Goal: Task Accomplishment & Management: Manage account settings

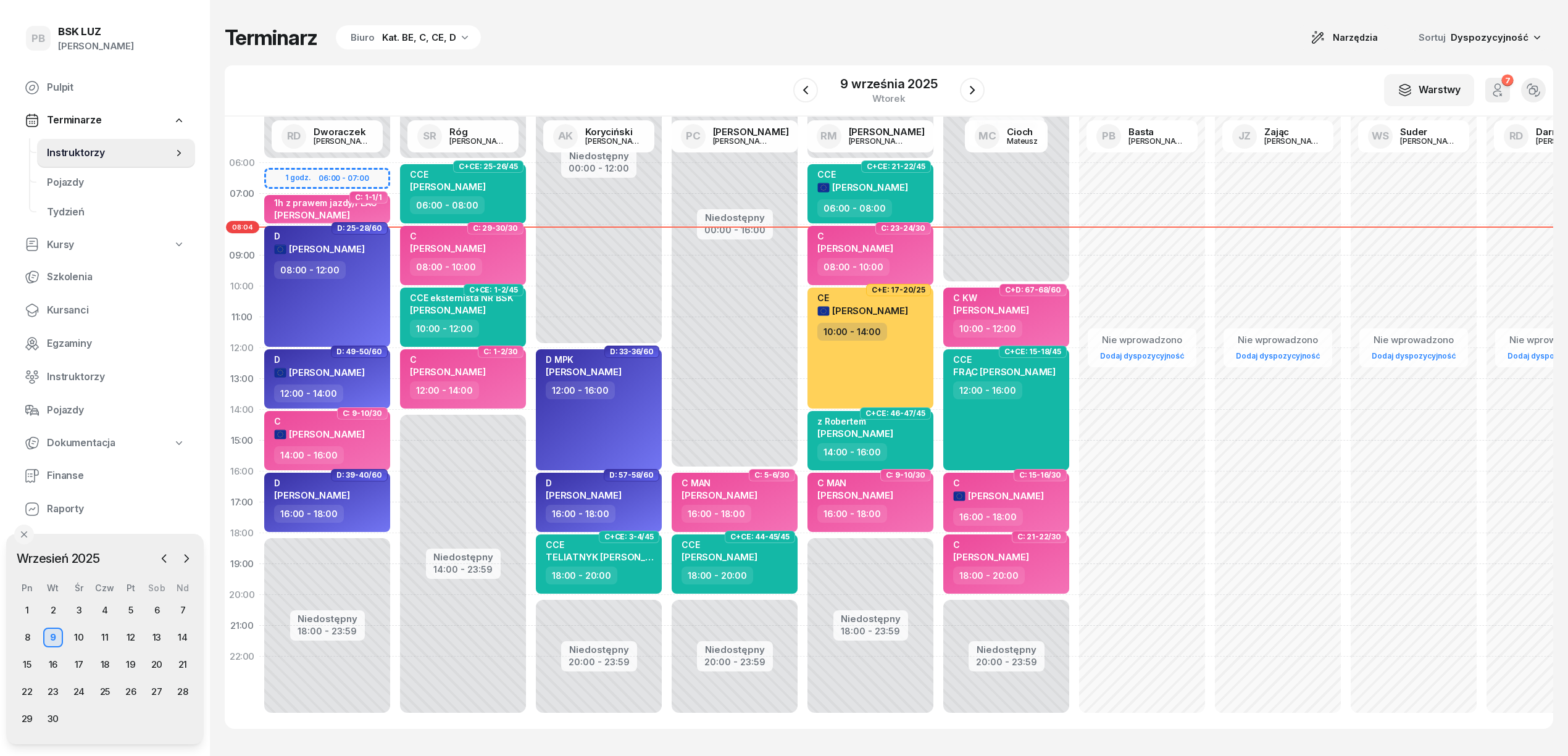
click at [411, 38] on div "Kat. BE, C, CE, D" at bounding box center [419, 37] width 74 height 15
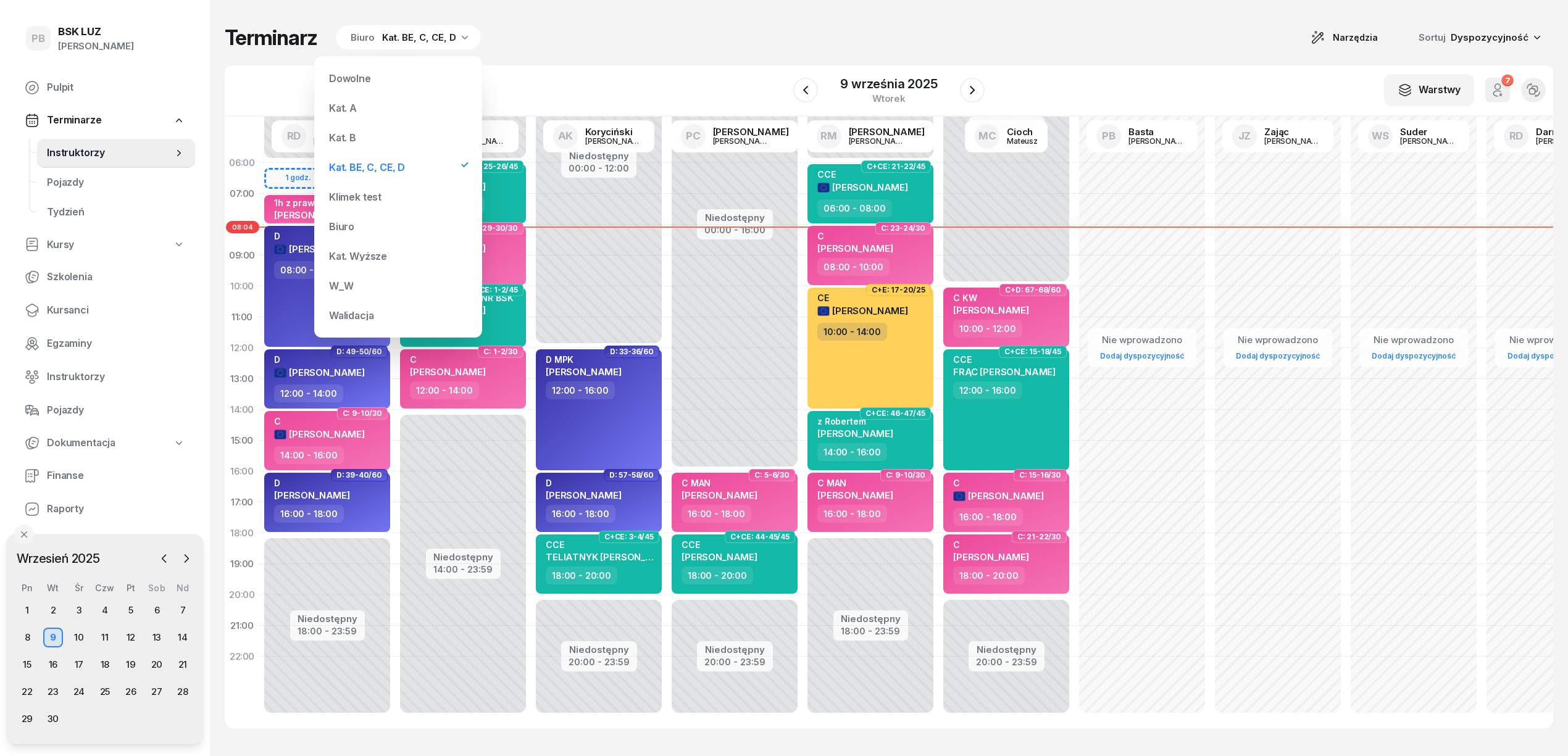
click at [383, 136] on div "Kat. B" at bounding box center [397, 138] width 148 height 25
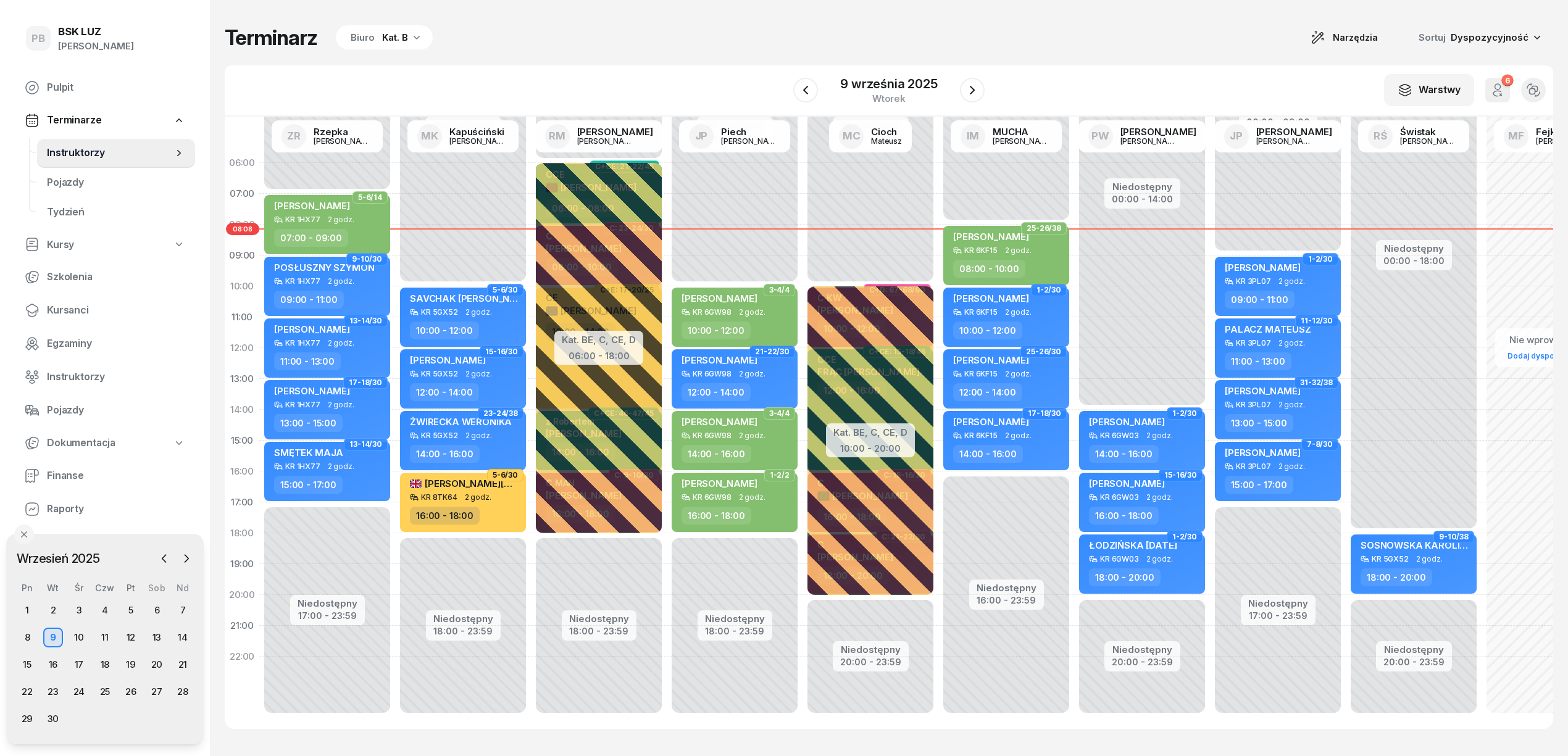
click at [741, 57] on div "Terminarz Biuro Kat. B Narzędzia Sortuj Dyspozycyjność W Wybierz AK [PERSON_NAM…" at bounding box center [889, 376] width 1328 height 754
click at [1010, 239] on span "[PERSON_NAME]" at bounding box center [991, 236] width 76 height 12
select select "08"
select select "10"
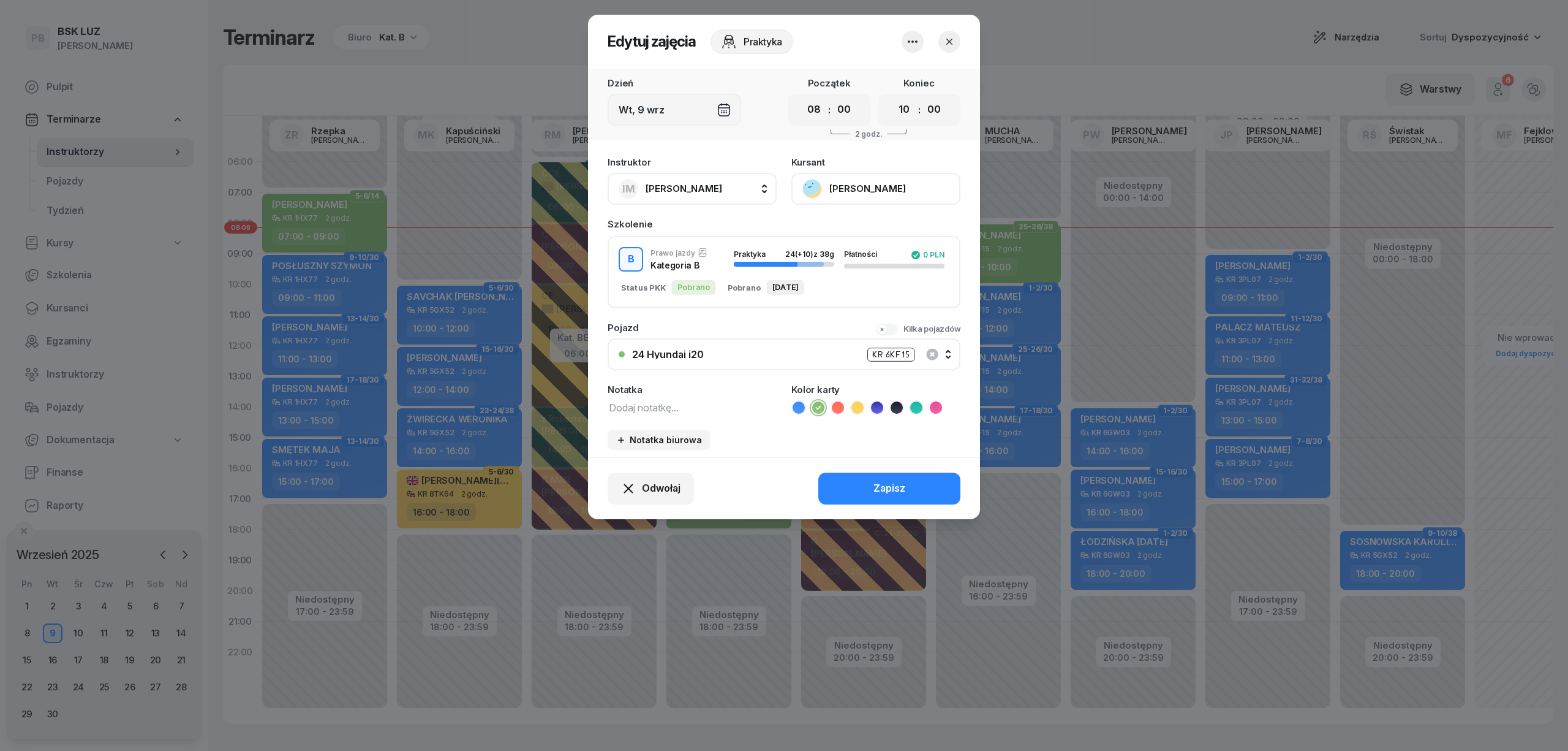
click at [844, 190] on button "[PERSON_NAME]" at bounding box center [876, 189] width 169 height 32
click at [841, 227] on div "Otwórz profil" at bounding box center [831, 230] width 59 height 16
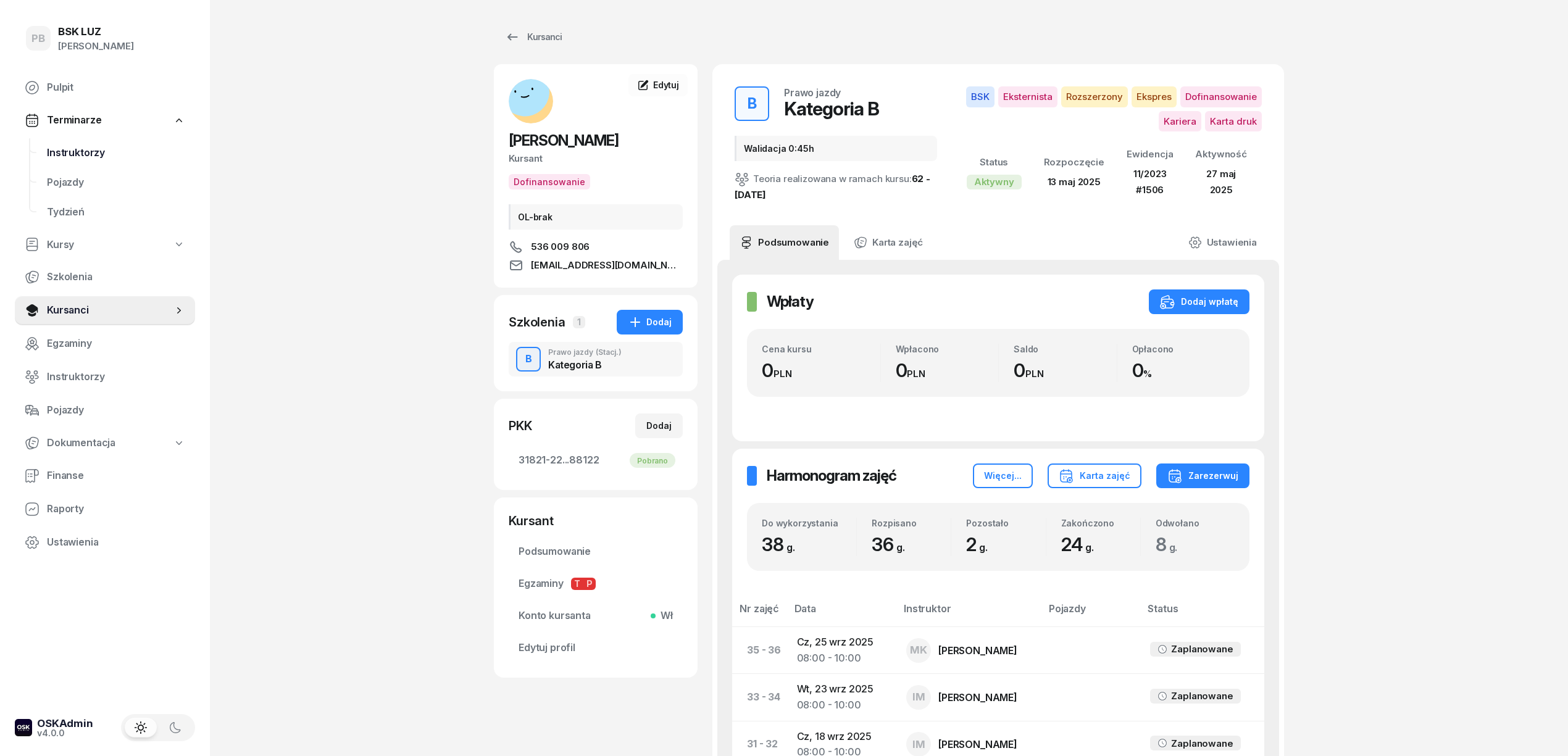
click at [77, 151] on span "Instruktorzy" at bounding box center [116, 153] width 138 height 16
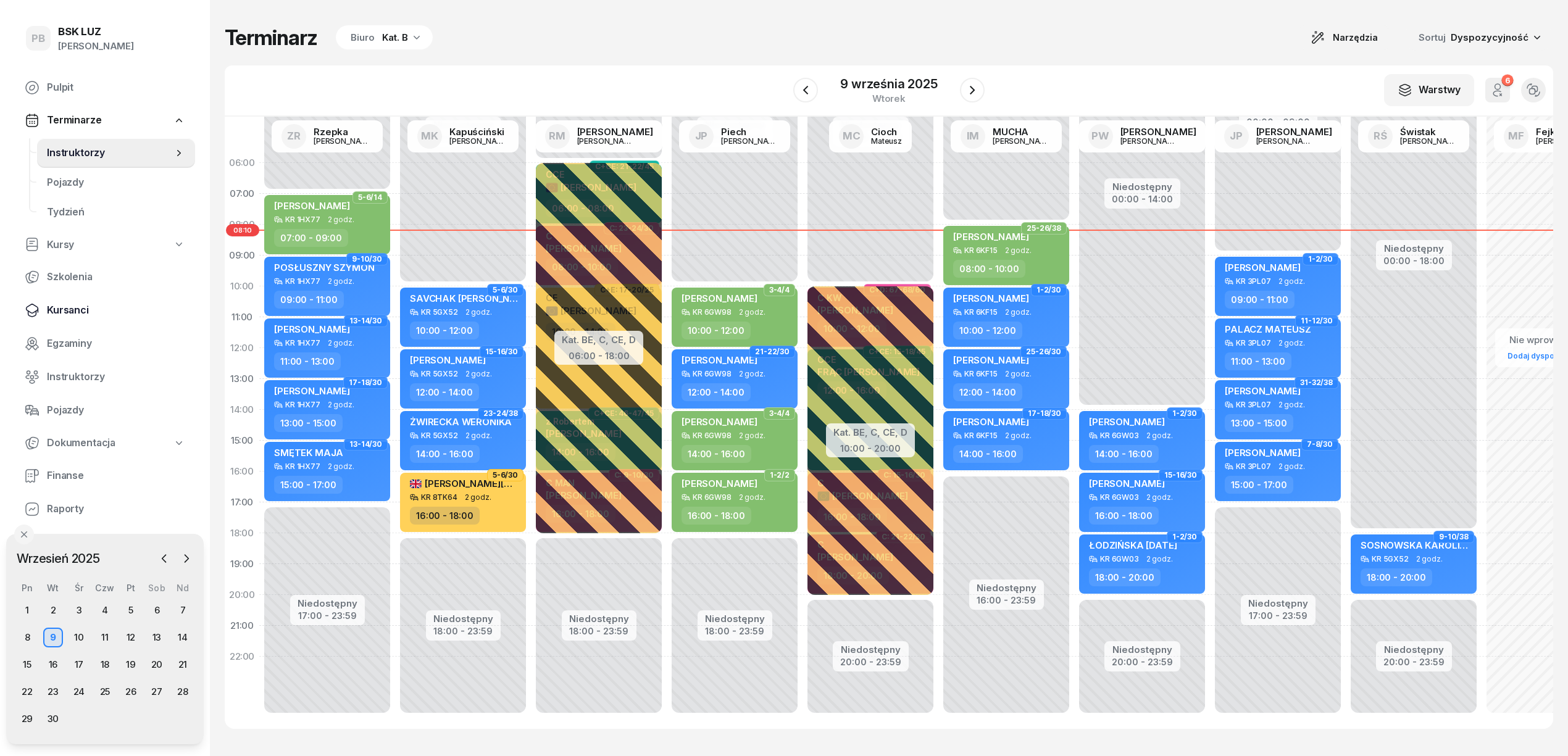
click at [68, 309] on span "Kursanci" at bounding box center [116, 310] width 138 height 16
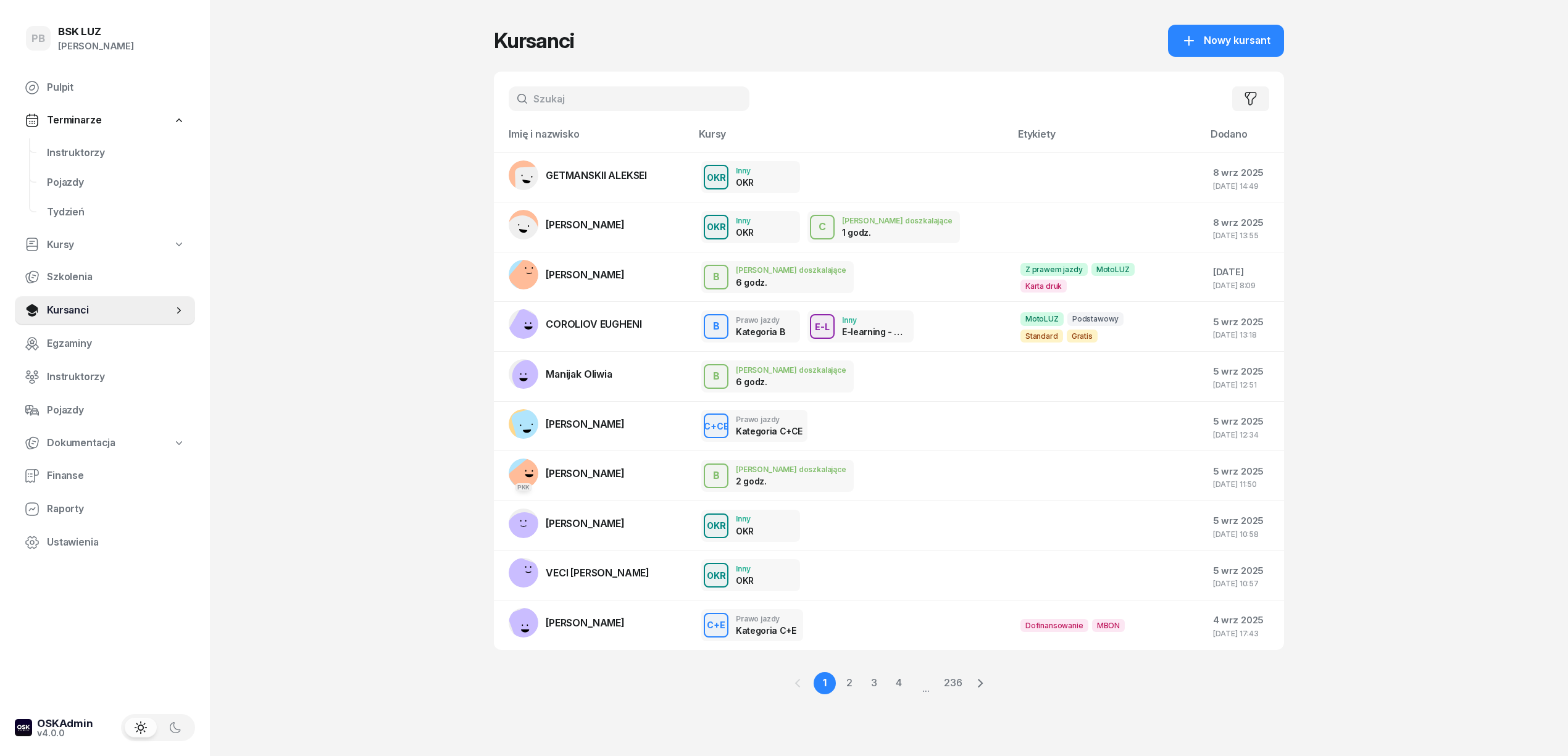
click at [588, 94] on input "text" at bounding box center [628, 99] width 241 height 25
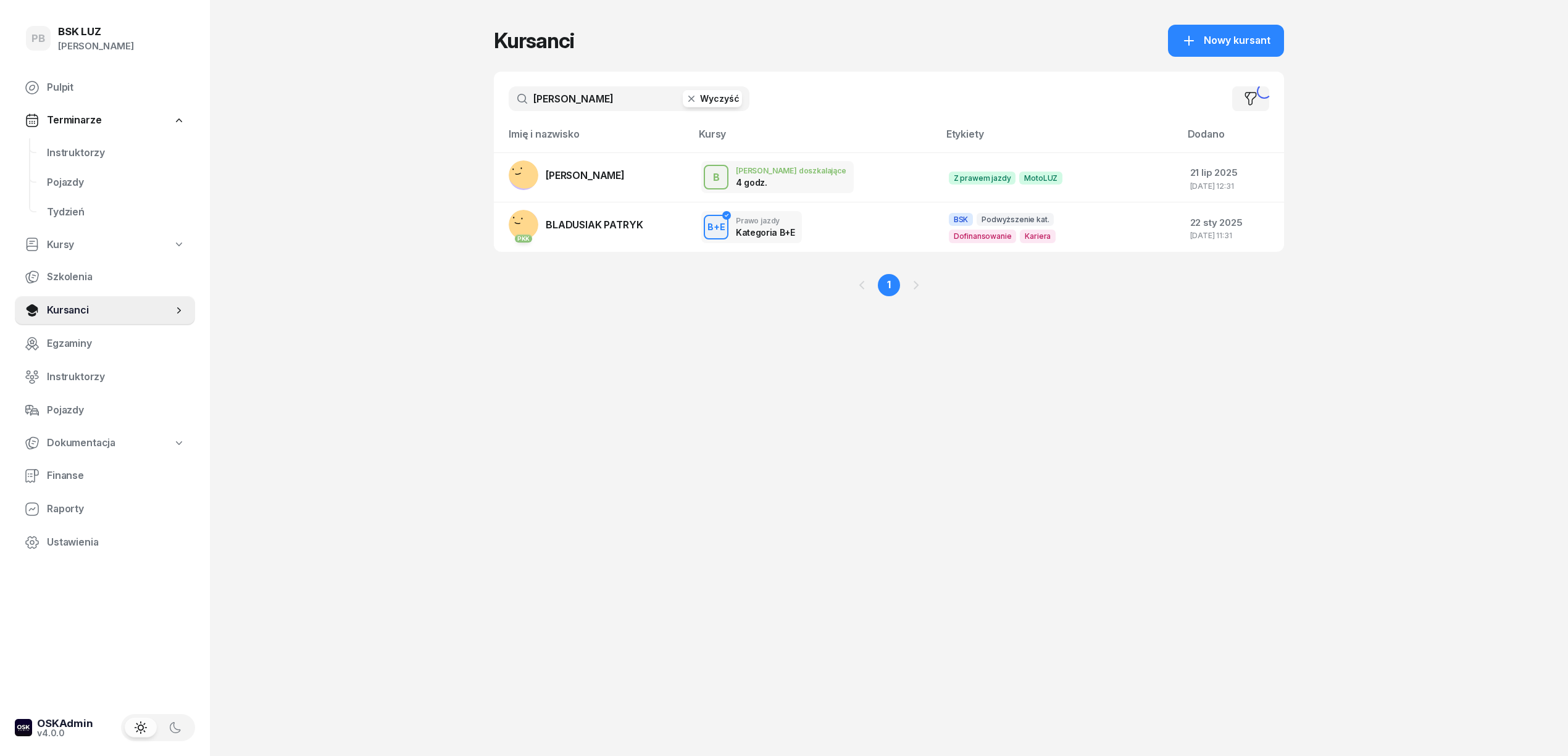
type input "[PERSON_NAME]"
click at [603, 216] on link "PKK [PERSON_NAME][GEOGRAPHIC_DATA]" at bounding box center [575, 225] width 134 height 29
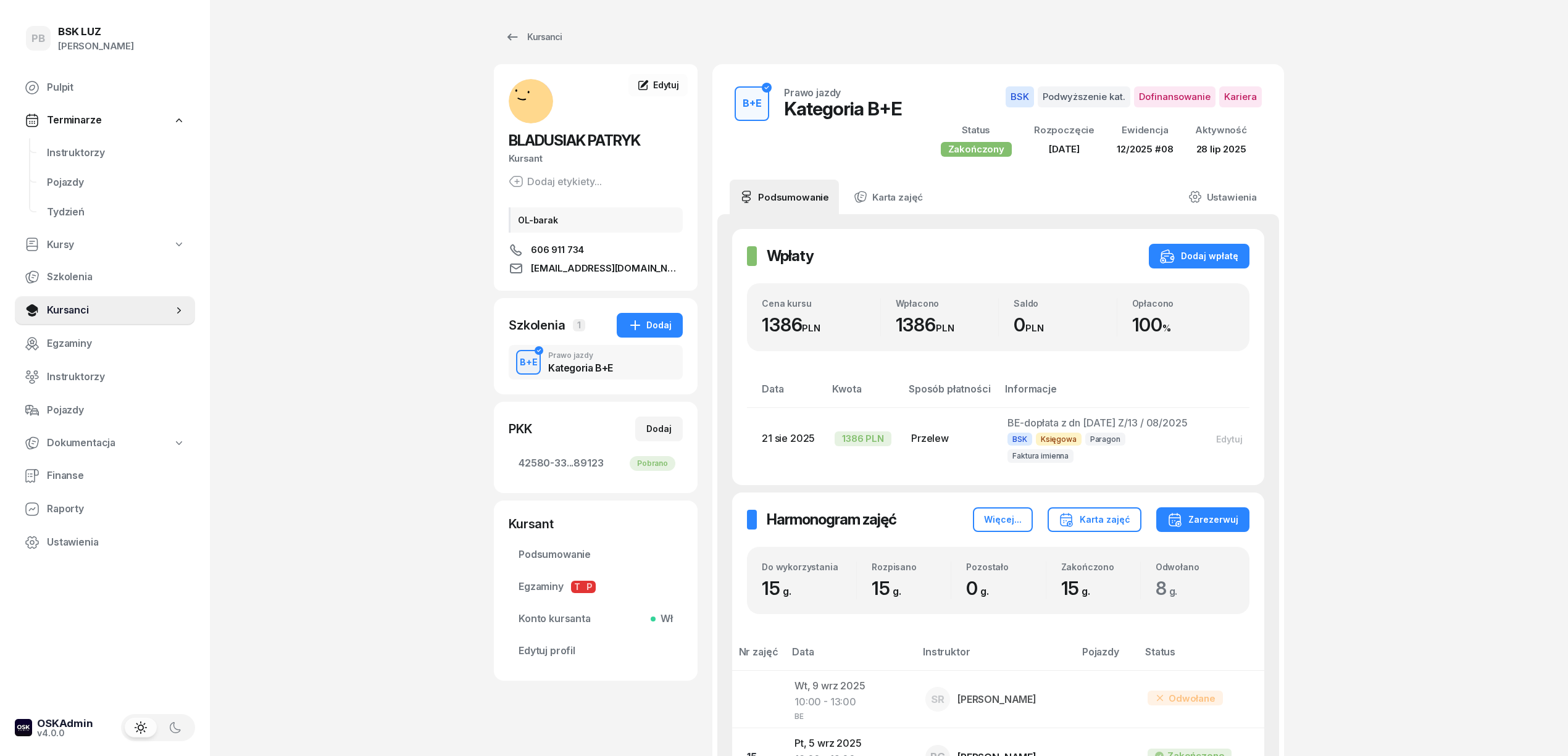
click at [366, 161] on div "PB BSK [PERSON_NAME] Terminarze Instruktorzy Pojazdy Tydzień Kursy Szkolenia Ku…" at bounding box center [784, 730] width 1568 height 1459
click at [88, 152] on span "Instruktorzy" at bounding box center [116, 153] width 138 height 16
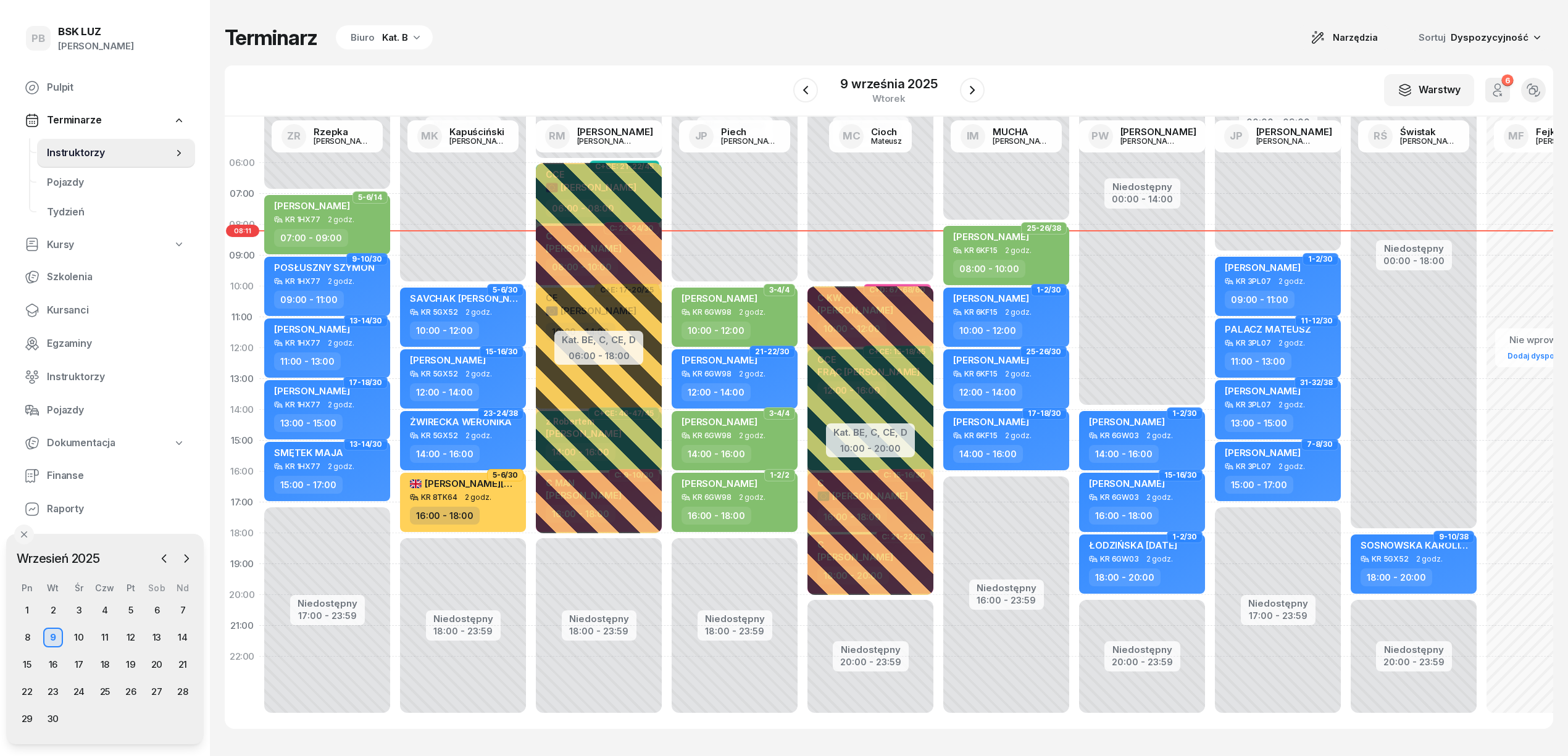
click at [391, 36] on div "Kat. B" at bounding box center [394, 37] width 26 height 15
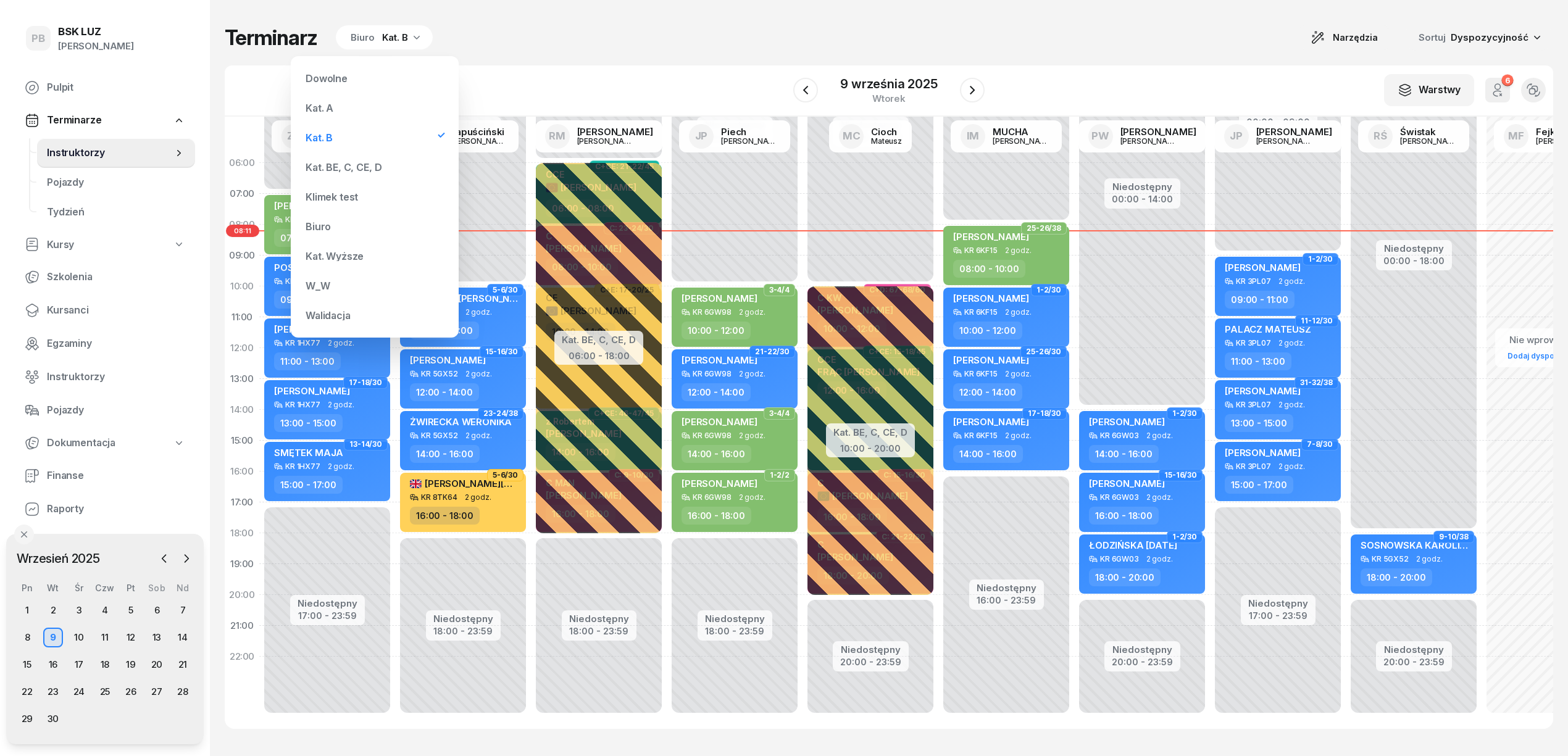
click at [359, 161] on div "Kat. BE, C, CE, D" at bounding box center [374, 167] width 148 height 25
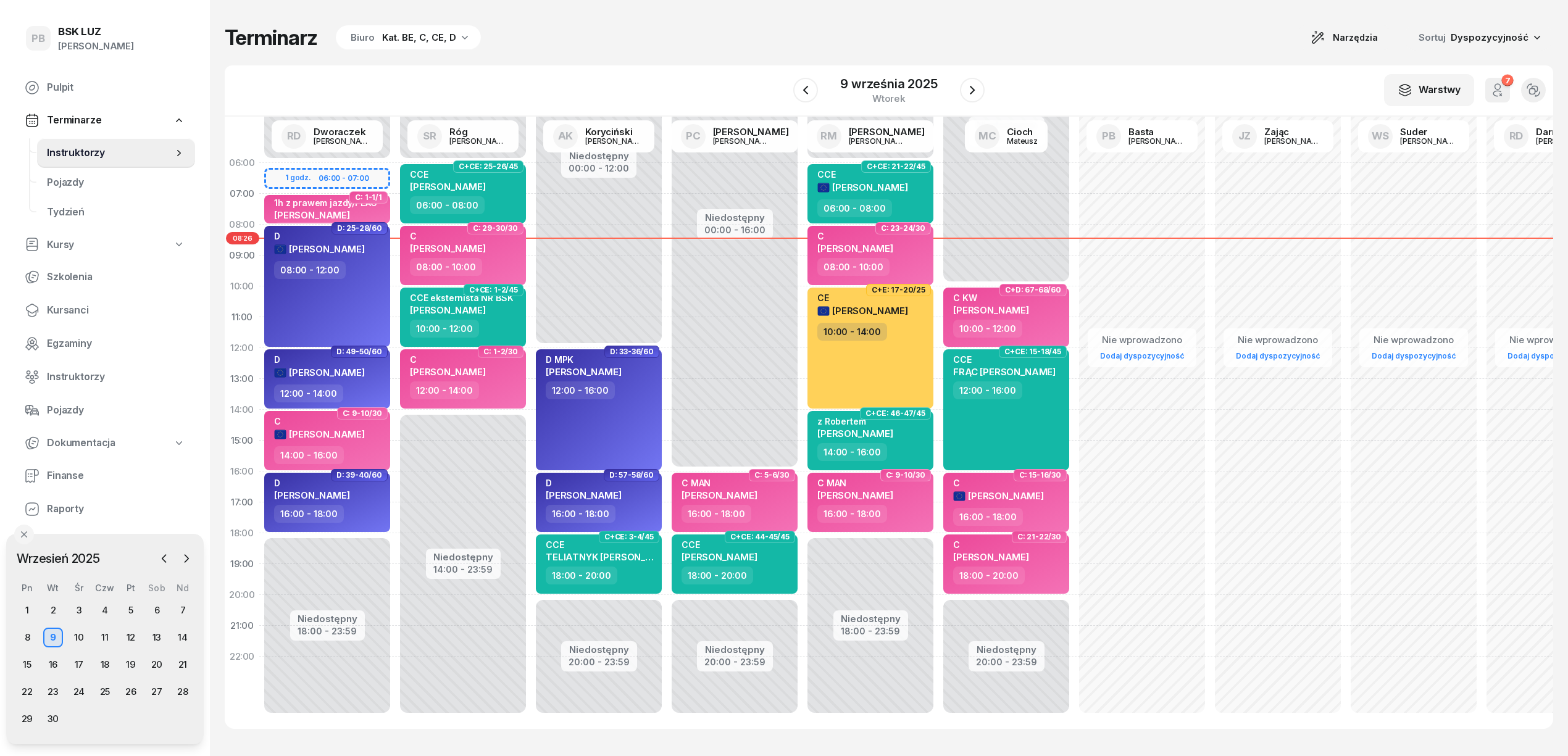
click at [77, 316] on span "Kursanci" at bounding box center [116, 310] width 138 height 16
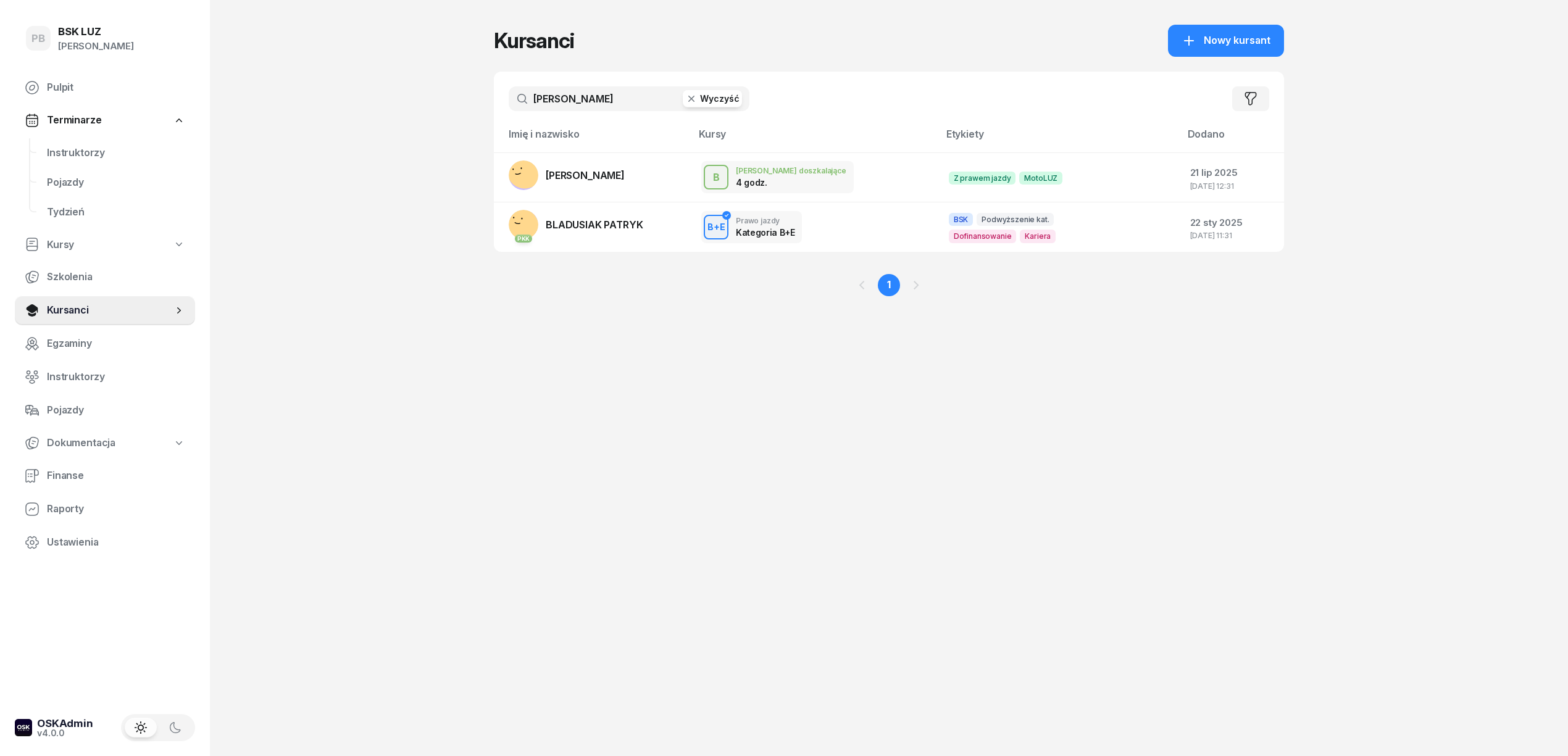
click at [571, 89] on input "[PERSON_NAME]" at bounding box center [628, 99] width 241 height 25
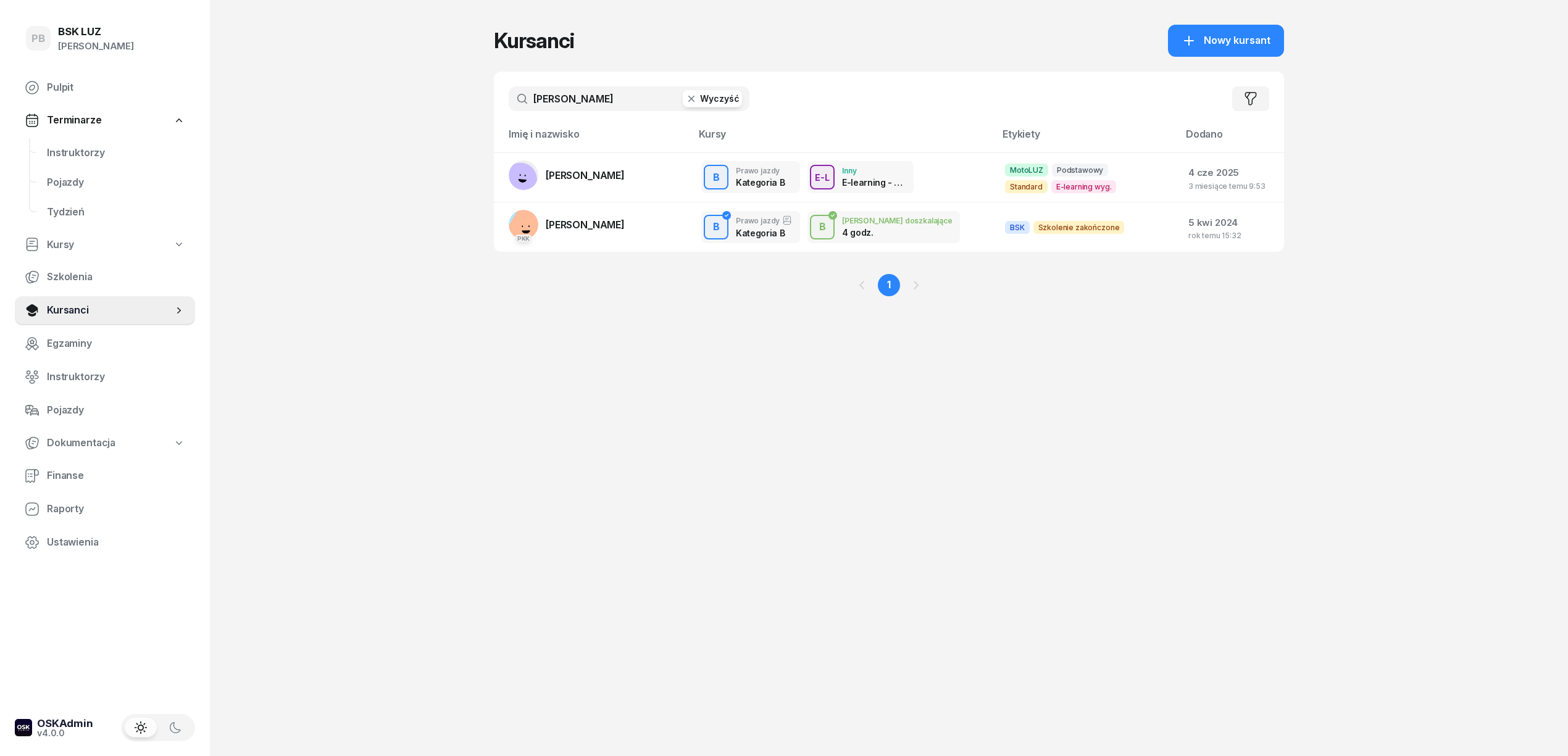
type input "[PERSON_NAME]"
click at [1398, 404] on div "PB BSK [PERSON_NAME] Terminarze Instruktorzy Pojazdy Tydzień Kursy Szkolenia Ku…" at bounding box center [784, 378] width 1568 height 756
click at [77, 147] on span "Instruktorzy" at bounding box center [116, 153] width 138 height 16
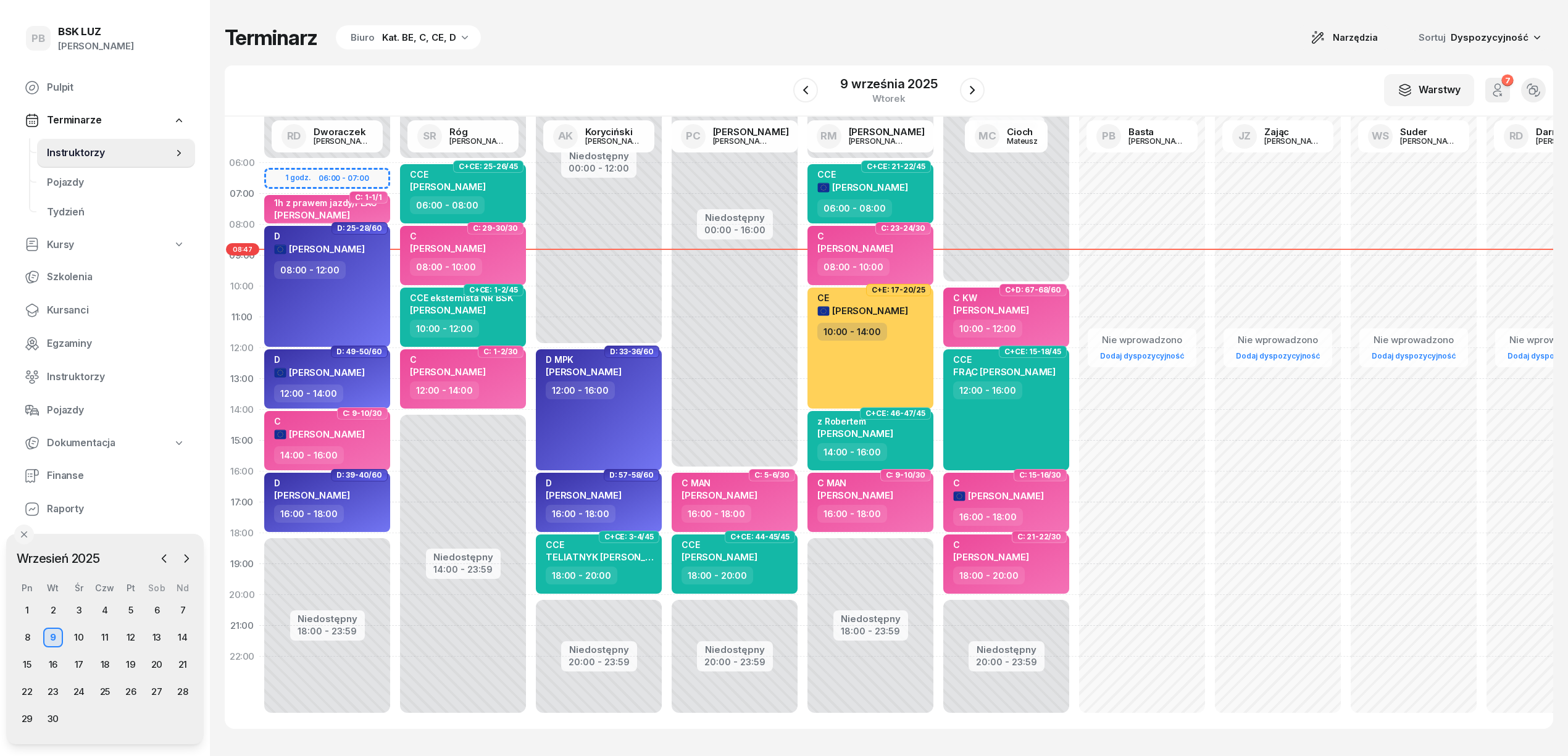
click at [651, 56] on div "Terminarz Biuro Kat. BE, C, CE, D Narzędzia Sortuj Dyspozycyjność W Wybierz AK …" at bounding box center [889, 376] width 1328 height 754
click at [1007, 17] on div "Terminarz Biuro Kat. BE, C, CE, D Narzędzia Sortuj Dyspozycyjność W Wybierz AK …" at bounding box center [889, 376] width 1328 height 754
click at [1169, 25] on div "Terminarz Biuro Kat. BE, C, CE, D Narzędzia Sortuj Dyspozycyjność" at bounding box center [889, 37] width 1328 height 26
click at [825, 35] on div "Terminarz Biuro Kat. BE, C, CE, D Narzędzia Sortuj Dyspozycyjność" at bounding box center [889, 37] width 1328 height 26
click at [108, 637] on div "11" at bounding box center [105, 637] width 19 height 19
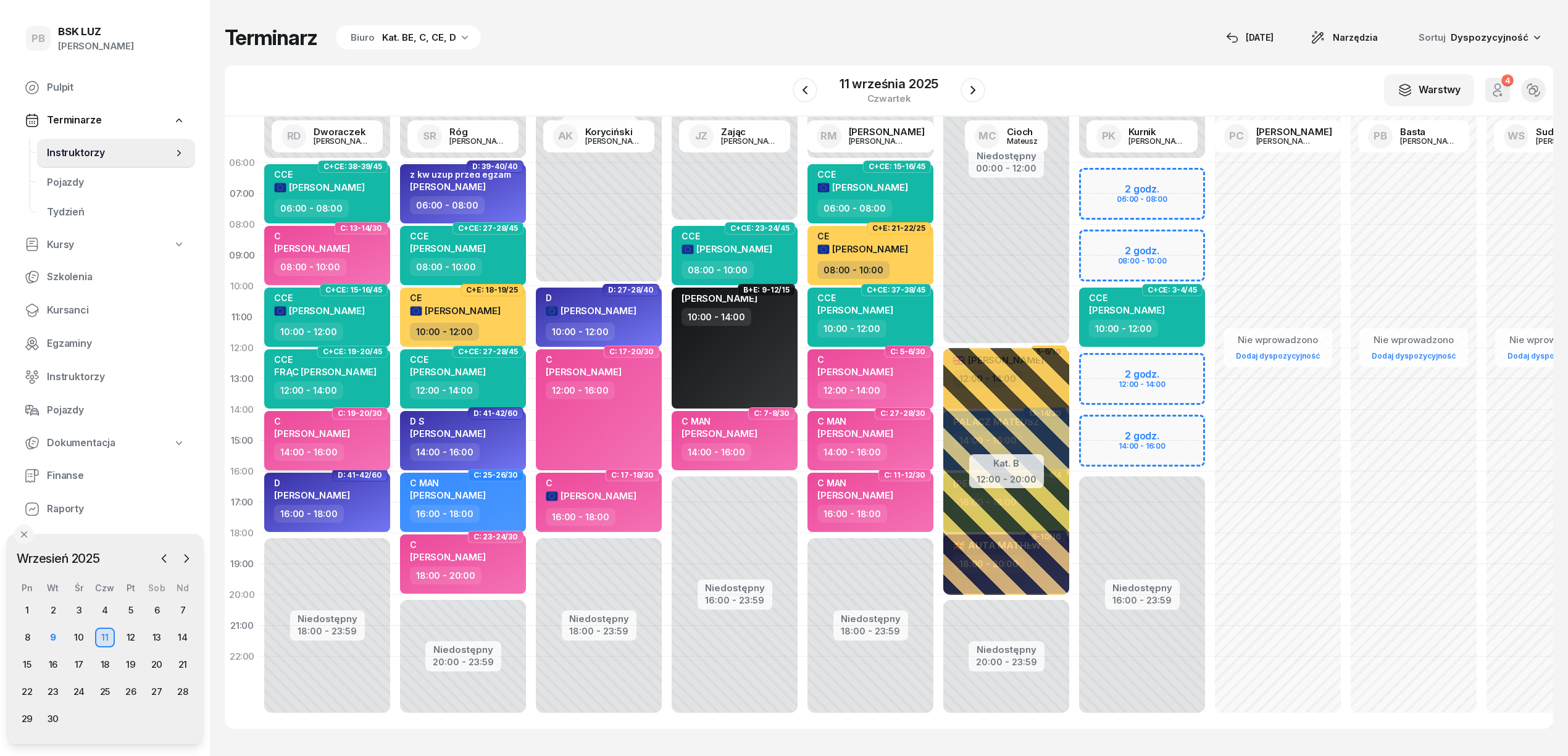
click at [359, 445] on div "14:00 - 16:00" at bounding box center [328, 452] width 108 height 18
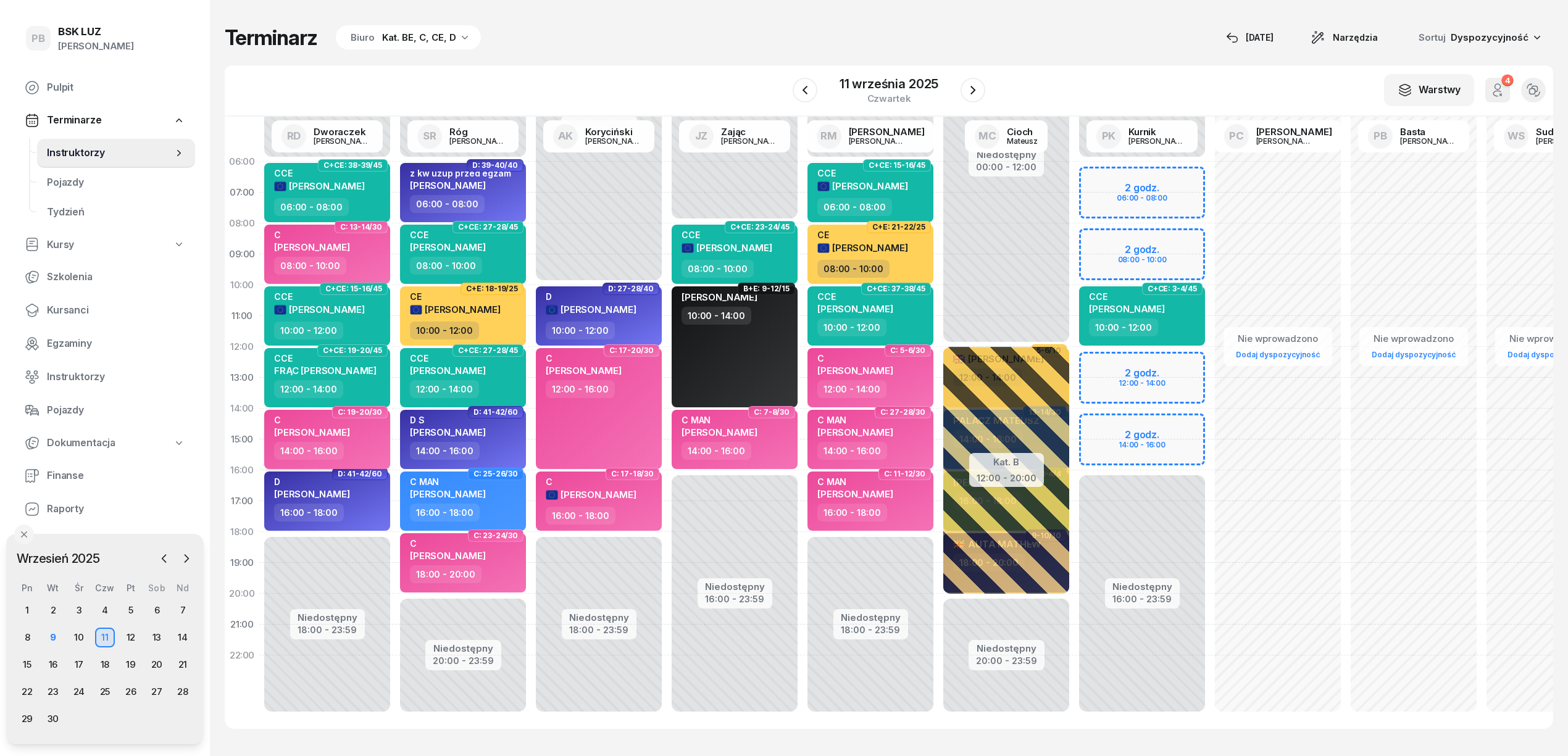
select select "14"
select select "16"
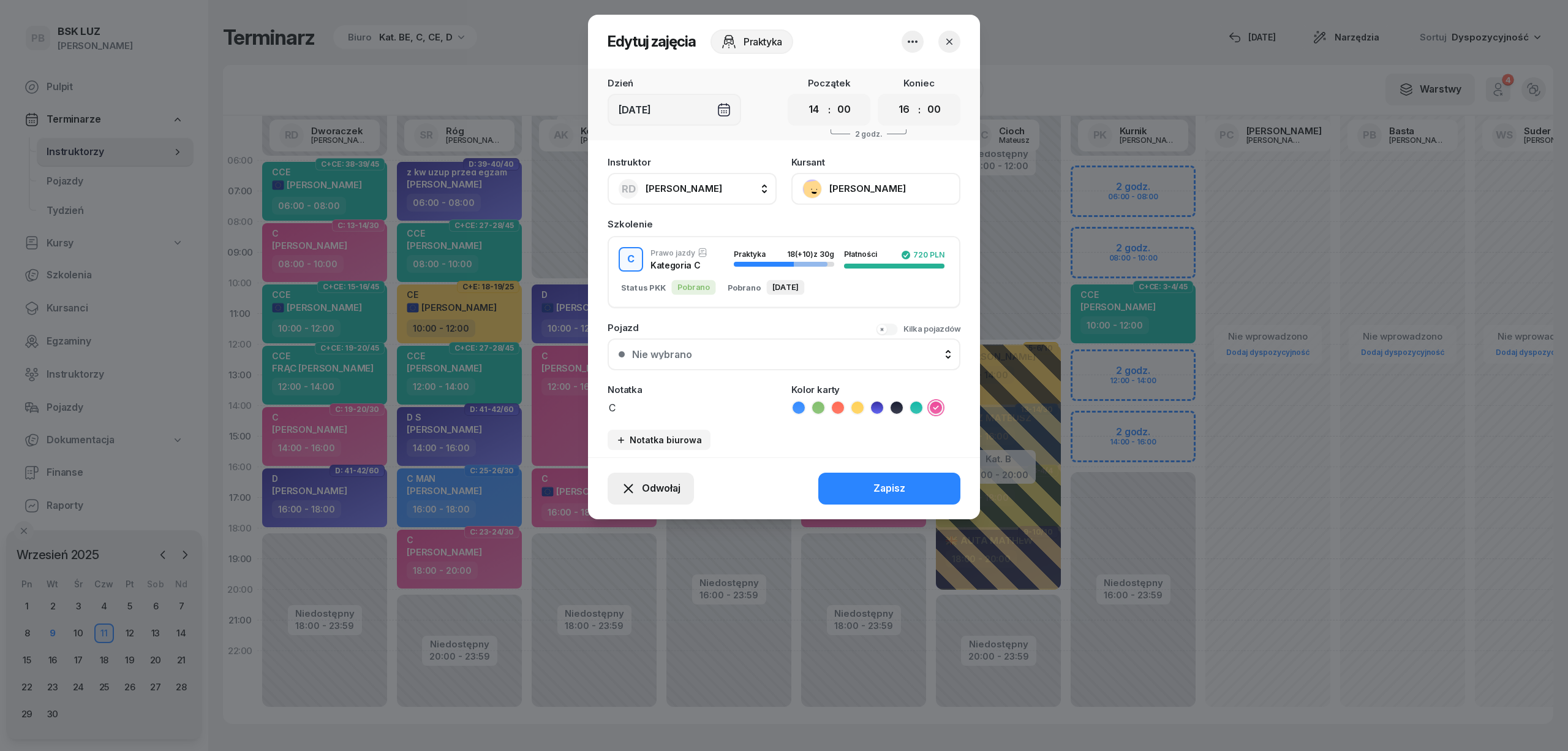
click at [649, 481] on span "Odwołaj" at bounding box center [661, 489] width 38 height 16
click at [661, 410] on div "Kursant odwołał" at bounding box center [629, 413] width 72 height 16
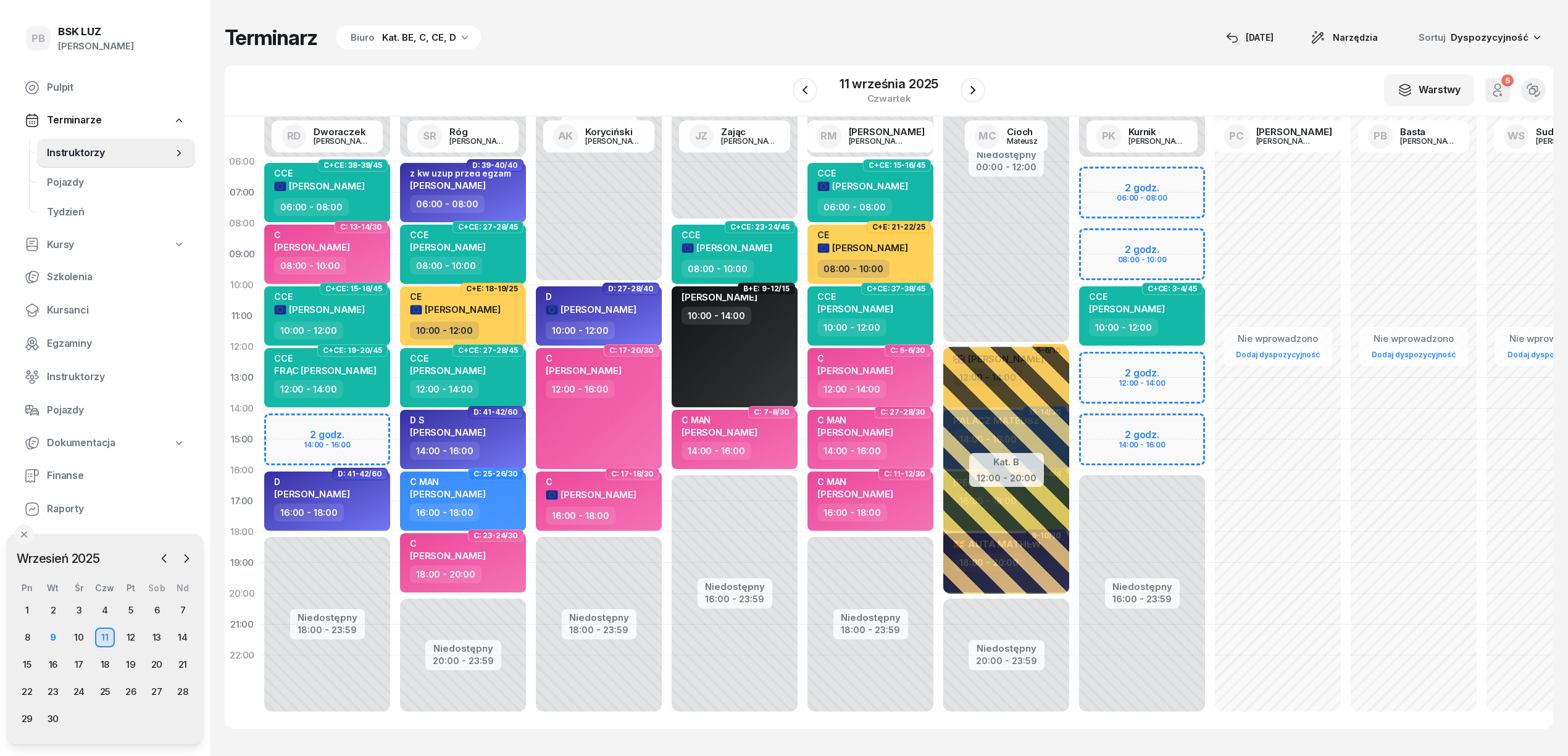
click at [1114, 247] on div "Niedostępny 00:00 - 06:00 Niedostępny 16:00 - 23:59 2 godz. 06:00 - 08:00 2 god…" at bounding box center [1141, 439] width 136 height 586
select select "08"
select select "10"
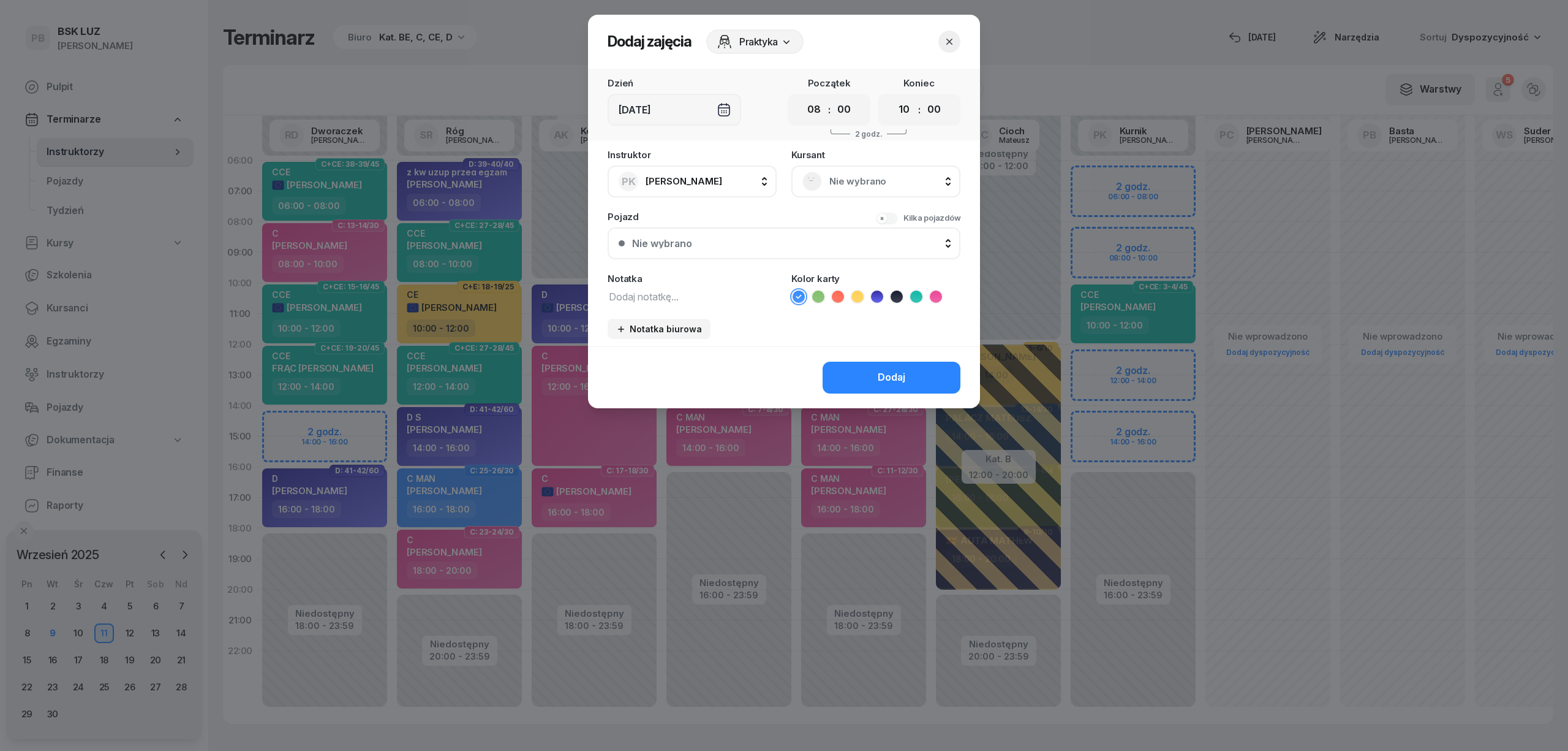
click at [864, 175] on span "Nie wybrano" at bounding box center [890, 181] width 120 height 16
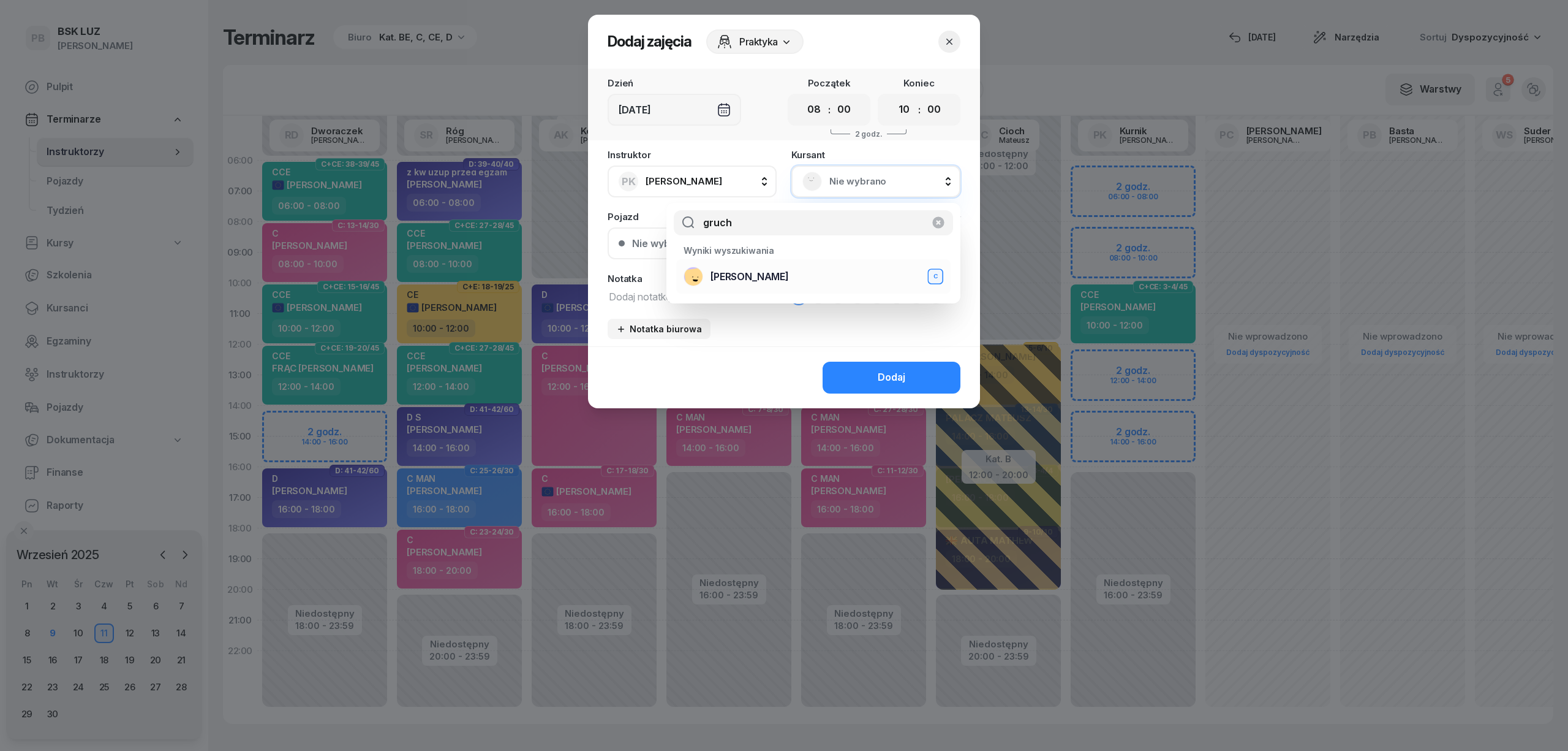
type input "gruch"
click at [789, 279] on span "[PERSON_NAME]" at bounding box center [750, 277] width 78 height 16
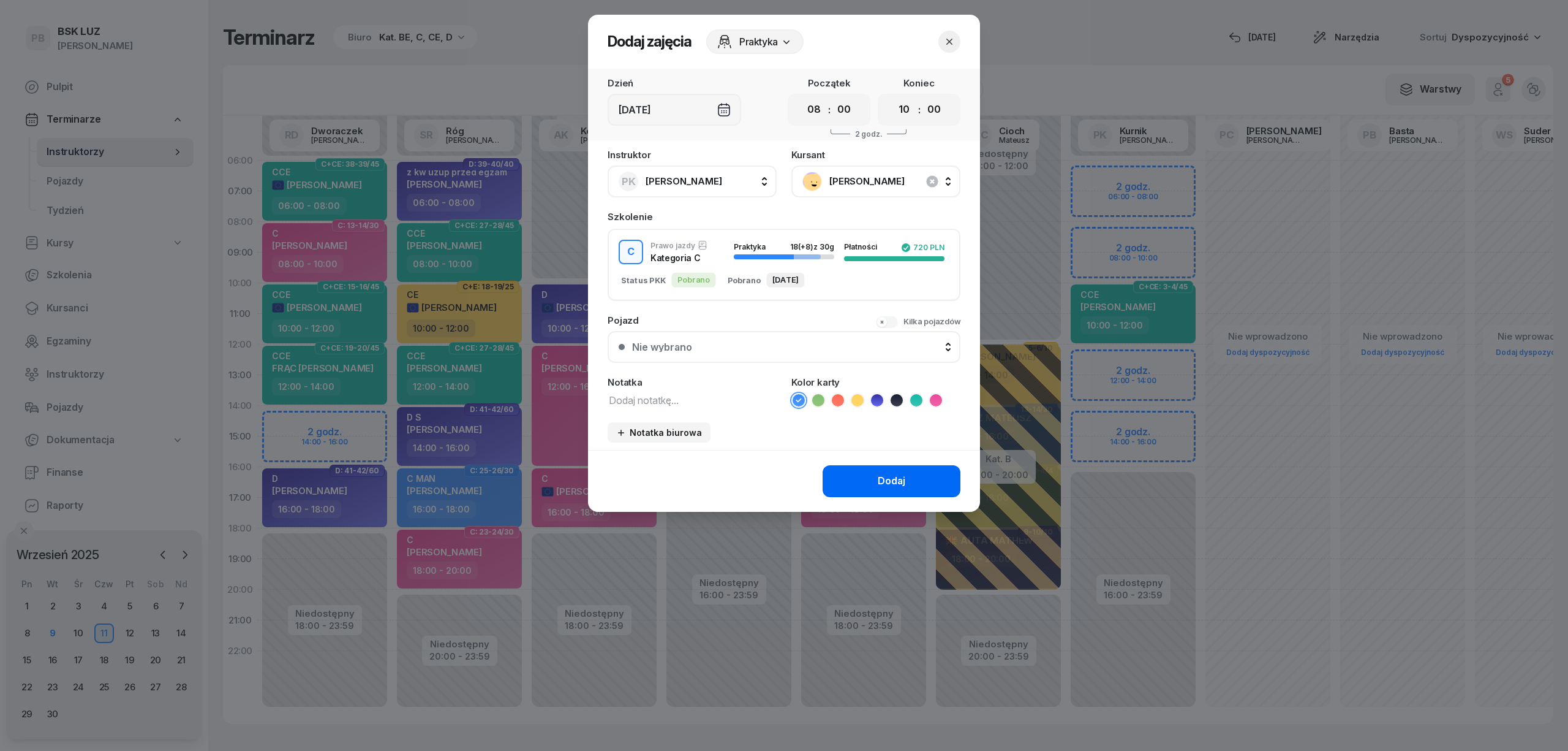
click at [891, 486] on div "Dodaj" at bounding box center [892, 481] width 28 height 16
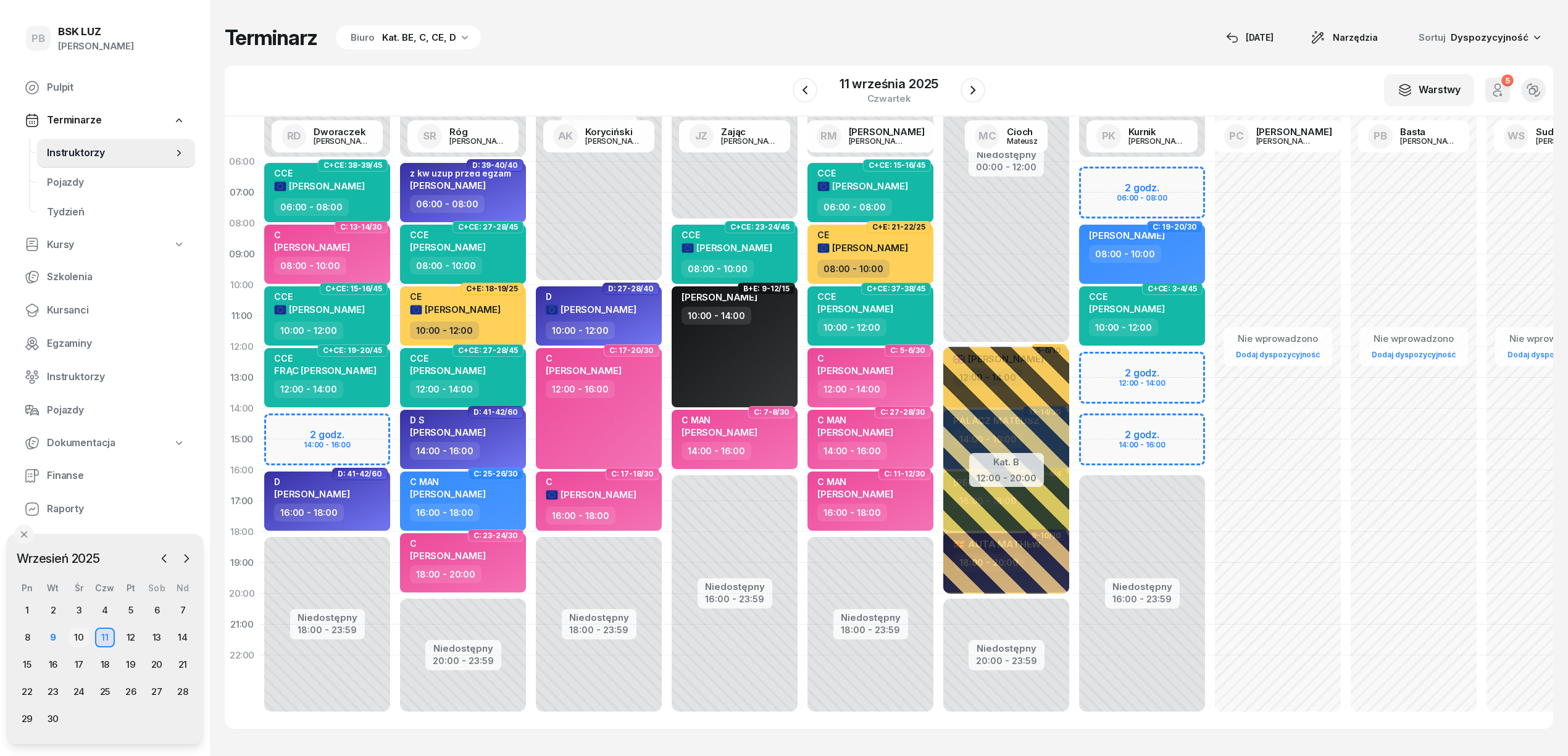
click at [77, 640] on div "10" at bounding box center [78, 637] width 19 height 19
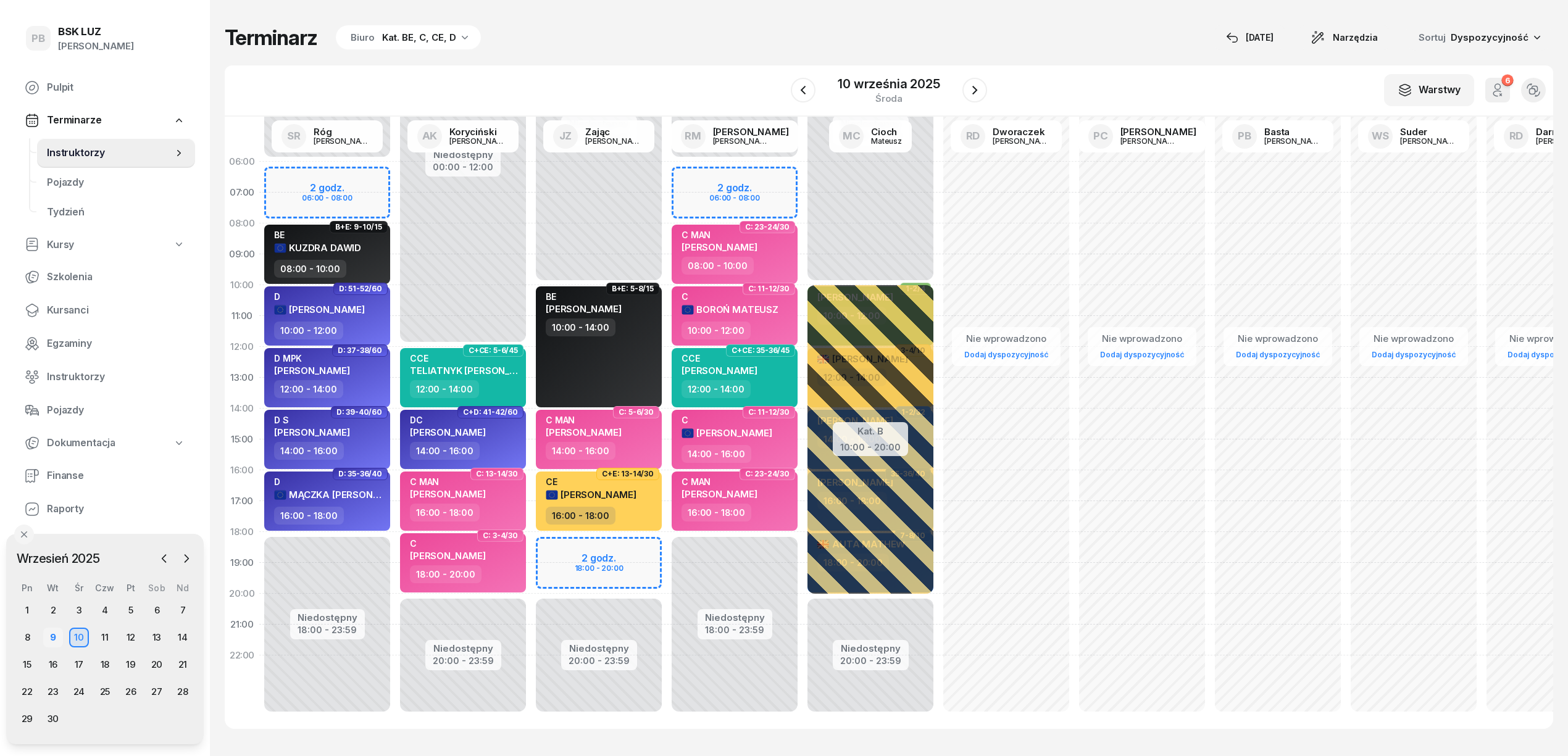
click at [52, 635] on div "9" at bounding box center [53, 637] width 19 height 19
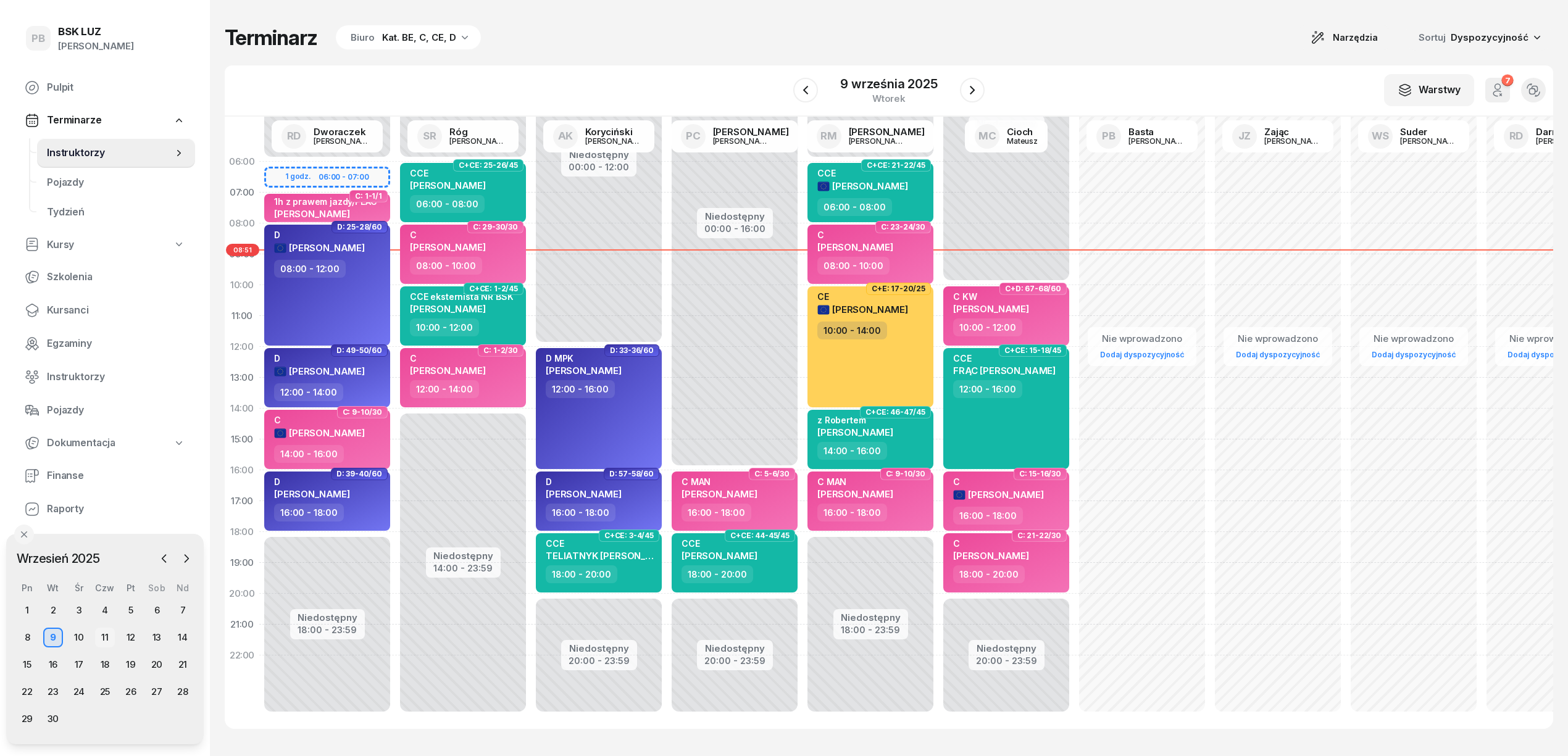
click at [98, 637] on div "11" at bounding box center [105, 637] width 19 height 19
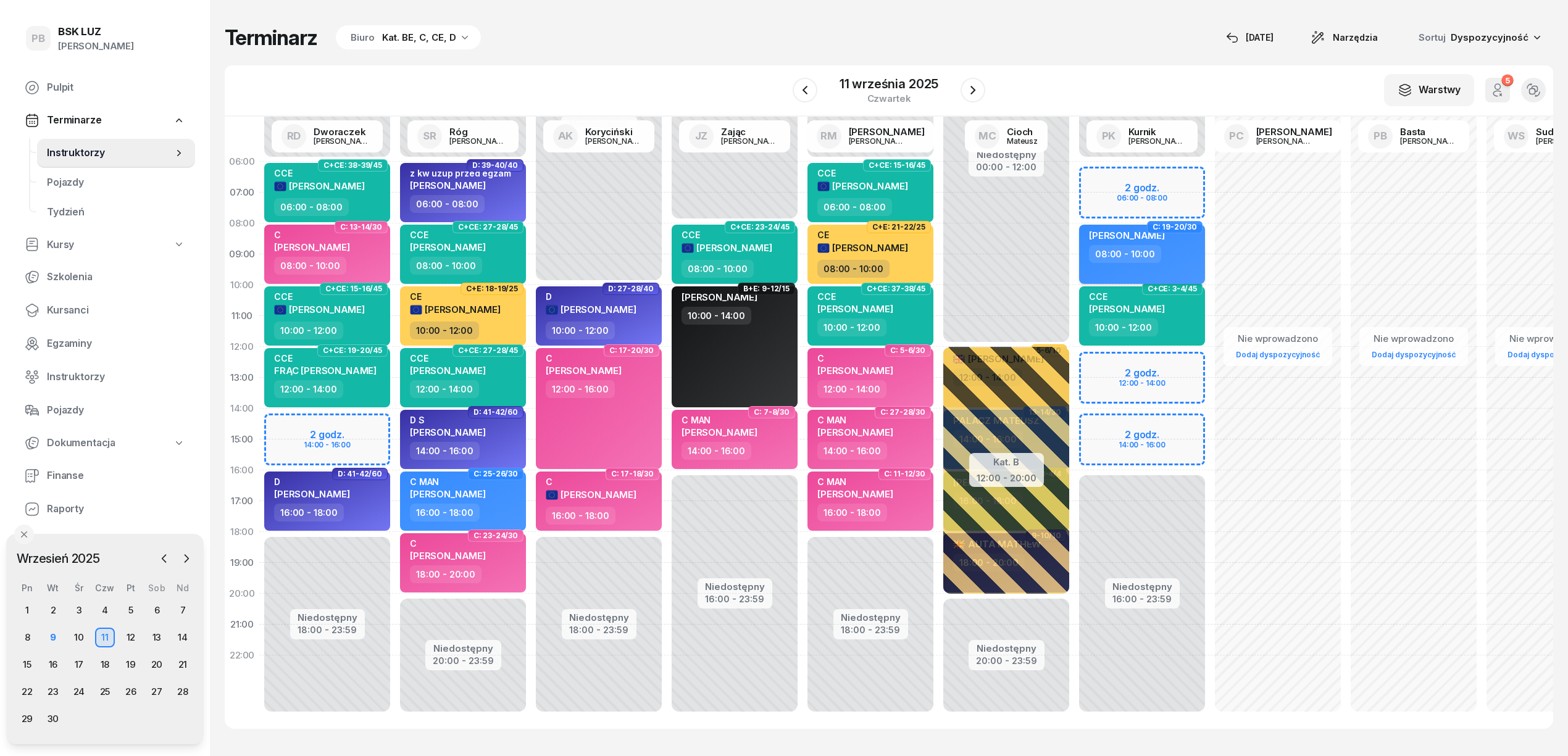
click at [1178, 263] on div "[PERSON_NAME] 08:00 - 10:00" at bounding box center [1142, 254] width 126 height 59
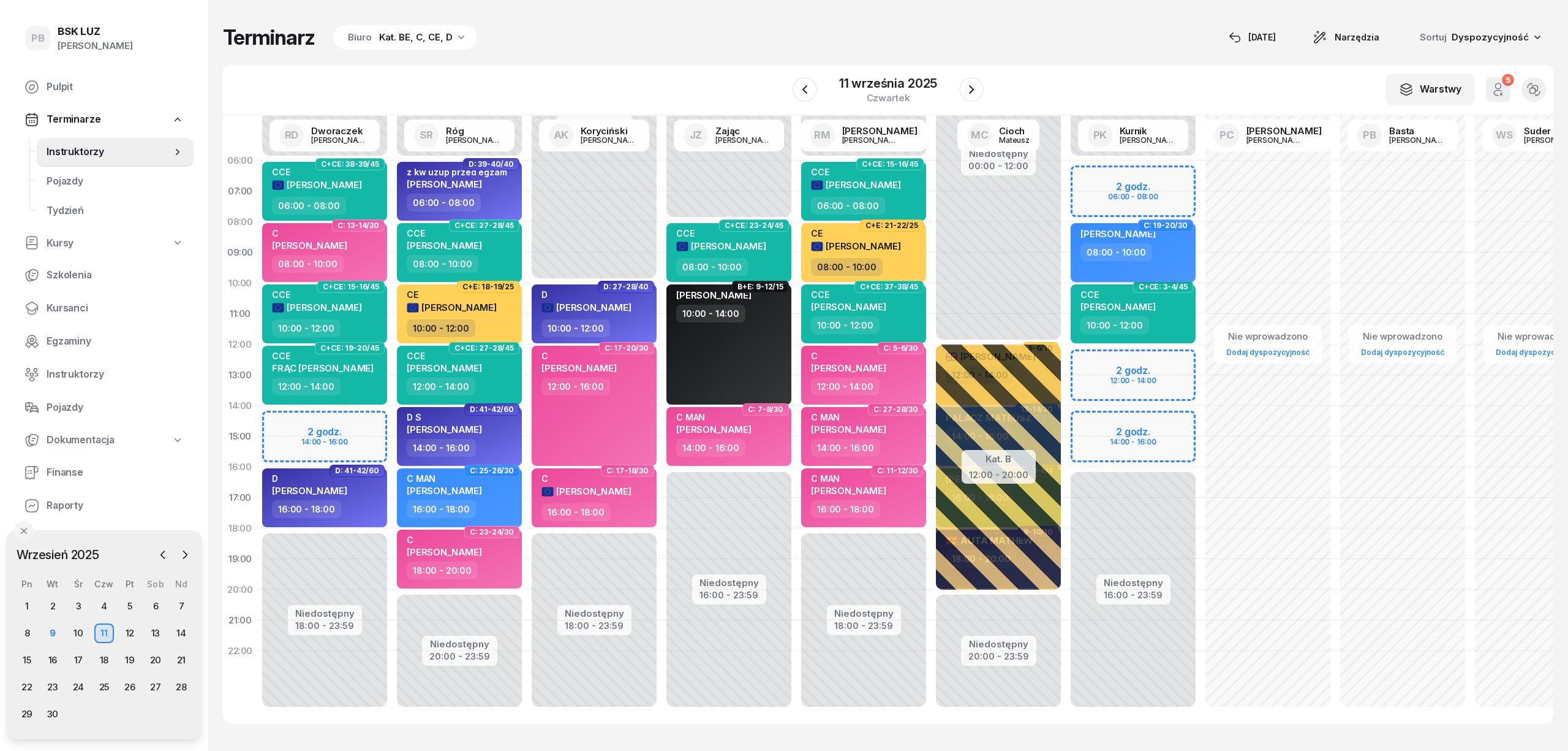
select select "08"
select select "10"
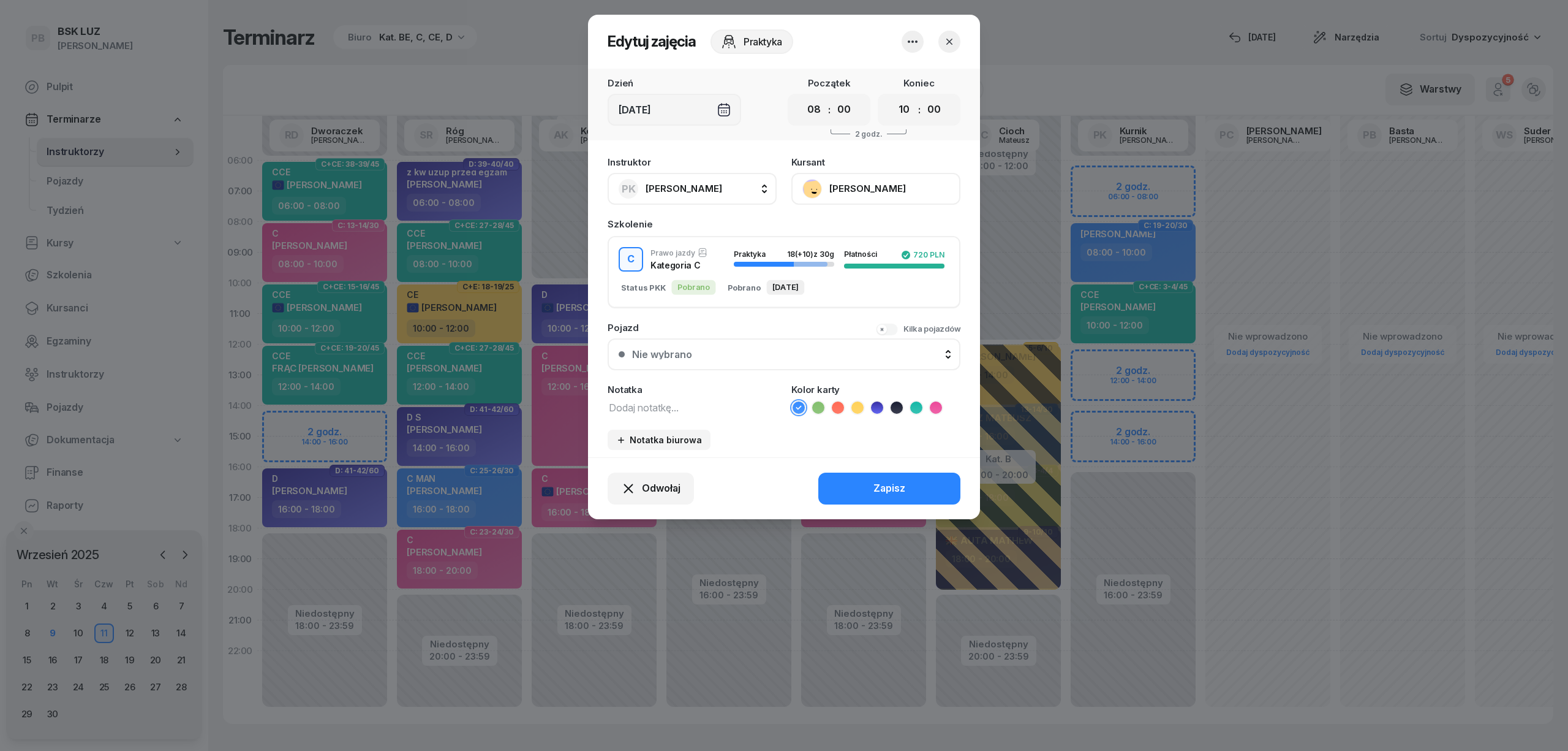
click at [934, 408] on icon at bounding box center [936, 408] width 12 height 12
click at [641, 402] on textarea at bounding box center [692, 407] width 169 height 16
type textarea "C"
click at [927, 489] on button "Zapisz" at bounding box center [889, 488] width 142 height 32
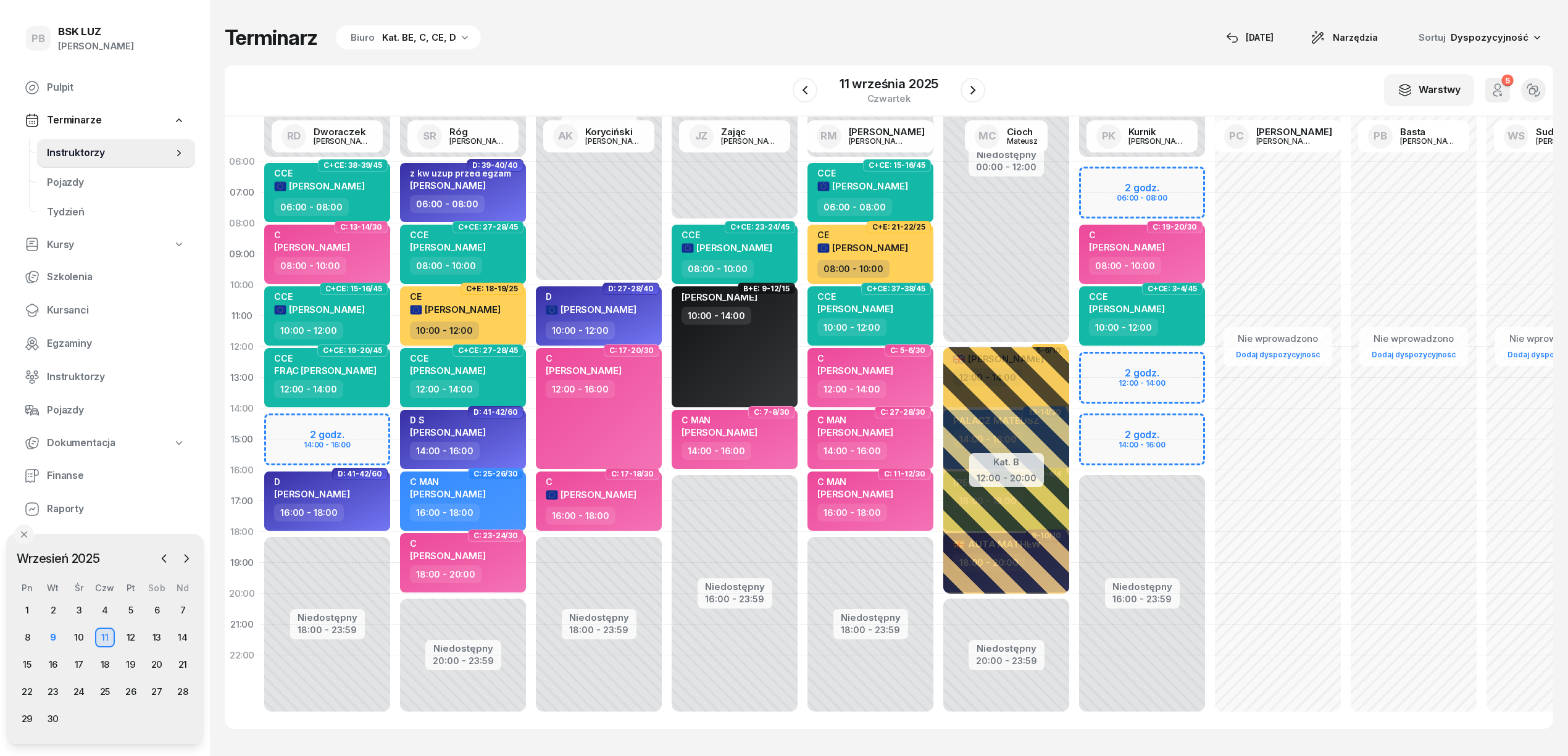
click at [638, 67] on div "W Wybierz AK [PERSON_NAME] BP [PERSON_NAME] DP [PERSON_NAME] GS [PERSON_NAME] I…" at bounding box center [889, 91] width 1328 height 51
click at [712, 22] on div "Terminarz Biuro Kat. BE, C, CE, D [DATE] Narzędzia Sortuj Dyspozycyjność W Wybi…" at bounding box center [889, 376] width 1328 height 754
click at [422, 43] on div "Kat. BE, C, CE, D" at bounding box center [419, 37] width 74 height 15
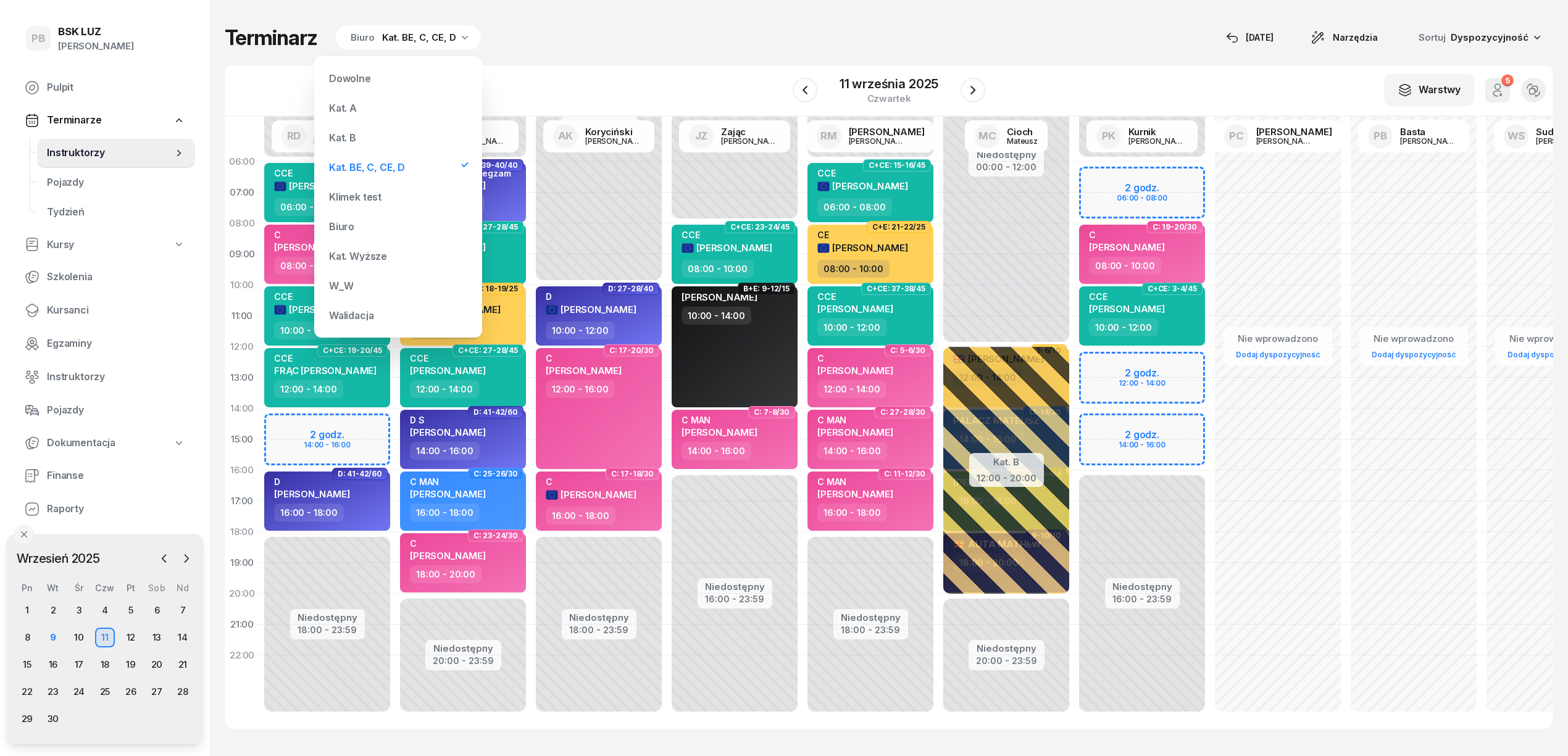
click at [407, 137] on div "Kat. B" at bounding box center [397, 138] width 148 height 25
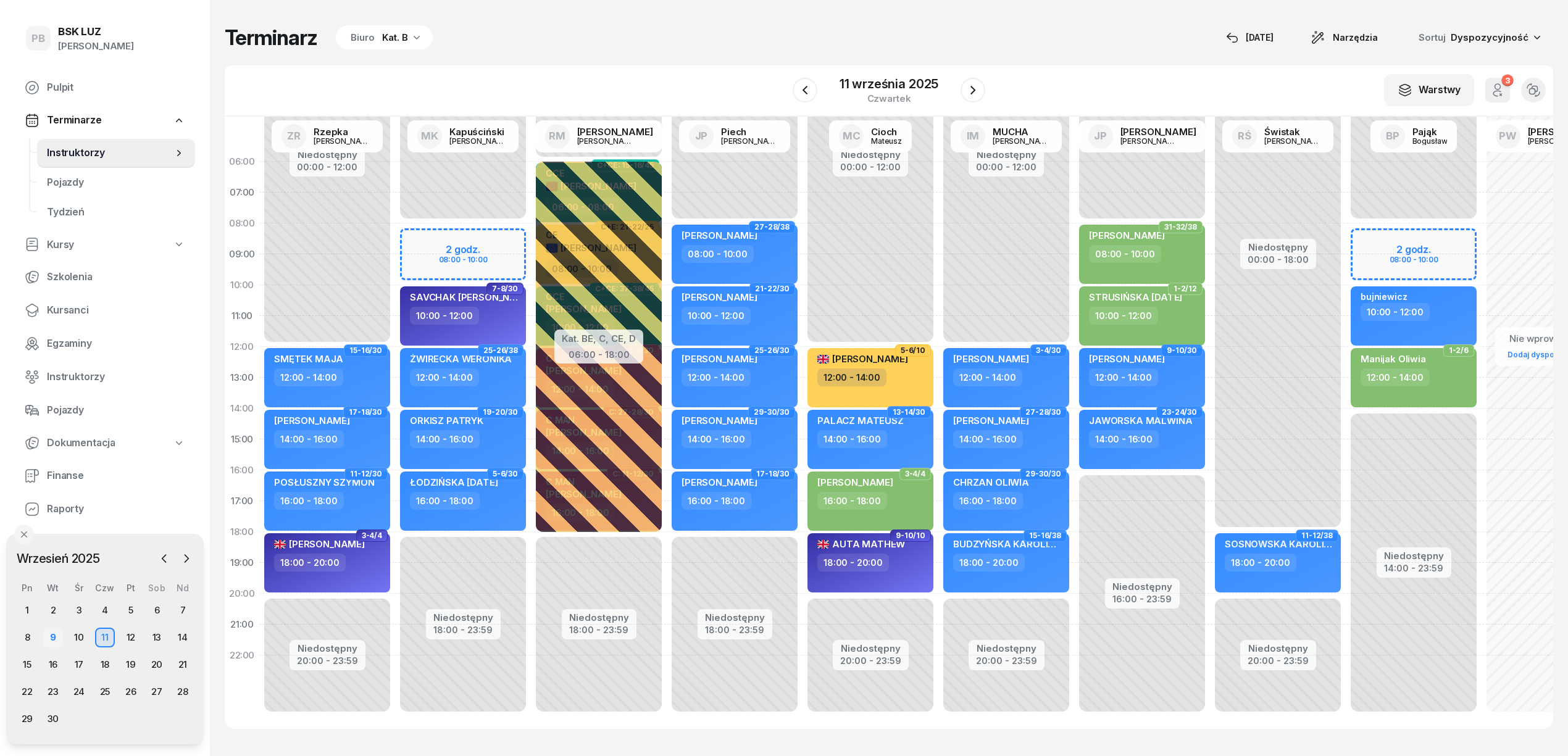
click at [48, 638] on div "9" at bounding box center [53, 637] width 19 height 19
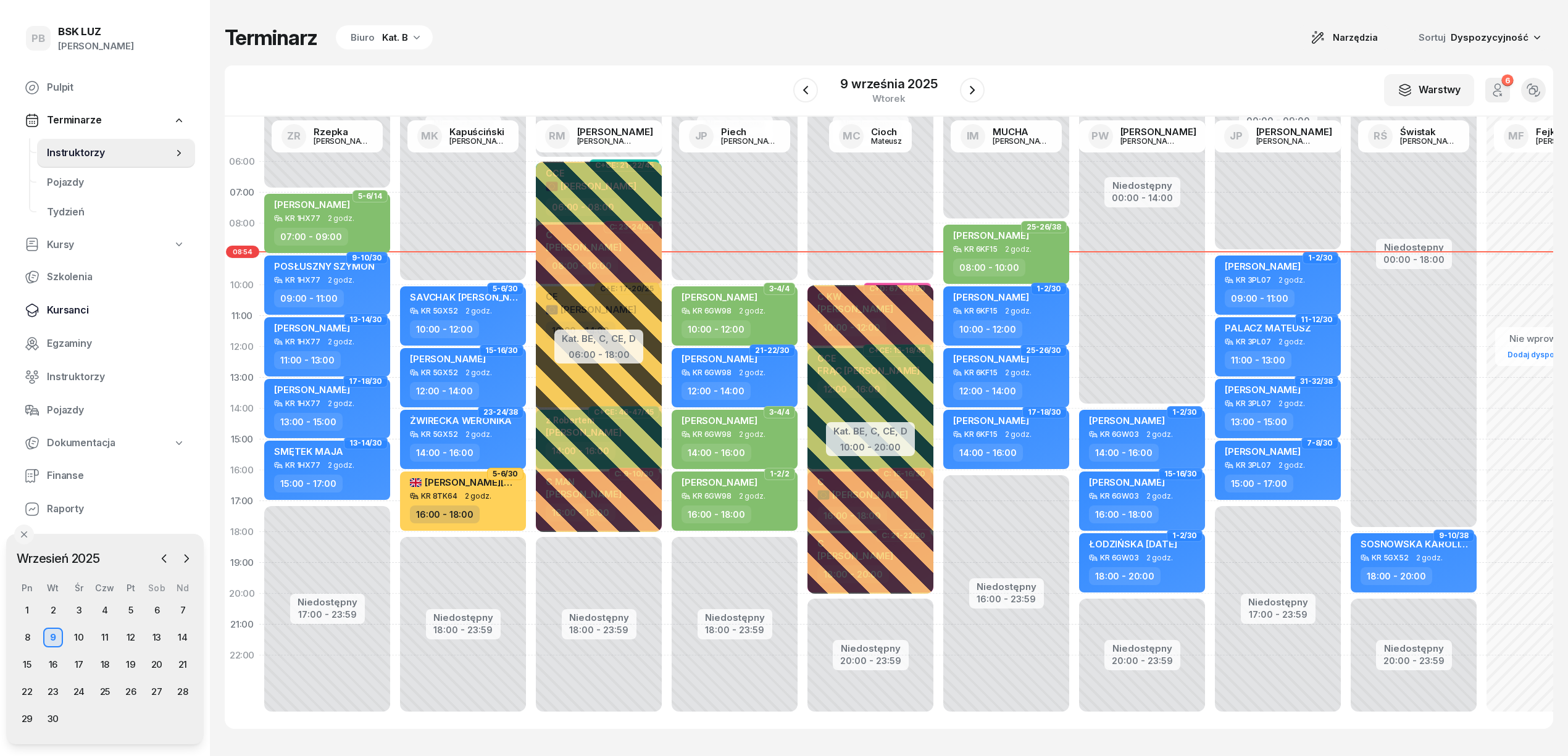
drag, startPoint x: 67, startPoint y: 311, endPoint x: 101, endPoint y: 301, distance: 35.4
click at [67, 312] on span "Kursanci" at bounding box center [116, 310] width 138 height 16
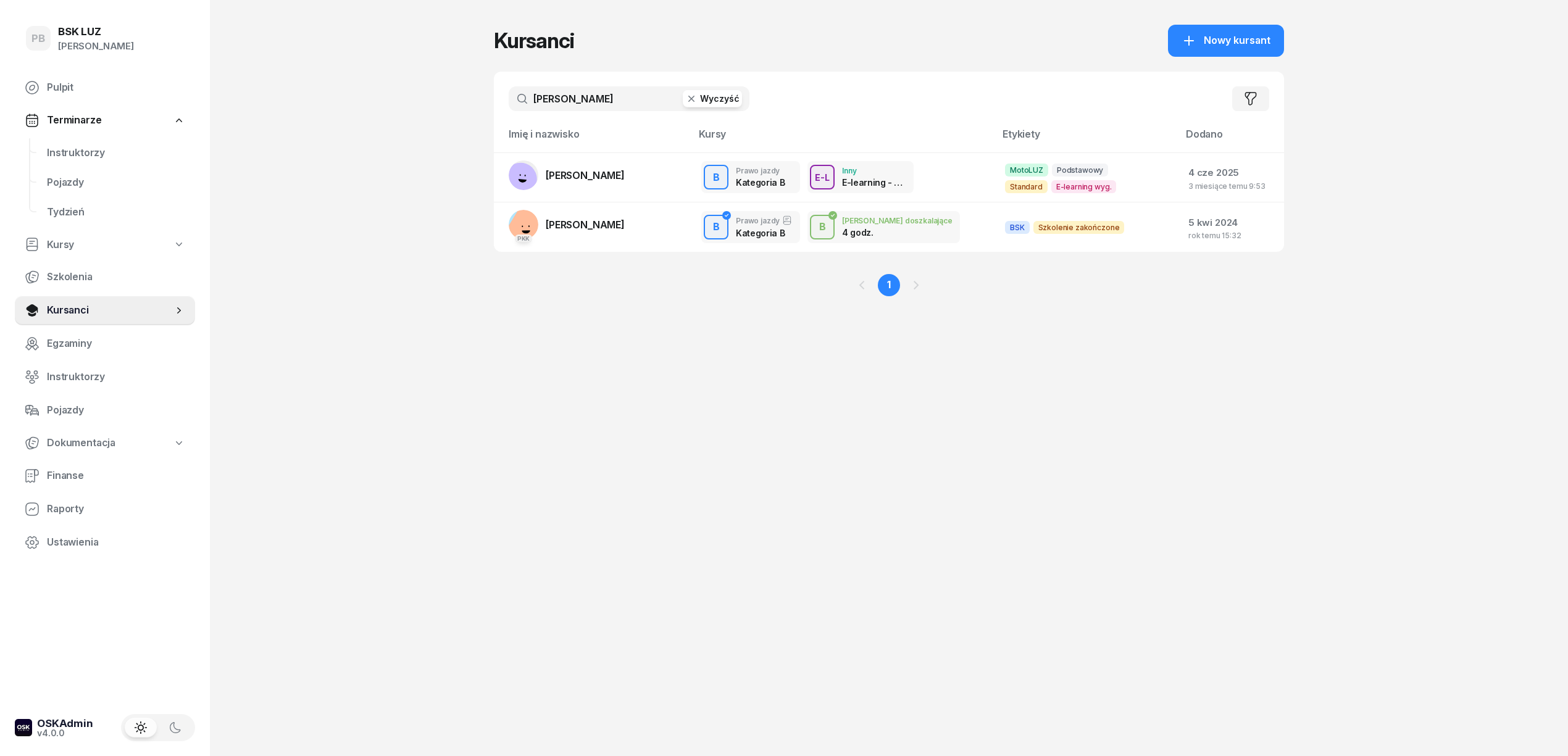
click at [593, 87] on input "[PERSON_NAME]" at bounding box center [628, 99] width 241 height 25
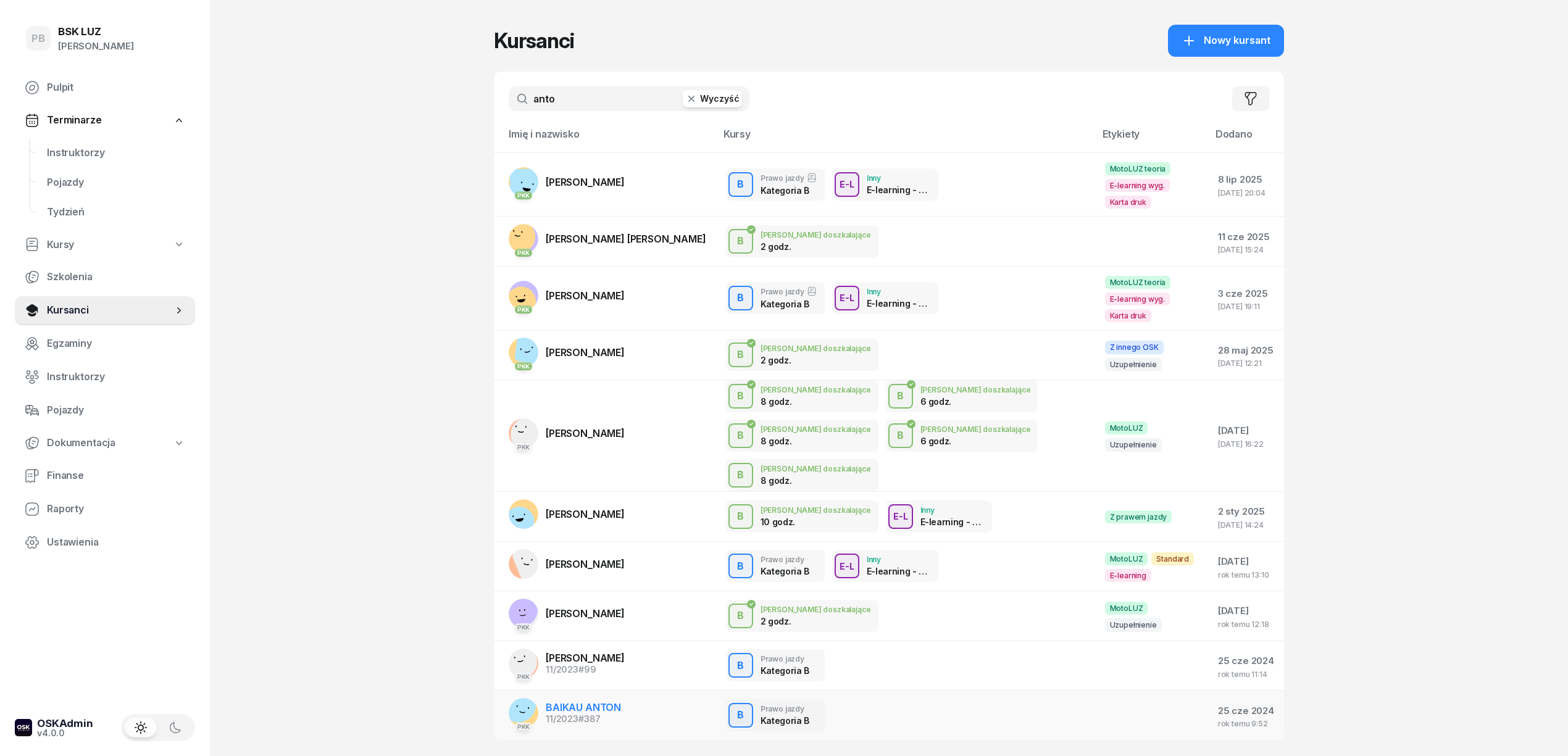
type input "anto"
click at [607, 701] on span "BAIKAU ANTON" at bounding box center [583, 707] width 75 height 12
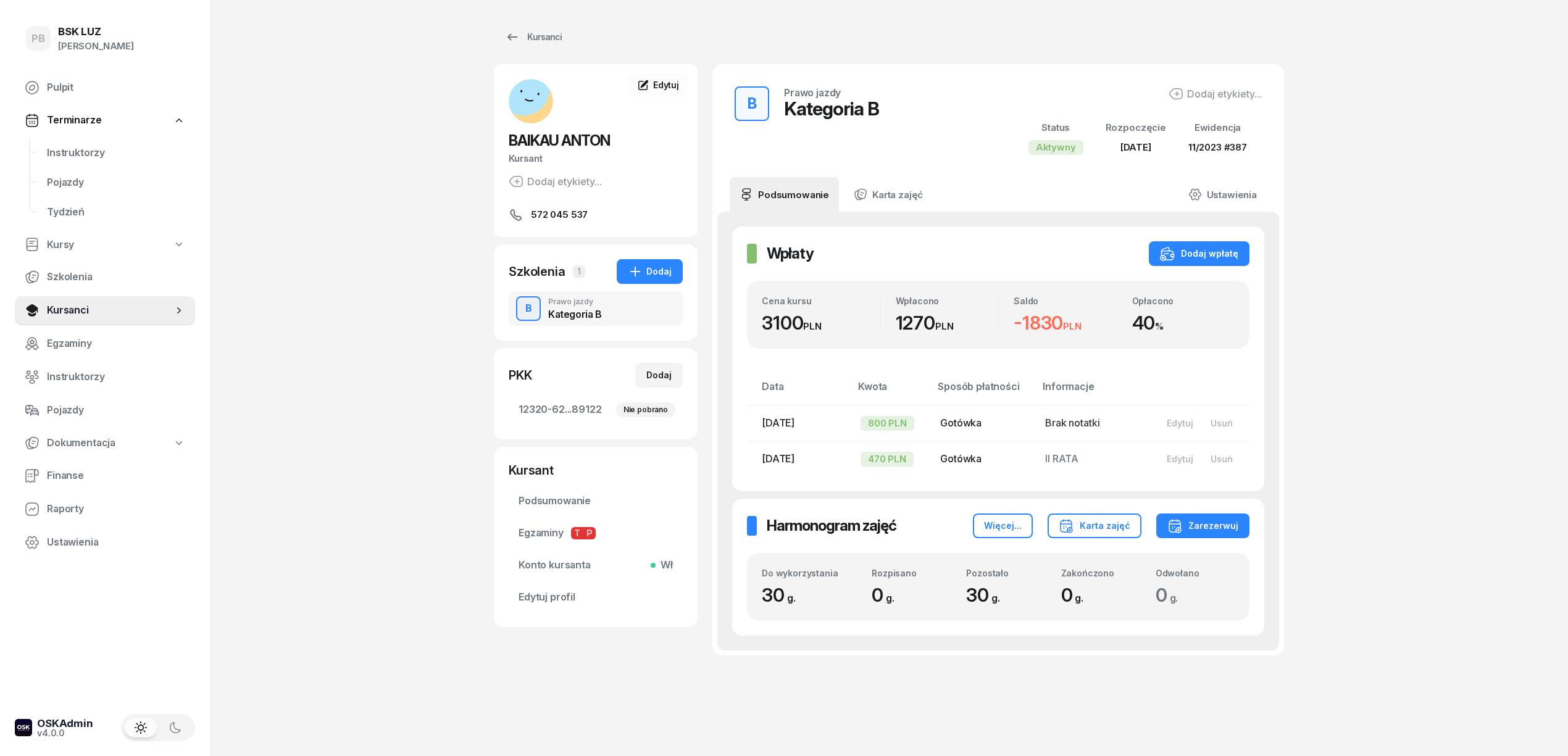
click at [625, 309] on div "B Prawo jazdy Kategoria B" at bounding box center [595, 308] width 174 height 35
click at [599, 301] on div "Prawo jazdy" at bounding box center [574, 302] width 53 height 8
click at [82, 153] on span "Instruktorzy" at bounding box center [116, 153] width 138 height 16
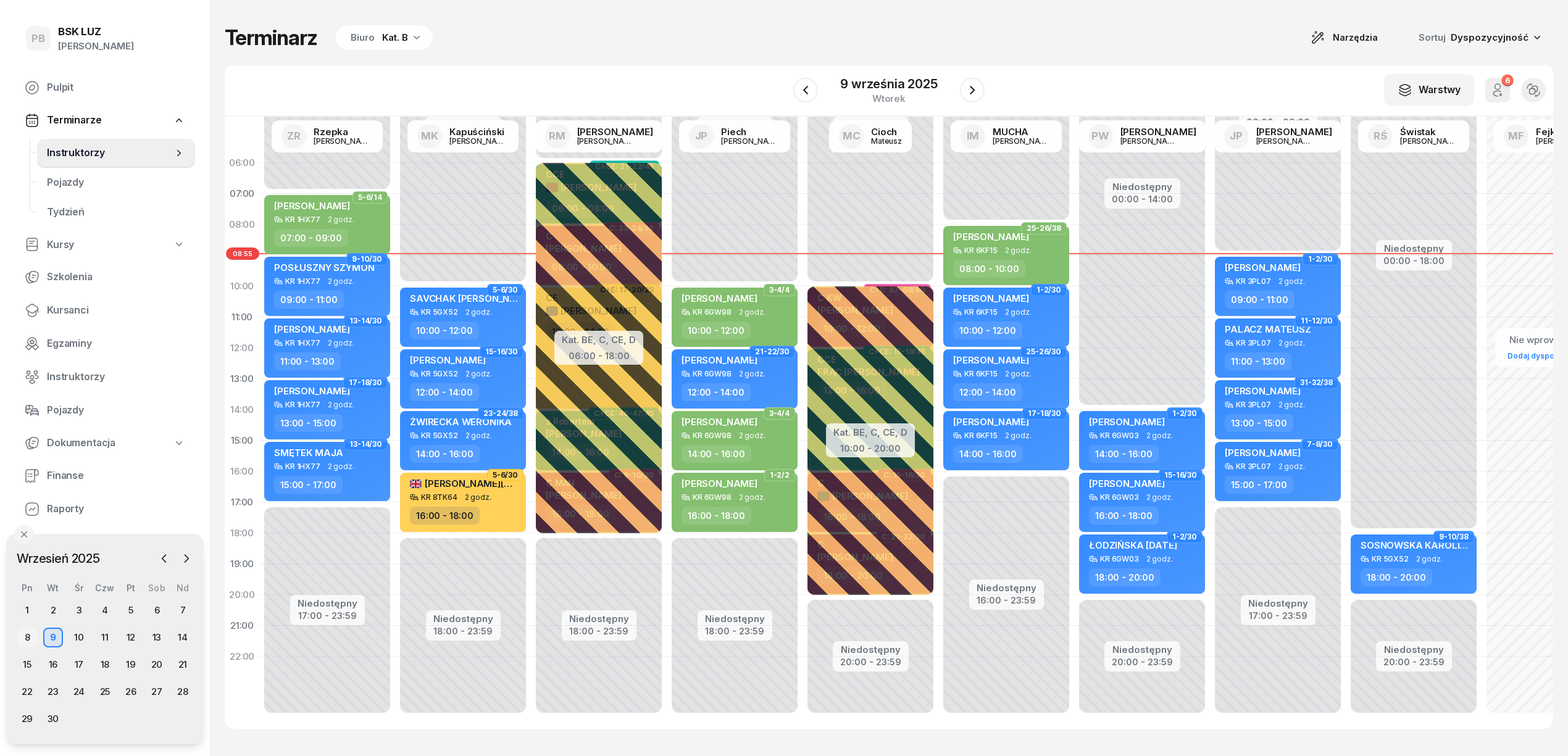
click at [21, 636] on div "8" at bounding box center [26, 637] width 19 height 19
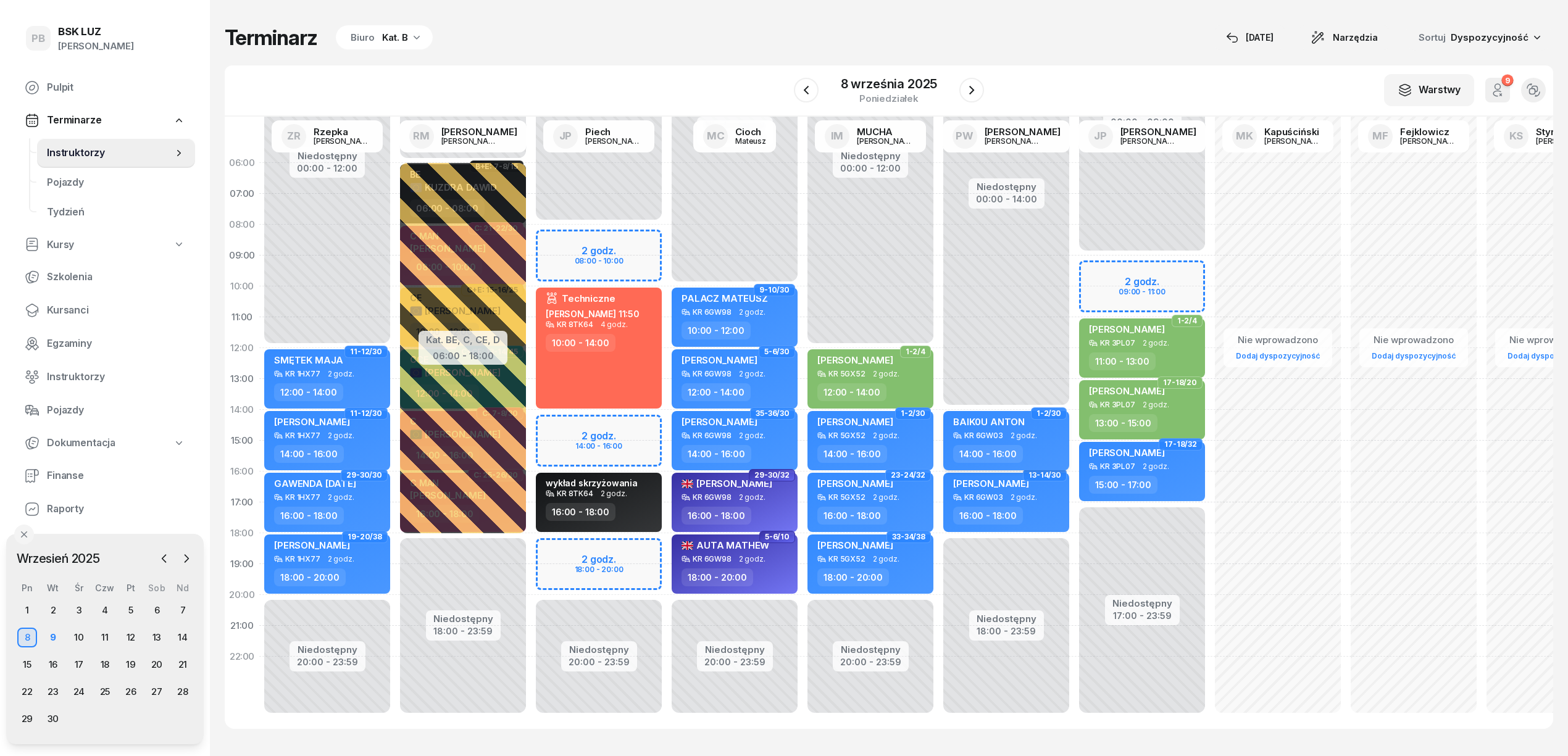
click at [1033, 447] on div "14:00 - 16:00" at bounding box center [1007, 453] width 108 height 18
select select "14"
select select "16"
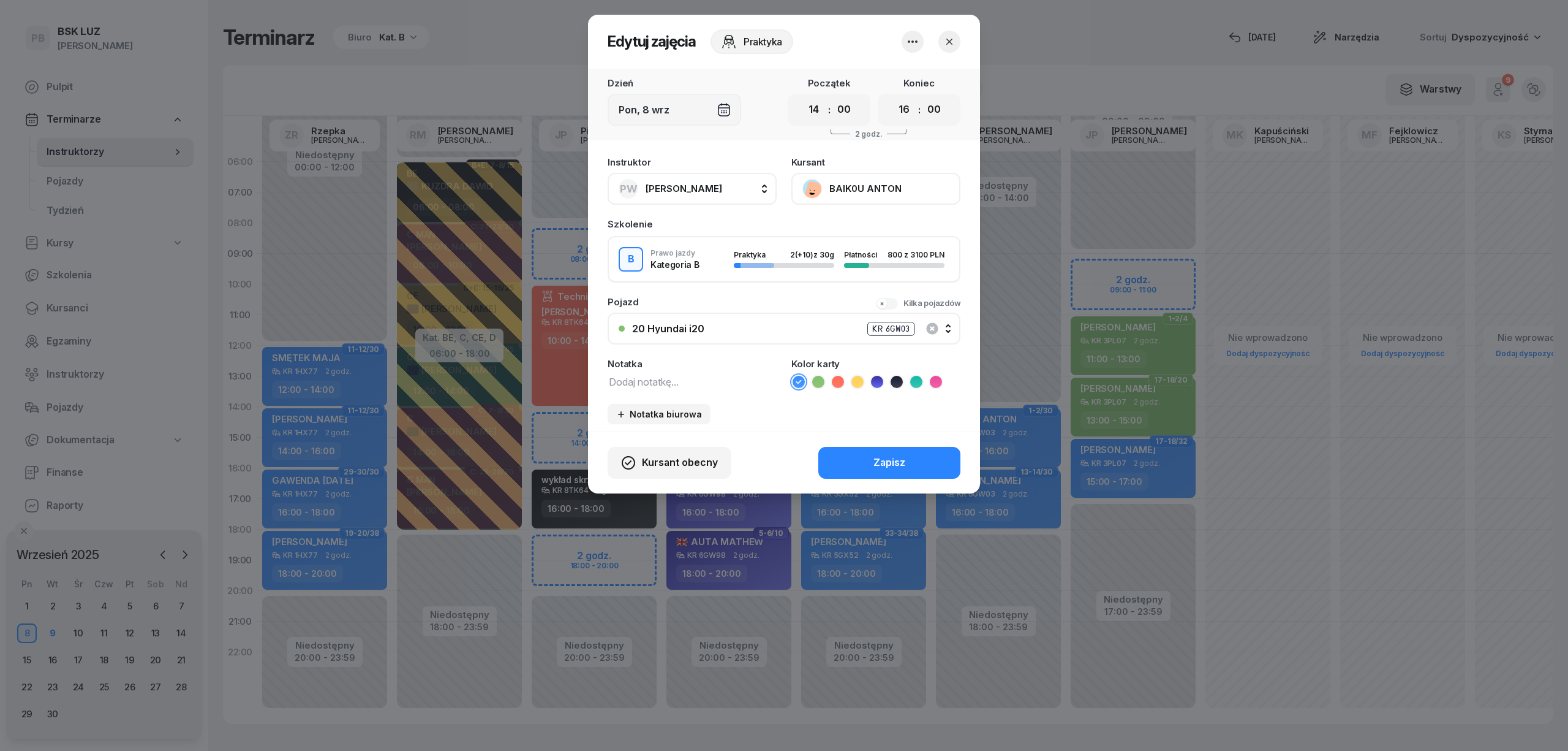
click at [874, 179] on button "BAIK0U ANTON" at bounding box center [876, 189] width 169 height 32
click at [857, 222] on link "Otwórz profil" at bounding box center [874, 231] width 161 height 31
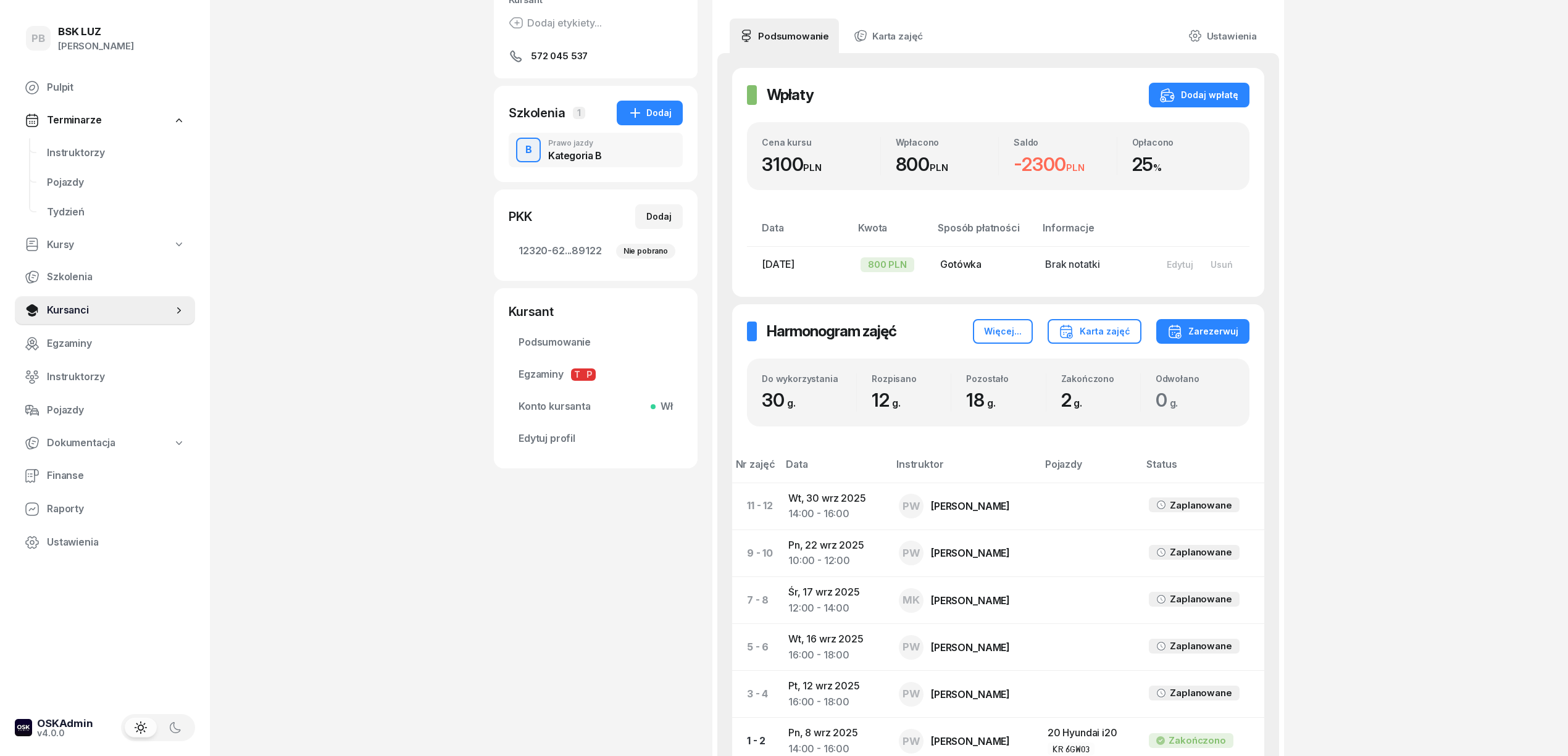
scroll to position [77, 0]
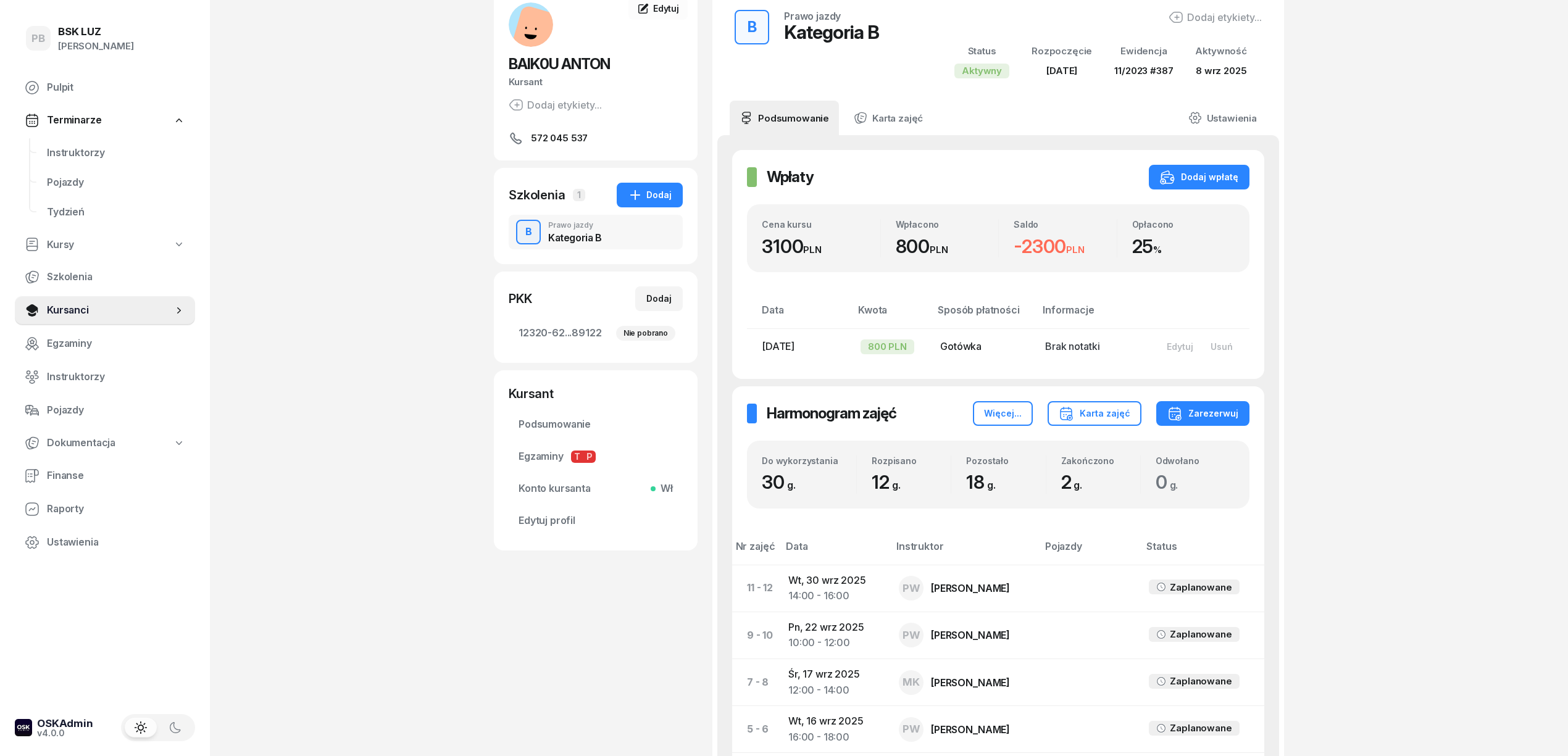
click at [335, 202] on div "PB BSK [PERSON_NAME] Terminarze Instruktorzy Pojazdy Tydzień Kursy Szkolenia Ku…" at bounding box center [784, 462] width 1568 height 1079
click at [1443, 321] on div "PB BSK [PERSON_NAME] Terminarze Instruktorzy Pojazdy Tydzień Kursy Szkolenia Ku…" at bounding box center [784, 462] width 1568 height 1079
click at [1386, 418] on div "PB BSK [PERSON_NAME] Terminarze Instruktorzy Pojazdy Tydzień Kursy Szkolenia Ku…" at bounding box center [784, 462] width 1568 height 1079
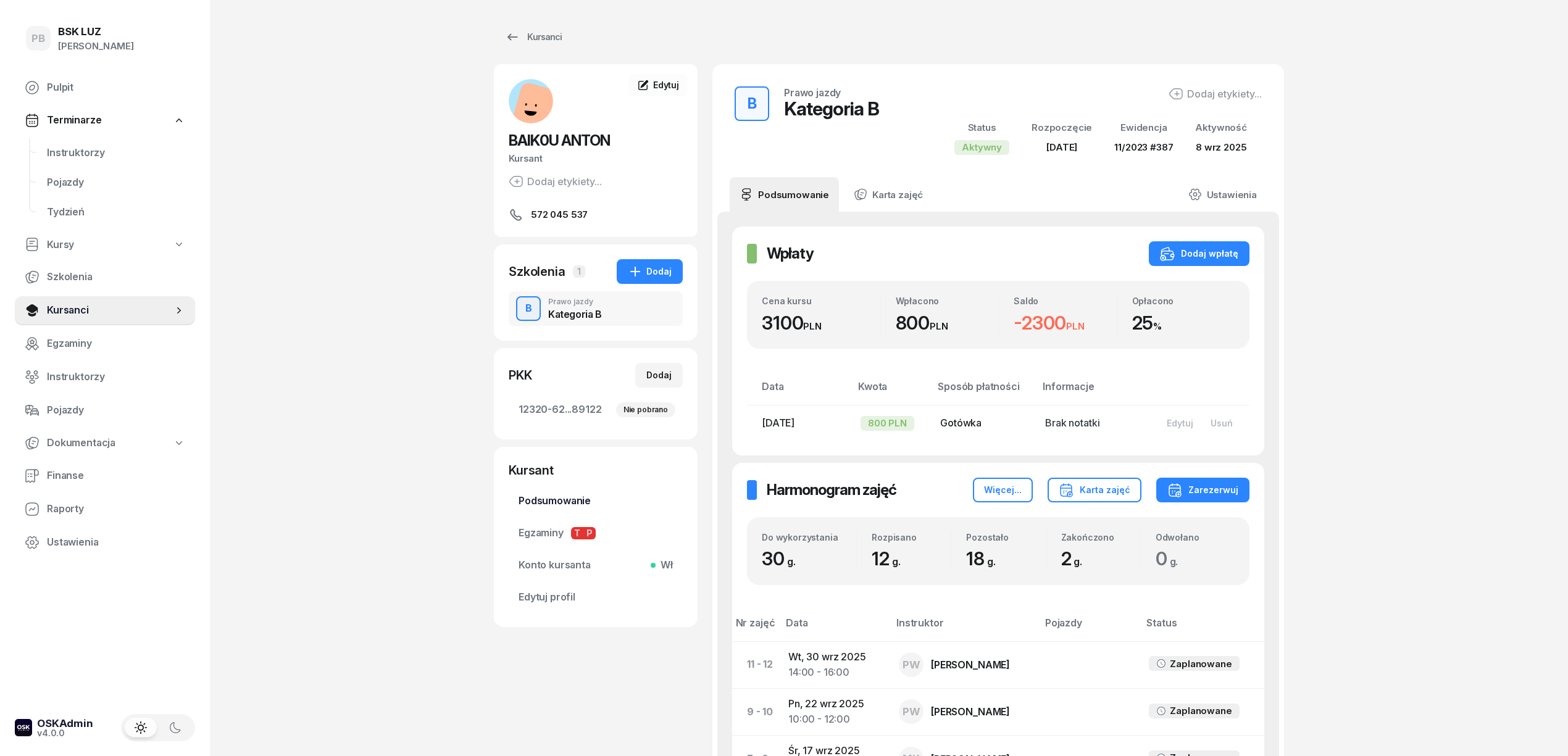
click at [555, 497] on span "Podsumowanie" at bounding box center [595, 501] width 154 height 16
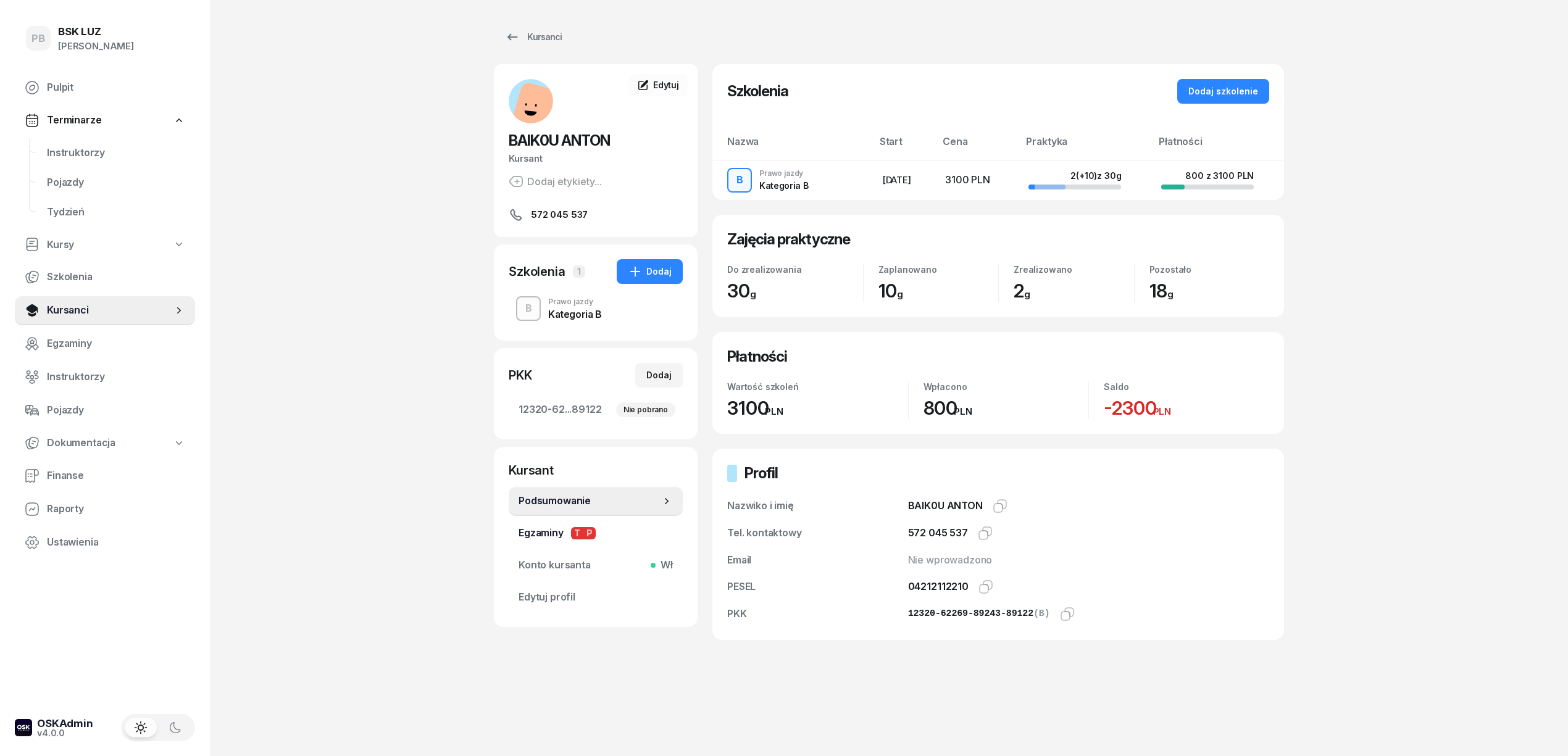
click at [548, 536] on span "Egzaminy T P" at bounding box center [595, 533] width 154 height 16
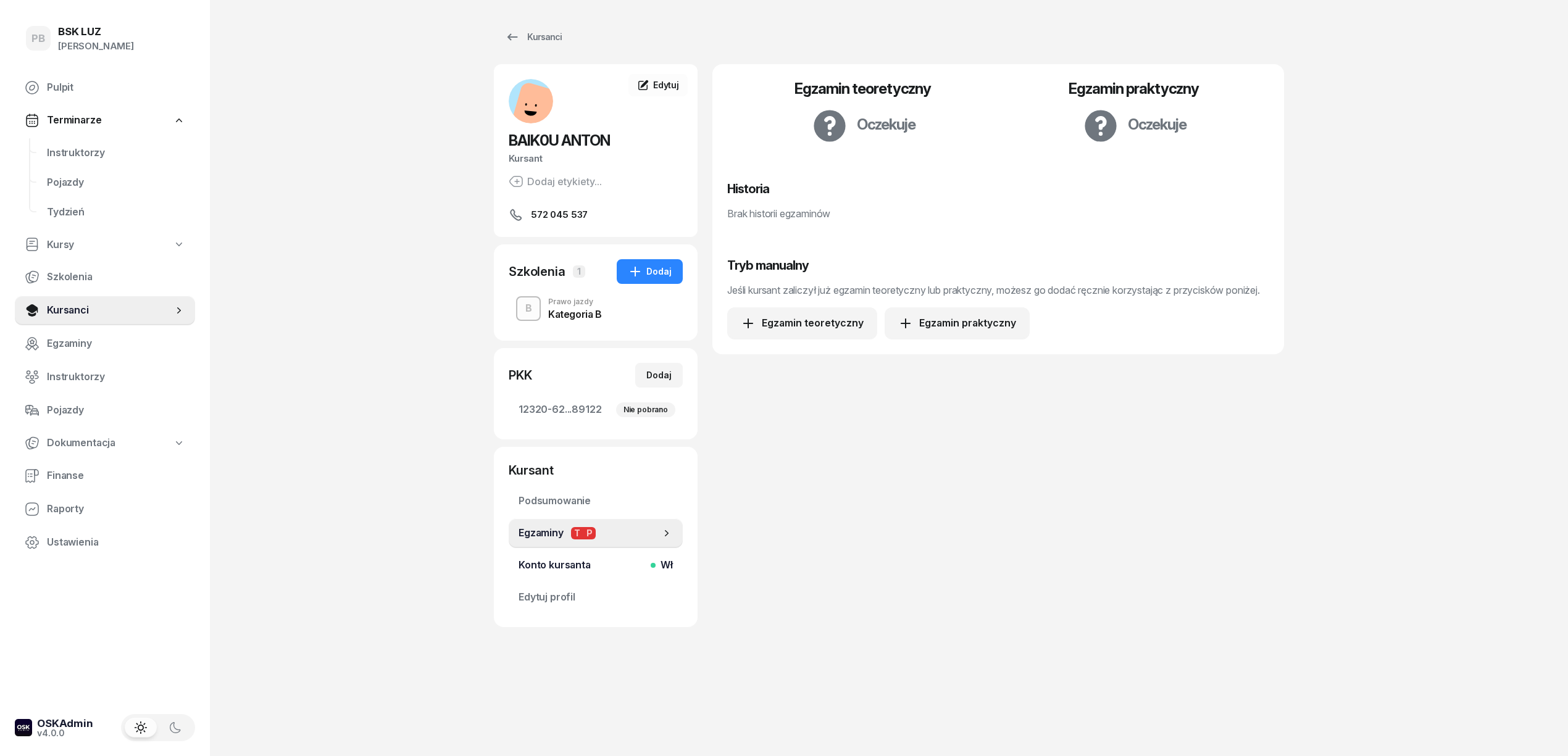
click at [547, 566] on span "Konto kursanta Wł" at bounding box center [595, 565] width 154 height 16
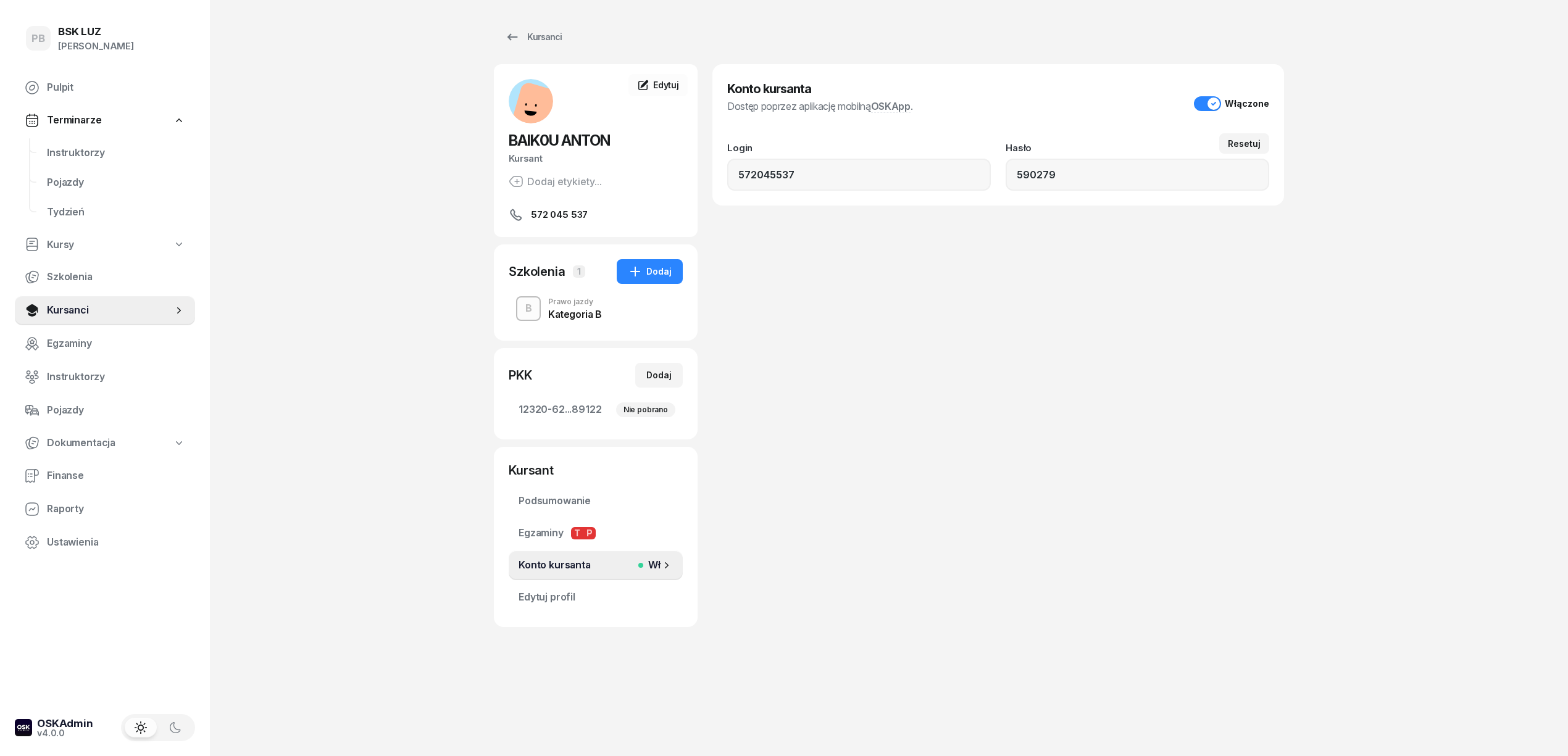
click at [272, 148] on div "PB BSK [PERSON_NAME] Terminarze Instruktorzy Pojazdy Tydzień Kursy Szkolenia Ku…" at bounding box center [784, 378] width 1568 height 756
click at [573, 305] on div "Prawo jazdy" at bounding box center [574, 302] width 53 height 8
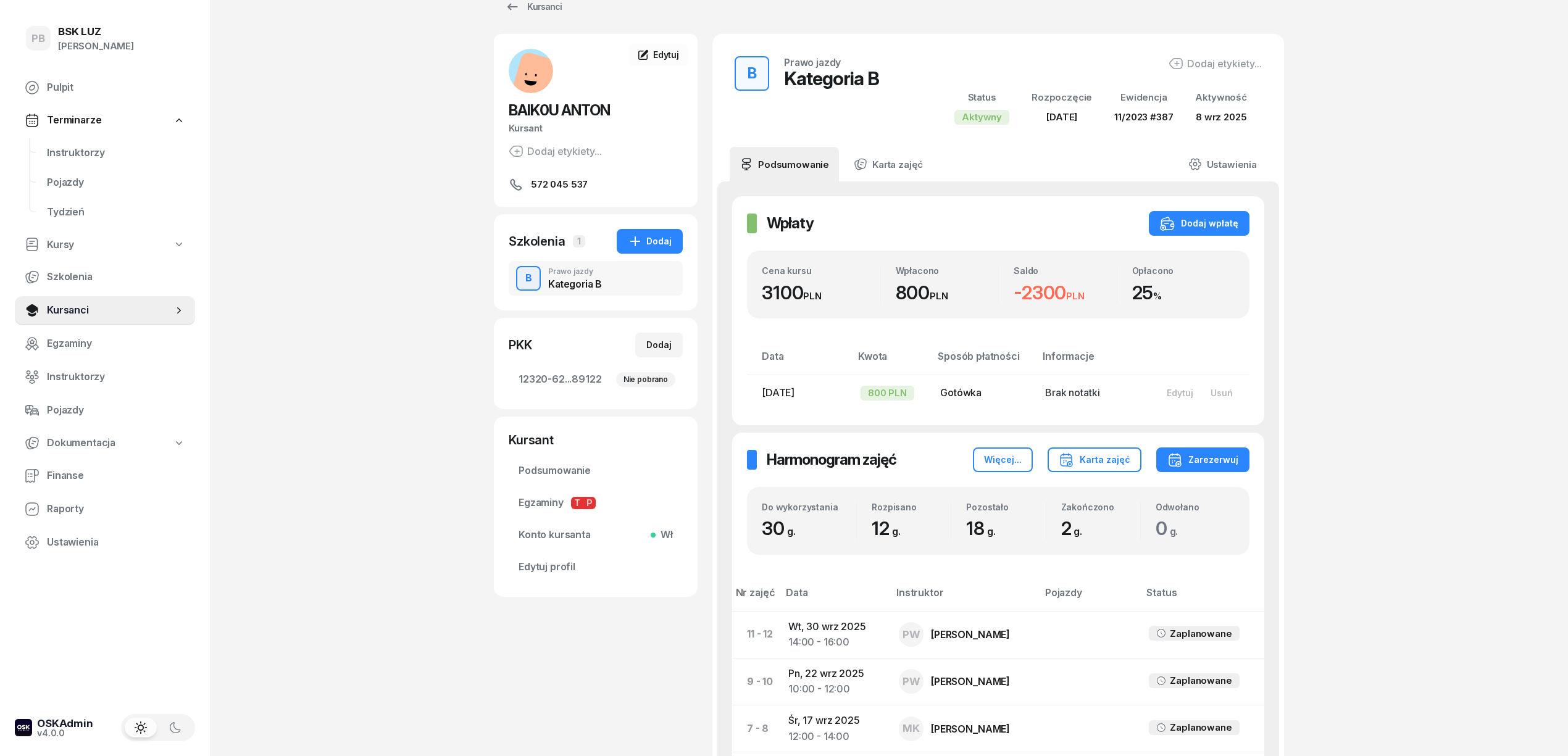
scroll to position [82, 0]
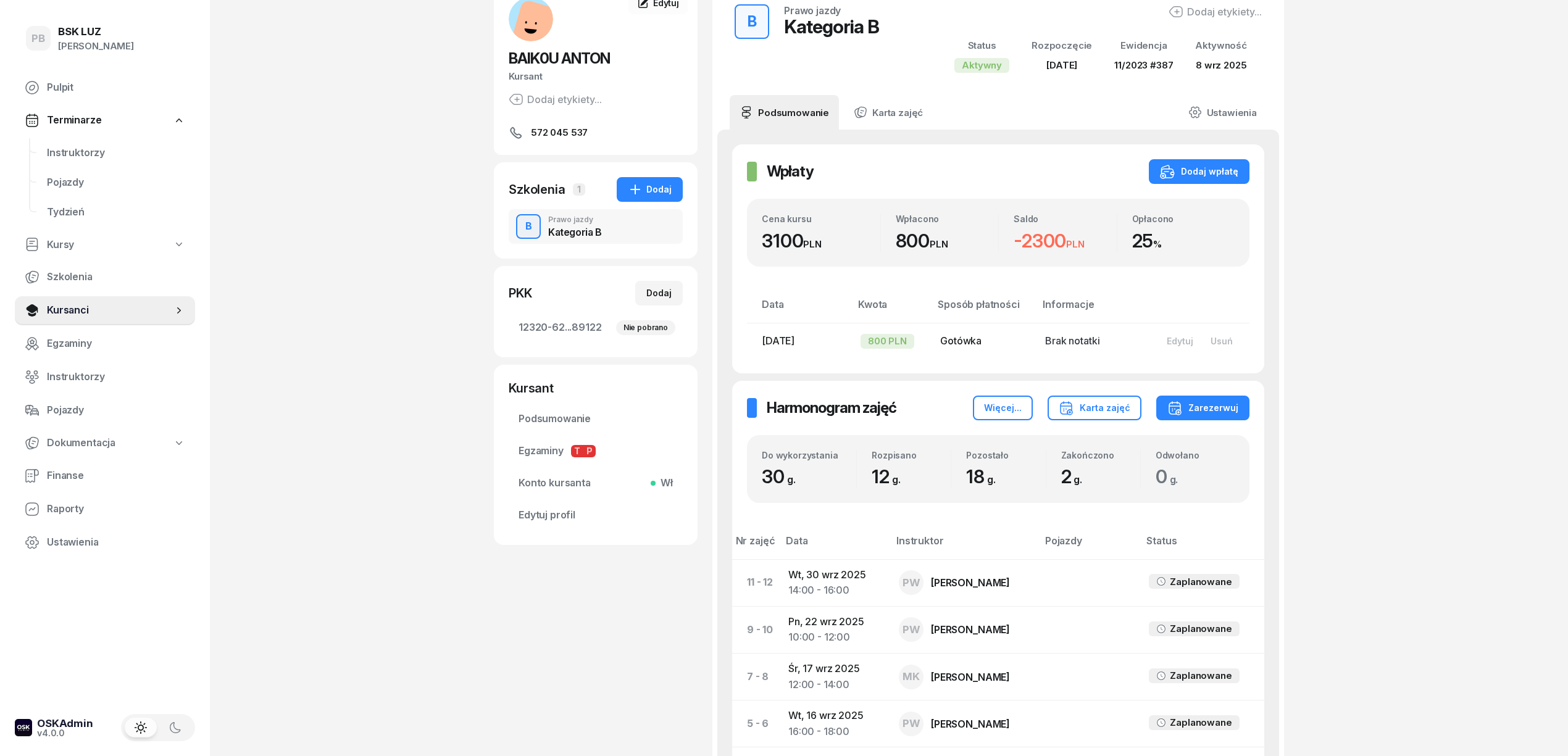
click at [1491, 620] on div "PB BSK [PERSON_NAME] Terminarze Instruktorzy Pojazdy Tydzień Kursy Szkolenia Ku…" at bounding box center [784, 457] width 1568 height 1079
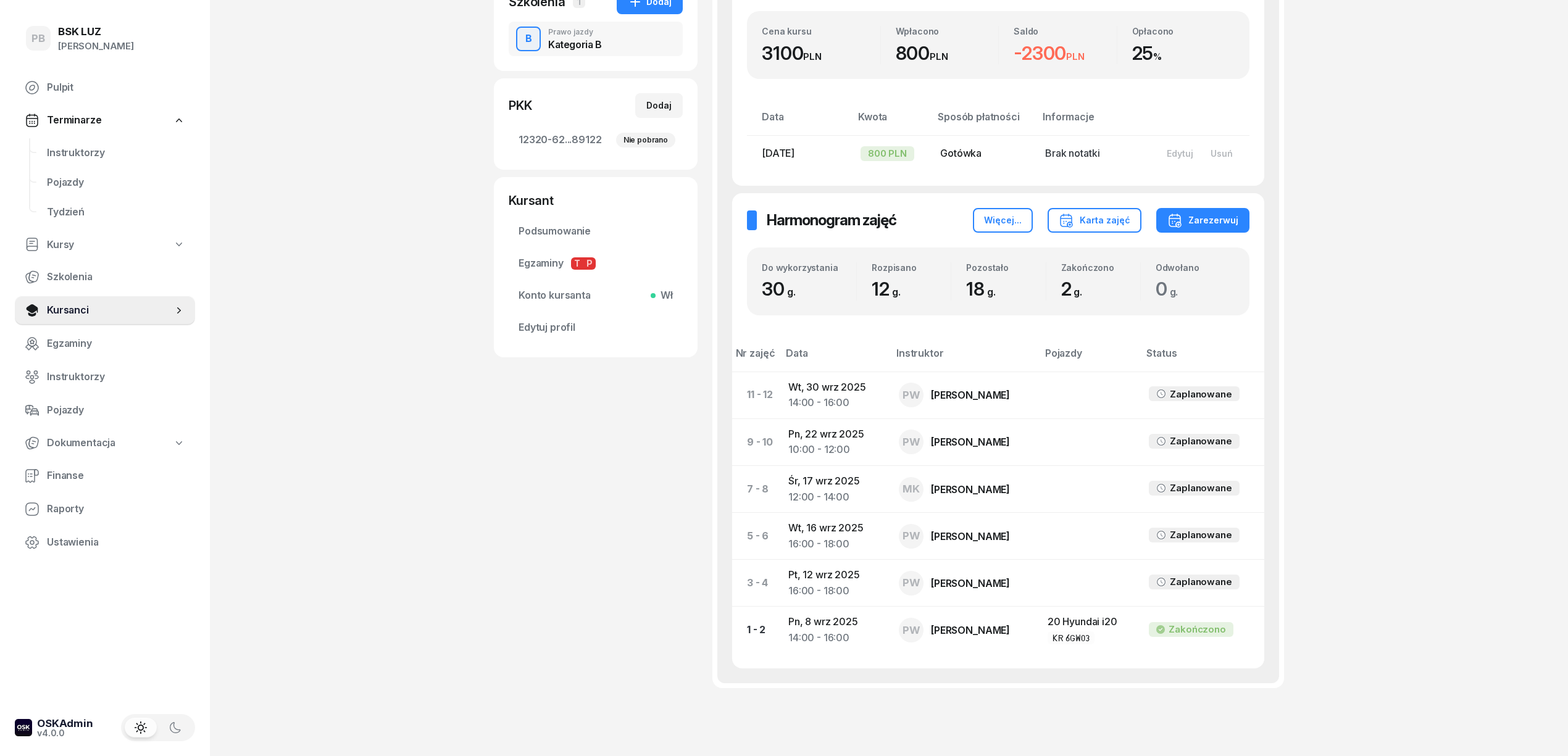
scroll to position [241, 0]
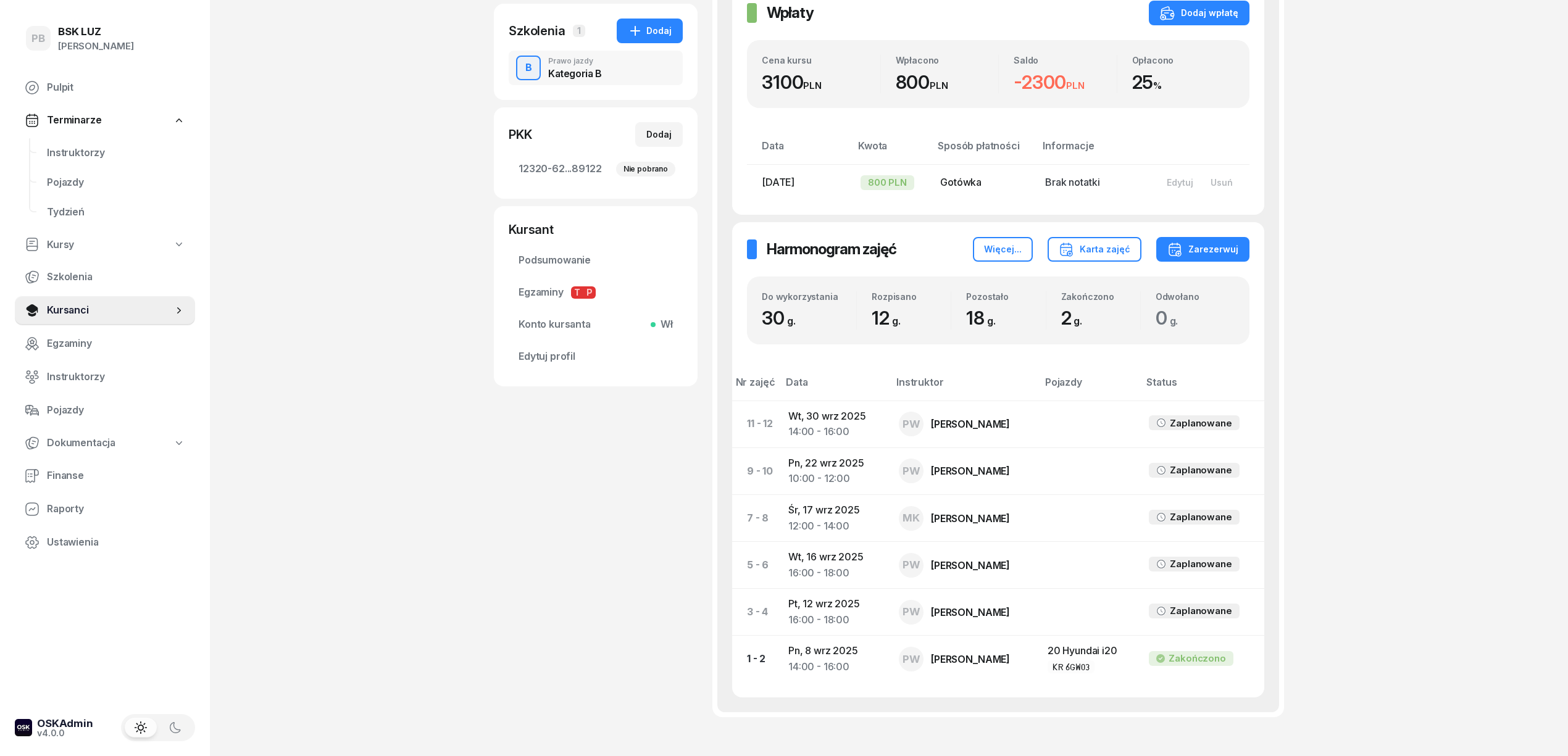
click at [1363, 354] on div "PB BSK [PERSON_NAME] Terminarze Instruktorzy Pojazdy Tydzień Kursy Szkolenia Ku…" at bounding box center [784, 298] width 1568 height 1079
click at [1544, 442] on div "PB BSK [PERSON_NAME] Terminarze Instruktorzy Pojazdy Tydzień Kursy Szkolenia Ku…" at bounding box center [784, 298] width 1568 height 1079
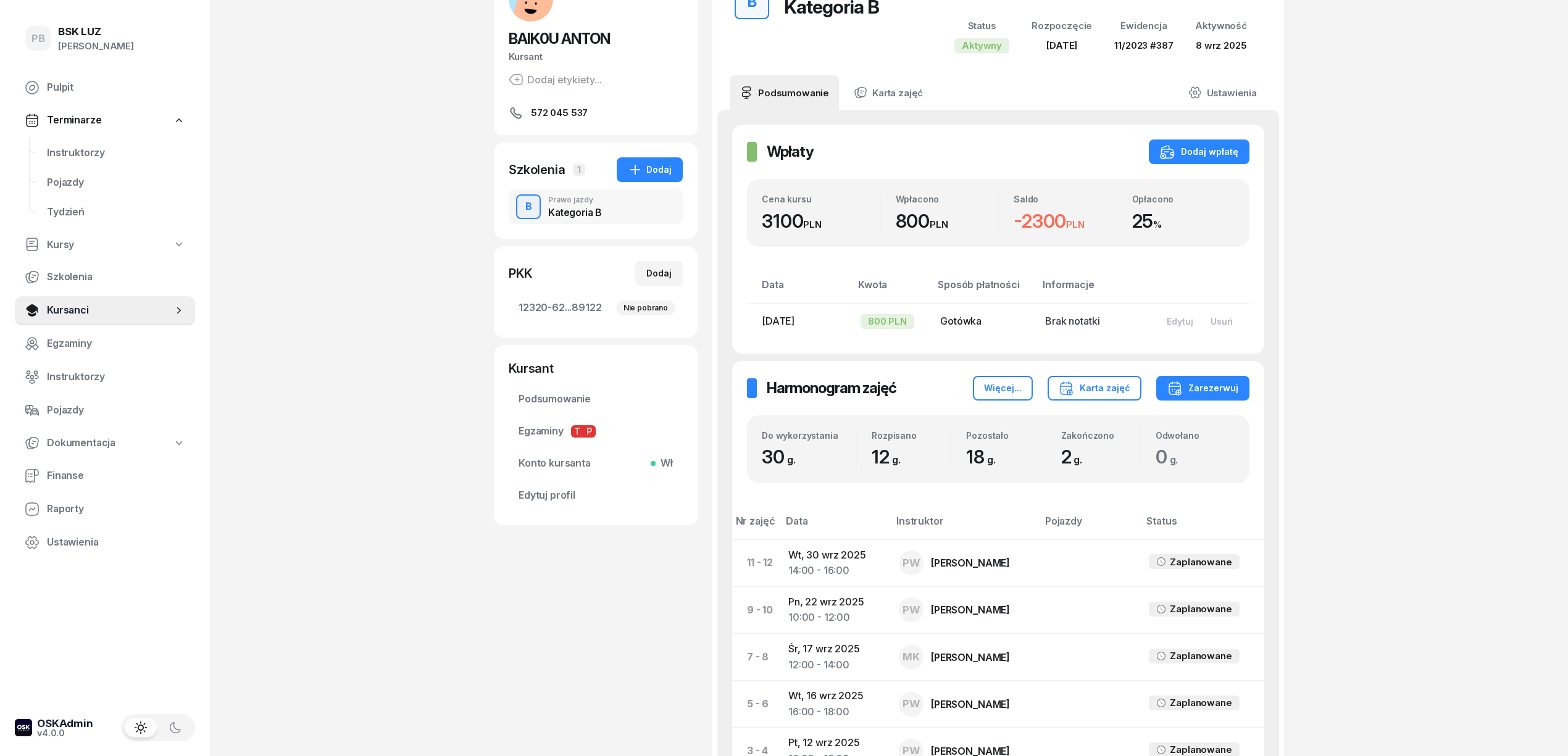
scroll to position [77, 0]
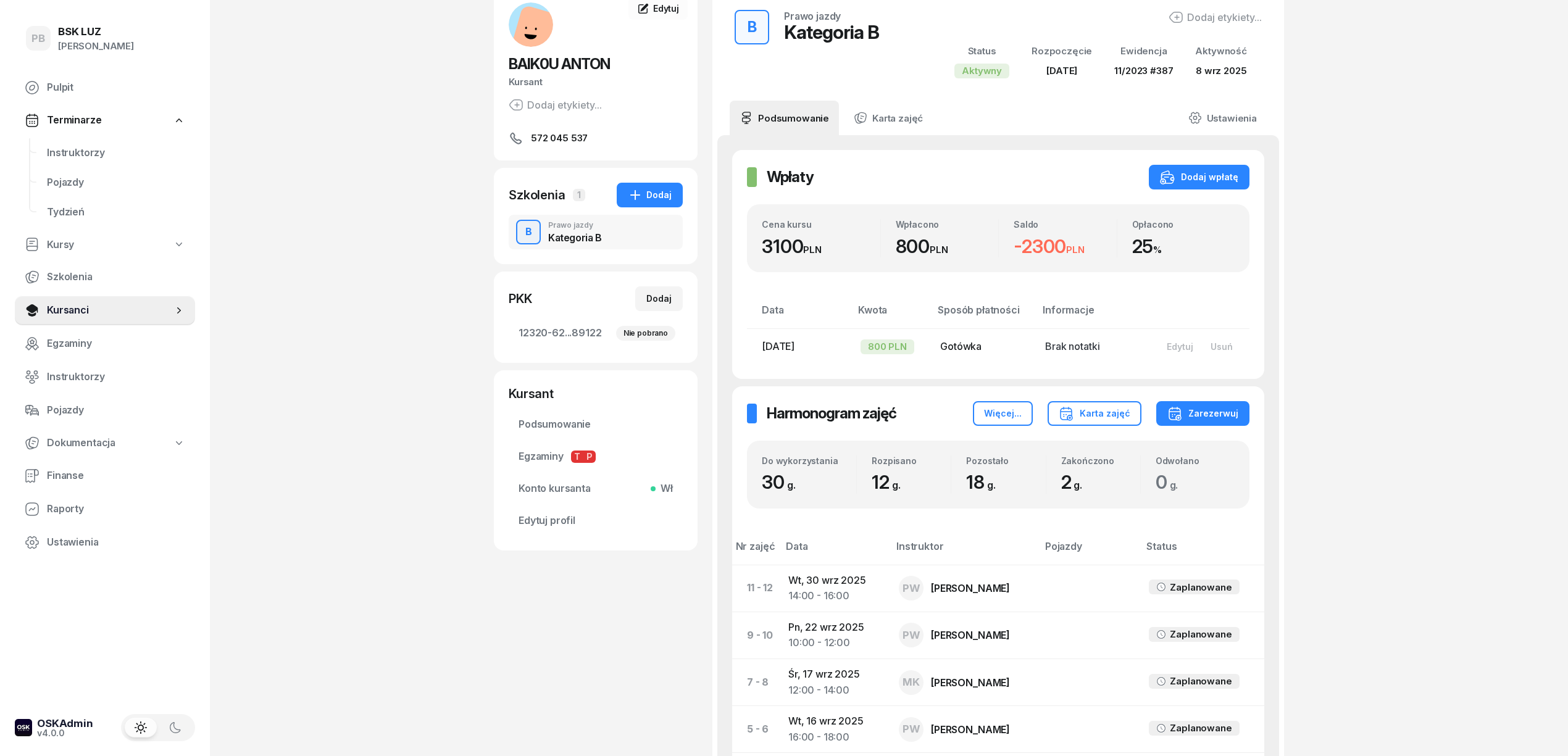
click at [1485, 424] on div "PB BSK [PERSON_NAME] Terminarze Instruktorzy Pojazdy Tydzień Kursy Szkolenia Ku…" at bounding box center [784, 462] width 1568 height 1079
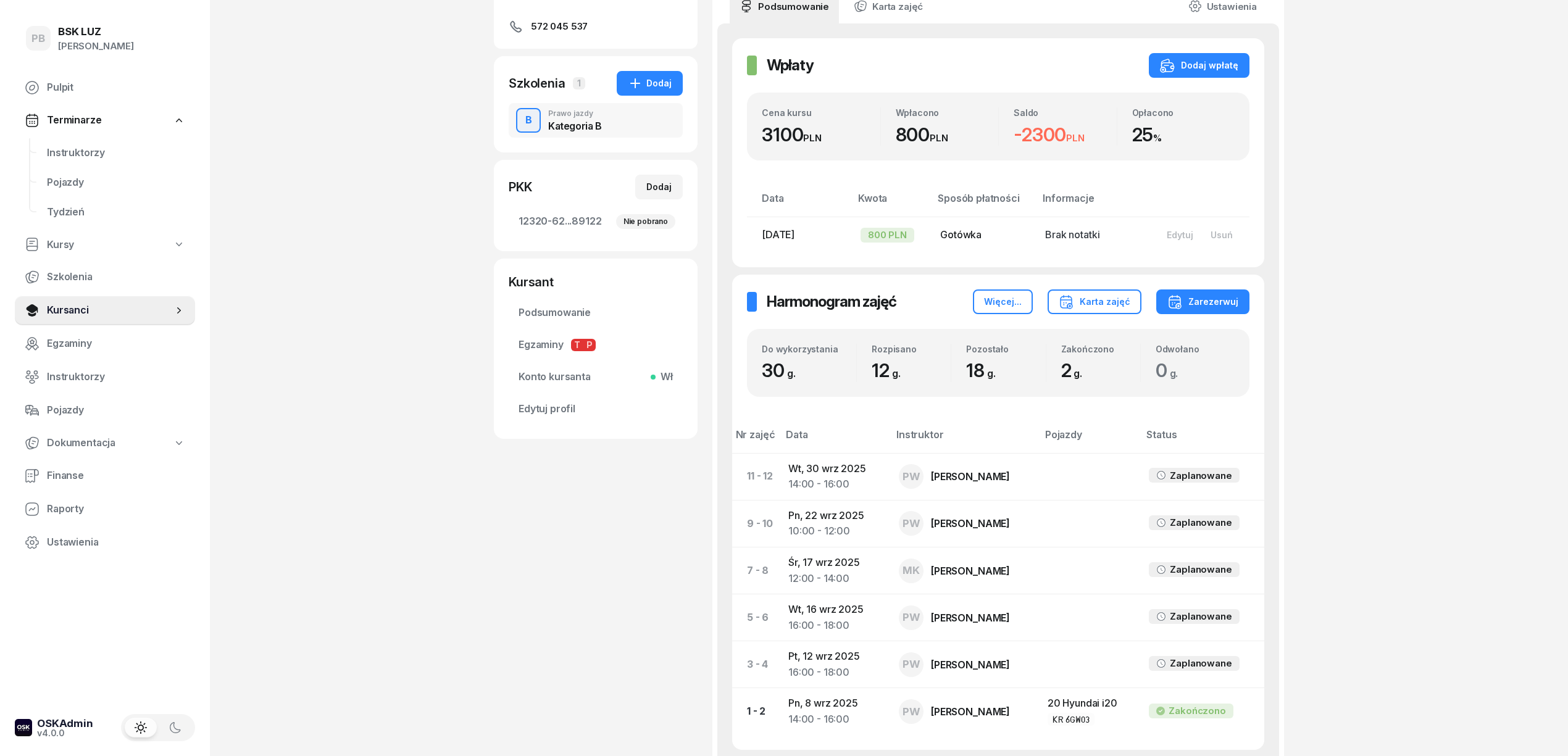
scroll to position [159, 0]
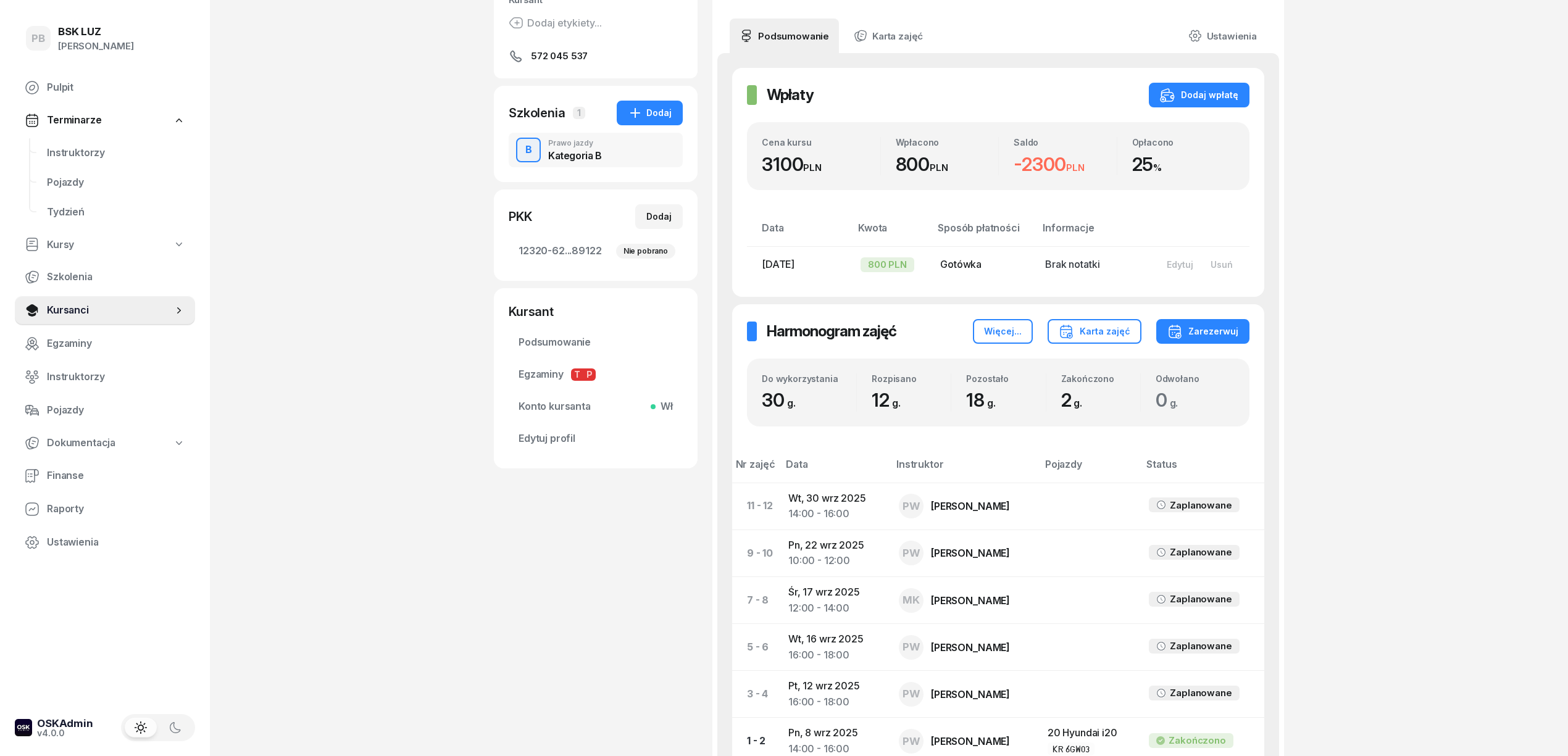
click at [1436, 381] on div "PB BSK [PERSON_NAME] Terminarze Instruktorzy Pojazdy Tydzień Kursy Szkolenia Ku…" at bounding box center [784, 380] width 1568 height 1079
click at [1350, 352] on div "PB BSK [PERSON_NAME] Terminarze Instruktorzy Pojazdy Tydzień Kursy Szkolenia Ku…" at bounding box center [784, 380] width 1568 height 1079
click at [1374, 311] on div "PB BSK [PERSON_NAME] Terminarze Instruktorzy Pojazdy Tydzień Kursy Szkolenia Ku…" at bounding box center [784, 380] width 1568 height 1079
click at [1385, 407] on div "PB BSK [PERSON_NAME] Terminarze Instruktorzy Pojazdy Tydzień Kursy Szkolenia Ku…" at bounding box center [784, 380] width 1568 height 1079
click at [1095, 335] on div "Karta zajęć" at bounding box center [1094, 331] width 71 height 15
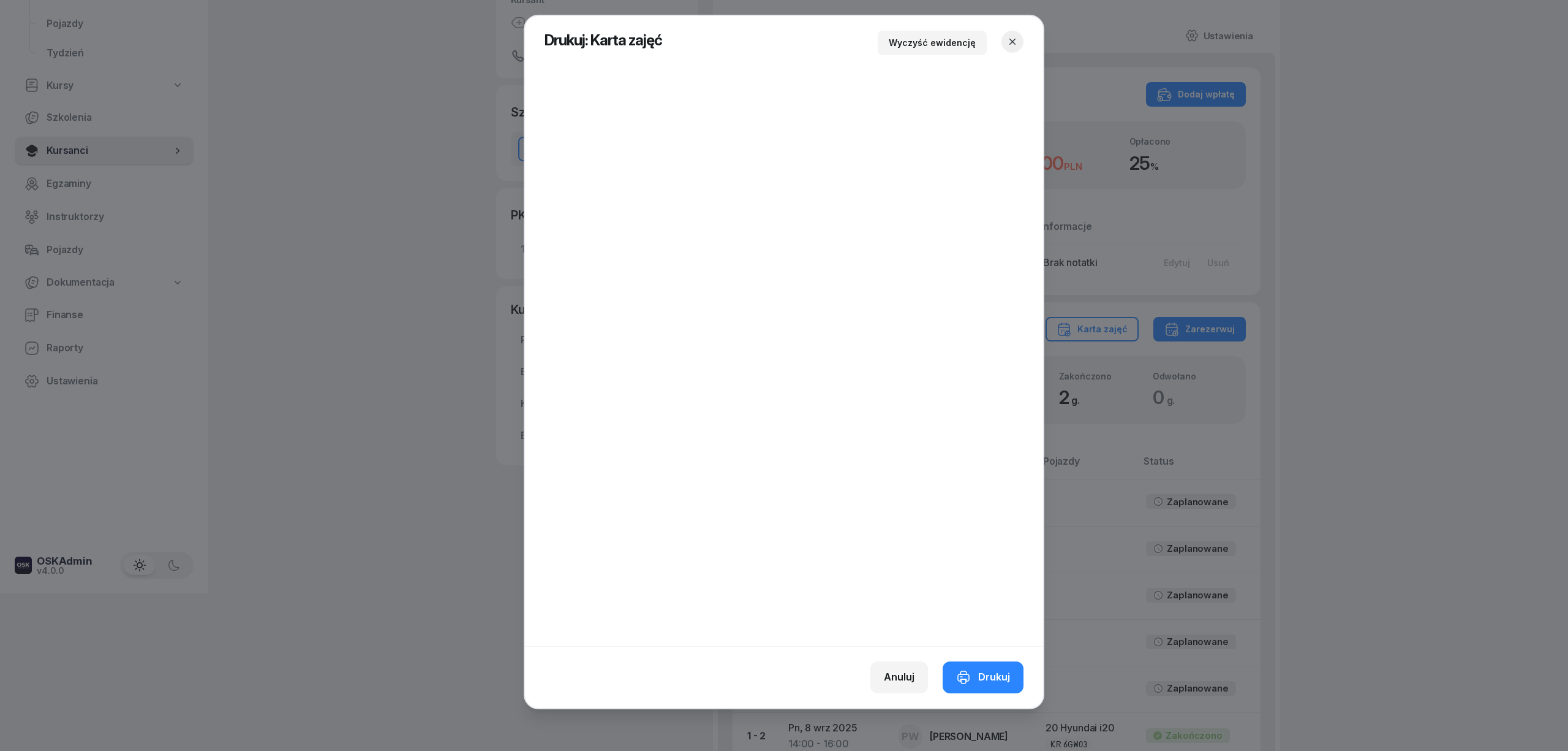
click at [1016, 37] on icon "button" at bounding box center [1013, 42] width 12 height 12
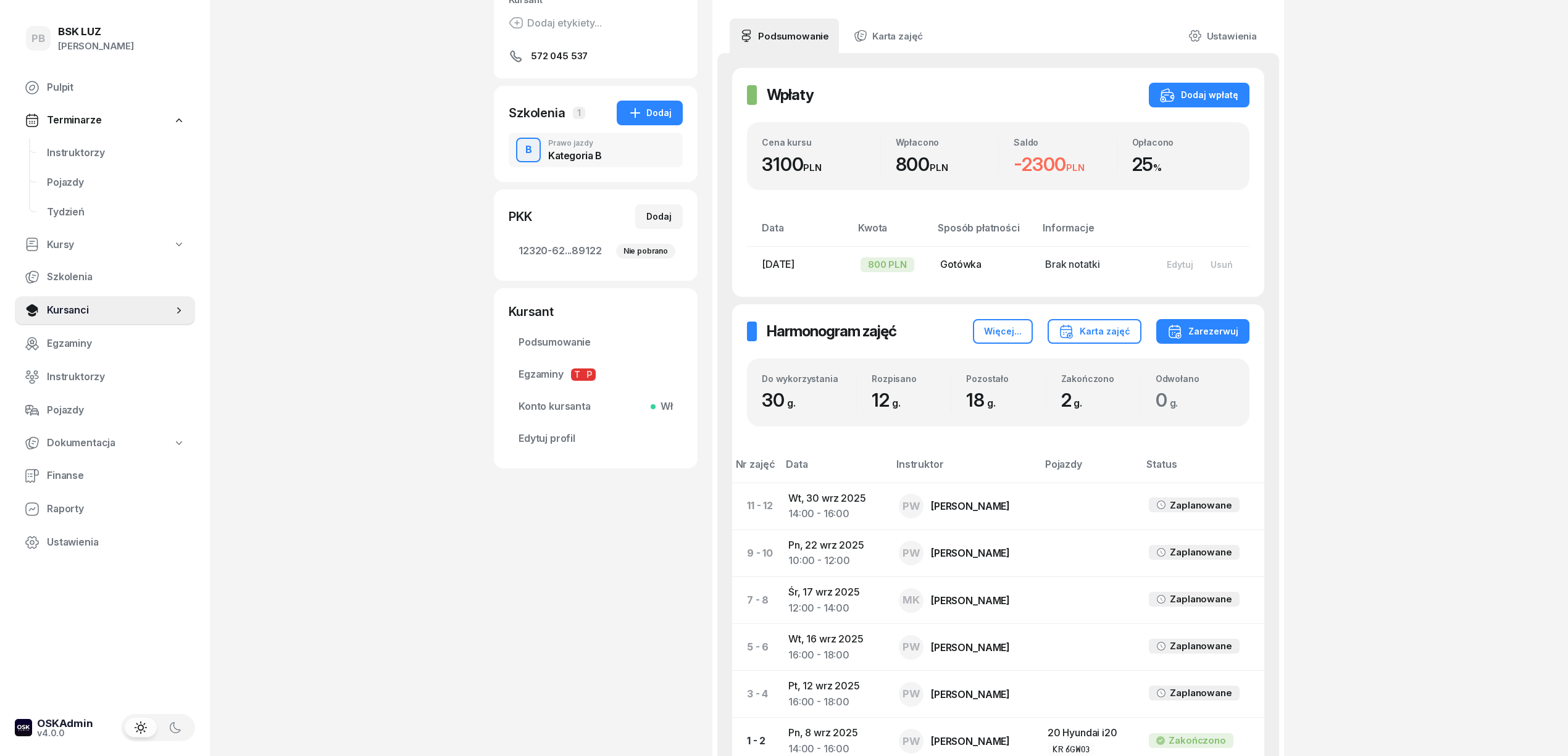
click at [1378, 186] on div "PB BSK [PERSON_NAME] Terminarze Instruktorzy Pojazdy Tydzień Kursy Szkolenia Ku…" at bounding box center [784, 380] width 1568 height 1079
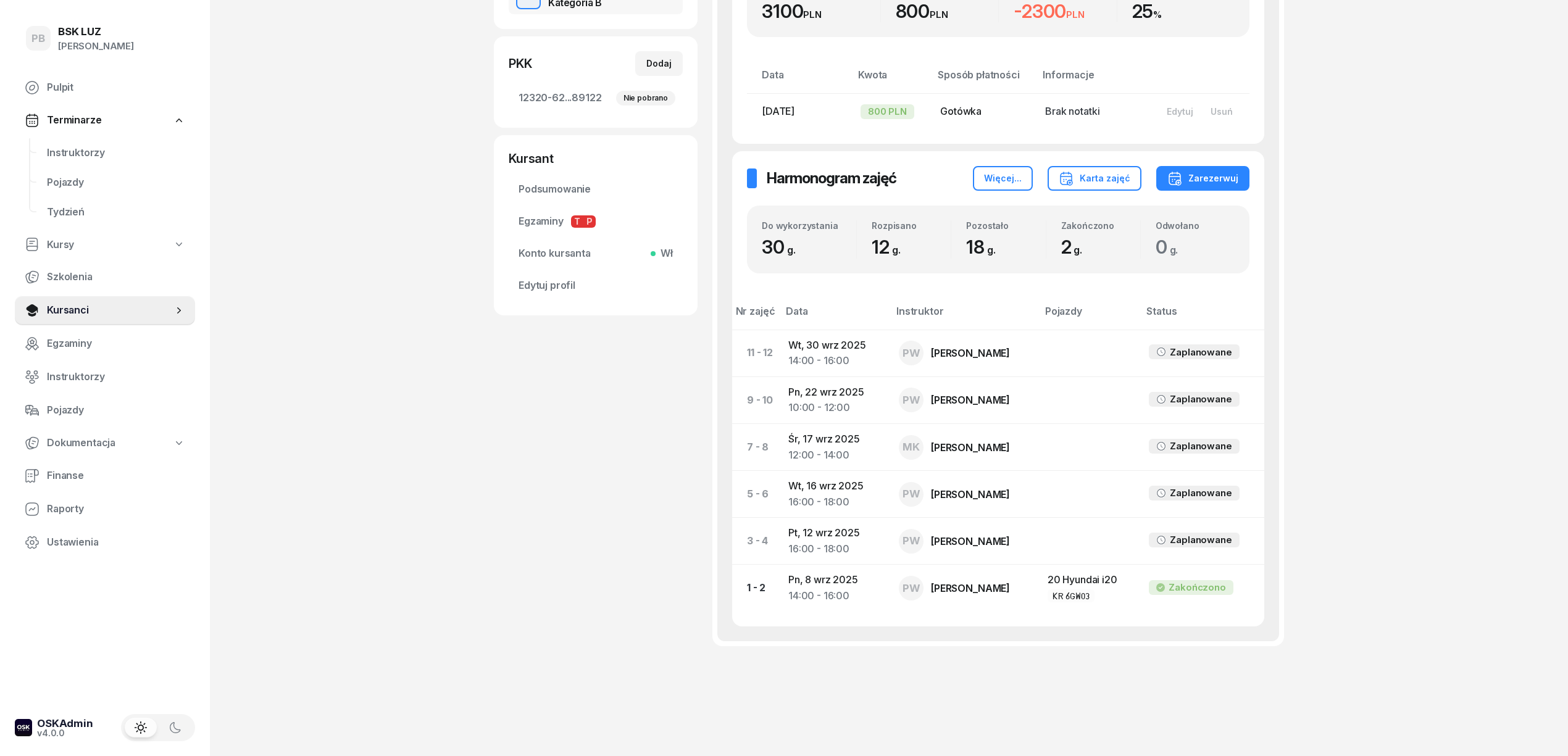
scroll to position [323, 0]
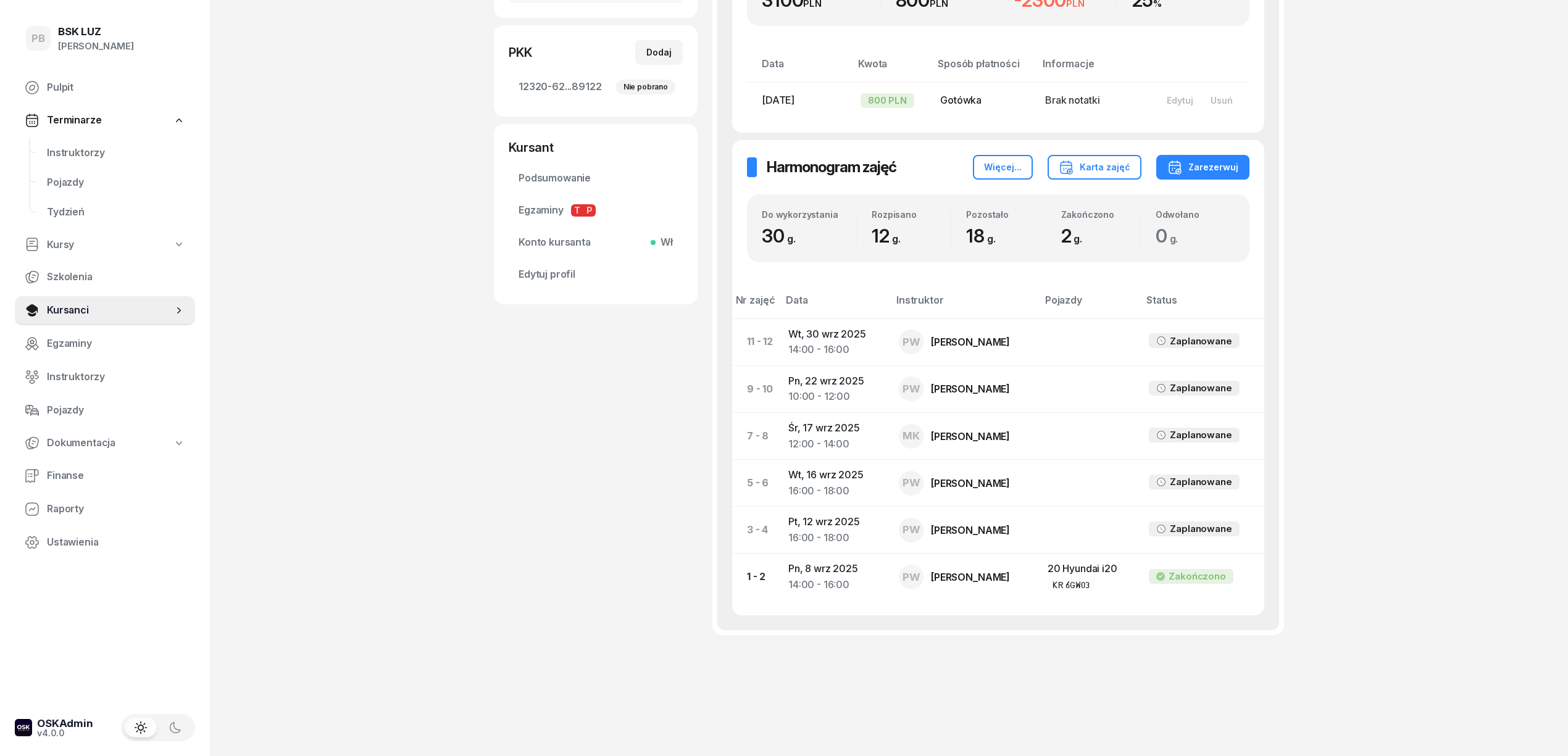
click at [1357, 196] on div "PB BSK [PERSON_NAME] Terminarze Instruktorzy Pojazdy Tydzień Kursy Szkolenia Ku…" at bounding box center [784, 216] width 1568 height 1079
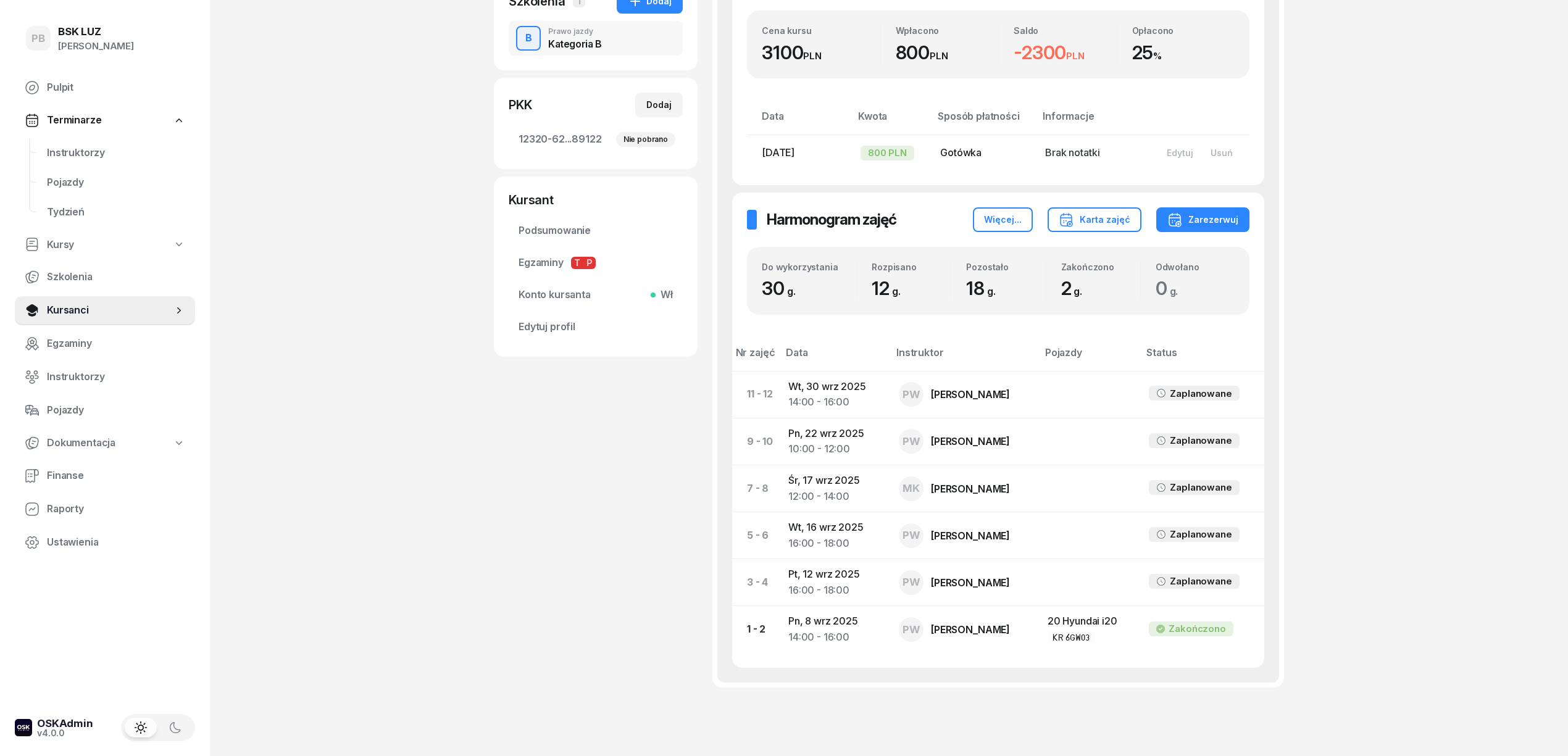
scroll to position [241, 0]
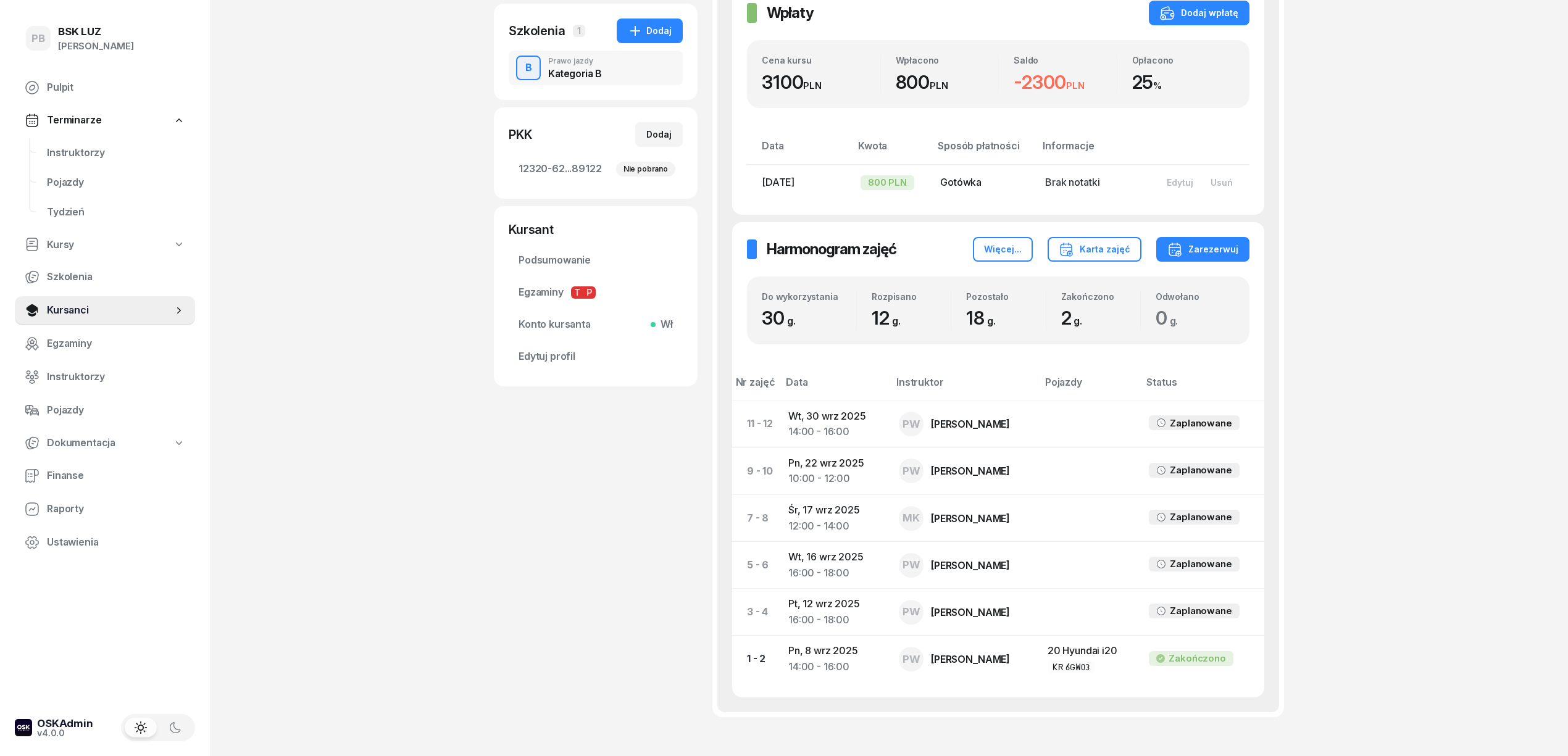
click at [1376, 235] on div "PB BSK [PERSON_NAME] Terminarze Instruktorzy Pojazdy Tydzień Kursy Szkolenia Ku…" at bounding box center [784, 298] width 1568 height 1079
click at [803, 421] on td "[DATE] 14:00 - 16:00" at bounding box center [834, 424] width 111 height 47
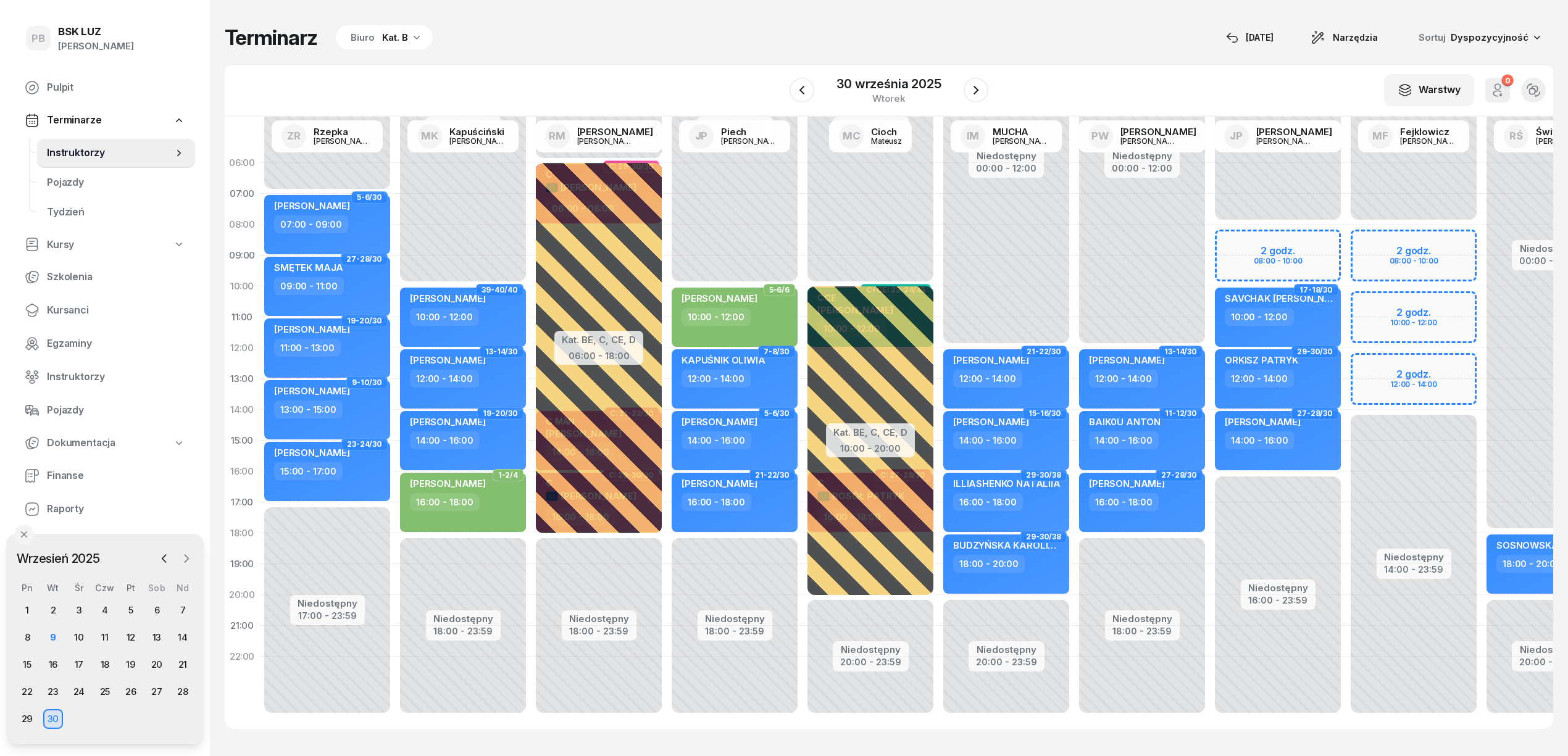
click at [183, 558] on icon "button" at bounding box center [187, 558] width 12 height 12
click at [77, 612] on div "1" at bounding box center [78, 610] width 19 height 19
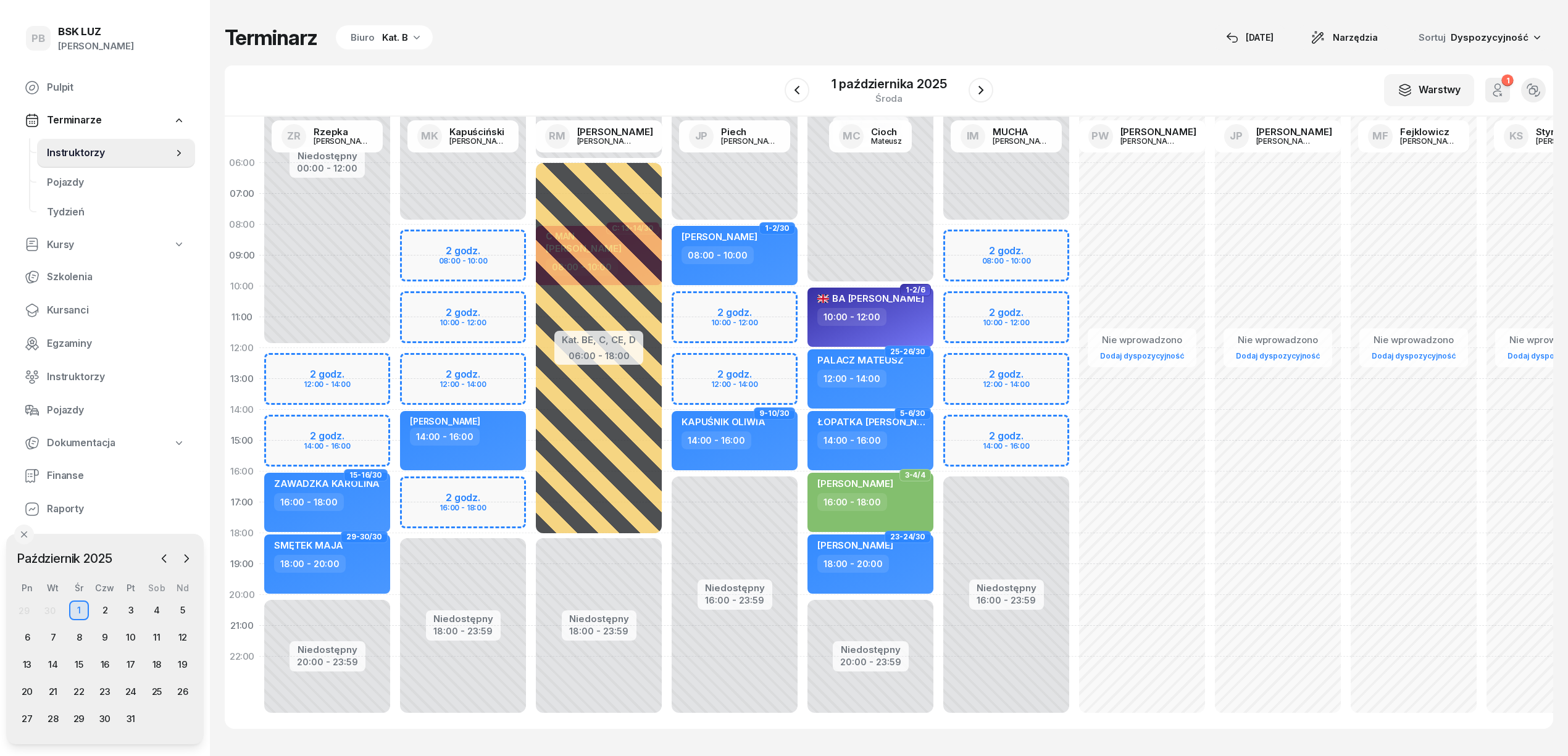
click at [497, 310] on div "Niedostępny 00:00 - 08:00 Niedostępny 18:00 - 23:59 2 godz. 08:00 - 10:00 2 god…" at bounding box center [462, 440] width 136 height 586
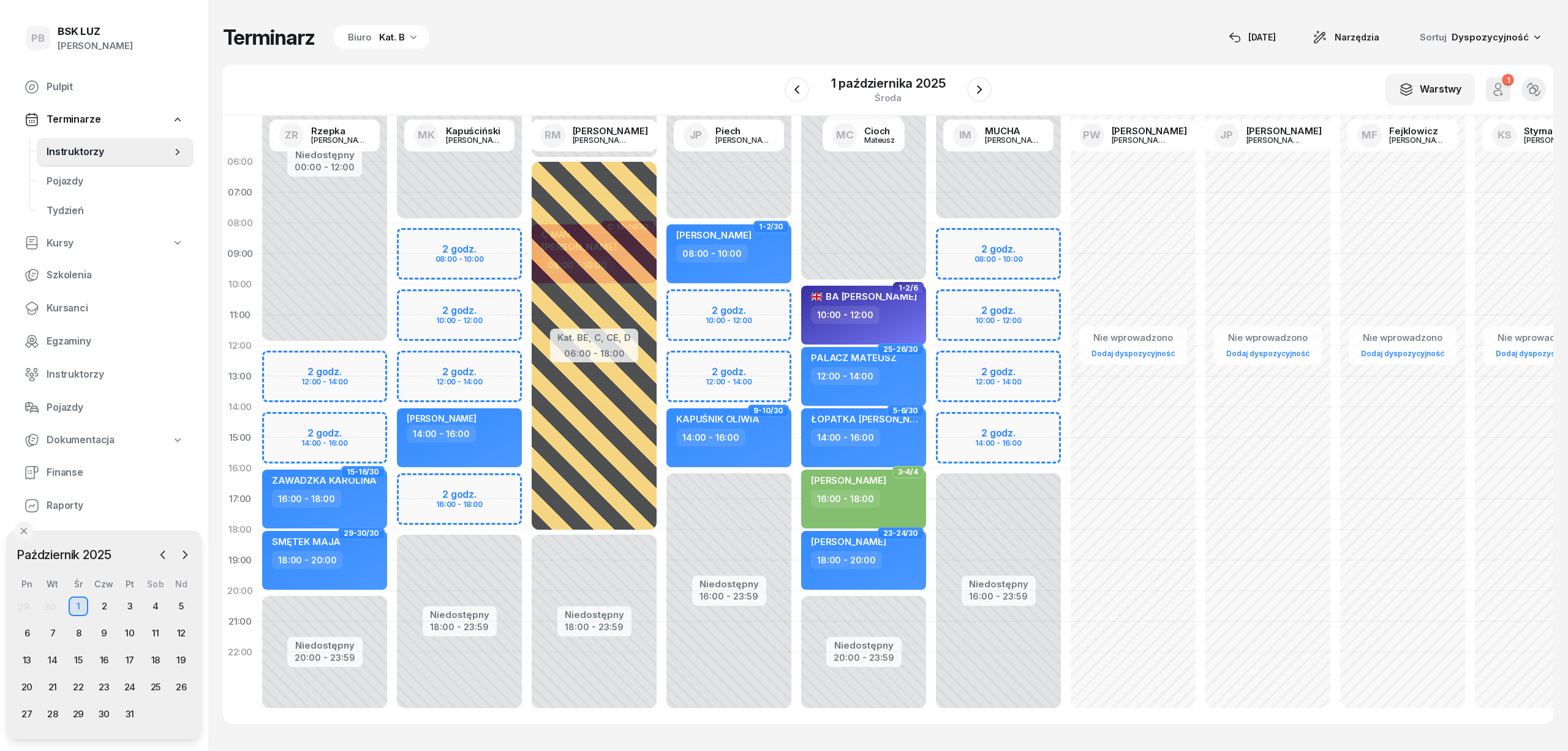
select select "10"
select select "12"
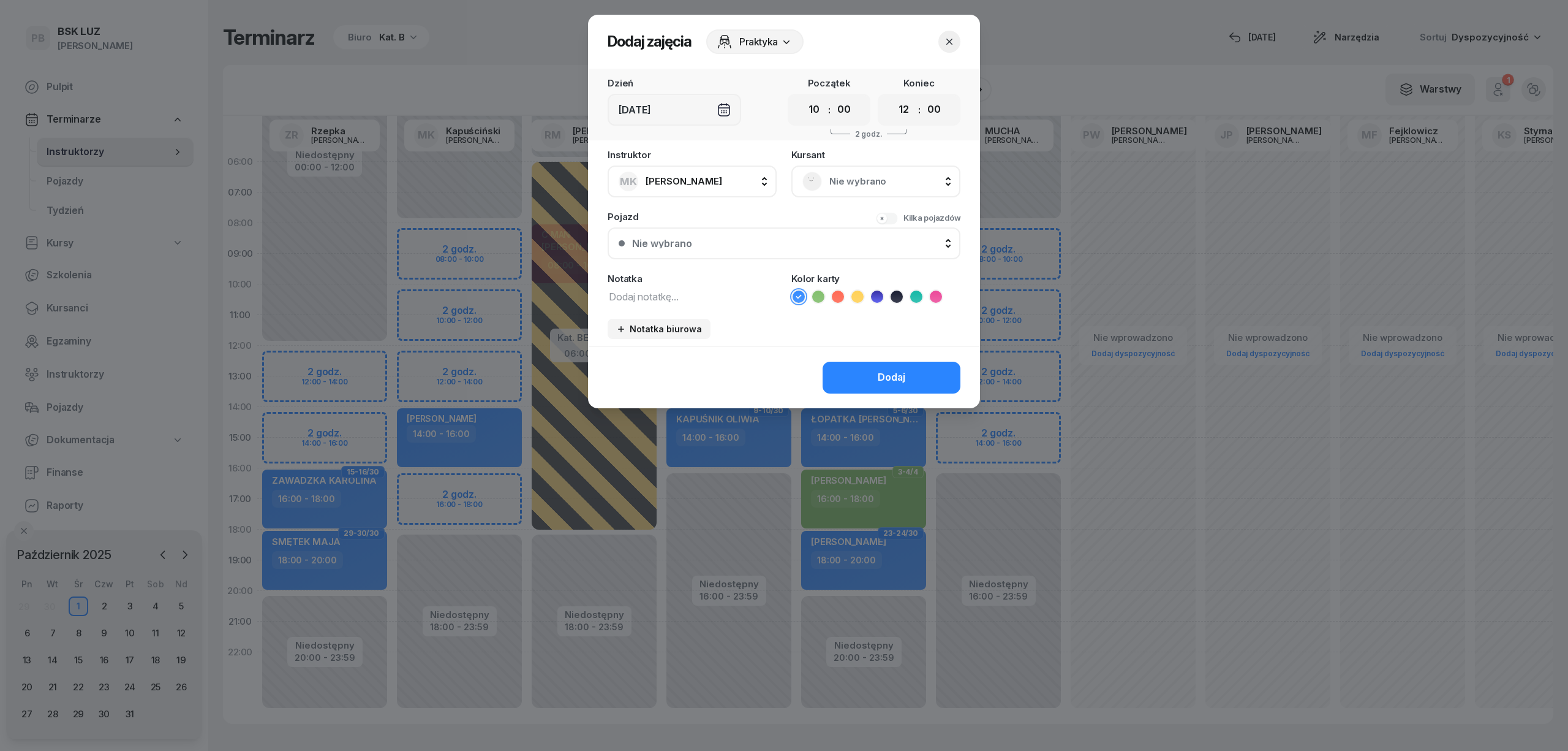
click at [817, 179] on rect at bounding box center [813, 181] width 26 height 26
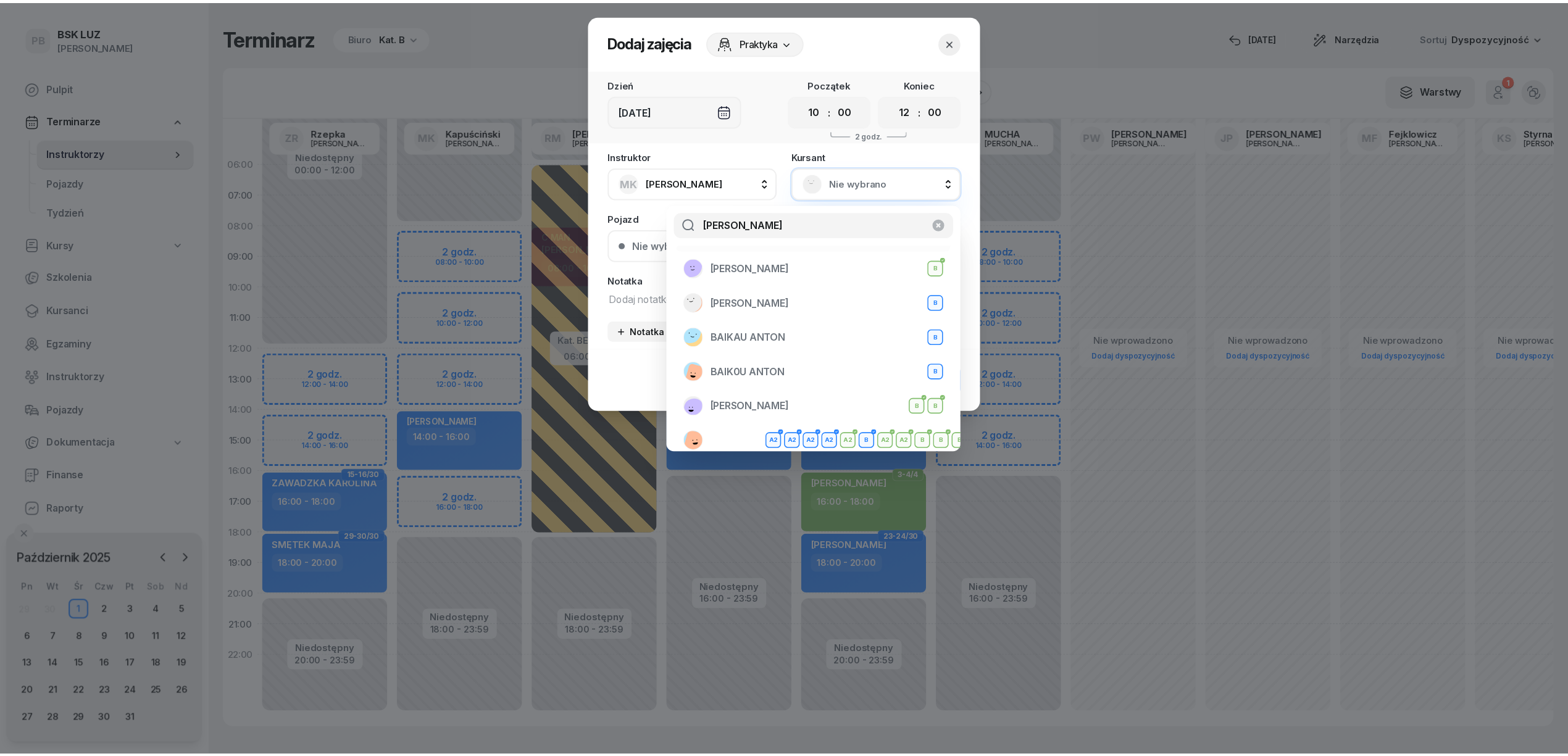
scroll to position [142, 0]
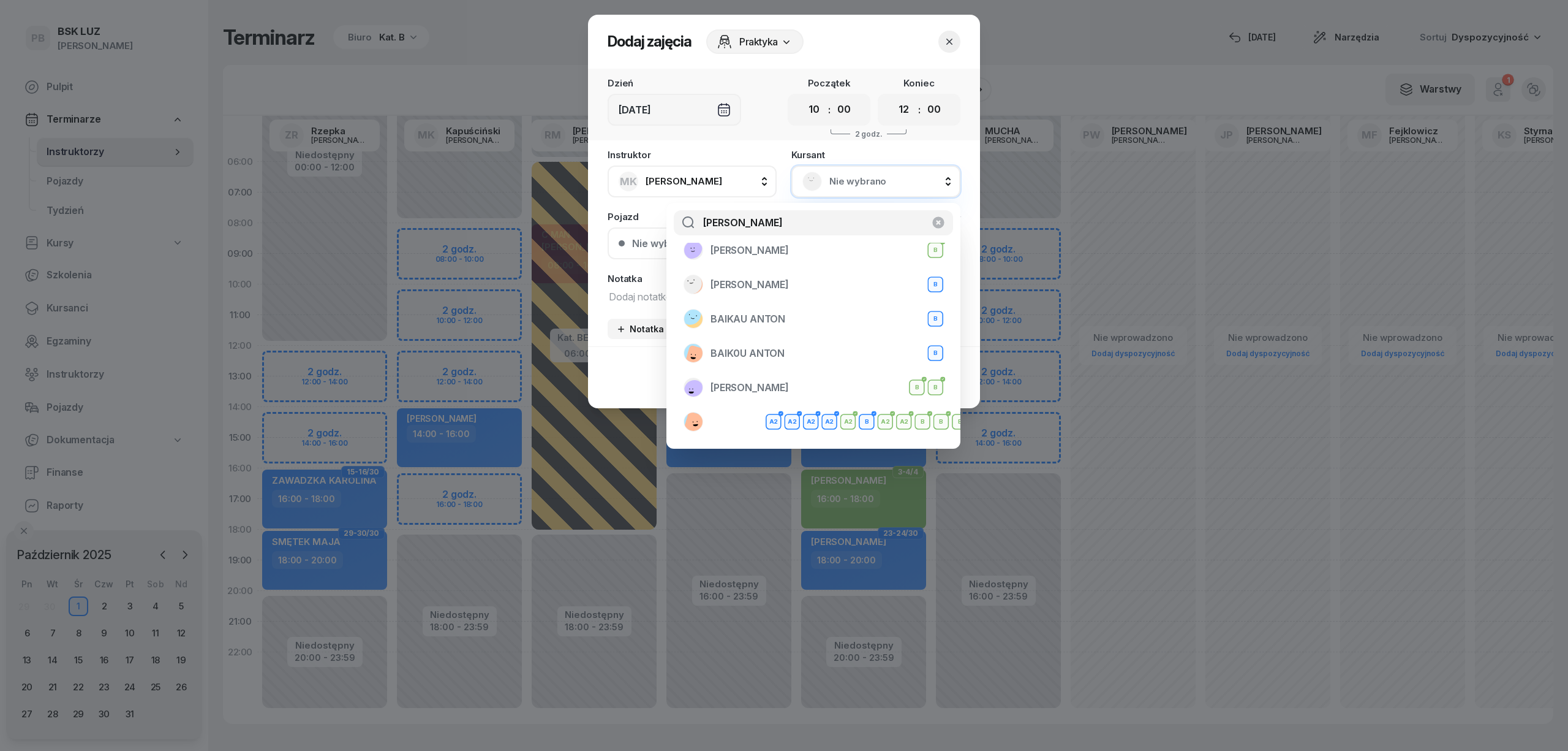
type input "[PERSON_NAME]"
click at [451, 64] on div at bounding box center [784, 376] width 1568 height 751
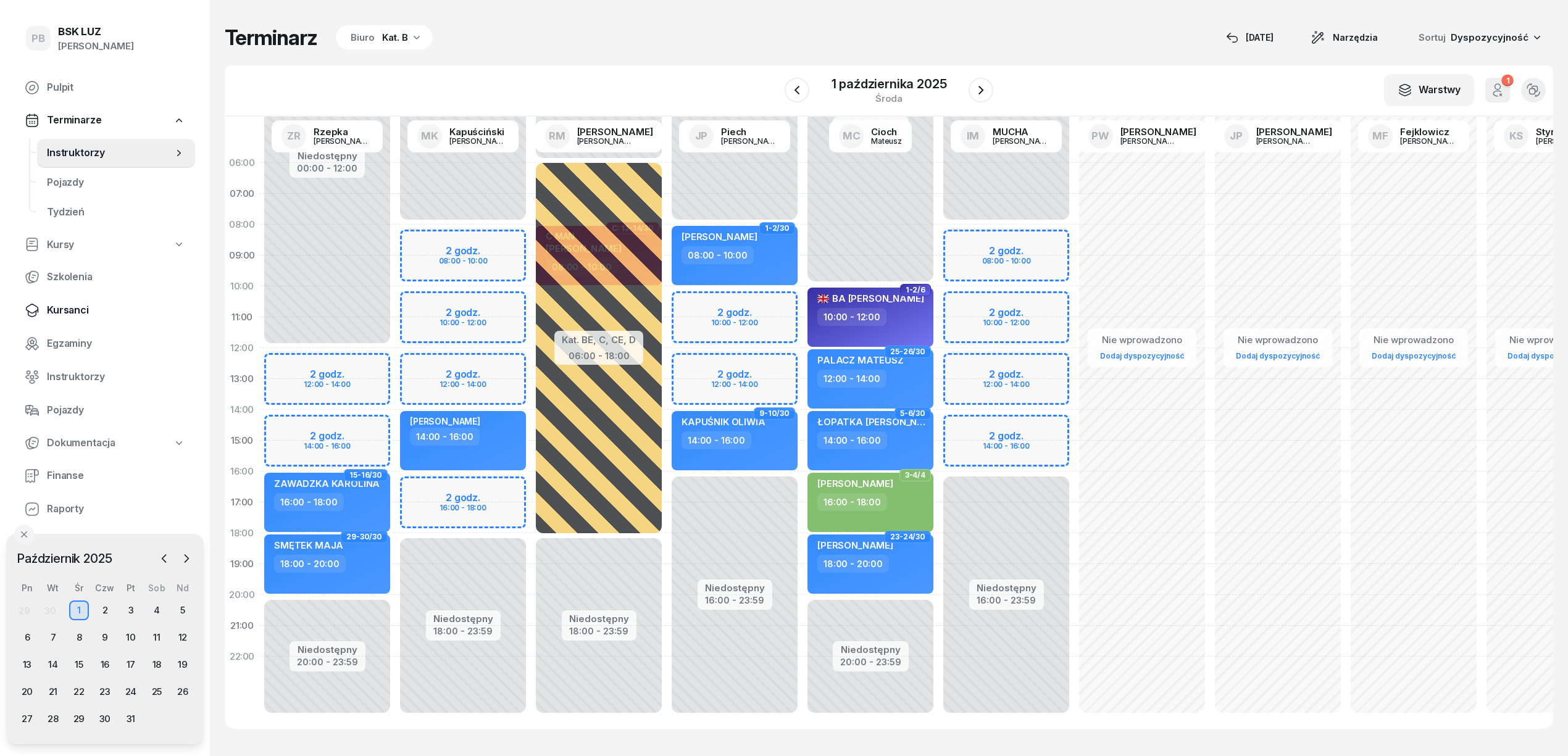
click at [62, 307] on span "Kursanci" at bounding box center [116, 310] width 138 height 16
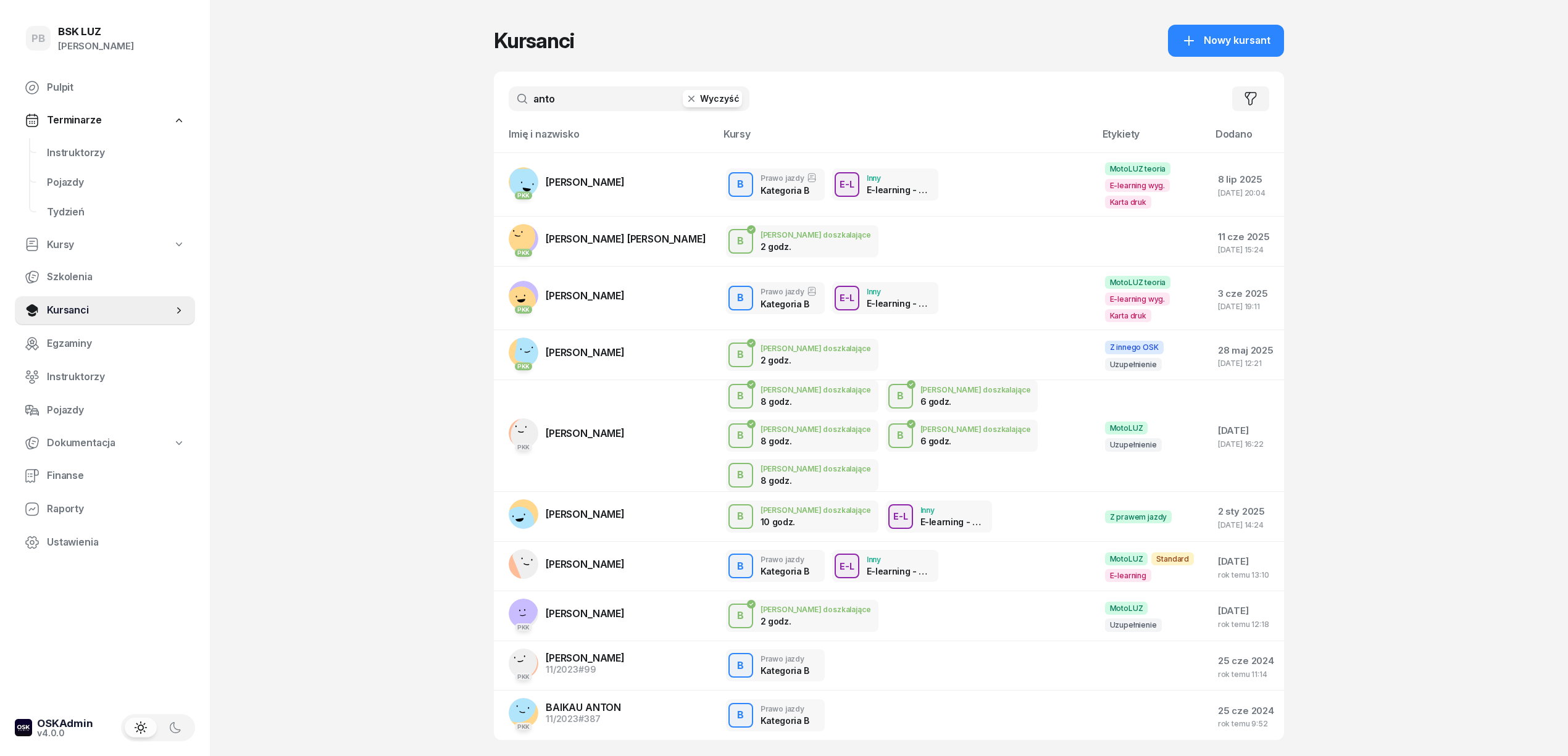
click at [586, 101] on input "anto" at bounding box center [628, 99] width 241 height 25
click at [593, 713] on span "#387" at bounding box center [589, 719] width 22 height 11
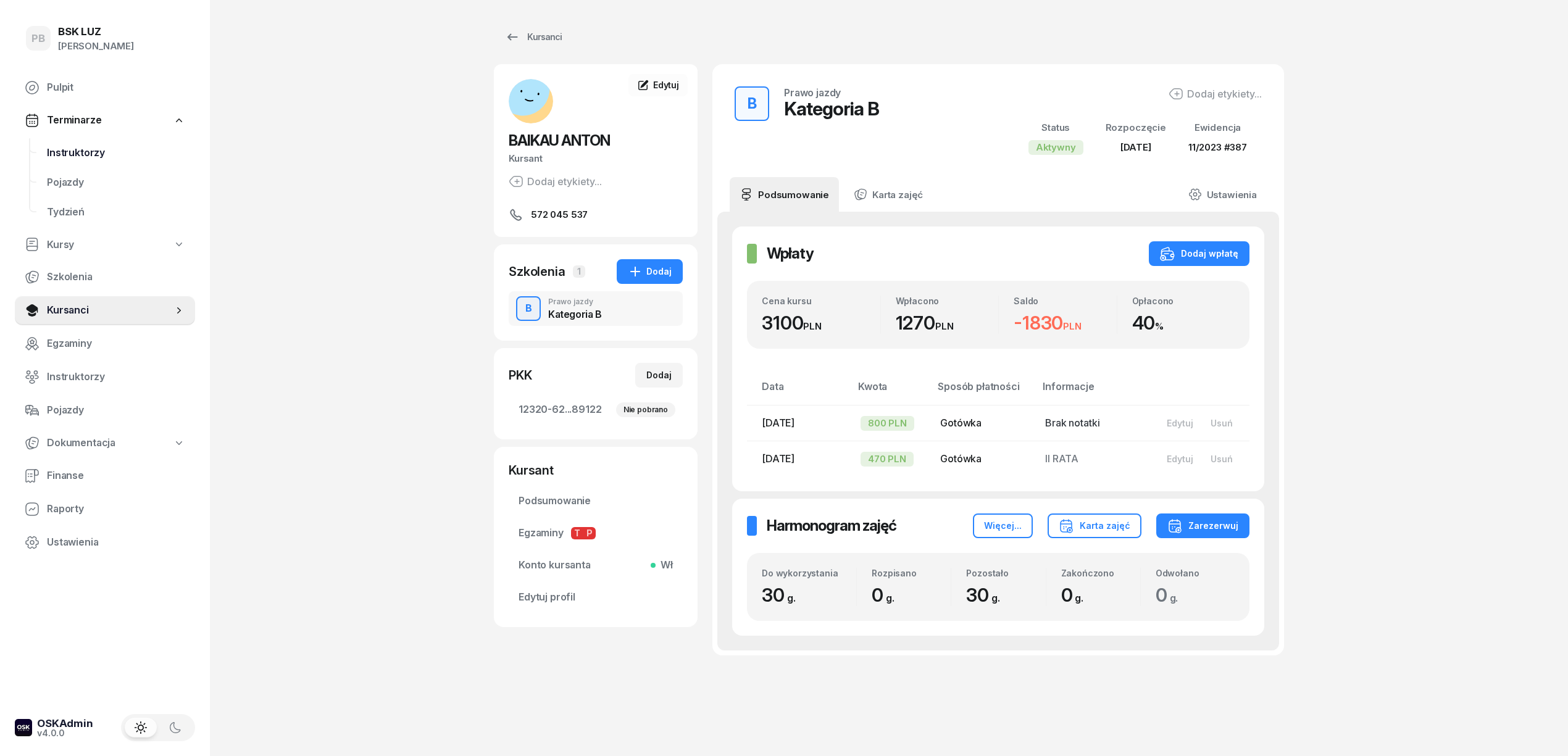
click at [64, 147] on span "Instruktorzy" at bounding box center [116, 153] width 138 height 16
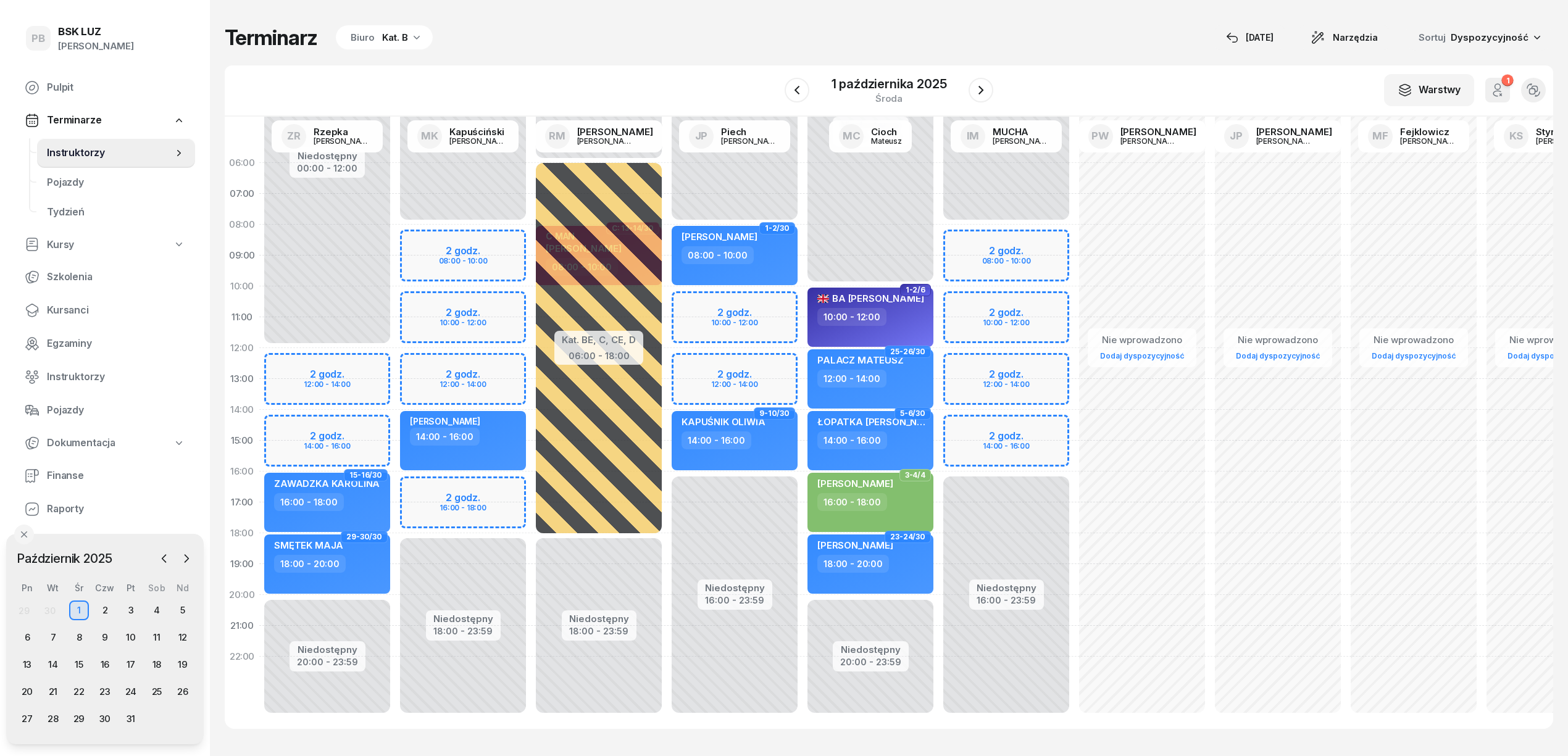
click at [520, 300] on div "Niedostępny 00:00 - 08:00 Niedostępny 18:00 - 23:59 2 godz. 08:00 - 10:00 2 god…" at bounding box center [462, 440] width 136 height 586
select select "10"
select select "12"
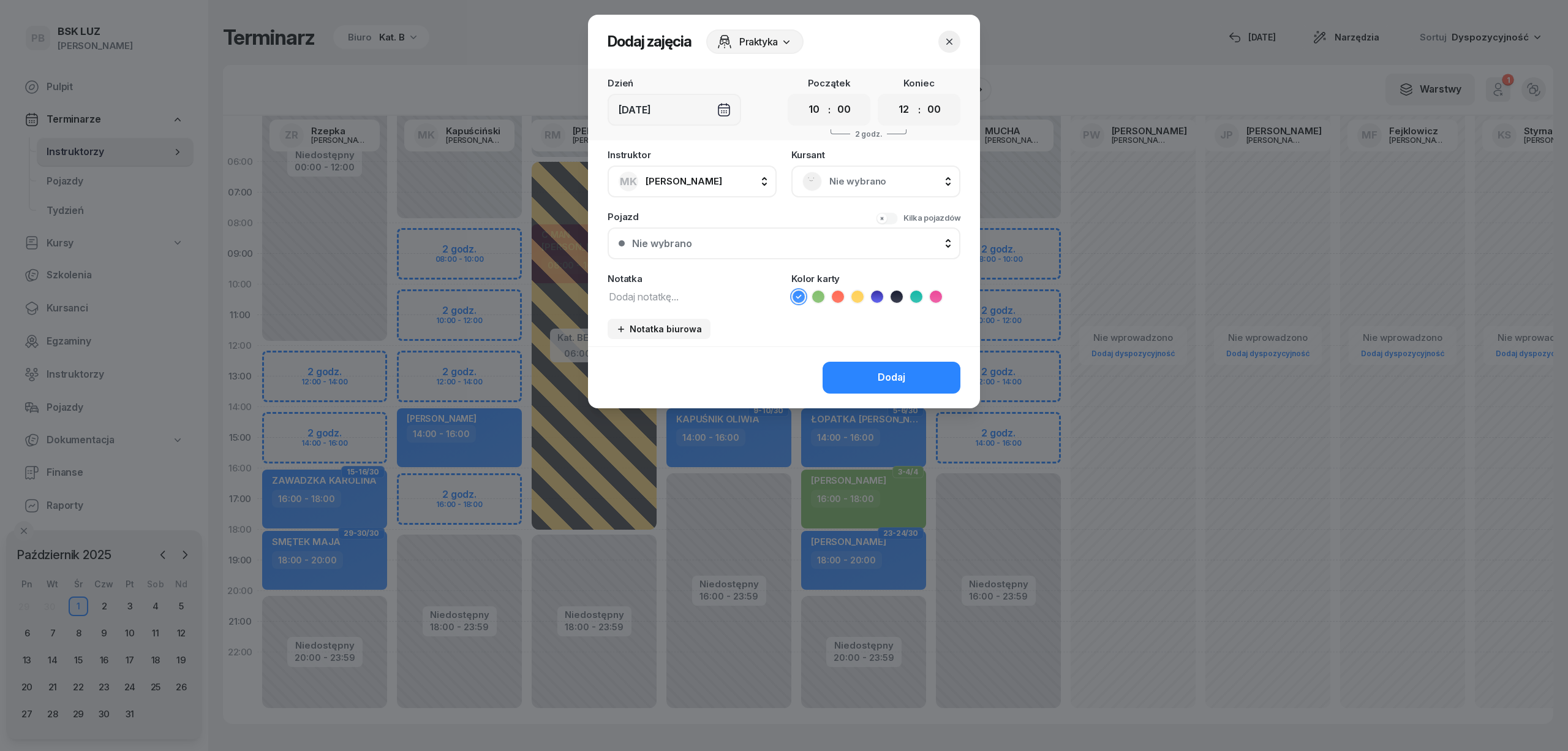
click at [944, 38] on icon "button" at bounding box center [950, 42] width 12 height 12
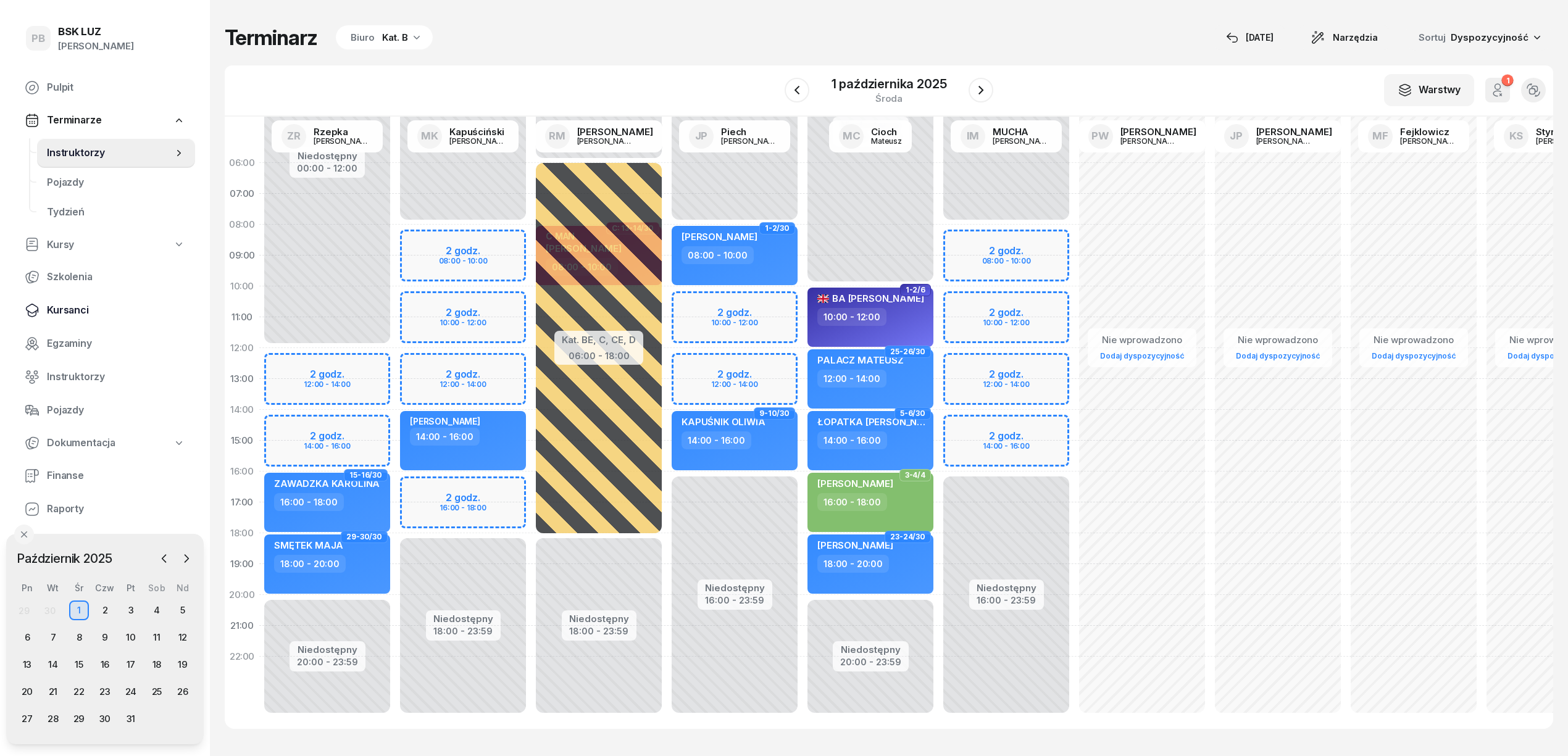
click at [73, 314] on span "Kursanci" at bounding box center [116, 310] width 138 height 16
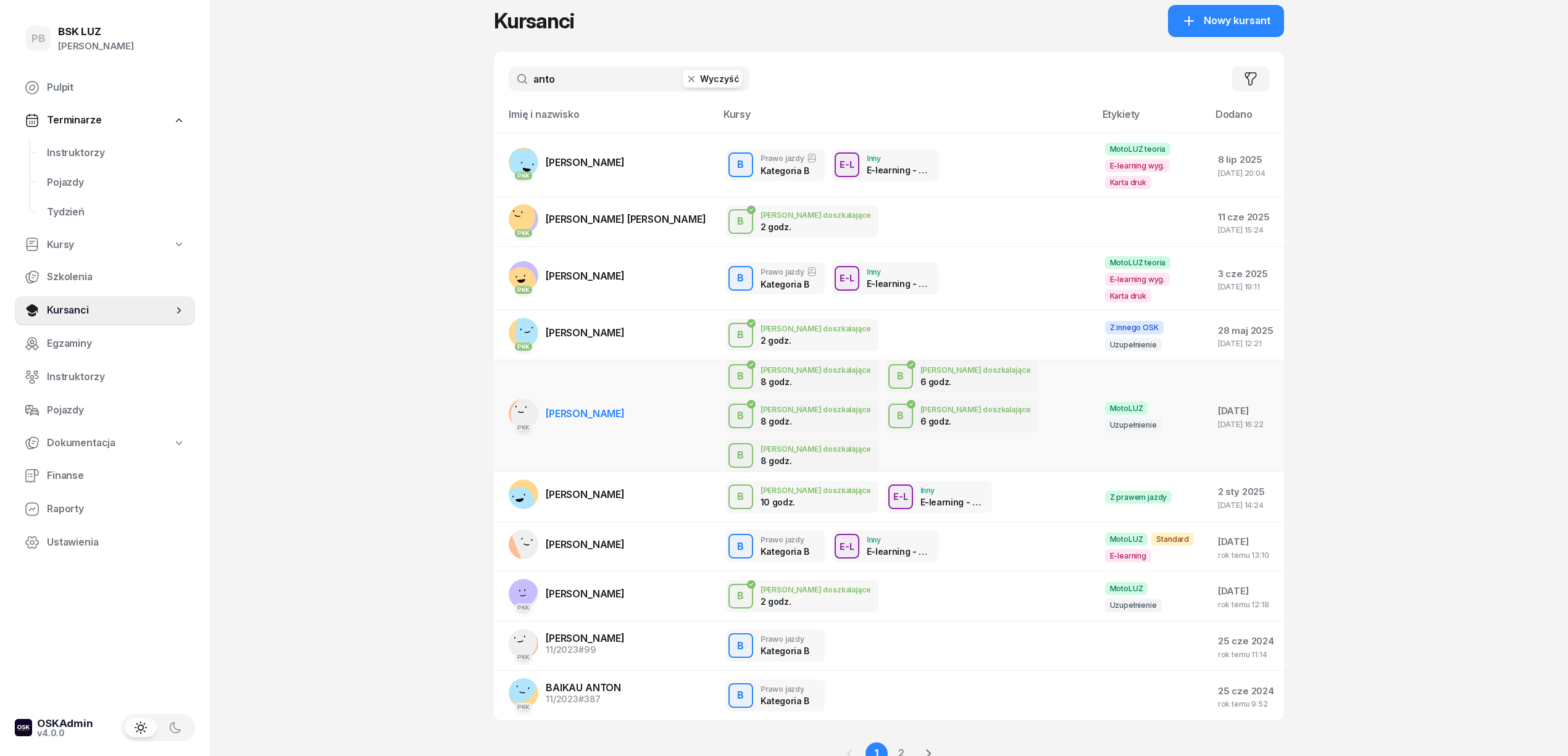
scroll to position [36, 0]
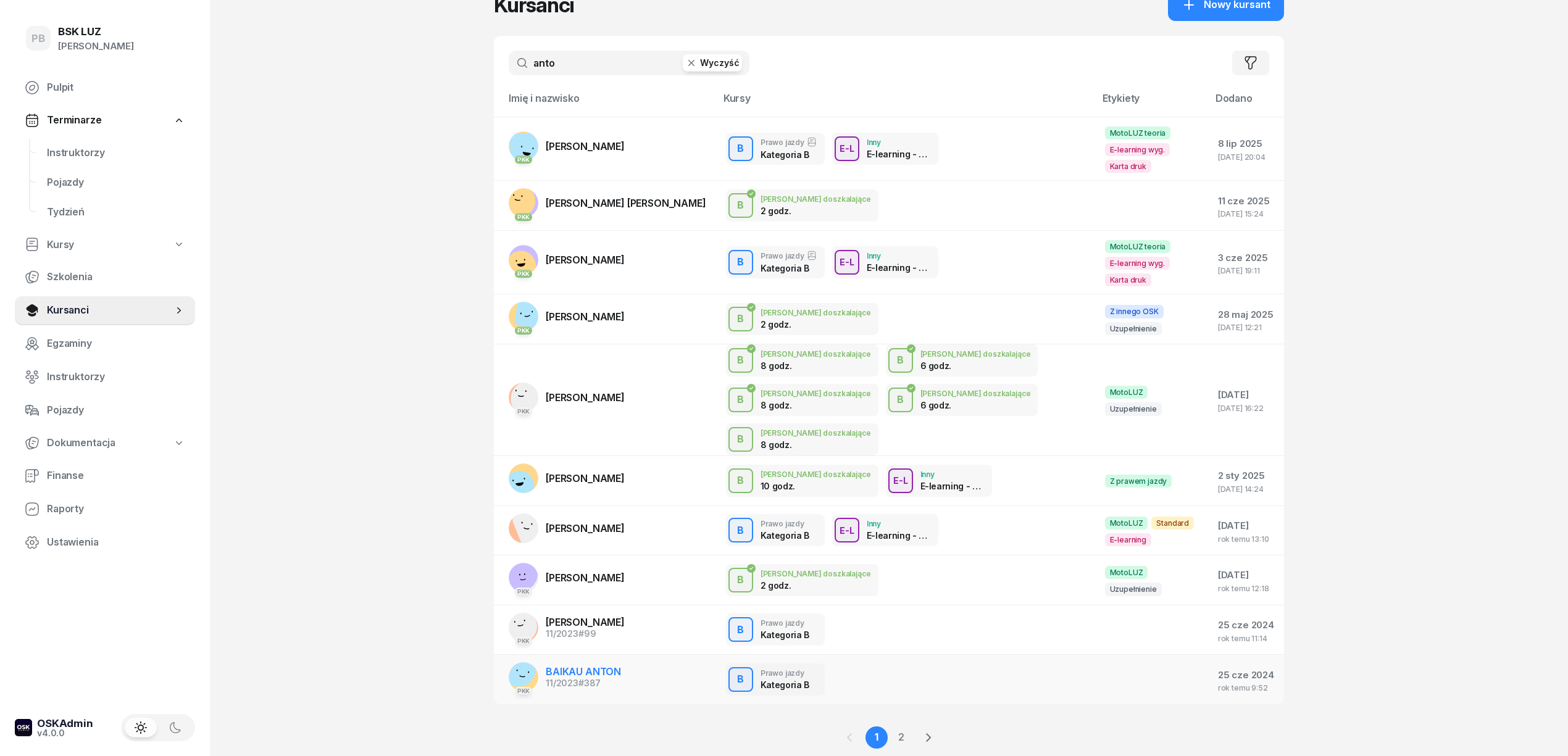
click at [600, 665] on span "BAIKAU ANTON" at bounding box center [583, 672] width 75 height 12
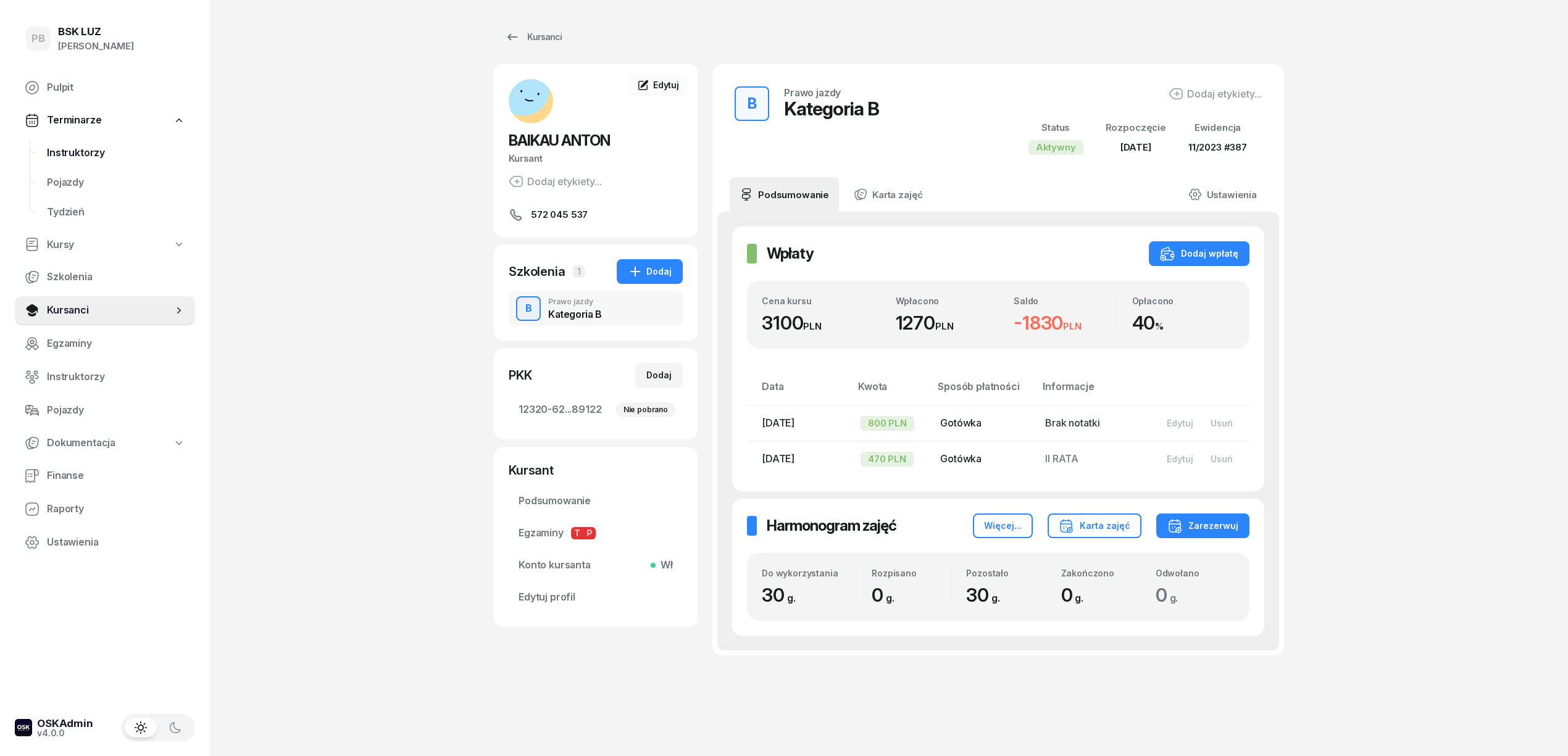
click at [74, 149] on span "Instruktorzy" at bounding box center [116, 153] width 138 height 16
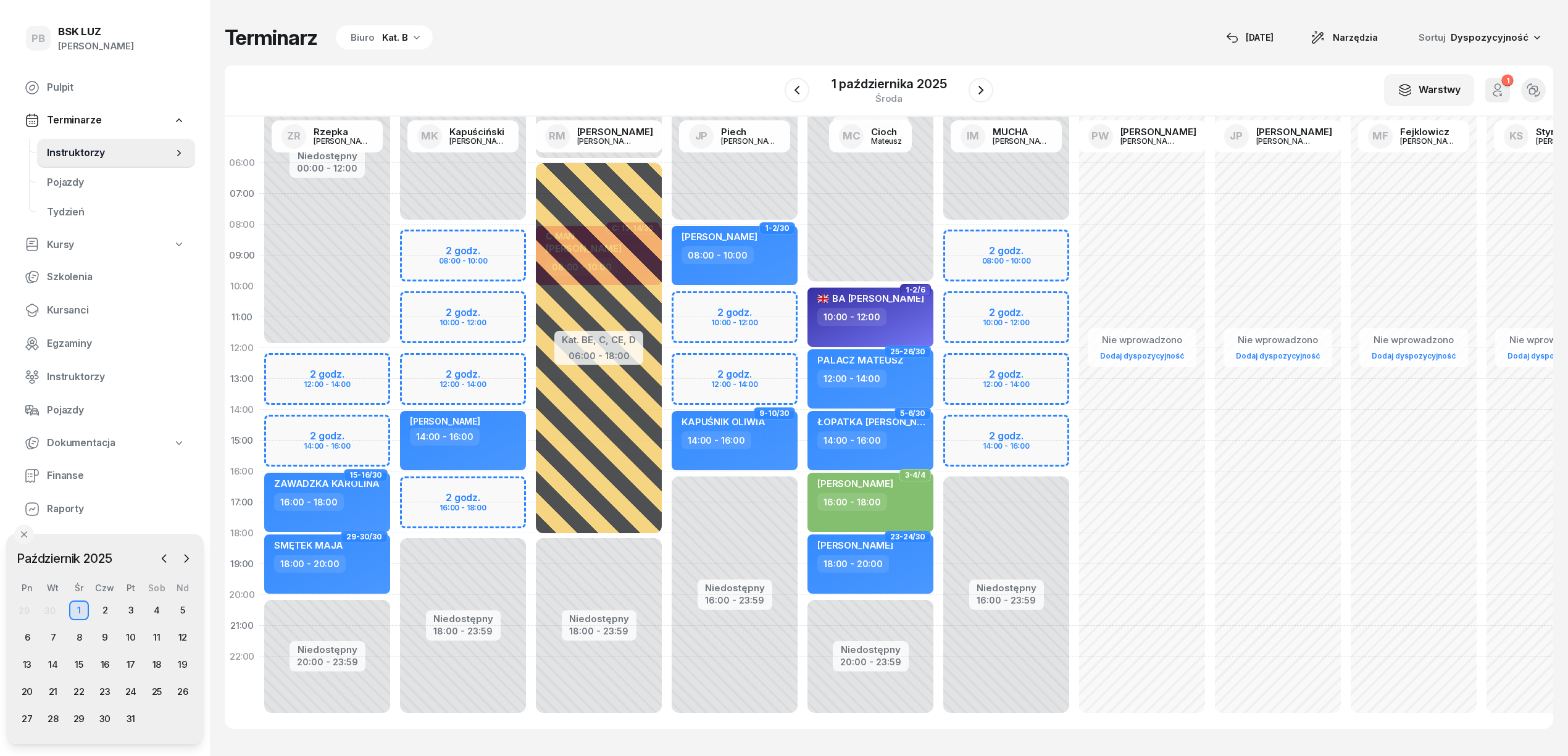
click at [693, 32] on div "Terminarz Biuro Kat. B [DATE] Narzędzia Sortuj Dyspozycyjność" at bounding box center [889, 37] width 1328 height 26
click at [587, 68] on div "W Wybierz AK [PERSON_NAME] BP [PERSON_NAME] DP [PERSON_NAME] GS [PERSON_NAME] I…" at bounding box center [889, 91] width 1328 height 51
click at [510, 241] on div "Niedostępny 00:00 - 08:00 Niedostępny 18:00 - 23:59 2 godz. 08:00 - 10:00 2 god…" at bounding box center [462, 440] width 136 height 586
select select "08"
select select "10"
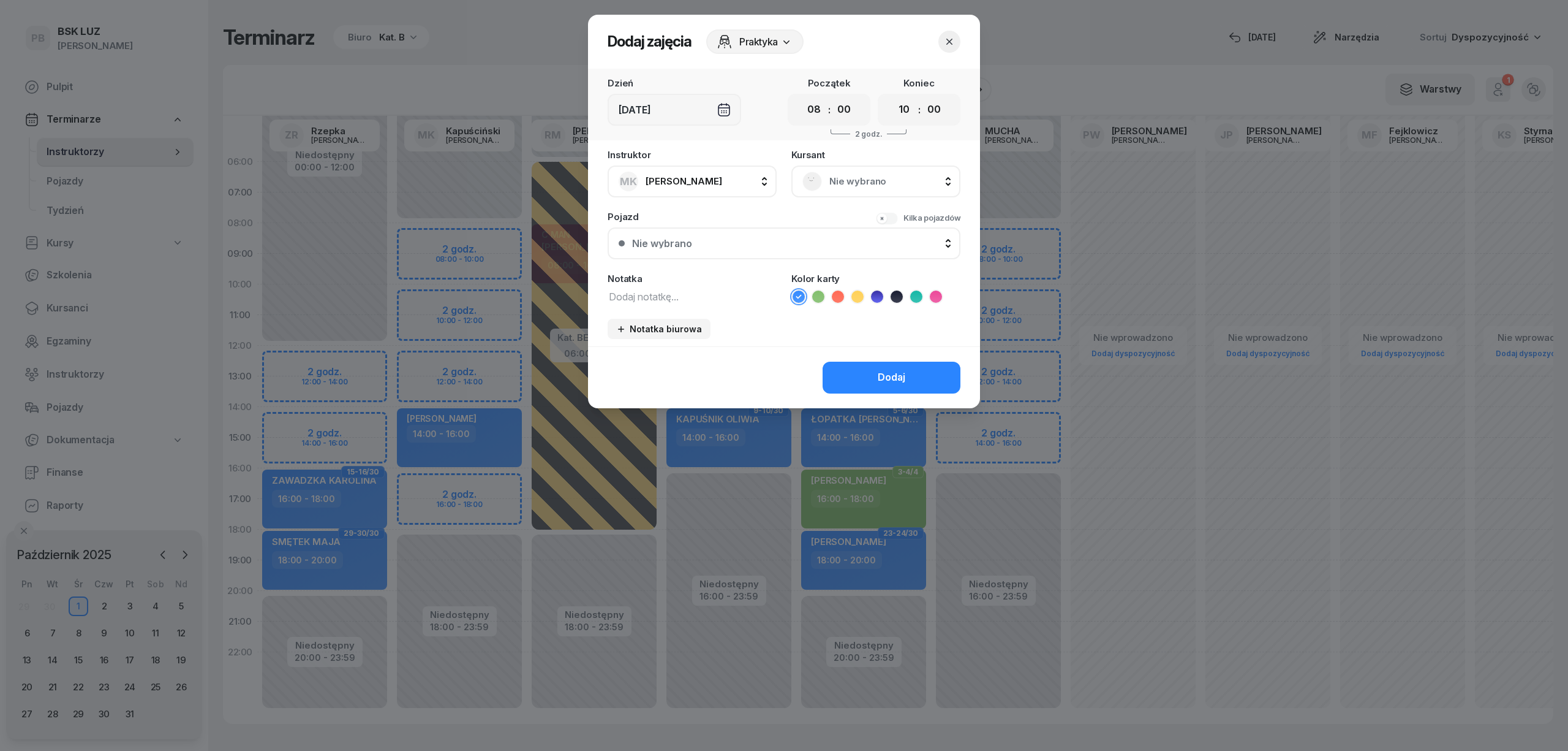
click at [868, 188] on span "Nie wybrano" at bounding box center [890, 181] width 120 height 16
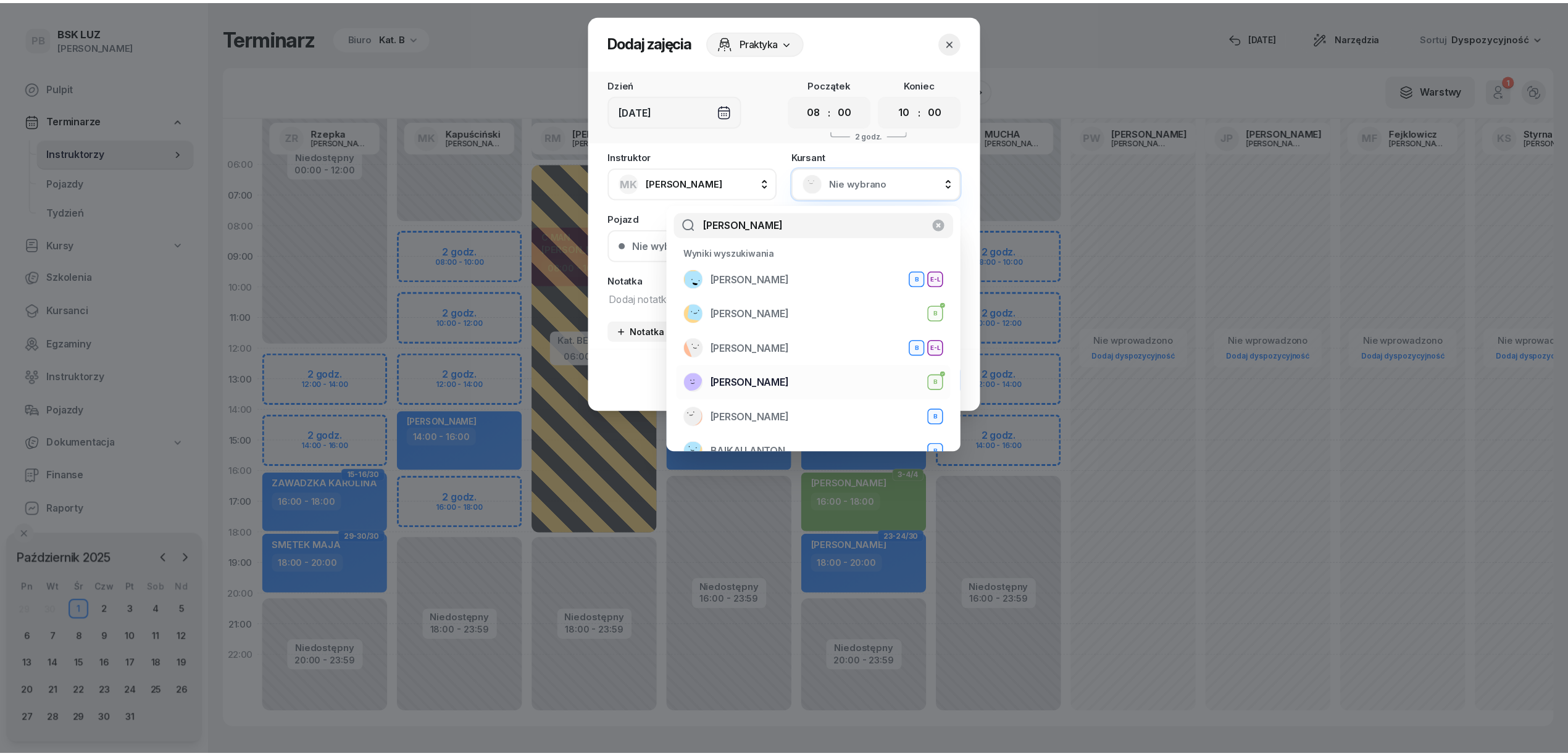
scroll to position [142, 0]
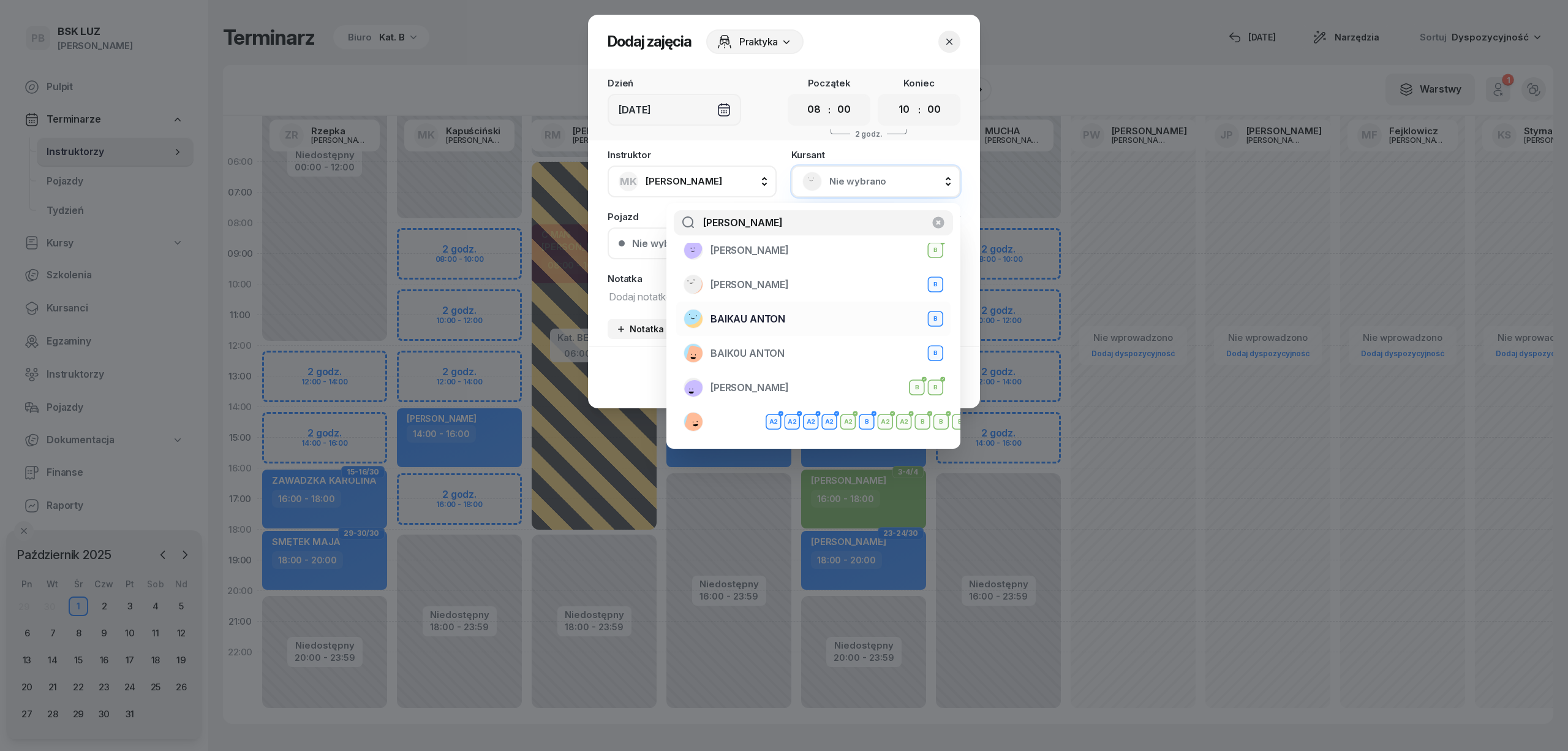
type input "[PERSON_NAME]"
click at [827, 309] on div "BAIKAU [PERSON_NAME]" at bounding box center [814, 319] width 260 height 19
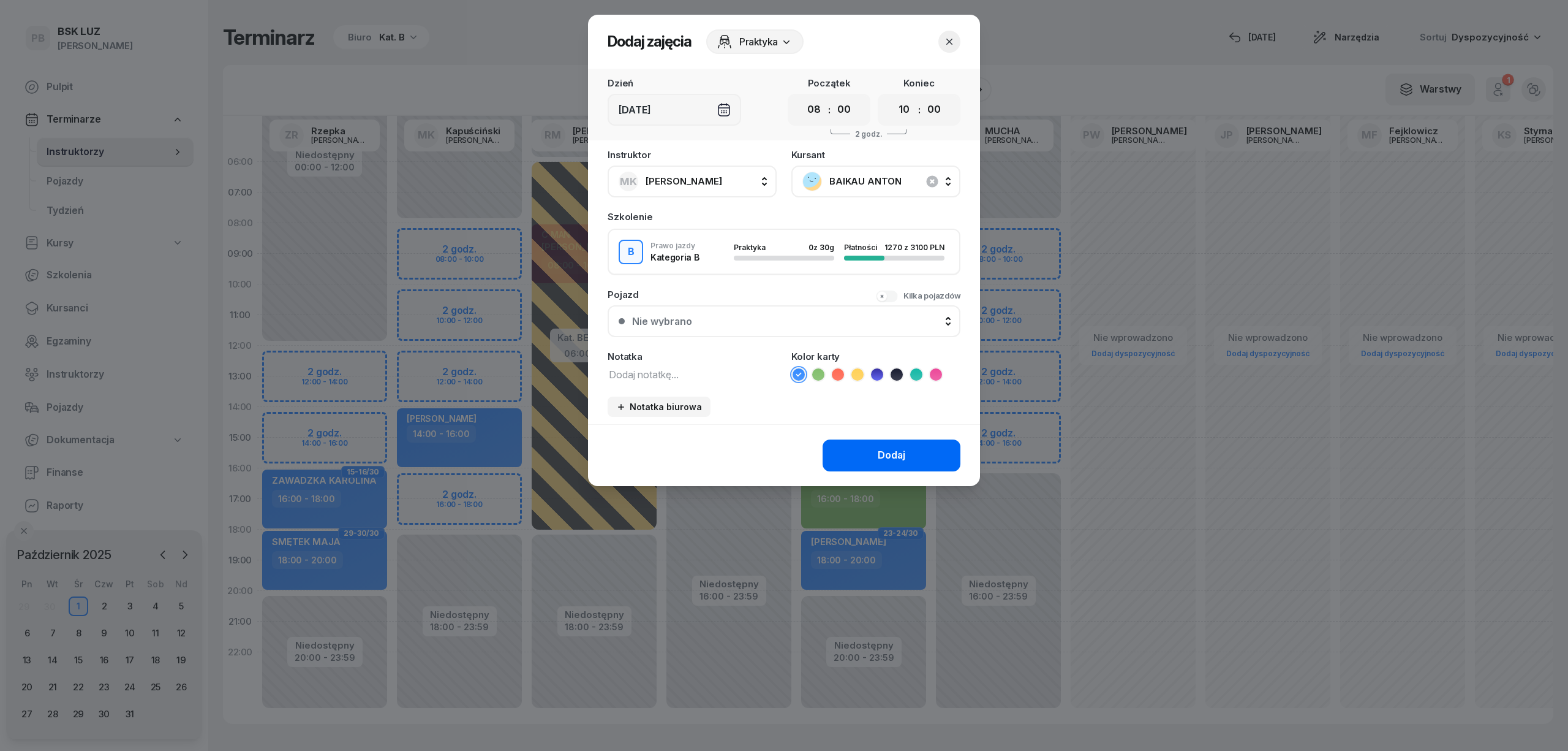
click at [866, 457] on button "Dodaj" at bounding box center [891, 455] width 138 height 32
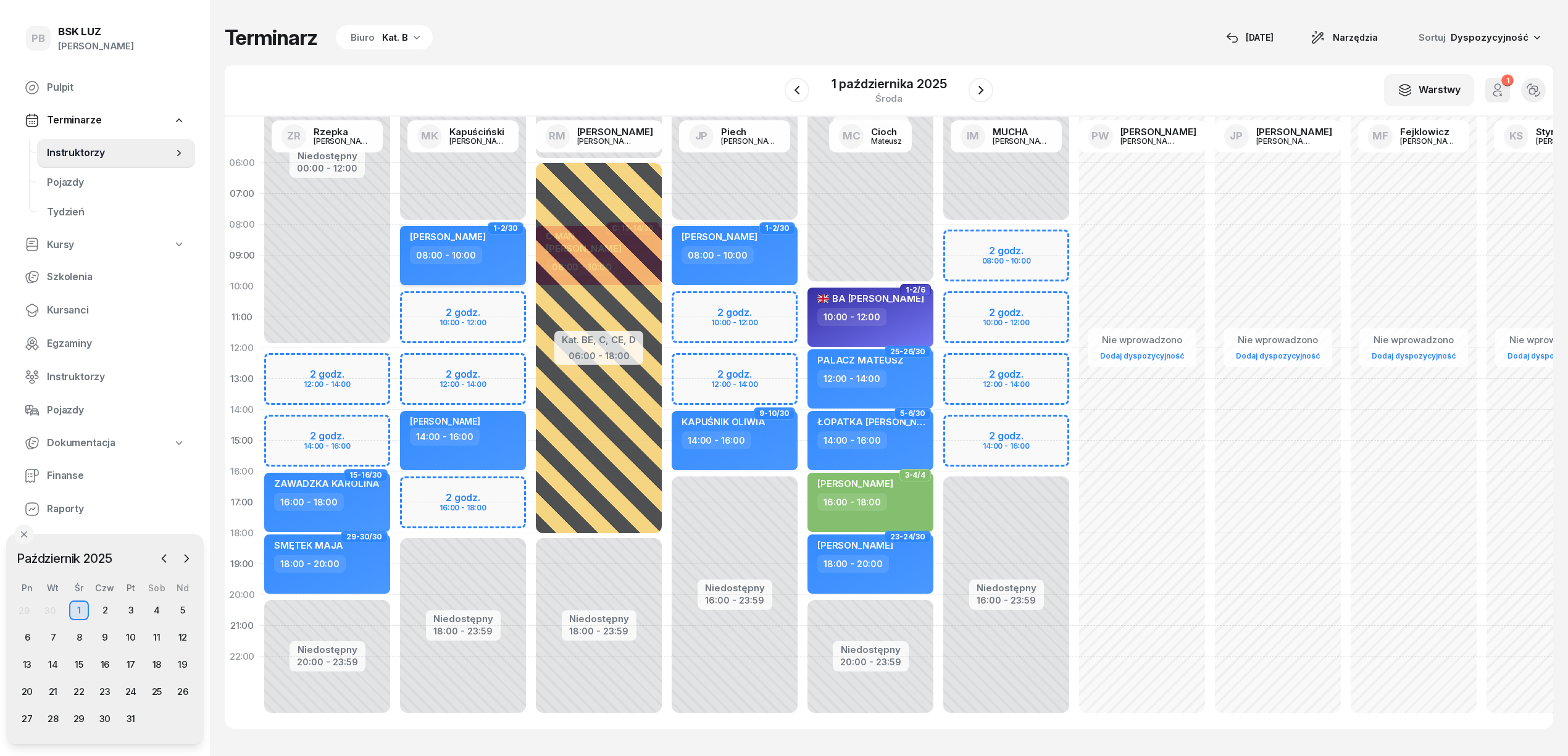
click at [506, 266] on div "[PERSON_NAME] 08:00 - 10:00" at bounding box center [462, 256] width 126 height 59
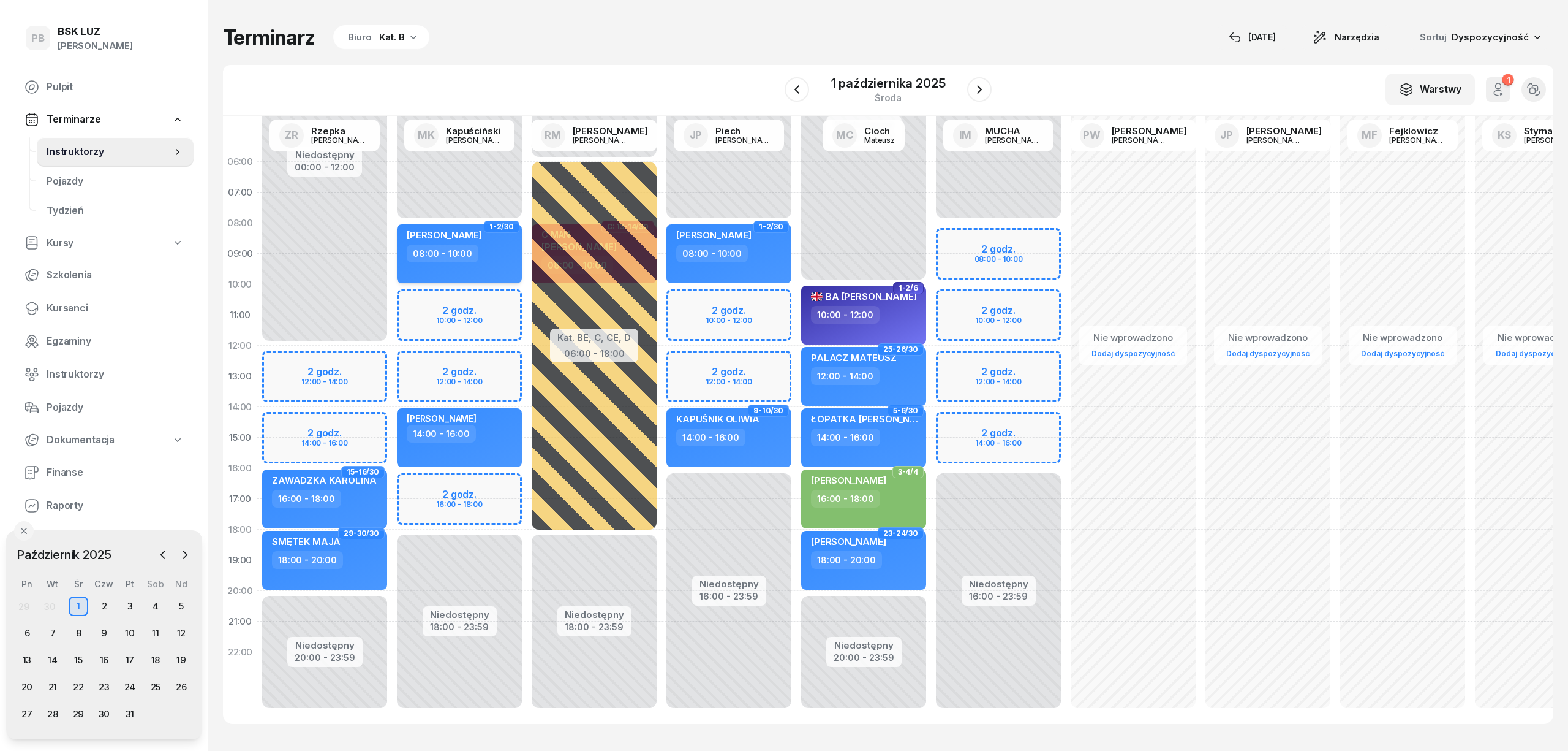
select select "08"
select select "10"
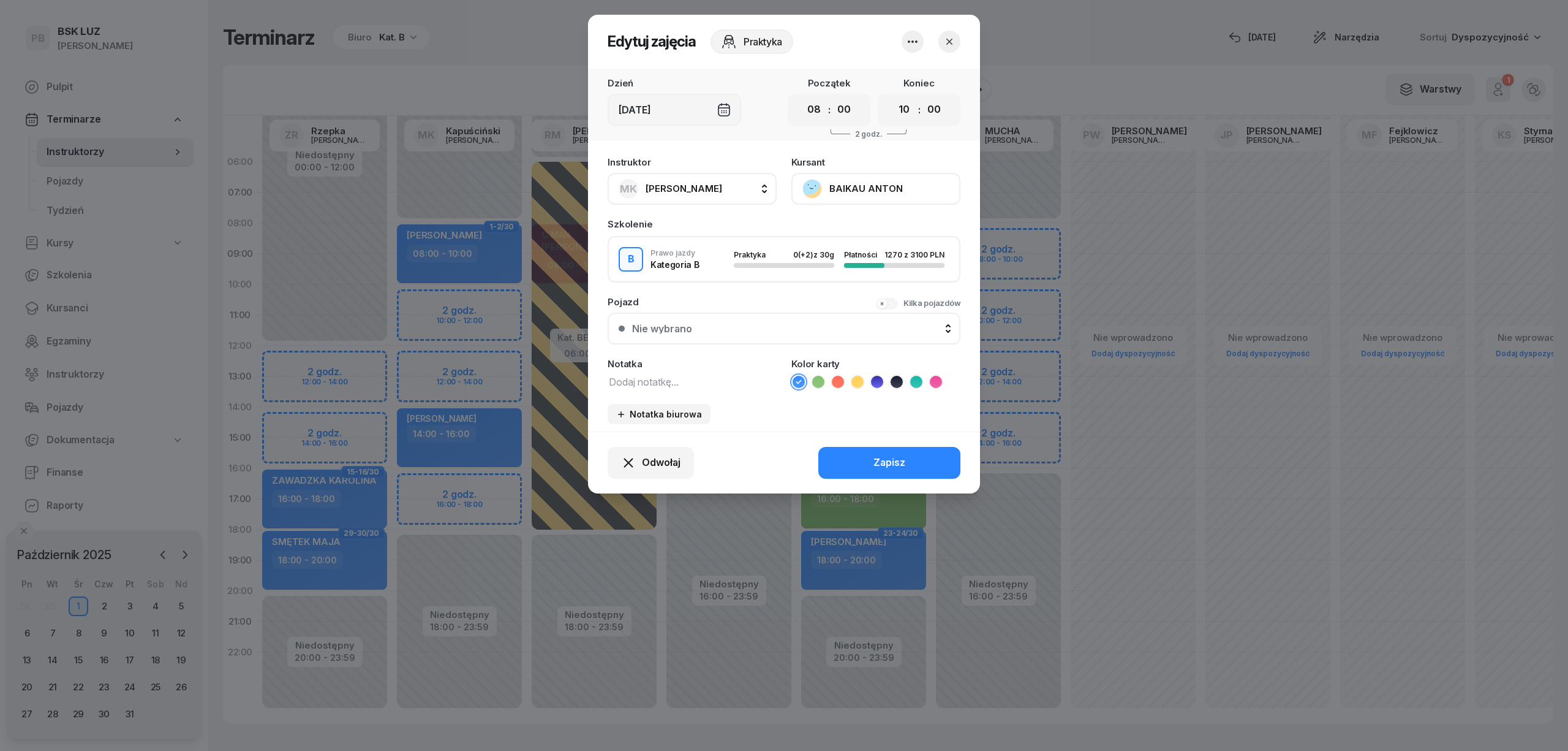
click at [920, 43] on icon "button" at bounding box center [912, 42] width 15 height 15
click at [901, 78] on link "Usuń" at bounding box center [907, 79] width 161 height 31
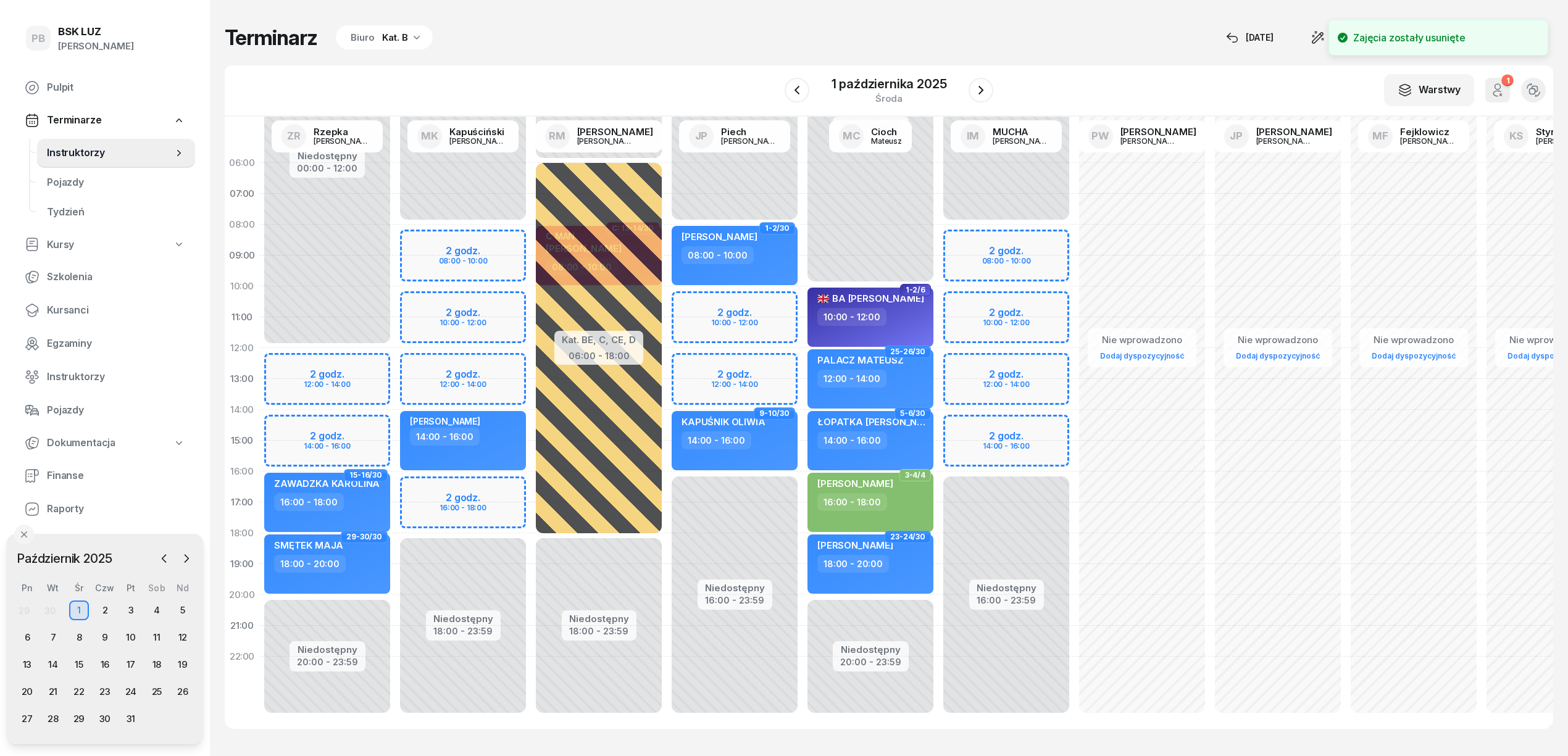
click at [470, 242] on div "Niedostępny 00:00 - 08:00 Niedostępny 18:00 - 23:59 [PERSON_NAME] 14:00 - 16:00…" at bounding box center [462, 440] width 136 height 586
select select "08"
select select "10"
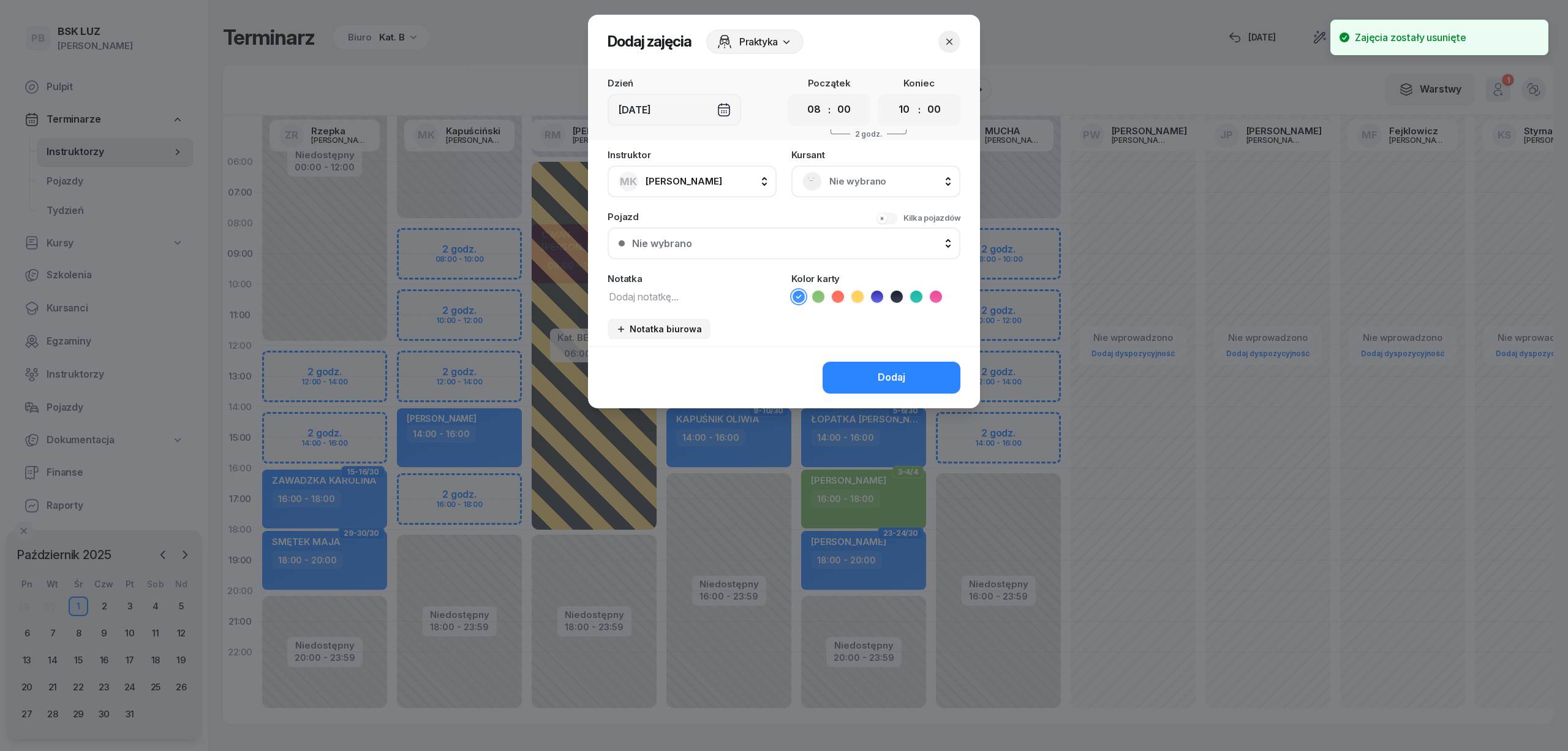
click at [824, 175] on div "Nie wybrano" at bounding box center [876, 181] width 147 height 19
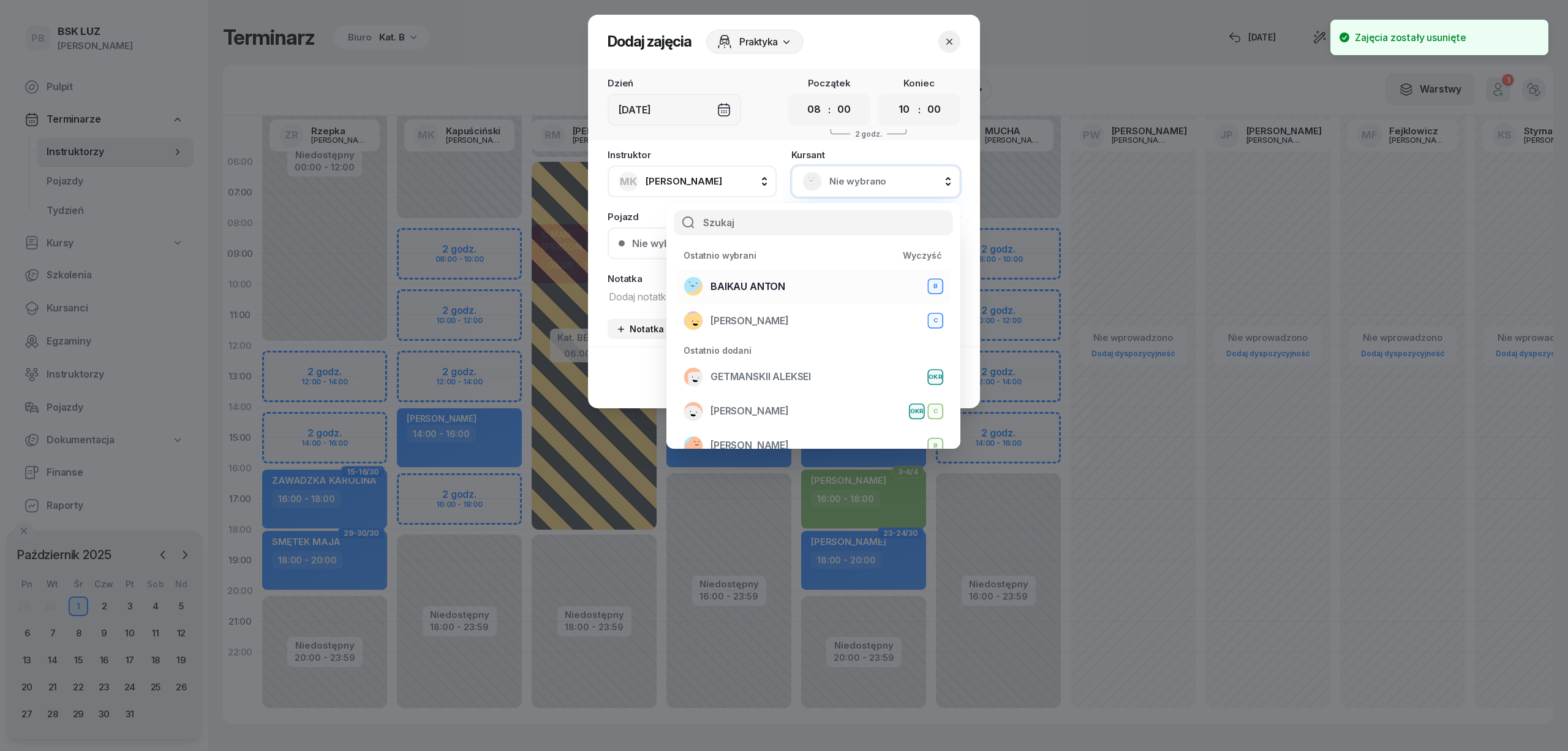
click at [799, 279] on div "BAIKAU [PERSON_NAME]" at bounding box center [814, 285] width 260 height 19
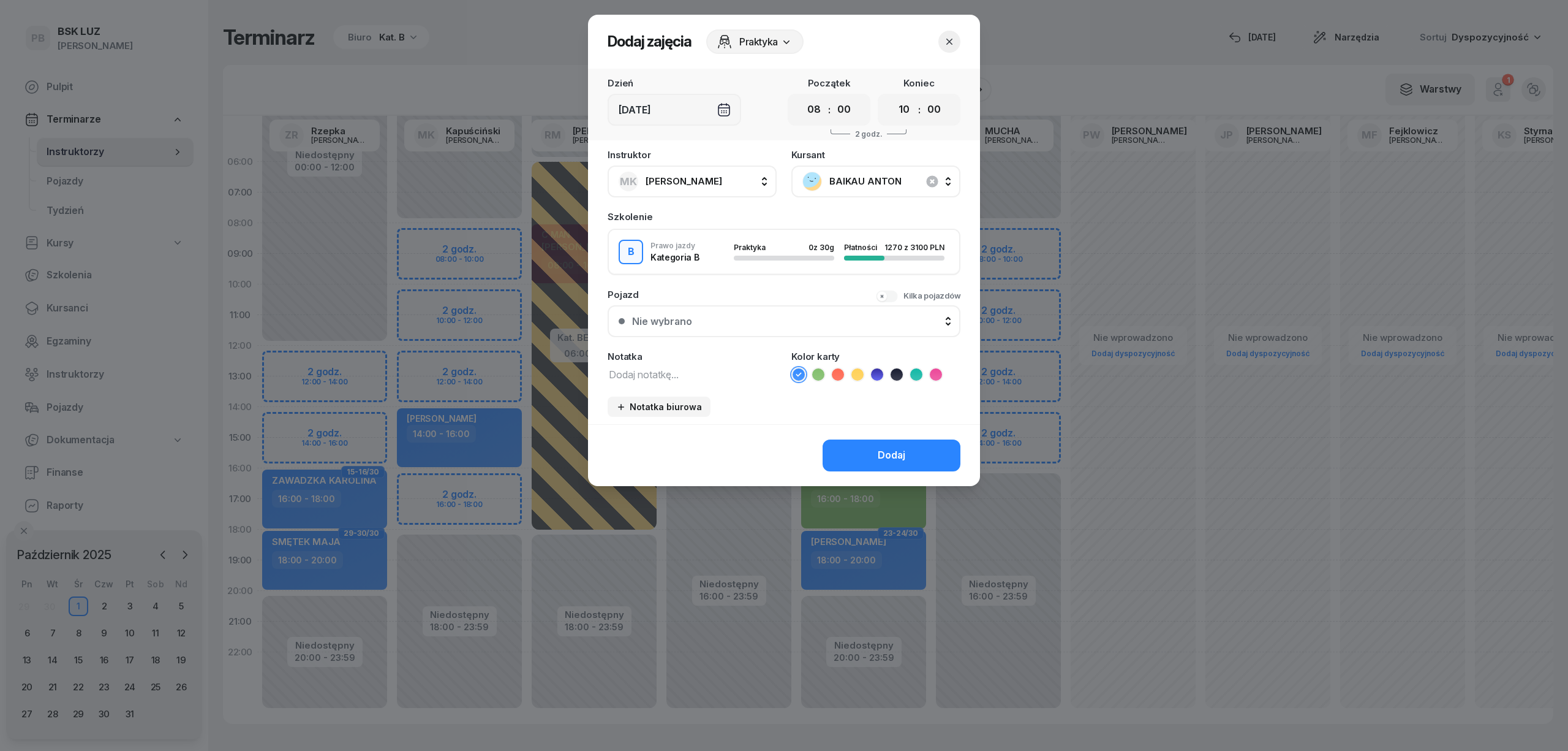
click at [949, 35] on icon "button" at bounding box center [950, 42] width 12 height 12
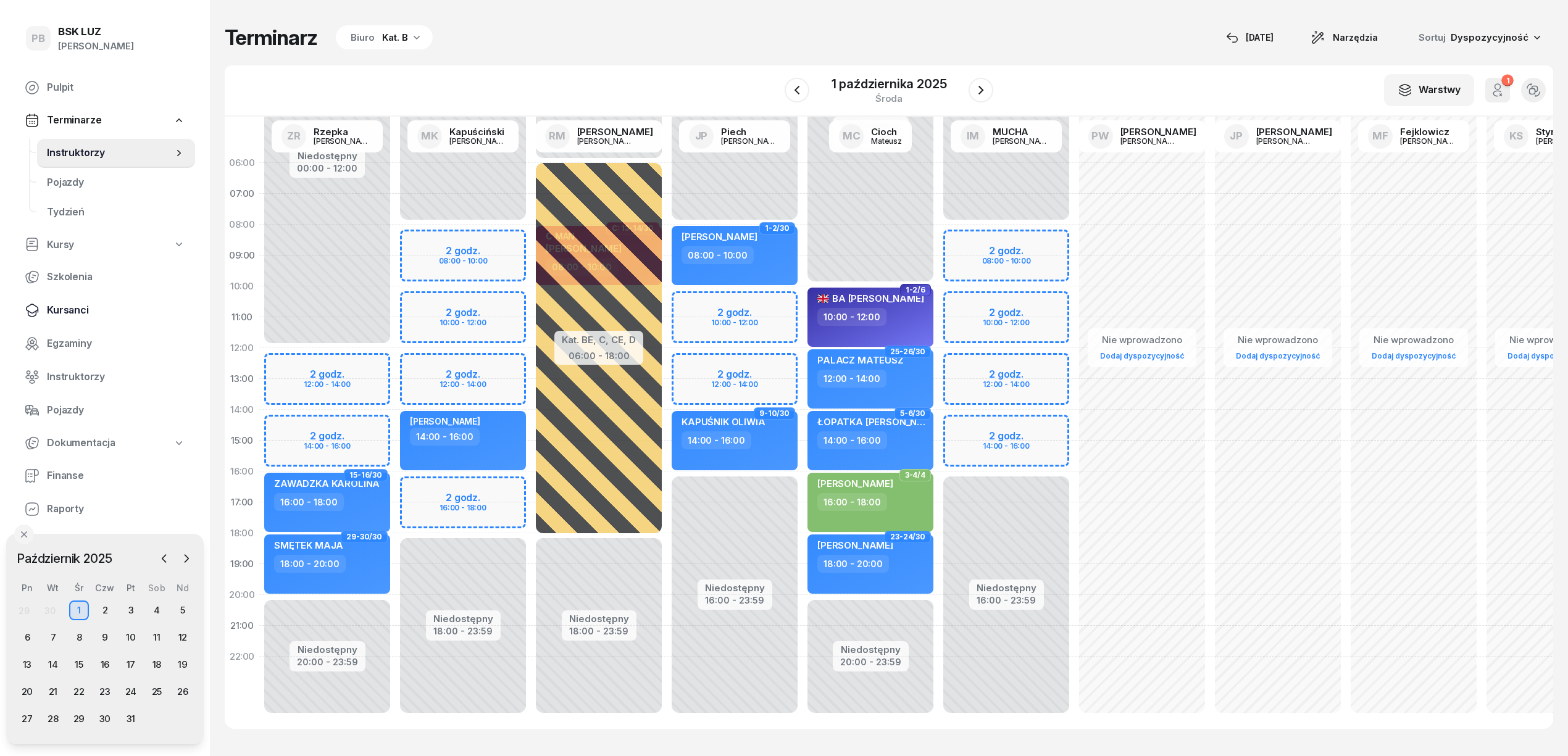
click at [71, 308] on span "Kursanci" at bounding box center [116, 310] width 138 height 16
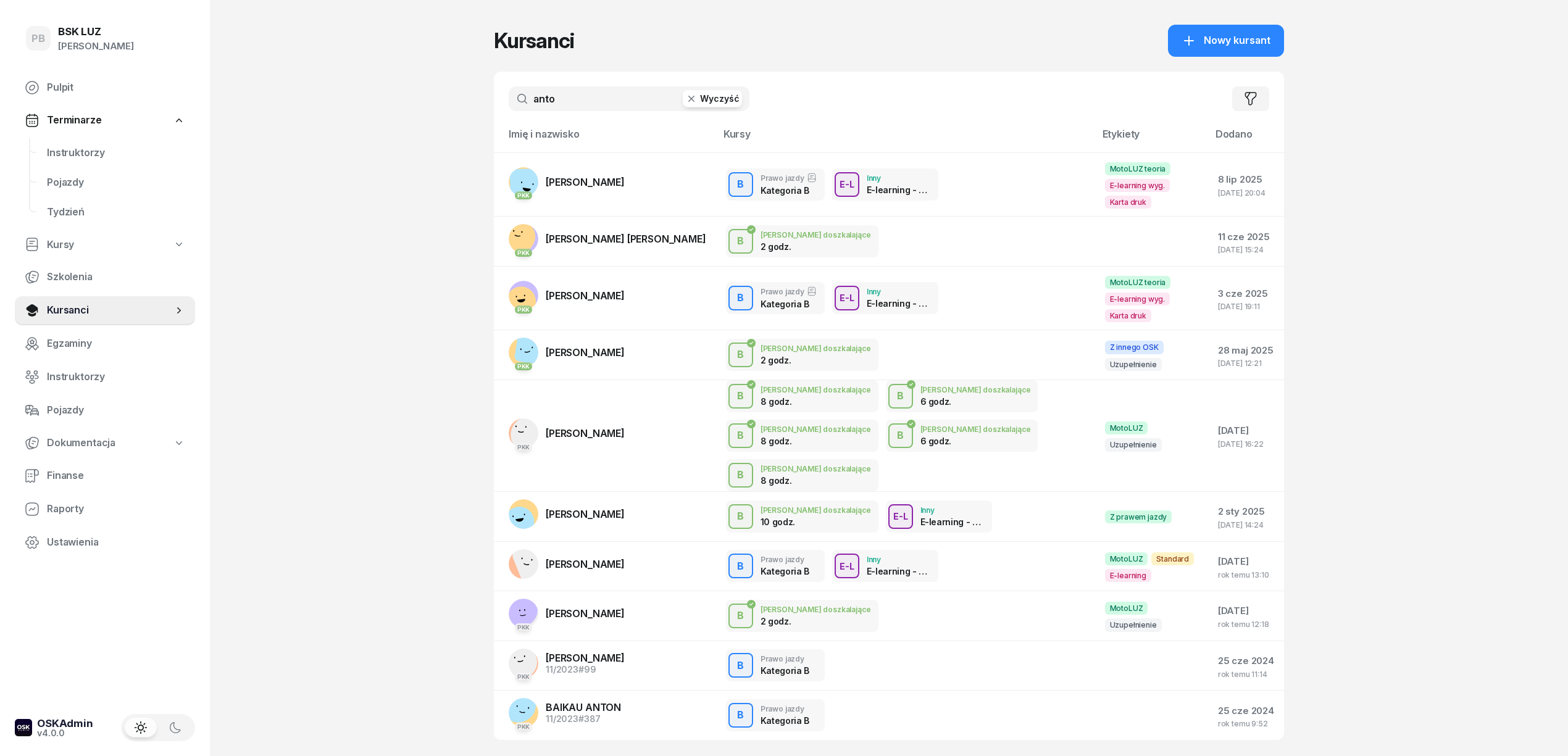
drag, startPoint x: 593, startPoint y: 101, endPoint x: 485, endPoint y: 100, distance: 108.0
click at [485, 100] on div "PB BSK [PERSON_NAME] Terminarze Instruktorzy Pojazdy Tydzień Kursy Szkolenia Ku…" at bounding box center [784, 415] width 1568 height 831
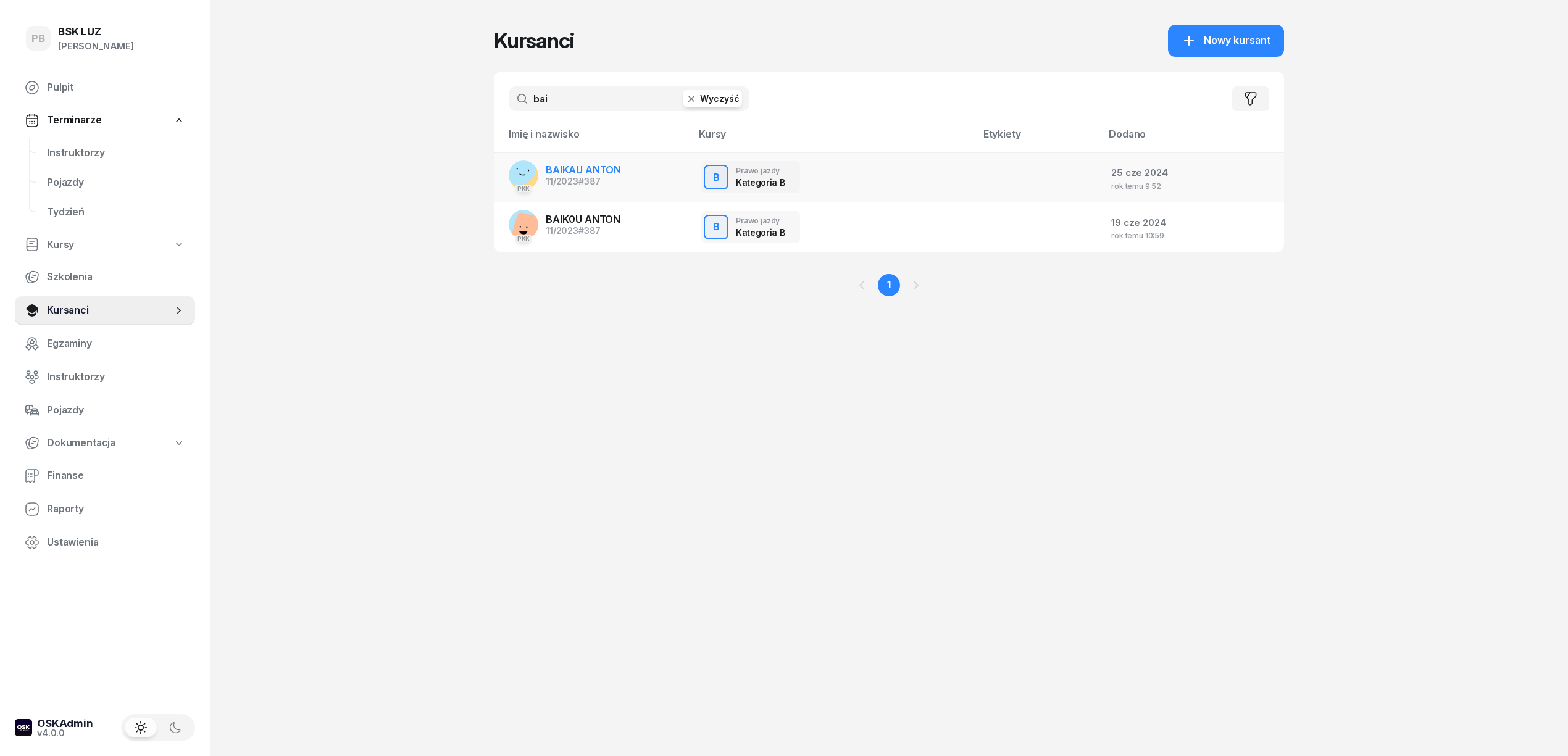
type input "bai"
click at [590, 167] on span "BAIKAU ANTON" at bounding box center [583, 170] width 75 height 12
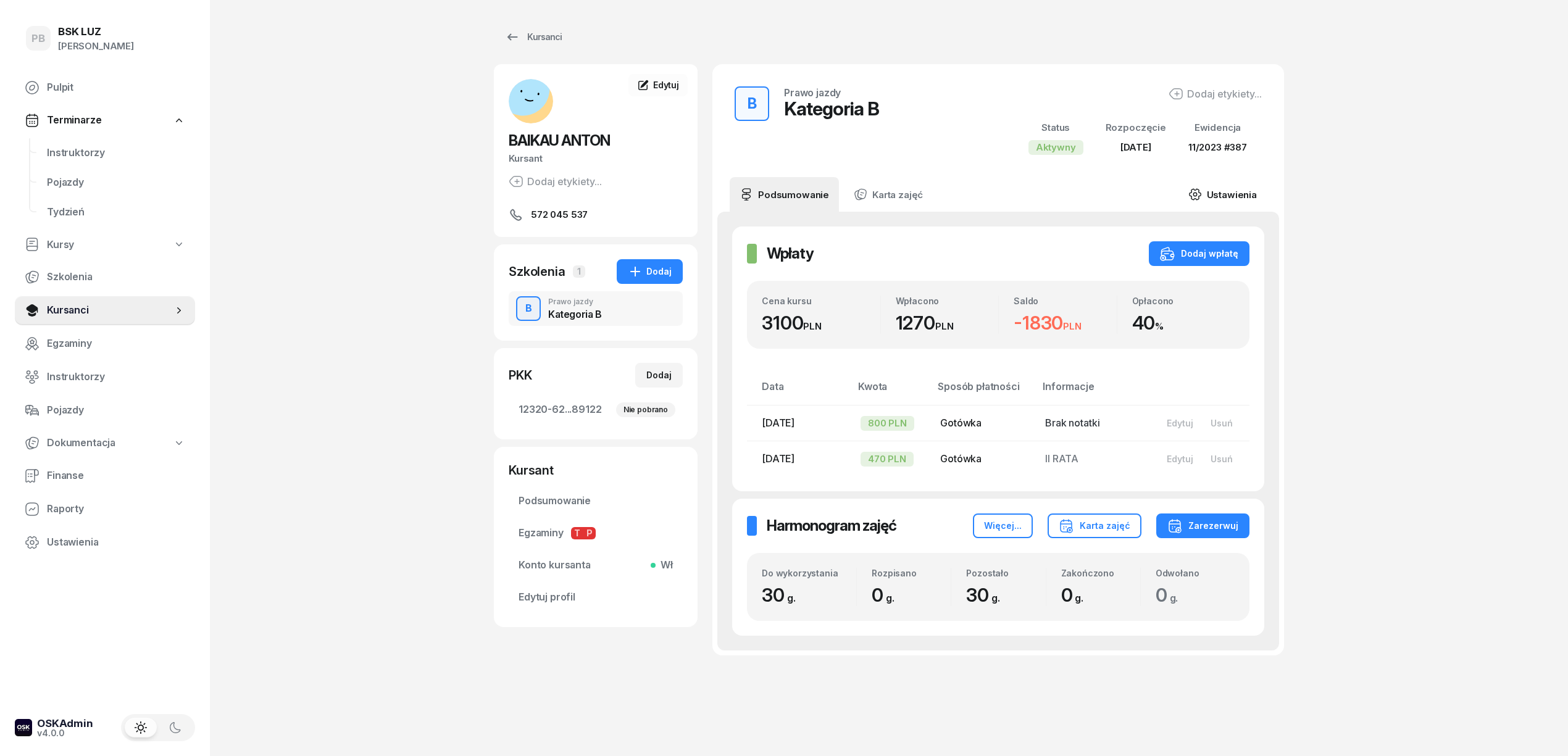
click at [1232, 193] on link "Ustawienia" at bounding box center [1222, 194] width 88 height 35
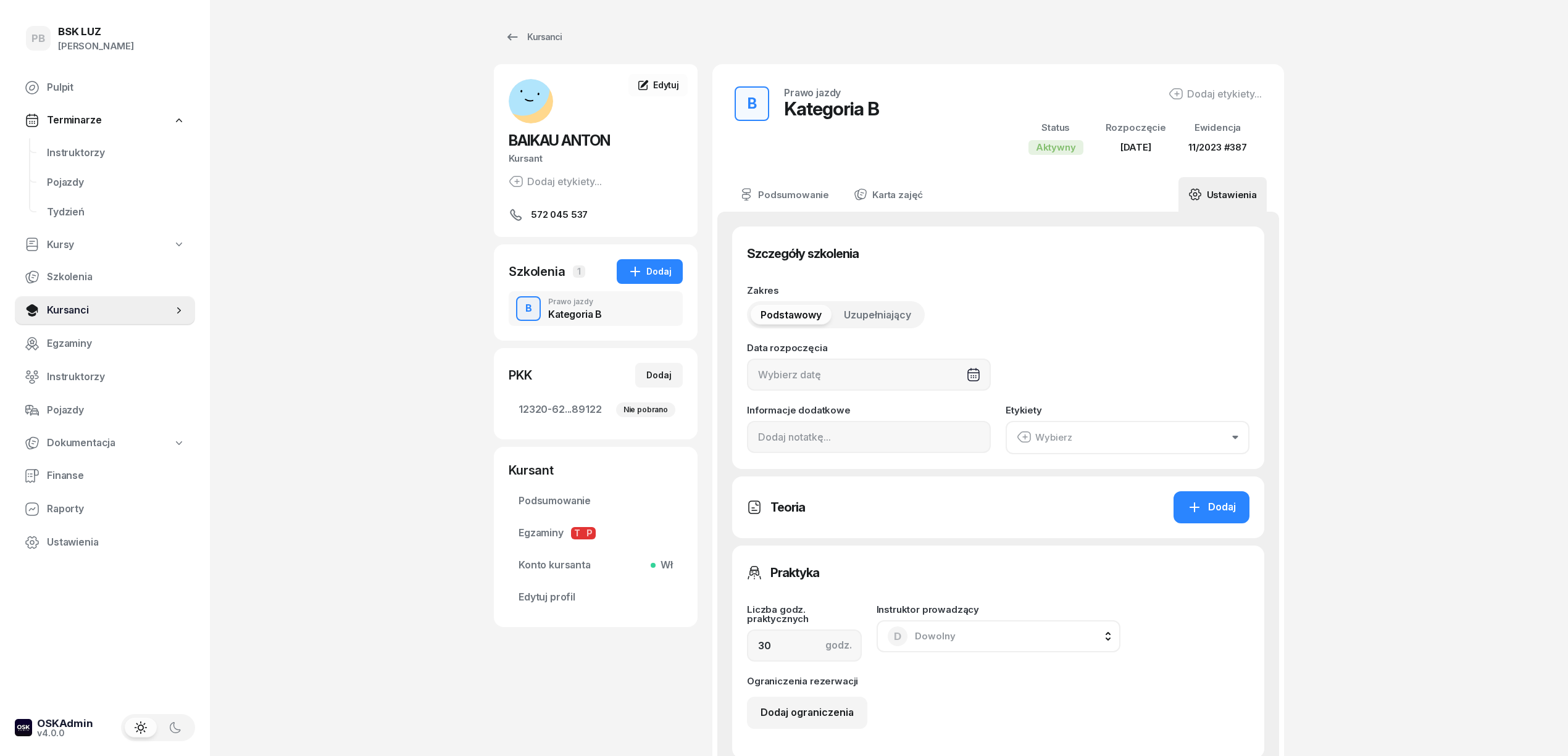
type input "[DATE]"
type input "12320"
type input "62269"
type input "89243"
type input "89122"
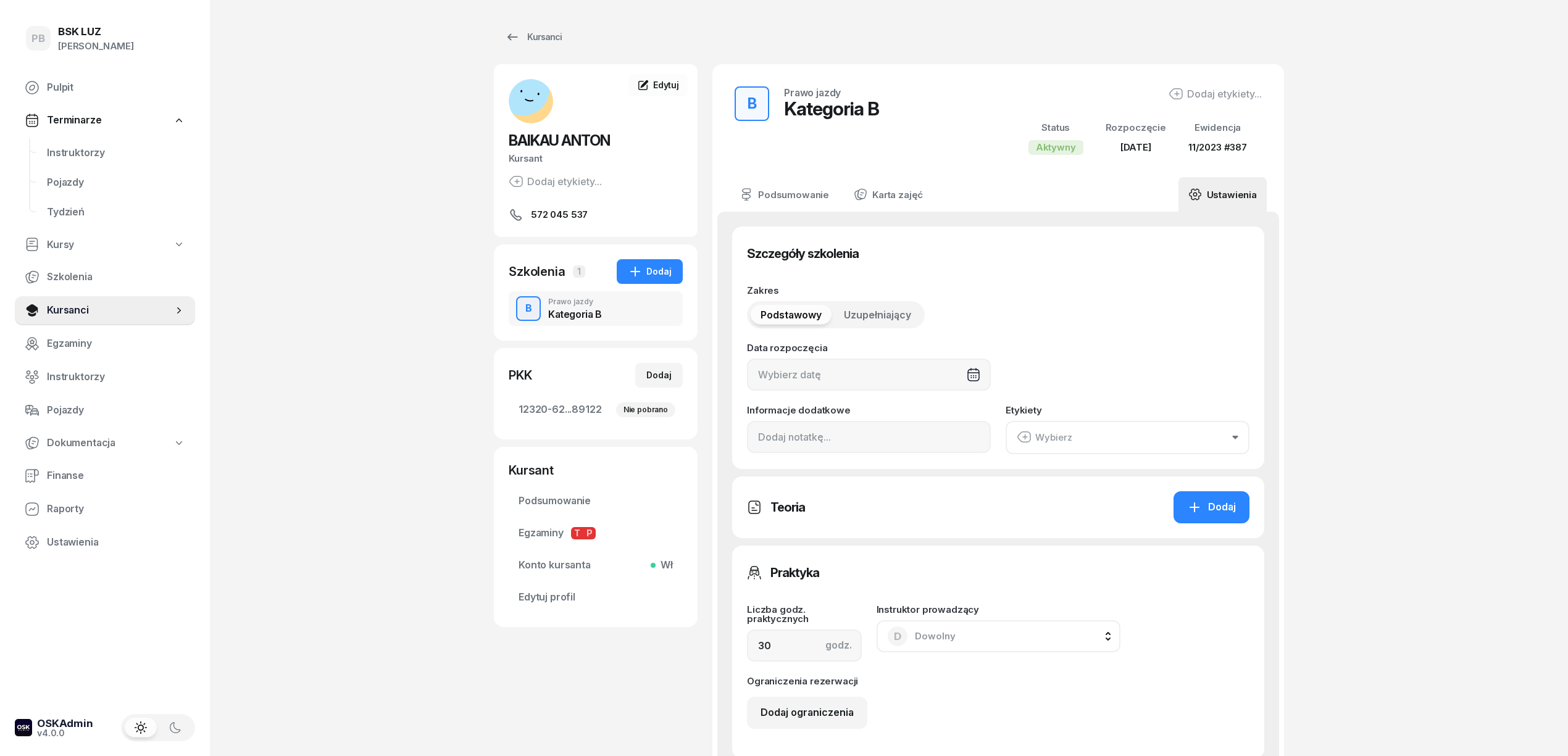
type input "11/2023"
type input "387"
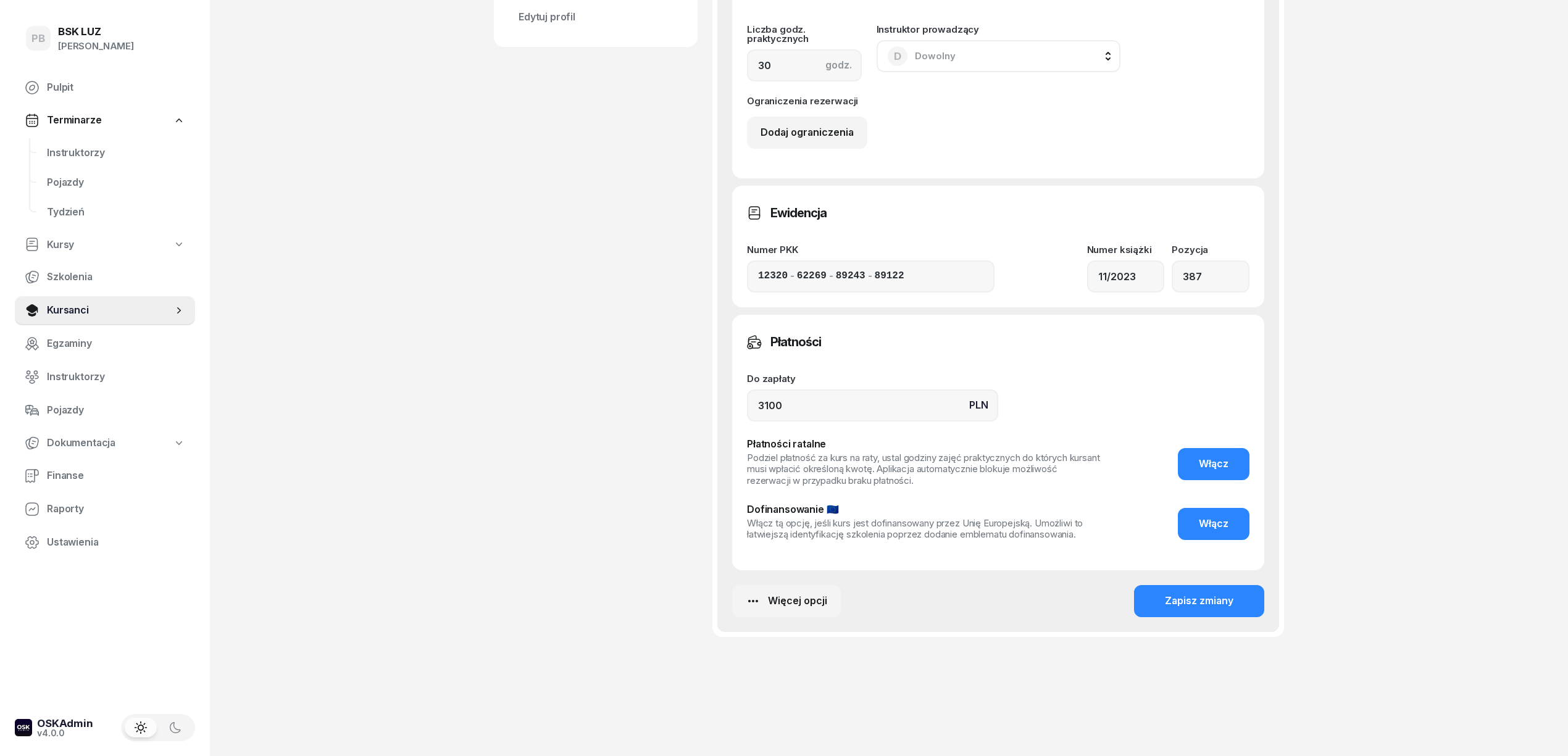
scroll to position [581, 0]
click at [817, 598] on div "Więcej opcji" at bounding box center [786, 600] width 81 height 16
click at [709, 716] on div "Usuń szkolenie" at bounding box center [728, 718] width 70 height 16
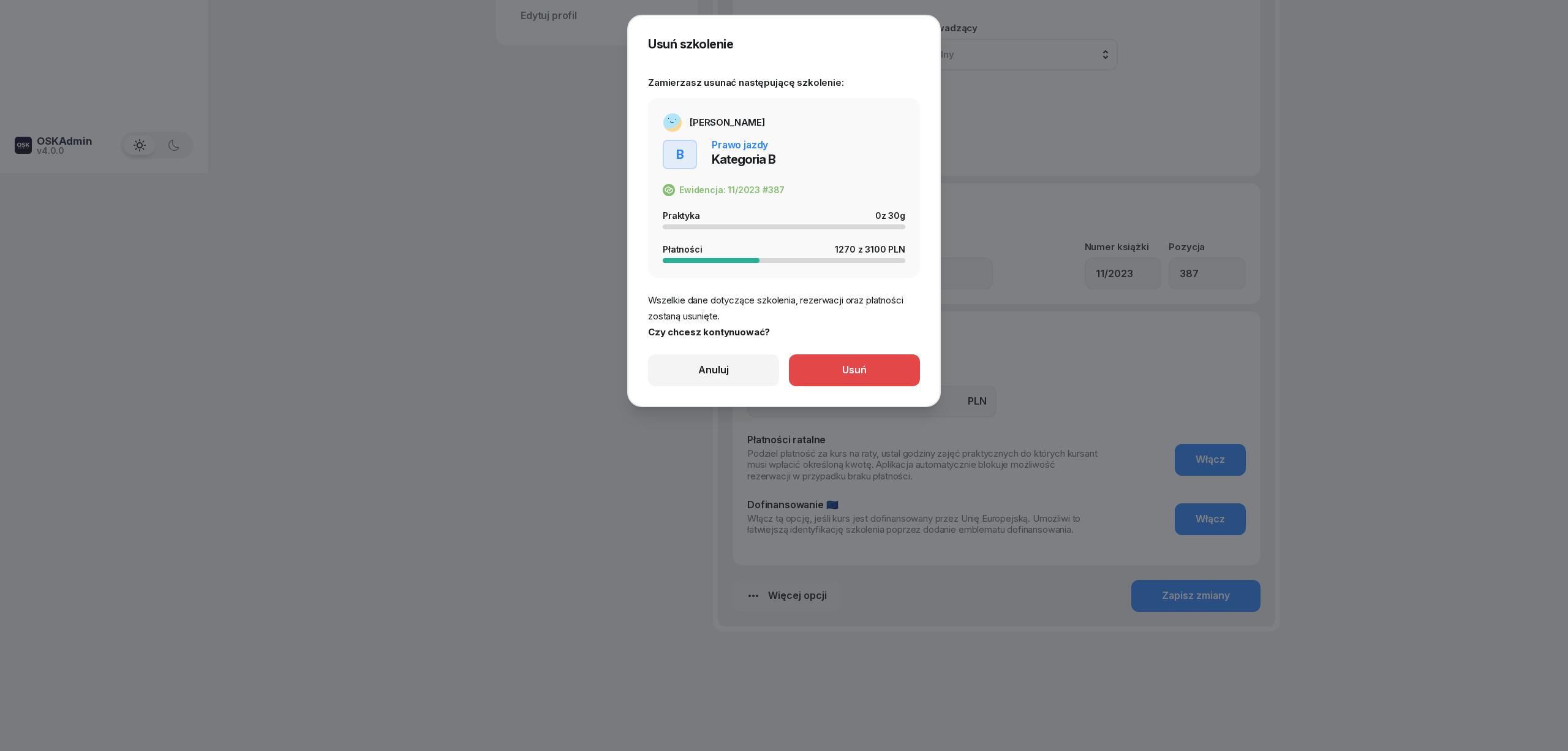
click at [857, 369] on div "Usuń" at bounding box center [854, 370] width 25 height 16
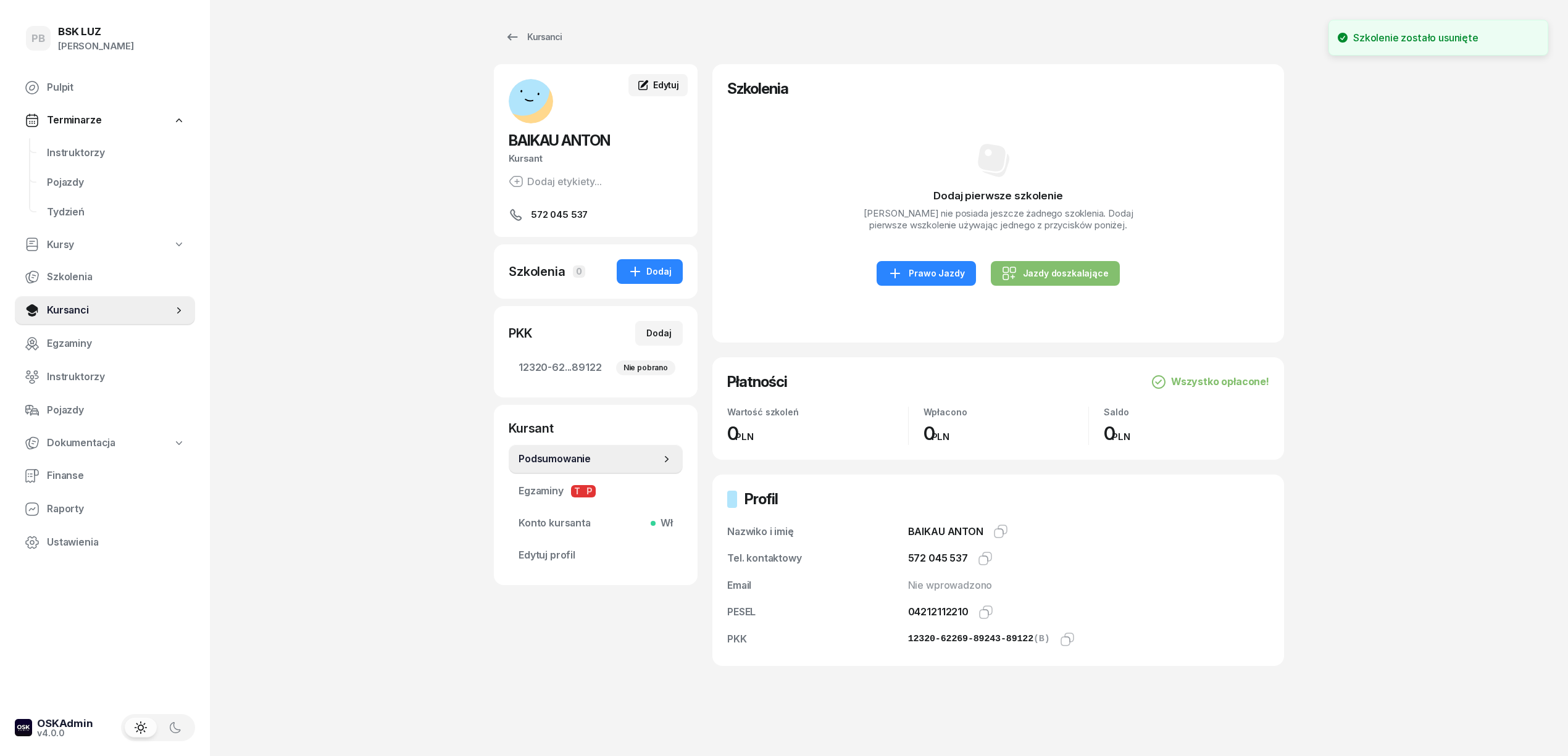
click at [663, 83] on span "Edytuj" at bounding box center [665, 85] width 26 height 11
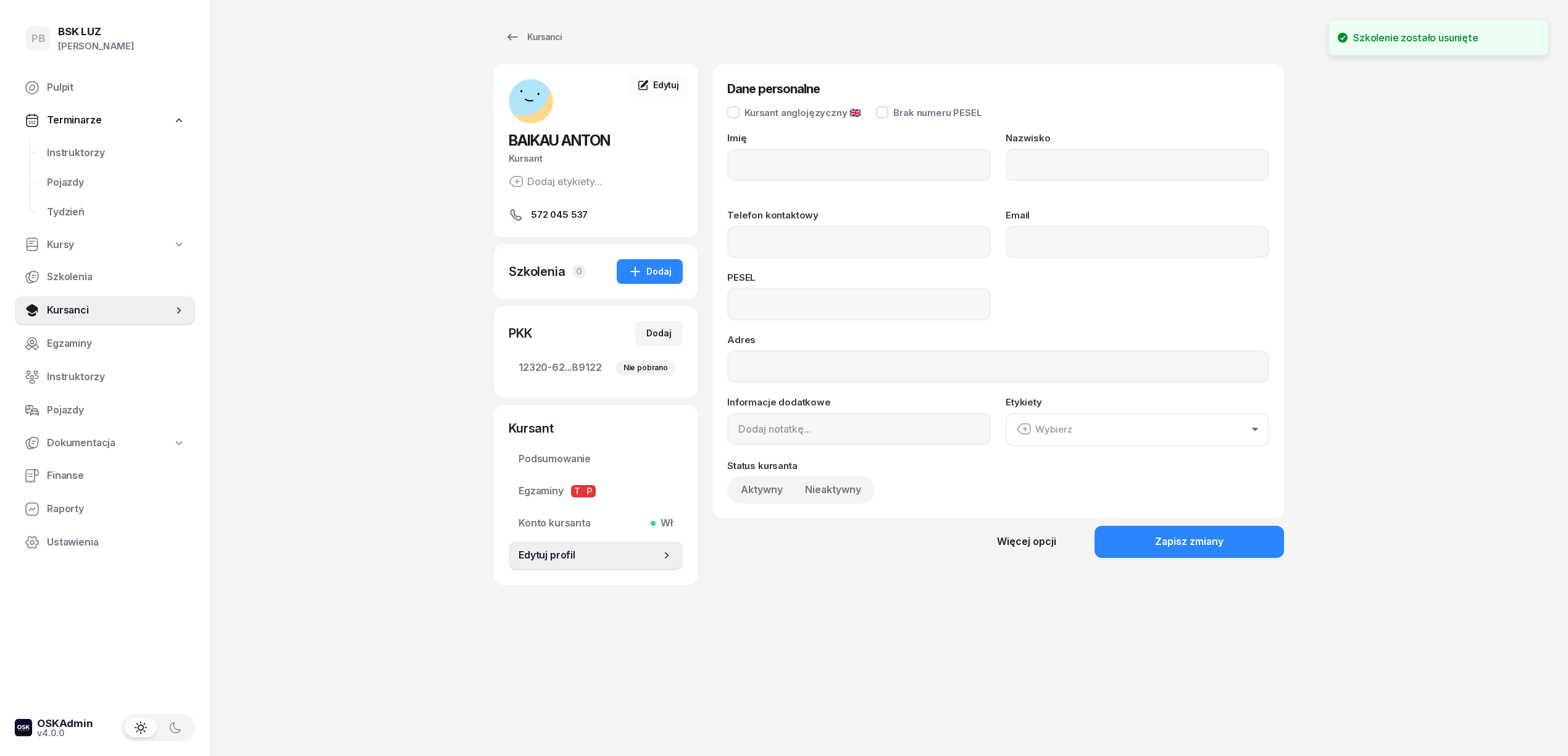
type input "[PERSON_NAME]"
type input "[GEOGRAPHIC_DATA]"
type input "572045537"
type input "04212112210"
type input "572 045 537"
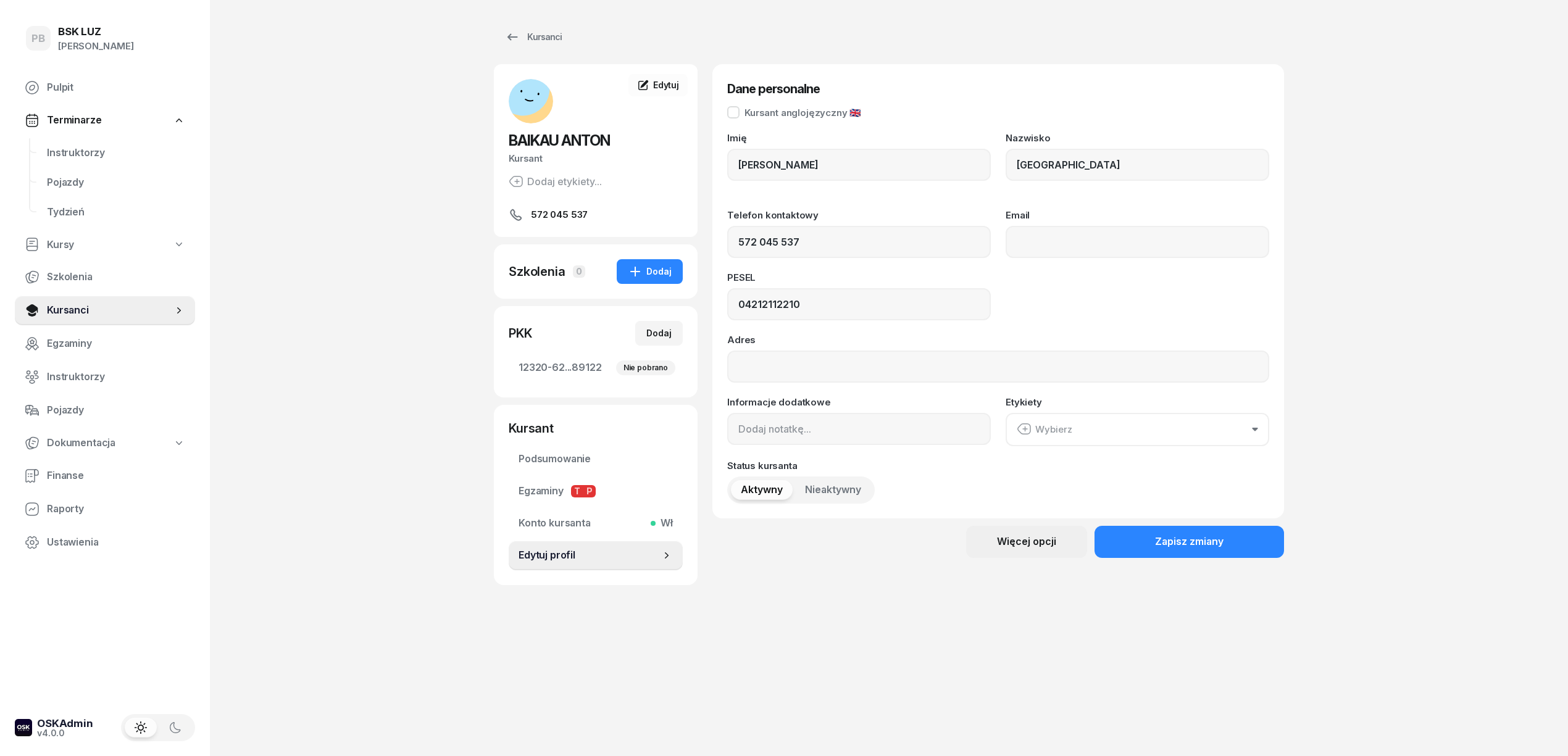
click at [1022, 536] on div "Więcej opcji" at bounding box center [1026, 541] width 59 height 16
click at [1000, 585] on div "Usuń kursanta" at bounding box center [984, 582] width 65 height 16
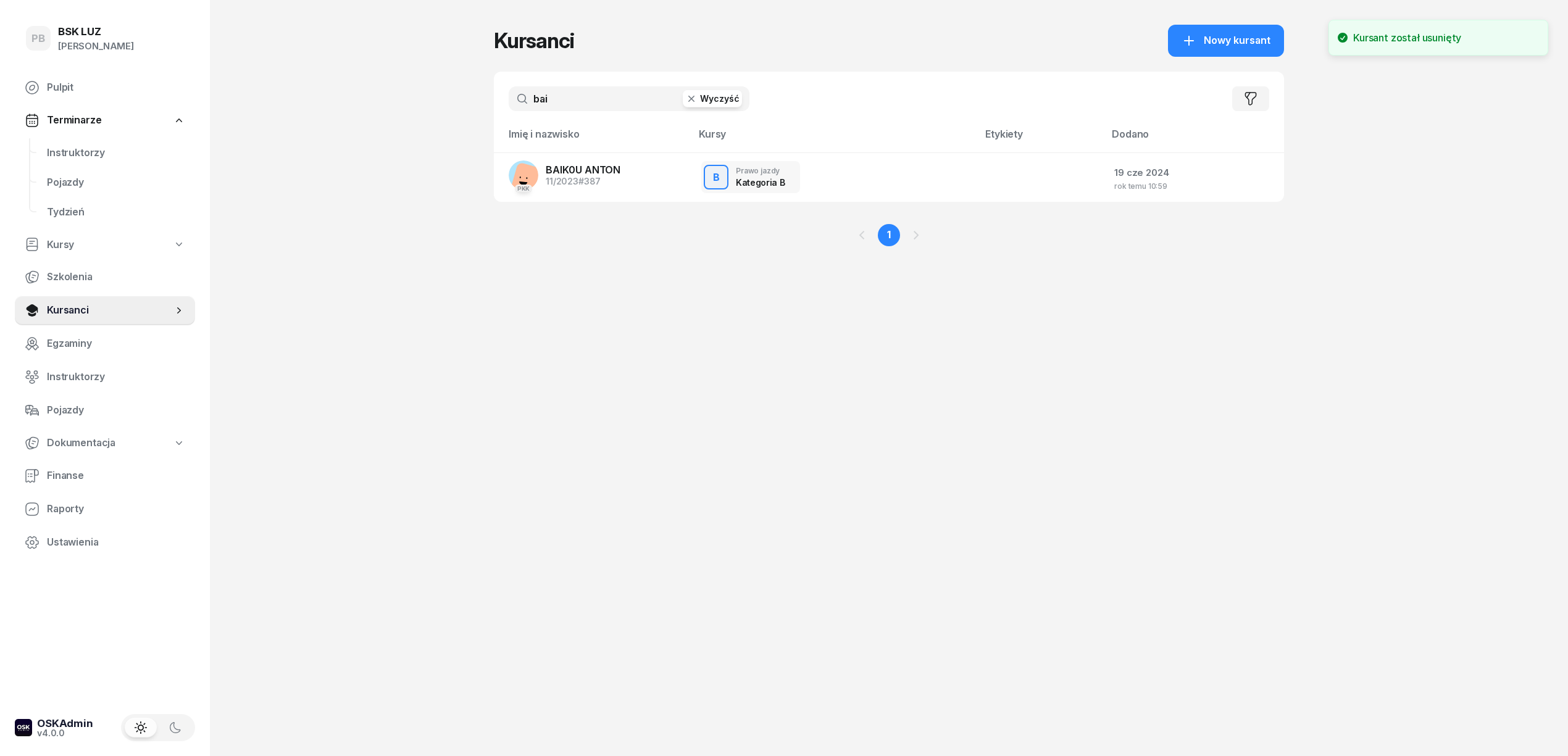
click at [460, 242] on div "PB BSK [PERSON_NAME] Terminarze Instruktorzy Pojazdy Tydzień Kursy Szkolenia Ku…" at bounding box center [784, 378] width 1568 height 756
click at [566, 164] on span "BAIK0U ANTON" at bounding box center [583, 170] width 74 height 12
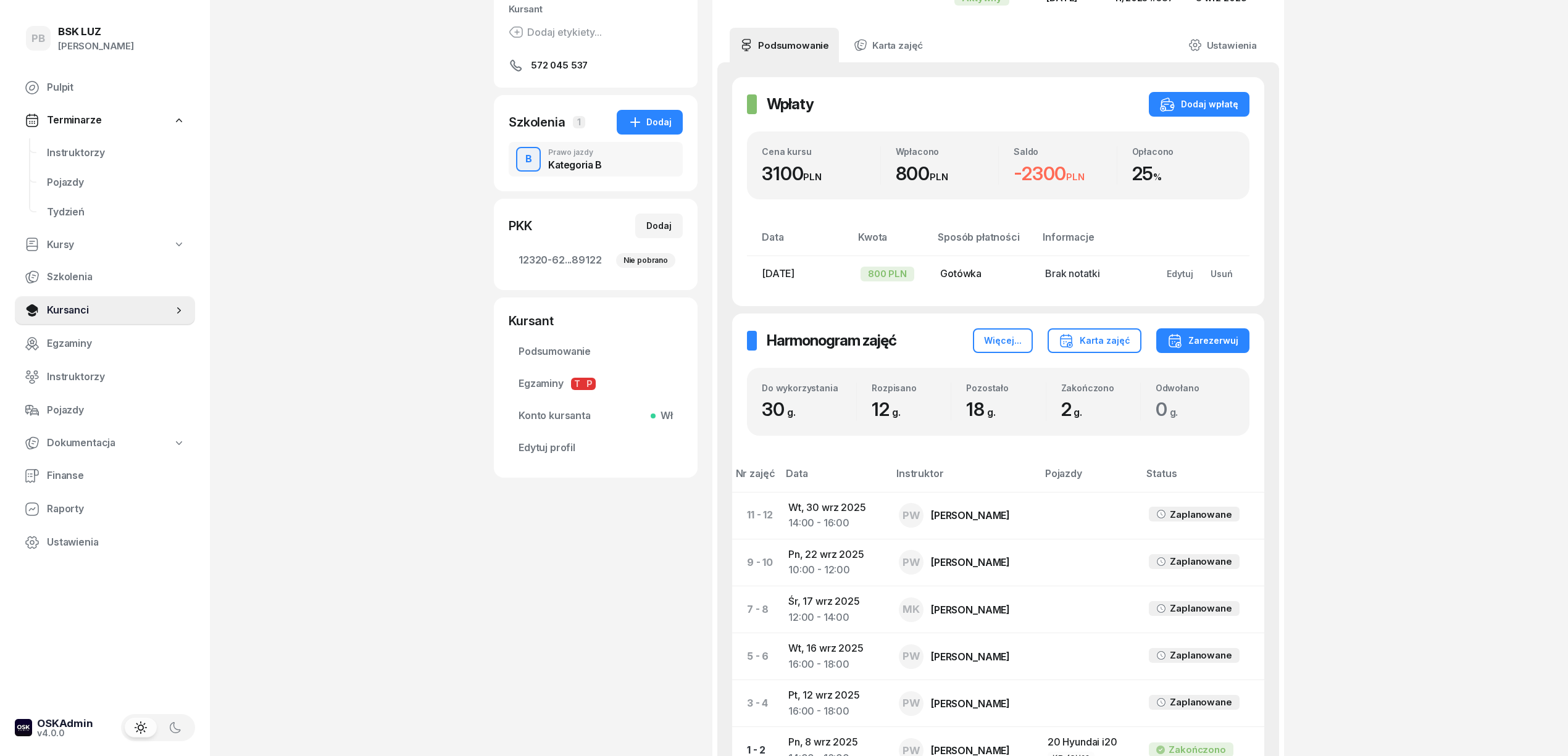
scroll to position [82, 0]
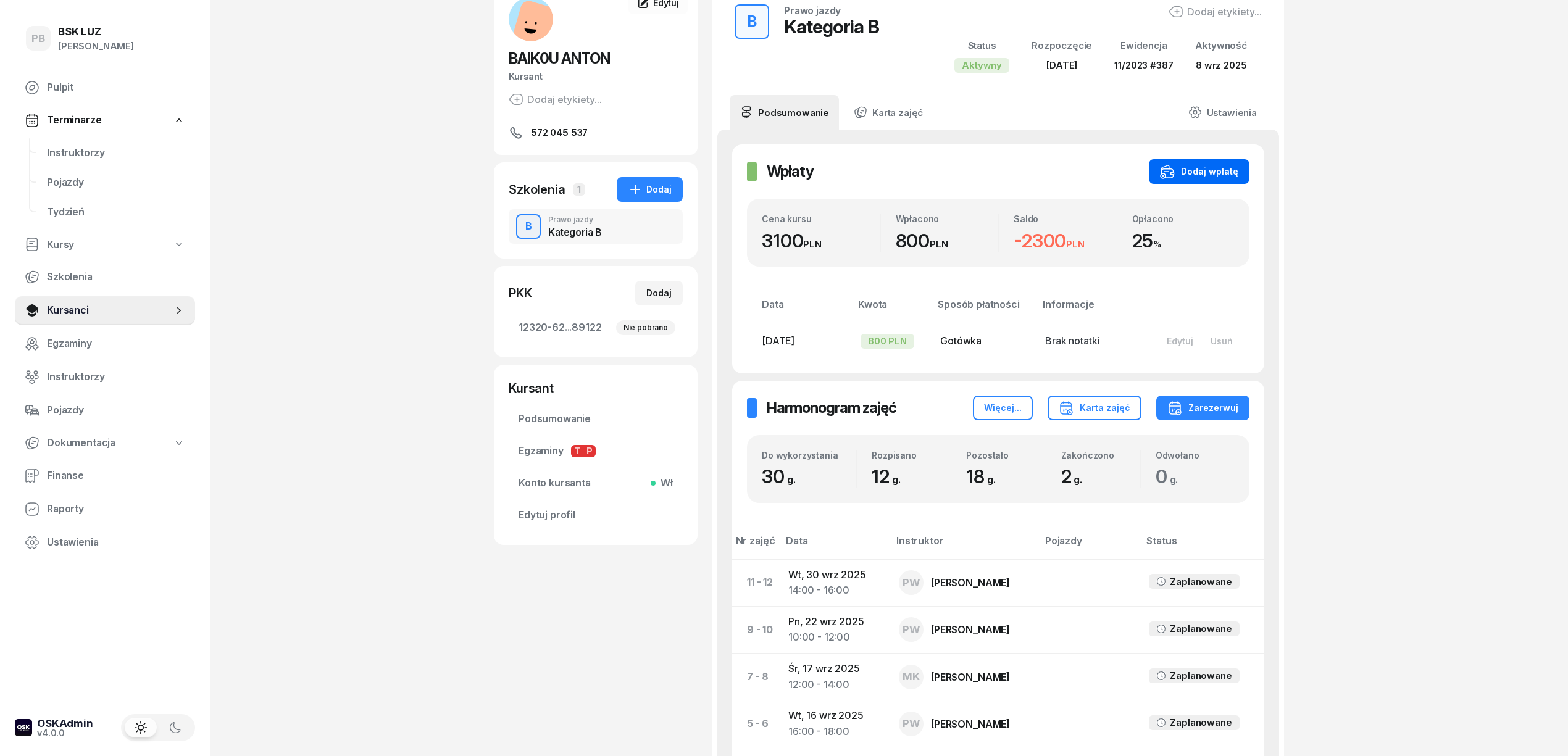
click at [1216, 171] on div "Dodaj wpłatę" at bounding box center [1198, 171] width 78 height 15
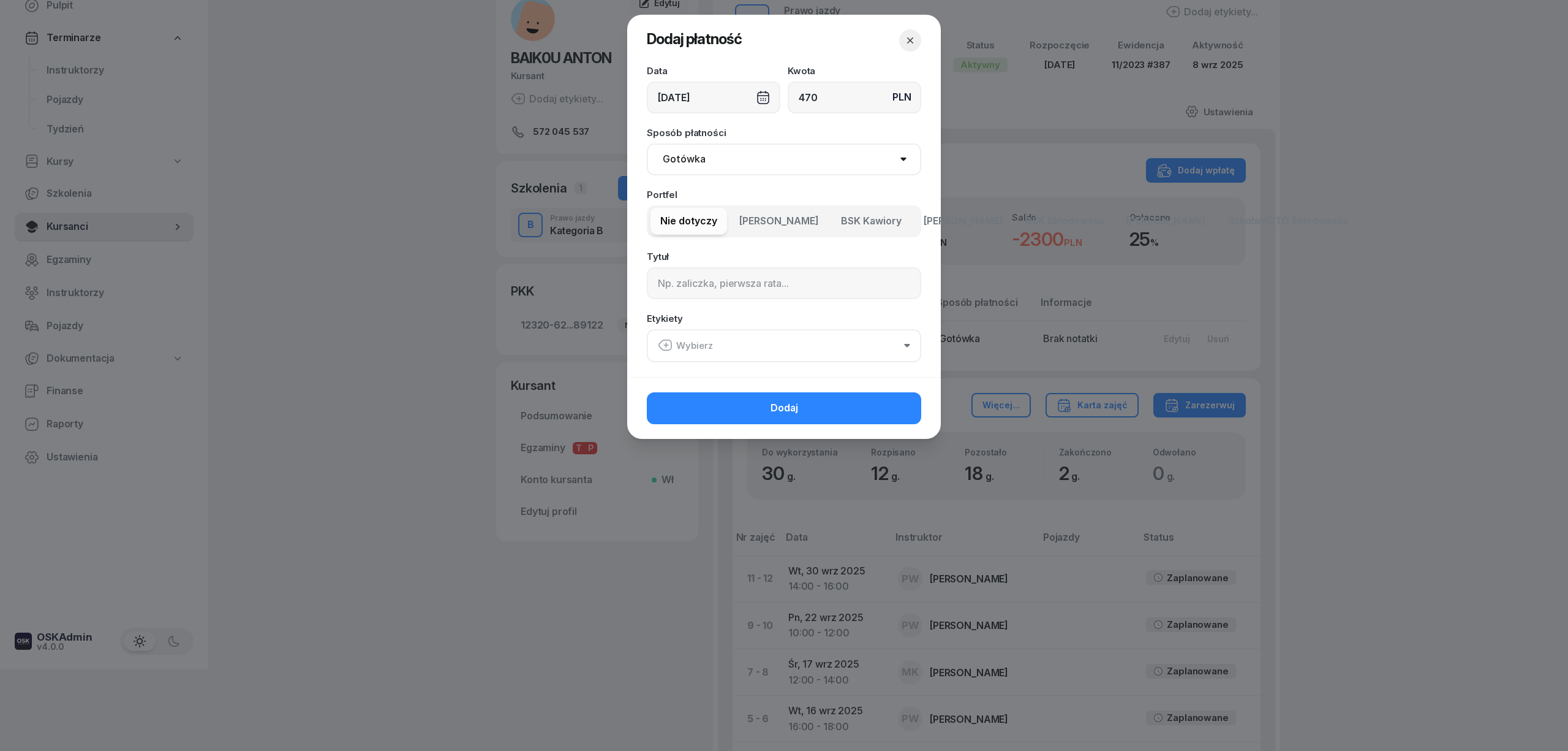
type input "470"
click at [855, 224] on span "BSK Kawiory" at bounding box center [871, 221] width 61 height 16
click at [755, 292] on input at bounding box center [784, 282] width 275 height 32
click at [836, 288] on input at bounding box center [784, 282] width 275 height 32
type input "470"
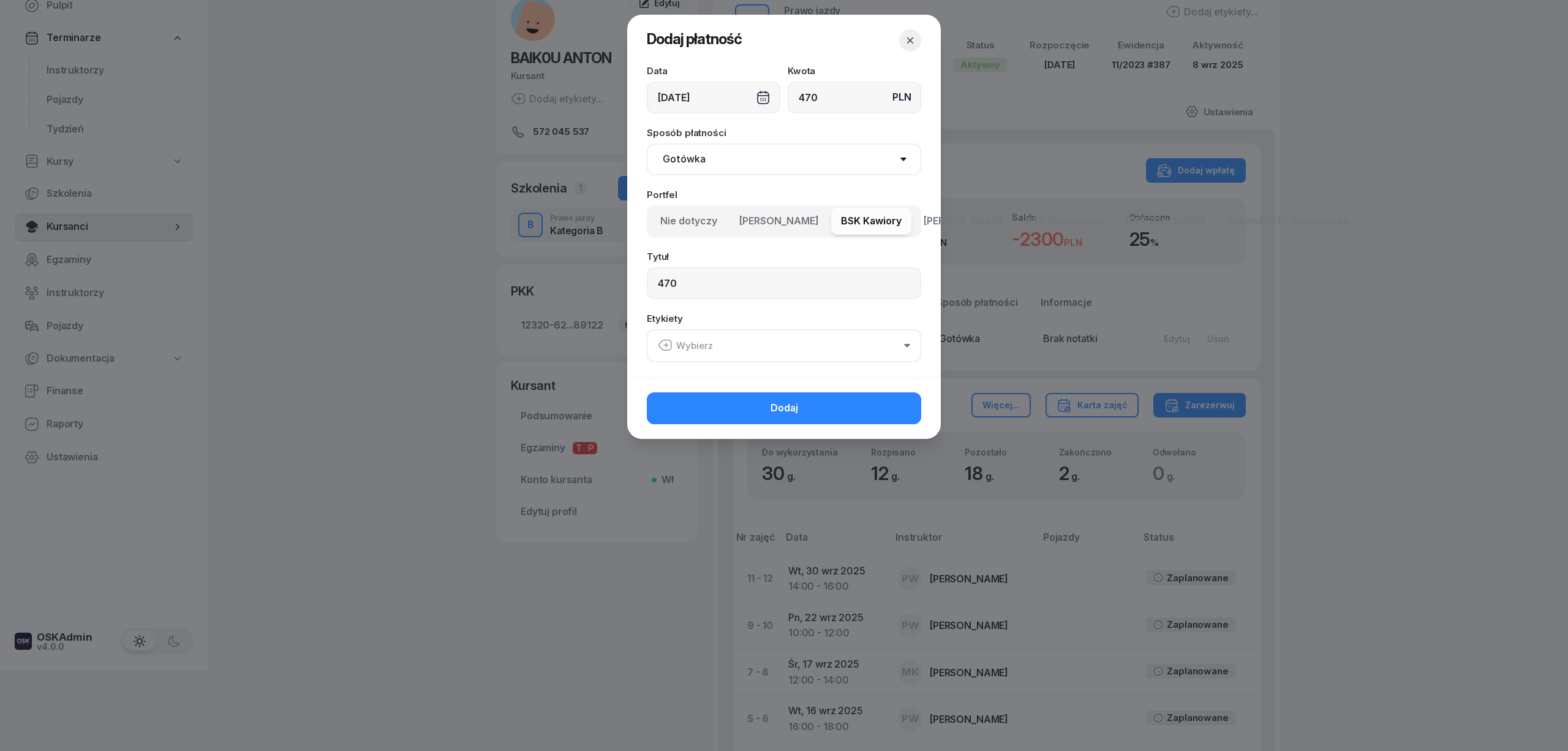
click at [727, 347] on button "Wybierz" at bounding box center [784, 345] width 275 height 33
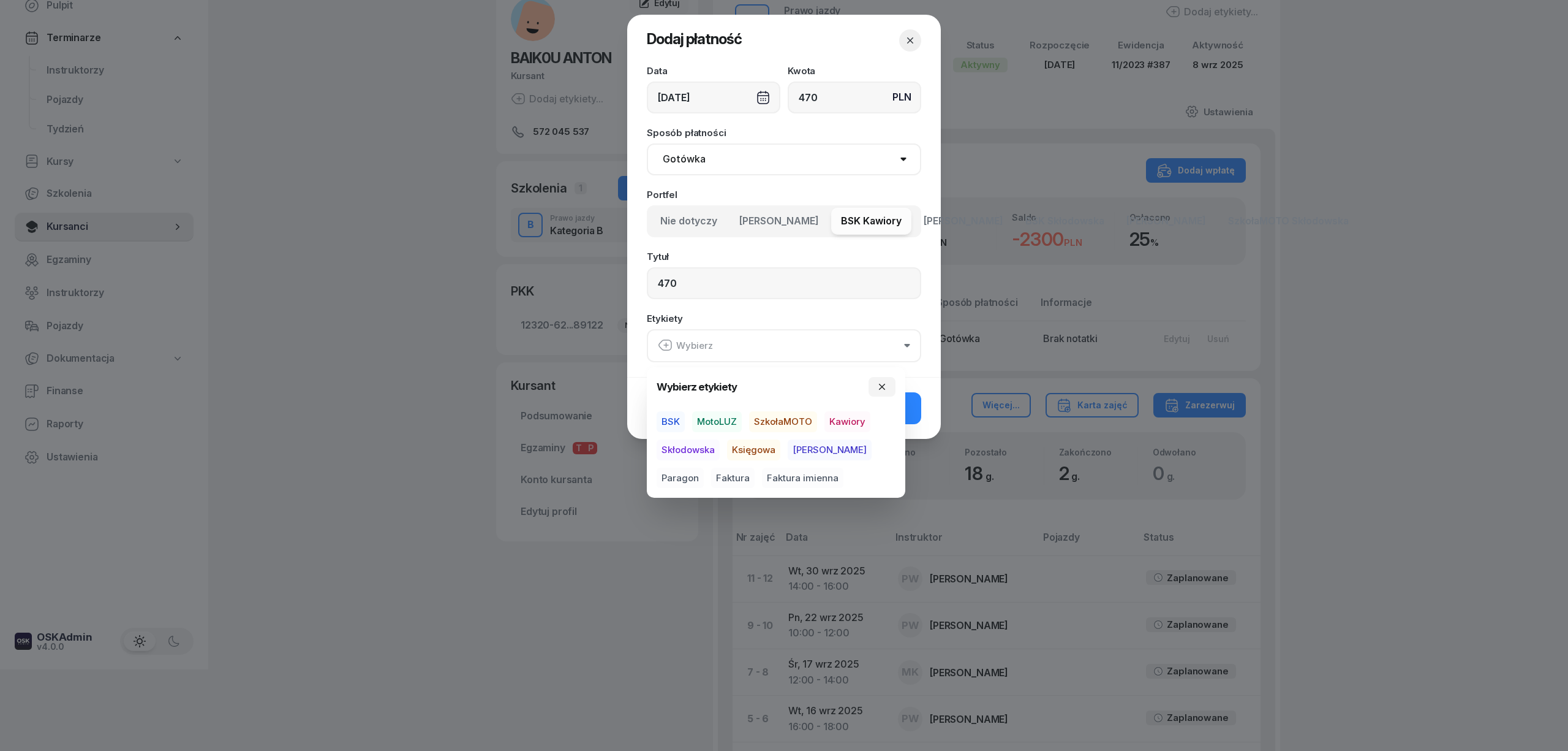
click at [765, 97] on div "[DATE]" at bounding box center [714, 97] width 134 height 32
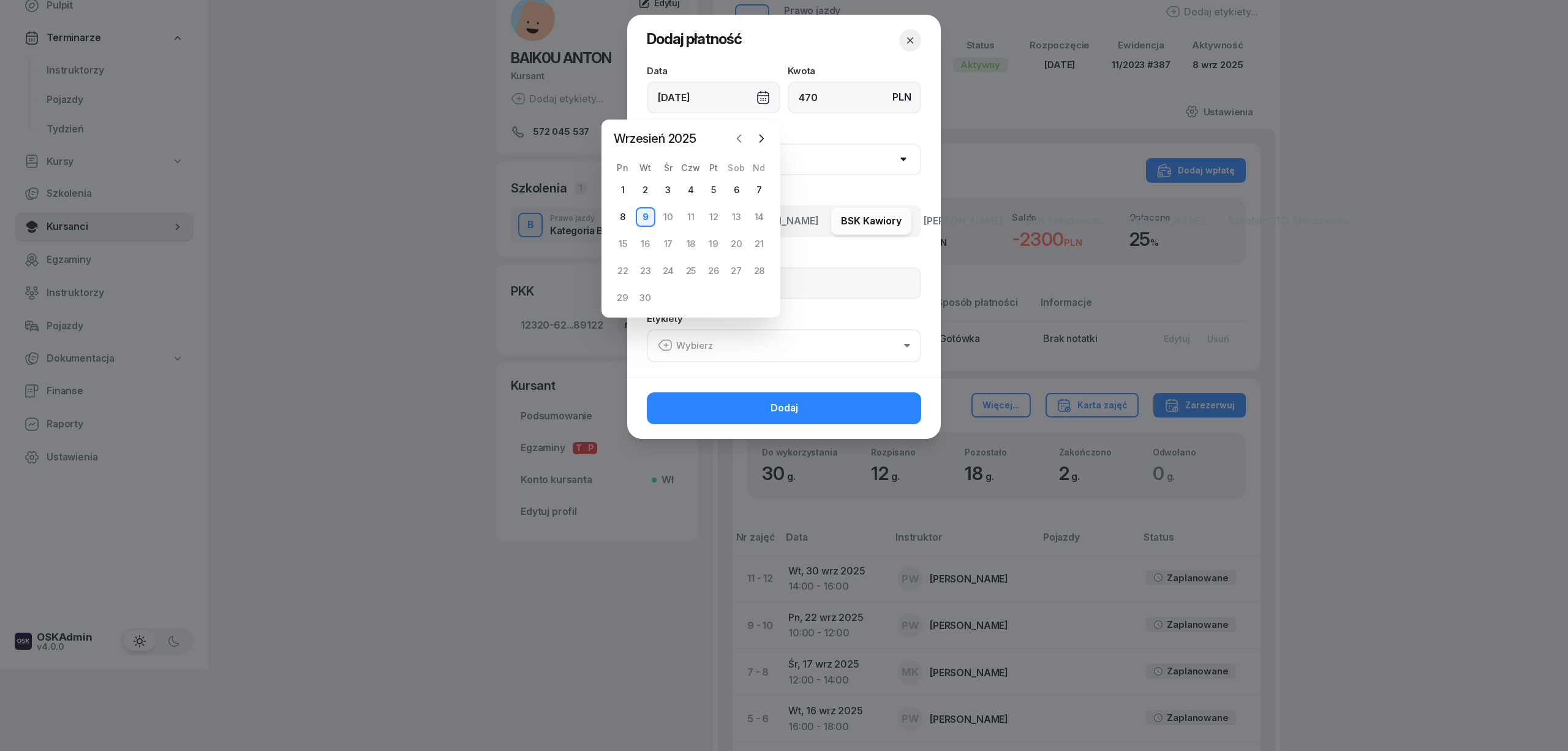
click at [739, 135] on icon "button" at bounding box center [740, 139] width 12 height 12
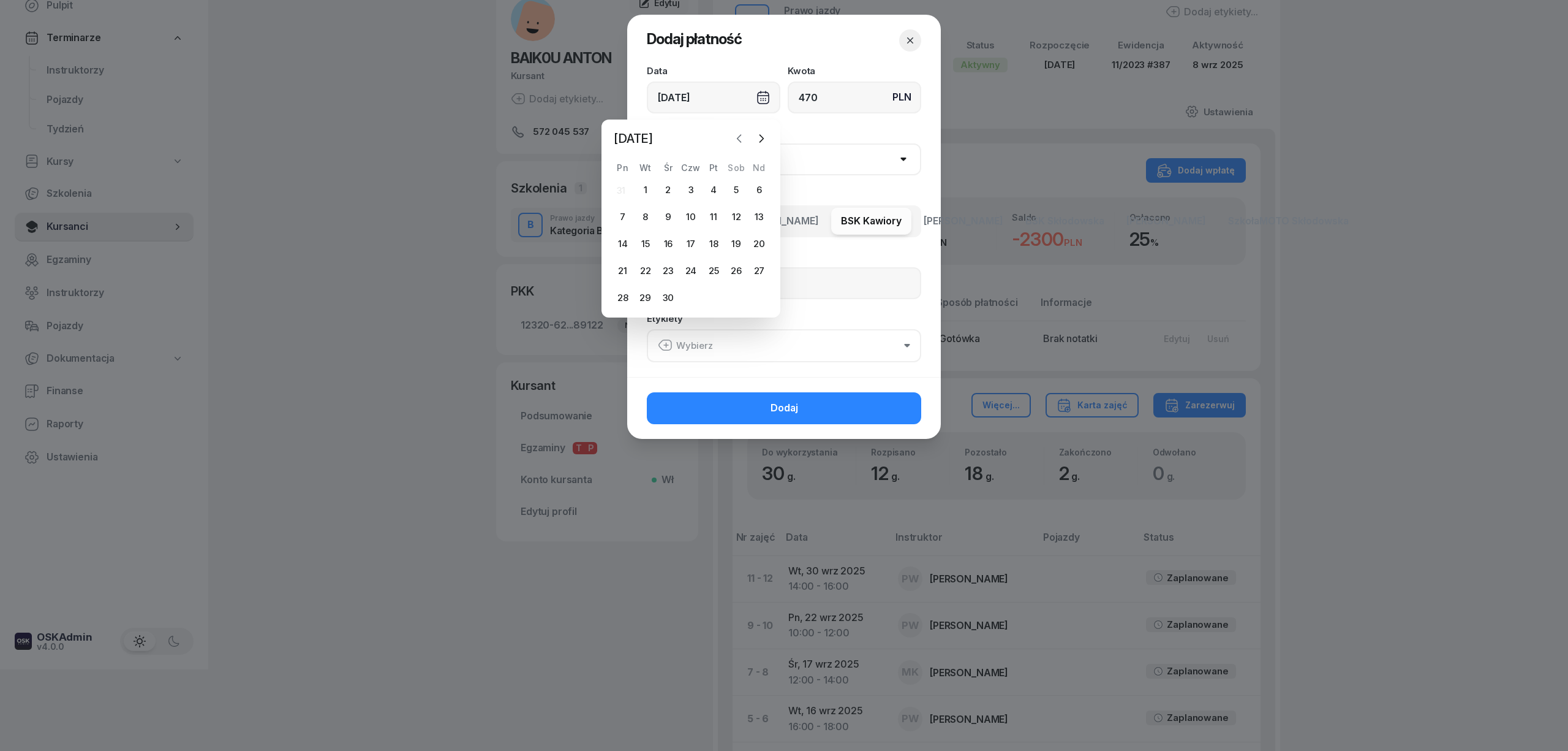
click at [739, 135] on icon "button" at bounding box center [740, 139] width 12 height 12
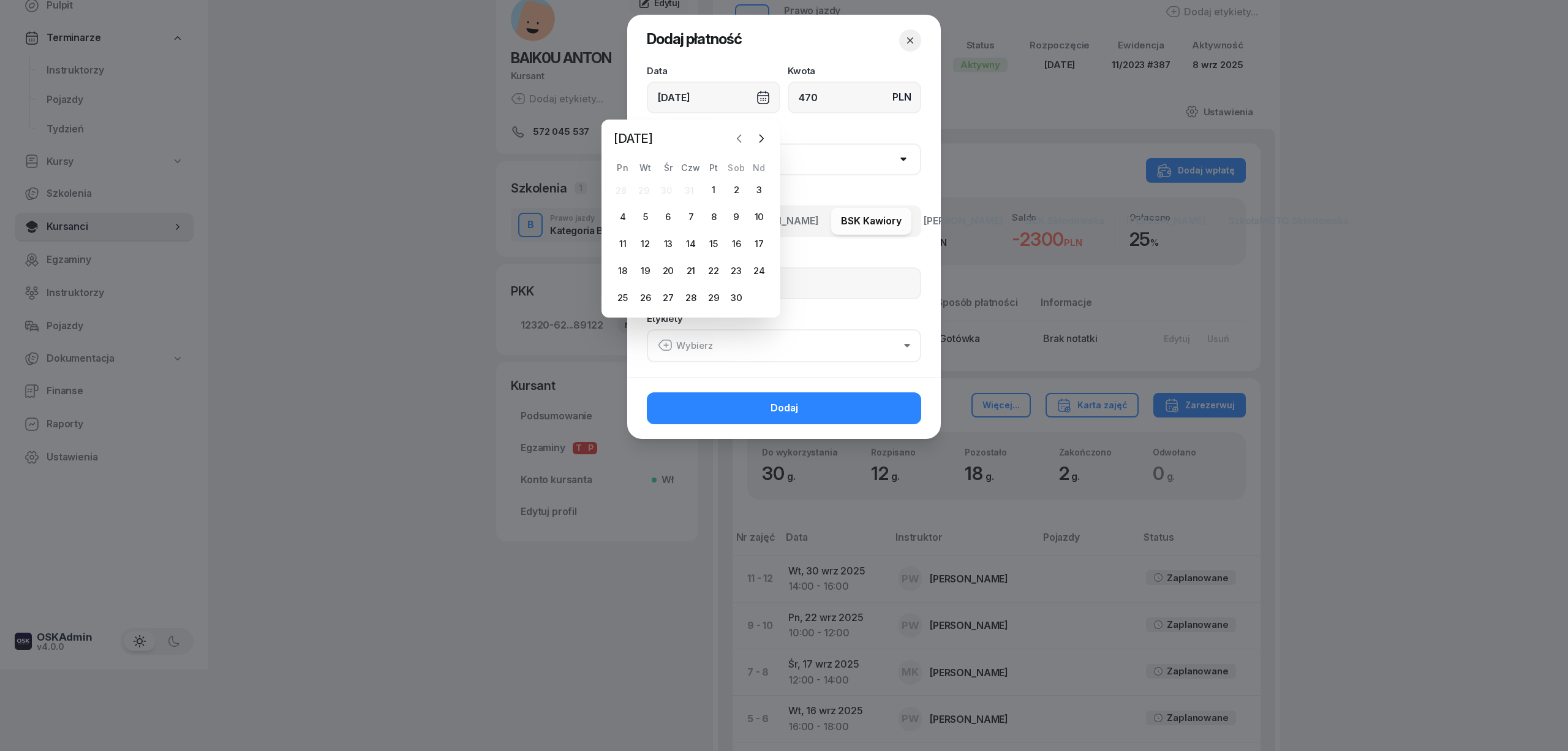
click at [739, 135] on icon "button" at bounding box center [740, 139] width 12 height 12
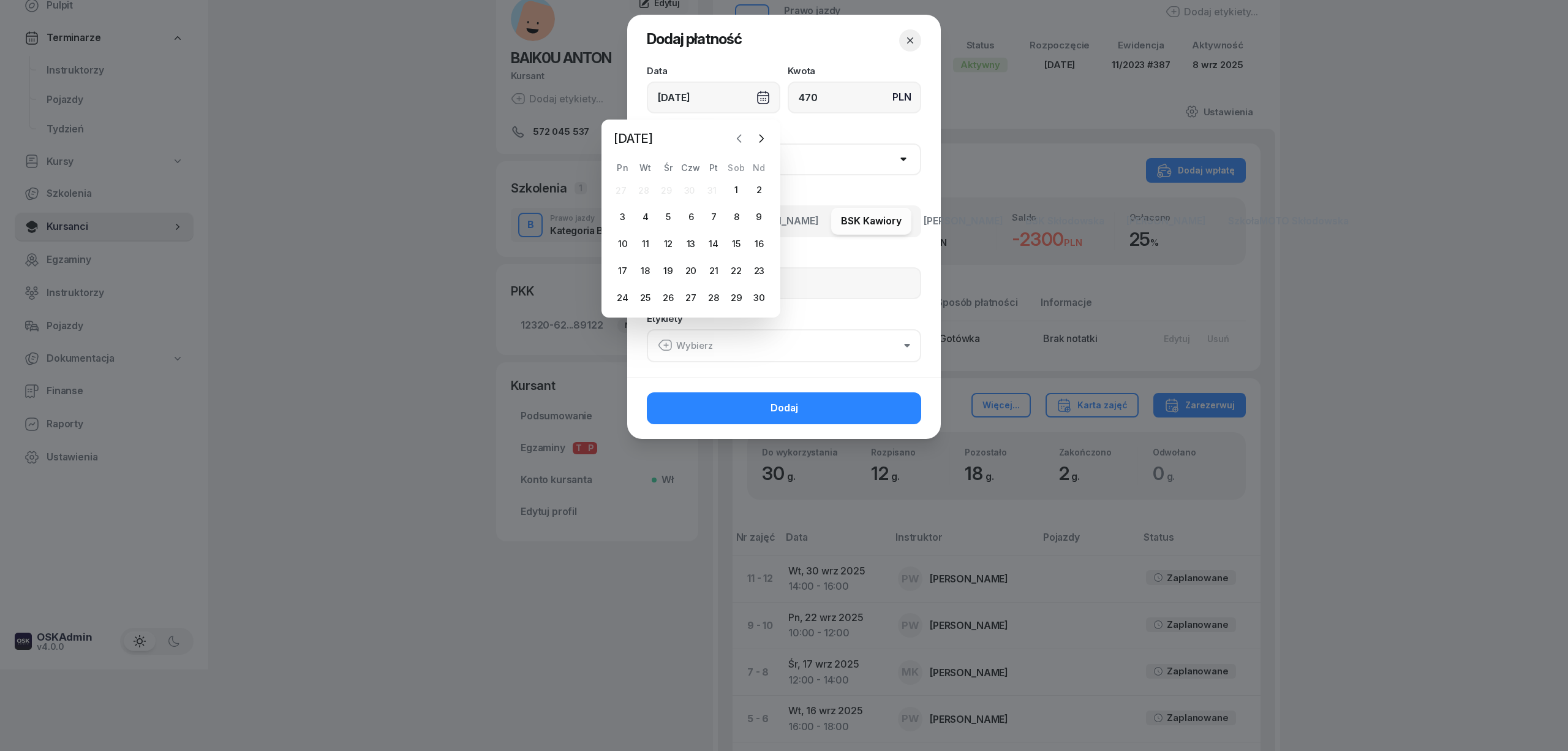
click at [739, 135] on icon "button" at bounding box center [740, 139] width 12 height 12
click at [764, 141] on icon "button" at bounding box center [761, 139] width 12 height 12
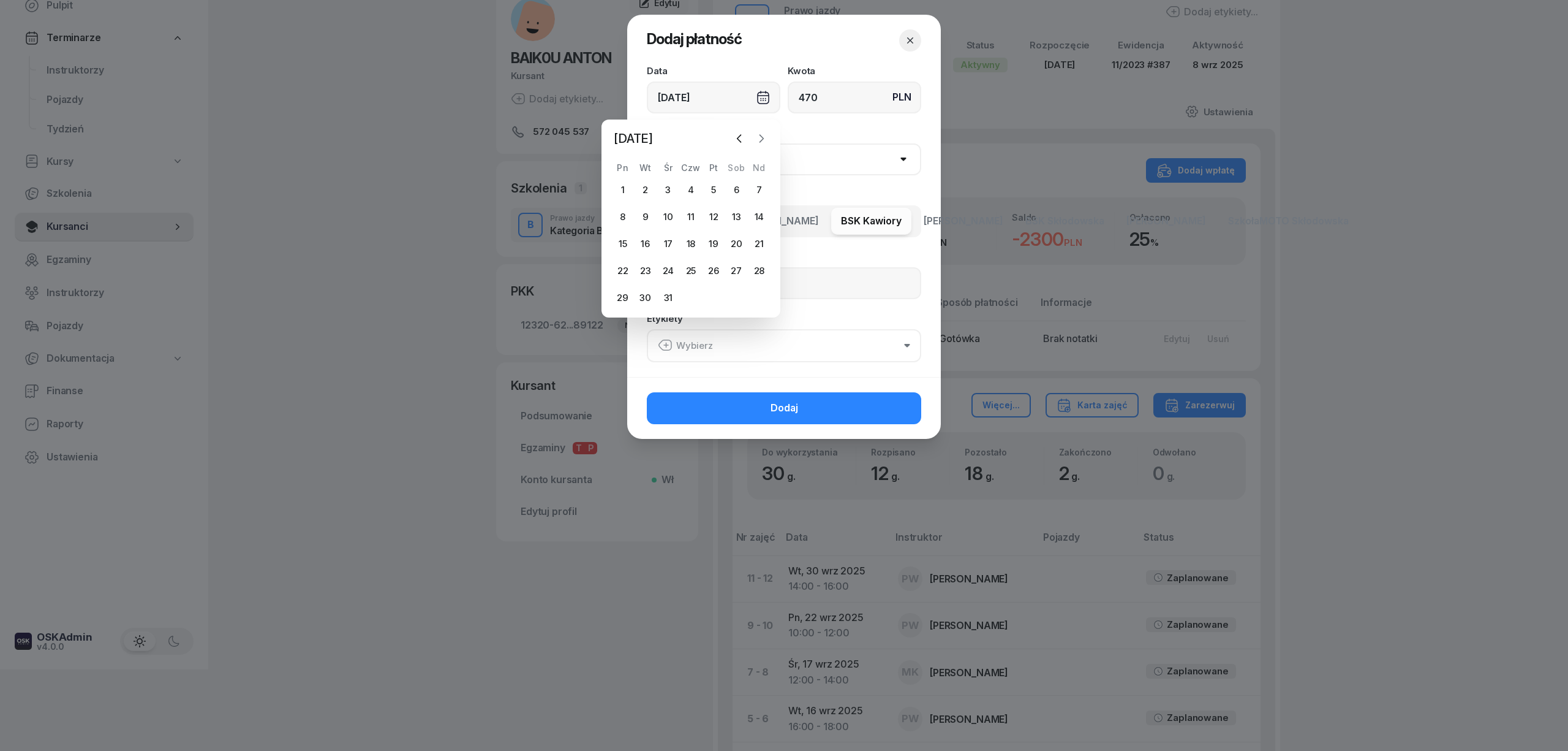
click at [764, 141] on icon "button" at bounding box center [761, 139] width 12 height 12
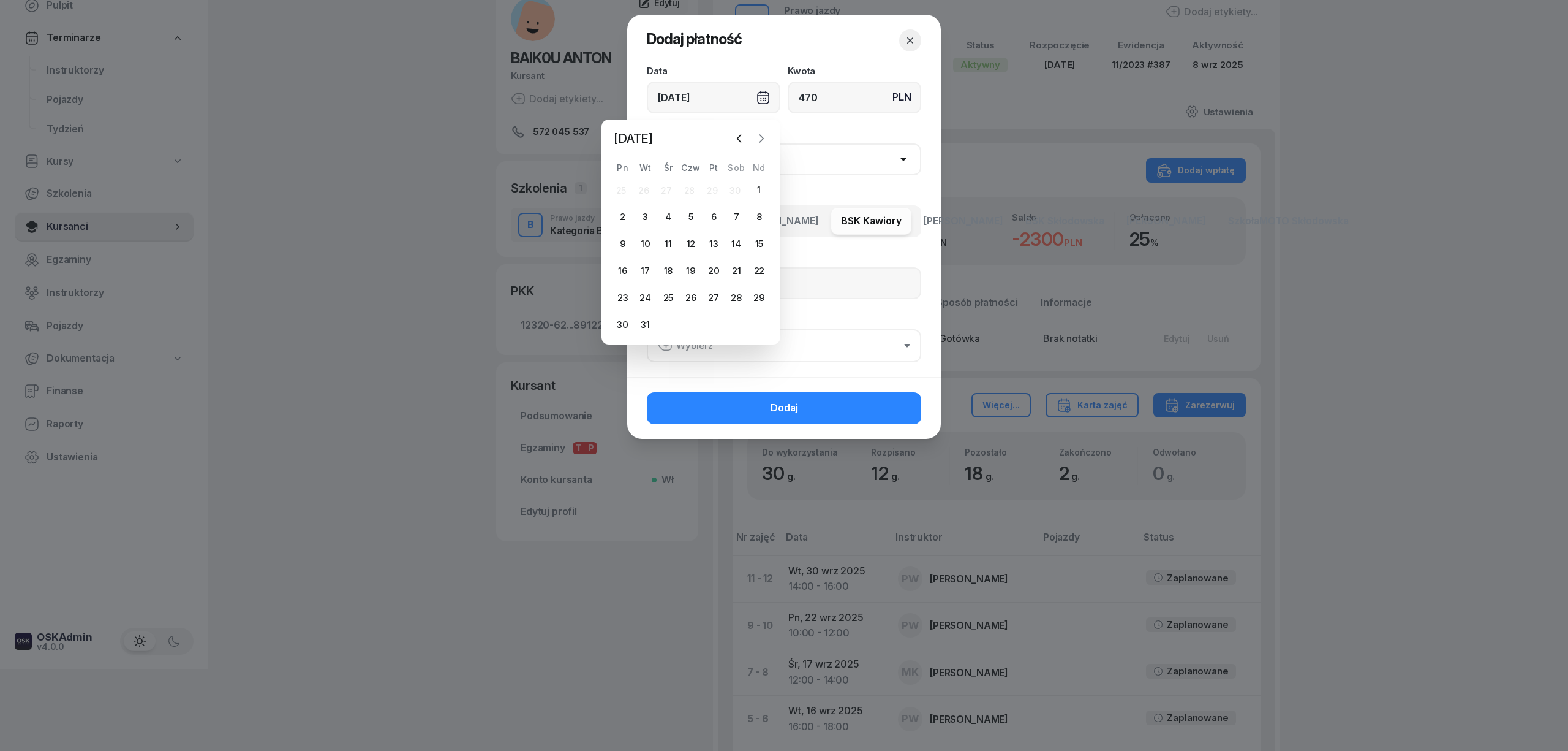
click at [764, 141] on icon "button" at bounding box center [761, 139] width 12 height 12
click at [652, 241] on div "14" at bounding box center [645, 243] width 19 height 19
type input "[DATE]"
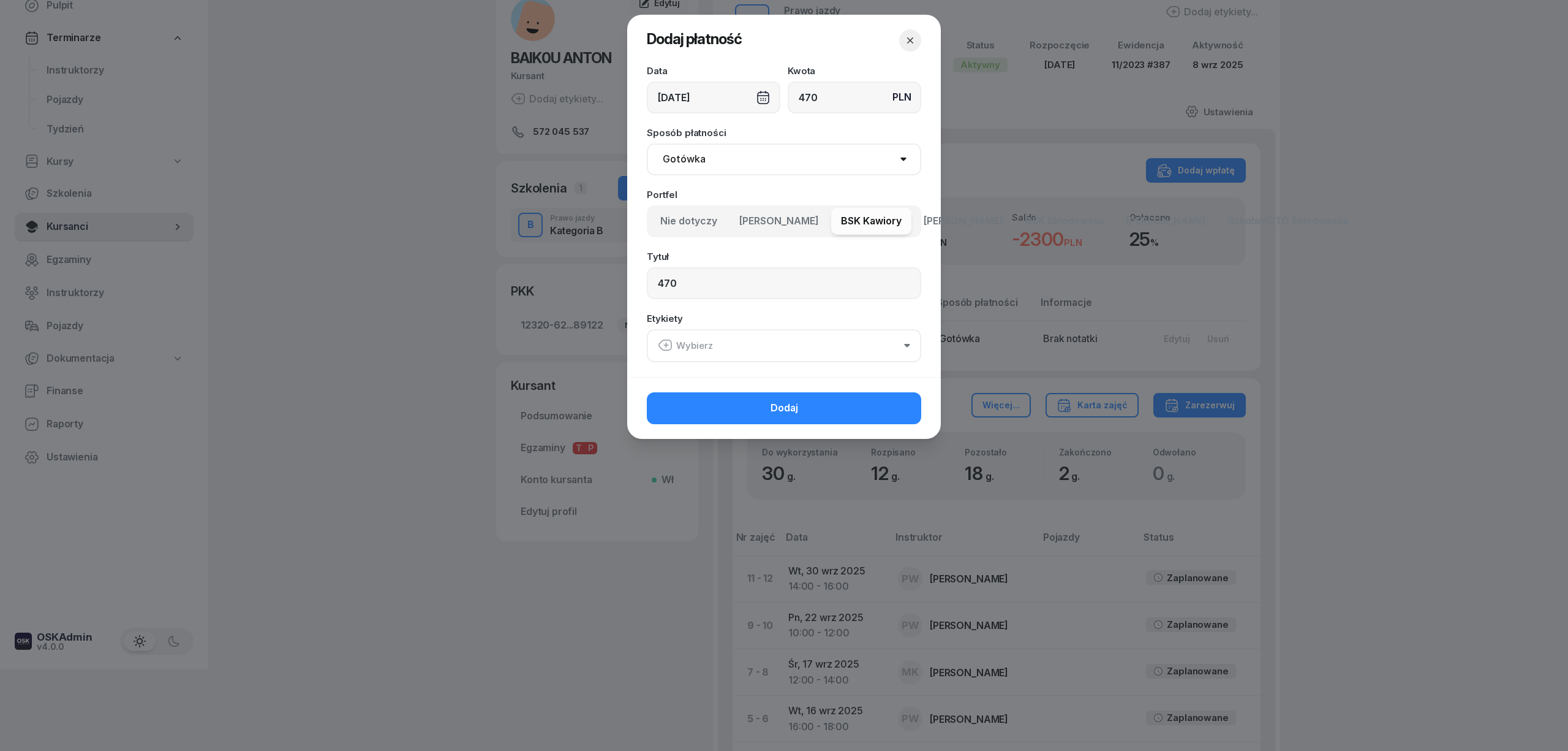
click at [714, 347] on button "Wybierz" at bounding box center [784, 345] width 275 height 33
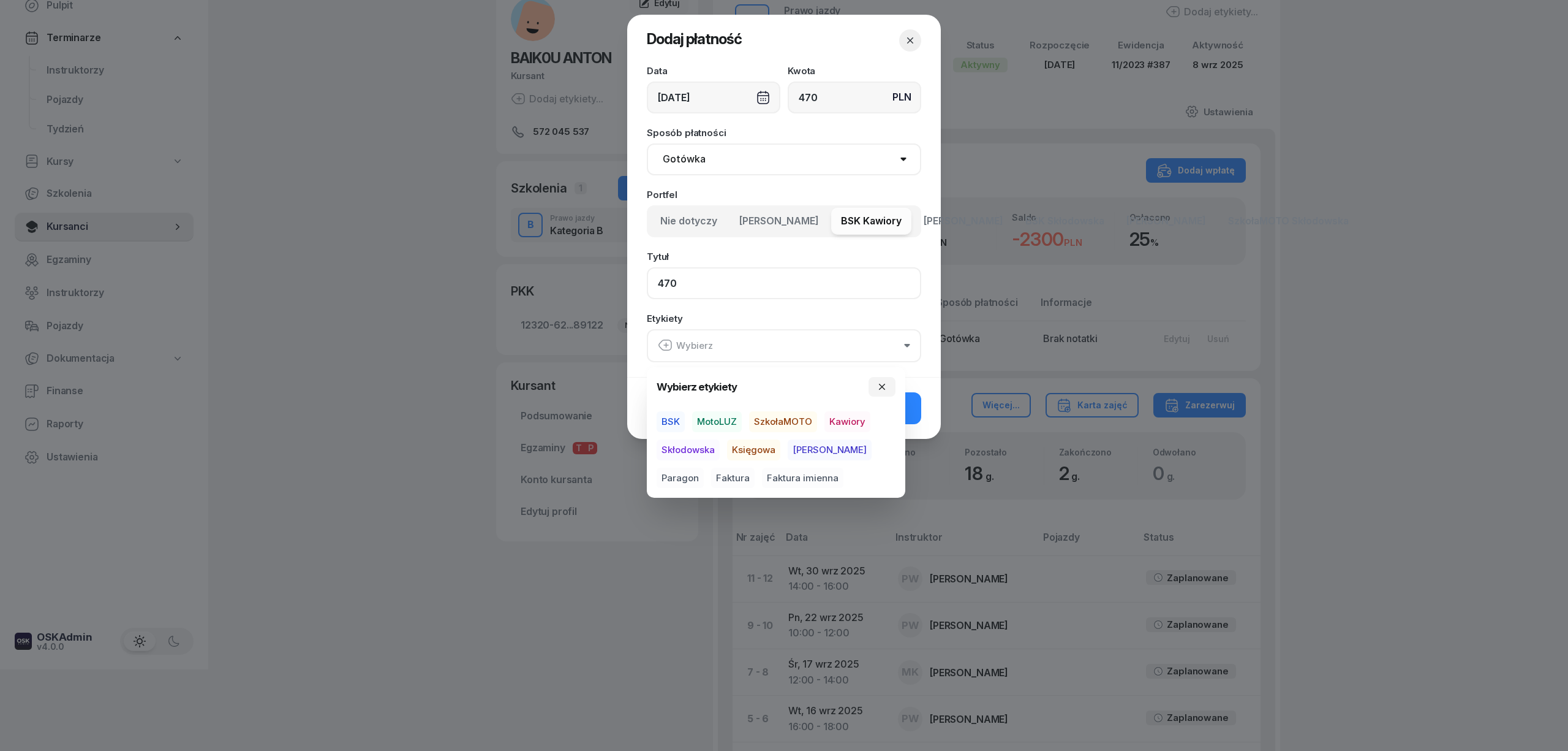
click at [834, 295] on input "470" at bounding box center [784, 282] width 275 height 32
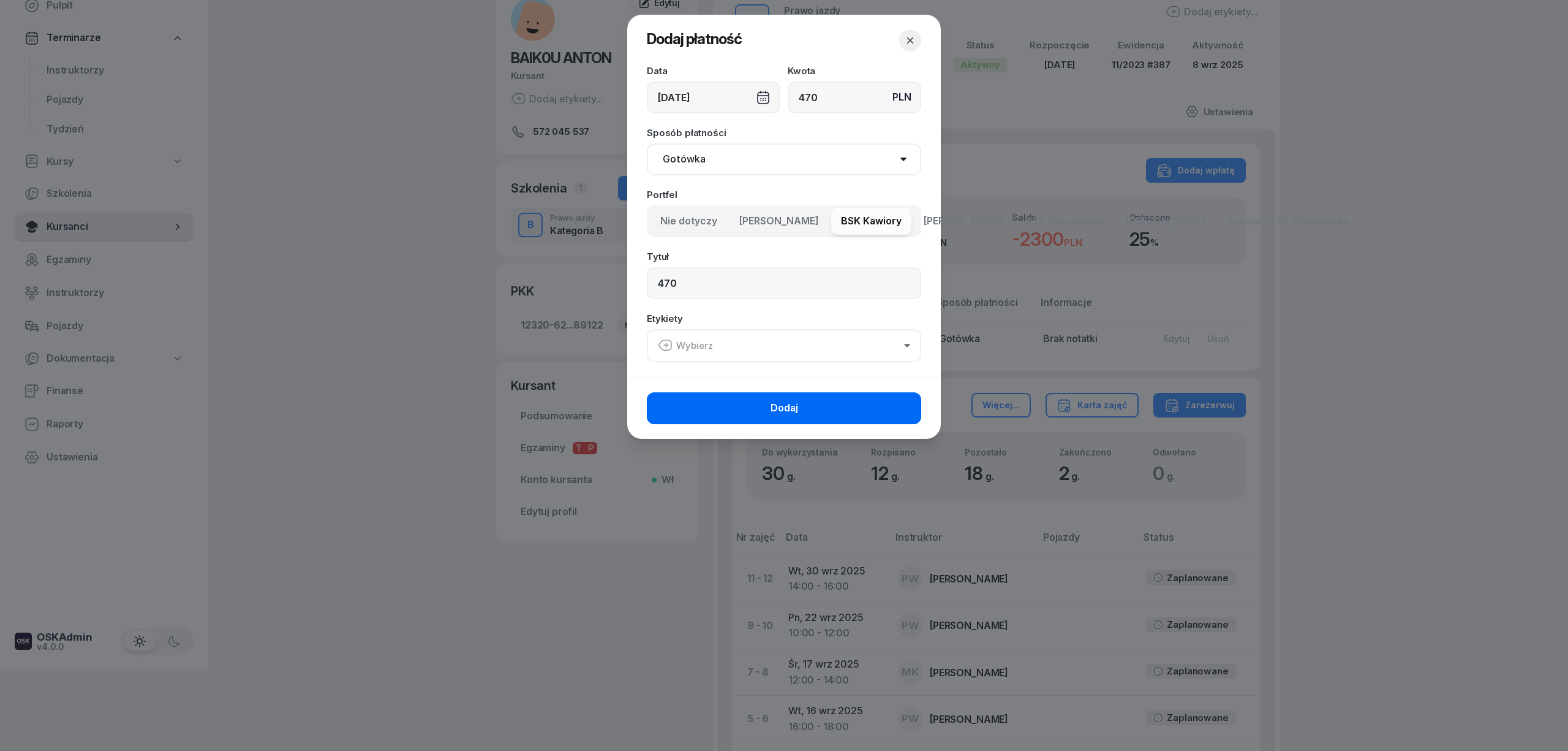
click at [809, 396] on button "Dodaj" at bounding box center [784, 408] width 275 height 32
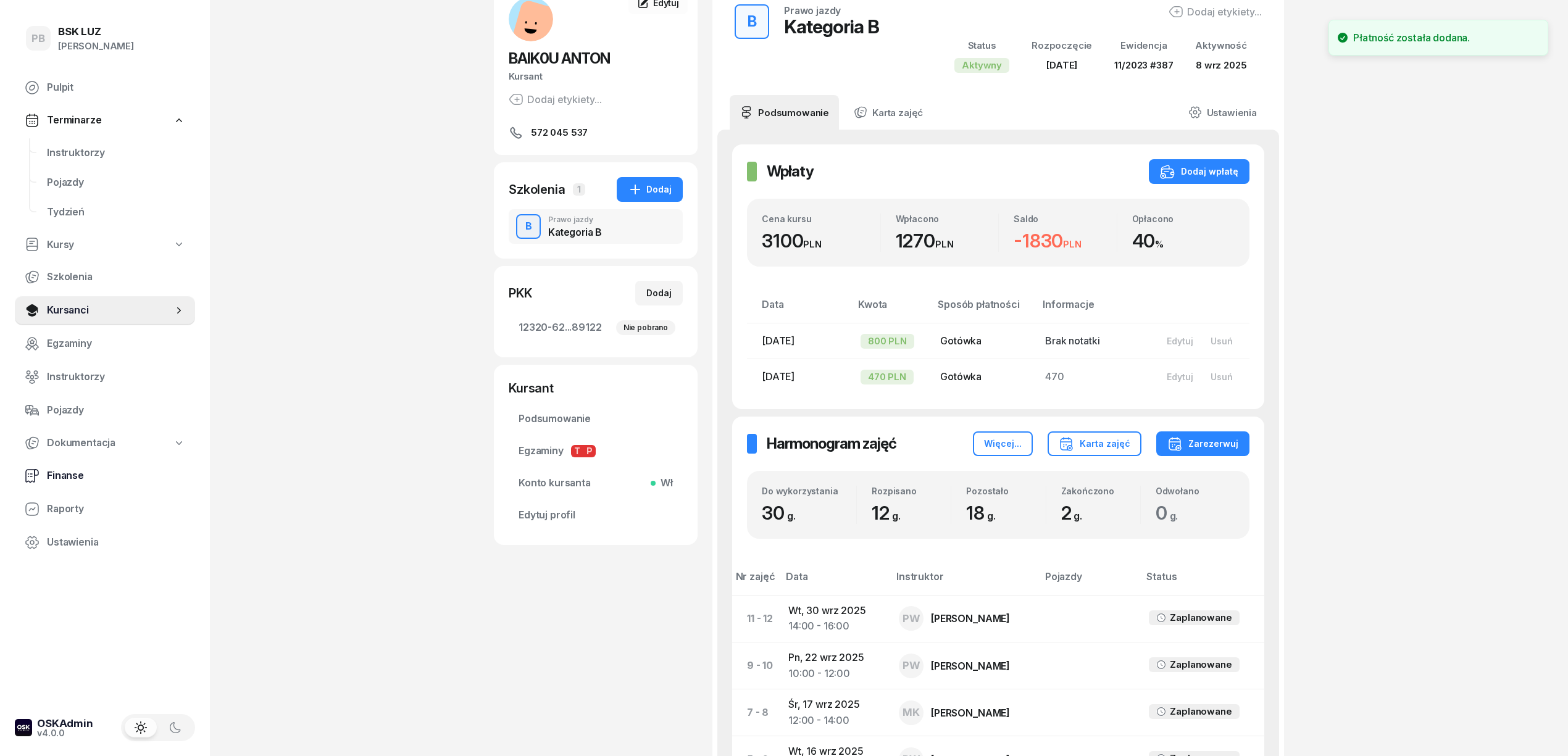
click at [58, 470] on span "Finanse" at bounding box center [116, 476] width 138 height 16
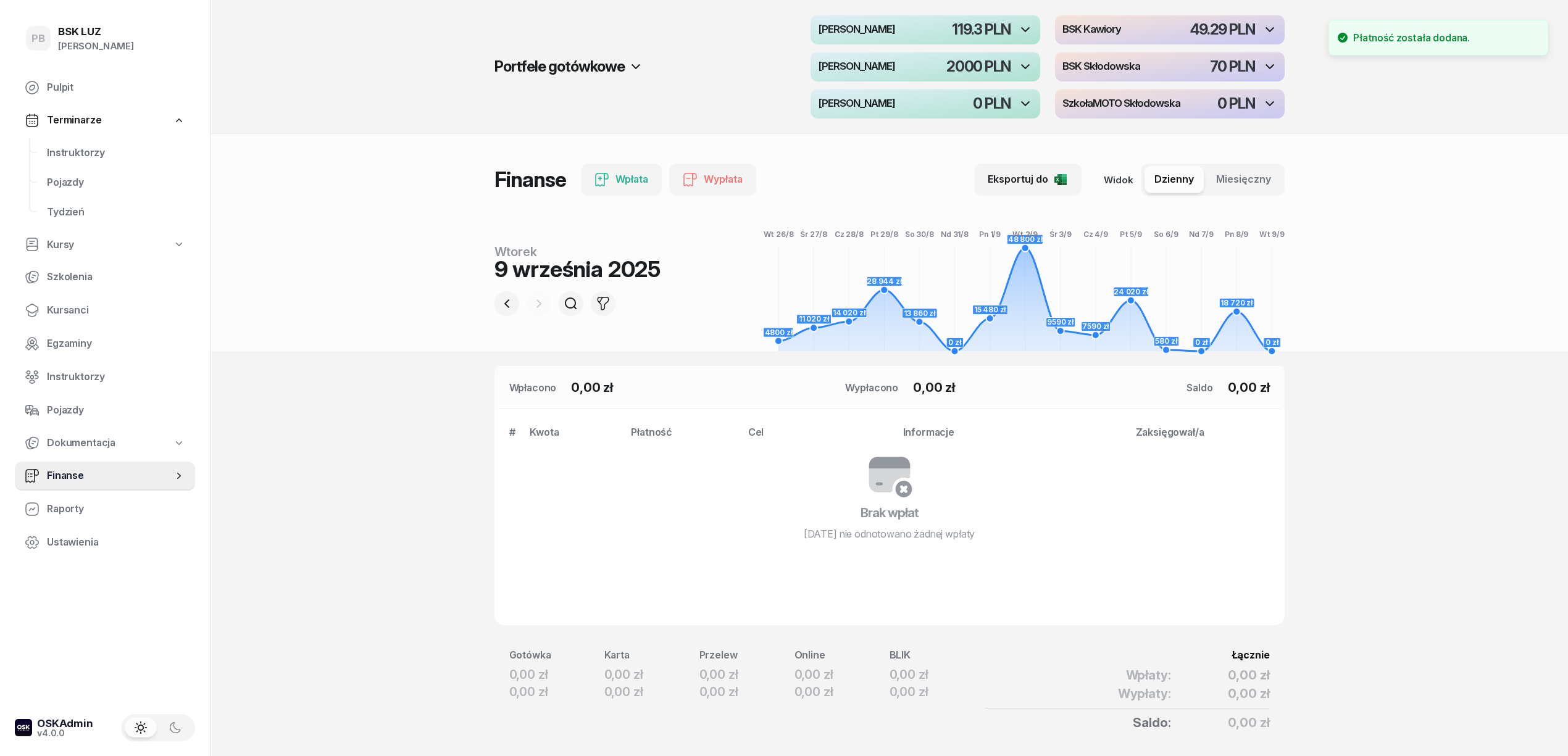
click at [281, 489] on section "Portfele gotówkowe MotoLUZ Kawiory 119.3 PLN BSK Kawiory 49.29 PLN MotoLUZ Skło…" at bounding box center [889, 399] width 1357 height 799
click at [62, 304] on span "Kursanci" at bounding box center [116, 310] width 138 height 16
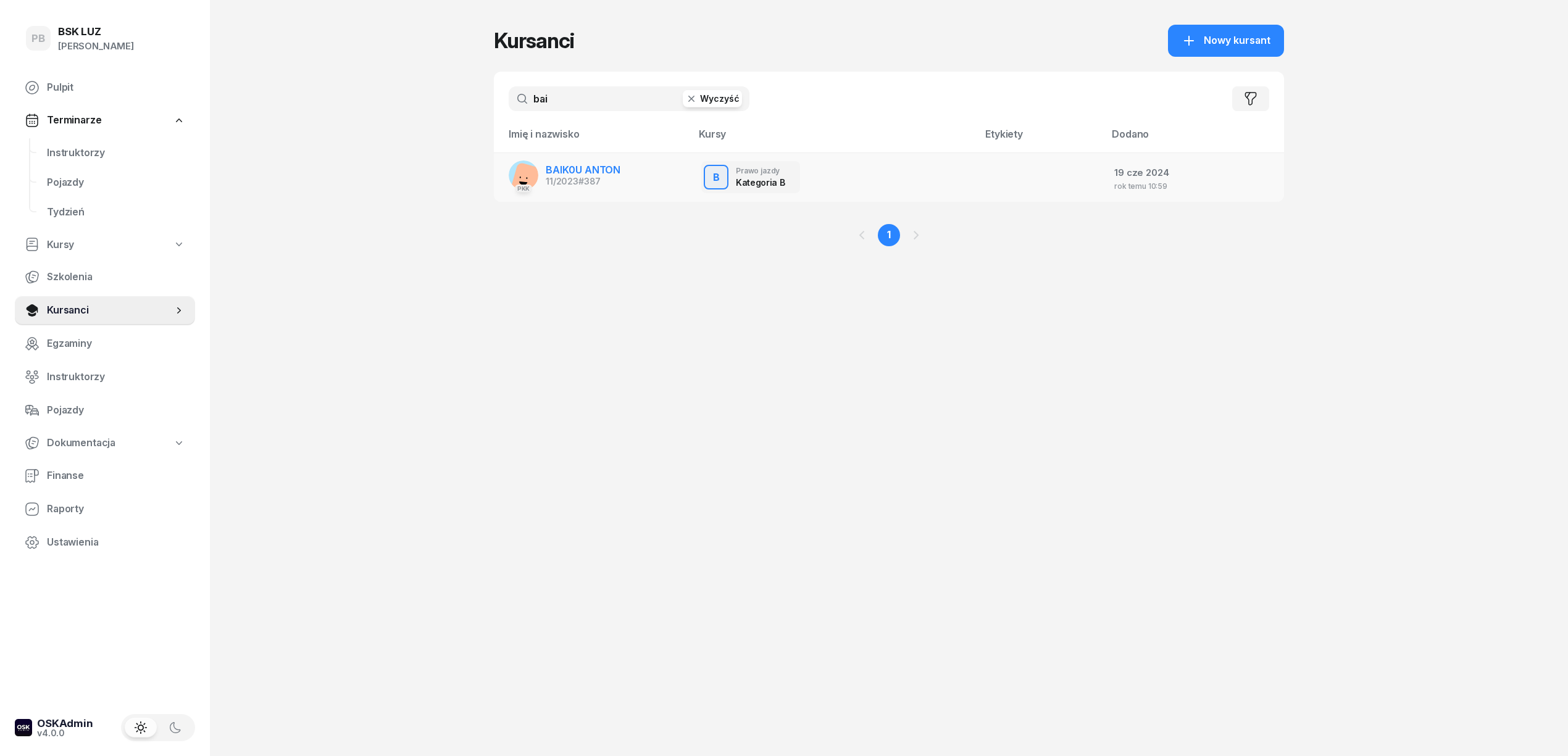
click at [597, 171] on span "BAIK0U ANTON" at bounding box center [583, 170] width 74 height 12
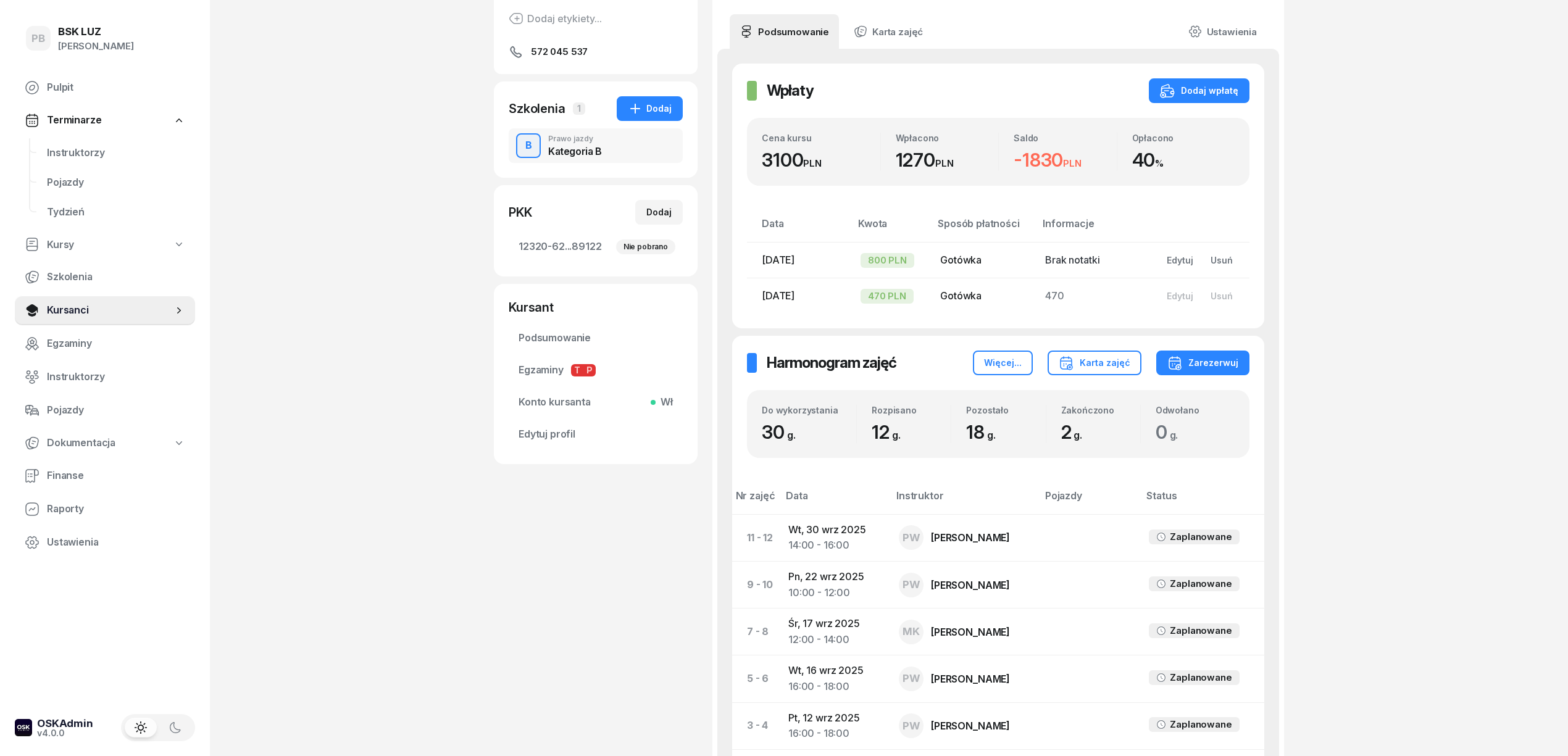
scroll to position [164, 0]
click at [1176, 292] on div "Edytuj" at bounding box center [1180, 295] width 26 height 11
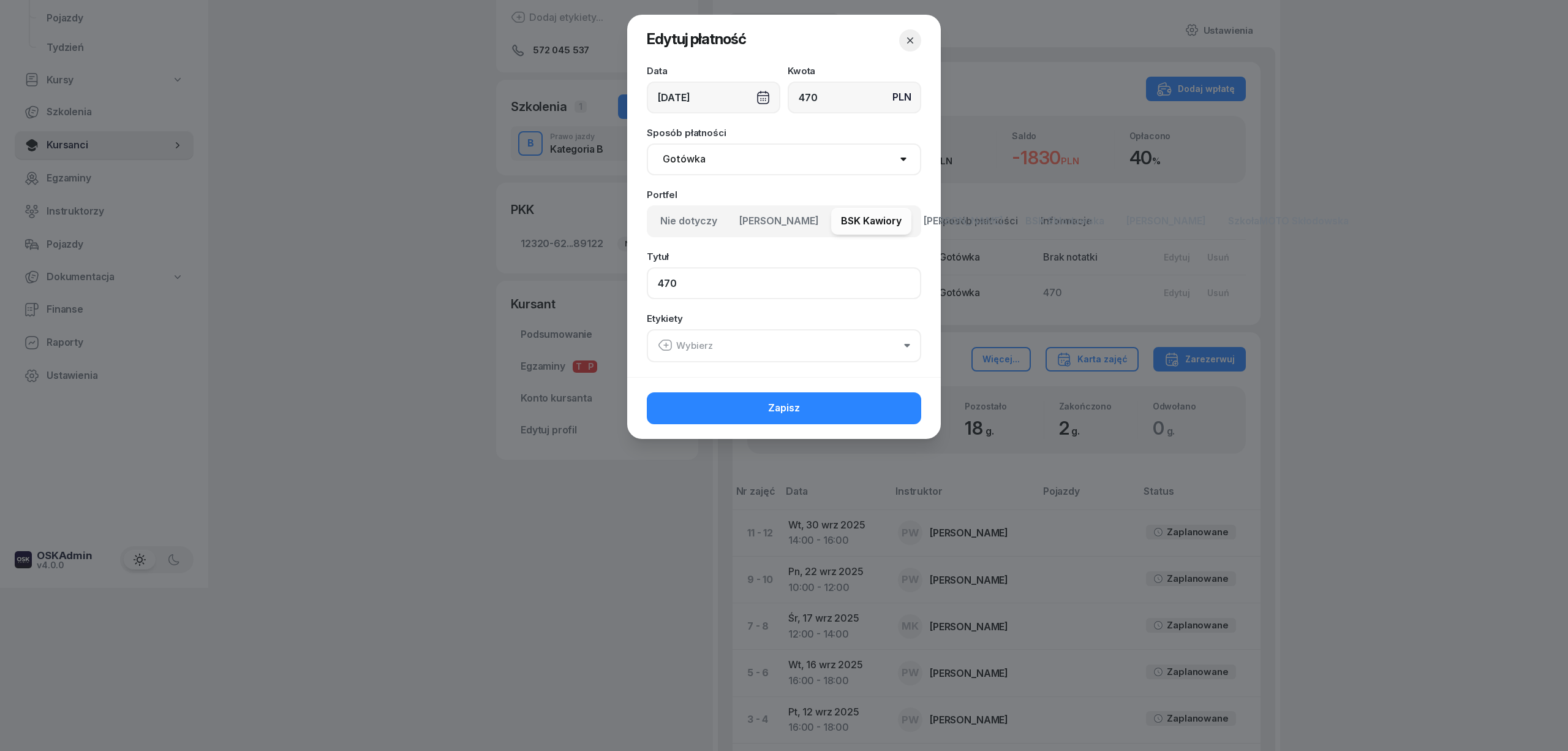
drag, startPoint x: 704, startPoint y: 278, endPoint x: 515, endPoint y: 249, distance: 191.2
click at [515, 249] on div "Edytuj płatność Data [DATE] Kwota PLN 470 Sposób płatności Gotówka Karta Przele…" at bounding box center [784, 376] width 1568 height 751
click at [737, 411] on button "Zapisz" at bounding box center [784, 408] width 275 height 32
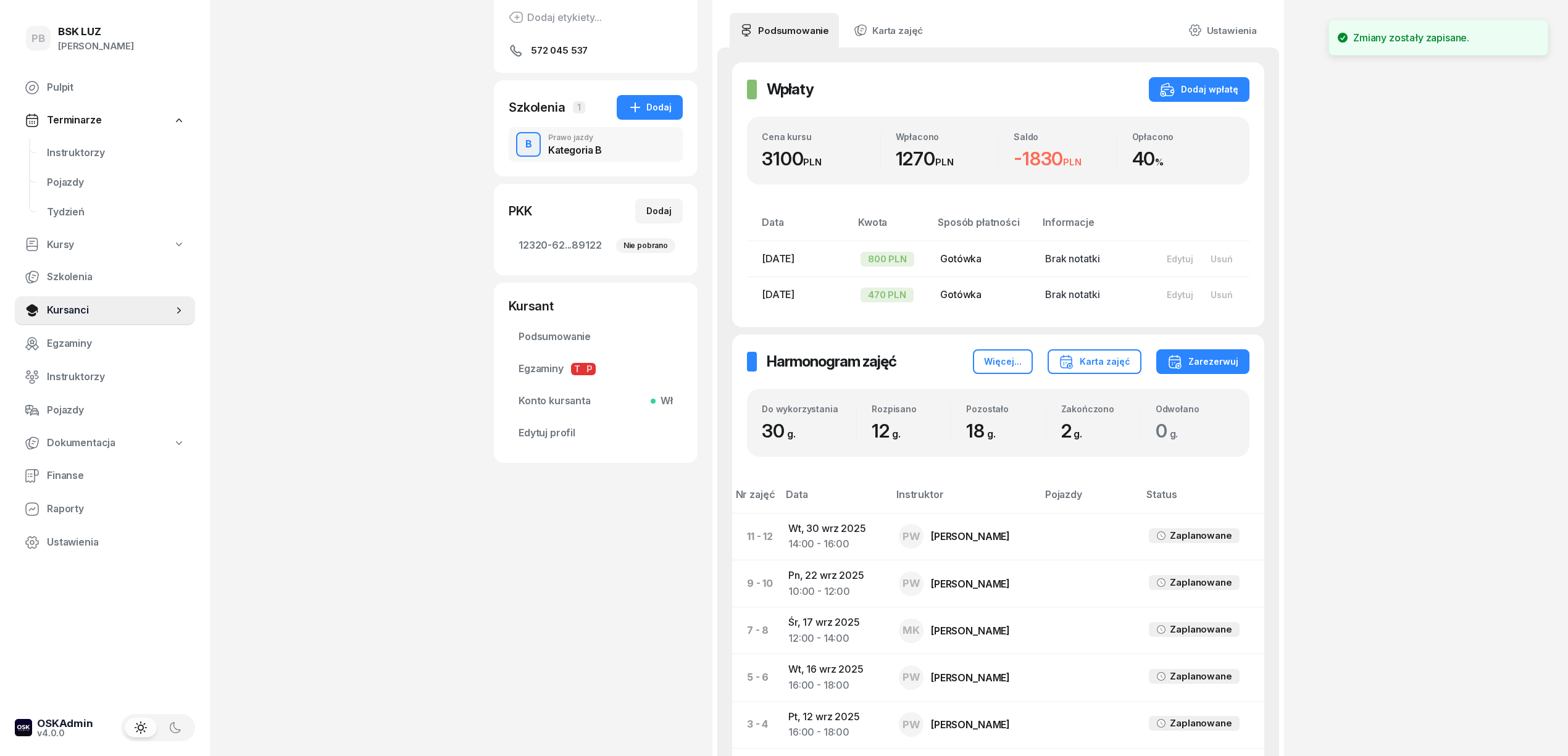
click at [568, 581] on div "BAIK0U [PERSON_NAME] Dodaj etykiety... 572 045 537 AB ANTON BAIK0U Kursant Edyt…" at bounding box center [595, 383] width 204 height 967
click at [343, 400] on div "PB BSK [PERSON_NAME] Terminarze Instruktorzy Pojazdy Tydzień Kursy Szkolenia Ku…" at bounding box center [784, 393] width 1568 height 1115
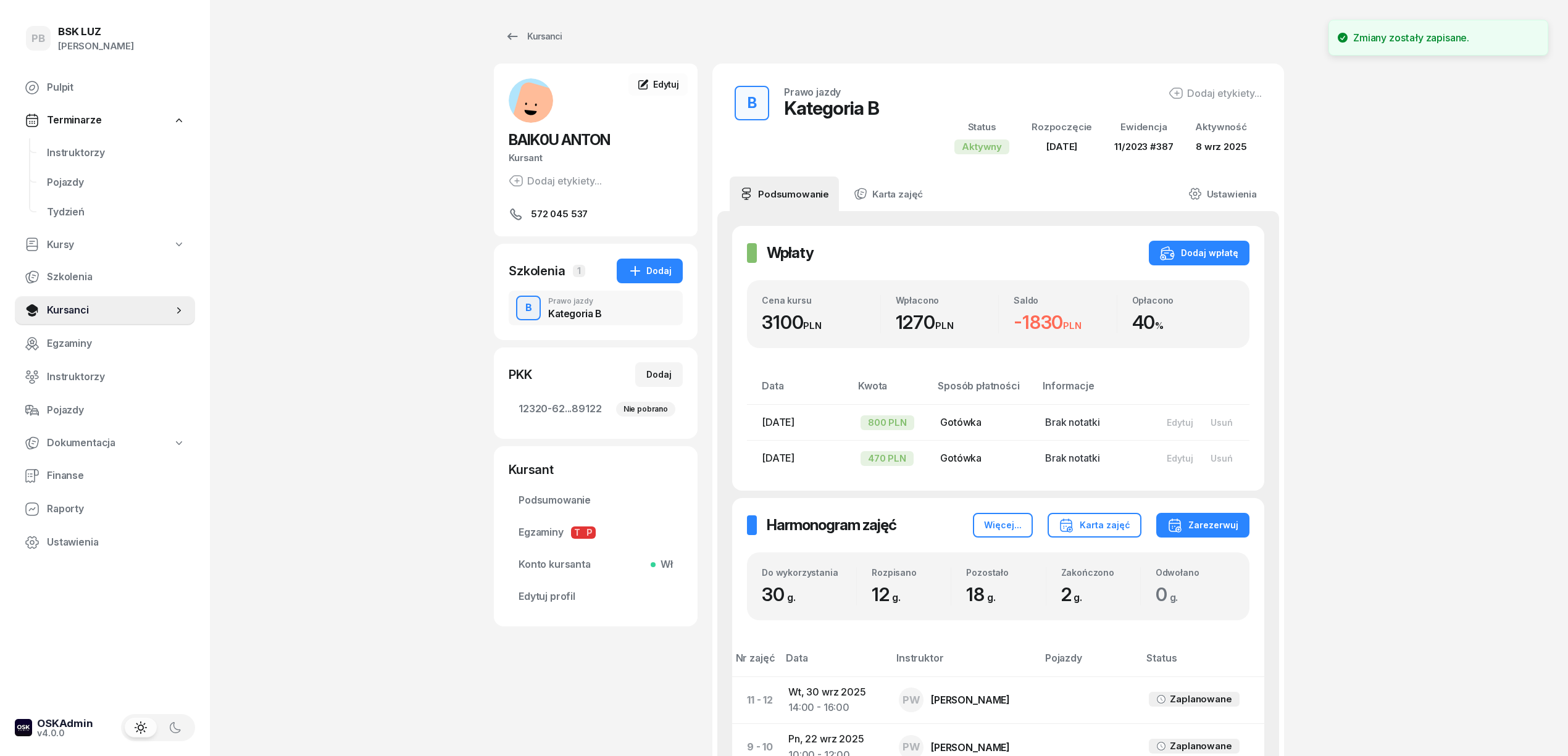
scroll to position [0, 0]
click at [842, 687] on td "[DATE] 14:00 - 16:00" at bounding box center [834, 700] width 111 height 47
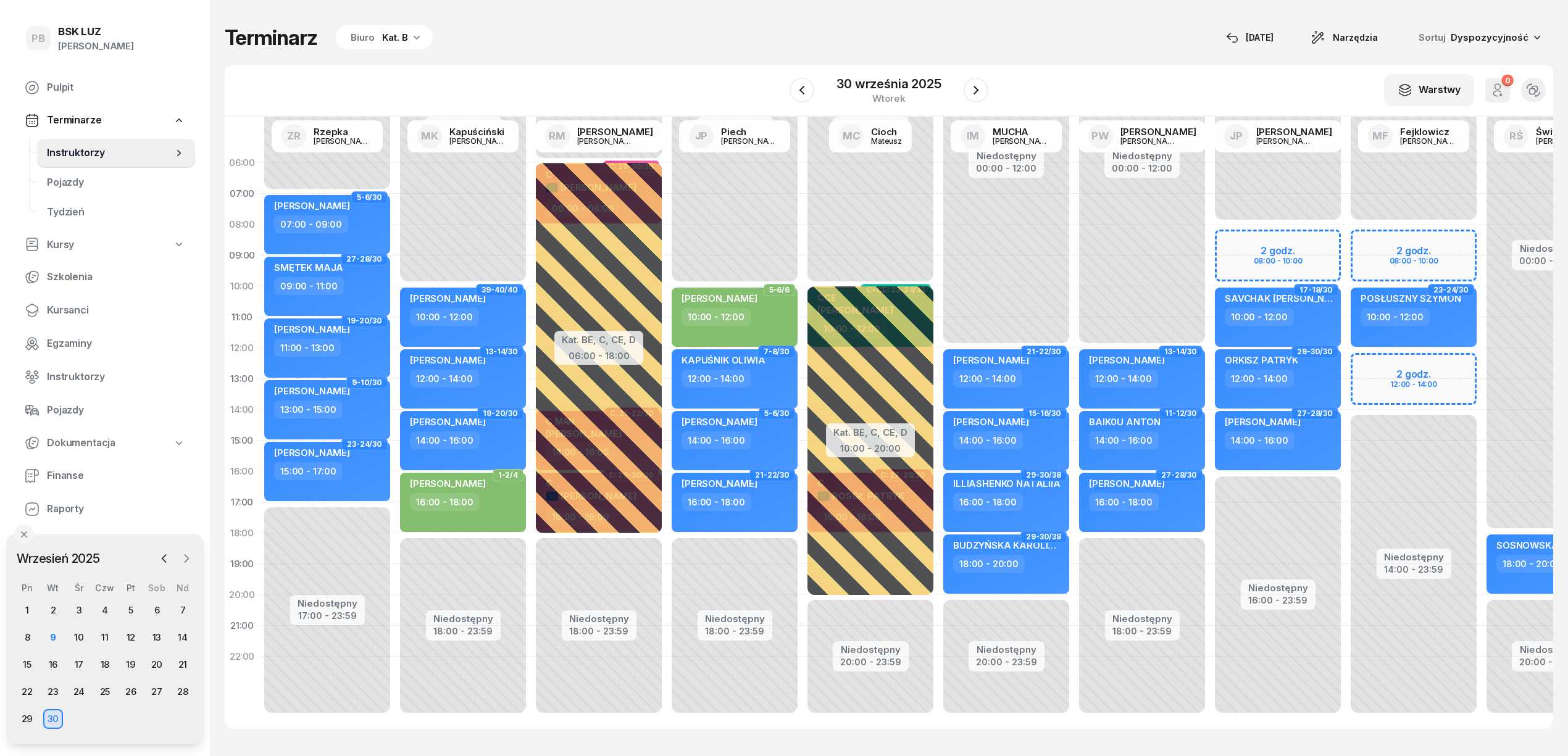
click at [186, 554] on icon "button" at bounding box center [187, 558] width 12 height 12
click at [77, 603] on div "1" at bounding box center [78, 610] width 19 height 19
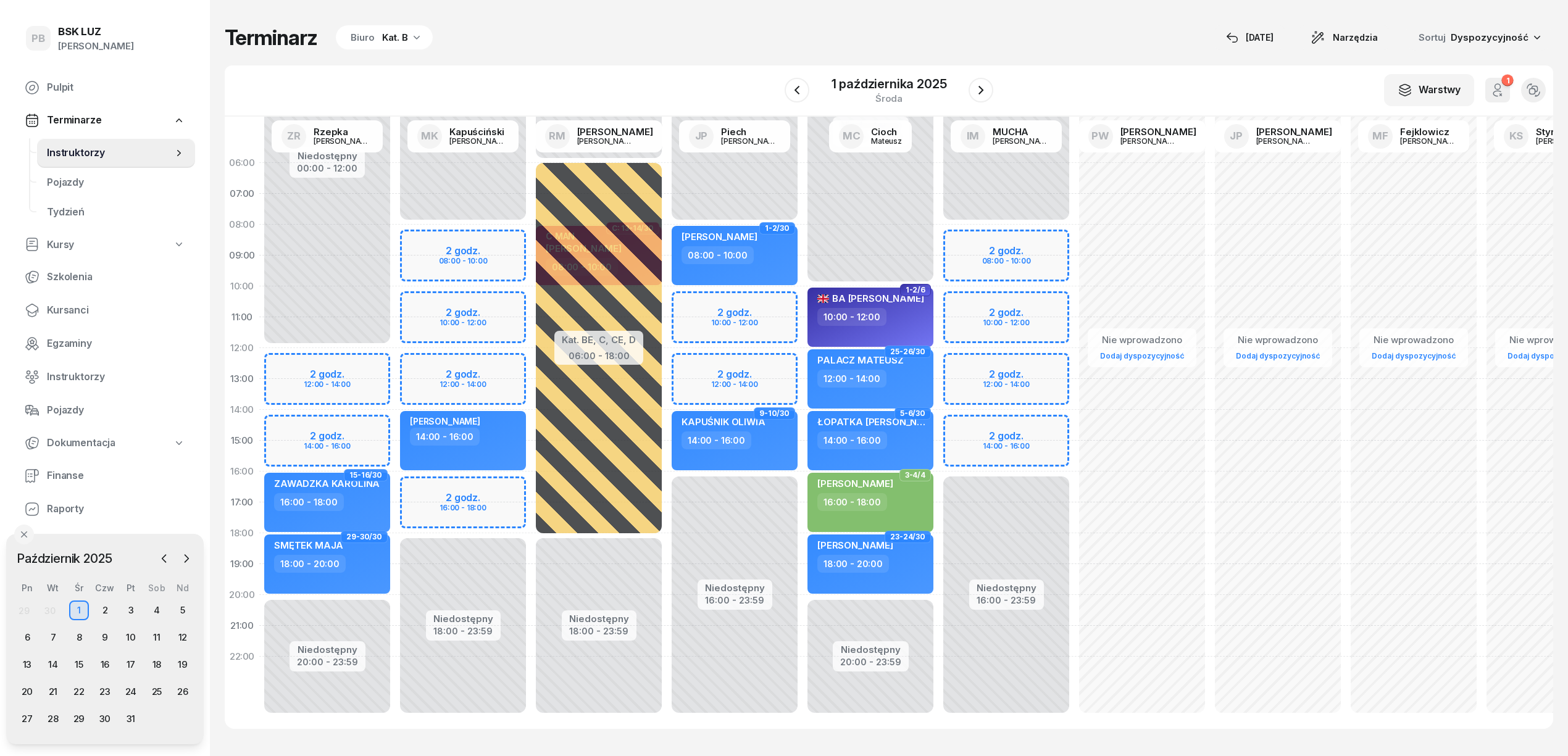
click at [763, 33] on div "Terminarz Biuro Kat. B [DATE] Narzędzia Sortuj Dyspozycyjność" at bounding box center [889, 37] width 1328 height 26
click at [501, 304] on div "Niedostępny 00:00 - 08:00 Niedostępny 18:00 - 23:59 2 godz. 08:00 - 10:00 2 god…" at bounding box center [462, 440] width 136 height 586
select select "10"
select select "12"
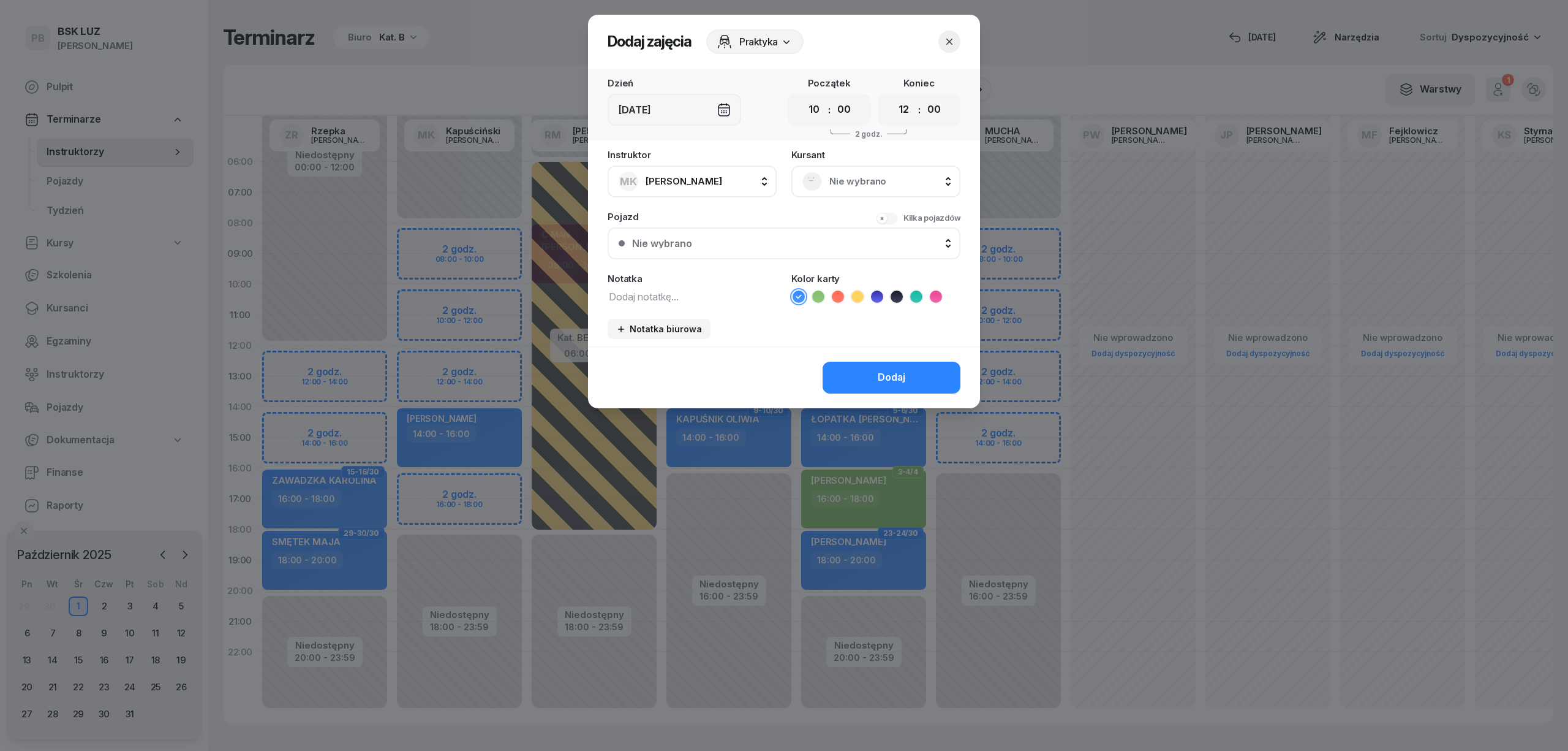
click at [871, 165] on div "Nie wybrano" at bounding box center [876, 181] width 169 height 32
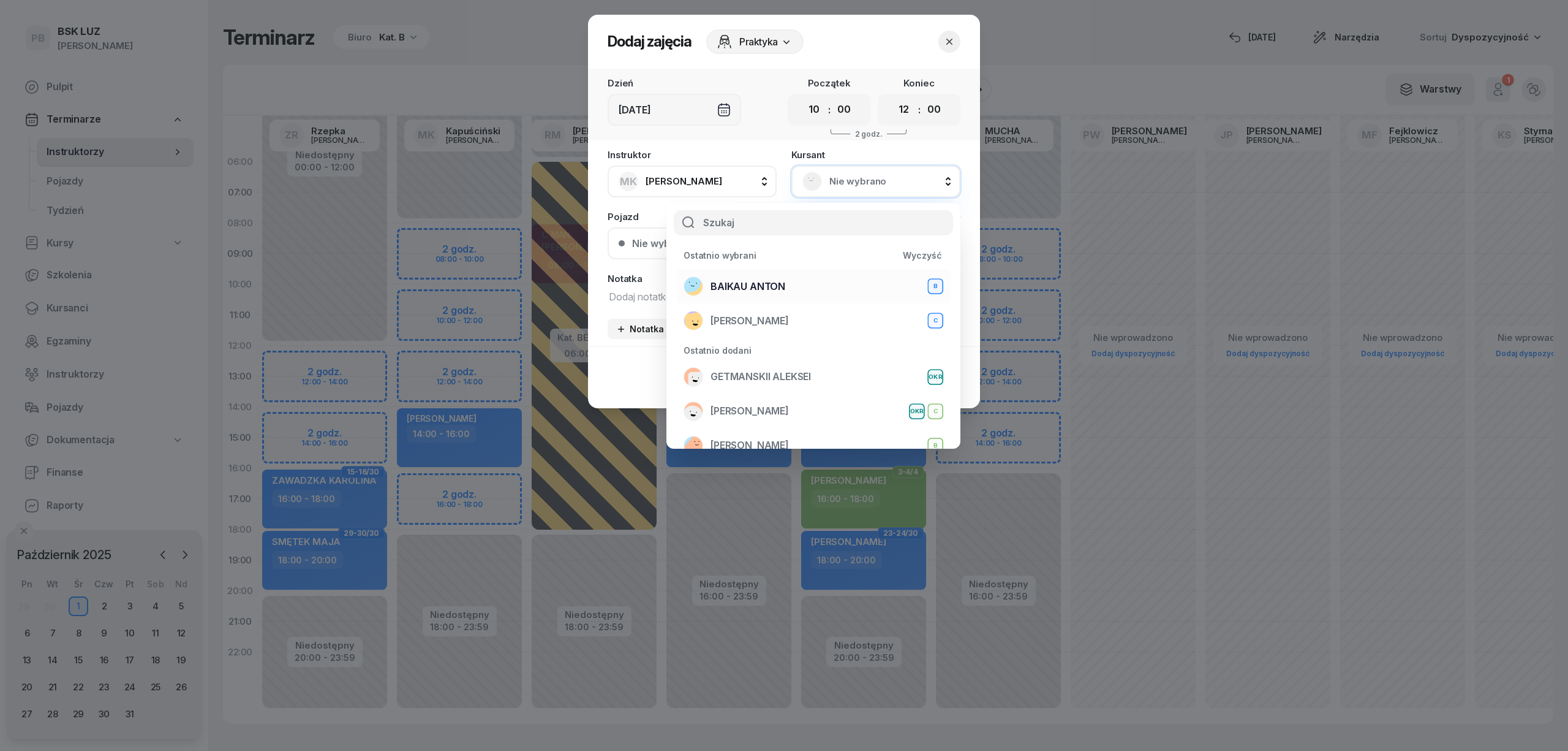
click at [800, 285] on div "BAIKAU [PERSON_NAME]" at bounding box center [814, 285] width 260 height 19
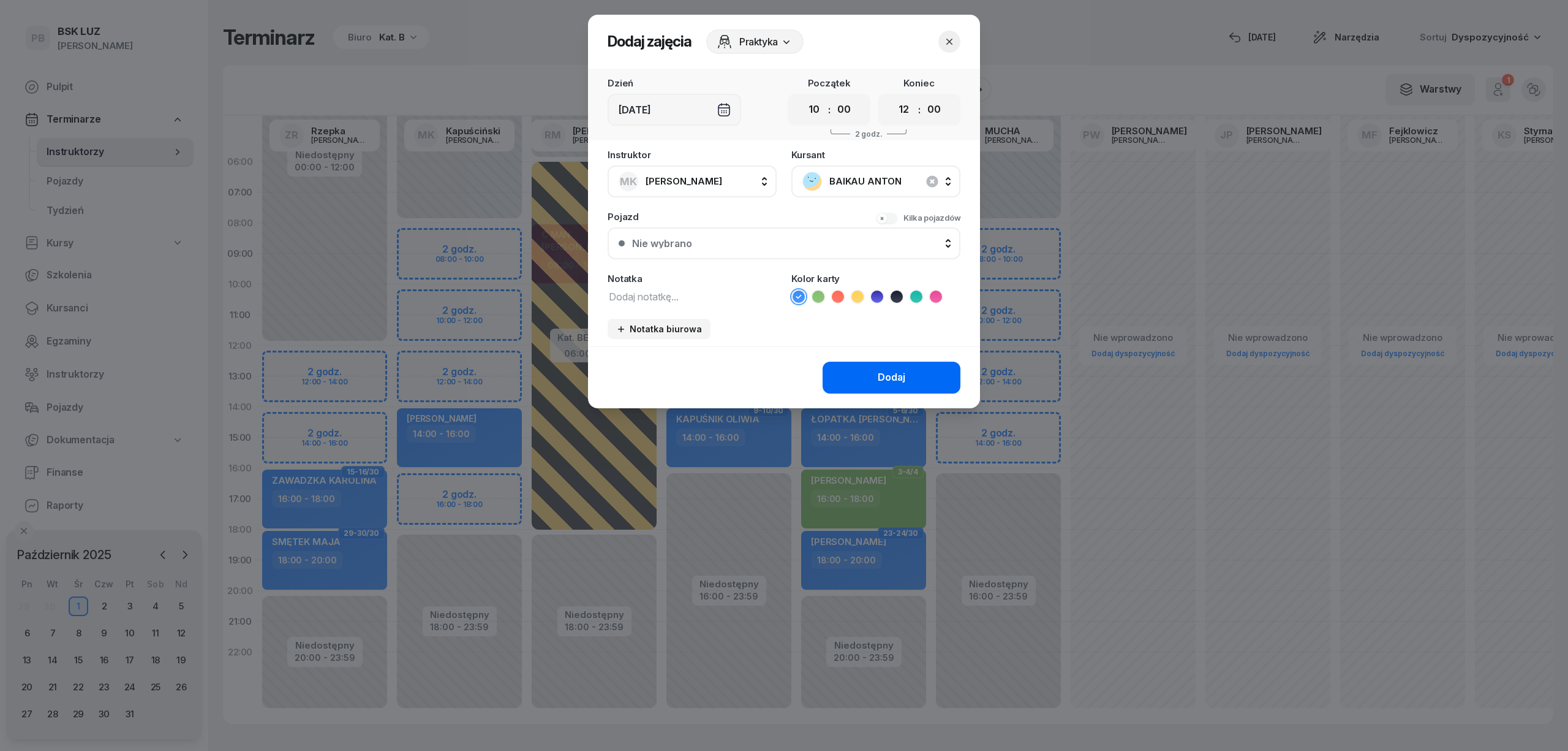
click at [861, 369] on button "Dodaj" at bounding box center [891, 377] width 138 height 32
click at [863, 372] on button "Dodaj" at bounding box center [891, 377] width 138 height 32
click at [884, 381] on div "Dodaj" at bounding box center [892, 377] width 28 height 16
click at [857, 373] on button "Dodaj" at bounding box center [891, 377] width 138 height 32
click at [946, 33] on button "button" at bounding box center [949, 42] width 22 height 22
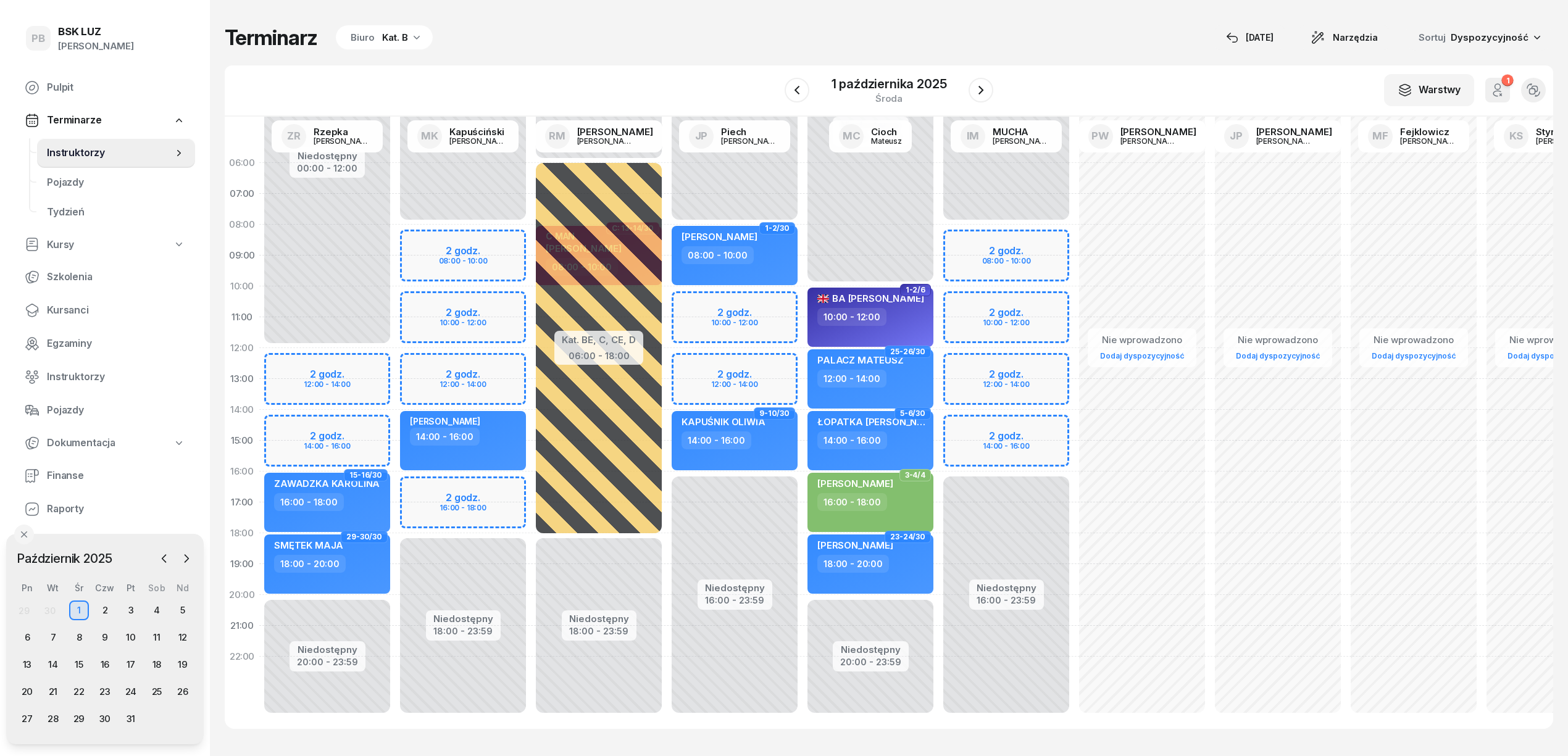
click at [730, 22] on div "Terminarz Biuro Kat. B [DATE] Narzędzia Sortuj Dyspozycyjność W Wybierz AK [PER…" at bounding box center [889, 376] width 1328 height 754
click at [755, 57] on div "Terminarz Biuro Kat. B [DATE] Narzędzia Sortuj Dyspozycyjność W Wybierz AK [PER…" at bounding box center [889, 376] width 1328 height 754
click at [58, 304] on span "Kursanci" at bounding box center [116, 310] width 138 height 16
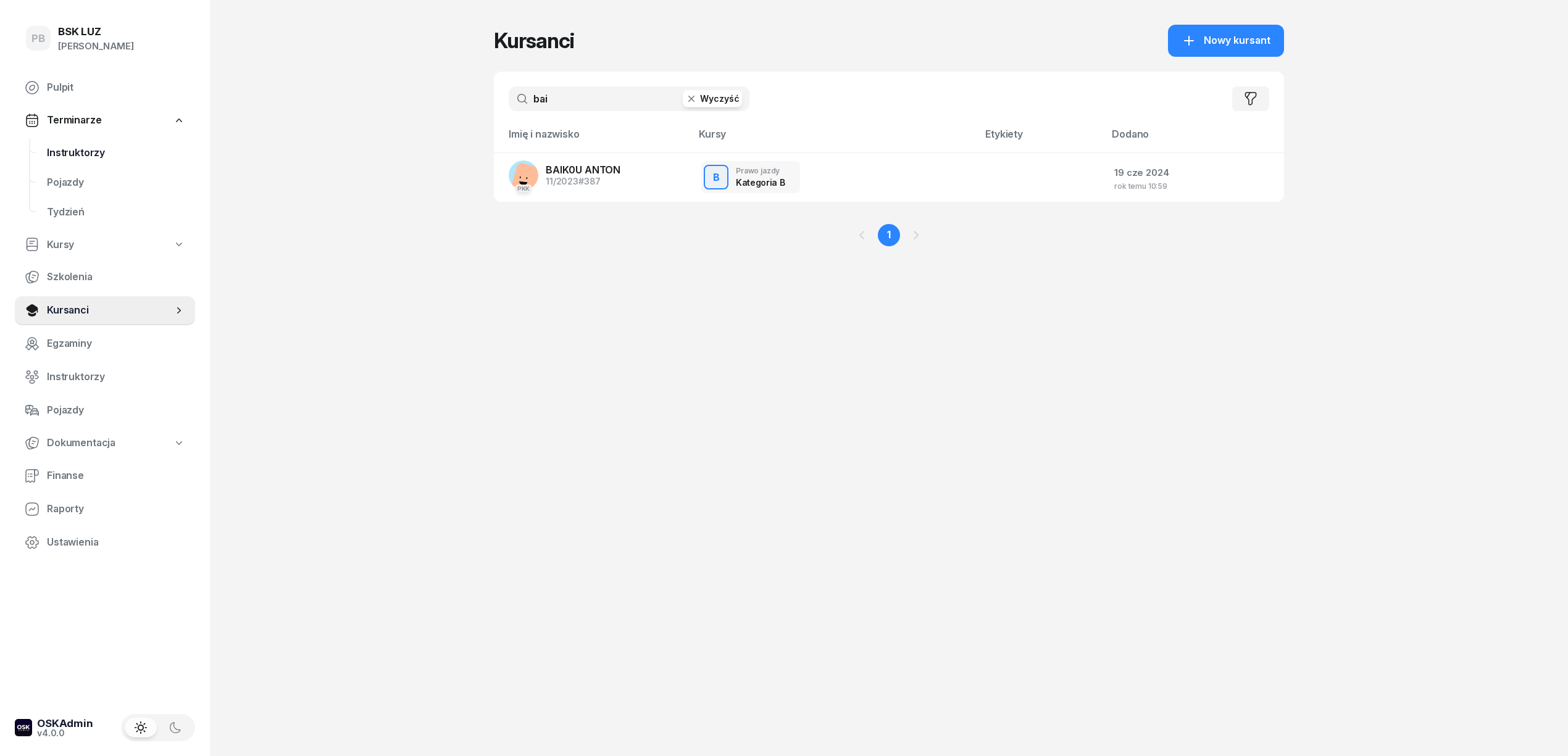
click at [97, 156] on span "Instruktorzy" at bounding box center [116, 153] width 138 height 16
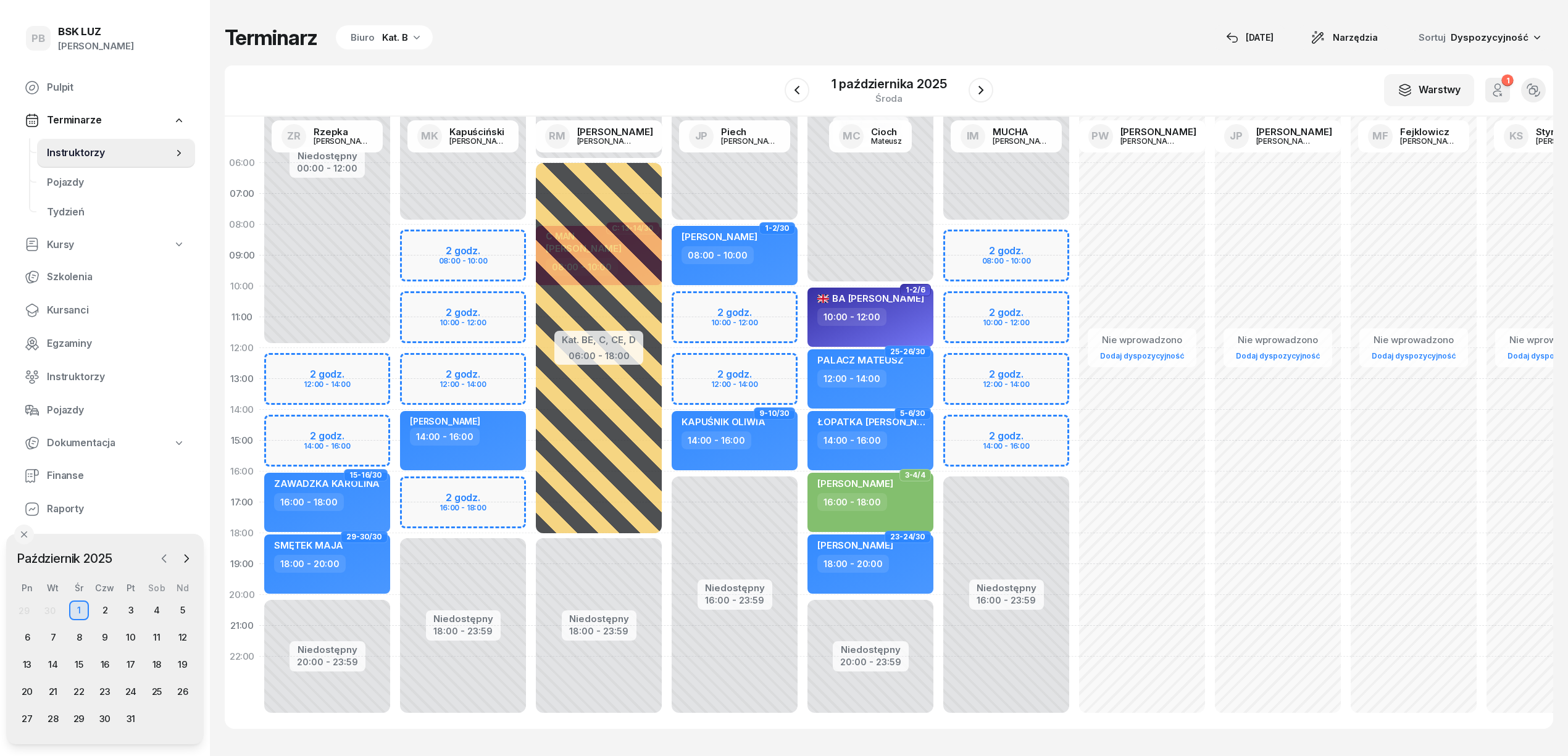
click at [161, 557] on icon "button" at bounding box center [164, 558] width 12 height 12
click at [77, 636] on div "10" at bounding box center [78, 637] width 19 height 19
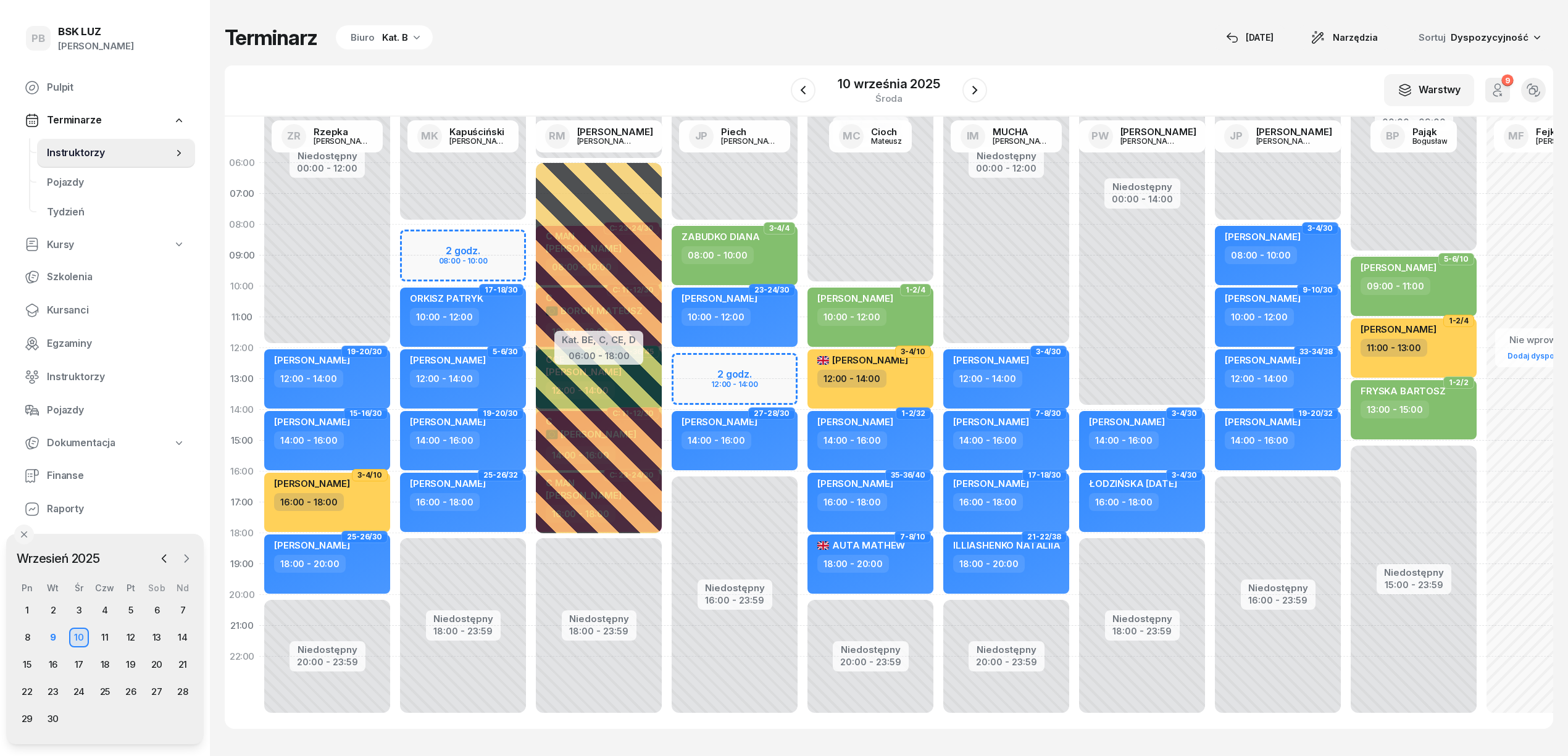
click at [185, 558] on icon "button" at bounding box center [187, 558] width 12 height 12
click at [105, 609] on div "2" at bounding box center [105, 610] width 19 height 19
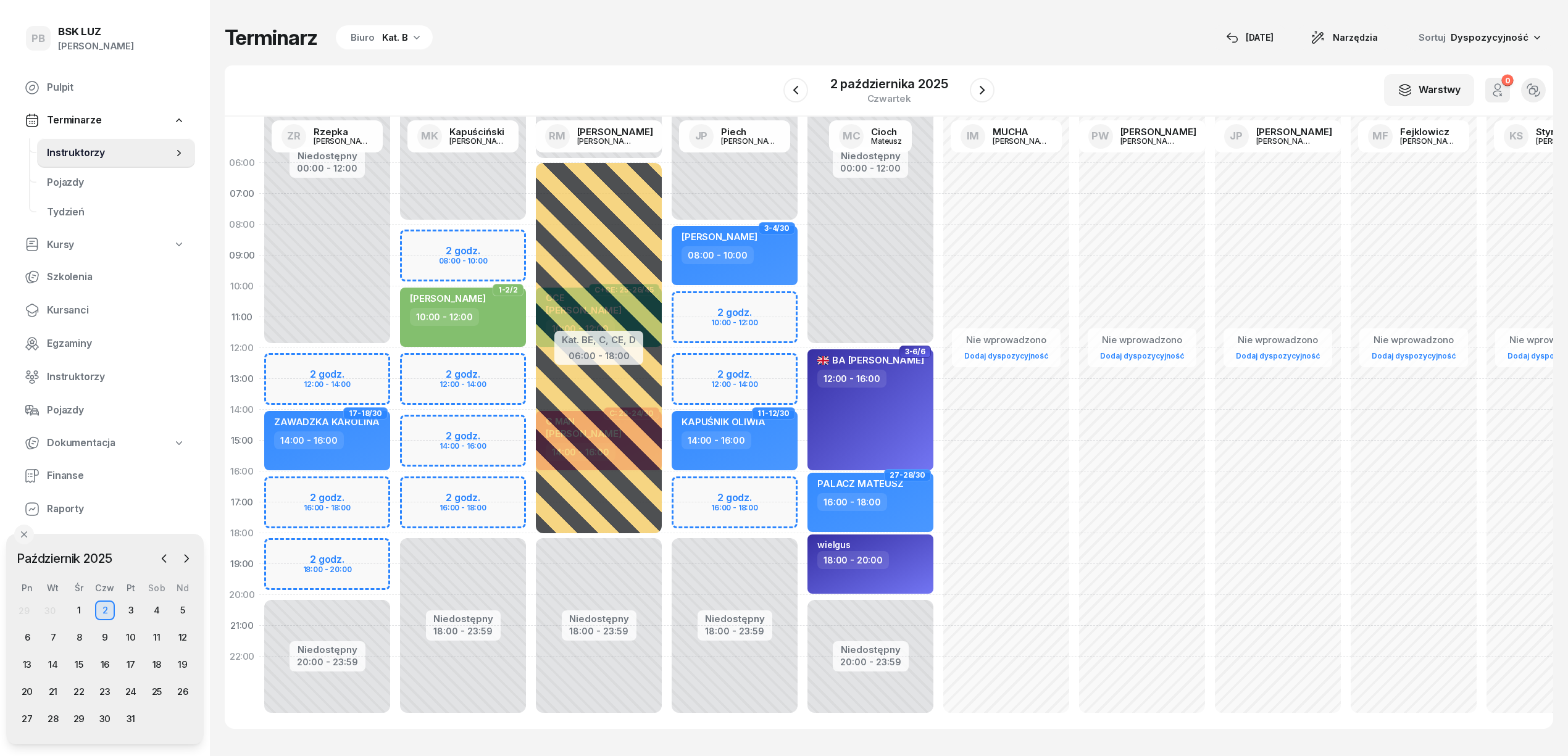
click at [390, 38] on div "Kat. B" at bounding box center [394, 37] width 26 height 15
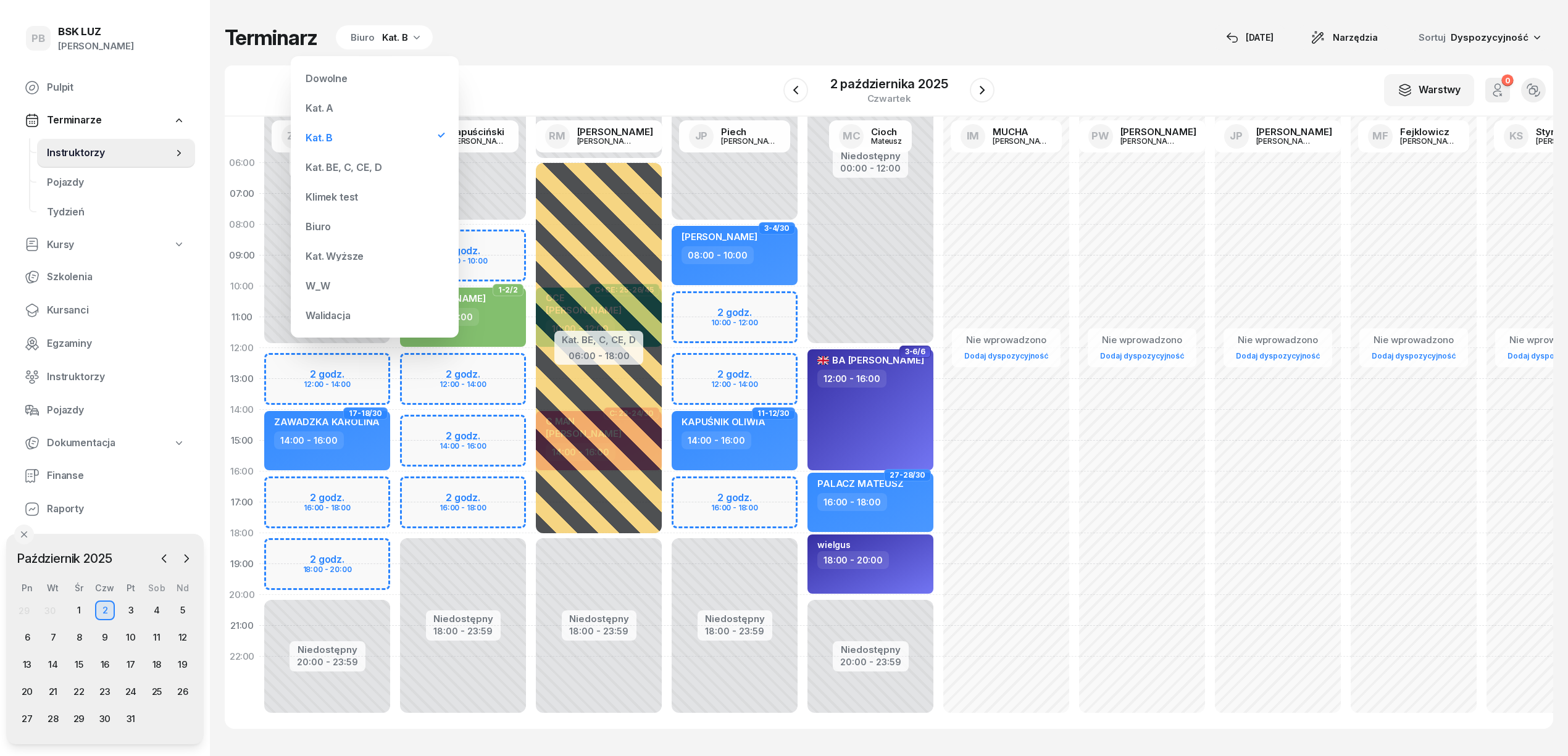
click at [346, 168] on div "Kat. BE, C, CE, D" at bounding box center [343, 167] width 76 height 10
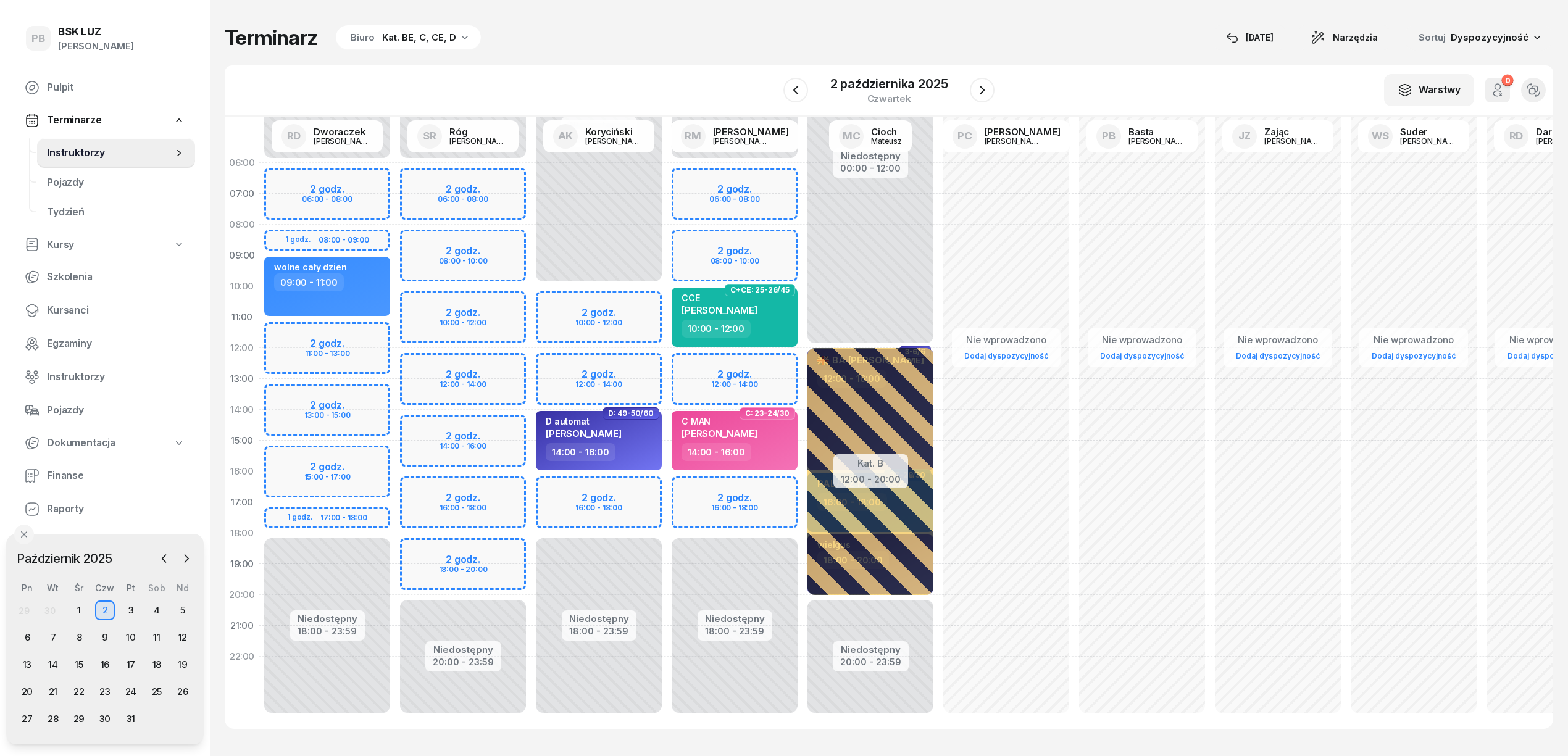
click at [421, 177] on div "Niedostępny 00:00 - 06:00 Niedostępny 20:00 - 23:59 2 godz. 06:00 - 08:00 2 god…" at bounding box center [462, 440] width 136 height 586
select select "06"
select select "08"
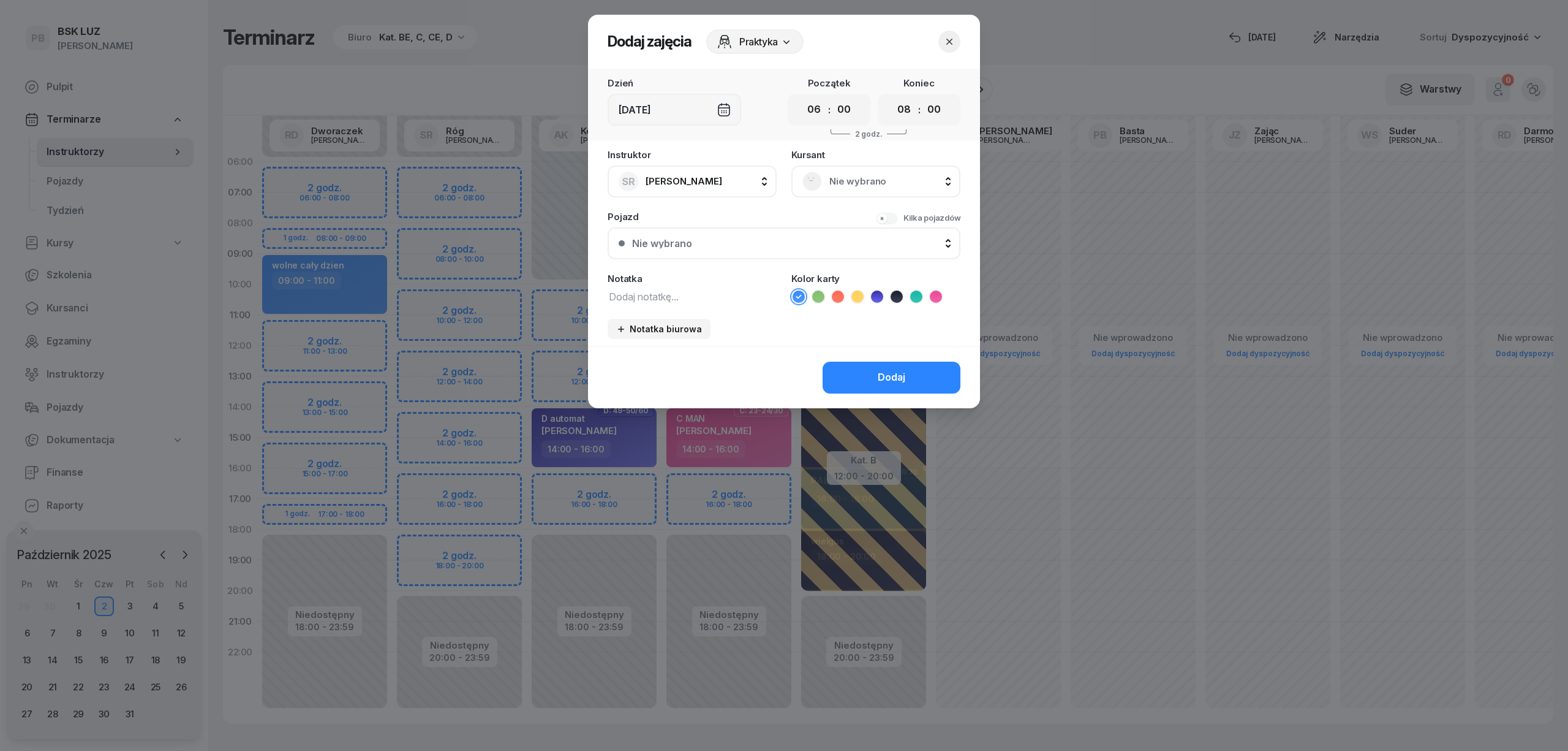
click at [837, 179] on span "Nie wybrano" at bounding box center [890, 181] width 120 height 16
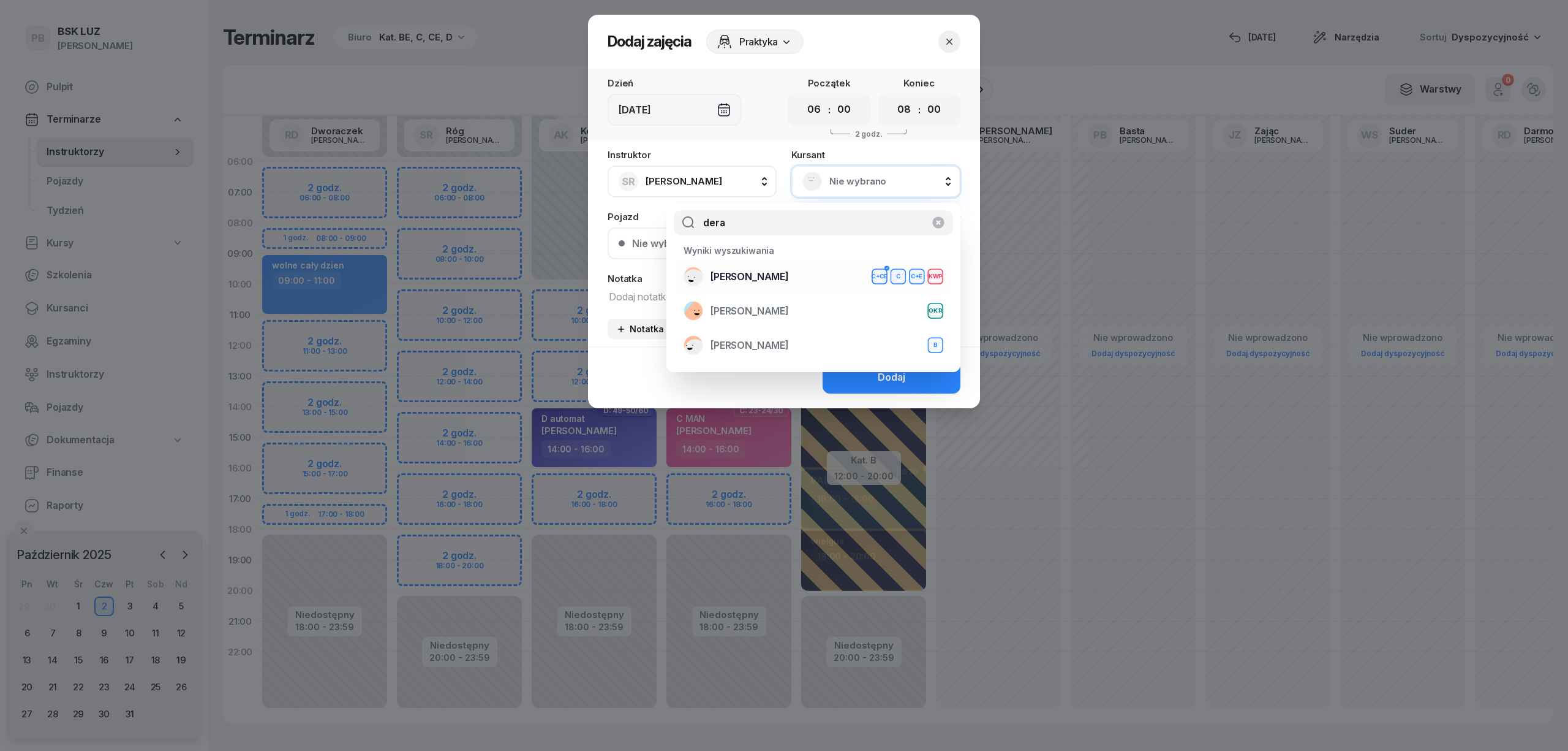
type input "dera"
click at [779, 275] on div "[PERSON_NAME]+CE C C+E KWP" at bounding box center [814, 276] width 260 height 19
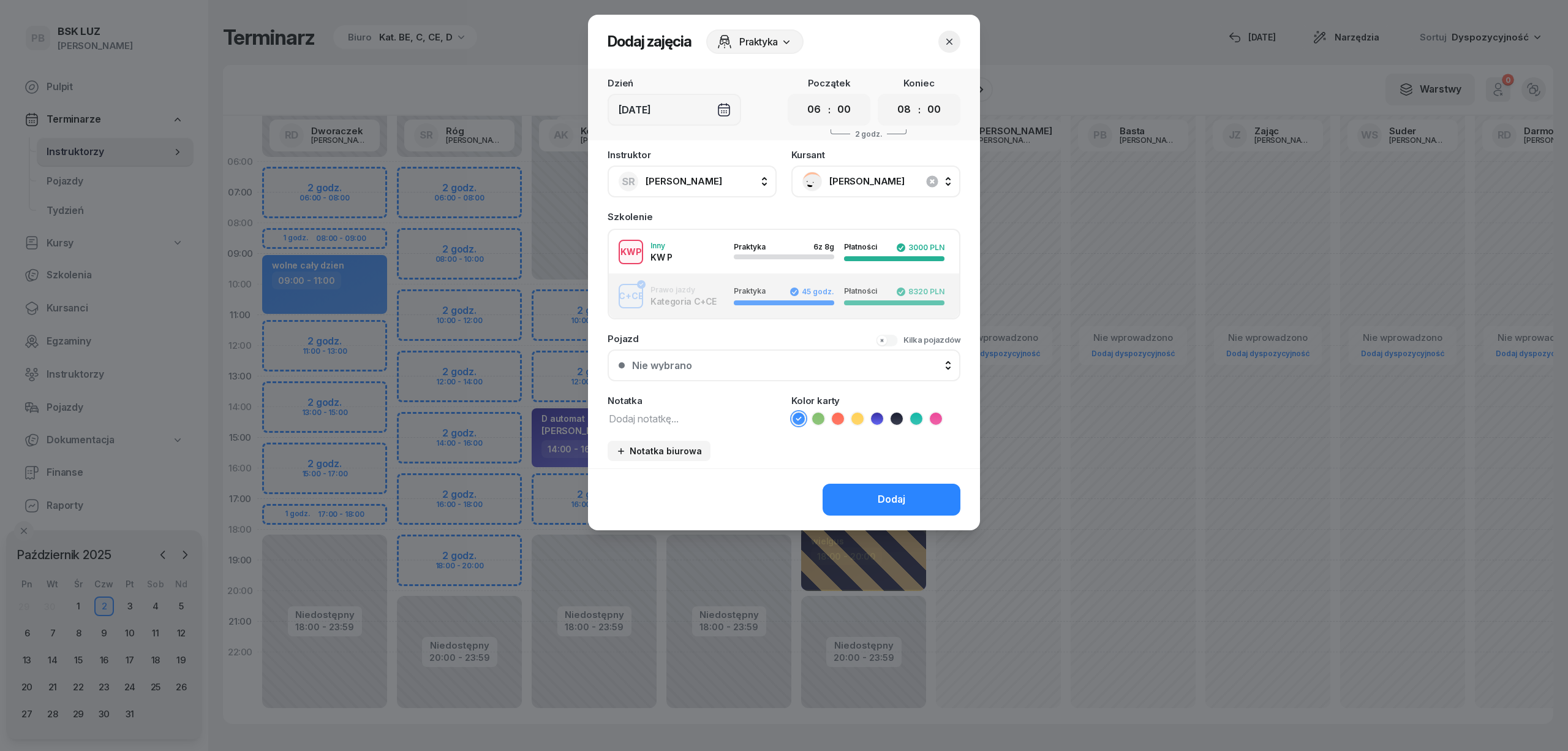
click at [714, 258] on div "KWP Inny KW P Praktyka 6 z 8g Płatności 3000 PLN" at bounding box center [784, 252] width 351 height 25
click at [664, 415] on textarea at bounding box center [692, 418] width 169 height 16
type textarea "C"
type textarea "CE z KW"
click at [855, 419] on icon at bounding box center [857, 419] width 12 height 12
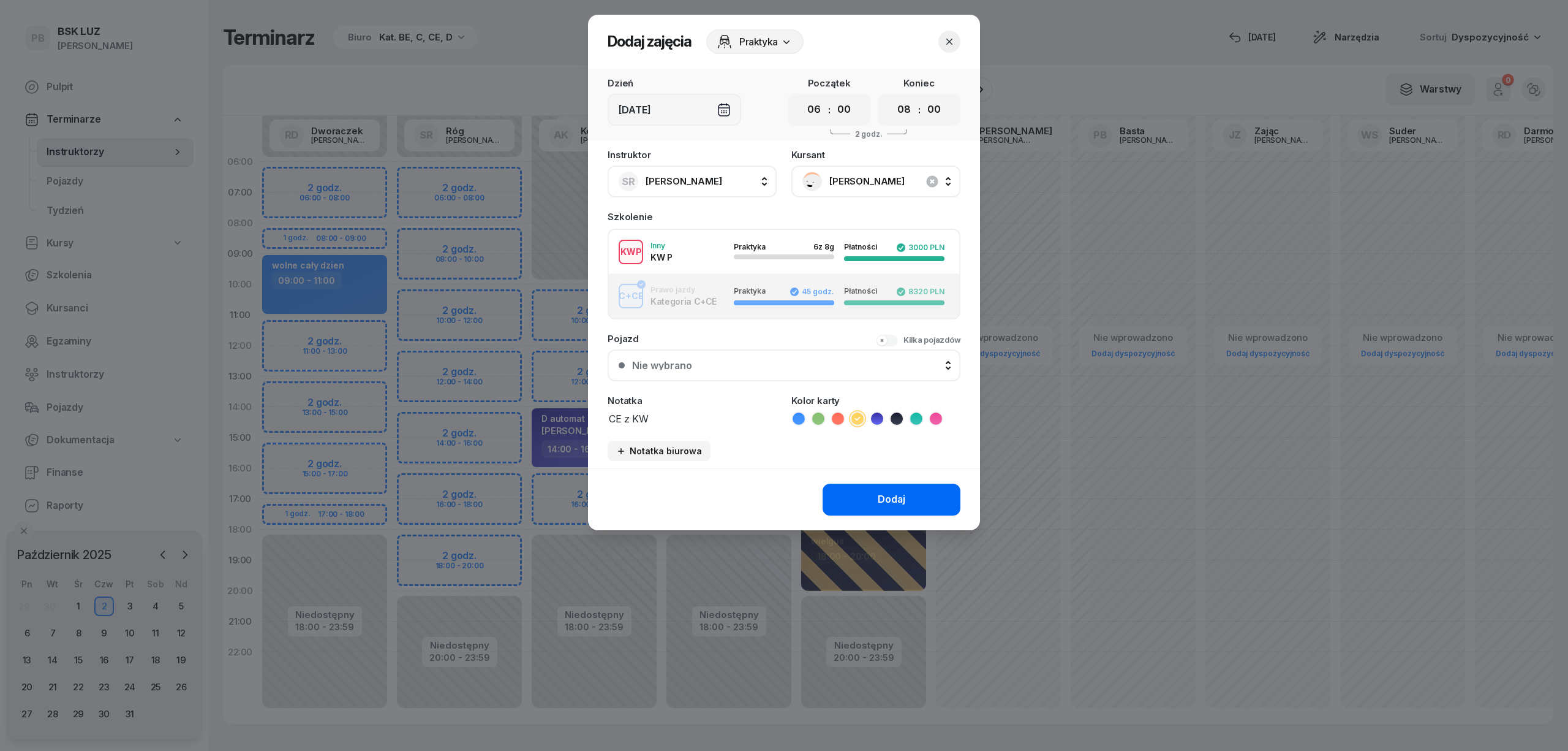
click at [855, 492] on button "Dodaj" at bounding box center [891, 499] width 138 height 32
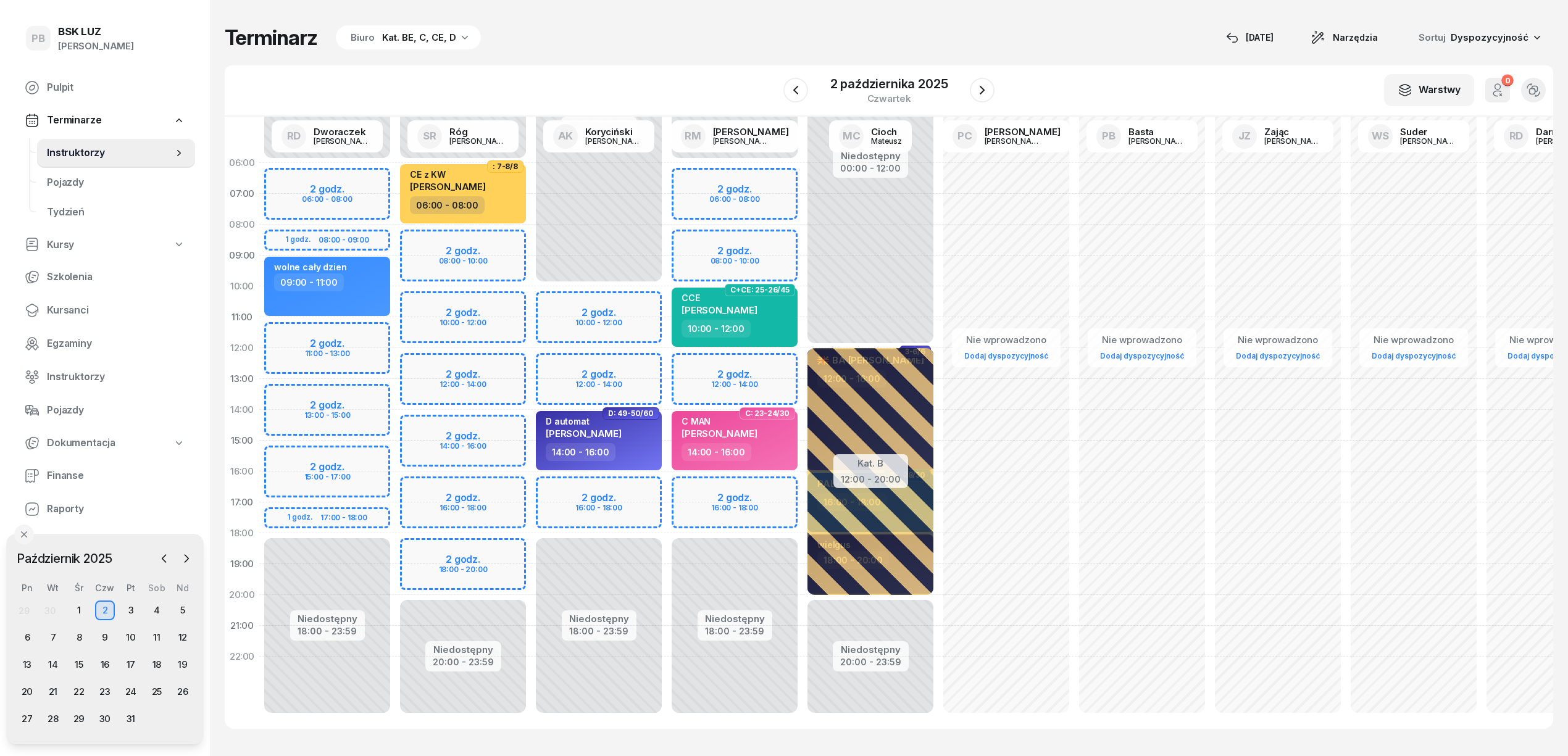
click at [655, 62] on div "Terminarz Biuro Kat. BE, C, CE, D [DATE] Narzędzia Sortuj Dyspozycyjność W Wybi…" at bounding box center [889, 376] width 1328 height 754
click at [633, 57] on div "Terminarz Biuro Kat. BE, C, CE, D [DATE] Narzędzia Sortuj Dyspozycyjność W Wybi…" at bounding box center [889, 376] width 1328 height 754
click at [685, 67] on div "W Wybierz AK [PERSON_NAME] BP [PERSON_NAME] DP [PERSON_NAME] GS [PERSON_NAME] I…" at bounding box center [889, 91] width 1328 height 51
click at [77, 617] on div "1" at bounding box center [78, 610] width 19 height 19
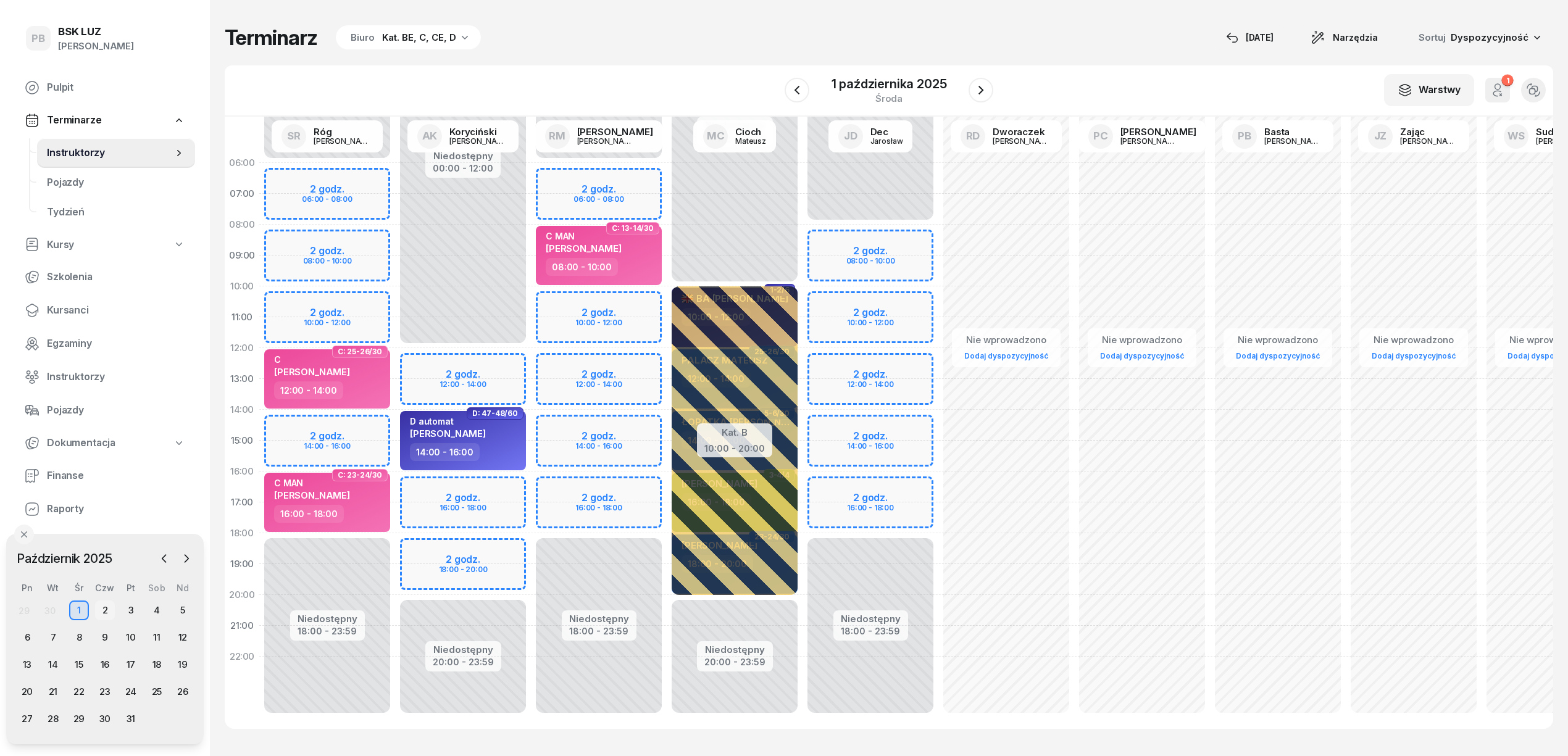
click at [106, 609] on div "2" at bounding box center [105, 610] width 19 height 19
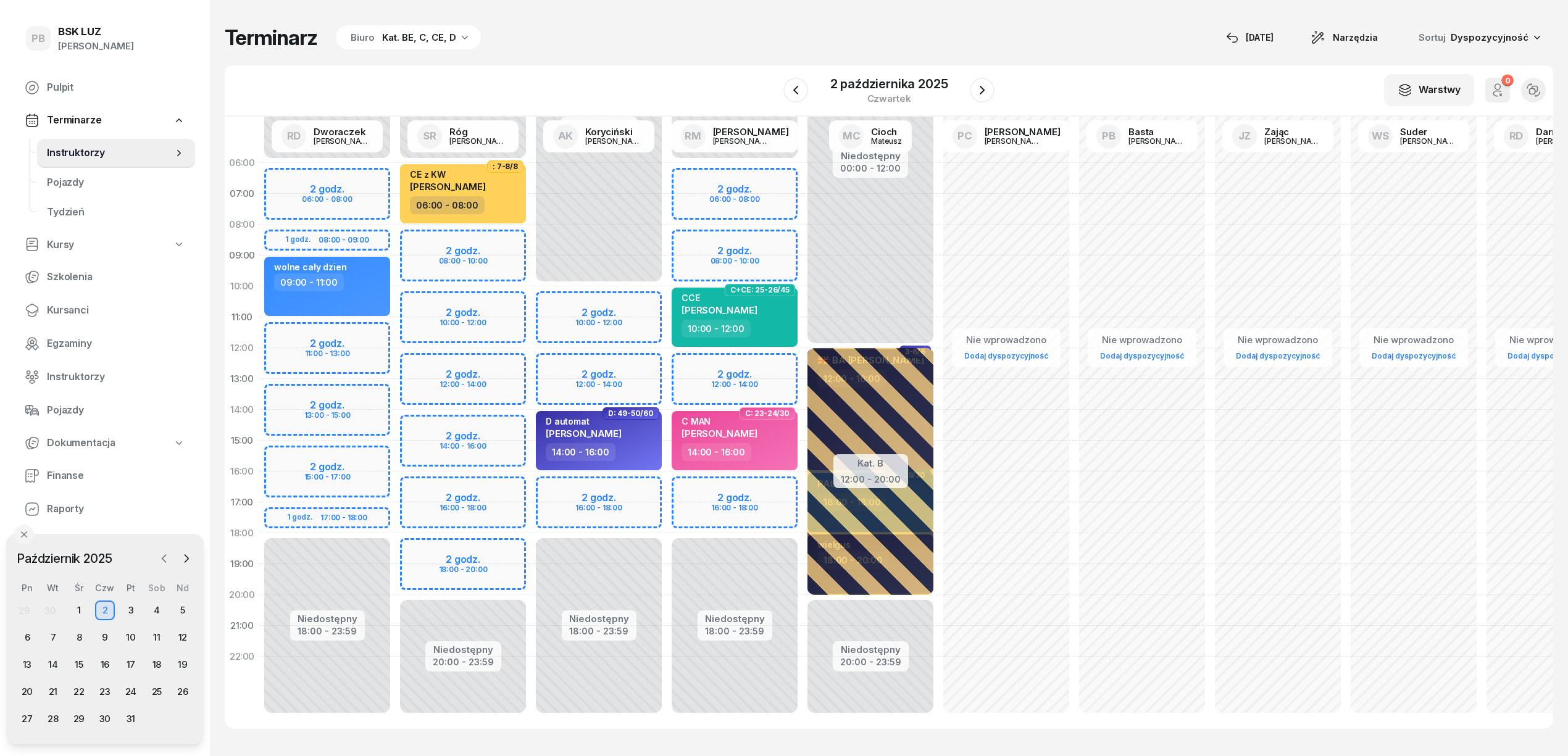
click at [162, 563] on icon "button" at bounding box center [164, 558] width 12 height 12
click at [50, 634] on div "9" at bounding box center [53, 637] width 19 height 19
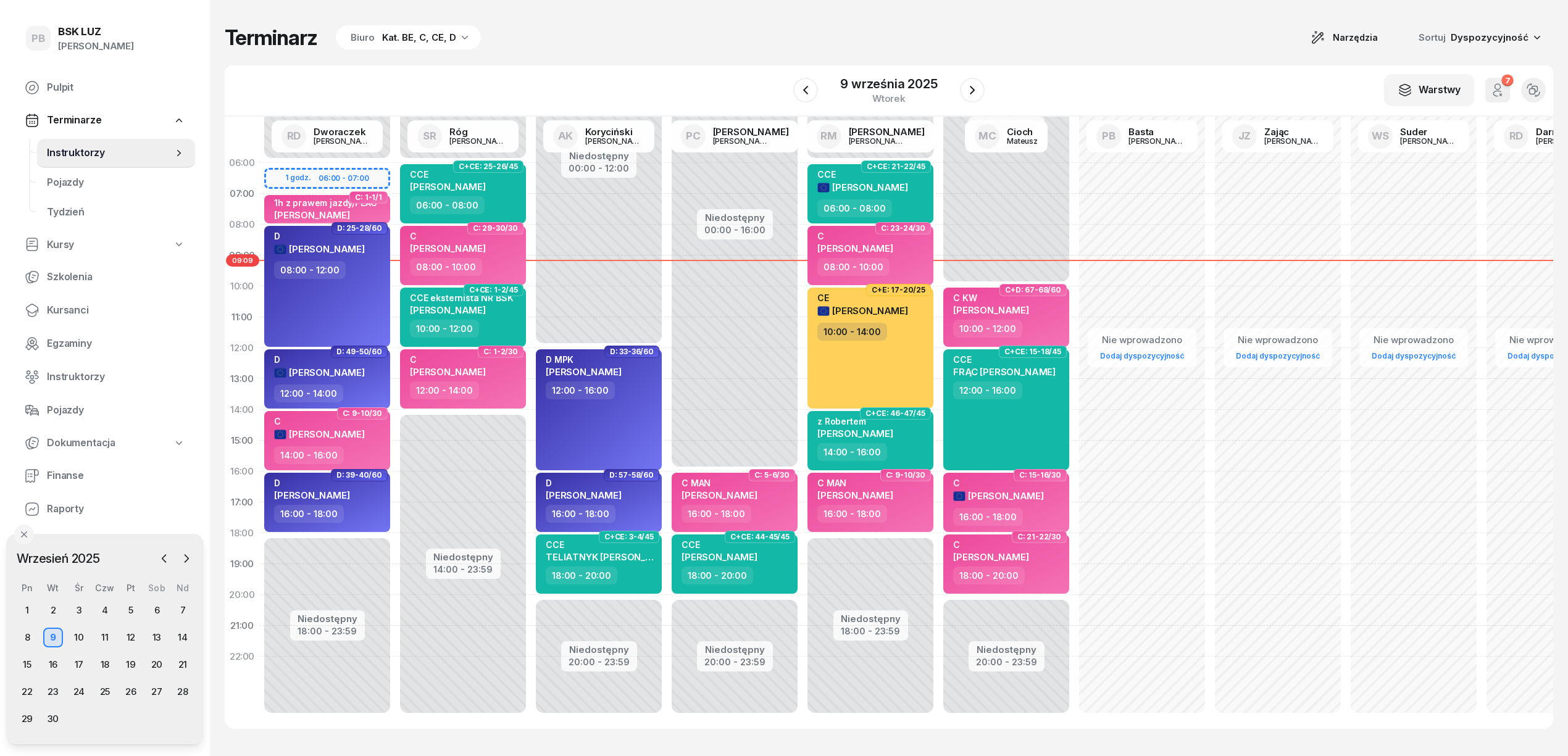
click at [581, 22] on div "Terminarz Biuro Kat. BE, C, CE, D Narzędzia Sortuj Dyspozycyjność W Wybierz AK …" at bounding box center [889, 376] width 1328 height 754
click at [576, 21] on div "Terminarz Biuro Kat. BE, C, CE, D Narzędzia Sortuj Dyspozycyjność W Wybierz AK …" at bounding box center [889, 376] width 1328 height 754
click at [636, 52] on div "Terminarz Biuro Kat. BE, C, CE, D Narzędzia Sortuj Dyspozycyjność W Wybierz AK …" at bounding box center [889, 376] width 1328 height 754
click at [771, 68] on div "W Wybierz AK [PERSON_NAME] BP [PERSON_NAME] DP [PERSON_NAME] GS [PERSON_NAME] I…" at bounding box center [889, 91] width 1328 height 51
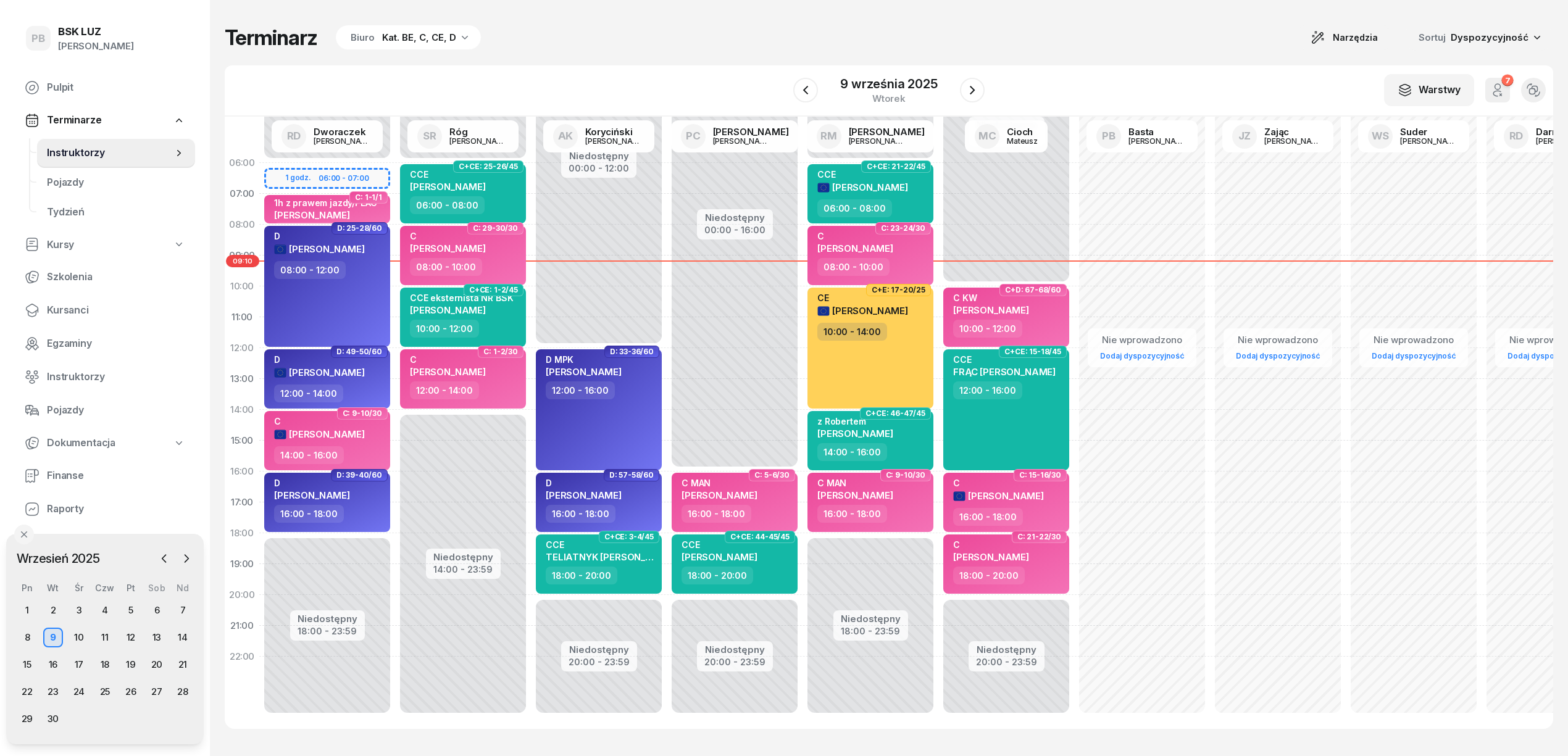
click at [716, 60] on div "Terminarz Biuro Kat. BE, C, CE, D Narzędzia Sortuj Dyspozycyjność W Wybierz AK …" at bounding box center [889, 376] width 1328 height 754
click at [760, 50] on div "Terminarz Biuro Kat. BE, C, CE, D Narzędzia Sortuj Dyspozycyjność W Wybierz AK …" at bounding box center [889, 376] width 1328 height 754
click at [651, 47] on div "Terminarz Biuro Kat. BE, C, CE, D Narzędzia Sortuj Dyspozycyjność" at bounding box center [889, 37] width 1328 height 26
click at [1036, 64] on div "Terminarz Biuro Kat. BE, C, CE, D Narzędzia Sortuj Dyspozycyjność W Wybierz AK …" at bounding box center [889, 376] width 1328 height 754
click at [1046, 64] on div "Terminarz Biuro Kat. BE, C, CE, D Narzędzia Sortuj Dyspozycyjność W Wybierz AK …" at bounding box center [889, 376] width 1328 height 754
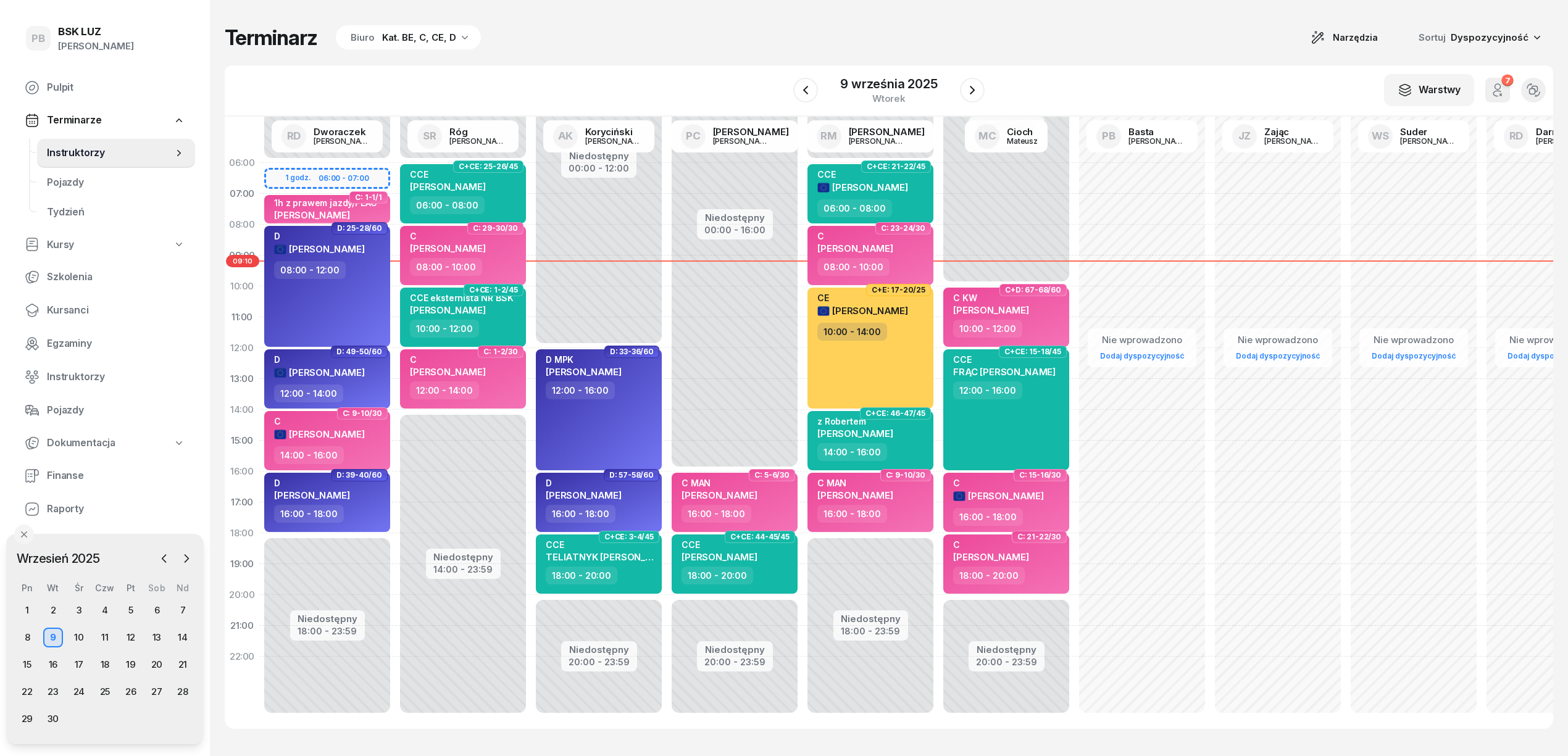
click at [1046, 64] on div "Terminarz Biuro Kat. BE, C, CE, D Narzędzia Sortuj Dyspozycyjność W Wybierz AK …" at bounding box center [889, 376] width 1328 height 754
click at [650, 54] on div "Terminarz Biuro Kat. BE, C, CE, D Narzędzia Sortuj Dyspozycyjność W Wybierz AK …" at bounding box center [889, 376] width 1328 height 754
click at [672, 50] on div "Terminarz Biuro Kat. BE, C, CE, D Narzędzia Sortuj Dyspozycyjność" at bounding box center [889, 37] width 1328 height 26
click at [400, 43] on div "Kat. BE, C, CE, D" at bounding box center [419, 37] width 74 height 15
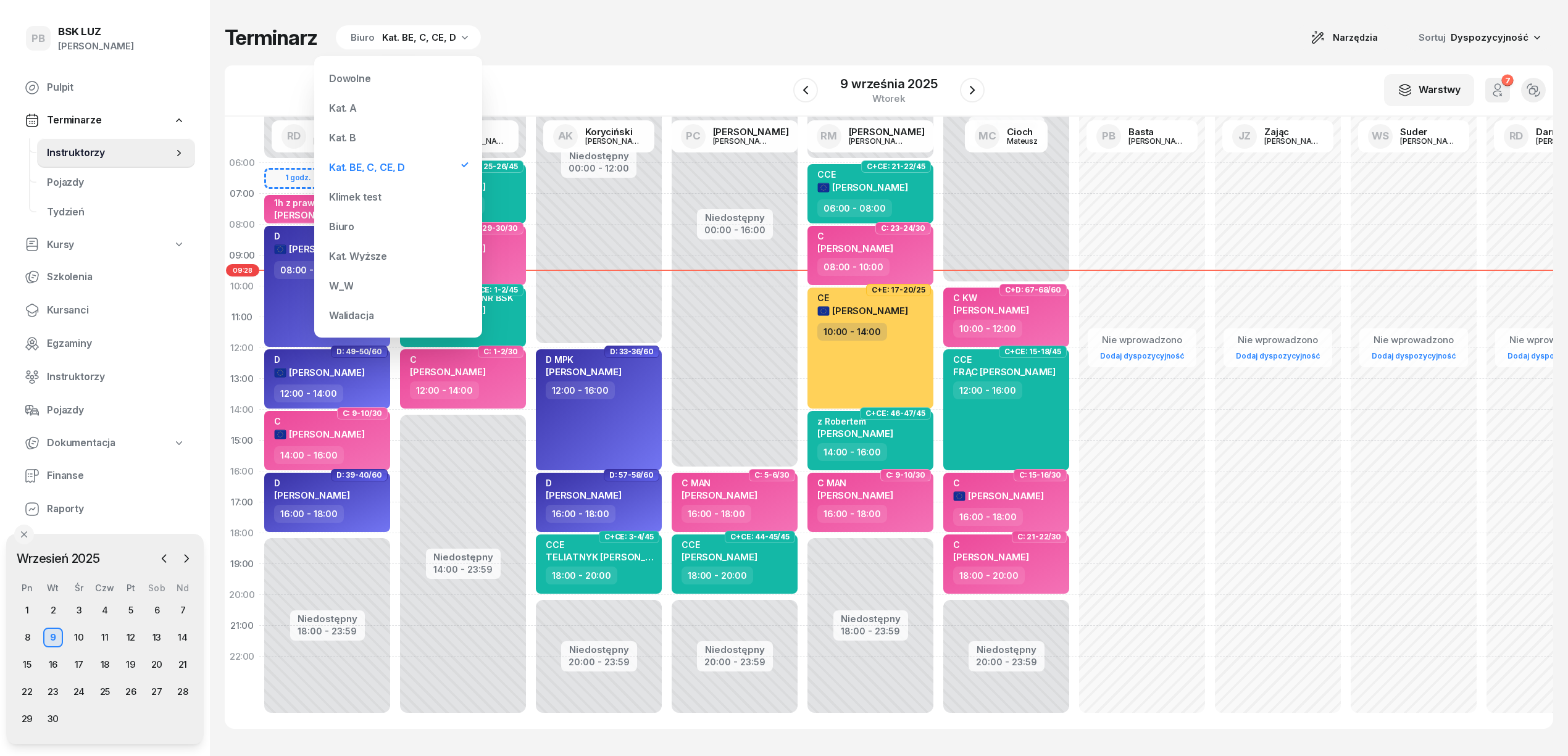
click at [342, 141] on div "Kat. B" at bounding box center [342, 137] width 27 height 10
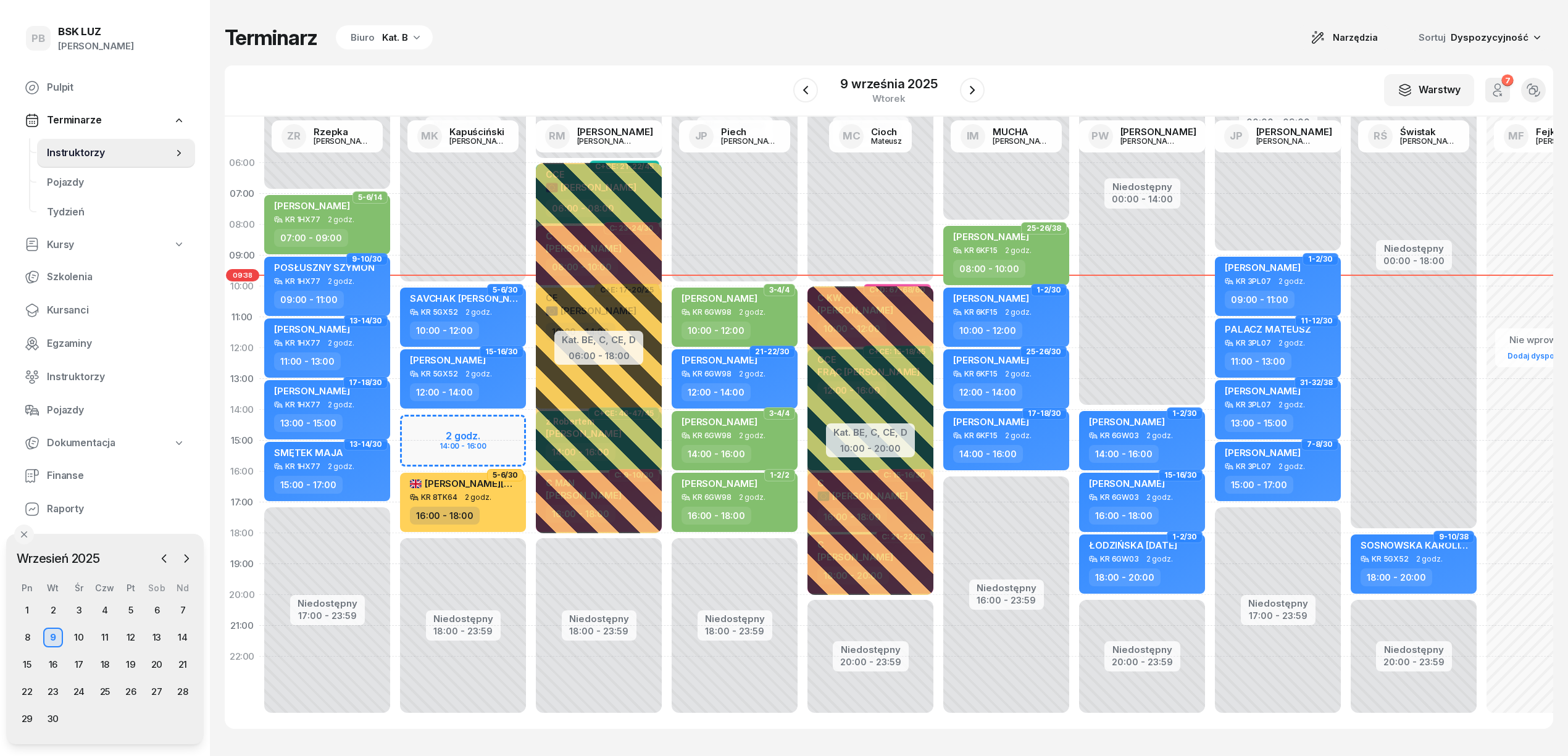
click at [400, 46] on div "Biuro Kat. B" at bounding box center [383, 38] width 97 height 25
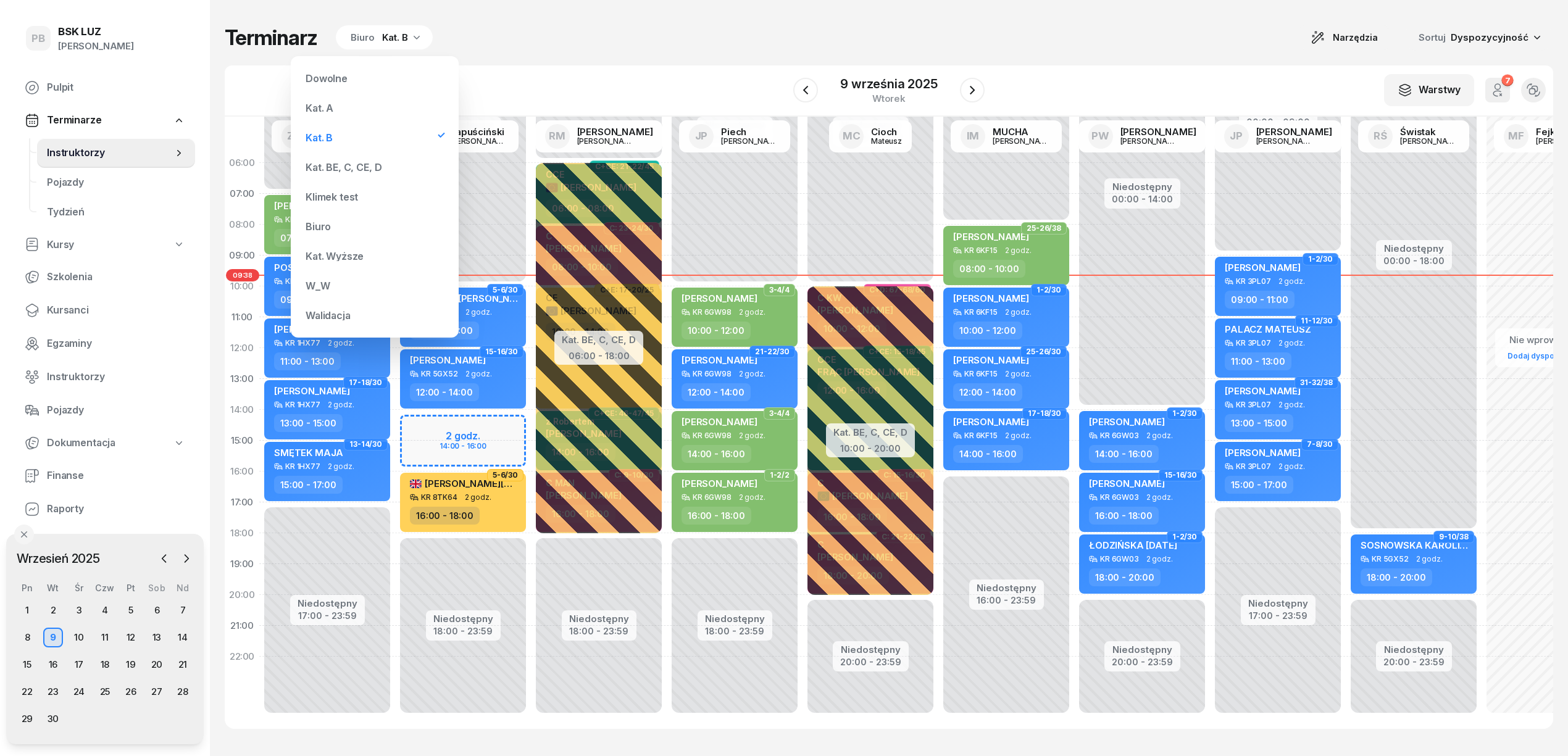
click at [366, 166] on div "Kat. BE, C, CE, D" at bounding box center [343, 167] width 76 height 10
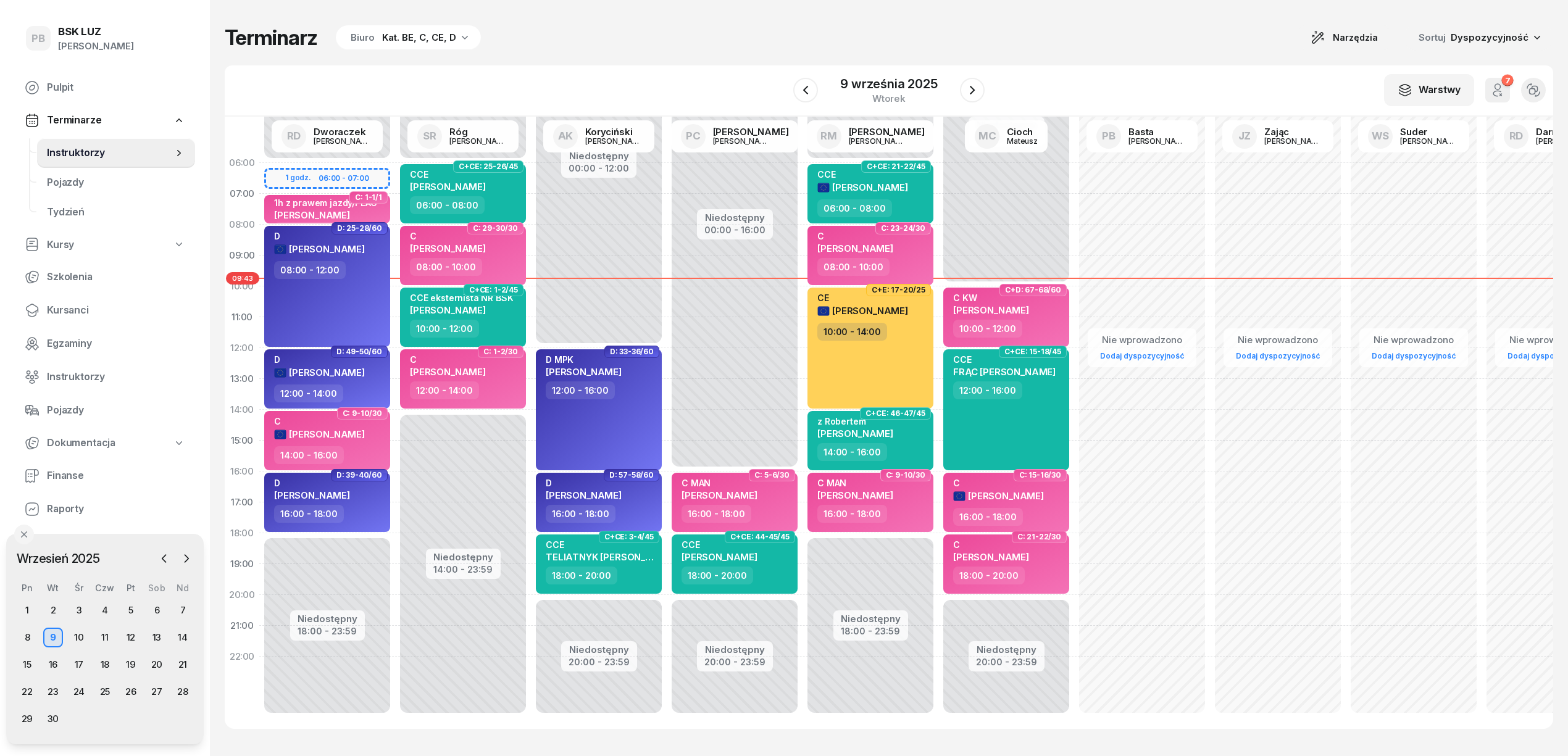
click at [789, 29] on div "Terminarz Biuro Kat. BE, C, CE, D Narzędzia Sortuj Dyspozycyjność" at bounding box center [889, 37] width 1328 height 26
click at [438, 45] on div "Biuro Kat. BE, C, CE, D" at bounding box center [407, 38] width 145 height 25
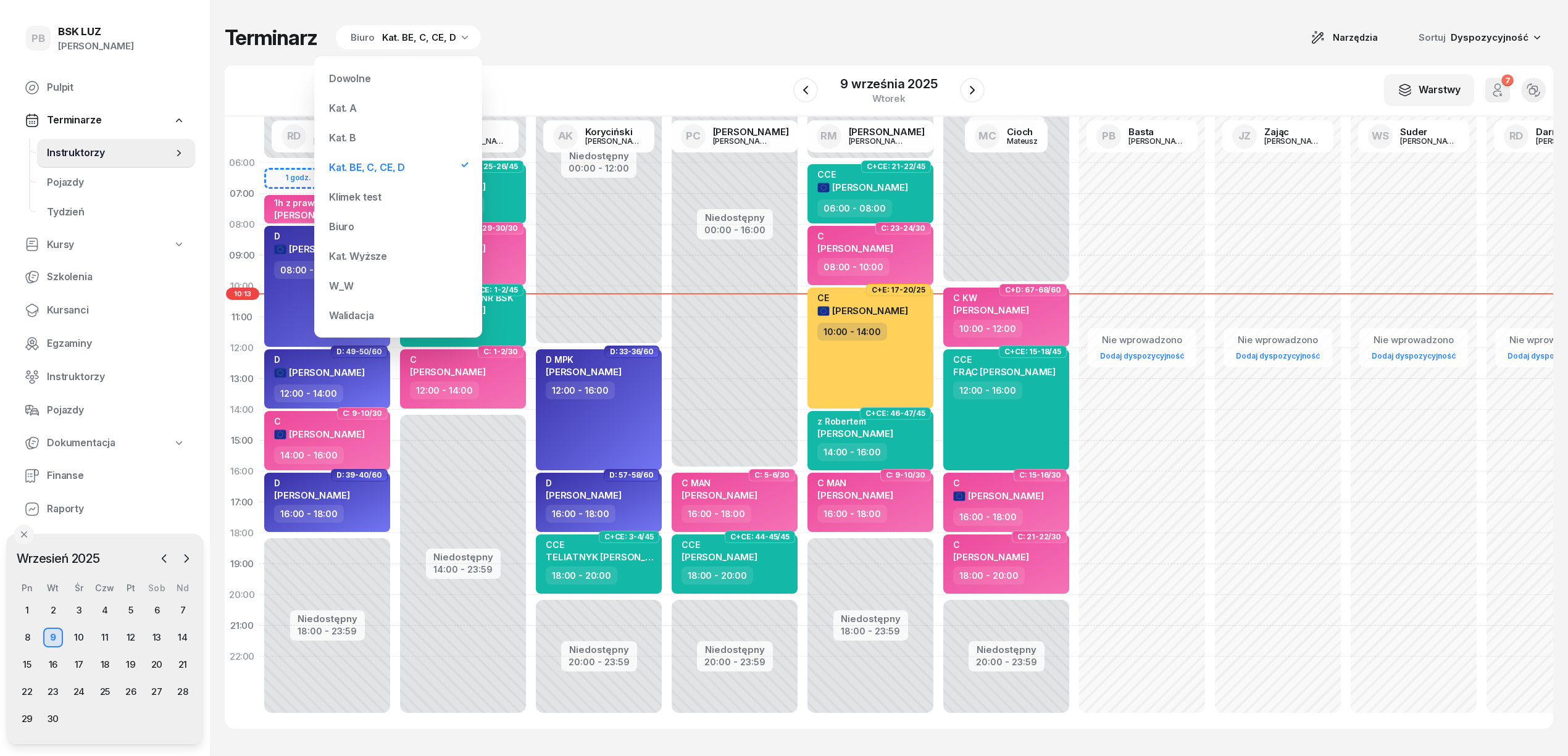
drag, startPoint x: 353, startPoint y: 131, endPoint x: 387, endPoint y: 169, distance: 51.0
click at [356, 129] on div "Kat. B" at bounding box center [397, 138] width 148 height 25
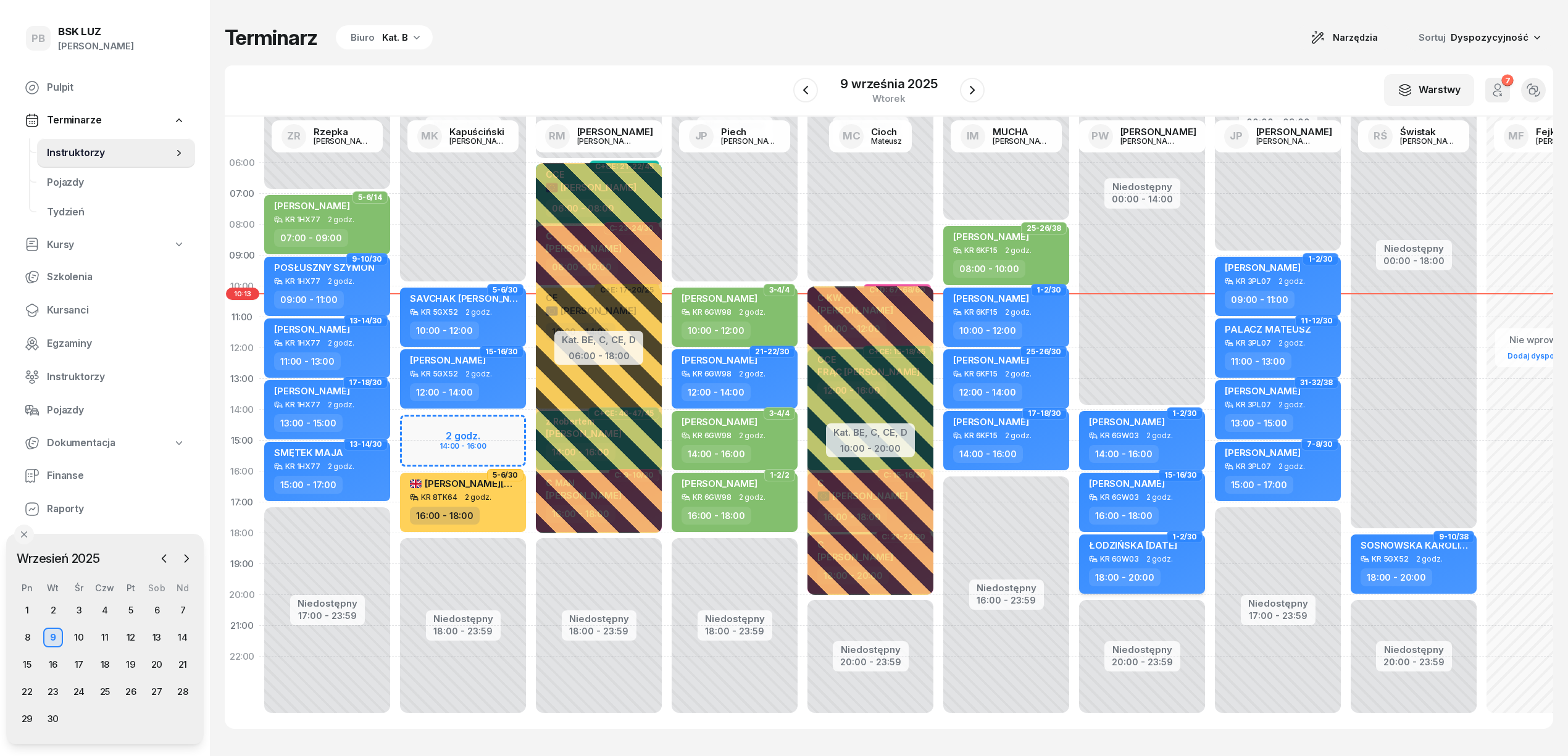
click at [1174, 569] on div "18:00 - 20:00" at bounding box center [1143, 577] width 108 height 18
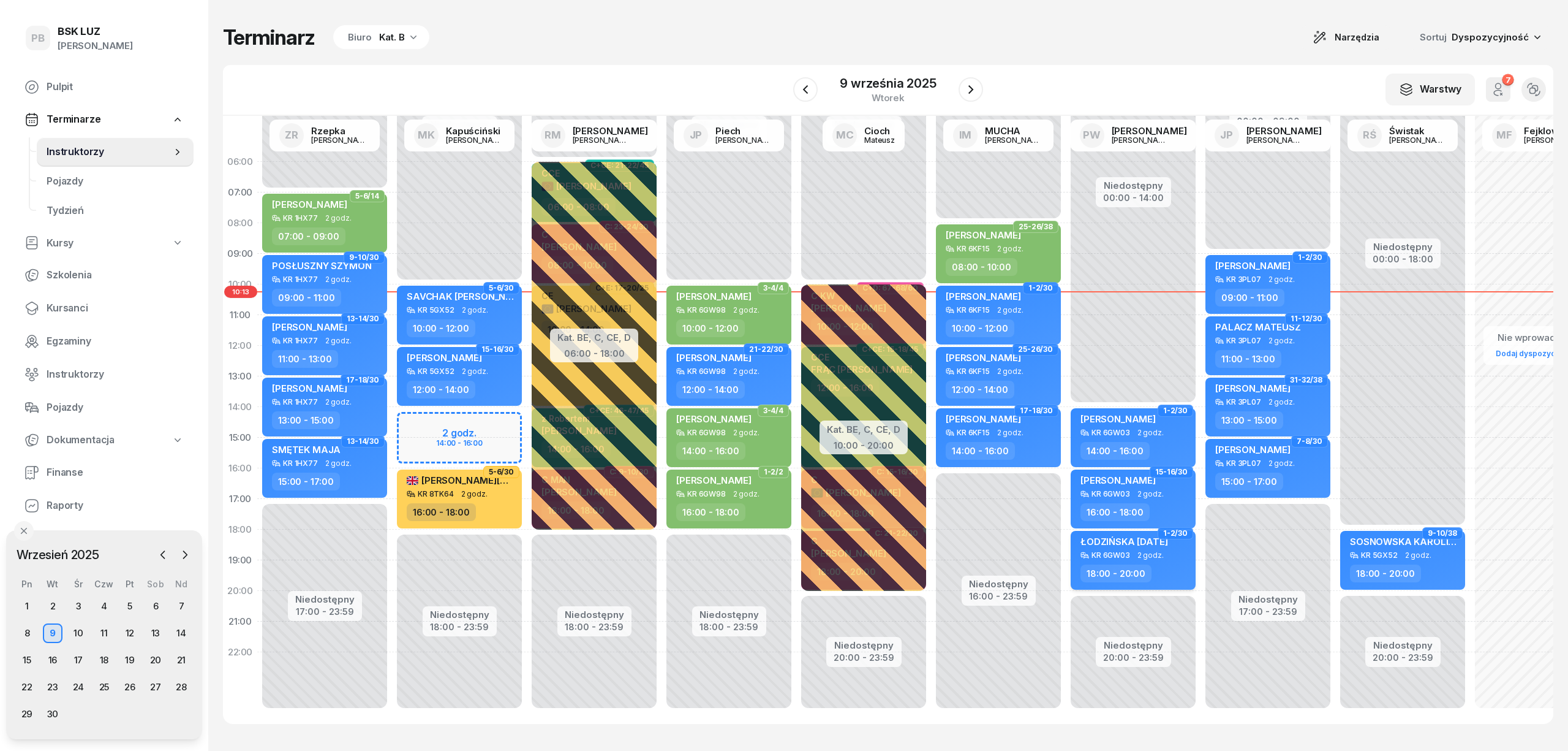
select select "18"
select select "20"
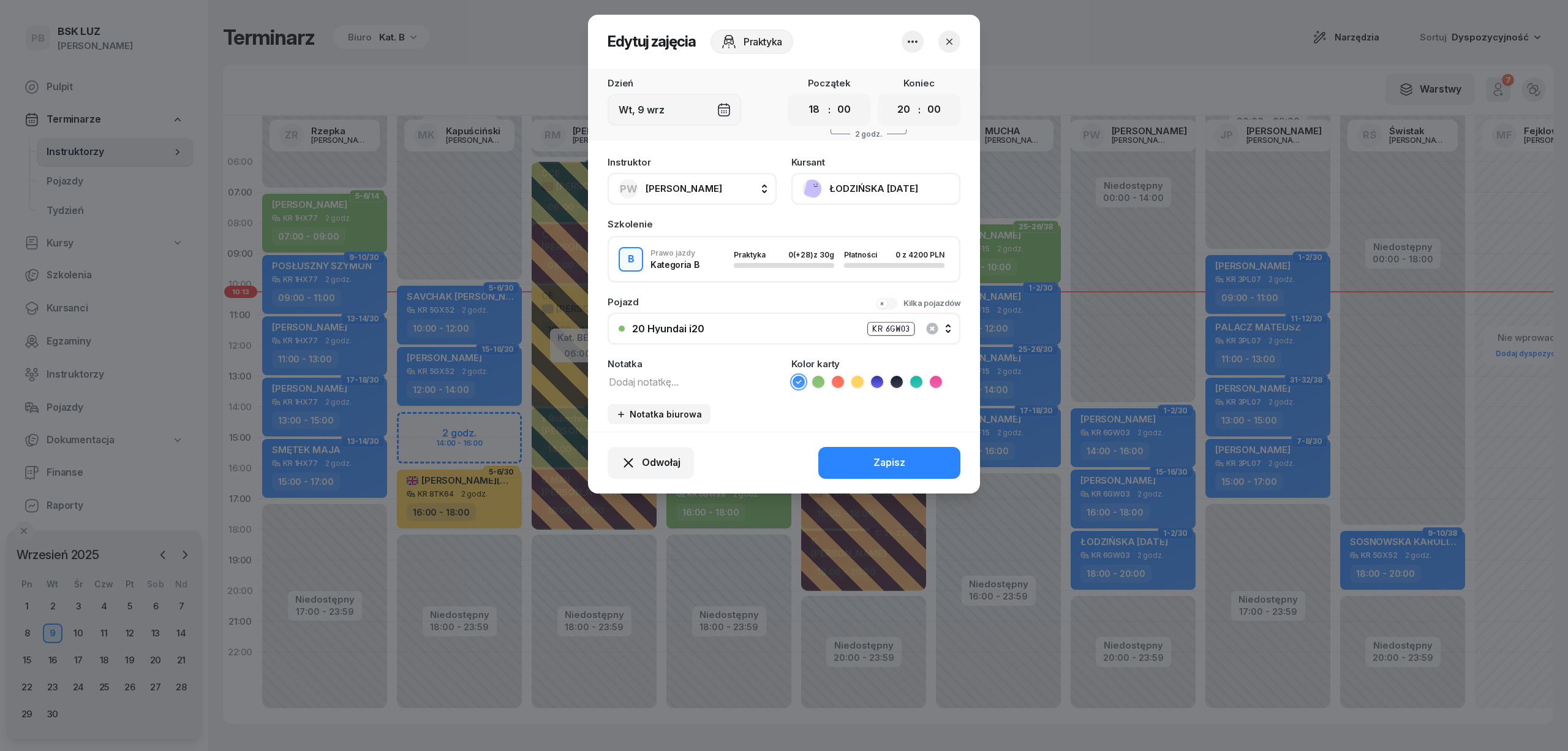
click at [867, 182] on button "ŁODZIŃSKA [DATE]" at bounding box center [876, 189] width 169 height 32
click at [847, 225] on div "Otwórz profil" at bounding box center [831, 230] width 59 height 16
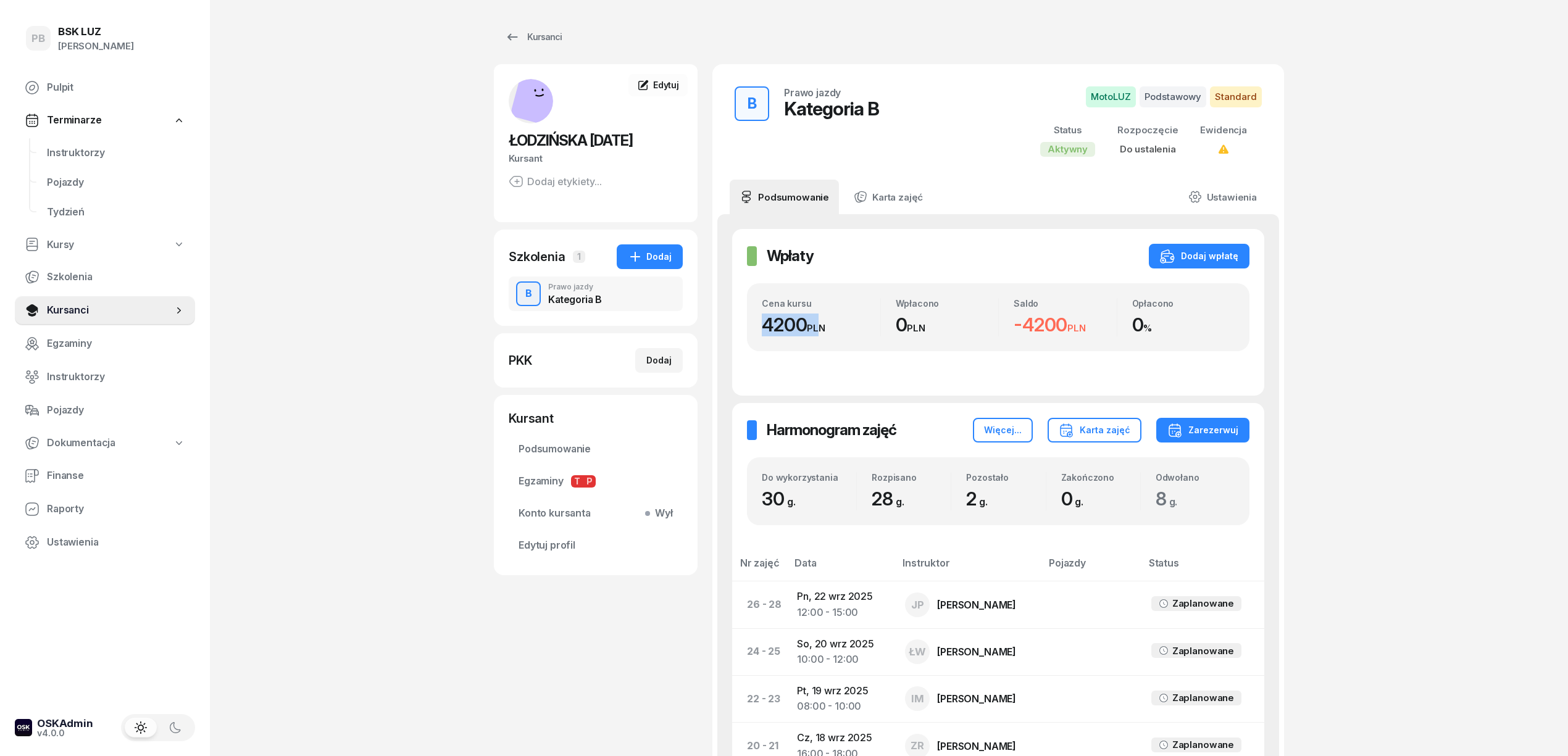
drag, startPoint x: 763, startPoint y: 329, endPoint x: 824, endPoint y: 339, distance: 61.8
click at [824, 339] on div "Cena kursu 4200 PLN Wpłacono 0 PLN Saldo -4200 PLN Opłacono 0 %" at bounding box center [998, 318] width 502 height 68
click at [408, 323] on div "PB BSK [PERSON_NAME] Terminarze Instruktorzy Pojazdy Tydzień Kursy Szkolenia Ku…" at bounding box center [784, 744] width 1568 height 1489
click at [65, 149] on span "Instruktorzy" at bounding box center [116, 153] width 138 height 16
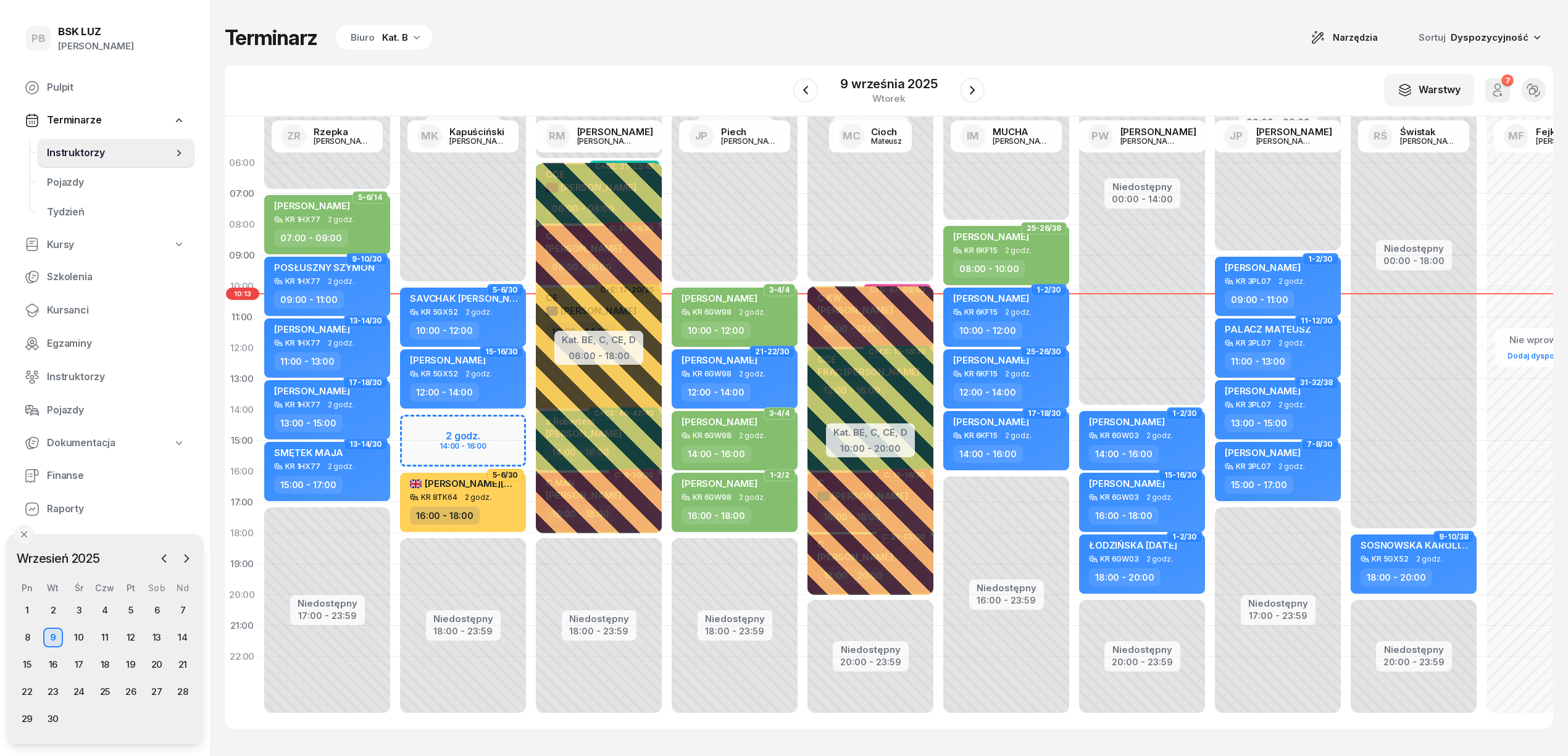
click at [551, 35] on div "Terminarz Biuro Kat. B Narzędzia Sortuj Dyspozycyjność" at bounding box center [889, 37] width 1328 height 26
click at [390, 41] on div "Kat. B" at bounding box center [394, 37] width 26 height 15
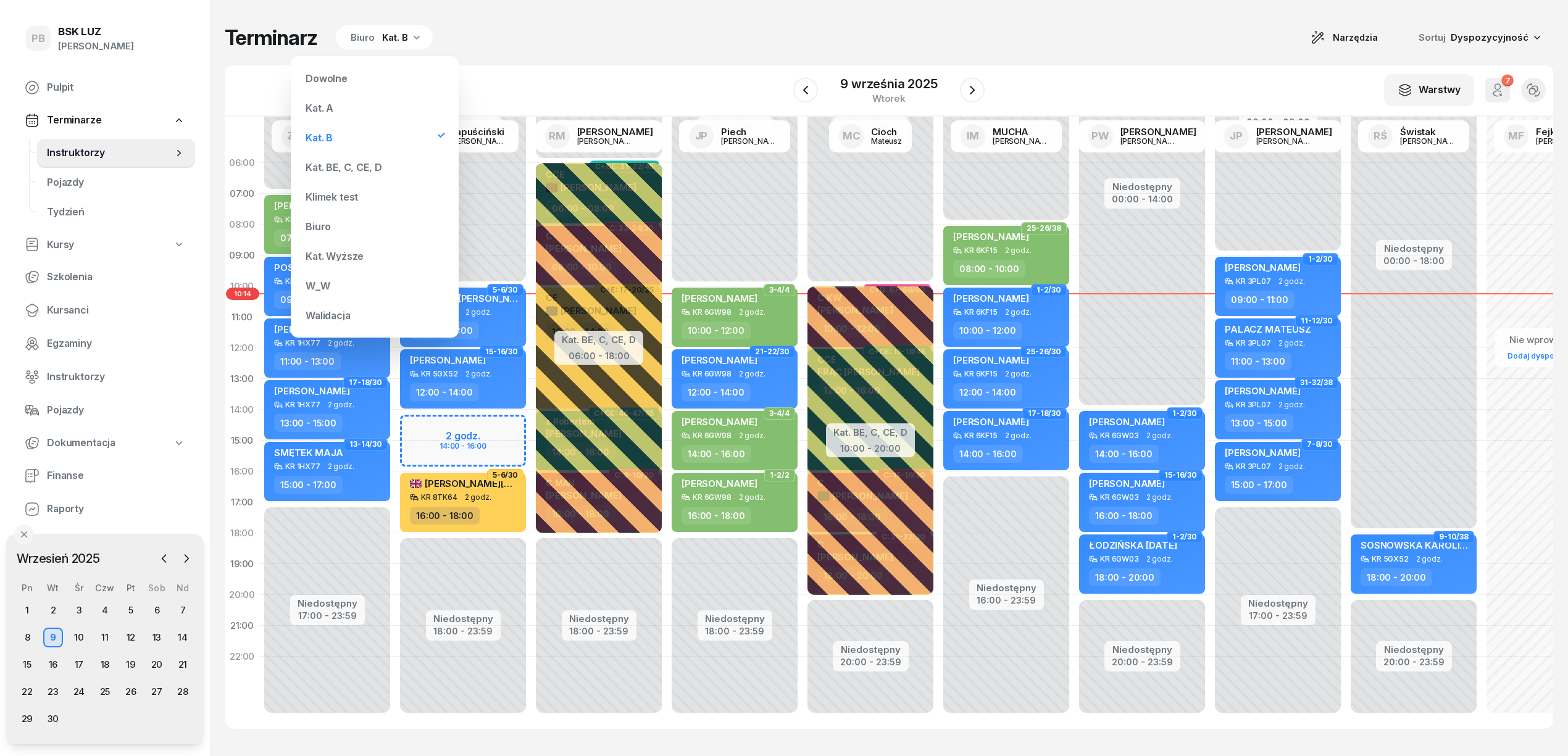
click at [353, 167] on div "Kat. BE, C, CE, D" at bounding box center [343, 167] width 76 height 10
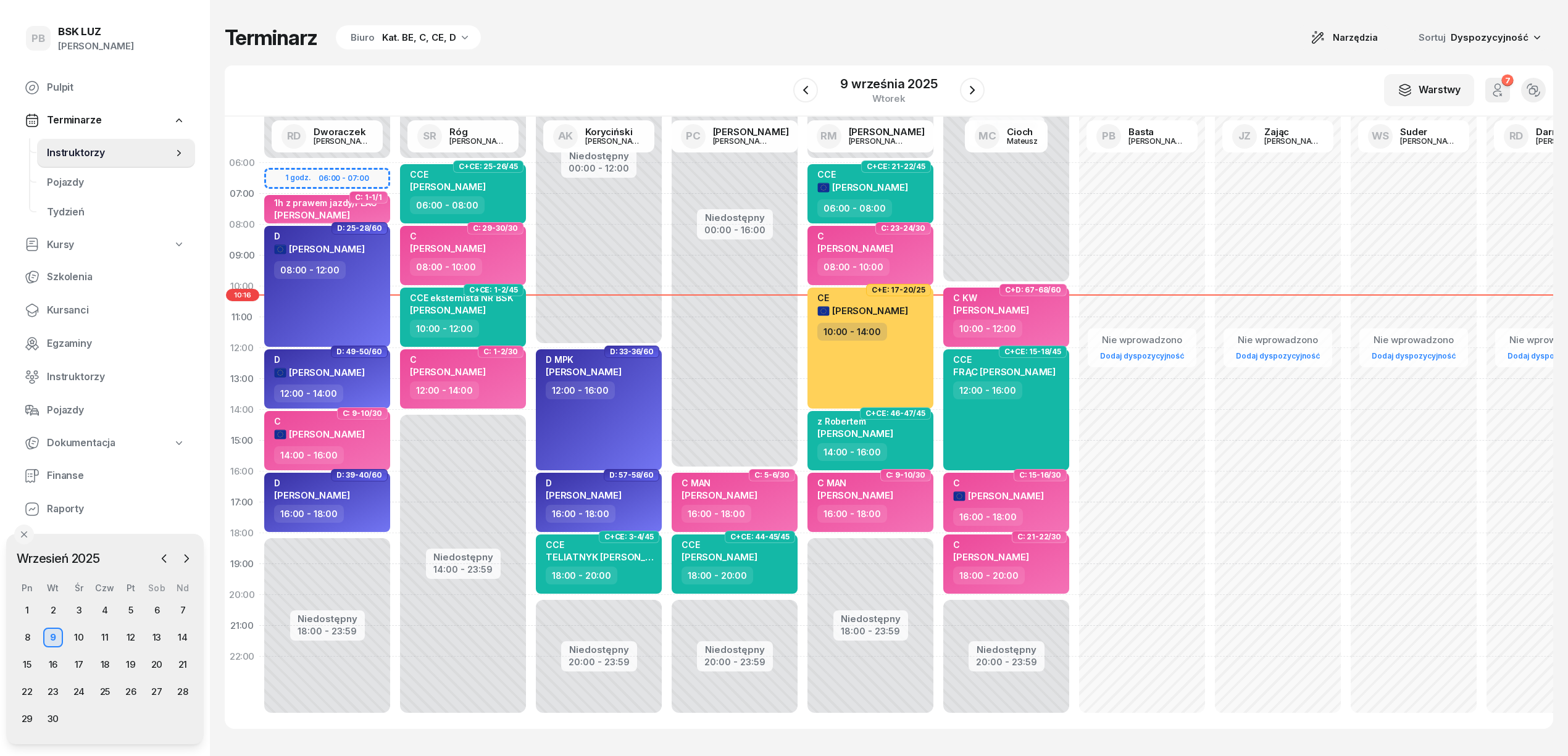
click at [1086, 41] on div "Terminarz Biuro Kat. BE, C, CE, D Narzędzia Sortuj Dyspozycyjność" at bounding box center [889, 37] width 1328 height 26
click at [514, 65] on div "W Wybierz AK [PERSON_NAME] BP [PERSON_NAME] DP [PERSON_NAME] GS [PERSON_NAME] I…" at bounding box center [889, 91] width 1328 height 51
click at [585, 73] on div "W Wybierz AK [PERSON_NAME] BP [PERSON_NAME] DP [PERSON_NAME] GS [PERSON_NAME] I…" at bounding box center [889, 91] width 1328 height 51
click at [659, 58] on div "Terminarz Biuro Kat. BE, C, CE, D Narzędzia Sortuj Dyspozycyjność W Wybierz AK …" at bounding box center [889, 376] width 1328 height 754
click at [25, 636] on div "8" at bounding box center [26, 637] width 19 height 19
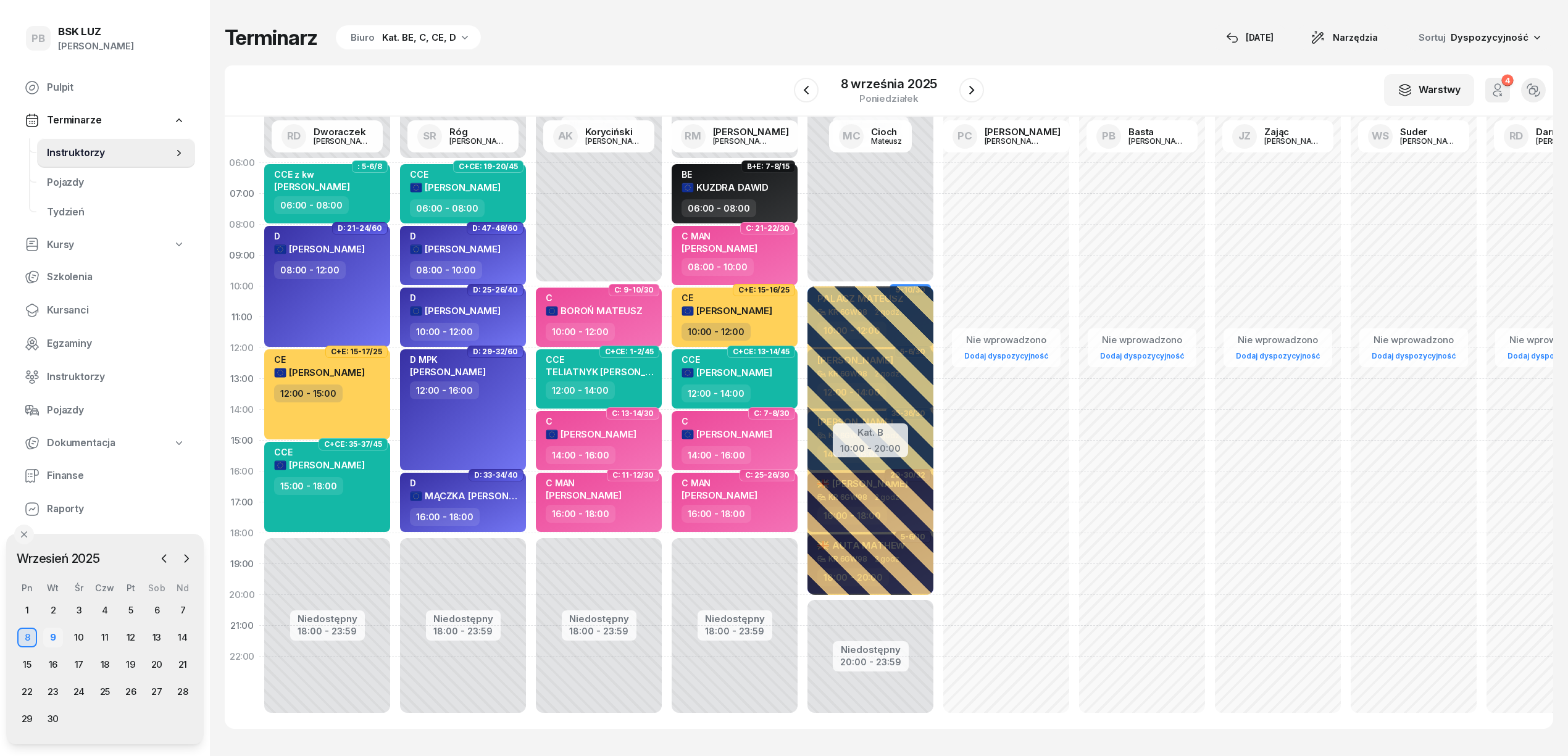
click at [52, 640] on div "9" at bounding box center [53, 637] width 19 height 19
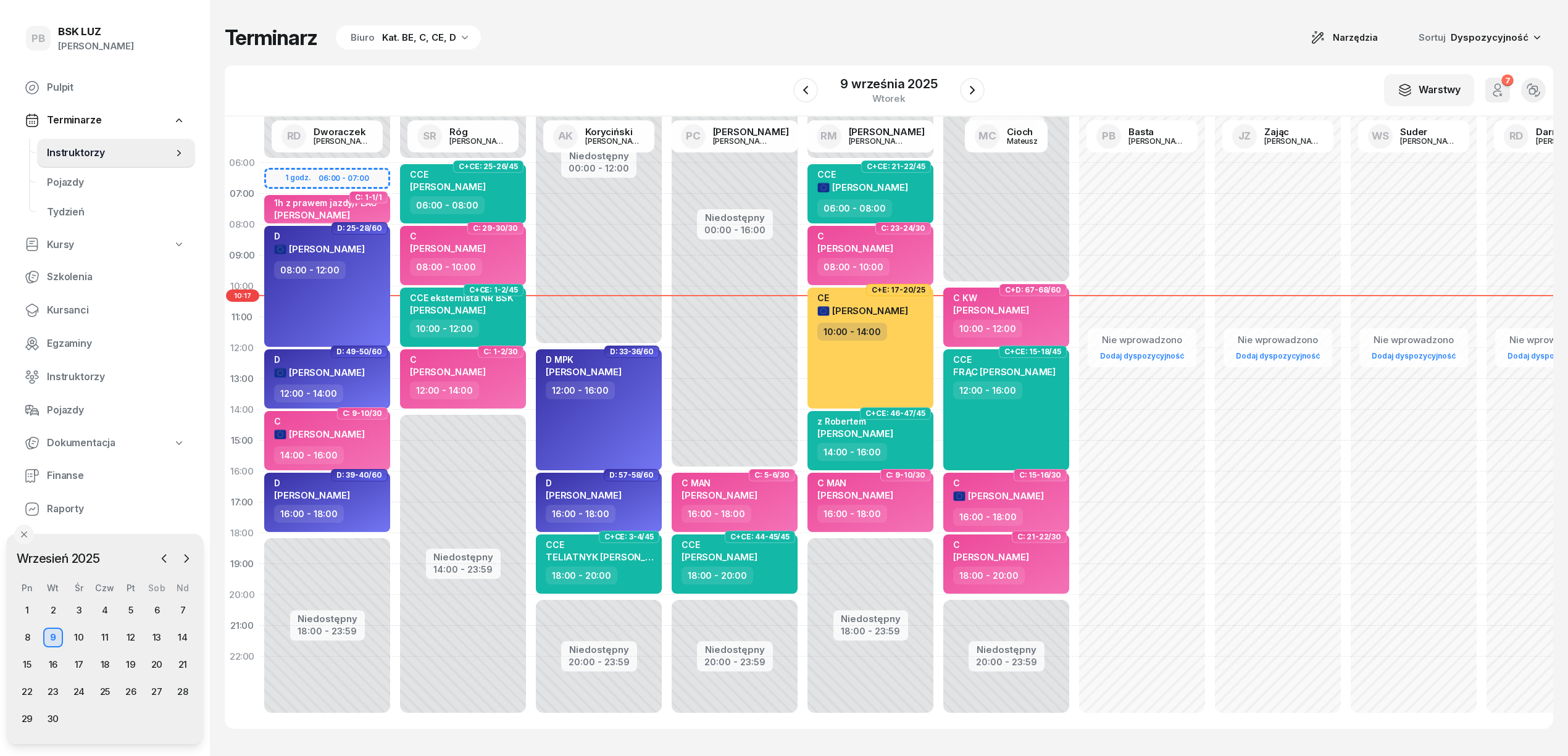
click at [452, 38] on div "Kat. BE, C, CE, D" at bounding box center [419, 37] width 74 height 15
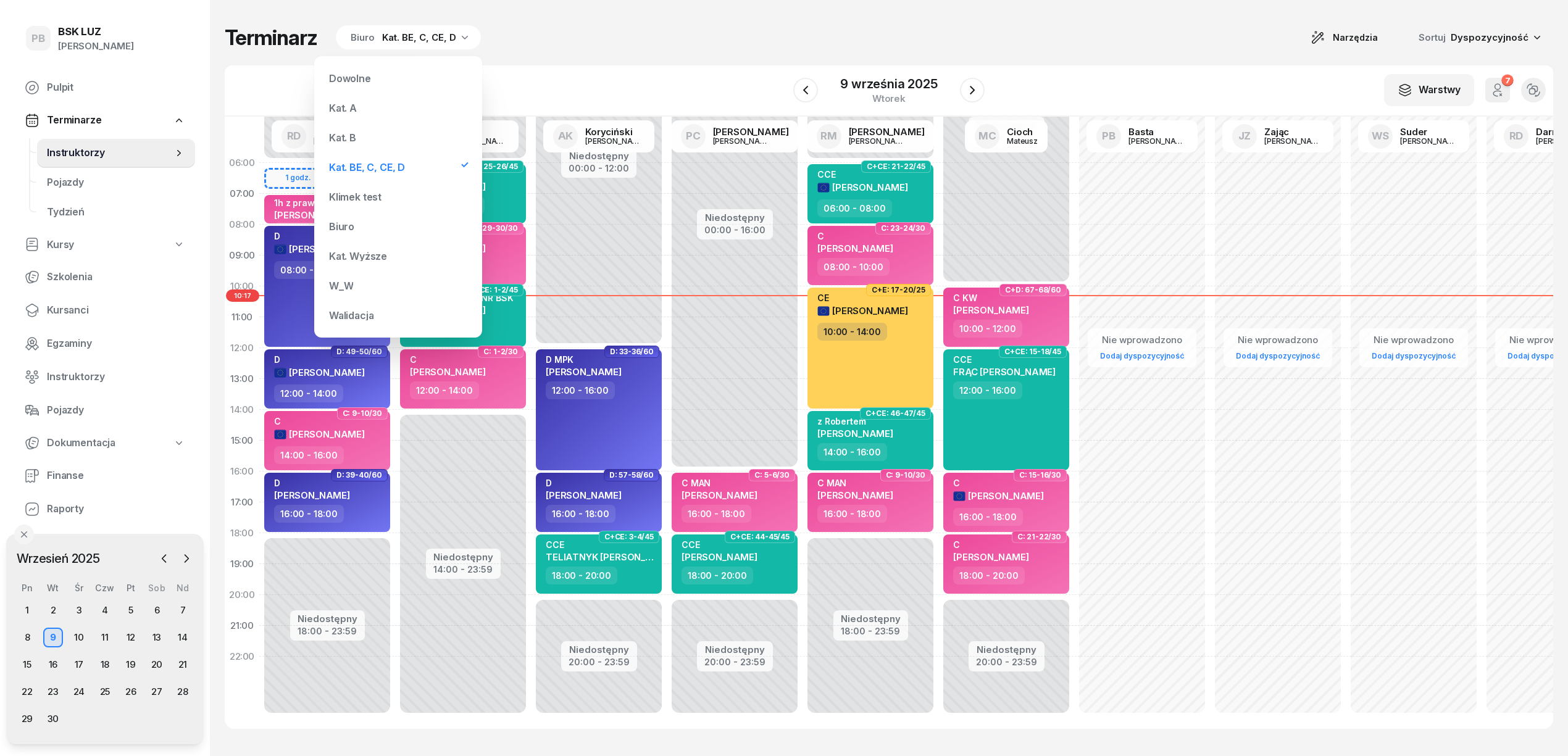
click at [381, 136] on div "Kat. B" at bounding box center [397, 138] width 148 height 25
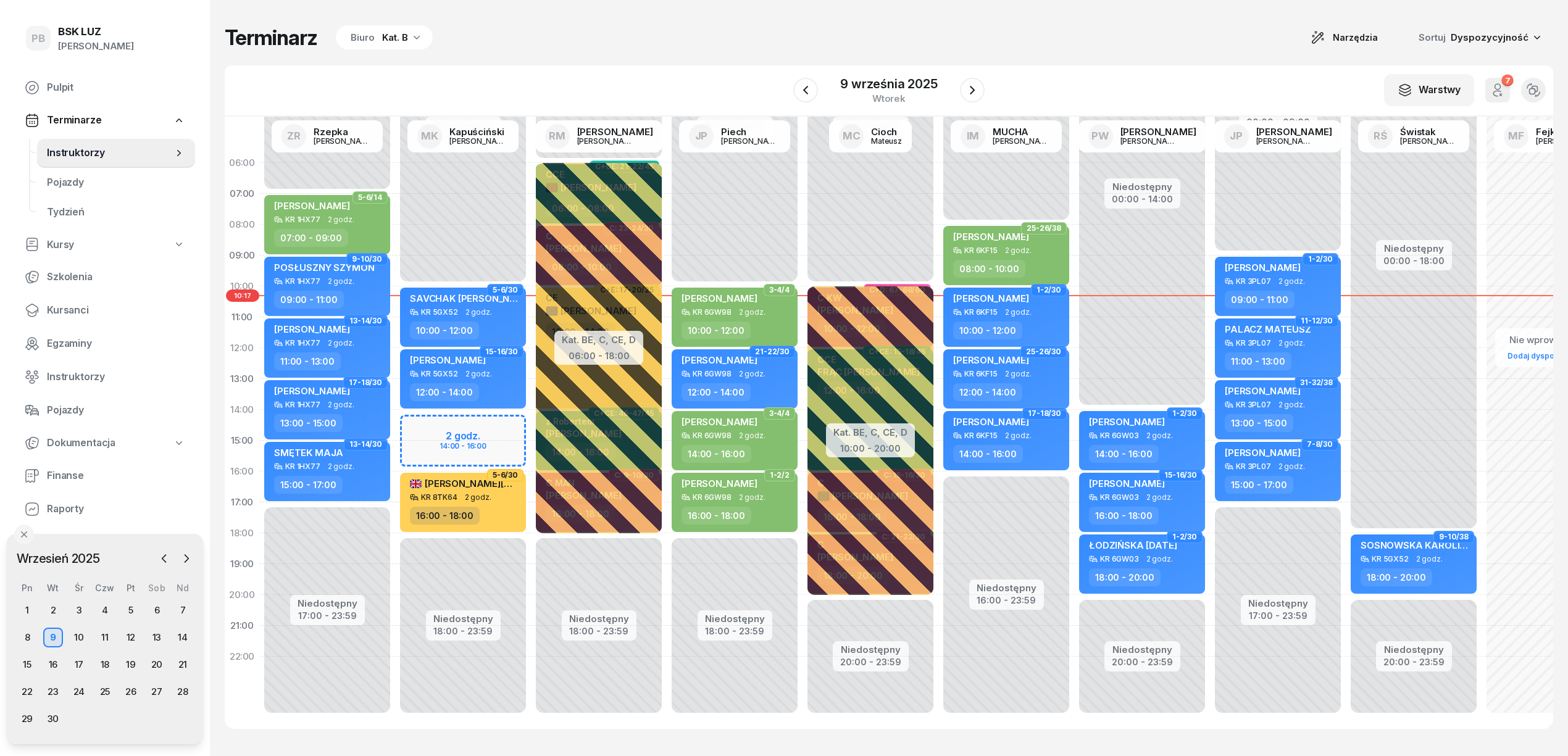
click at [795, 52] on div "Terminarz Biuro Kat. B Narzędzia Sortuj Dyspozycyjność W Wybierz AK [PERSON_NAM…" at bounding box center [889, 376] width 1328 height 754
click at [1186, 569] on div "18:00 - 20:00" at bounding box center [1143, 577] width 108 height 18
select select "18"
select select "20"
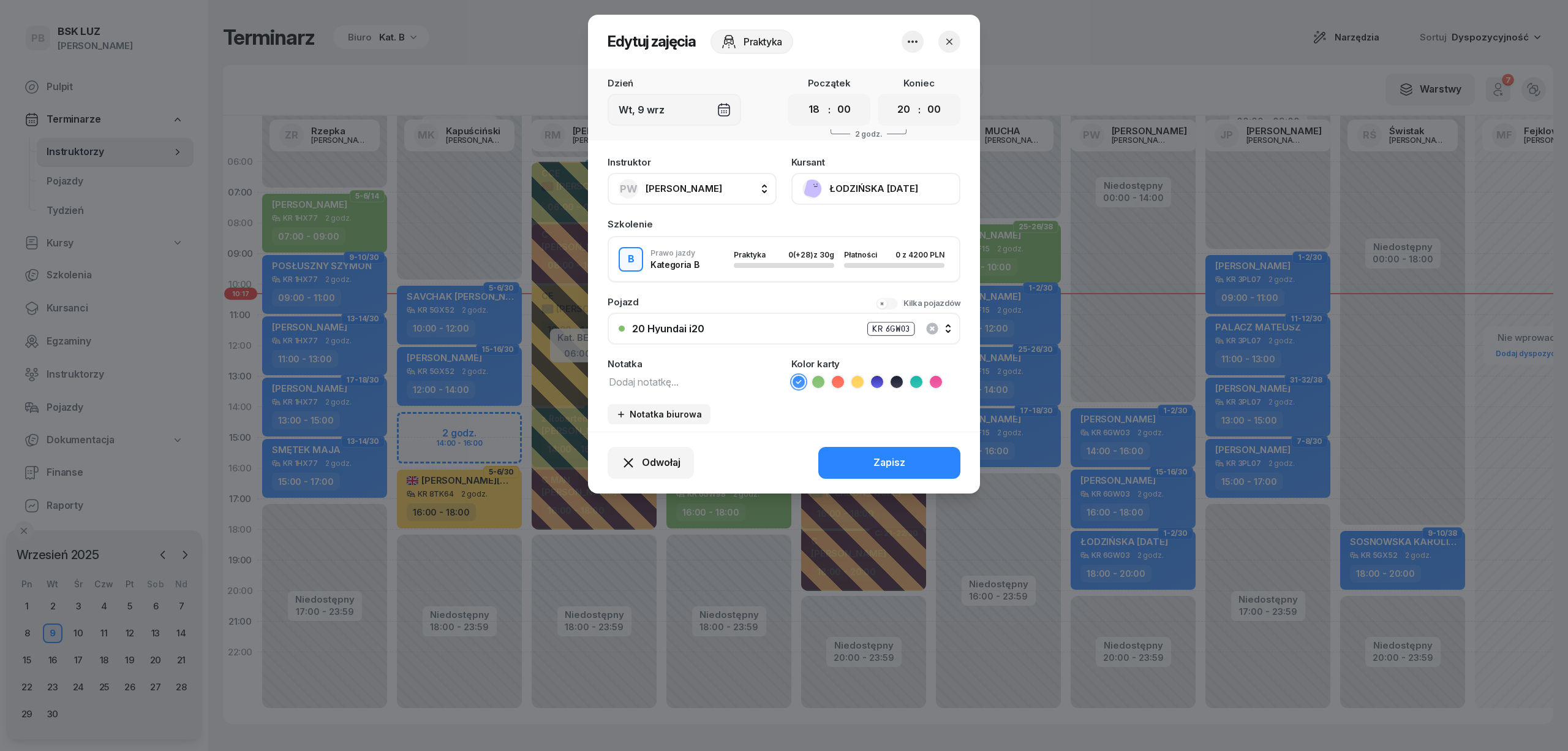
click at [954, 35] on icon "button" at bounding box center [950, 42] width 12 height 12
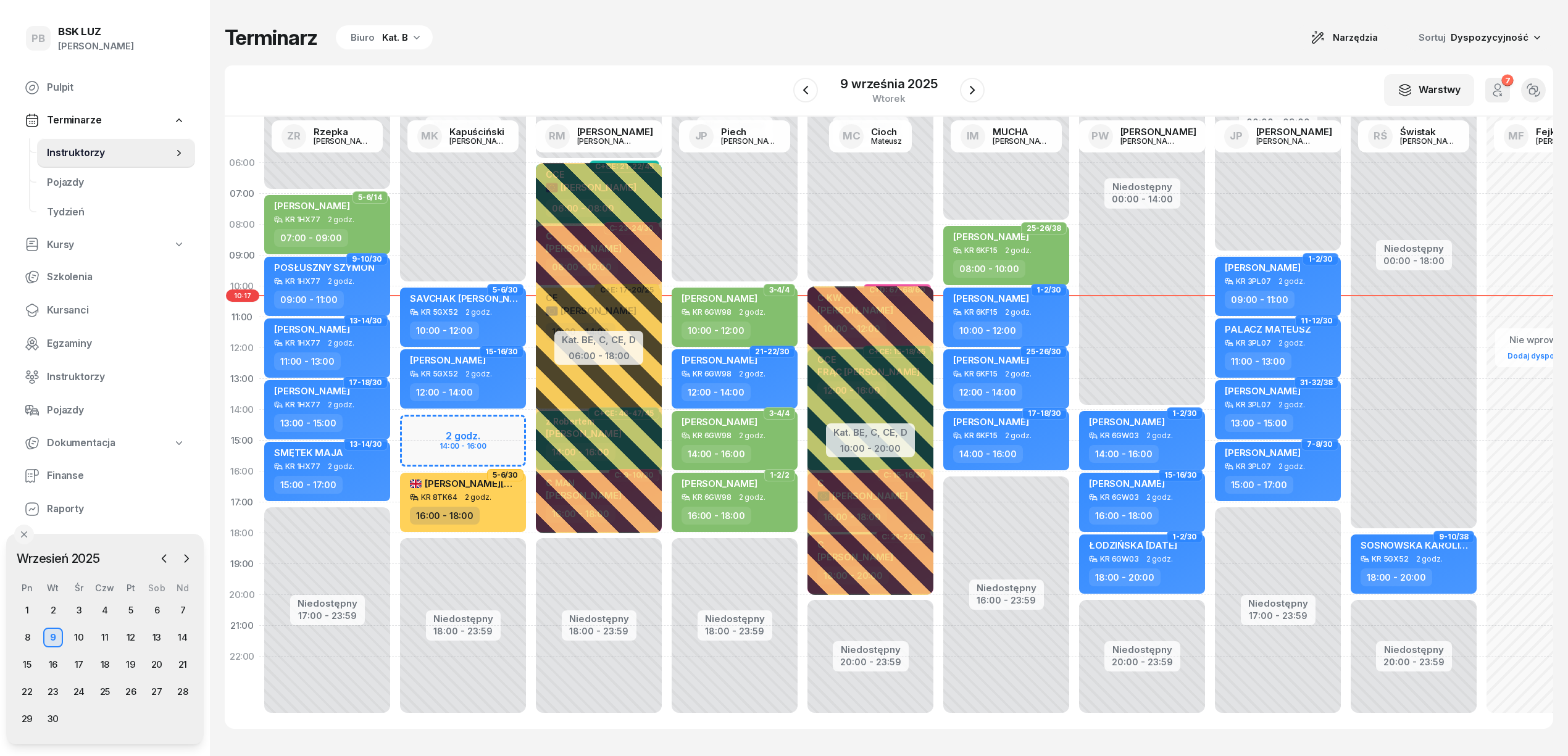
click at [961, 36] on div "Terminarz Biuro Kat. B Narzędzia Sortuj Dyspozycyjność" at bounding box center [889, 37] width 1328 height 26
click at [1150, 564] on div "ŁODZIŃSKA [DATE] KR 6GW03 2 godz. 18:00 - 20:00" at bounding box center [1142, 564] width 126 height 59
select select "18"
select select "20"
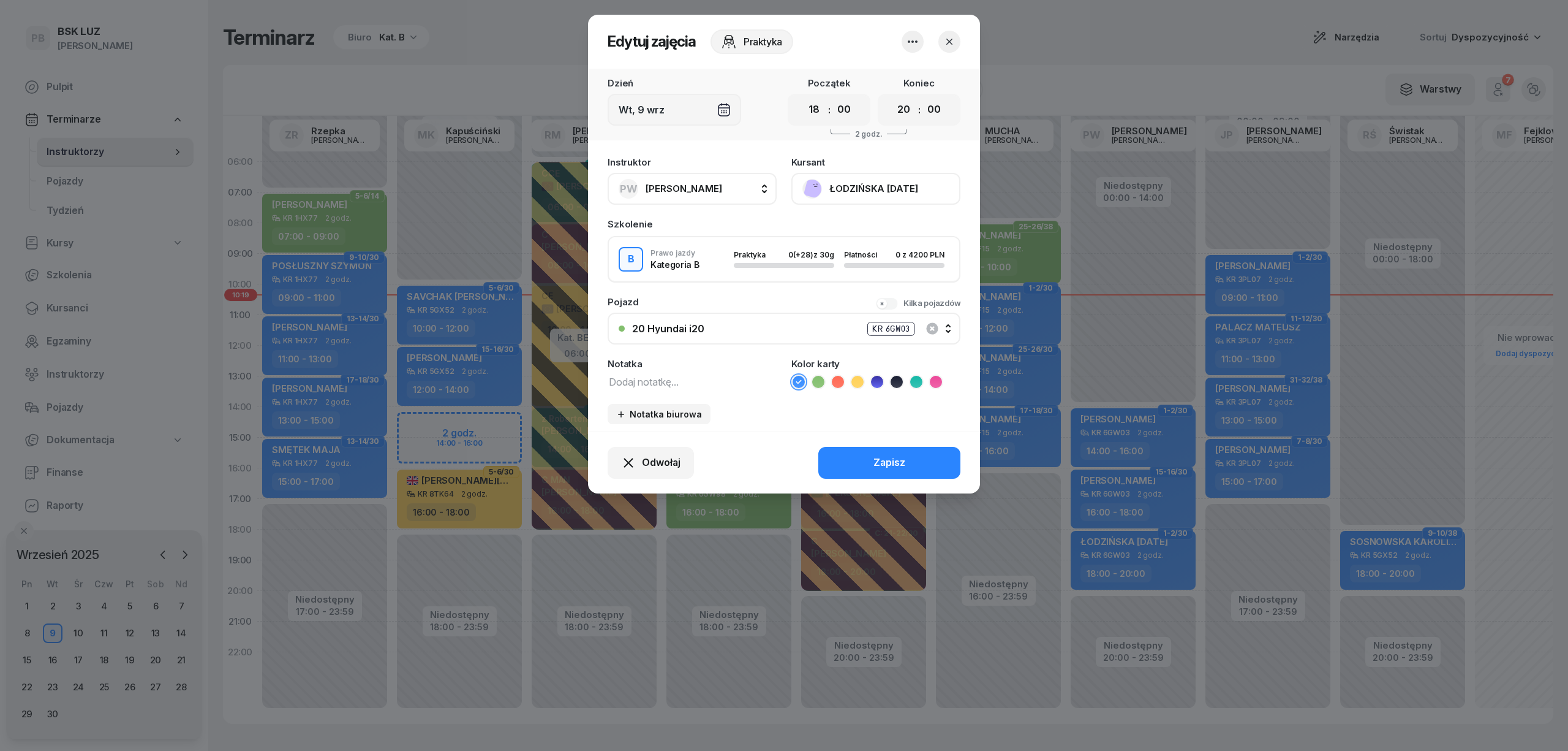
click at [841, 179] on button "ŁODZIŃSKA [DATE]" at bounding box center [876, 189] width 169 height 32
click at [843, 229] on div "Otwórz profil" at bounding box center [831, 230] width 59 height 16
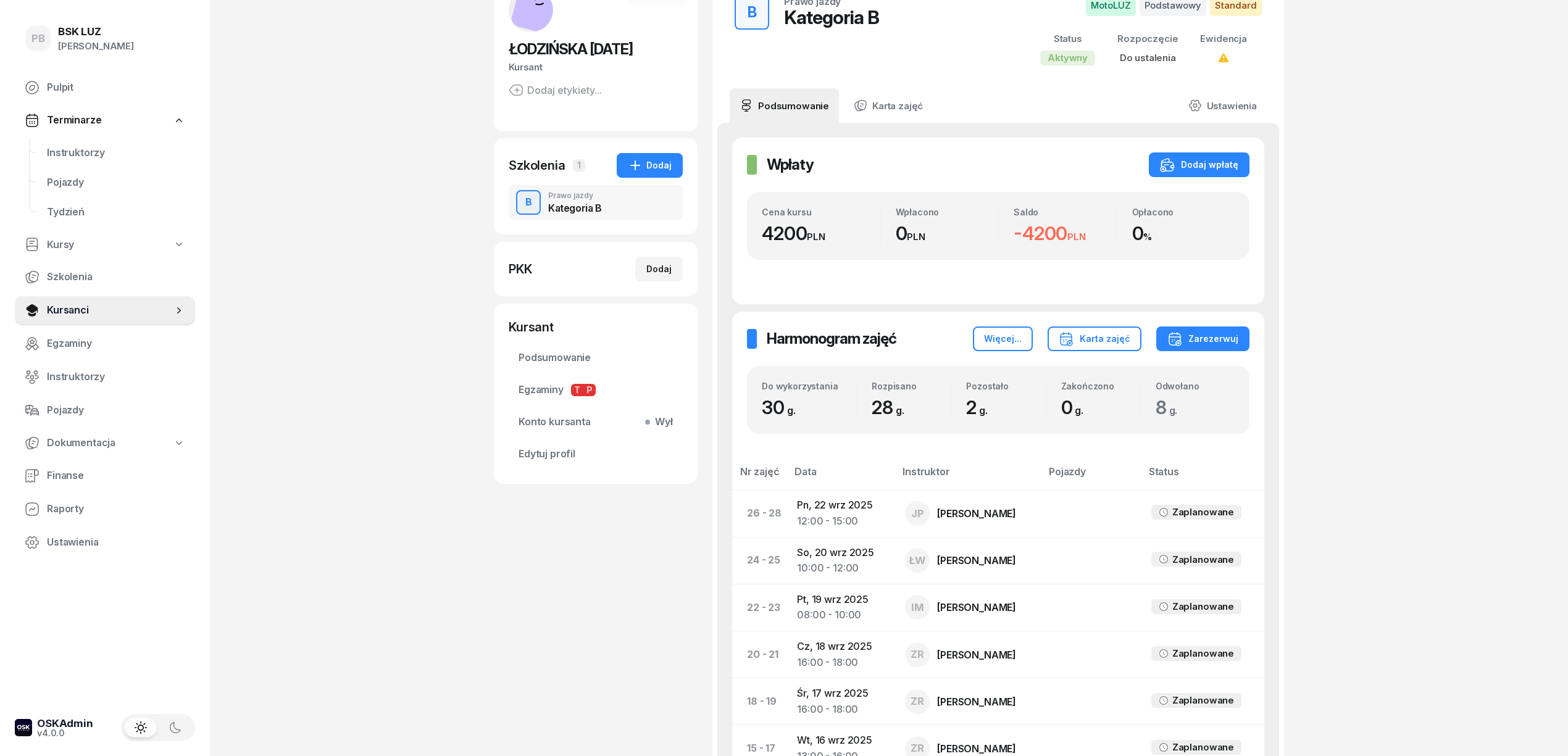
scroll to position [82, 0]
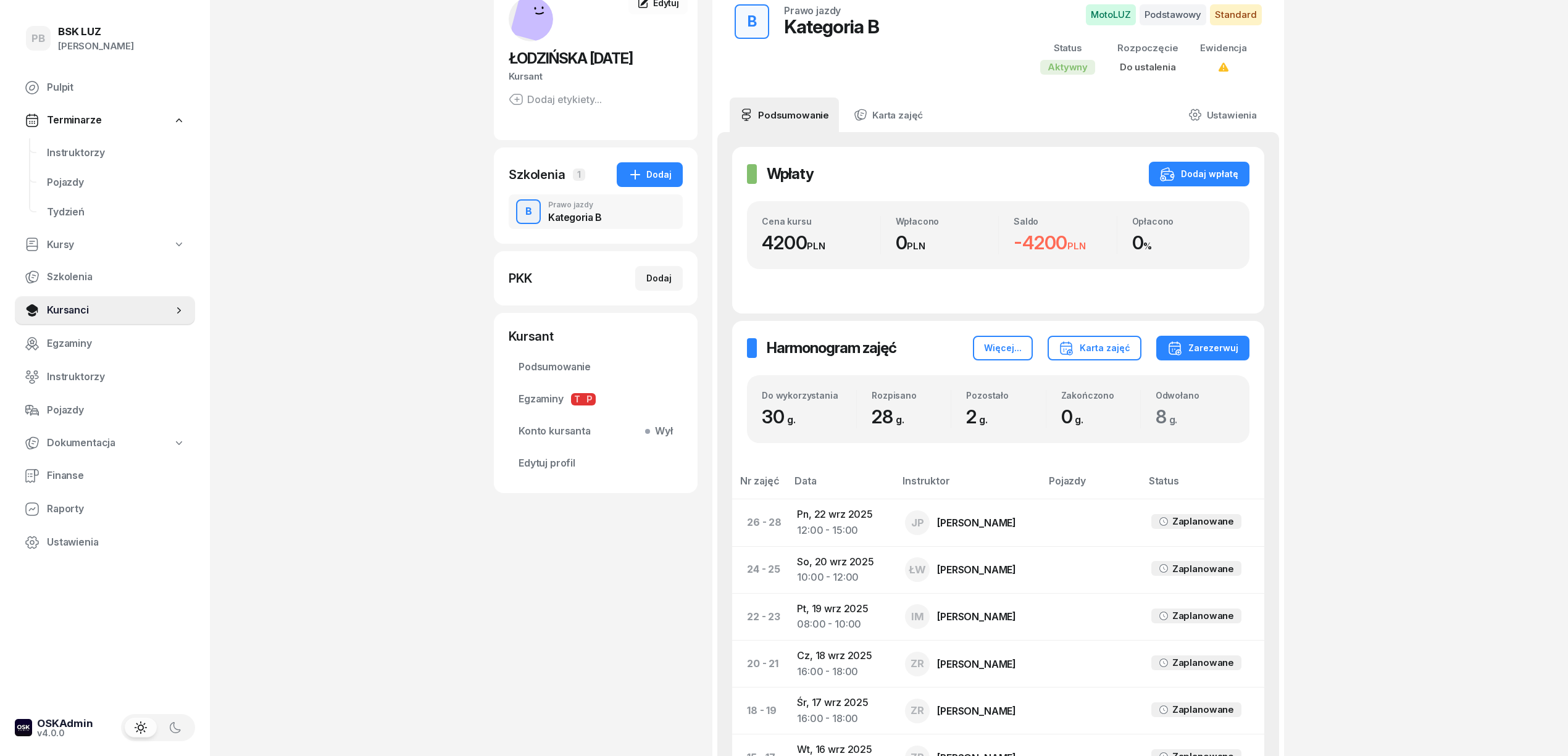
click at [1501, 413] on div "PB BSK [PERSON_NAME] Terminarze Instruktorzy Pojazdy Tydzień Kursy Szkolenia Ku…" at bounding box center [784, 662] width 1568 height 1489
click at [1556, 285] on div "PB BSK [PERSON_NAME] Terminarze Instruktorzy Pojazdy Tydzień Kursy Szkolenia Ku…" at bounding box center [784, 662] width 1568 height 1489
click at [1205, 175] on div "Dodaj wpłatę" at bounding box center [1198, 174] width 78 height 15
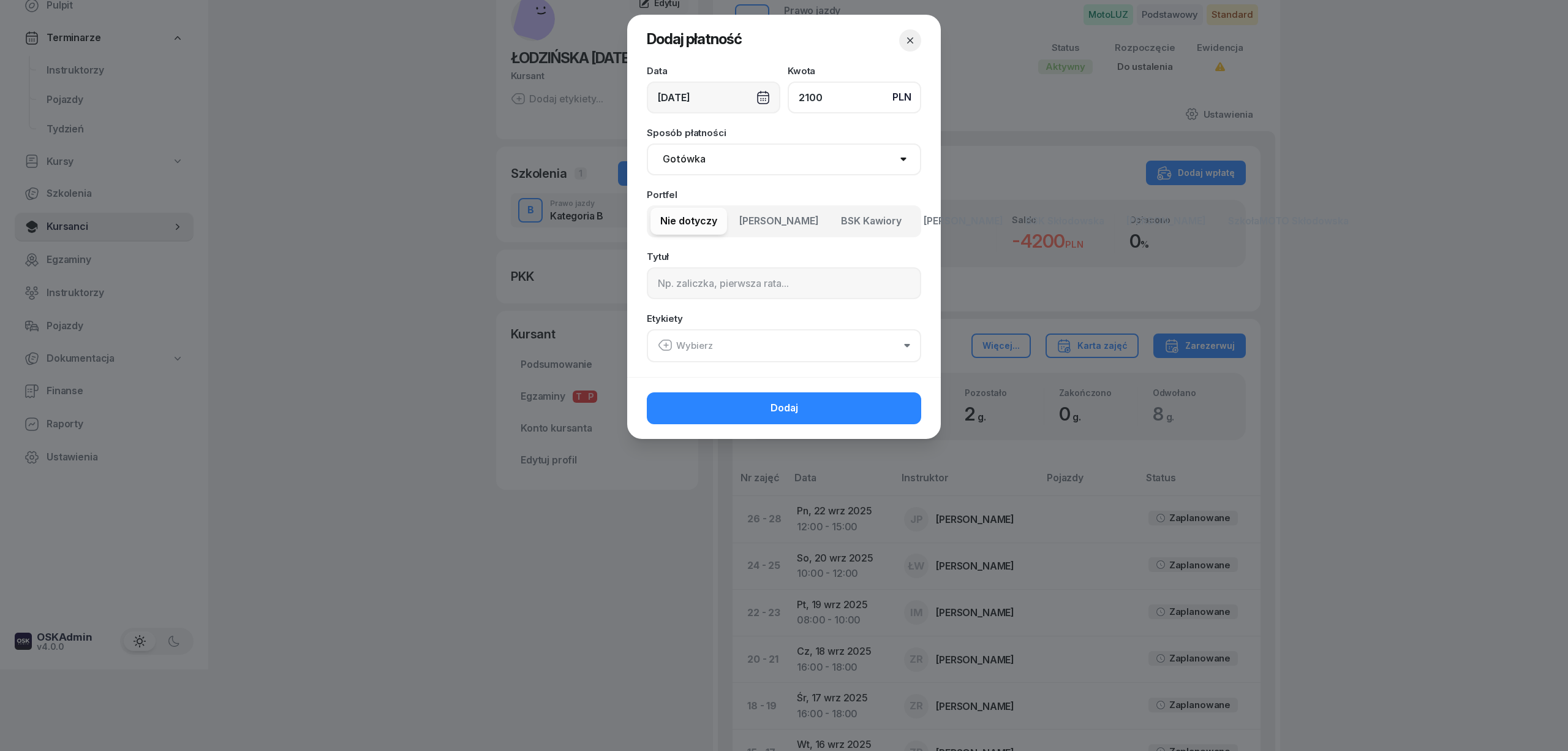
type input "2100"
click at [863, 224] on span "BSK Kawiory" at bounding box center [871, 221] width 61 height 16
click at [749, 343] on button "Wybierz" at bounding box center [784, 345] width 275 height 33
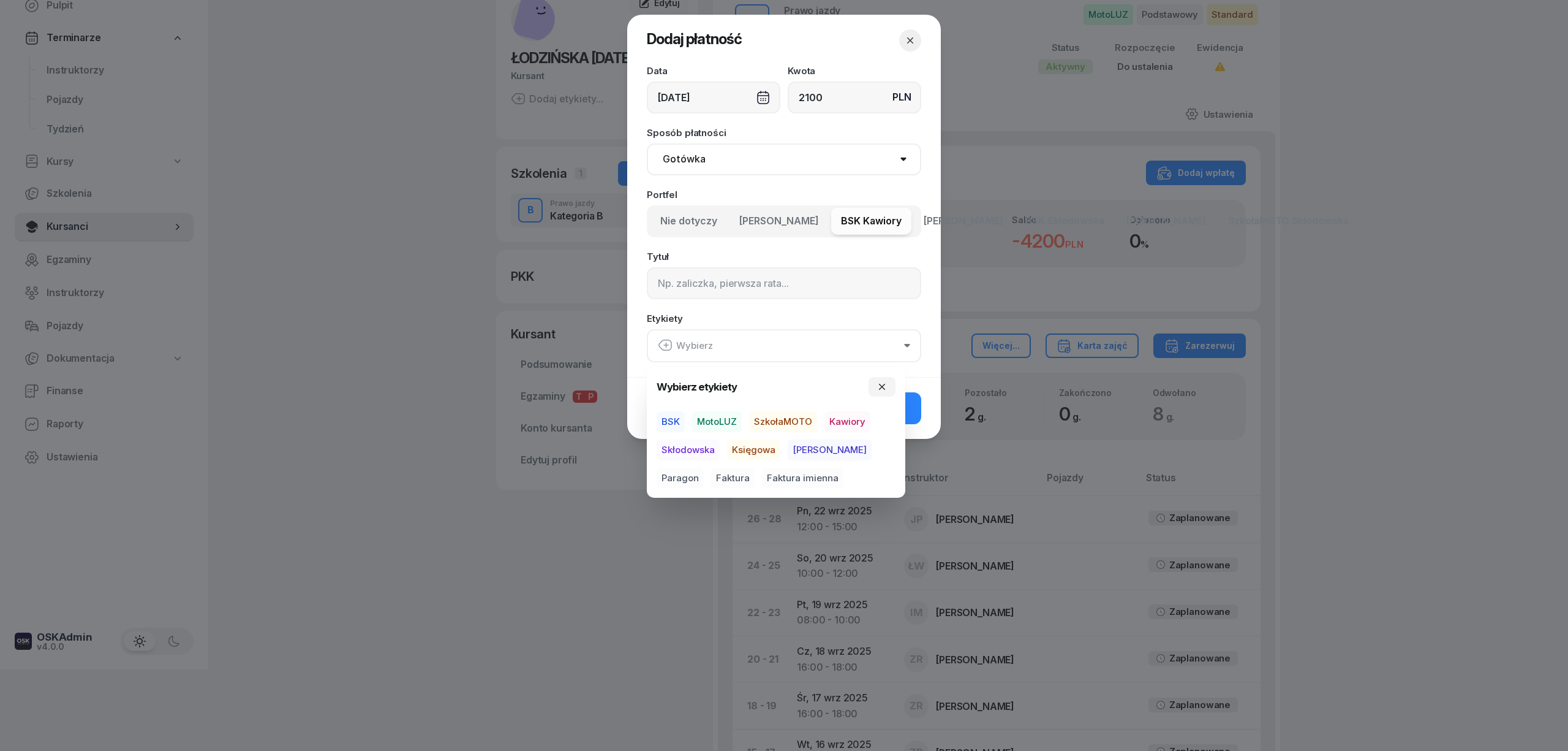
click at [710, 417] on span "MotoLUZ" at bounding box center [717, 422] width 50 height 21
click at [839, 419] on span "Kawiory" at bounding box center [847, 422] width 46 height 21
click at [704, 467] on span "Paragon" at bounding box center [680, 477] width 47 height 21
click at [907, 42] on icon "button" at bounding box center [911, 41] width 12 height 12
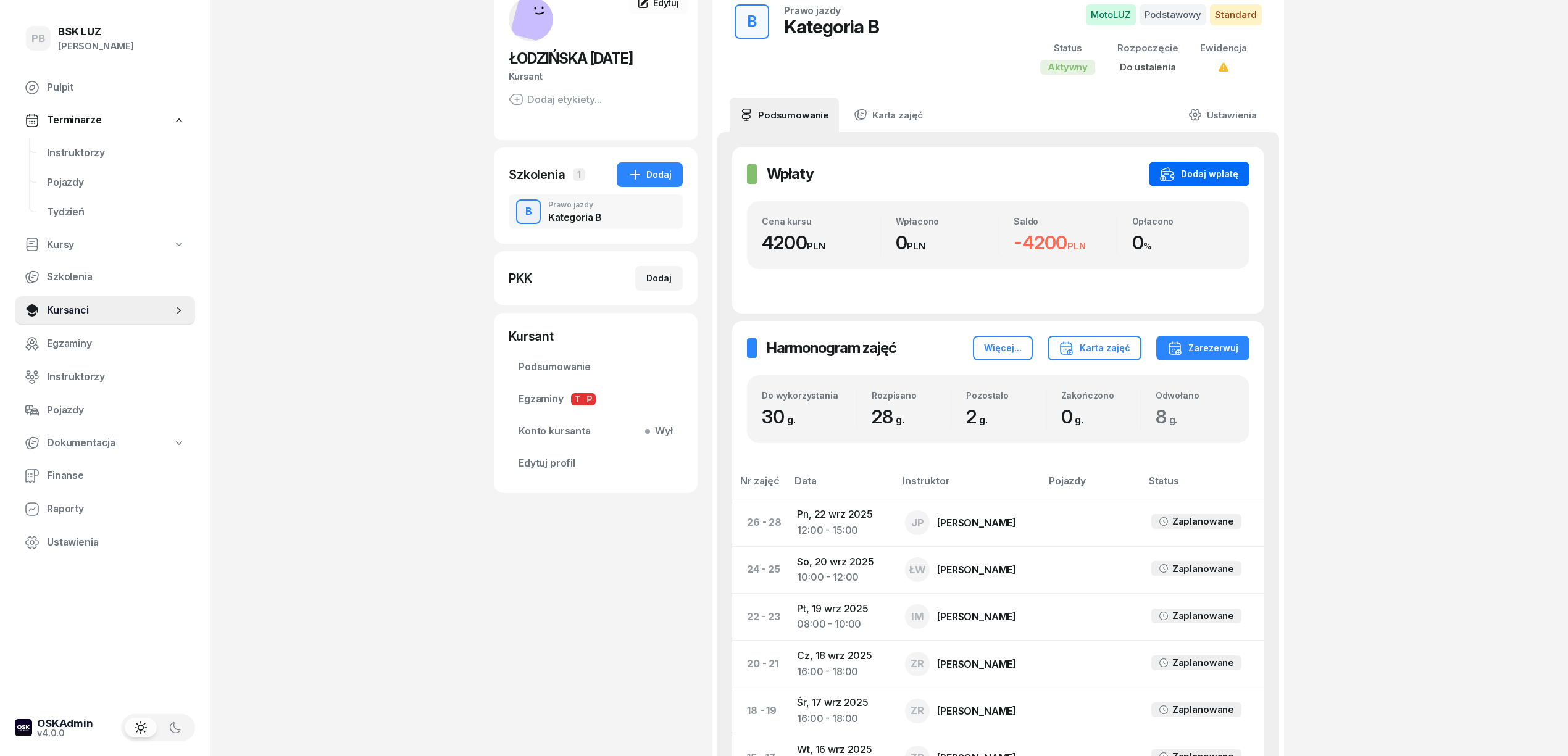
click at [1198, 176] on div "Dodaj wpłatę" at bounding box center [1198, 174] width 78 height 15
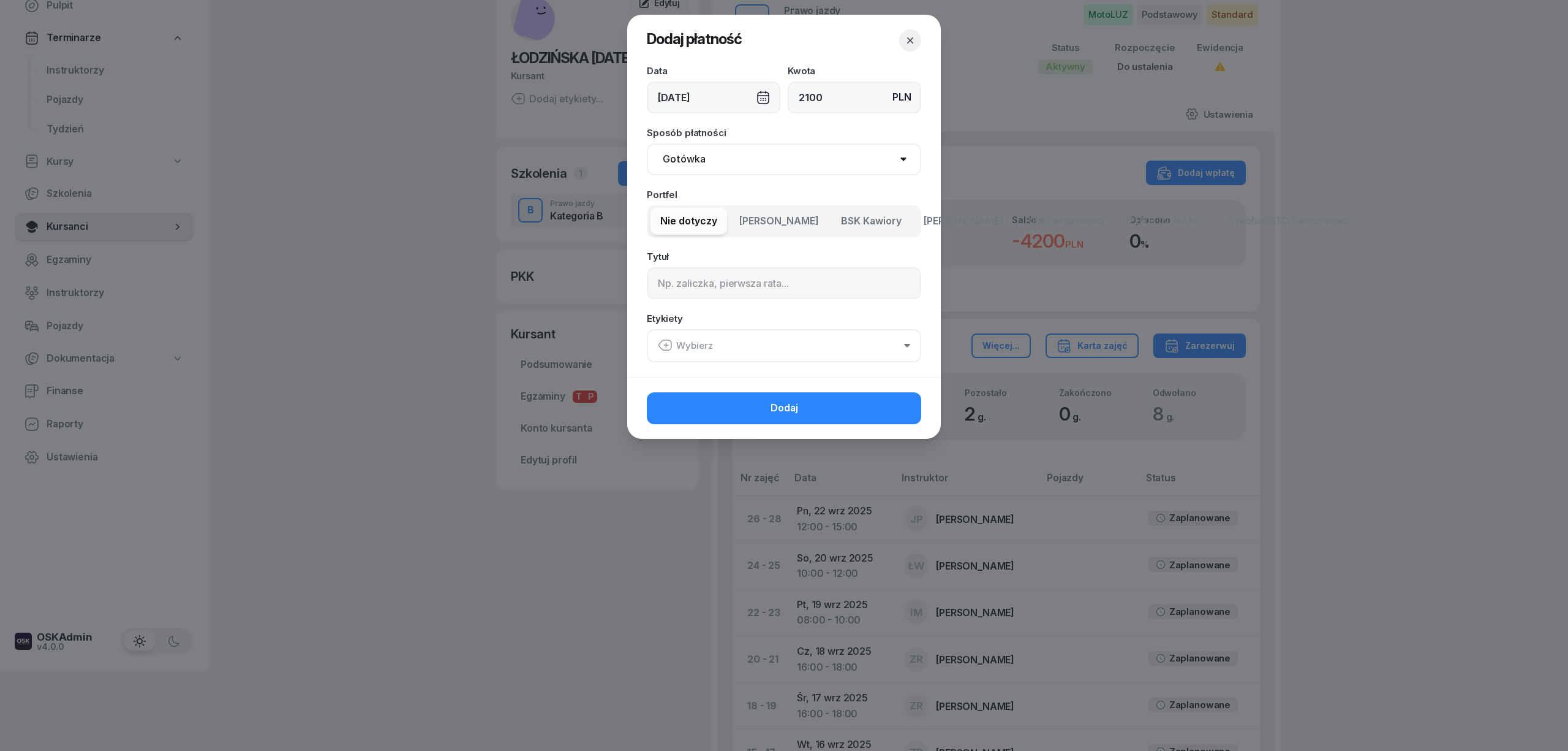
type input "2100"
click at [795, 160] on select "Gotówka Karta Przelew Płatności online BLIK" at bounding box center [784, 159] width 275 height 32
click at [787, 224] on span "[PERSON_NAME]" at bounding box center [780, 221] width 80 height 16
click at [775, 292] on input at bounding box center [784, 282] width 275 height 32
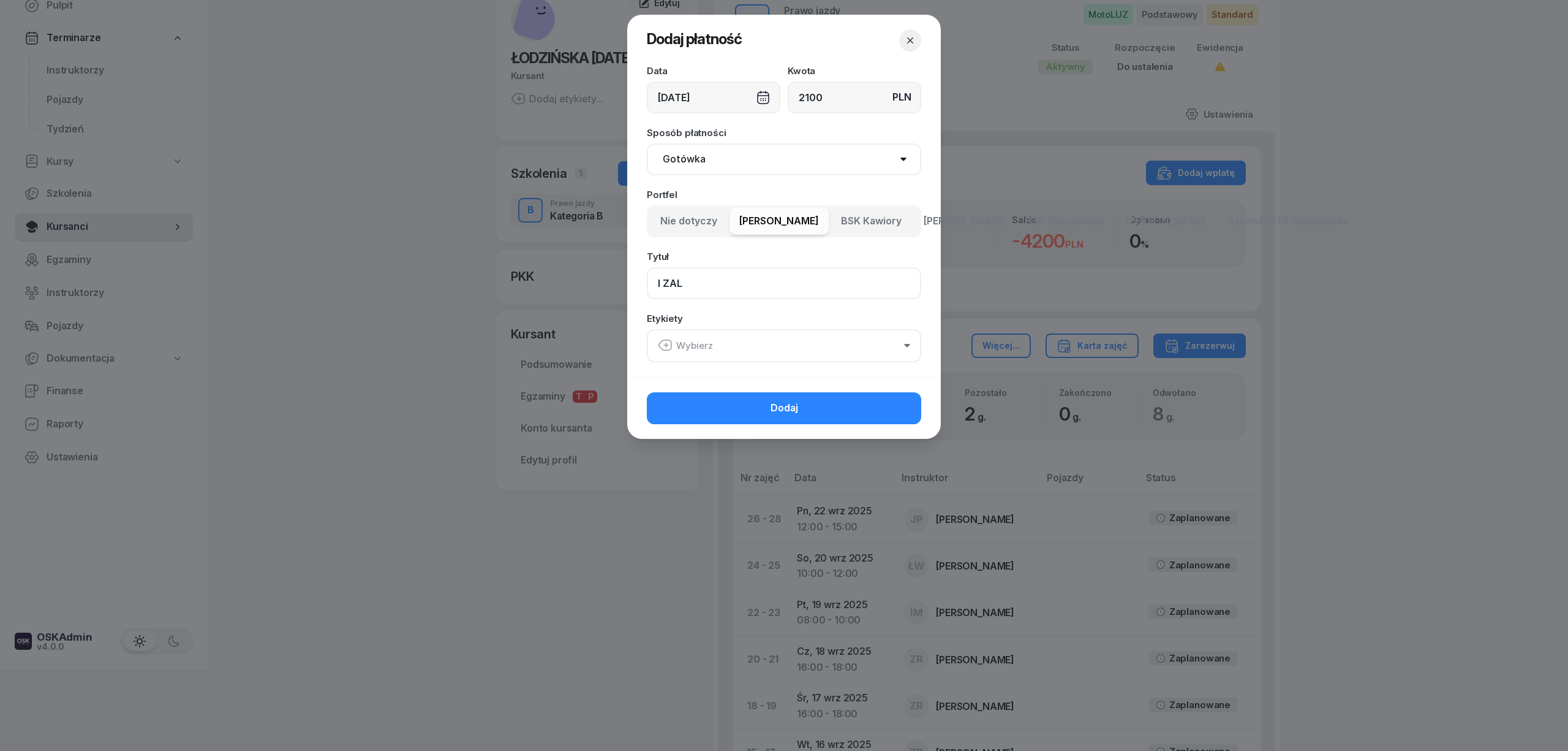
type input "I ZAL"
click at [755, 352] on button "Wybierz" at bounding box center [784, 345] width 275 height 33
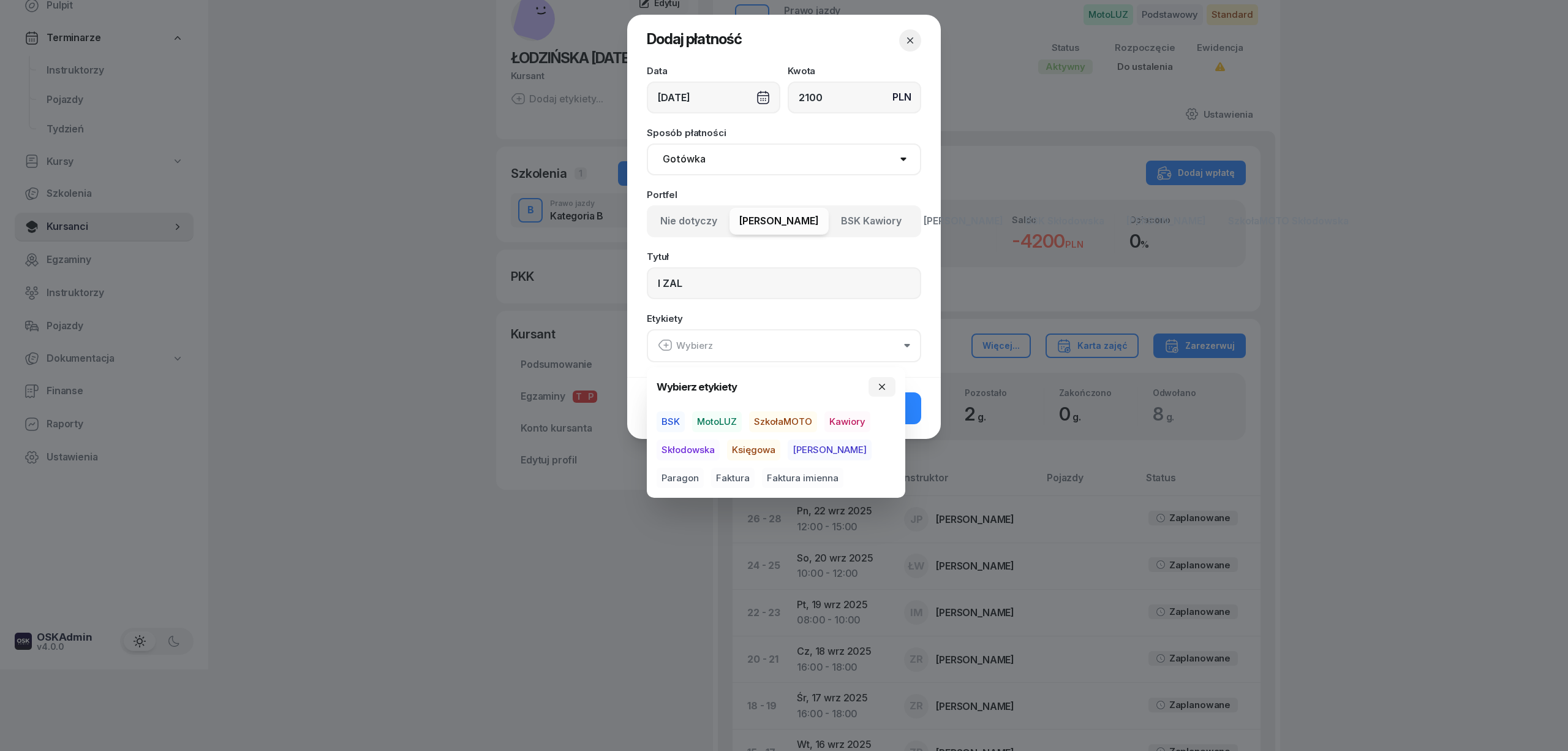
click at [716, 422] on span "MotoLUZ" at bounding box center [717, 422] width 50 height 21
click at [857, 422] on span "Kawiory" at bounding box center [847, 422] width 46 height 21
click at [704, 467] on span "Paragon" at bounding box center [680, 477] width 47 height 21
click at [915, 409] on button "Dodaj" at bounding box center [784, 407] width 275 height 32
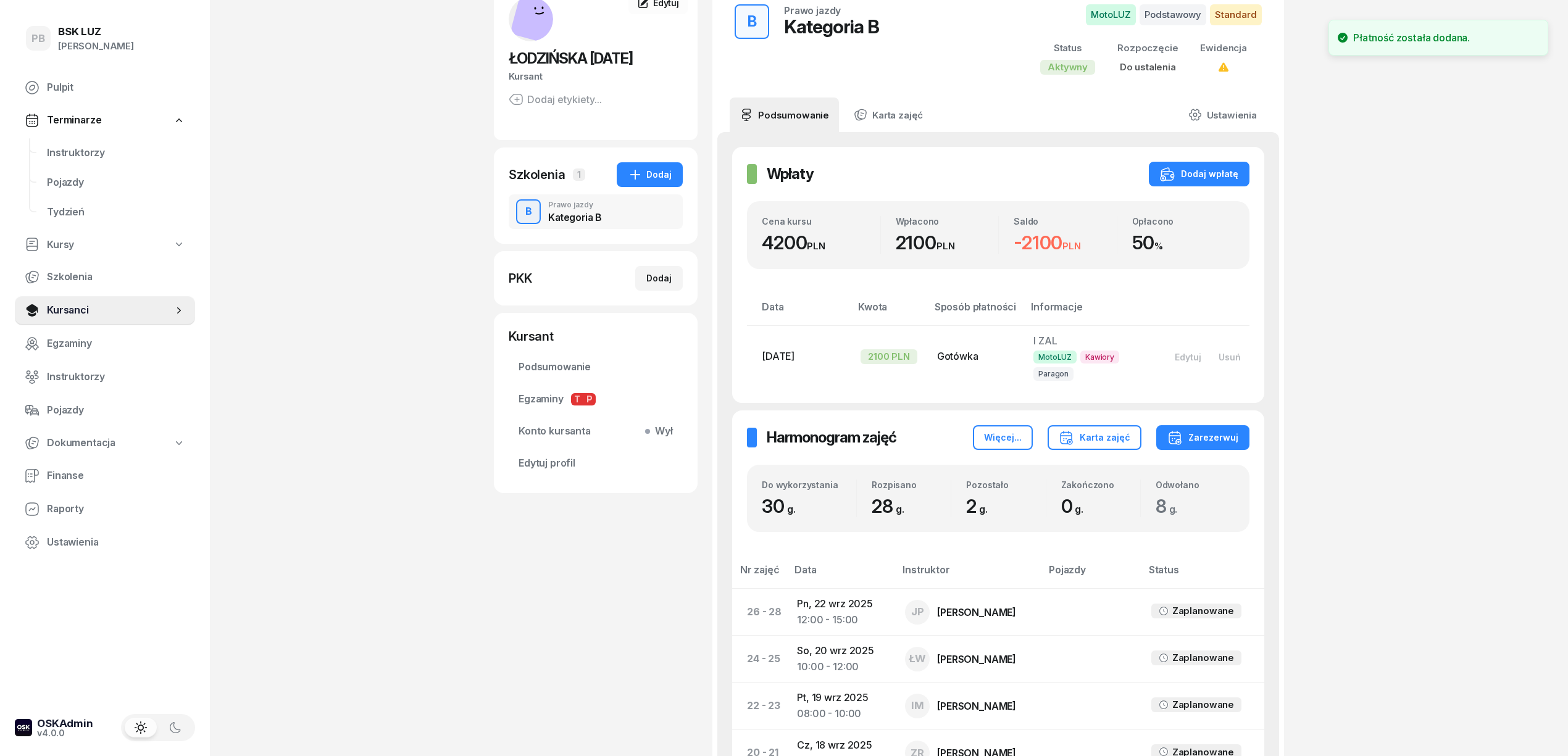
click at [519, 620] on div "ŁODZIŃSKA [DATE] Kursant Dodaj etykiety... PŁ [DATE][PERSON_NAME] Kursant Edytu…" at bounding box center [595, 697] width 204 height 1430
click at [60, 470] on span "Finanse" at bounding box center [116, 476] width 138 height 16
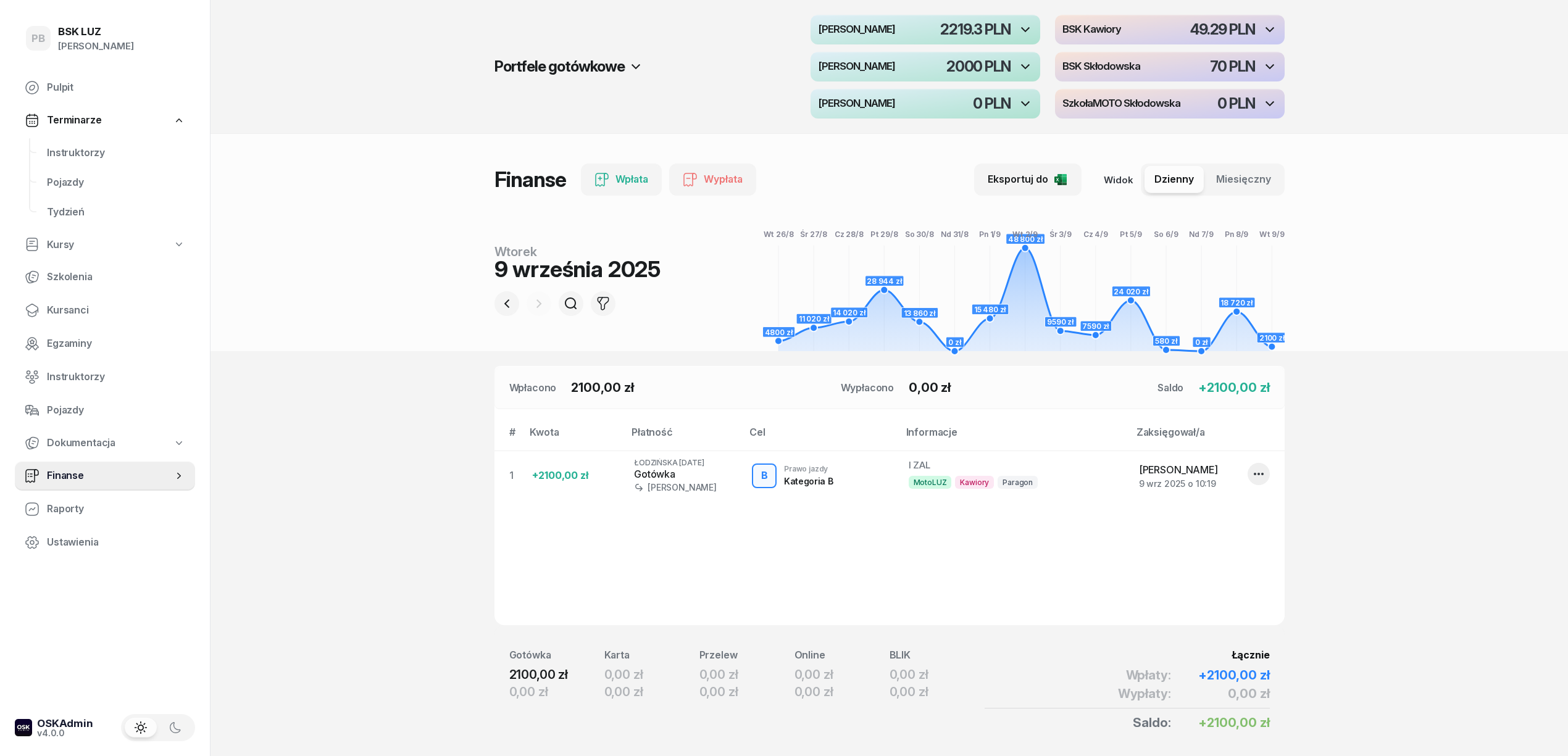
click at [1314, 563] on section "Portfele gotówkowe MotoLUZ Kawiory 2219.3 PLN BSK Kawiory 49.29 PLN MotoLUZ Skł…" at bounding box center [889, 399] width 1357 height 799
click at [1369, 538] on section "Portfele gotówkowe MotoLUZ Kawiory 2219.3 PLN BSK Kawiory 49.29 PLN MotoLUZ Skł…" at bounding box center [889, 399] width 1357 height 799
click at [1387, 524] on section "Portfele gotówkowe MotoLUZ Kawiory 2219.3 PLN BSK Kawiory 49.29 PLN MotoLUZ Skł…" at bounding box center [889, 399] width 1357 height 799
click at [1484, 514] on section "Portfele gotówkowe MotoLUZ Kawiory 2219.3 PLN BSK Kawiory 49.29 PLN MotoLUZ Skł…" at bounding box center [889, 399] width 1357 height 799
click at [67, 150] on span "Instruktorzy" at bounding box center [116, 153] width 138 height 16
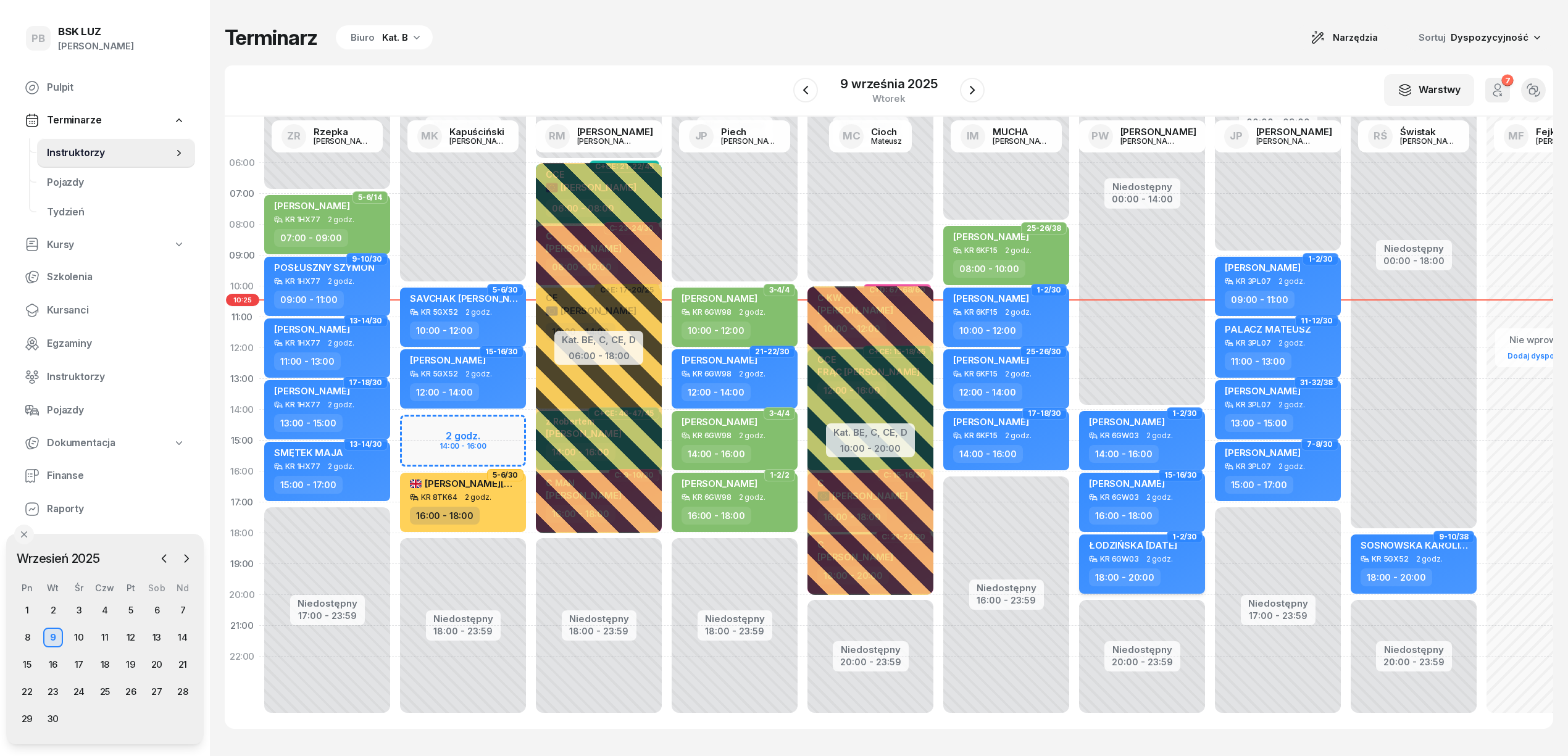
click at [1167, 571] on div "18:00 - 20:00" at bounding box center [1143, 577] width 108 height 18
select select "18"
select select "20"
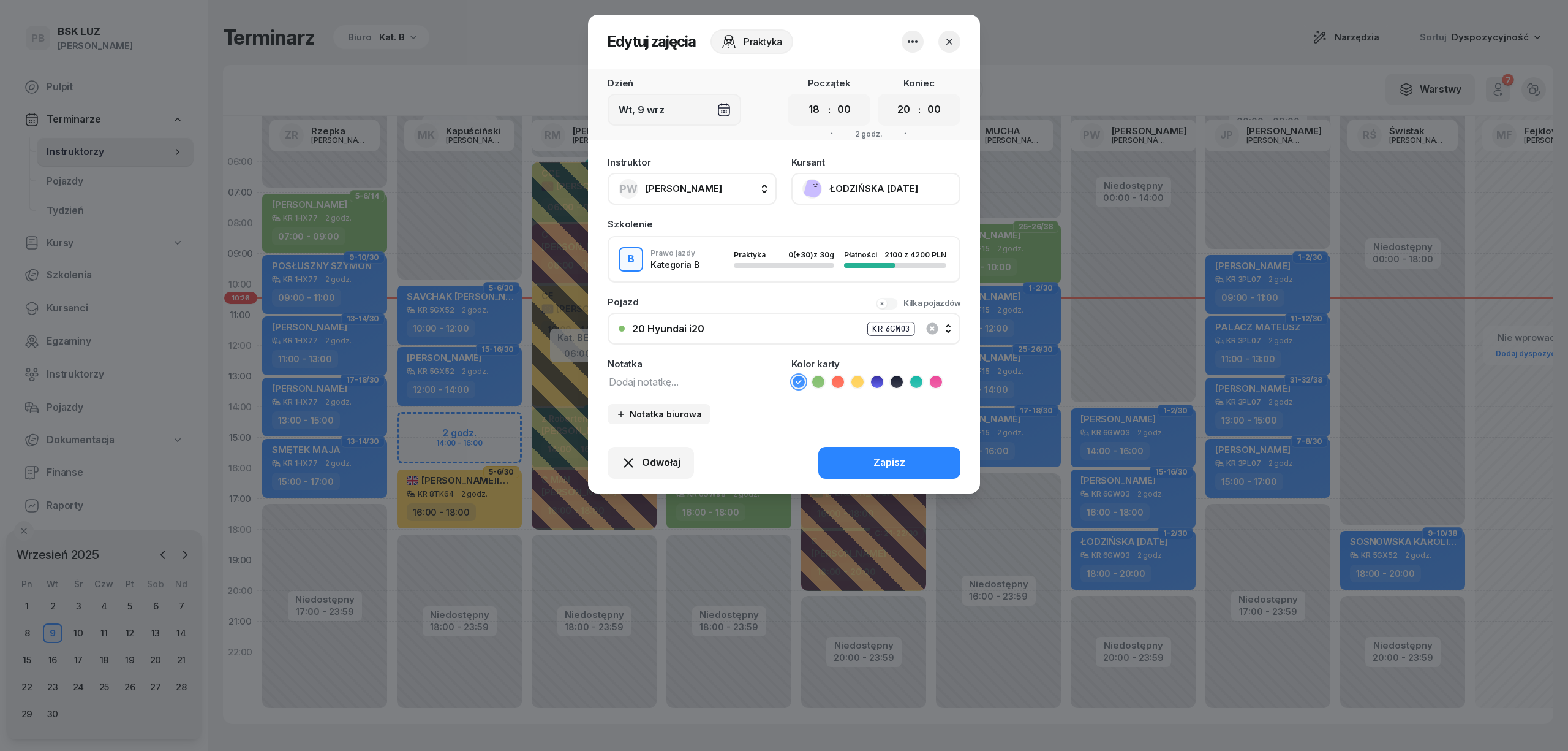
click at [952, 41] on icon "button" at bounding box center [950, 42] width 12 height 12
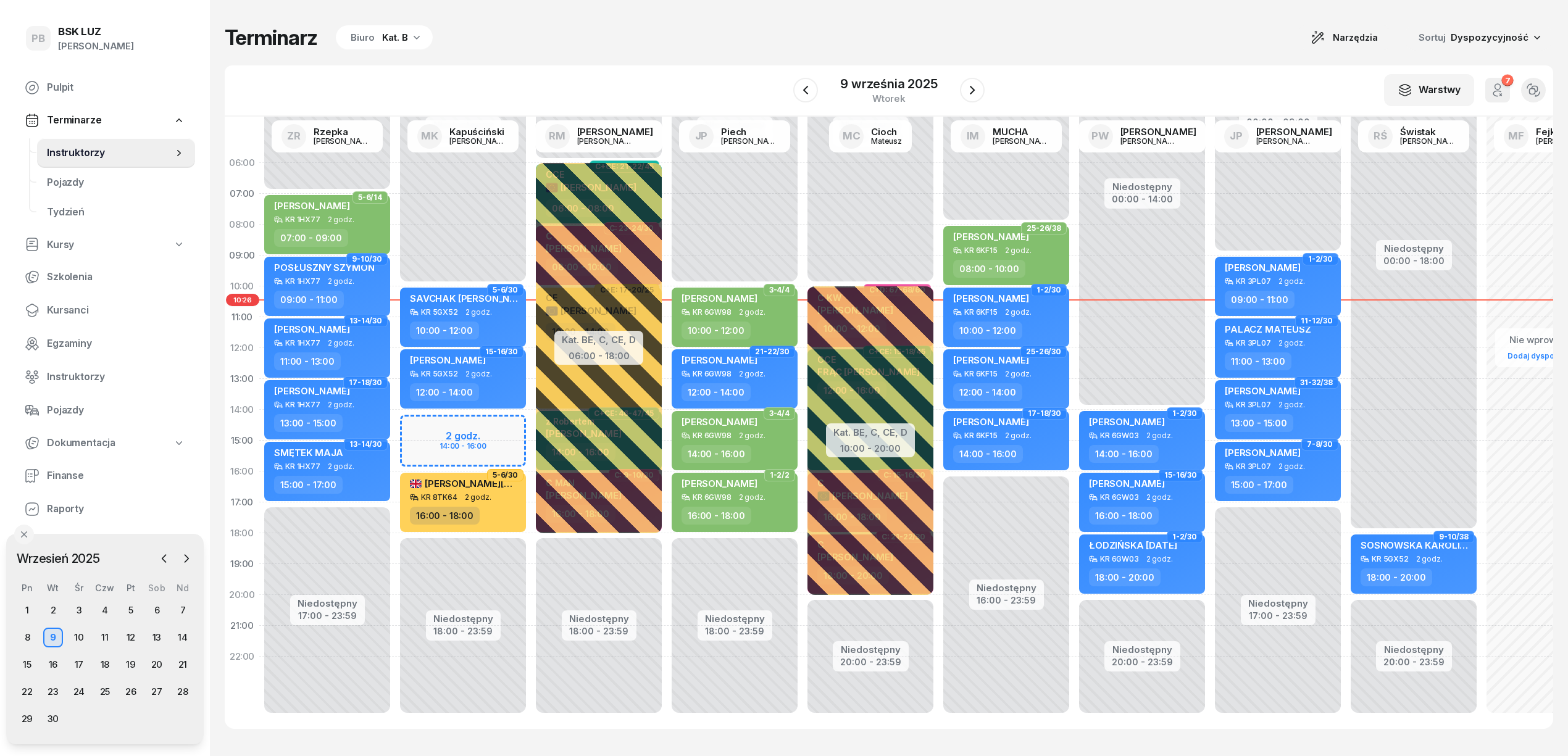
click at [976, 35] on div "Terminarz Biuro Kat. B Narzędzia Sortuj Dyspozycyjność" at bounding box center [889, 37] width 1328 height 26
click at [1150, 53] on div "Terminarz Biuro Kat. B Narzędzia Sortuj Dyspozycyjność W Wybierz AK [PERSON_NAM…" at bounding box center [889, 376] width 1328 height 754
click at [1158, 545] on span "ŁODZIŃSKA [DATE]" at bounding box center [1132, 545] width 88 height 12
select select "18"
select select "20"
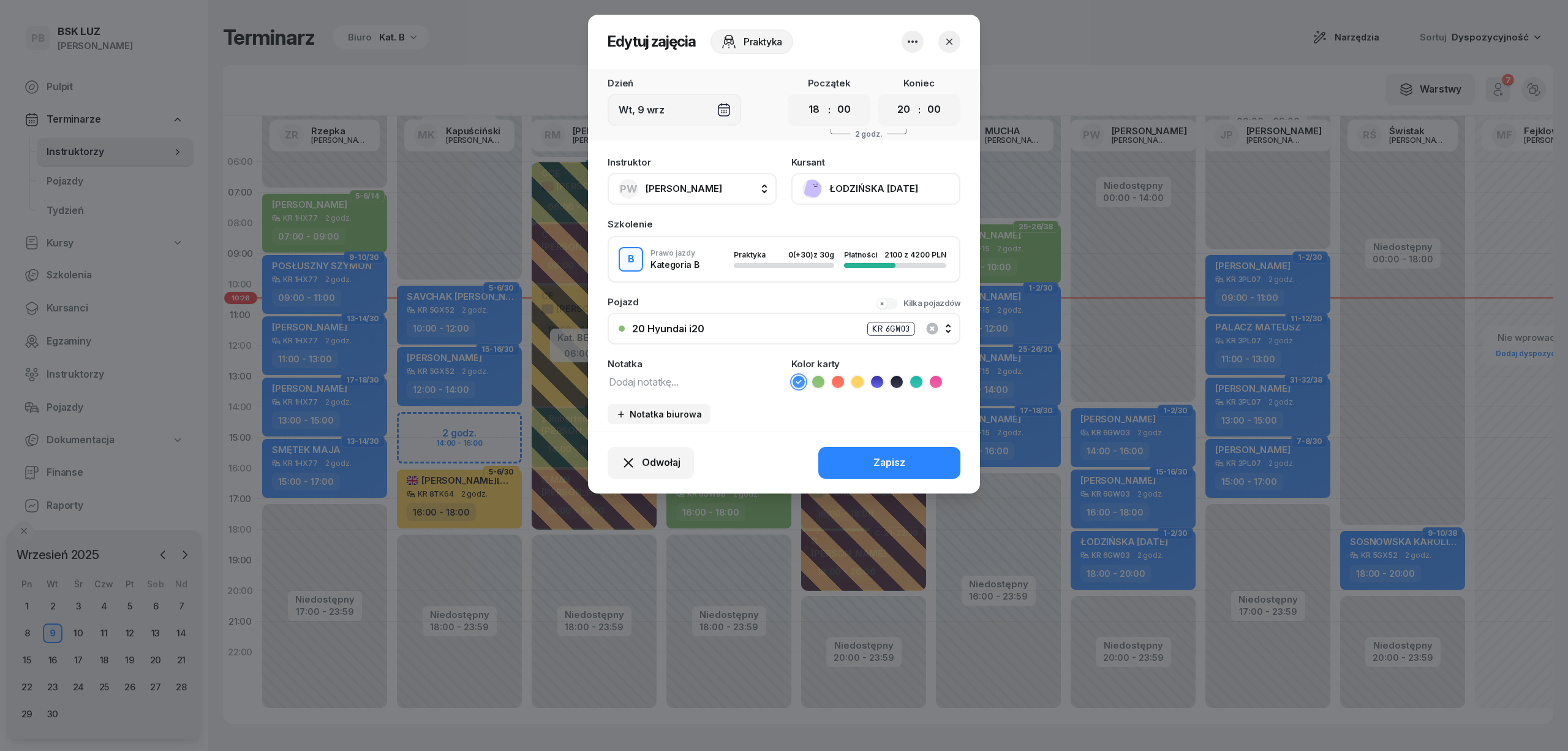
click at [828, 182] on button "ŁODZIŃSKA [DATE]" at bounding box center [876, 189] width 169 height 32
click at [851, 240] on link "Otwórz profil" at bounding box center [874, 231] width 161 height 31
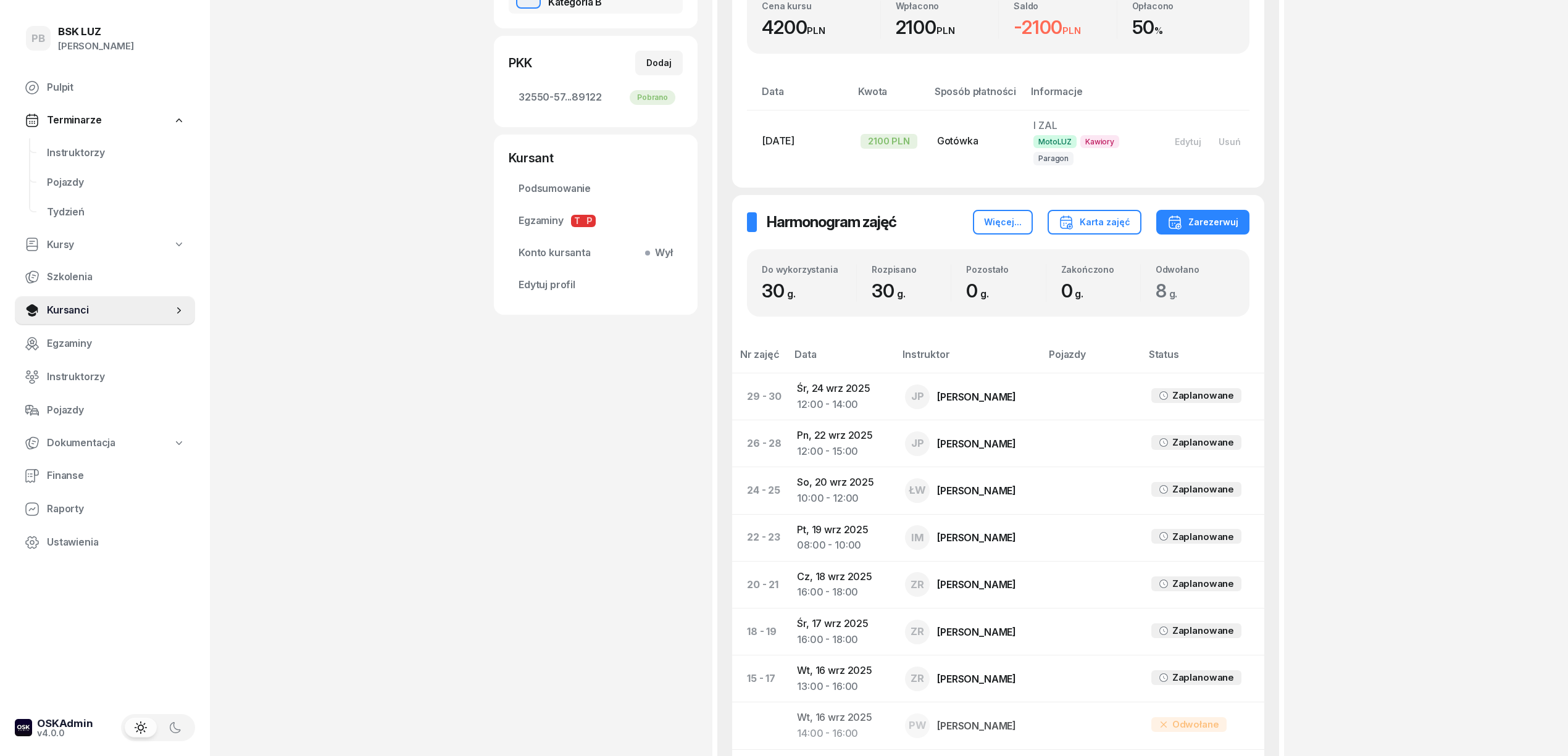
scroll to position [329, 0]
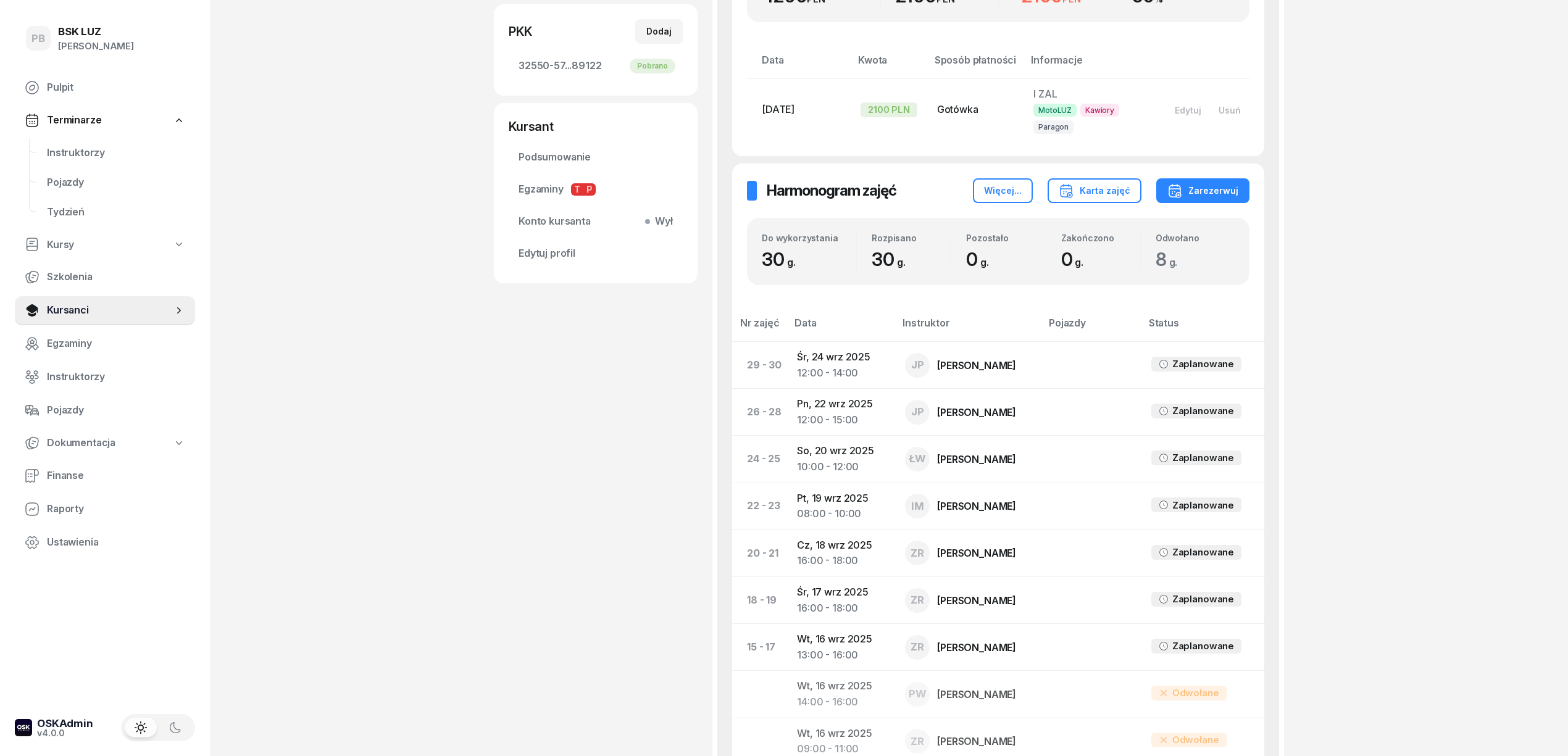
click at [393, 541] on div "PB BSK [PERSON_NAME] Terminarze Instruktorzy Pojazdy Tydzień Kursy Szkolenia Ku…" at bounding box center [784, 483] width 1568 height 1625
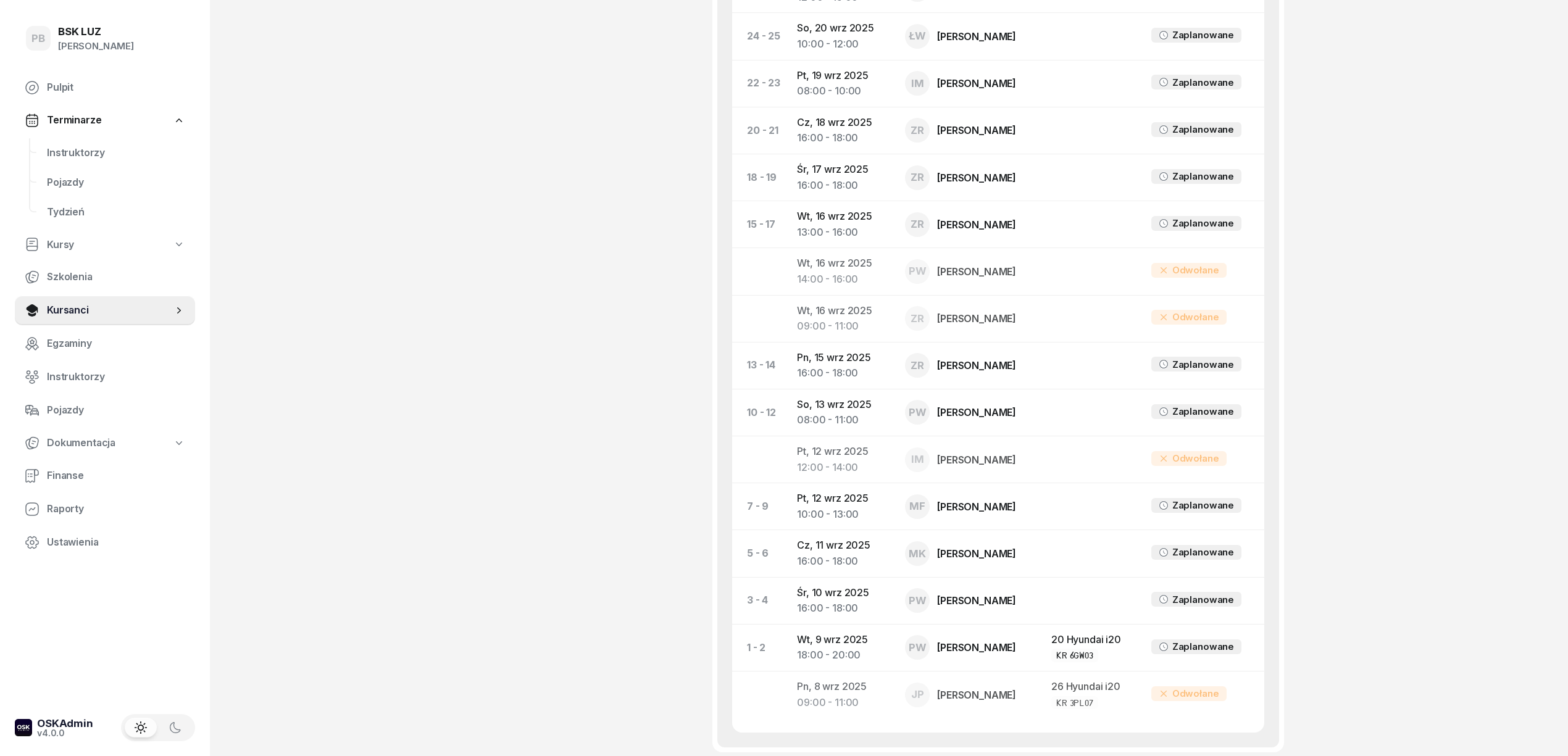
scroll to position [823, 0]
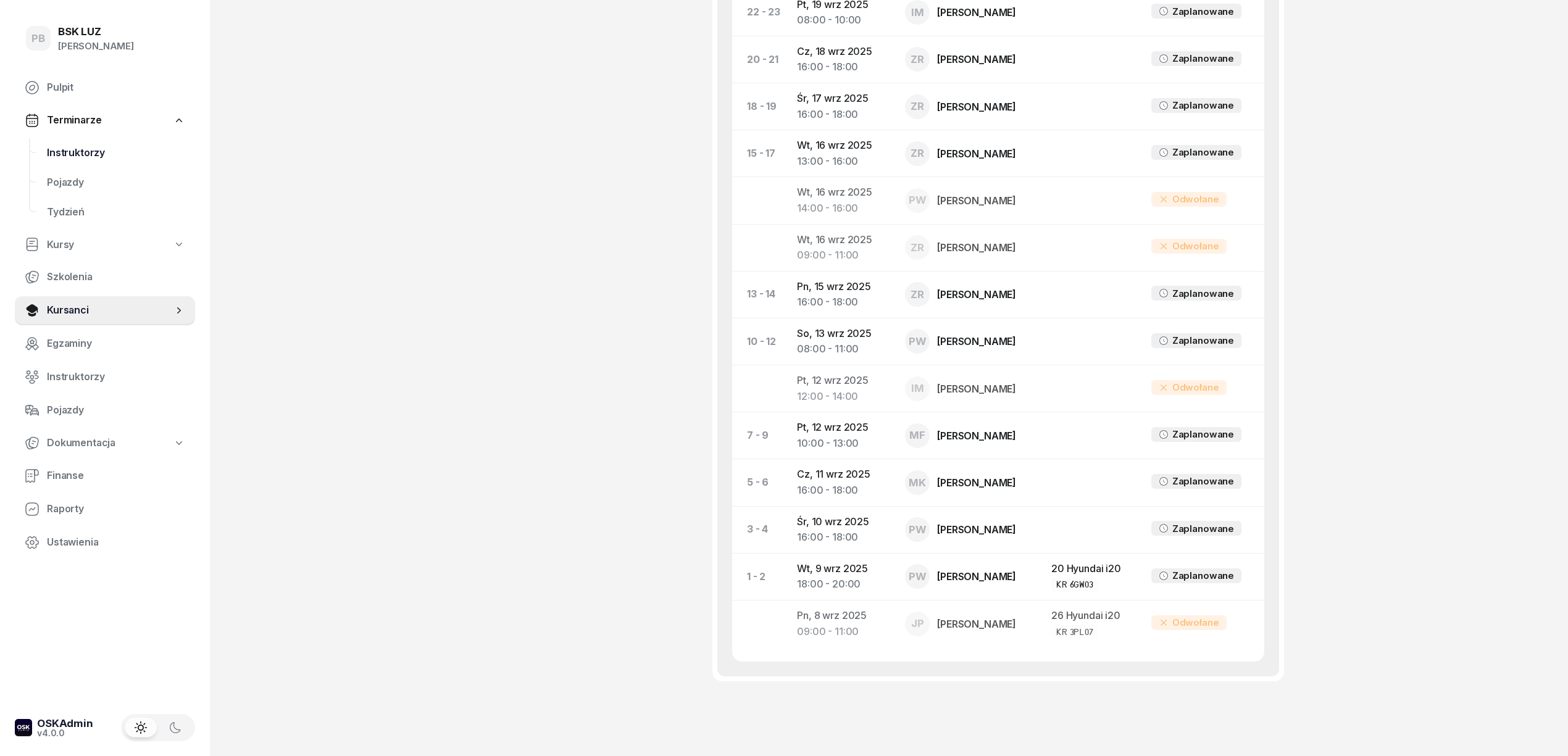
click at [95, 153] on span "Instruktorzy" at bounding box center [116, 153] width 138 height 16
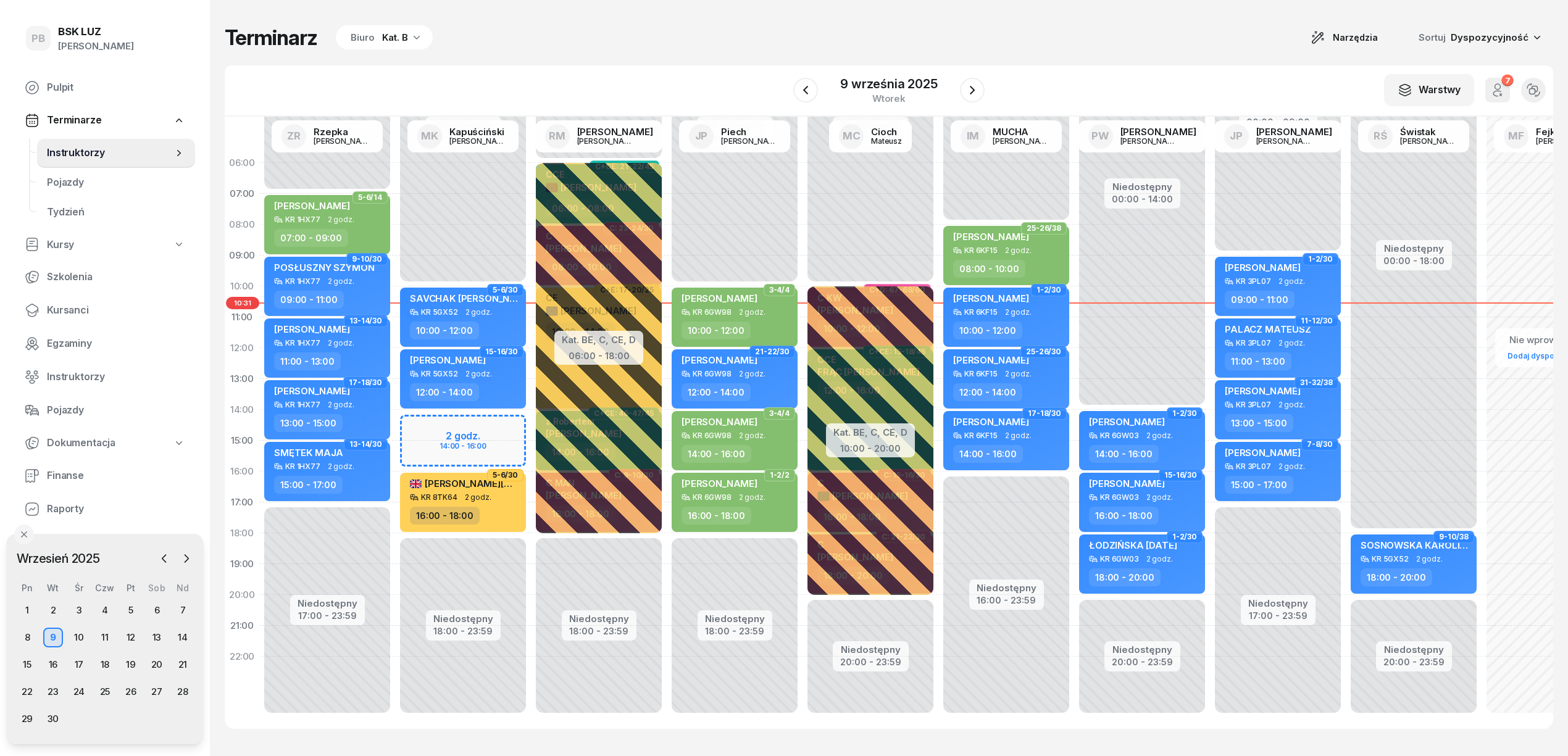
click at [727, 29] on div "Terminarz Biuro Kat. B Narzędzia Sortuj Dyspozycyjność" at bounding box center [889, 37] width 1328 height 26
click at [1013, 35] on div "Terminarz Biuro Kat. B Narzędzia Sortuj Dyspozycyjność" at bounding box center [889, 37] width 1328 height 26
click at [621, 38] on div "Terminarz Biuro Kat. B Narzędzia Sortuj Dyspozycyjność" at bounding box center [889, 37] width 1328 height 26
click at [617, 59] on div "Terminarz Biuro Kat. B Narzędzia Sortuj Dyspozycyjność W Wybierz AK [PERSON_NAM…" at bounding box center [889, 376] width 1328 height 754
click at [724, 57] on div "Terminarz Biuro Kat. B Narzędzia Sortuj Dyspozycyjność W Wybierz AK [PERSON_NAM…" at bounding box center [889, 376] width 1328 height 754
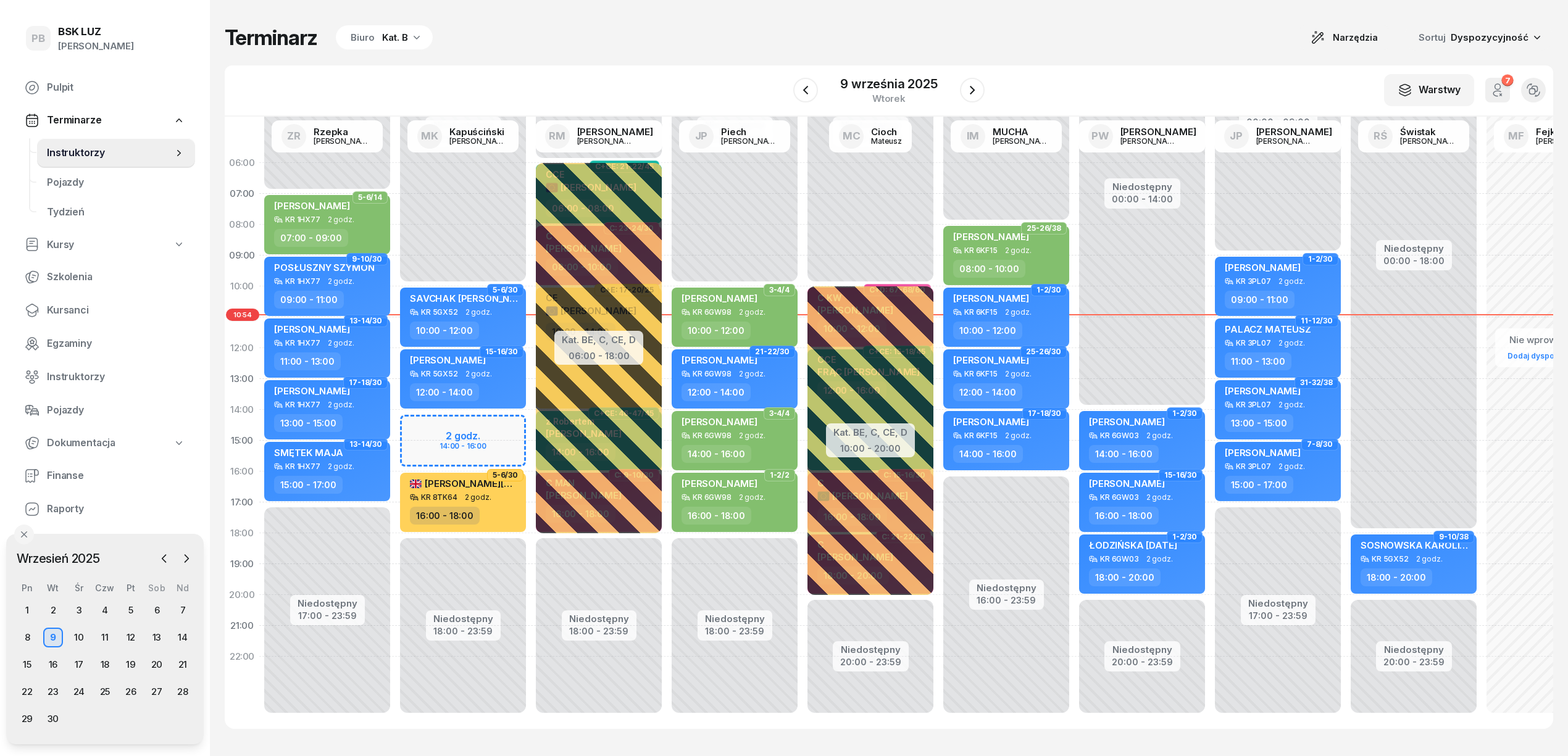
click at [383, 35] on div "Kat. B" at bounding box center [394, 37] width 26 height 15
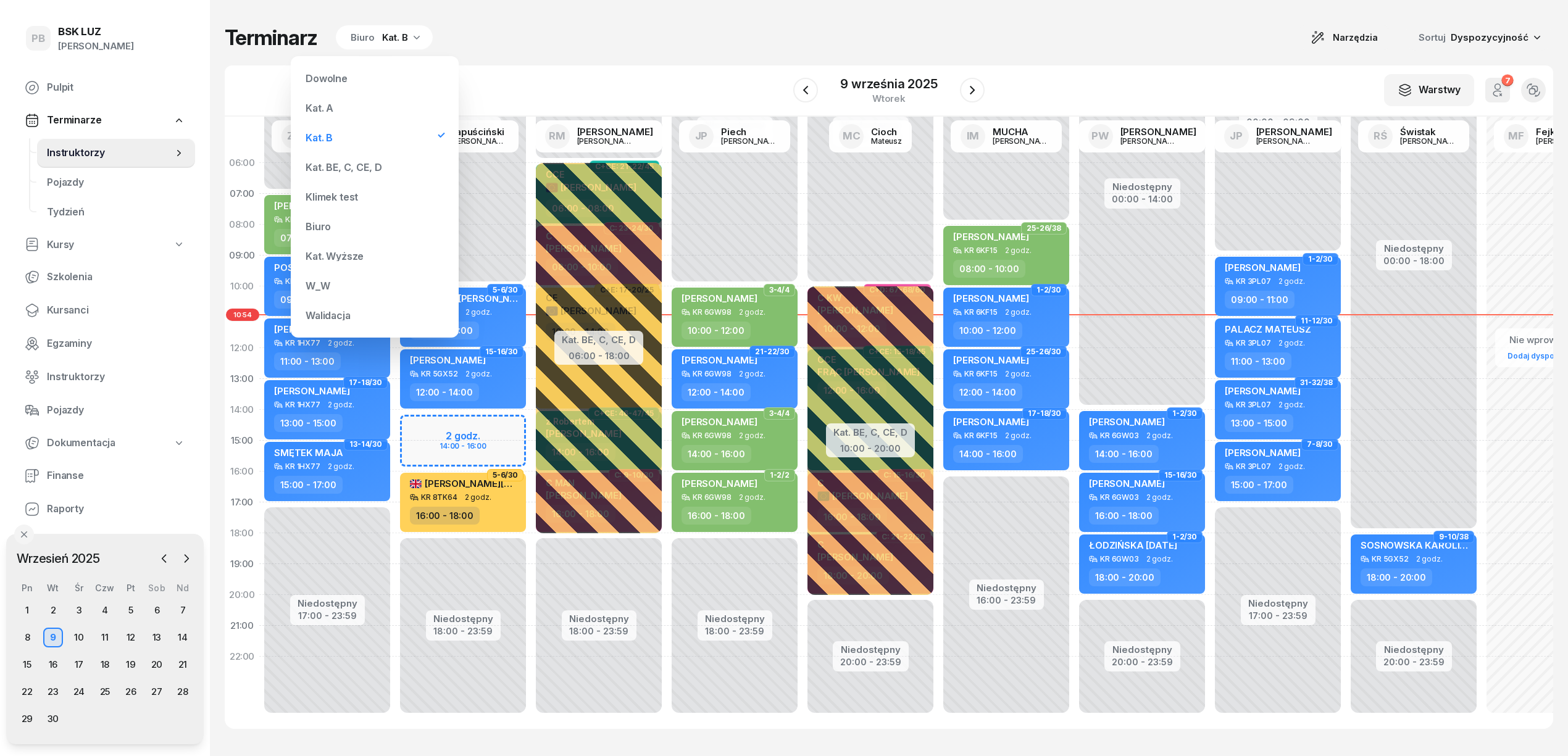
click at [363, 170] on div "Kat. BE, C, CE, D" at bounding box center [343, 167] width 76 height 10
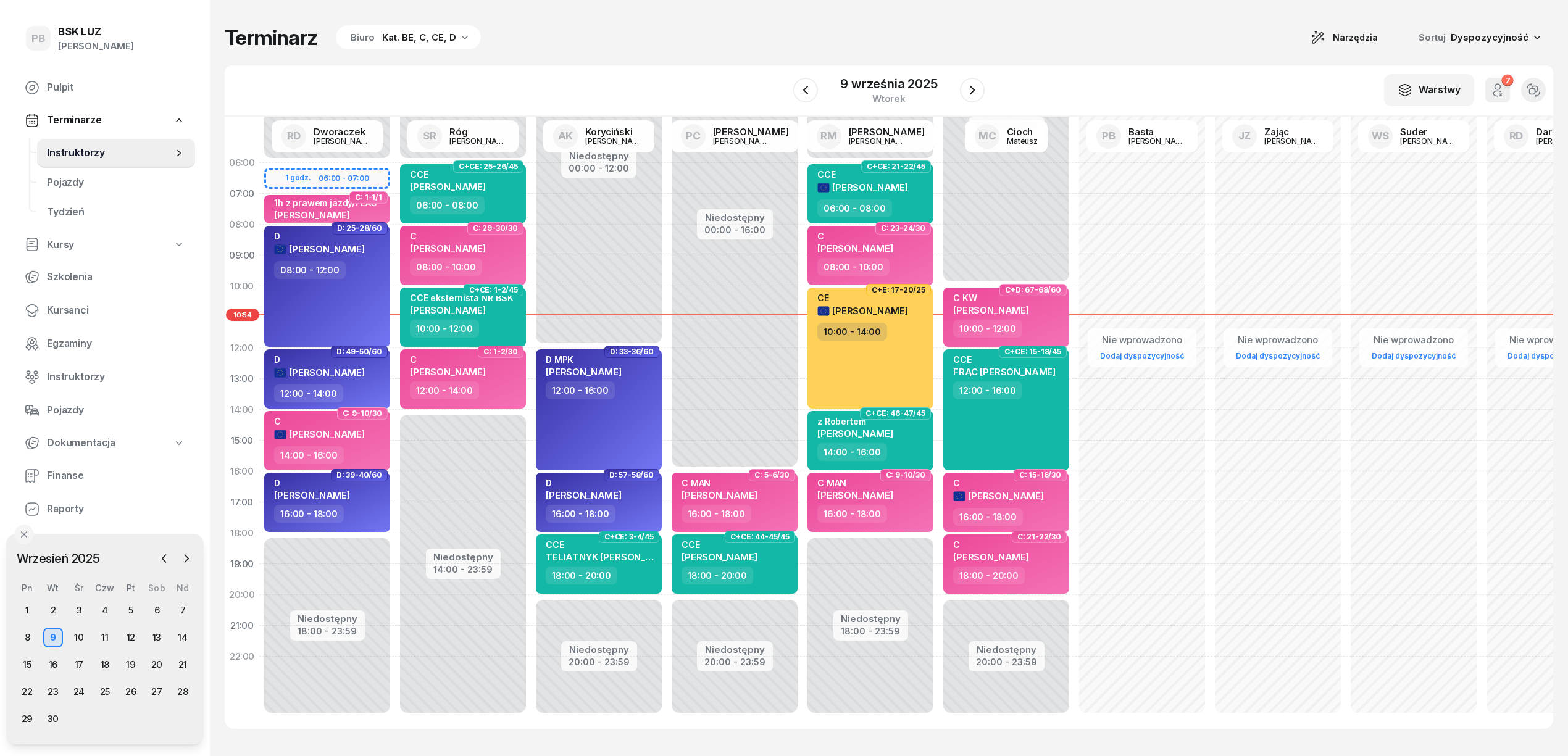
click at [603, 45] on div "Terminarz Biuro Kat. BE, C, CE, D Narzędzia Sortuj Dyspozycyjność" at bounding box center [889, 37] width 1328 height 26
click at [548, 40] on div "Terminarz Biuro Kat. BE, C, CE, D Narzędzia Sortuj Dyspozycyjność" at bounding box center [889, 37] width 1328 height 26
click at [598, 59] on div "Terminarz Biuro Kat. BE, C, CE, D Narzędzia Sortuj Dyspozycyjność W Wybierz AK …" at bounding box center [889, 376] width 1328 height 754
click at [502, 317] on div "CCE eksternista NR BSK [PERSON_NAME]" at bounding box center [461, 306] width 103 height 27
select select "10"
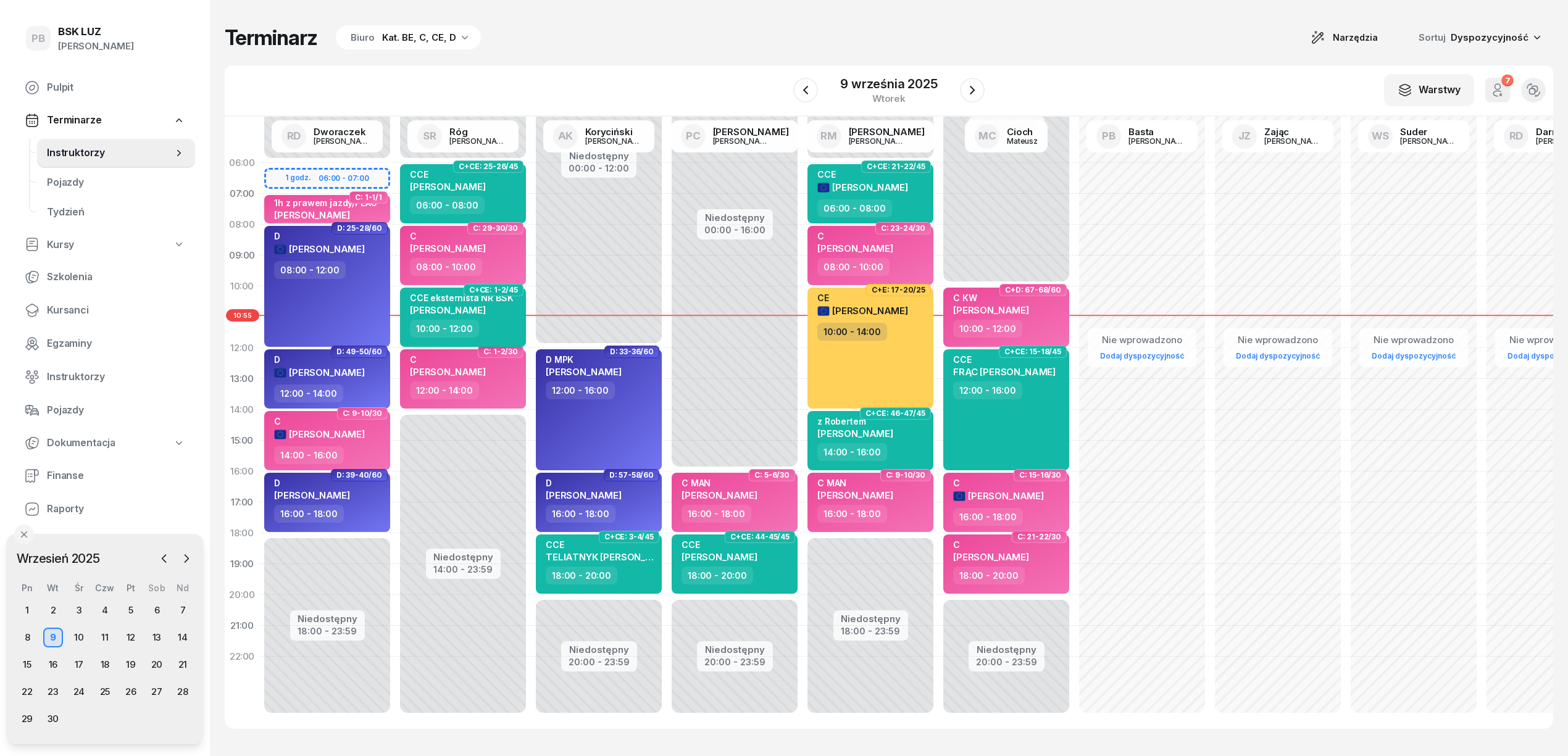
select select "12"
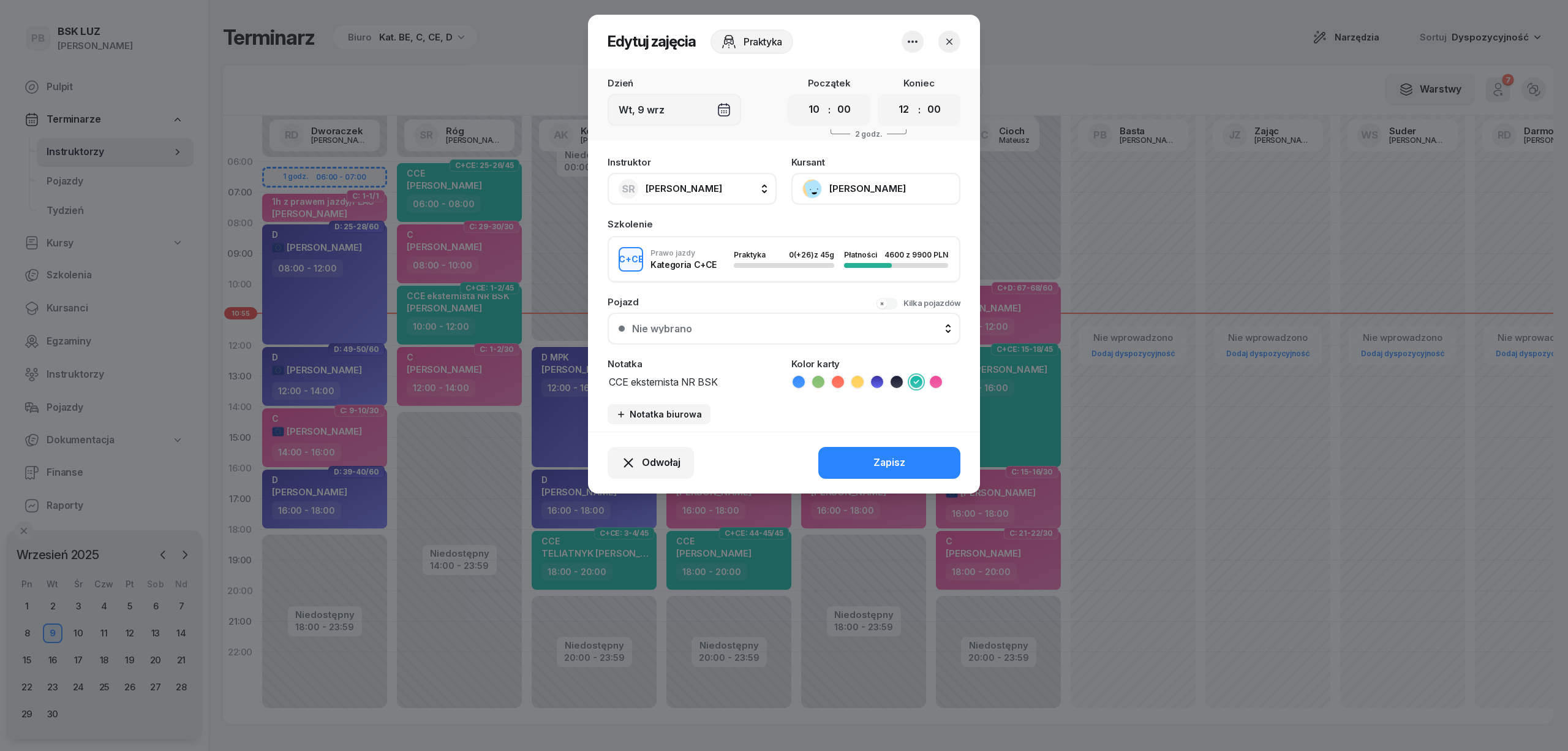
click at [951, 41] on icon "button" at bounding box center [950, 42] width 12 height 12
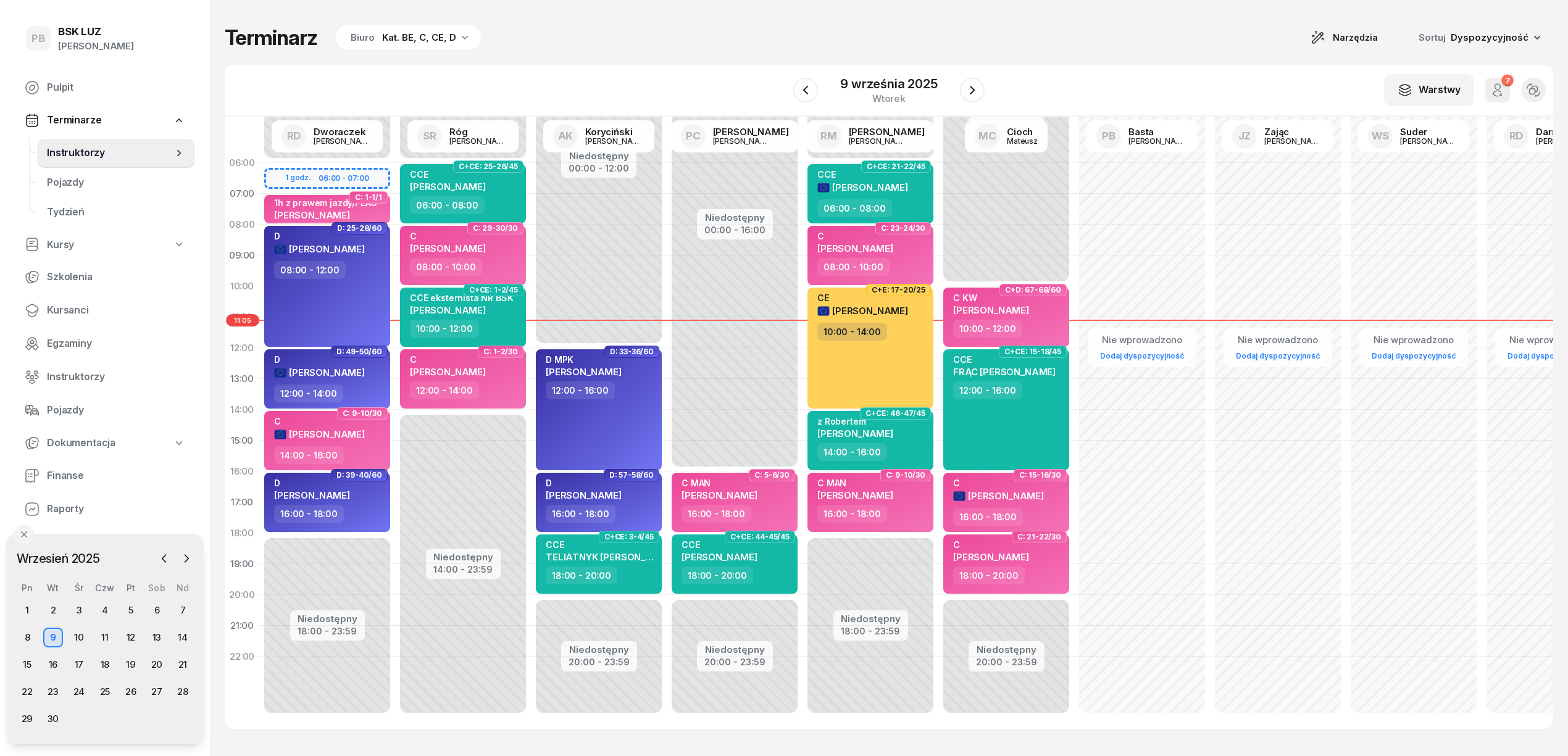
click at [1042, 82] on div "W Wybierz AK [PERSON_NAME] BP [PERSON_NAME] DP [PERSON_NAME] GS [PERSON_NAME] I…" at bounding box center [889, 91] width 1328 height 51
click at [566, 89] on div "W Wybierz AK [PERSON_NAME] BP [PERSON_NAME] DP [PERSON_NAME] GS [PERSON_NAME] I…" at bounding box center [889, 91] width 1328 height 51
click at [77, 309] on span "Kursanci" at bounding box center [116, 310] width 138 height 16
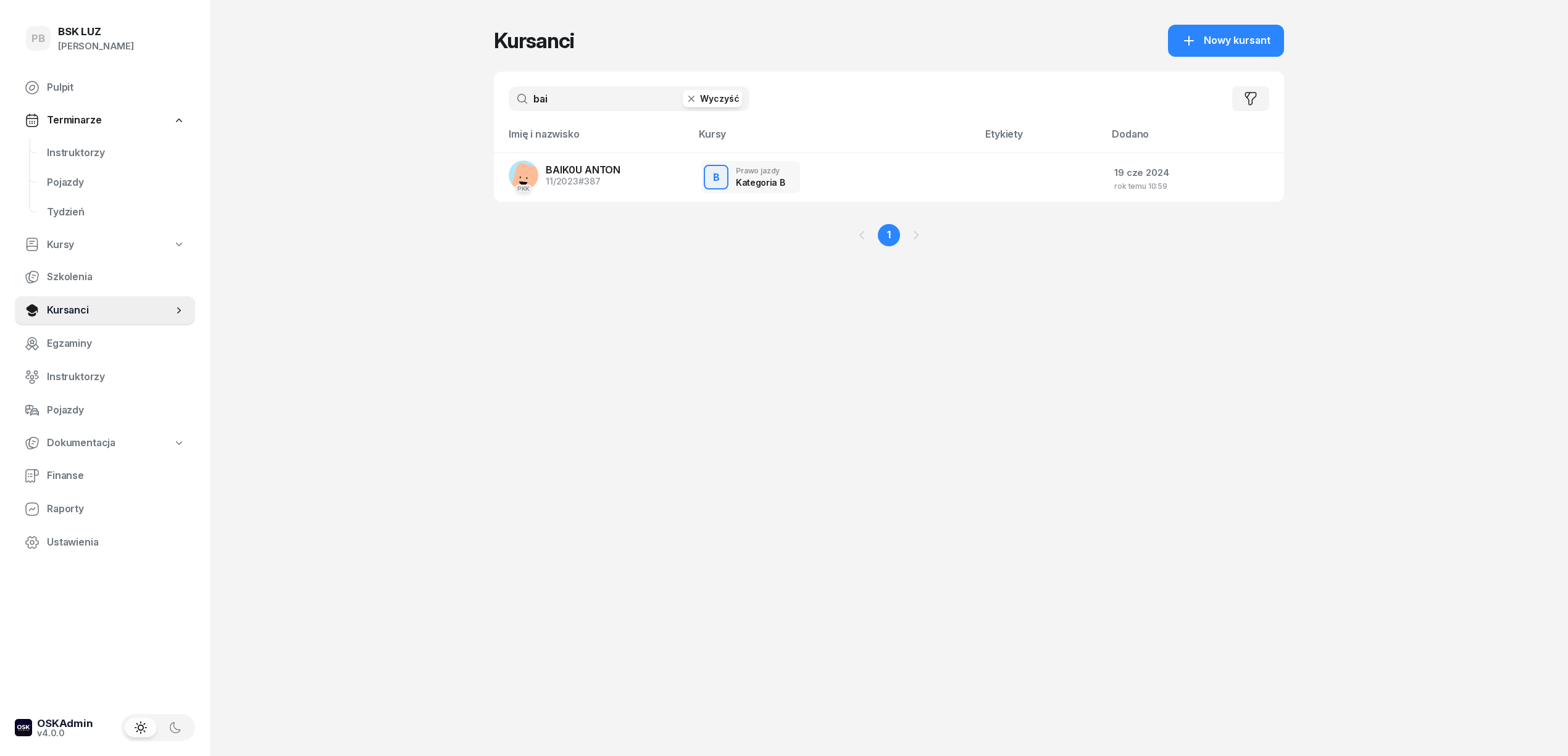
click at [576, 99] on input "bai" at bounding box center [628, 99] width 241 height 25
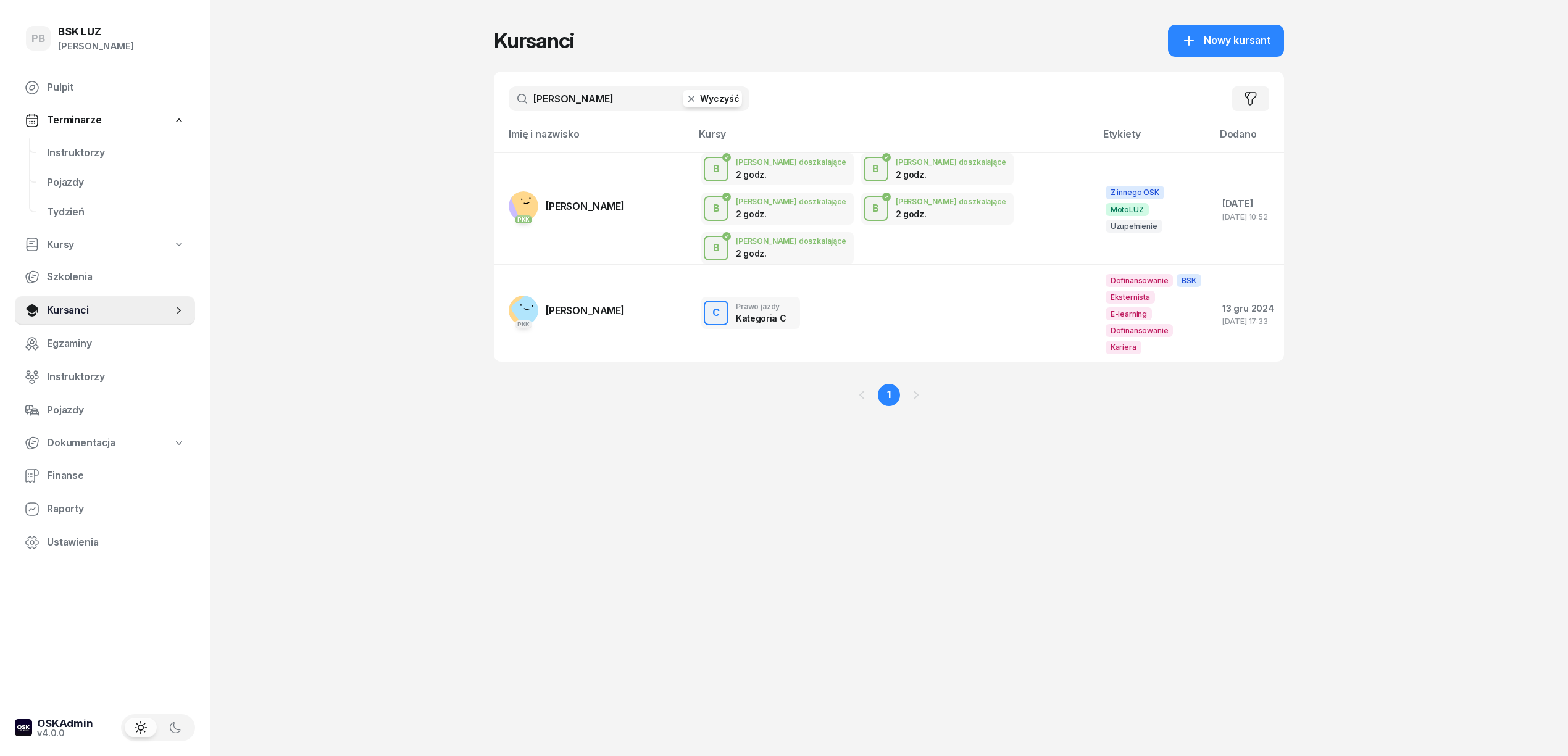
type input "[PERSON_NAME]"
click at [549, 272] on td "[DEMOGRAPHIC_DATA] [PERSON_NAME]" at bounding box center [592, 312] width 198 height 97
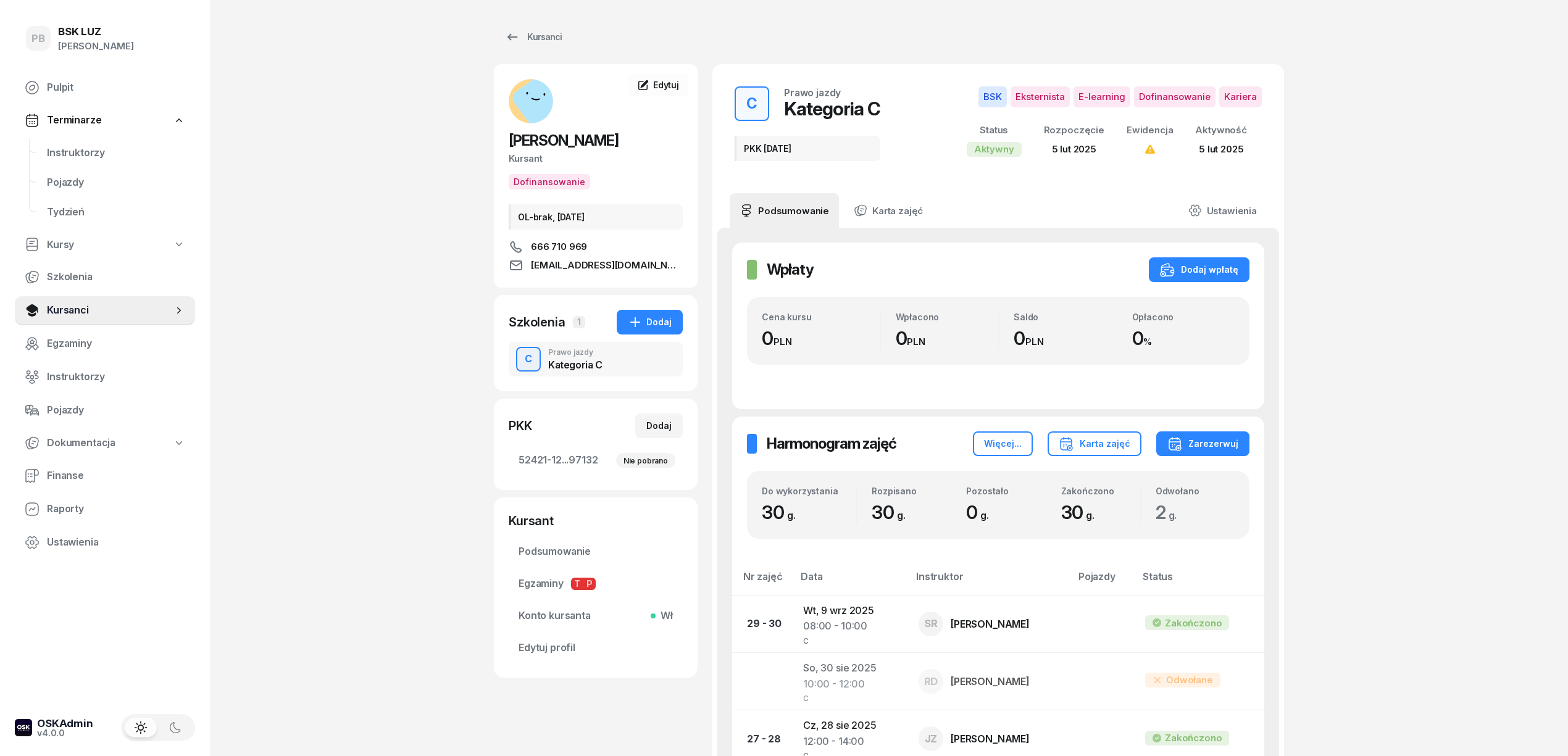
click at [1453, 369] on div "PB BSK [PERSON_NAME] Terminarze Instruktorzy Pojazdy Tydzień Kursy Szkolenia Ku…" at bounding box center [784, 744] width 1568 height 1489
click at [1475, 204] on div "PB BSK [PERSON_NAME] Terminarze Instruktorzy Pojazdy Tydzień Kursy Szkolenia Ku…" at bounding box center [784, 744] width 1568 height 1489
click at [80, 136] on nav "Pulpit Terminarze Instruktorzy Pojazdy Tydzień Kursy Szkolenia Kursanci Egzamin…" at bounding box center [105, 314] width 181 height 484
click at [58, 149] on span "Instruktorzy" at bounding box center [116, 153] width 138 height 16
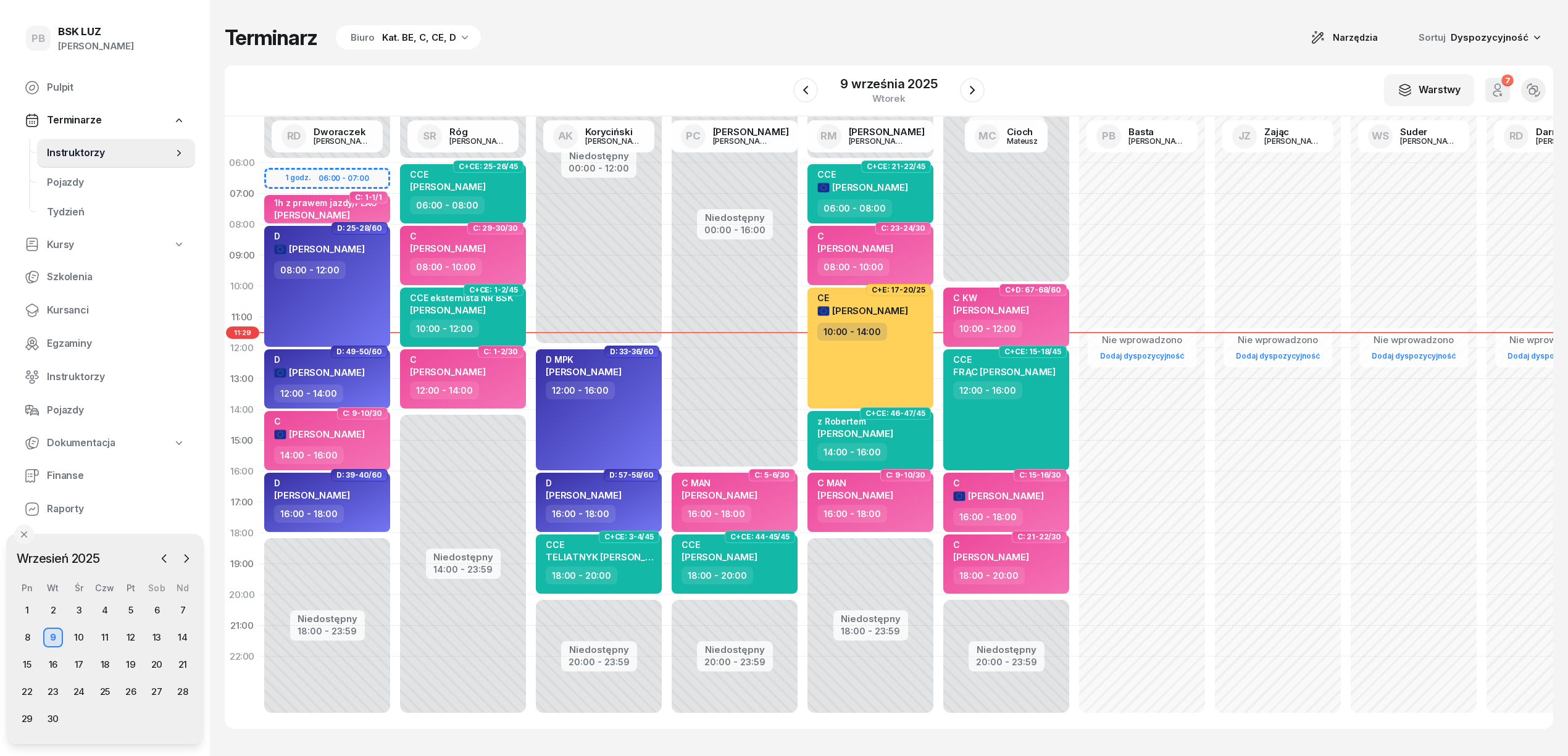
click at [875, 56] on div "Terminarz Biuro Kat. BE, C, CE, D Narzędzia Sortuj Dyspozycyjność W Wybierz AK …" at bounding box center [889, 376] width 1328 height 754
click at [655, 46] on div "Terminarz Biuro Kat. BE, C, CE, D Narzędzia Sortuj Dyspozycyjność" at bounding box center [889, 37] width 1328 height 26
click at [1062, 43] on div "Terminarz Biuro Kat. BE, C, CE, D Narzędzia Sortuj Dyspozycyjność" at bounding box center [889, 37] width 1328 height 26
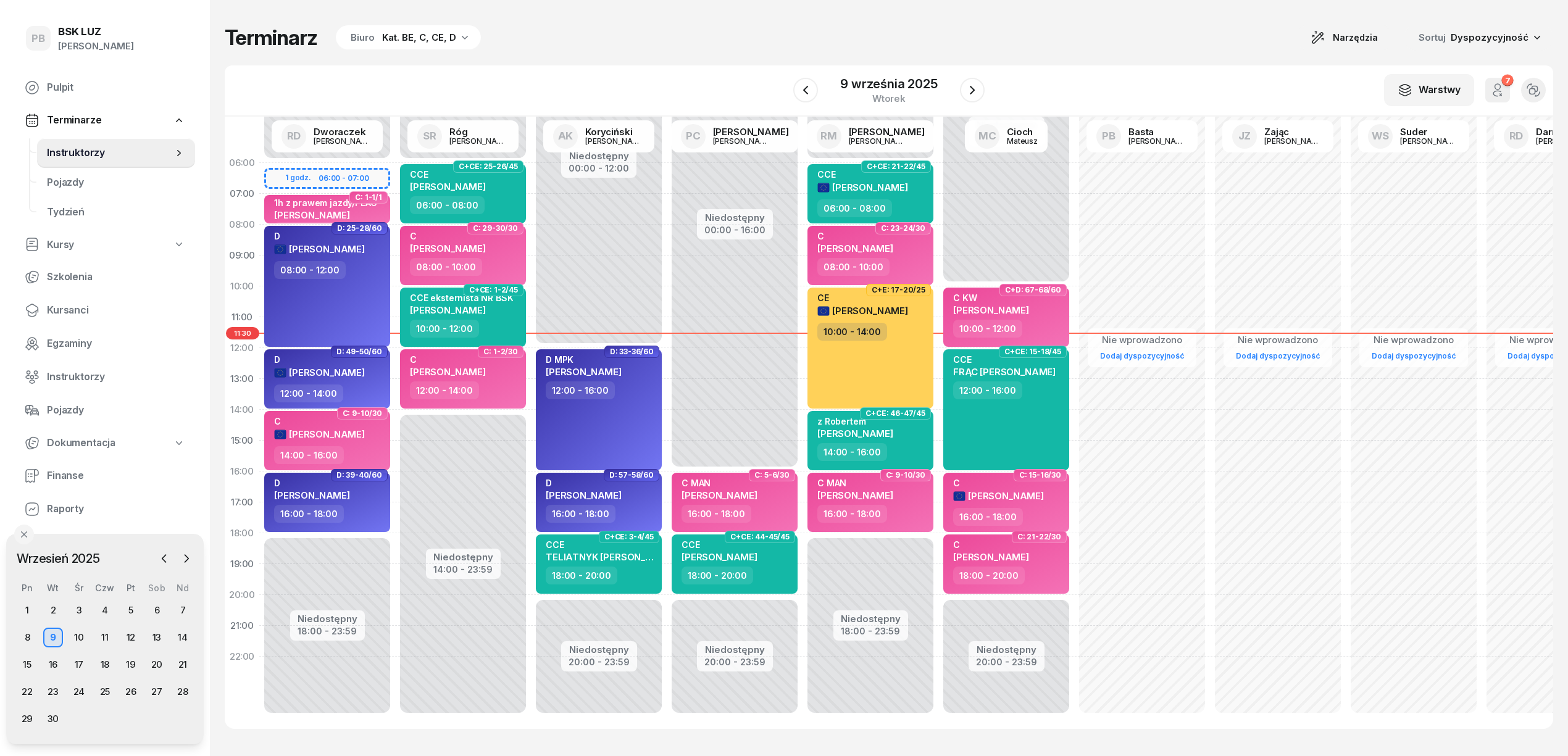
click at [649, 48] on div "Terminarz Biuro Kat. BE, C, CE, D Narzędzia Sortuj Dyspozycyjność" at bounding box center [889, 37] width 1328 height 26
click at [435, 38] on div "Kat. BE, C, CE, D" at bounding box center [419, 37] width 74 height 15
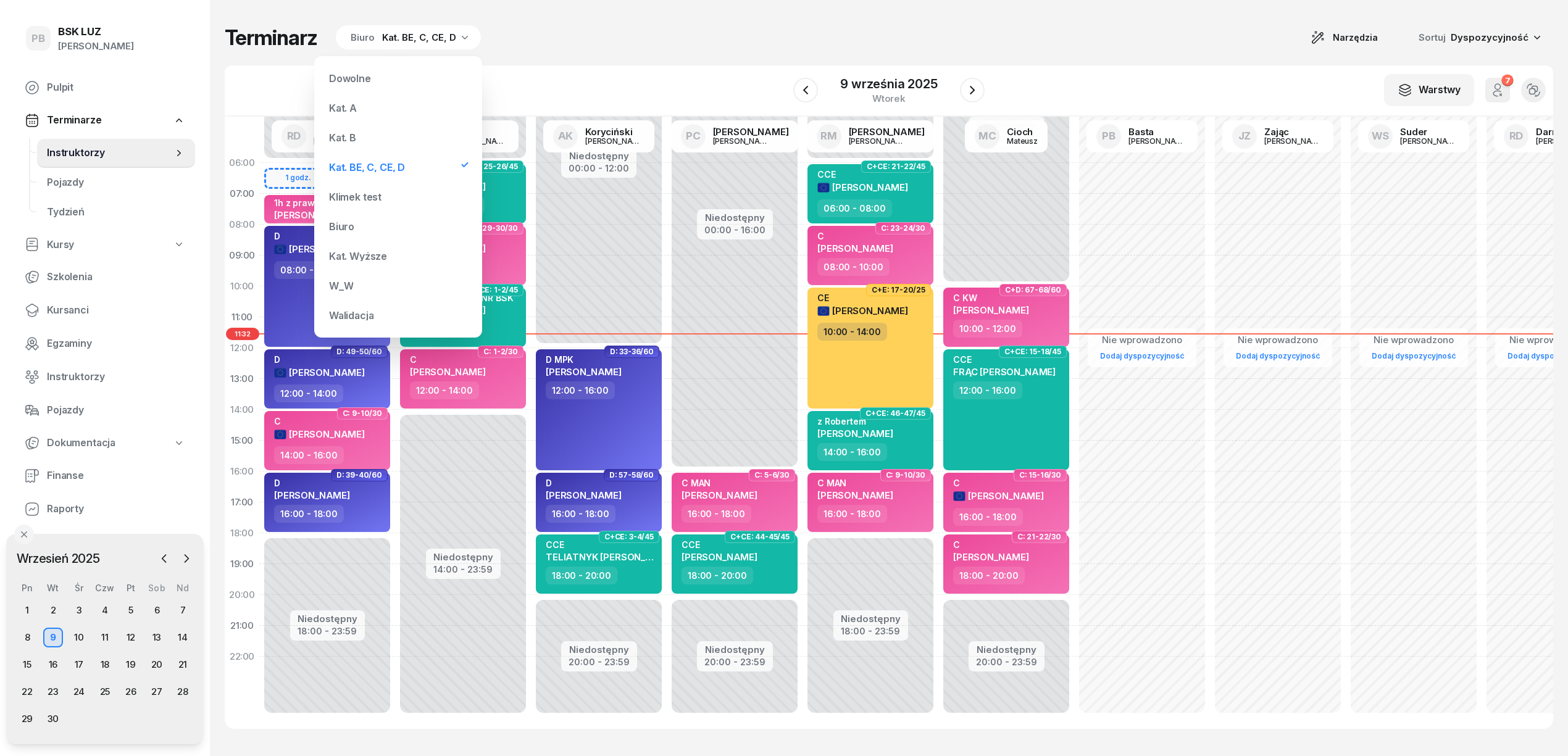
click at [366, 138] on div "Kat. B" at bounding box center [397, 138] width 148 height 25
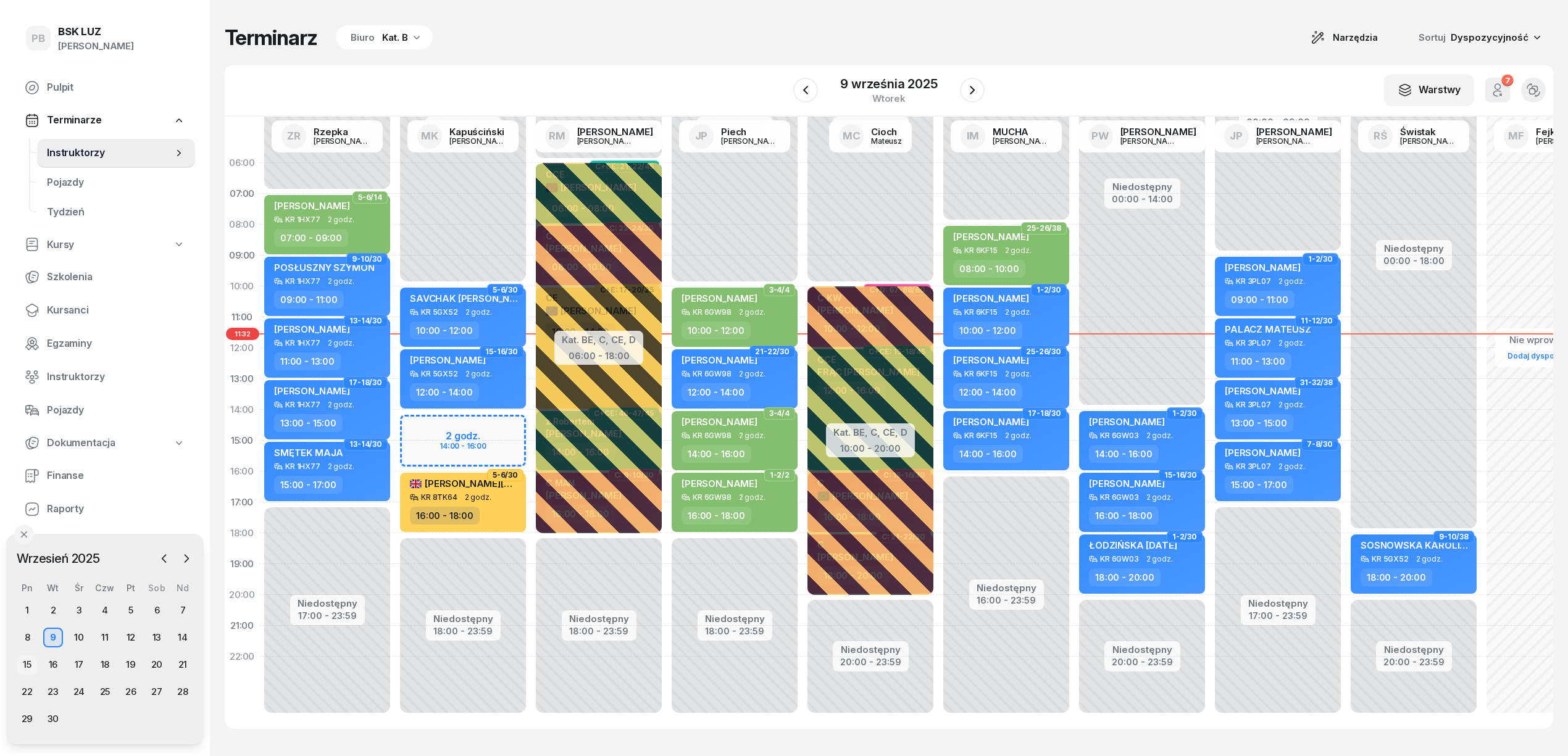
click at [20, 660] on div "15" at bounding box center [26, 664] width 19 height 19
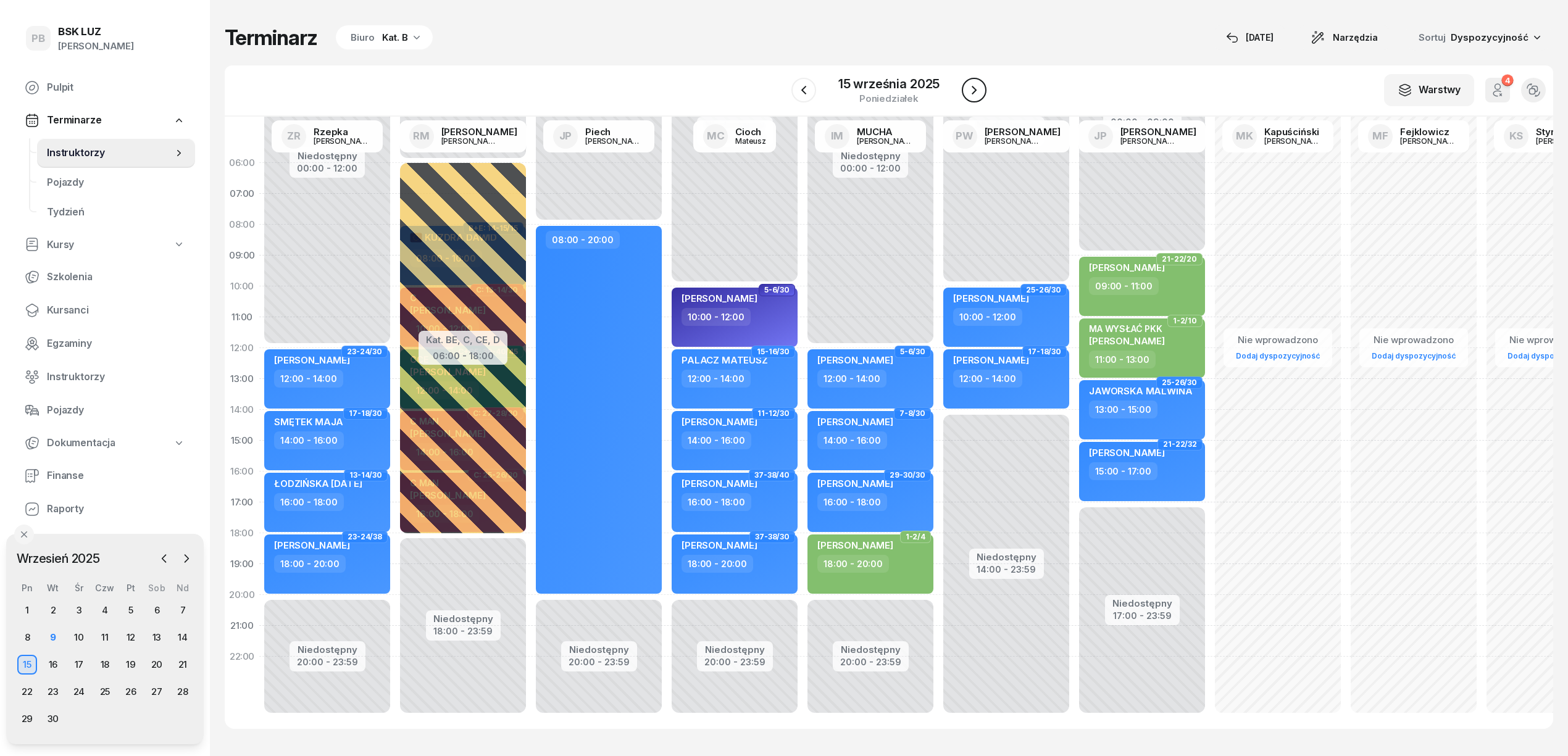
click at [981, 87] on button "button" at bounding box center [974, 90] width 25 height 25
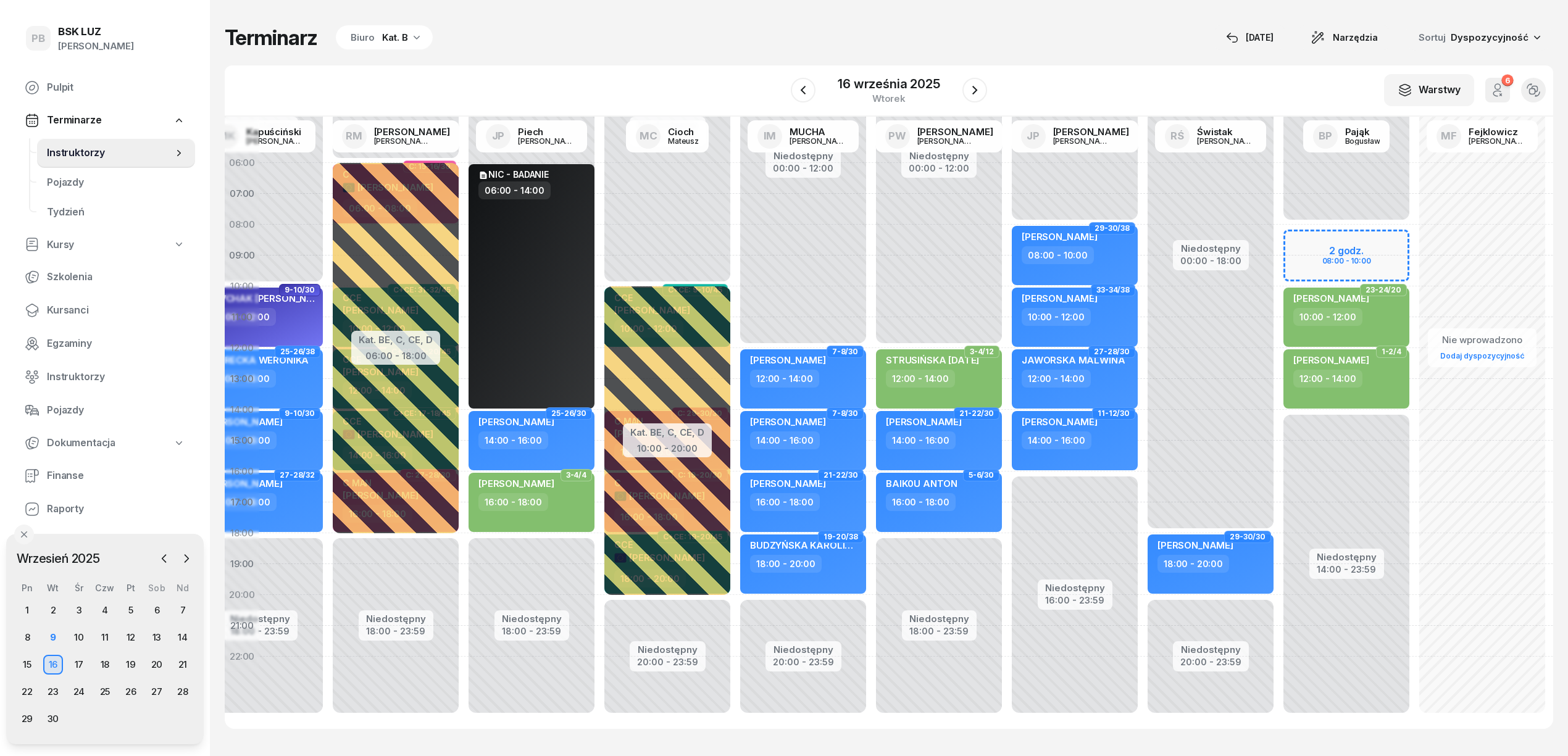
scroll to position [0, 204]
click at [75, 659] on div "17" at bounding box center [78, 664] width 19 height 19
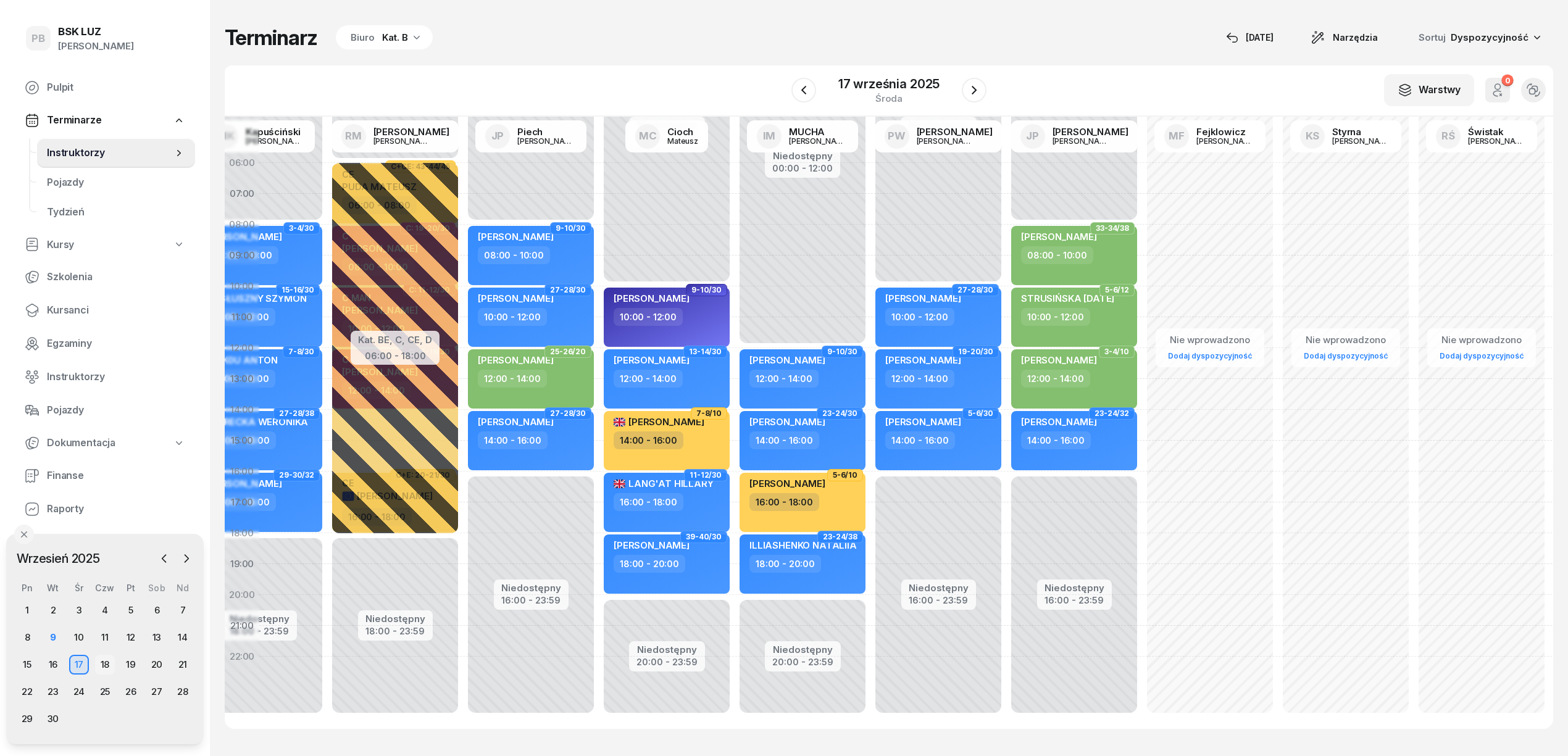
click at [109, 665] on div "18" at bounding box center [105, 664] width 19 height 19
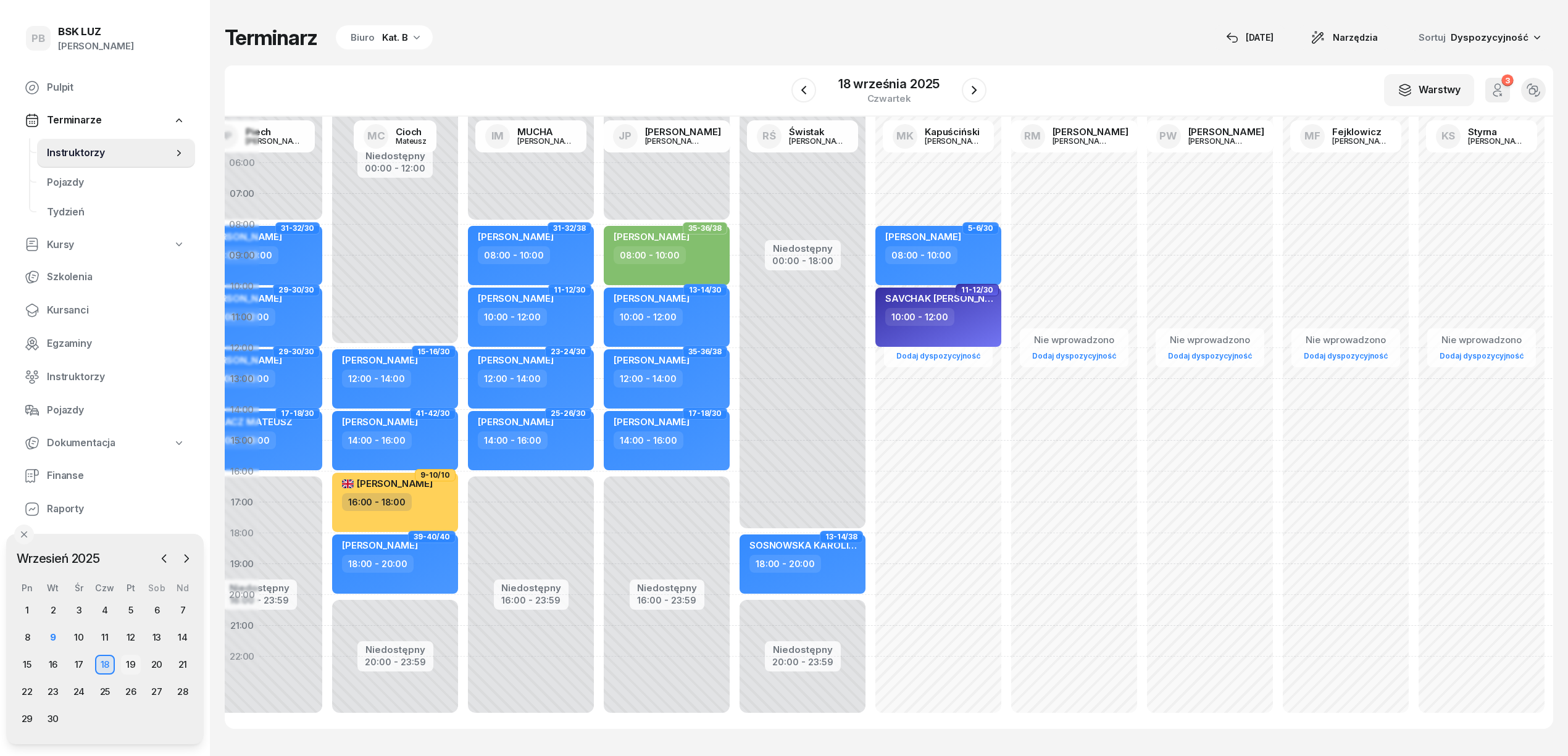
click at [131, 666] on div "19" at bounding box center [130, 664] width 19 height 19
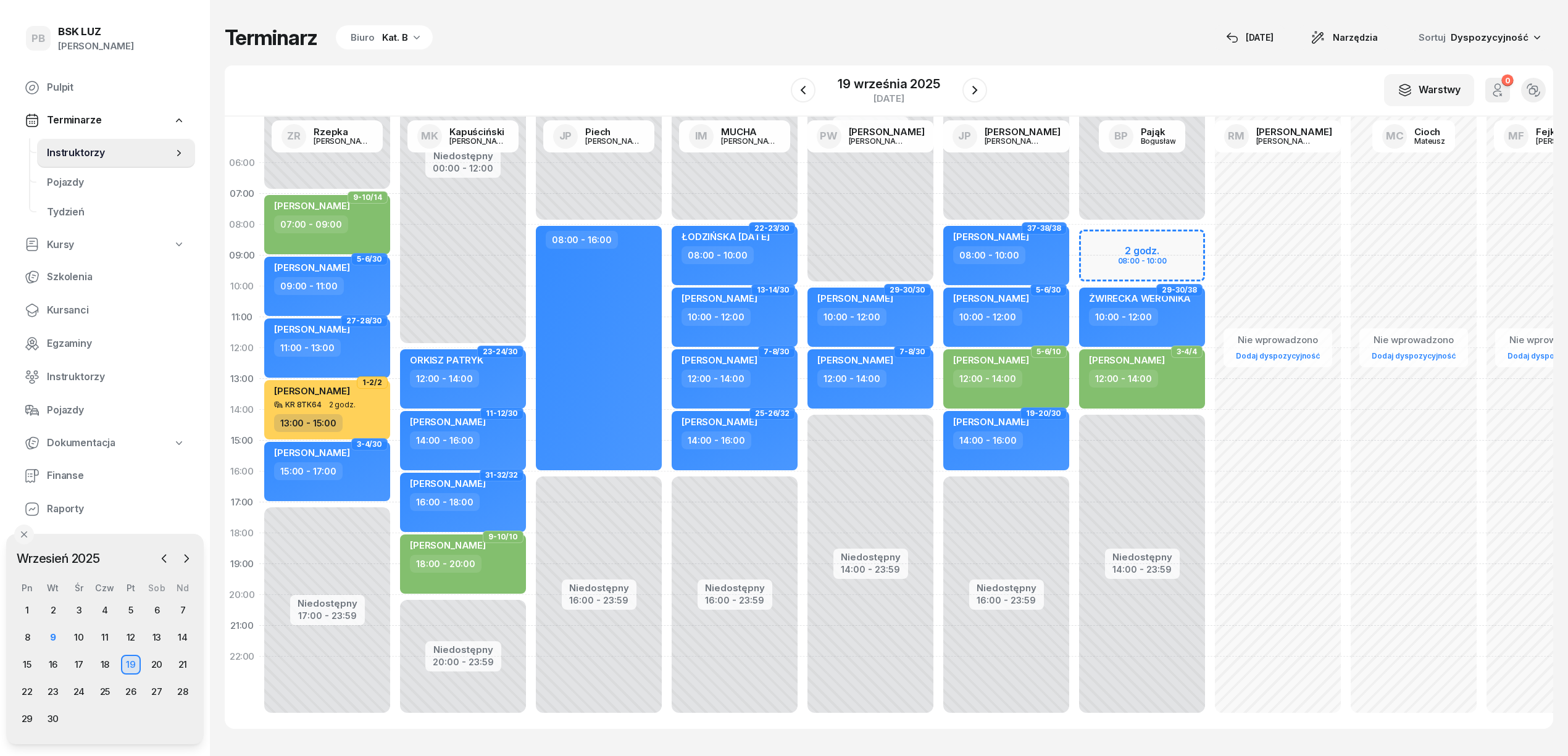
click at [1105, 237] on div "Niedostępny 00:00 - 08:00 Niedostępny 14:00 - 23:59 2 godz. 08:00 - 10:00 29-30…" at bounding box center [1141, 440] width 136 height 586
select select "08"
select select "10"
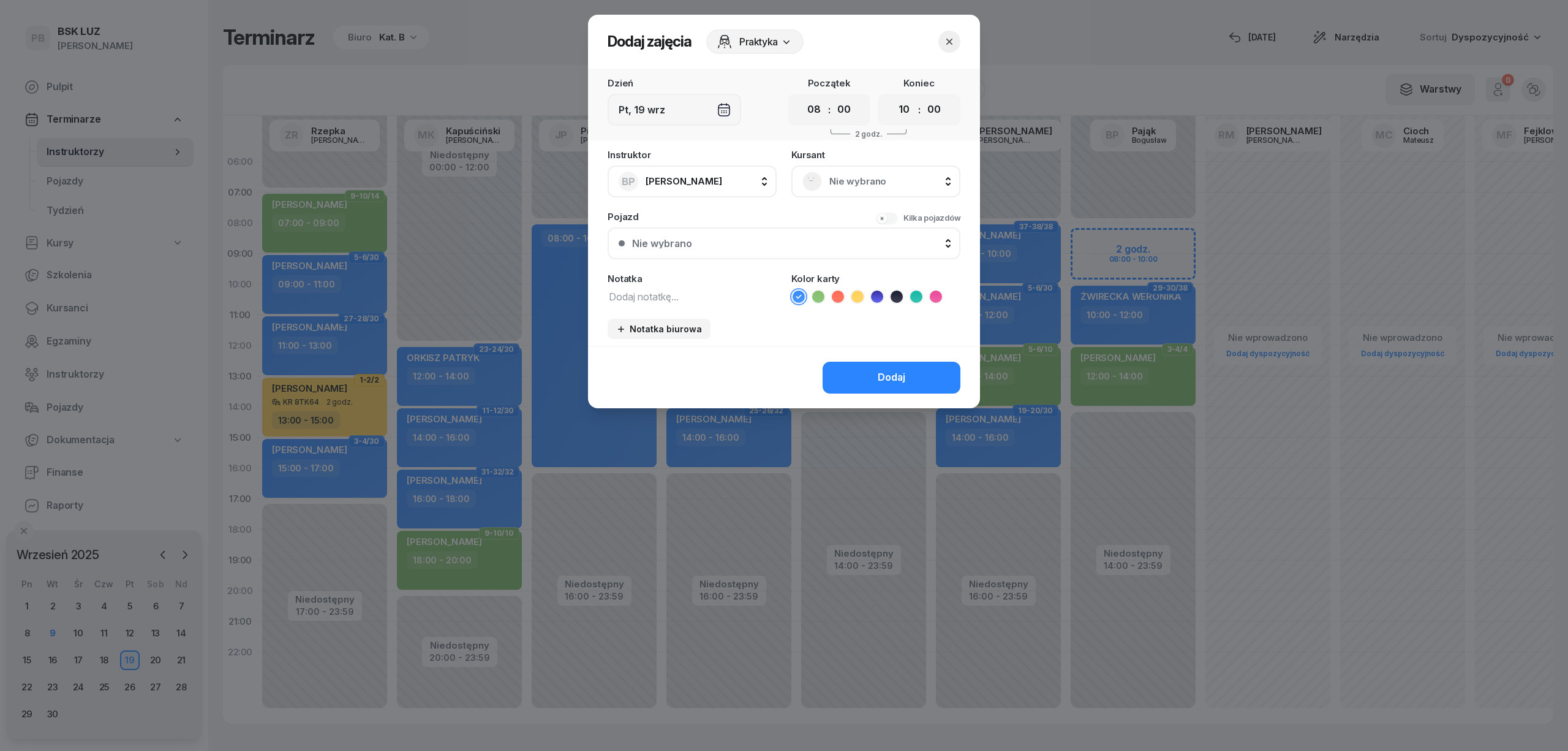
click at [831, 184] on span "Nie wybrano" at bounding box center [890, 181] width 120 height 16
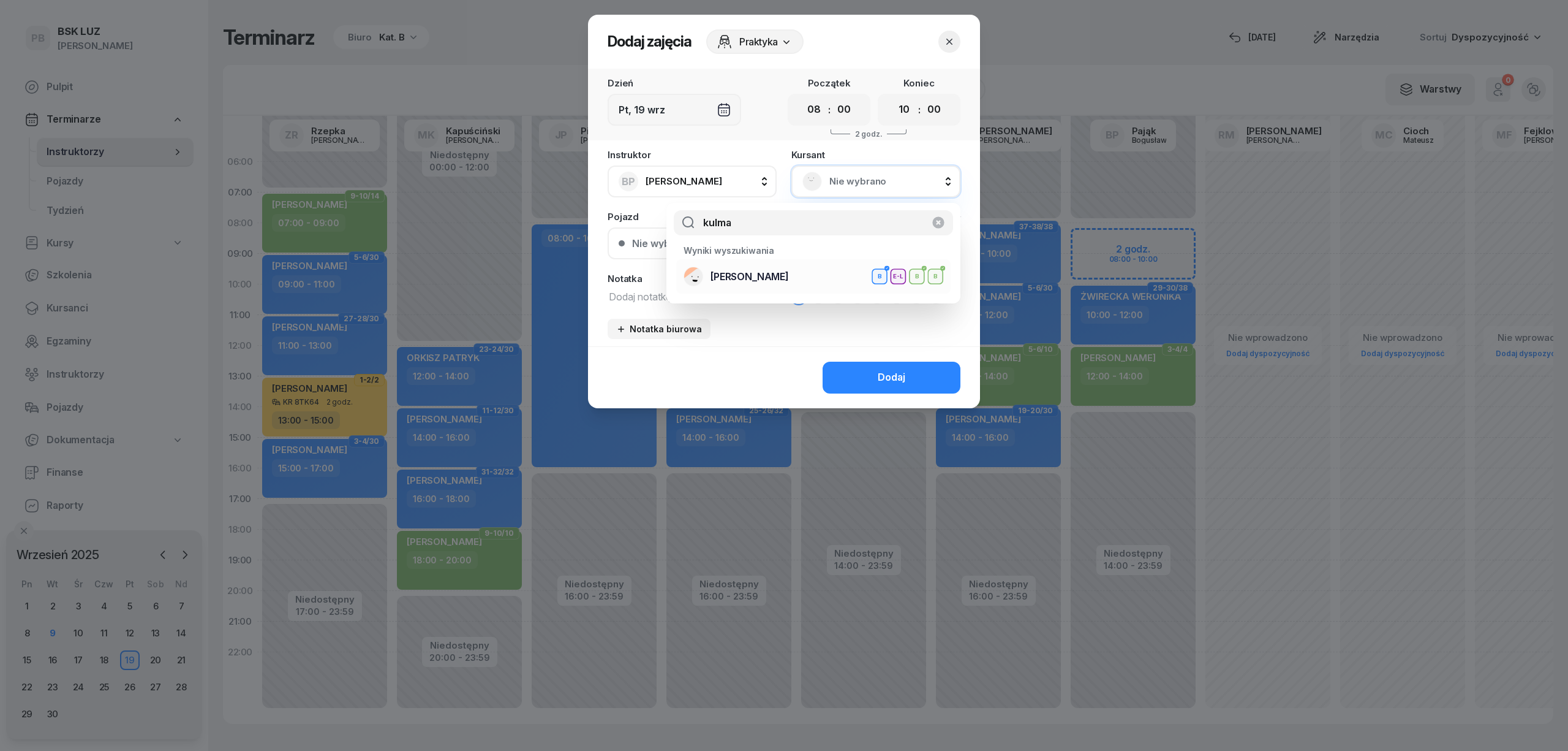
type input "kulma"
click at [804, 272] on div "[PERSON_NAME] B E-L B B" at bounding box center [814, 276] width 260 height 19
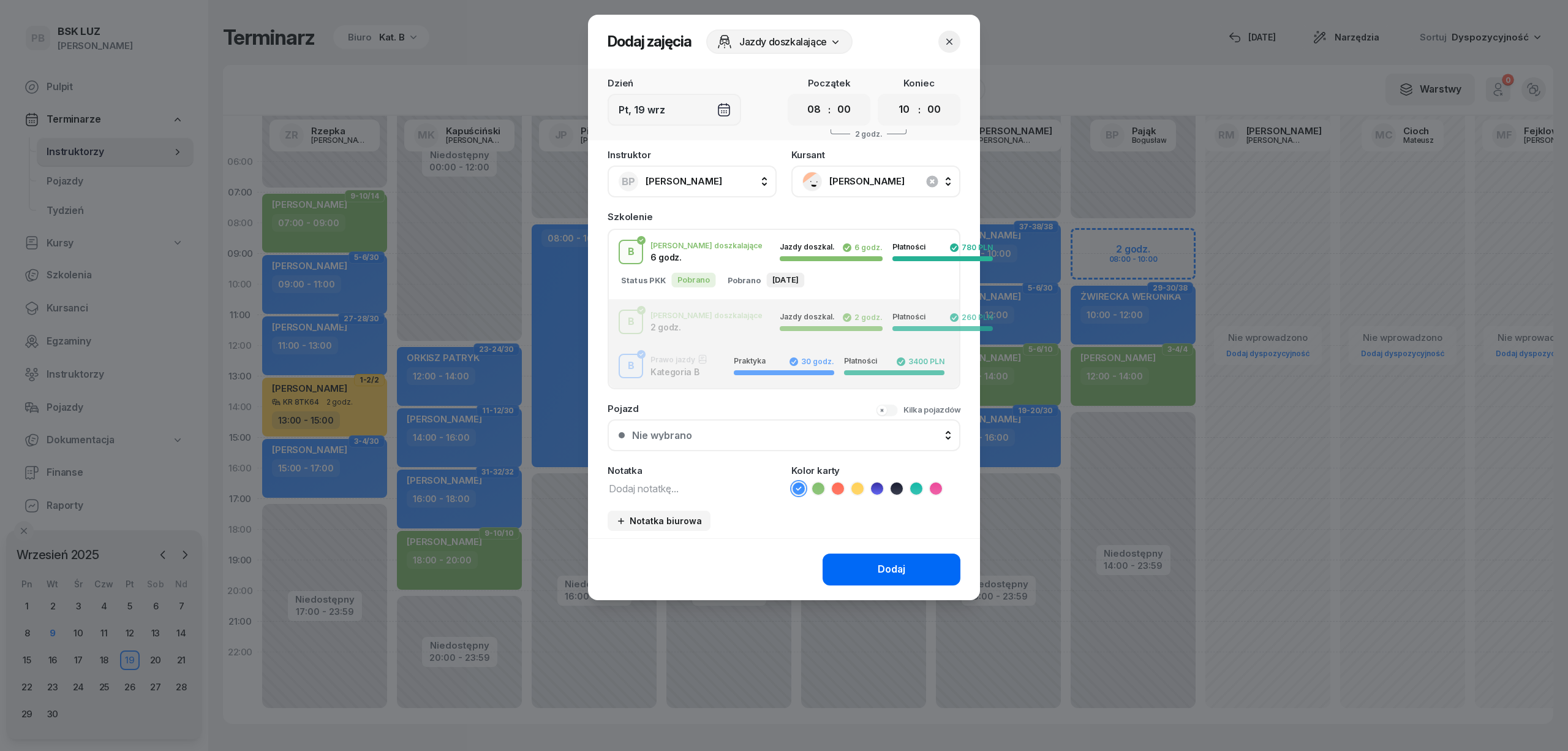
click at [851, 570] on button "Dodaj" at bounding box center [891, 569] width 138 height 32
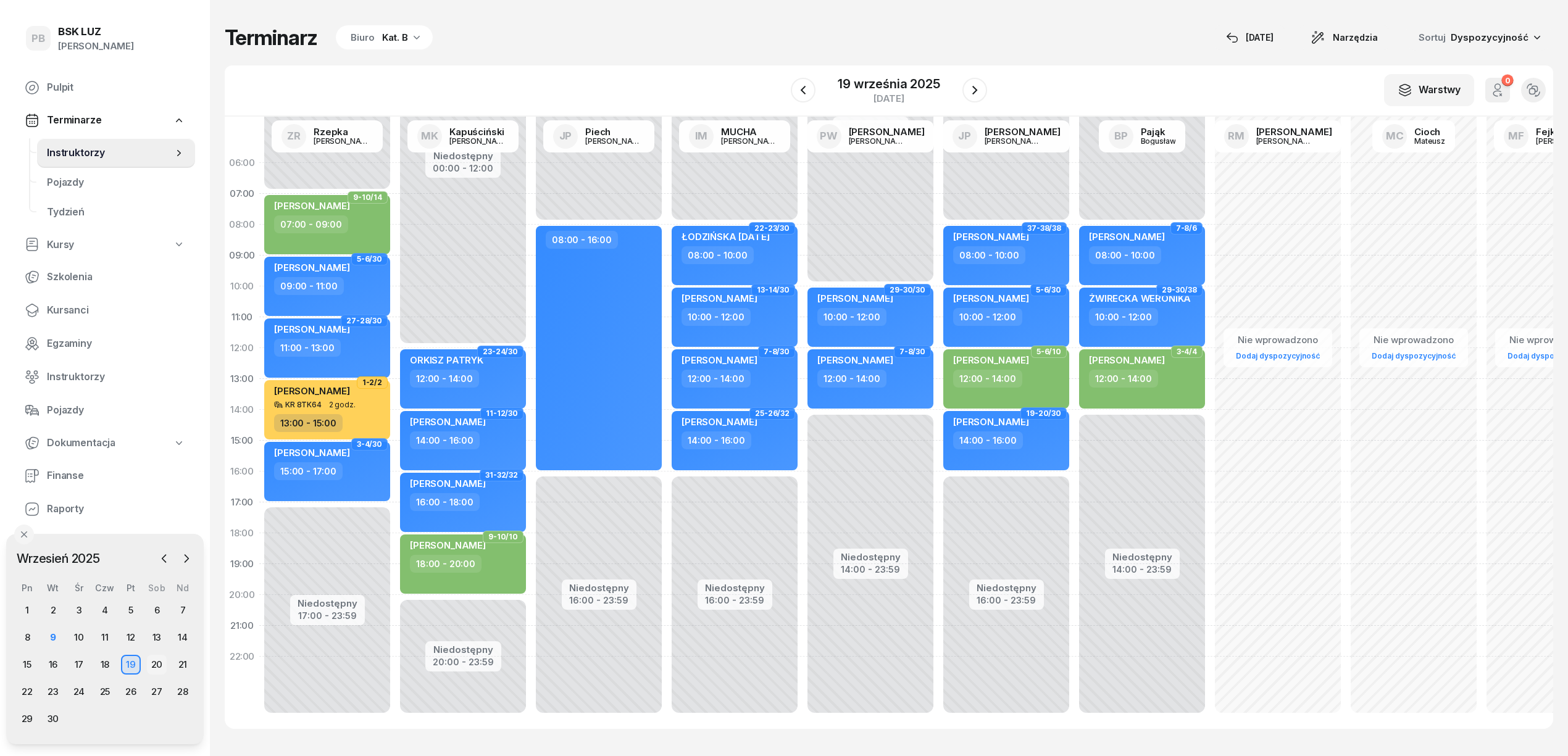
click at [162, 665] on div "20" at bounding box center [156, 664] width 19 height 19
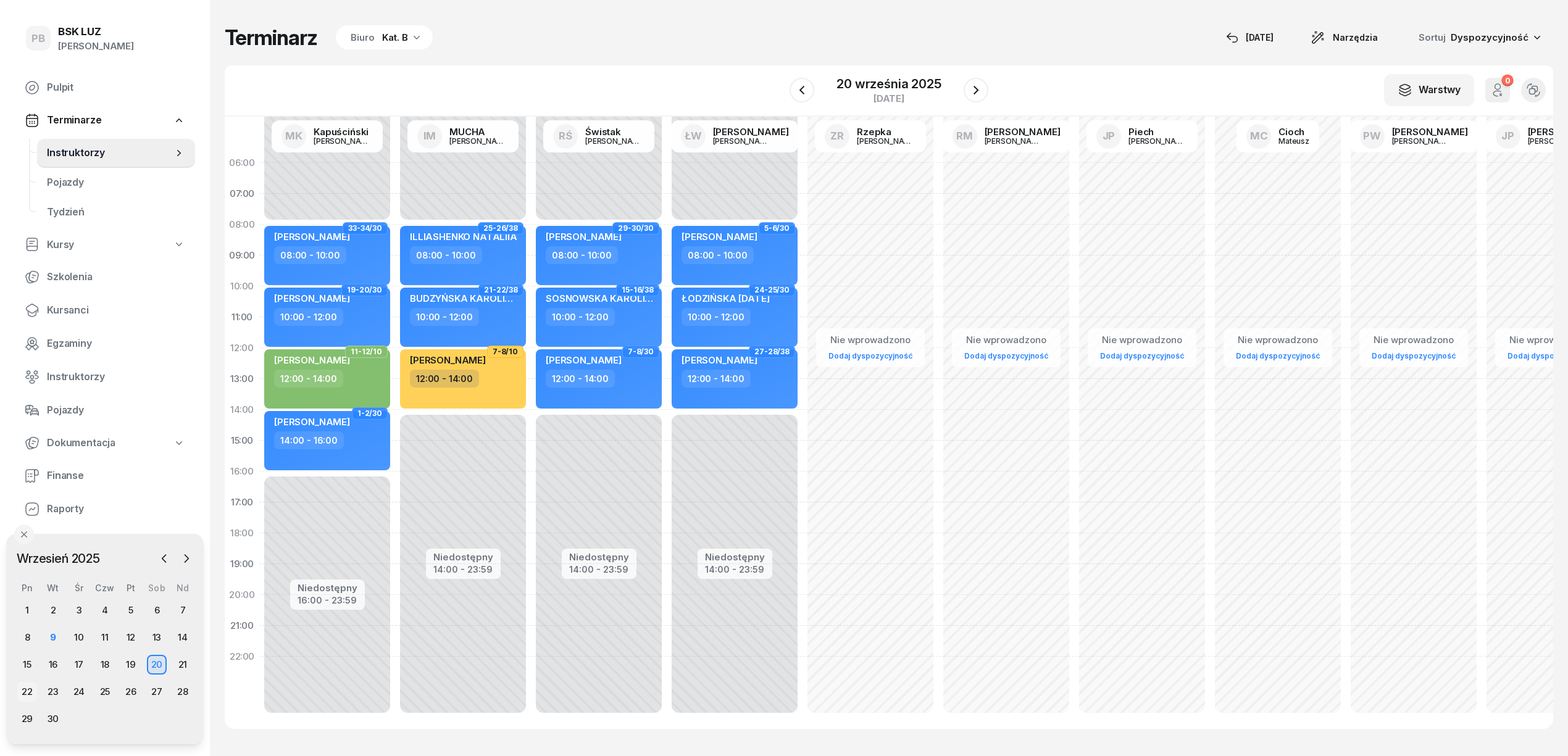
click at [26, 687] on div "22" at bounding box center [26, 691] width 19 height 19
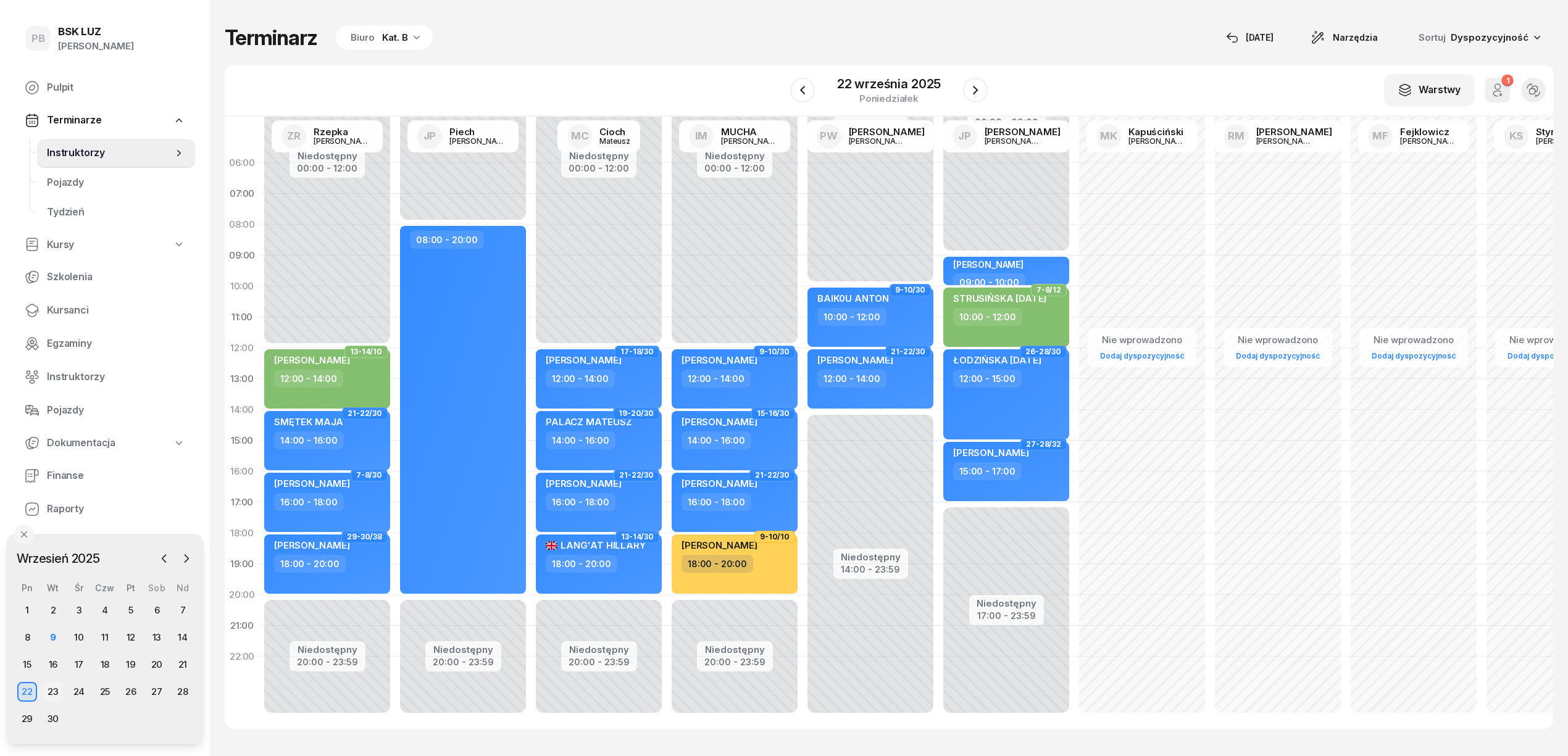
click at [50, 695] on div "23" at bounding box center [53, 691] width 19 height 19
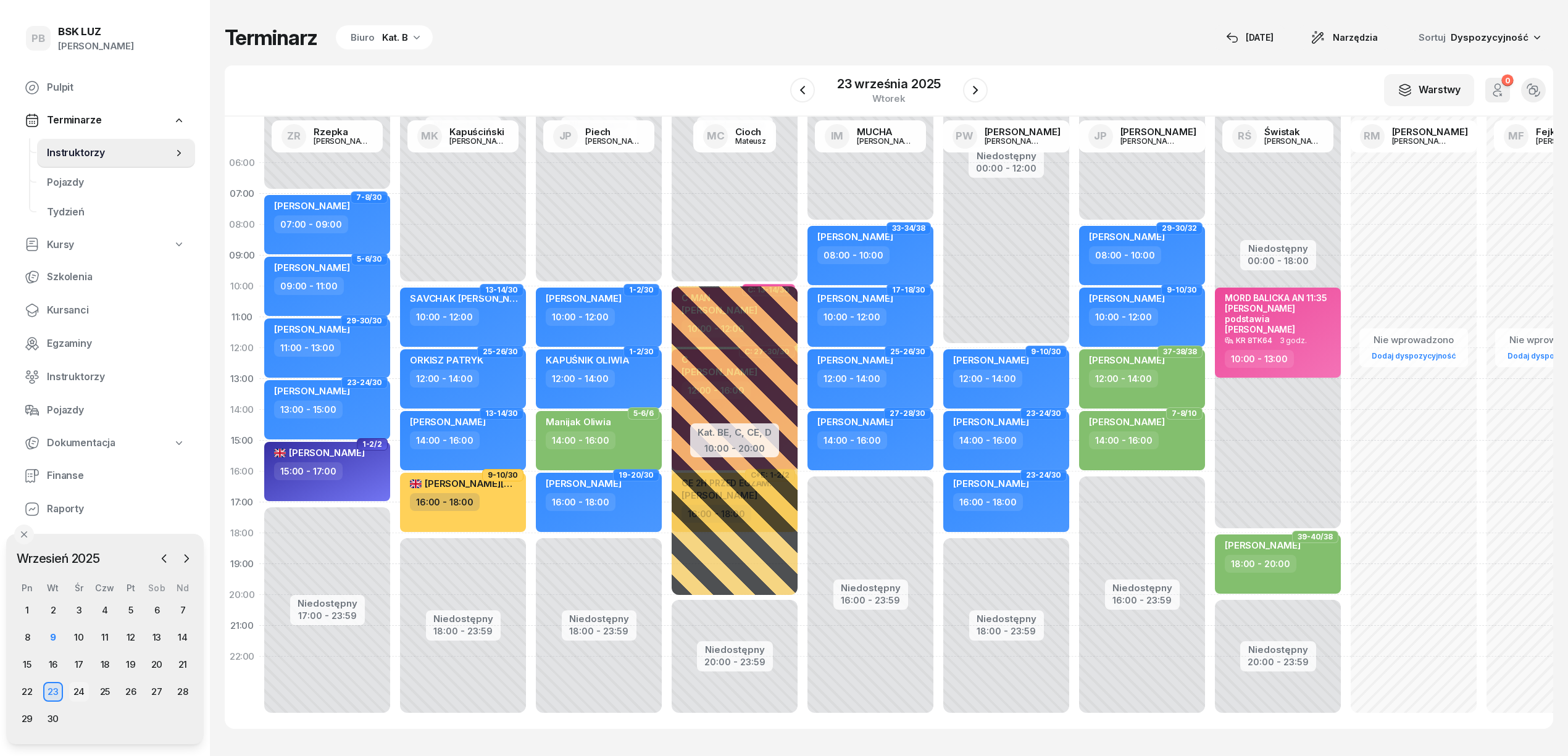
click at [83, 687] on div "24" at bounding box center [78, 691] width 19 height 19
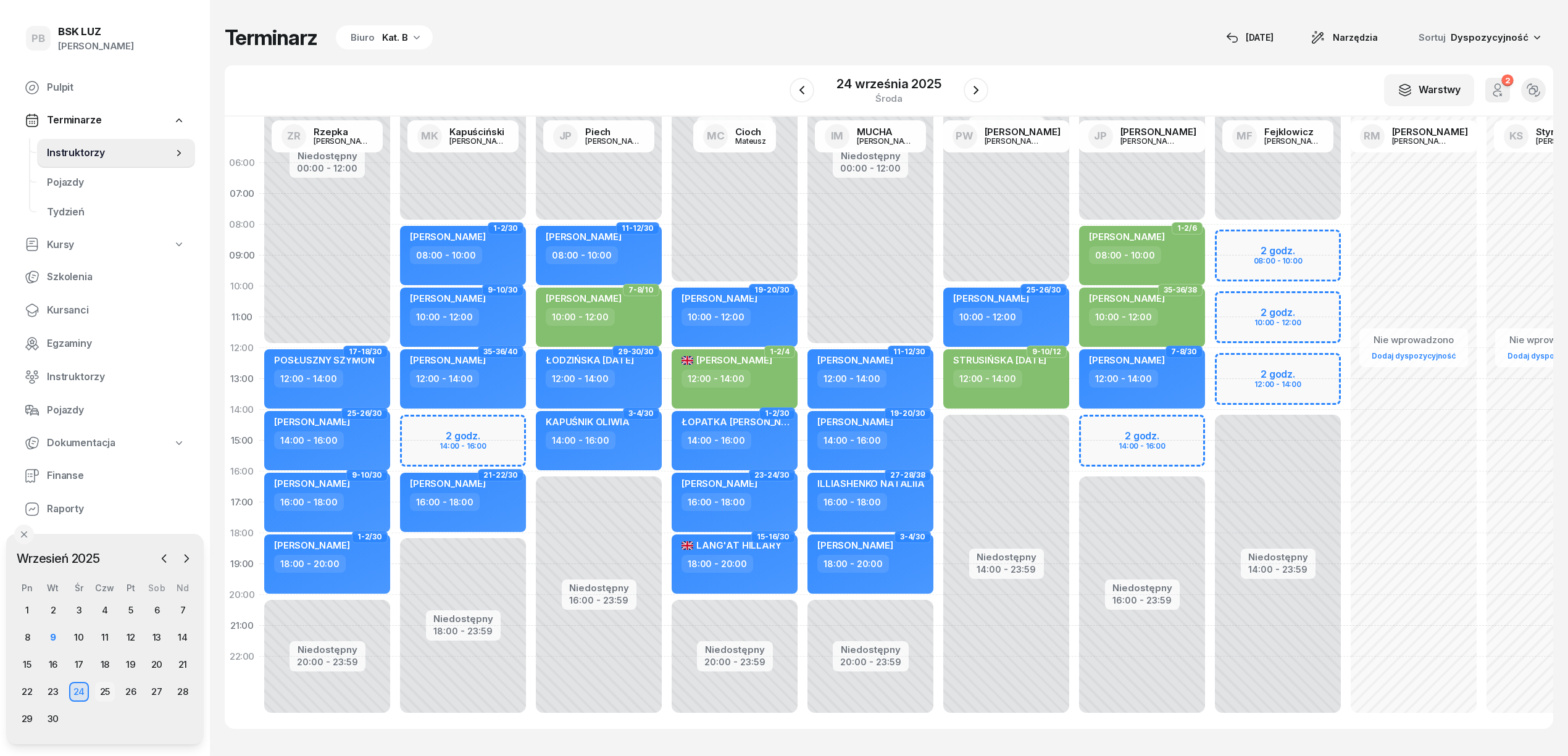
click at [105, 689] on div "25" at bounding box center [105, 691] width 19 height 19
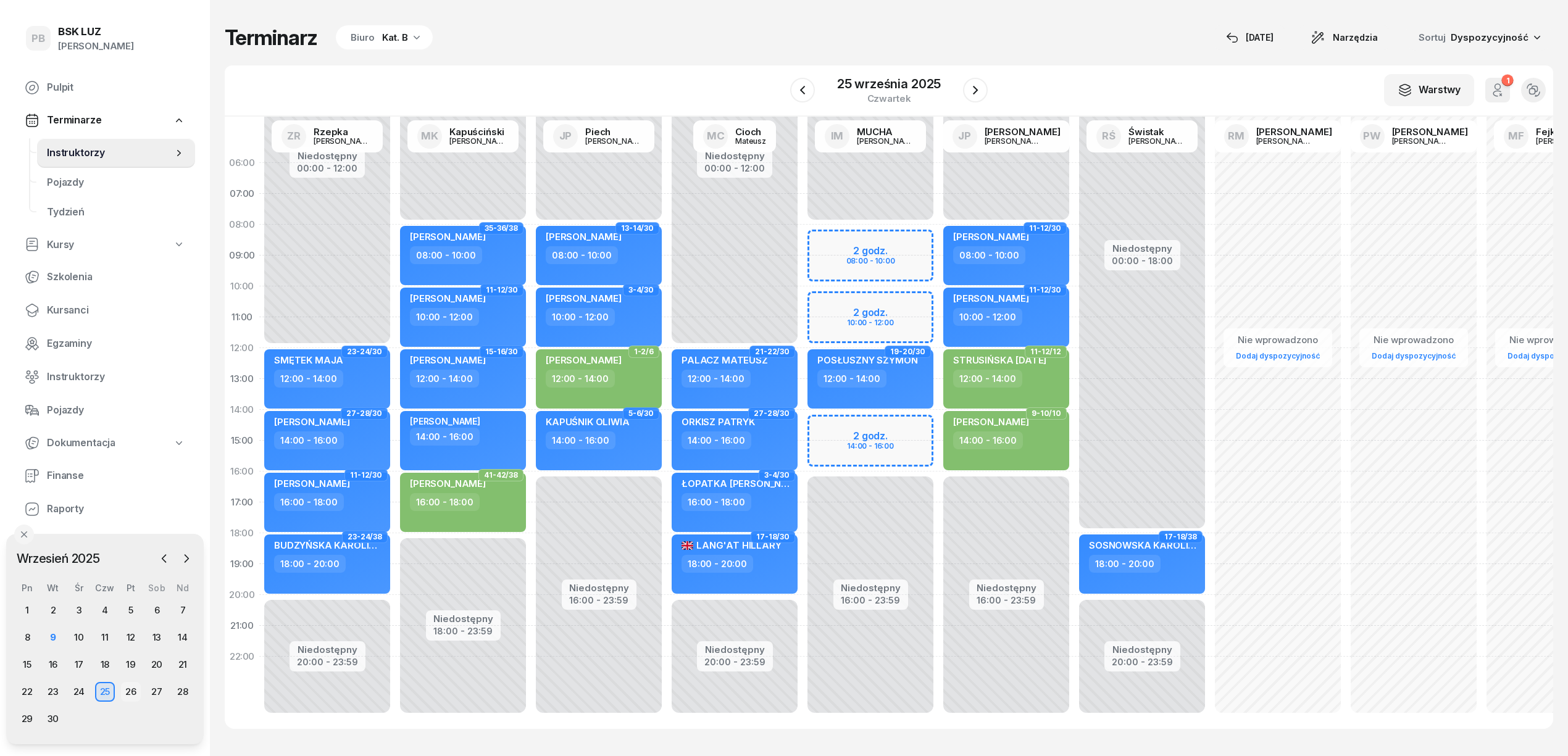
click at [123, 693] on div "26" at bounding box center [130, 691] width 19 height 19
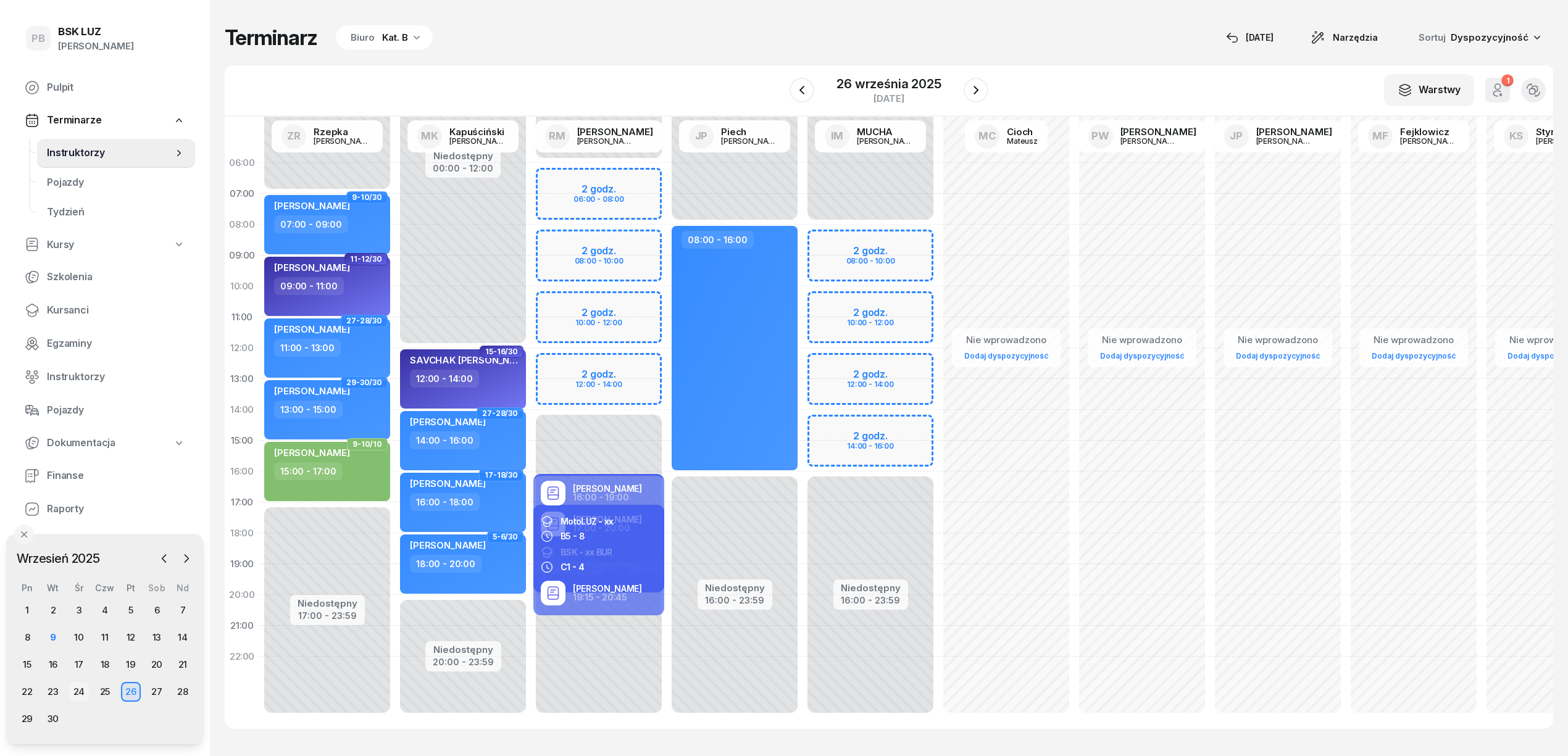
click at [81, 692] on div "24" at bounding box center [78, 691] width 19 height 19
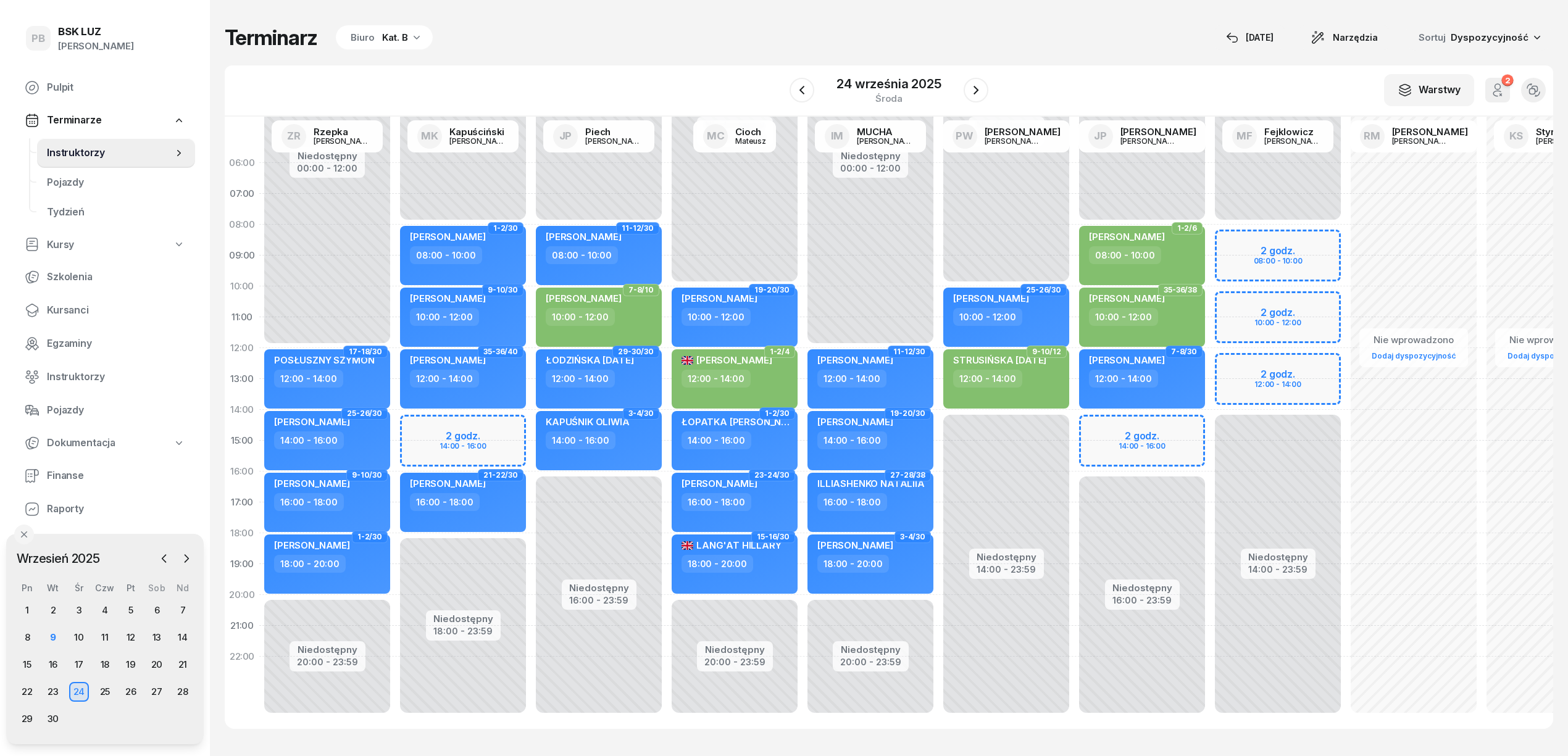
click at [1316, 302] on div "Niedostępny 00:00 - 08:00 Niedostępny 14:00 - 23:59 2 godz. 08:00 - 10:00 2 god…" at bounding box center [1277, 440] width 136 height 586
select select "10"
select select "12"
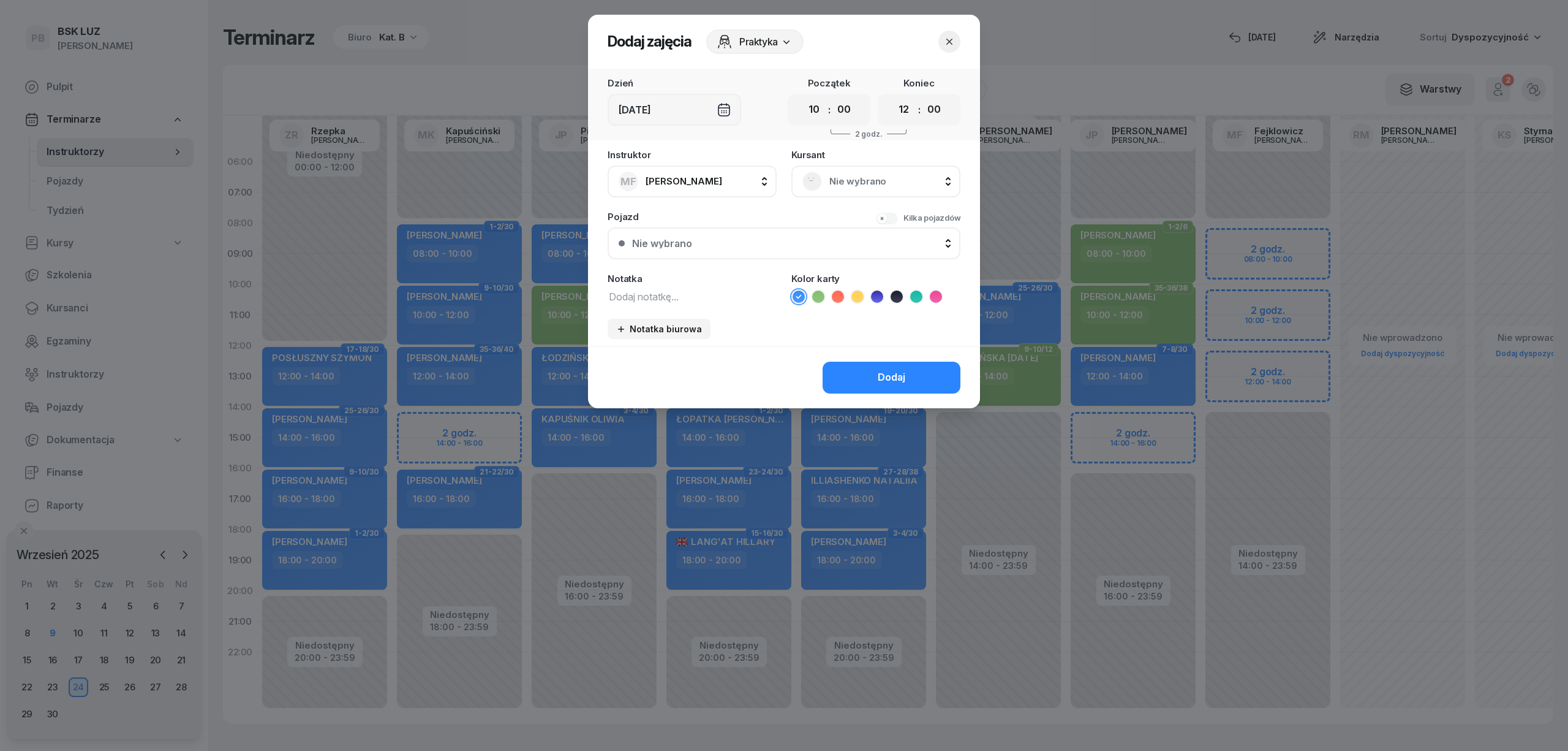
click at [884, 184] on span "Nie wybrano" at bounding box center [890, 181] width 120 height 16
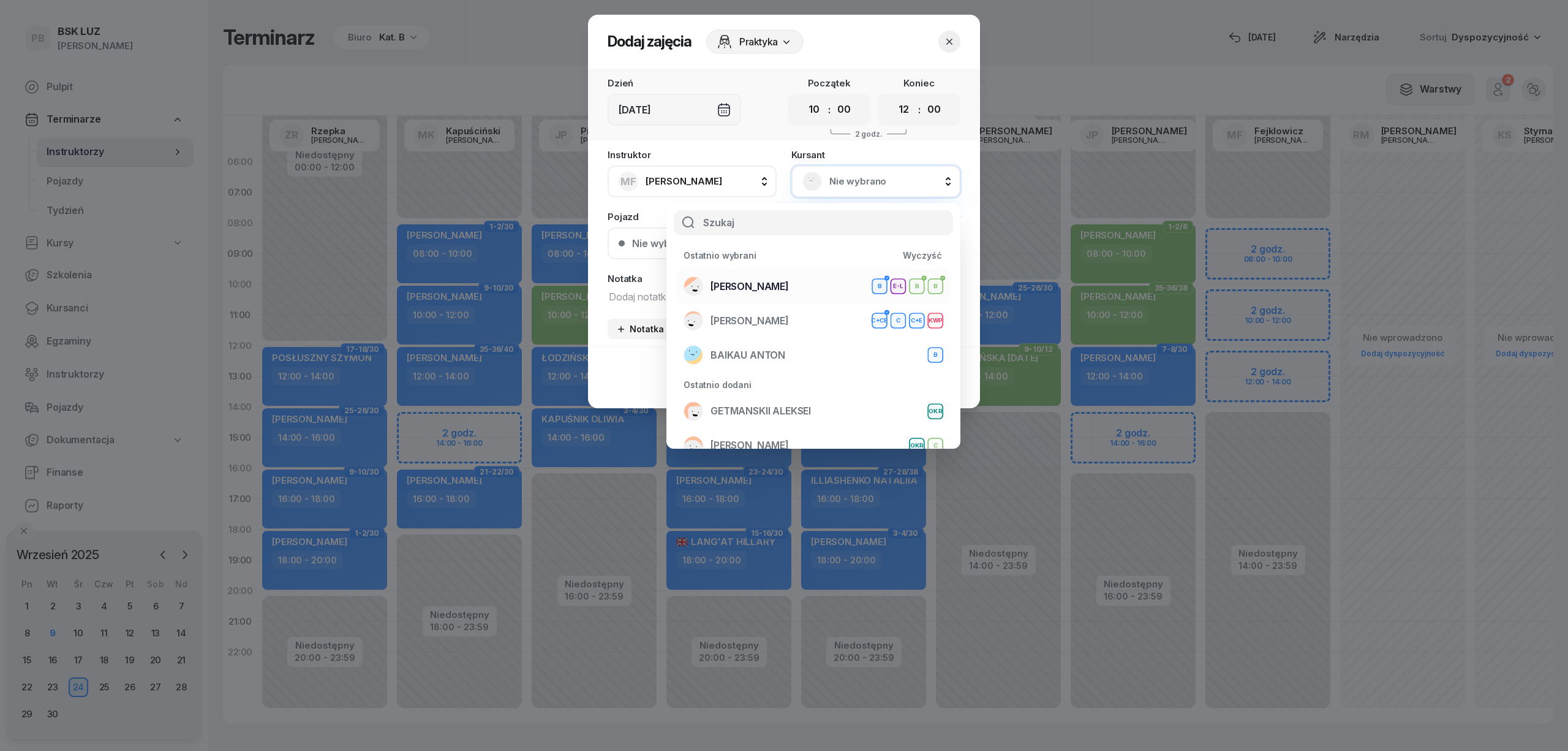
click at [789, 279] on span "[PERSON_NAME]" at bounding box center [750, 286] width 78 height 16
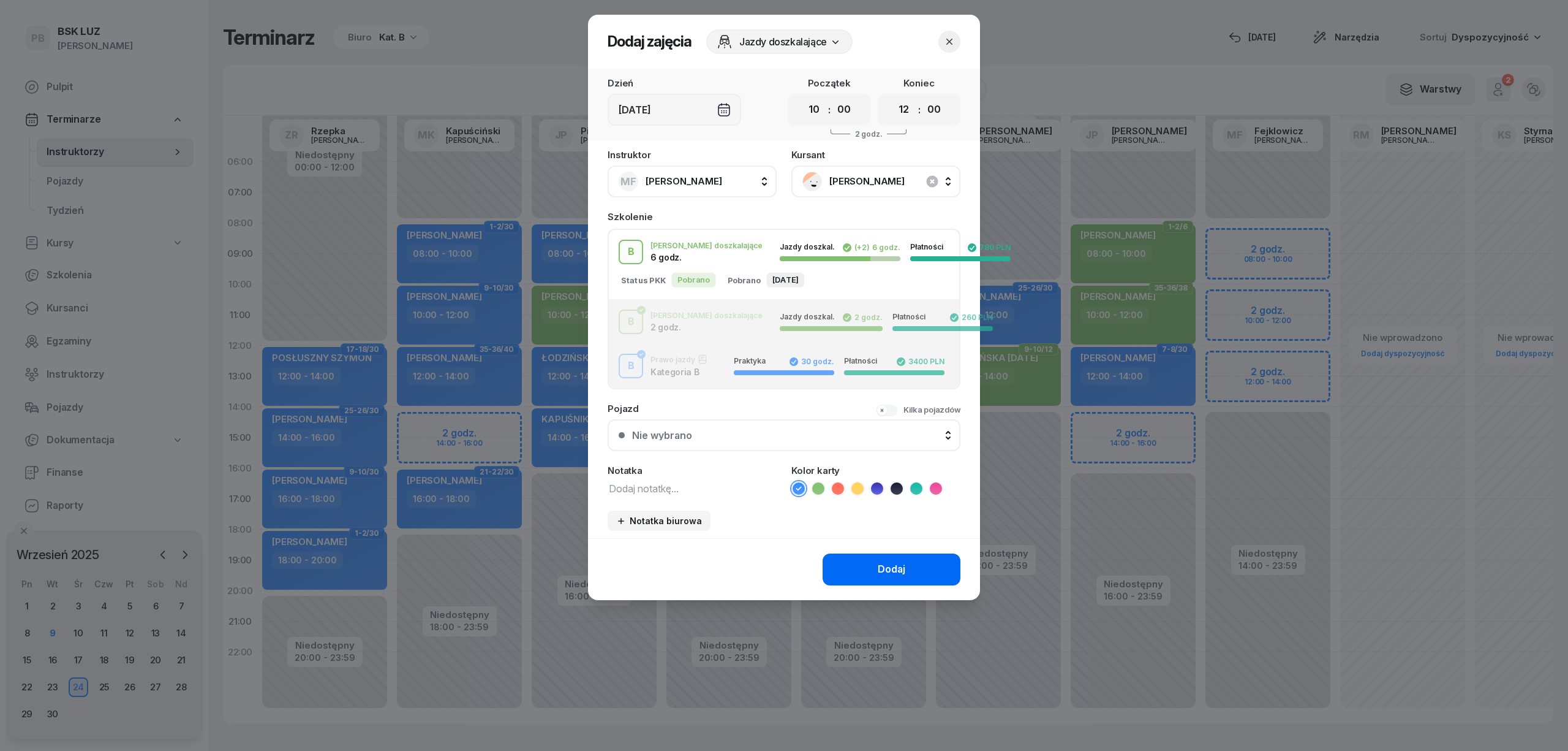
click at [868, 570] on button "Dodaj" at bounding box center [891, 569] width 138 height 32
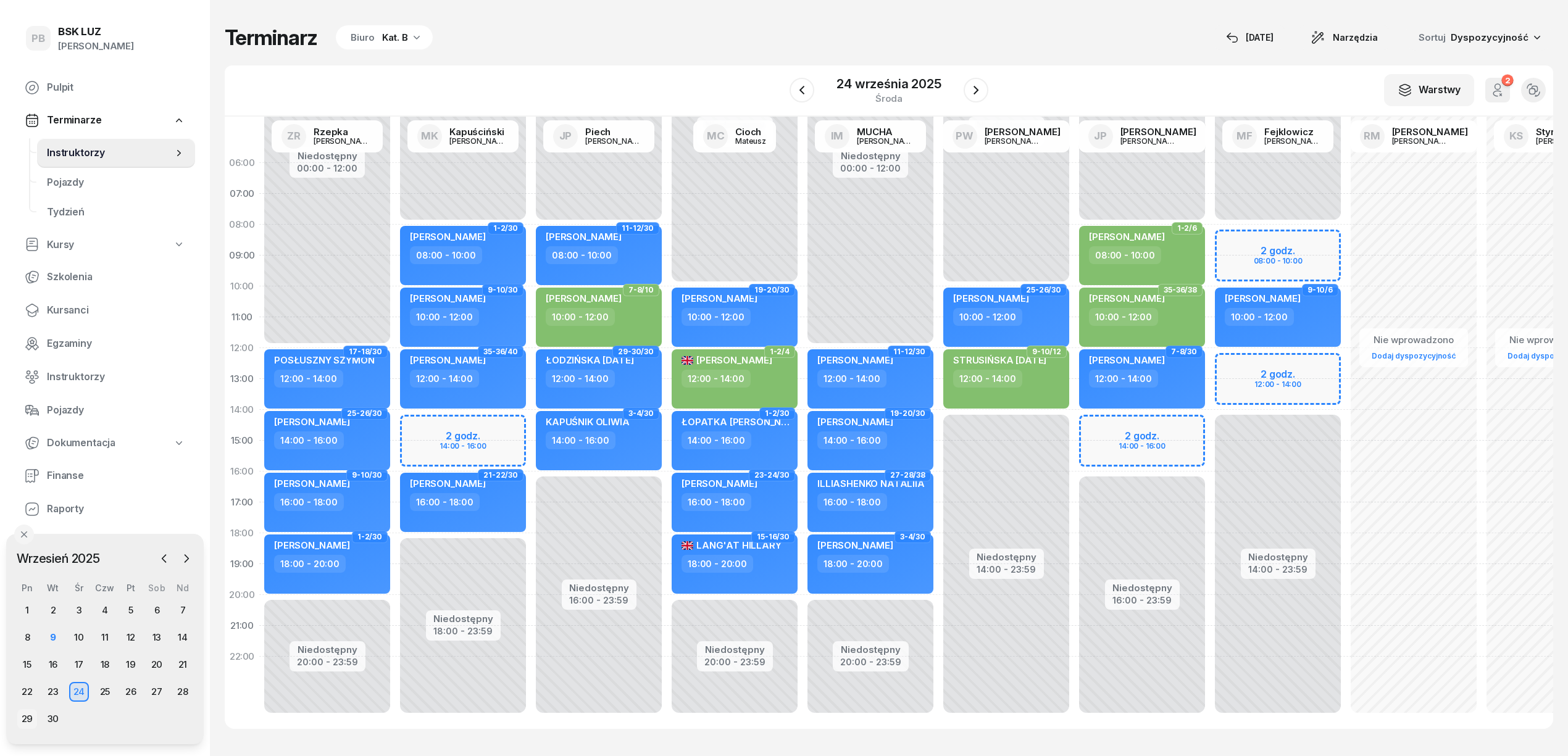
click at [28, 717] on div "29" at bounding box center [26, 718] width 19 height 19
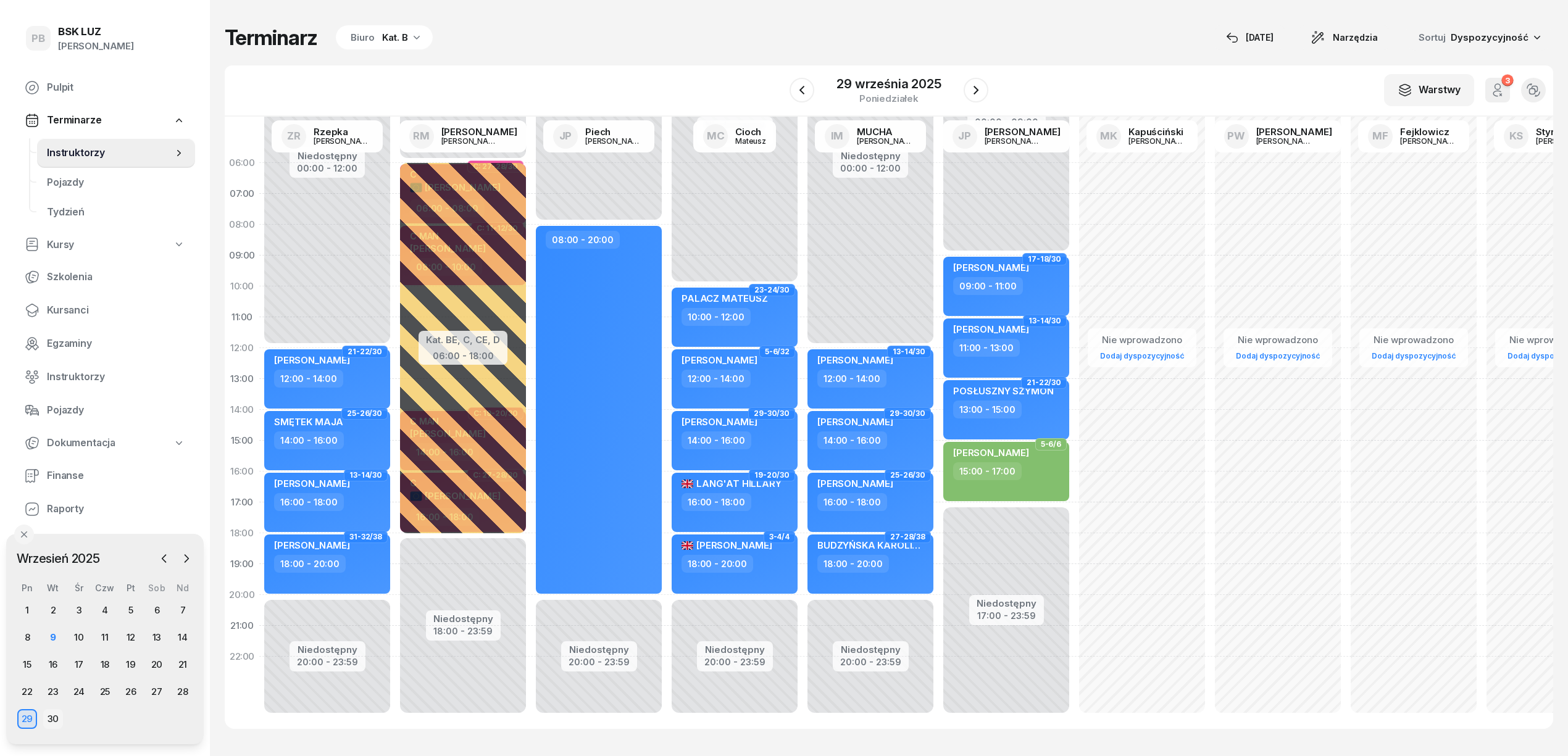
click at [58, 723] on div "30" at bounding box center [53, 718] width 19 height 19
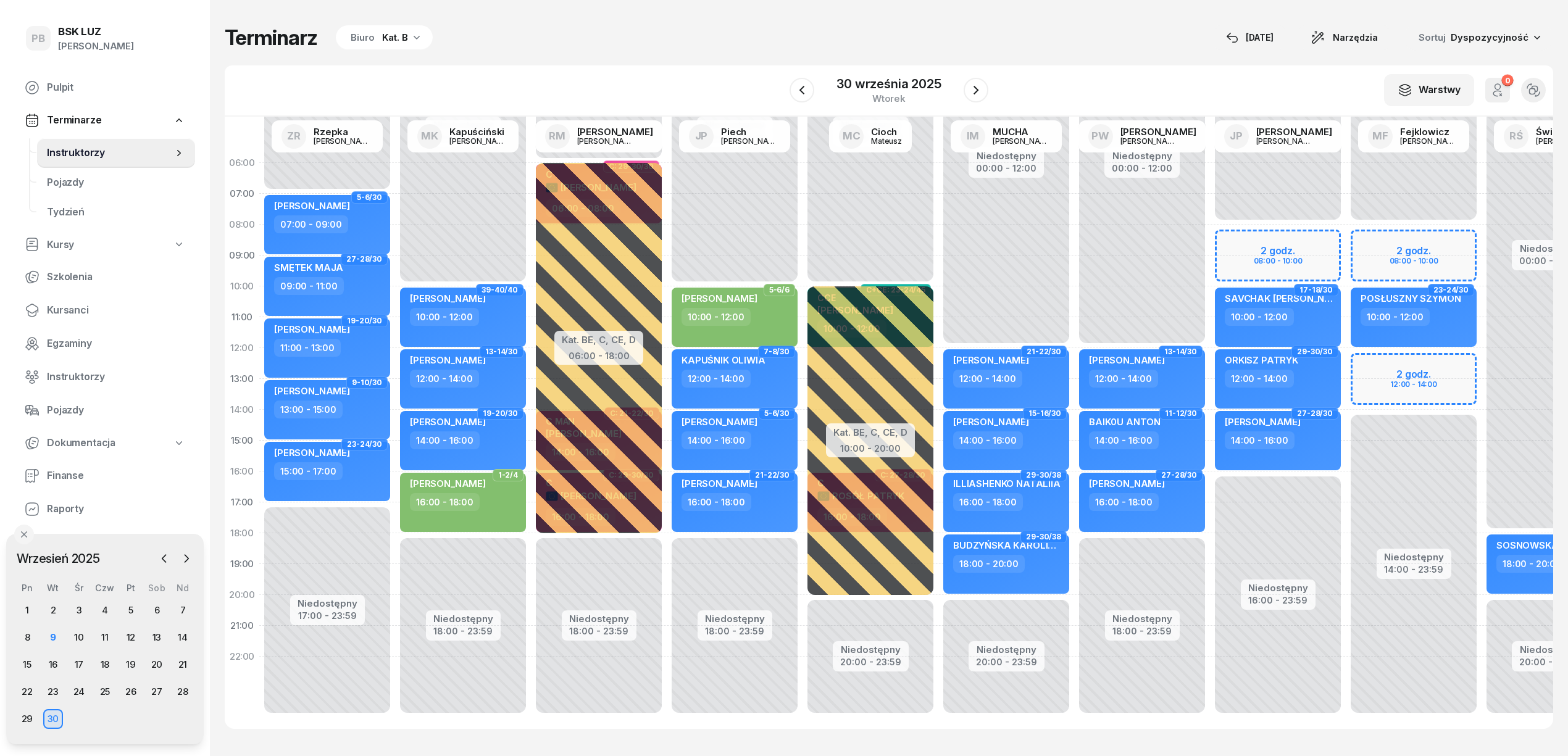
click at [1388, 235] on div "Niedostępny 00:00 - 08:00 Niedostępny 14:00 - 23:59 2 godz. 08:00 - 10:00 2 god…" at bounding box center [1413, 440] width 136 height 586
select select "08"
select select "10"
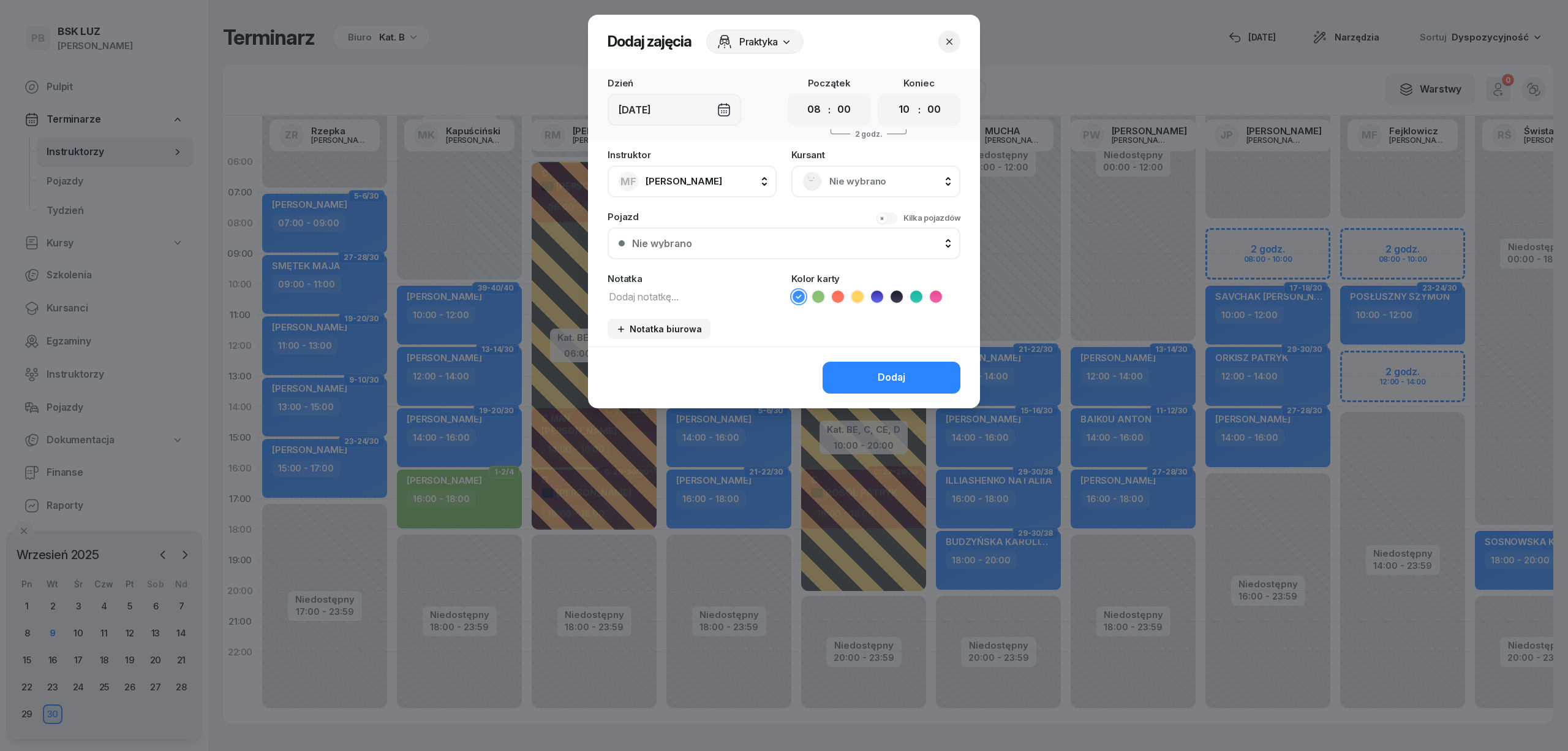
click at [817, 169] on div "Nie wybrano" at bounding box center [876, 181] width 169 height 32
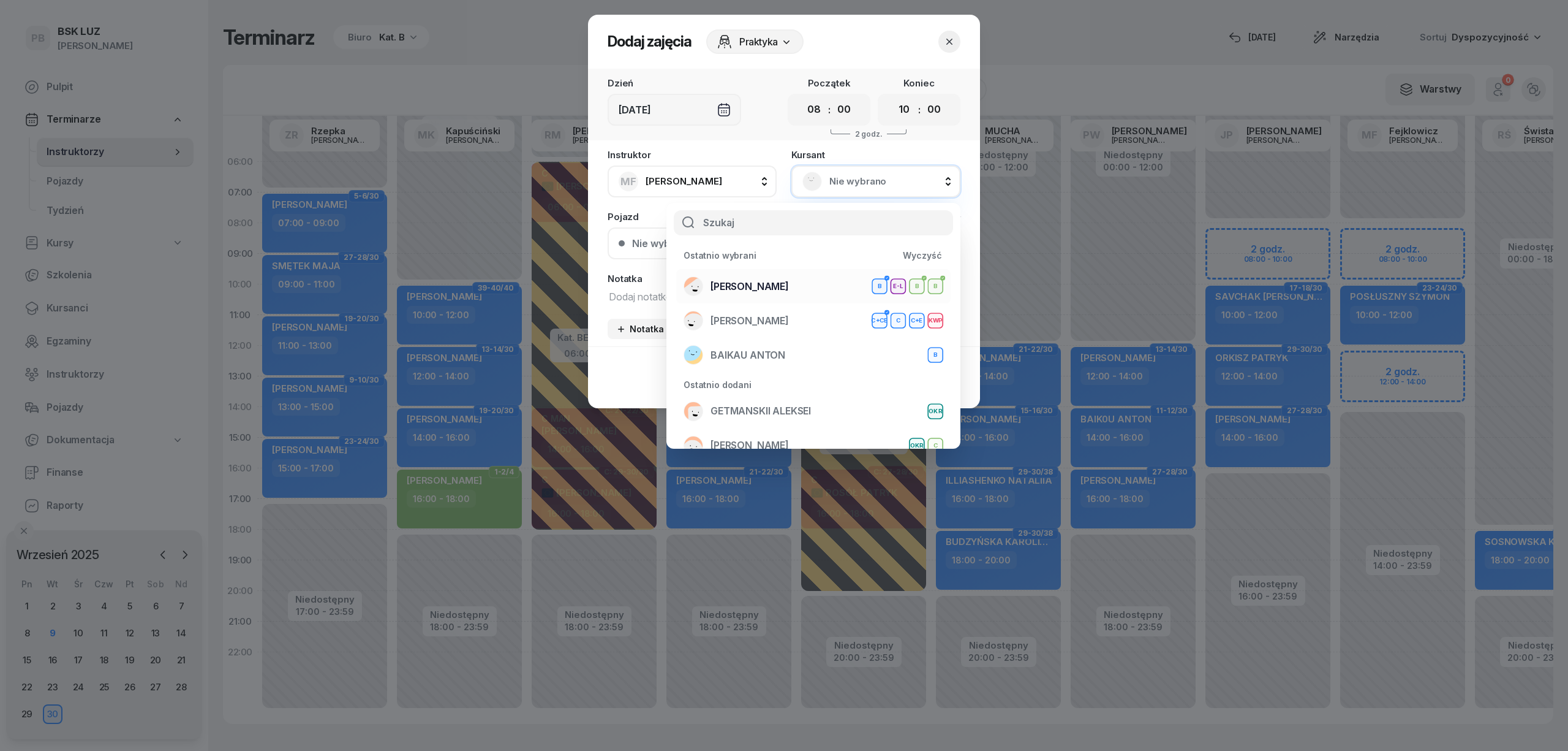
click at [804, 278] on div "[PERSON_NAME] B E-L B B" at bounding box center [814, 285] width 260 height 19
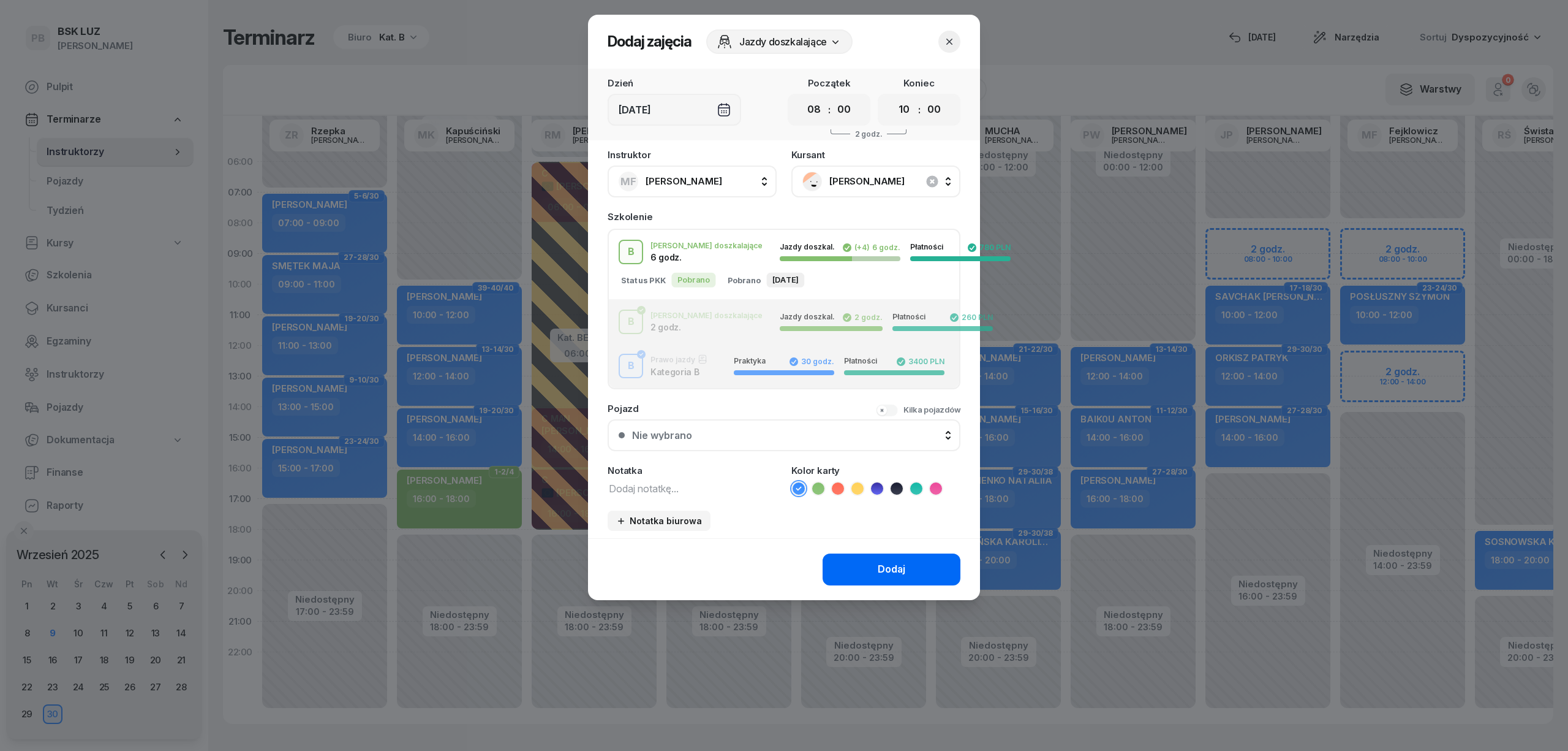
click at [887, 576] on button "Dodaj" at bounding box center [891, 569] width 138 height 32
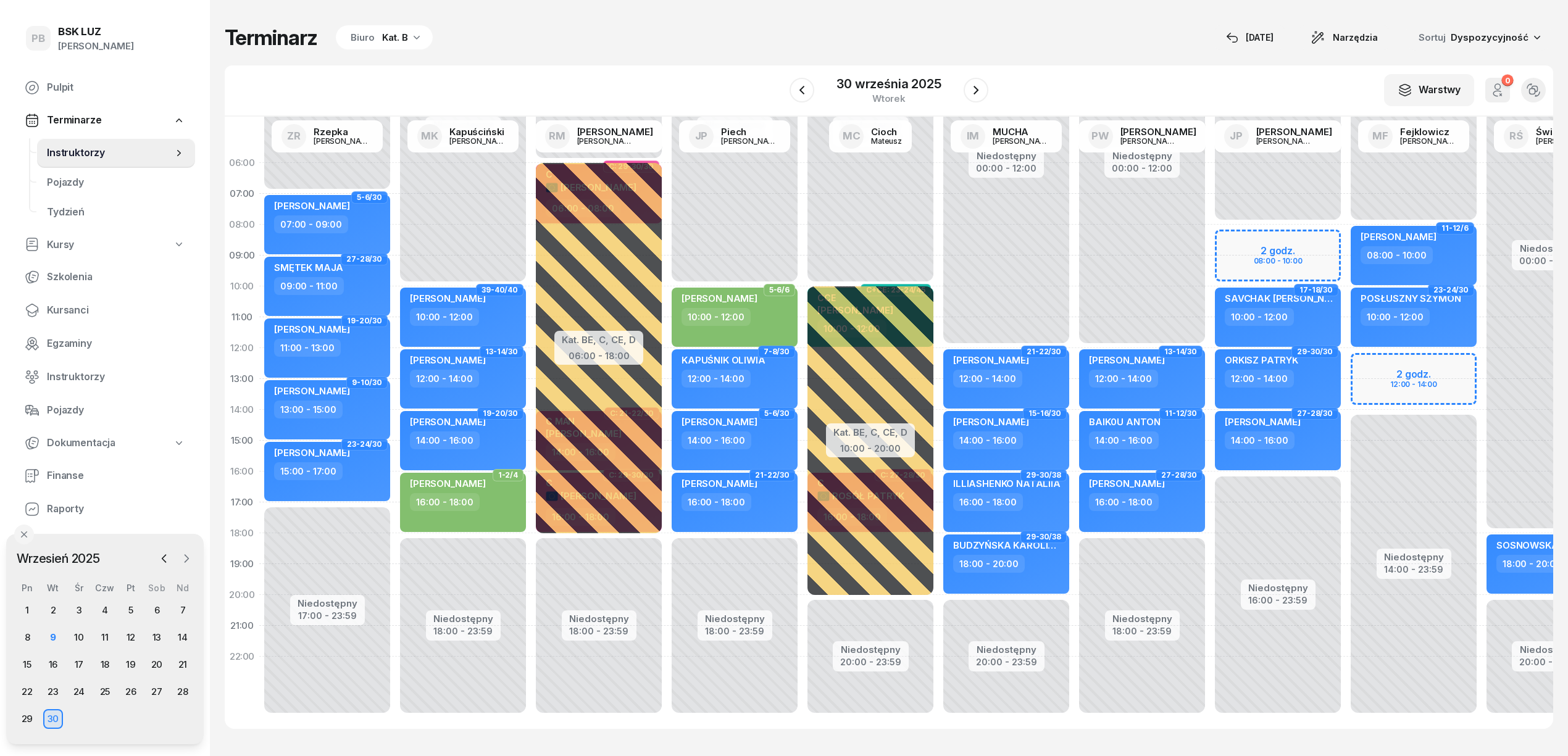
click at [183, 561] on icon "button" at bounding box center [187, 558] width 12 height 12
click at [151, 639] on div "11" at bounding box center [156, 637] width 19 height 19
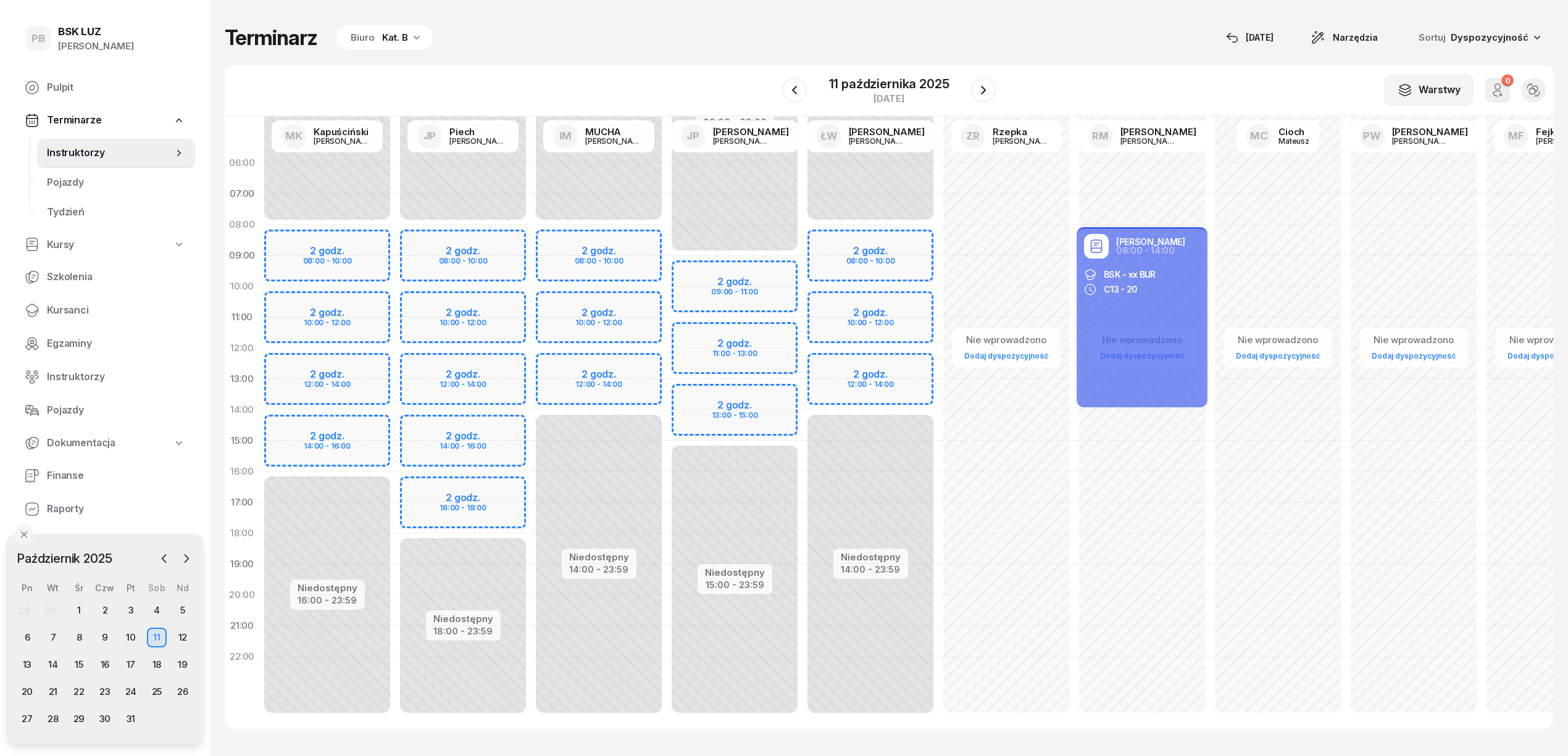
click at [909, 229] on div "Niedostępny 00:00 - 08:00 Niedostępny 14:00 - 23:59 2 godz. 08:00 - 10:00 2 god…" at bounding box center [870, 440] width 136 height 586
select select "08"
select select "10"
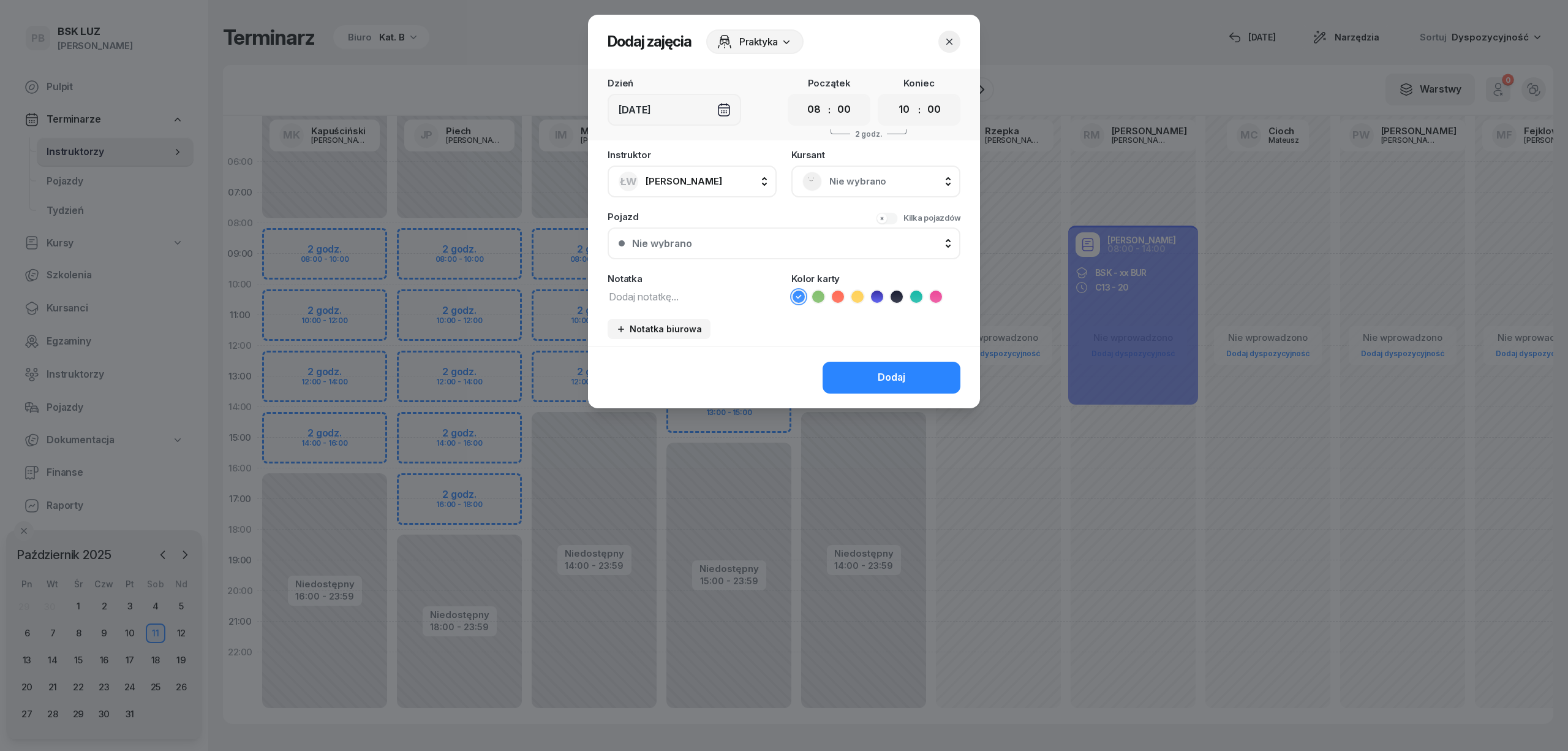
click at [870, 190] on div "Nie wybrano" at bounding box center [876, 181] width 169 height 32
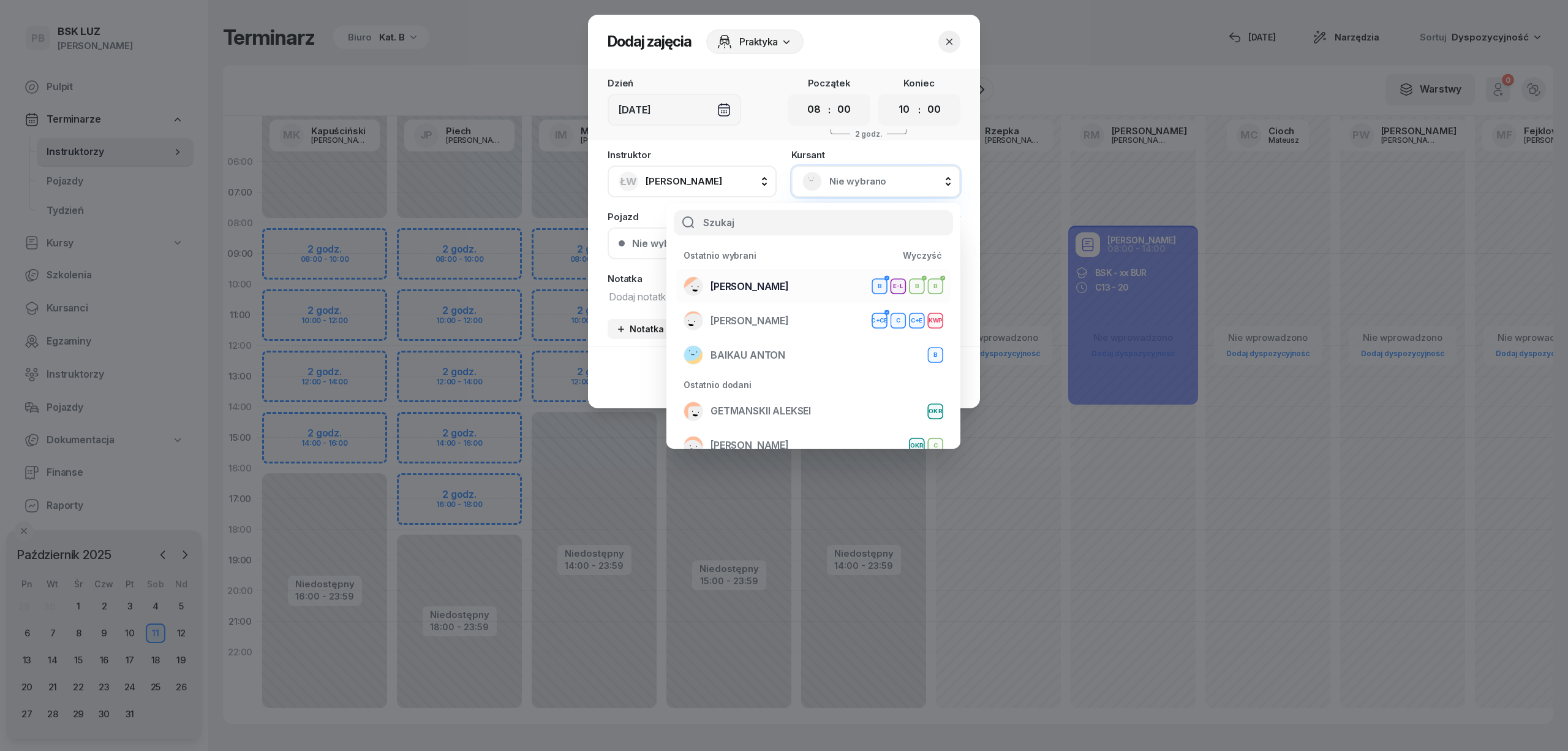
click at [805, 283] on div "[PERSON_NAME] B E-L B B" at bounding box center [814, 285] width 260 height 19
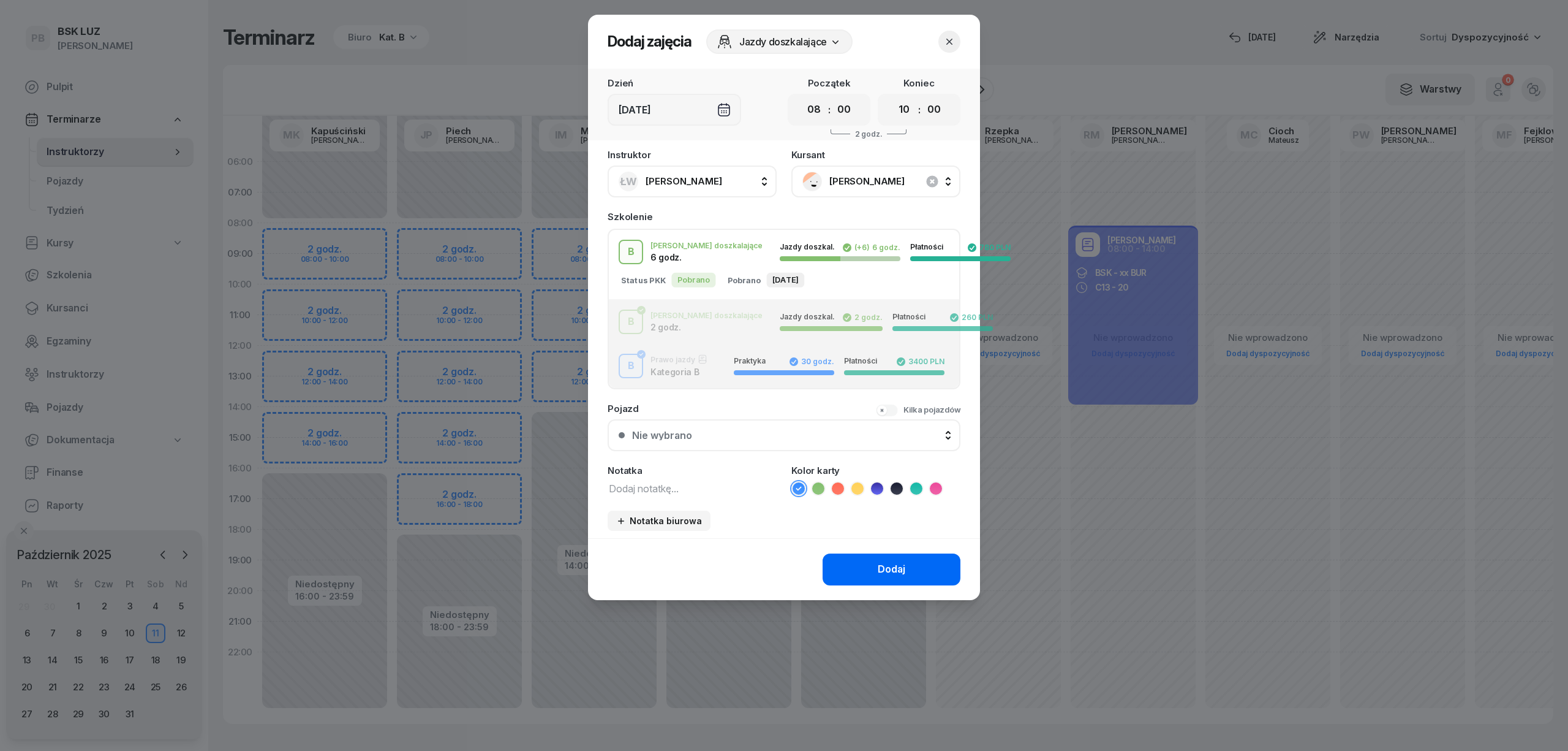
click at [867, 567] on button "Dodaj" at bounding box center [891, 569] width 138 height 32
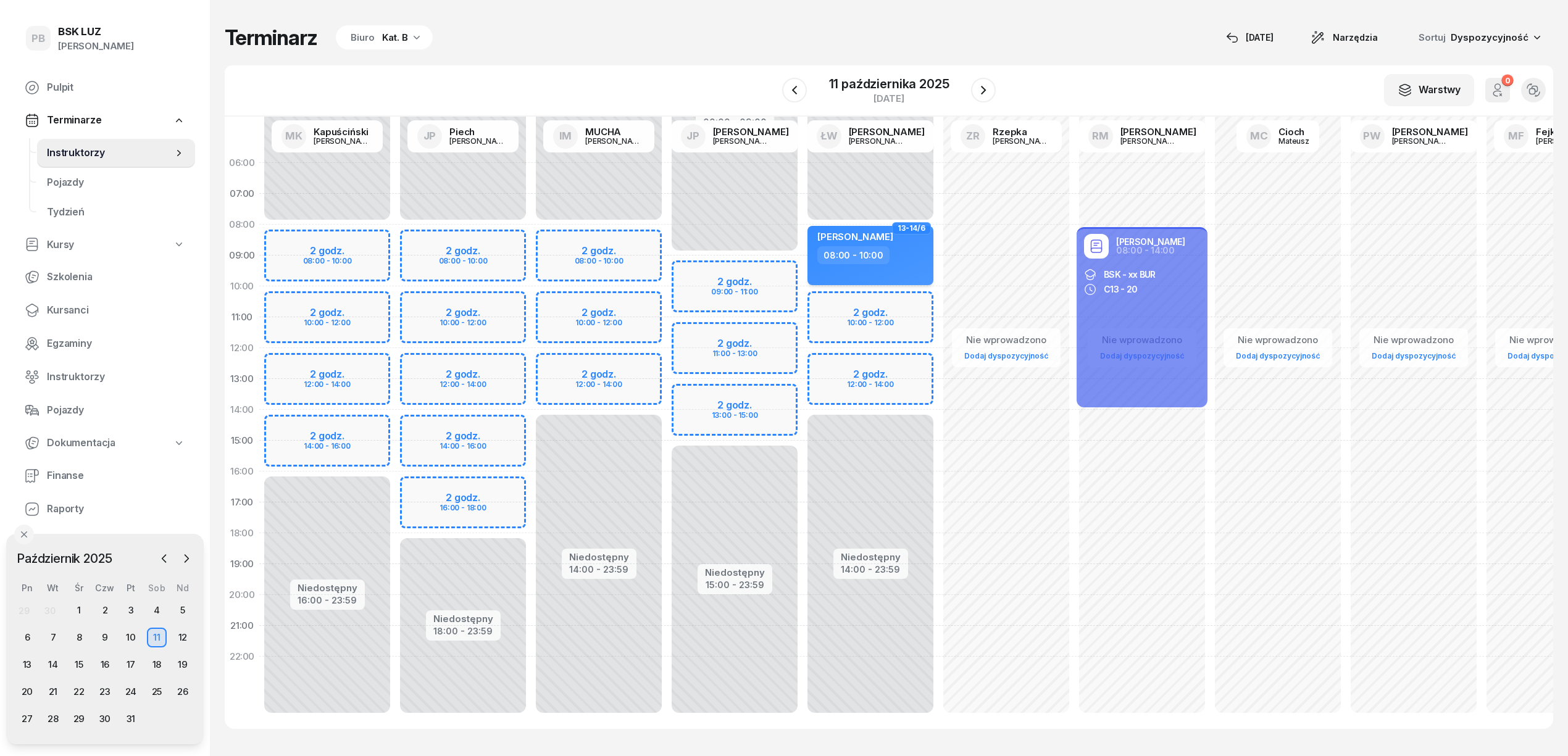
click at [861, 235] on span "[PERSON_NAME]" at bounding box center [855, 236] width 76 height 12
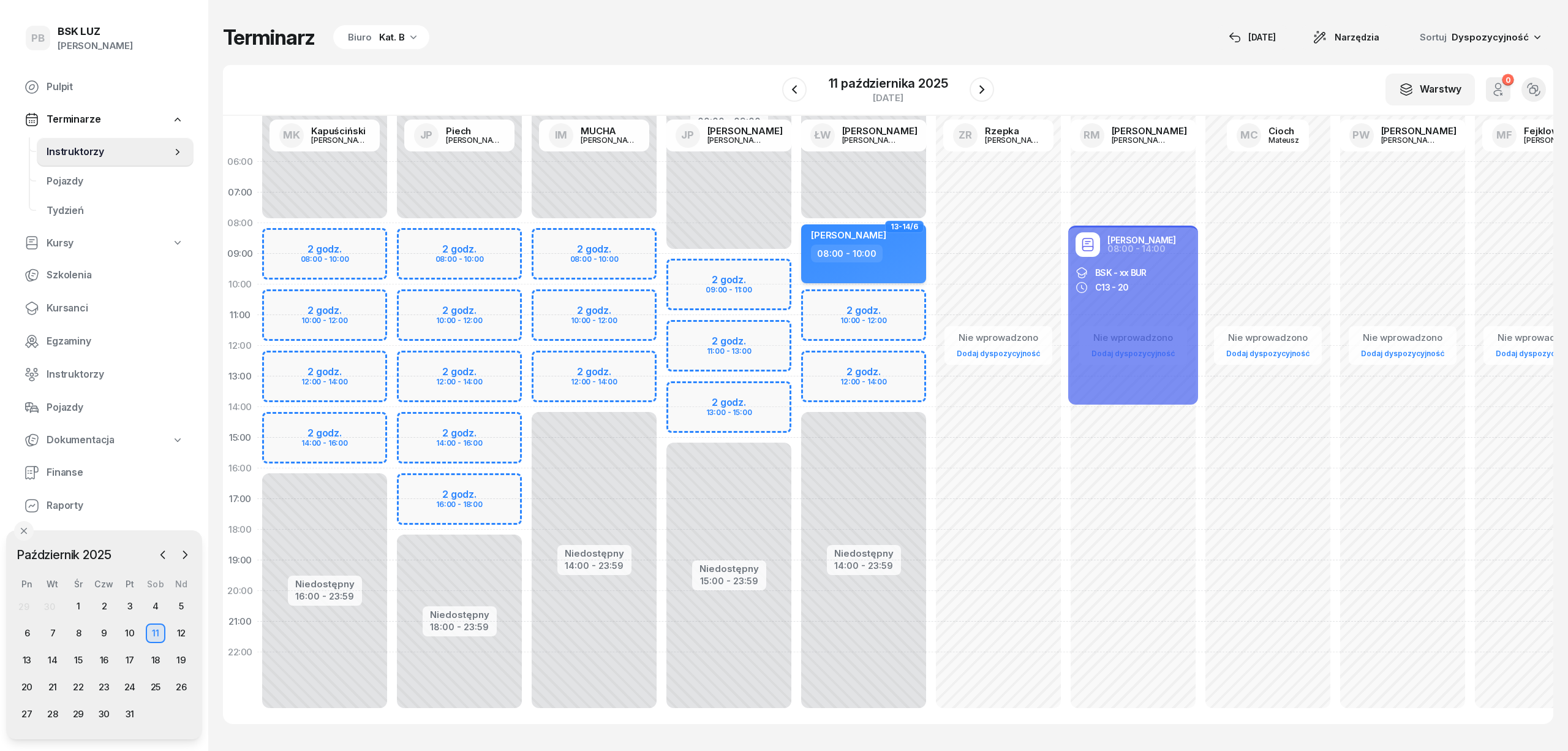
select select "08"
select select "10"
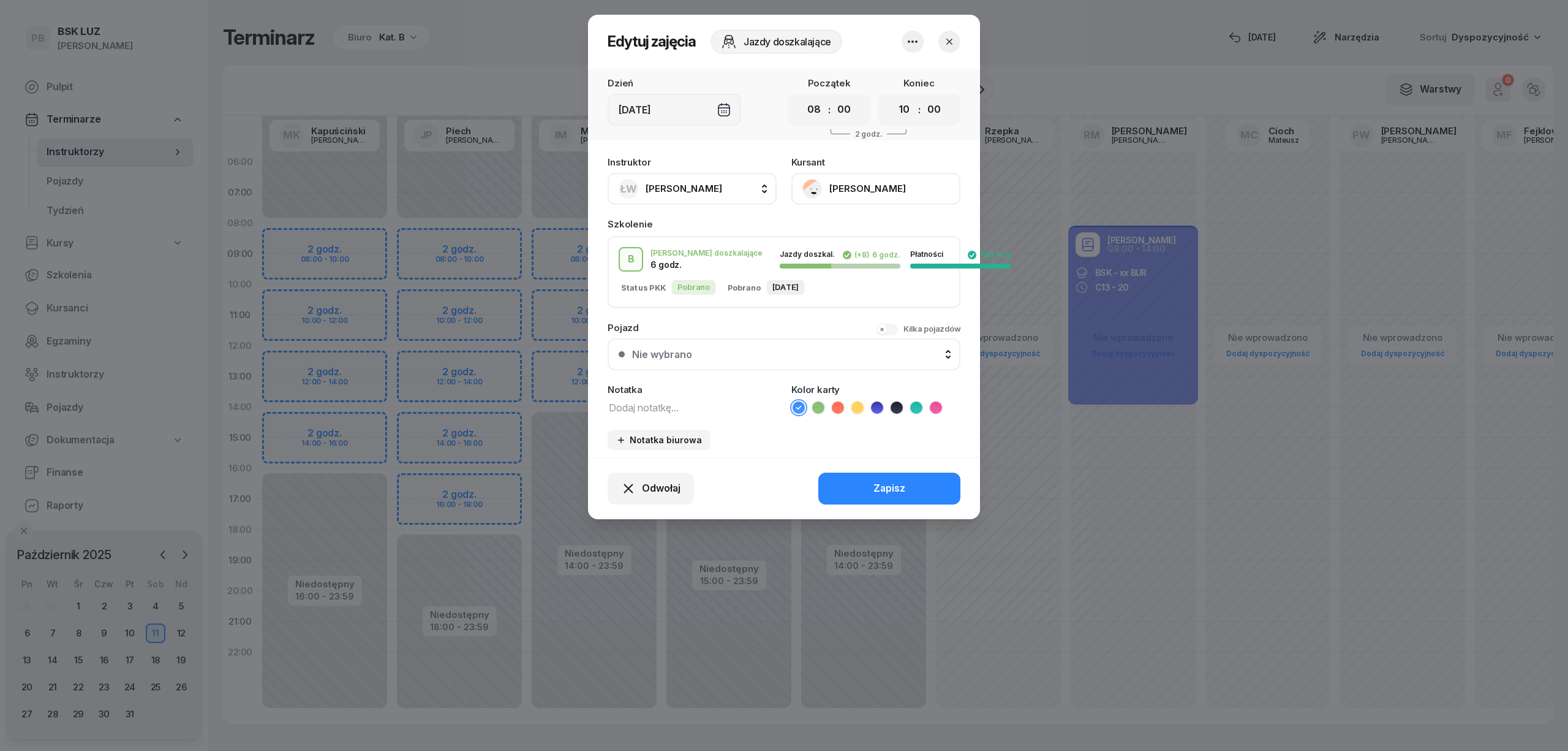
click at [856, 189] on button "[PERSON_NAME]" at bounding box center [876, 189] width 169 height 32
click at [824, 223] on div "Otwórz profil" at bounding box center [831, 230] width 59 height 16
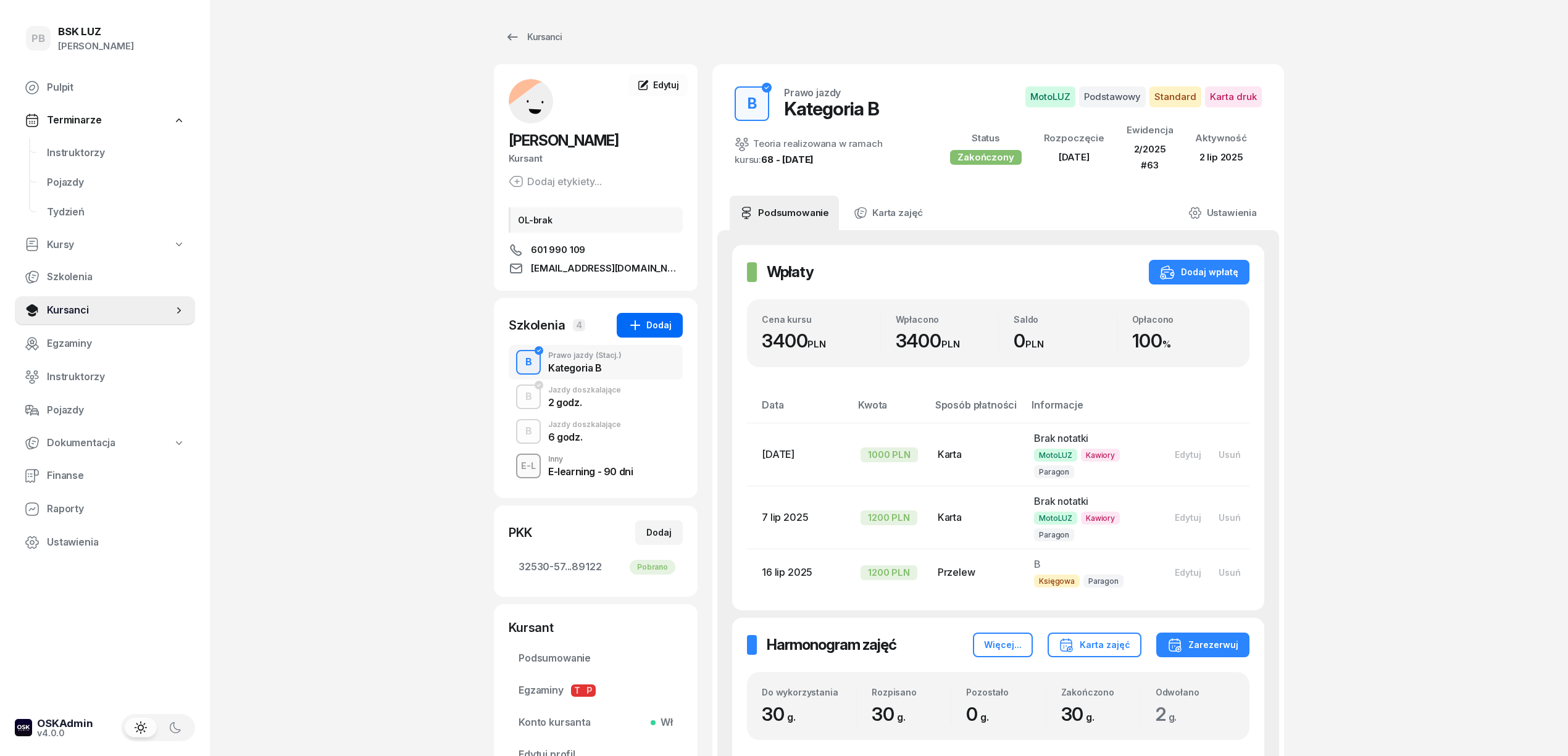
click at [665, 325] on div "Dodaj" at bounding box center [649, 325] width 44 height 15
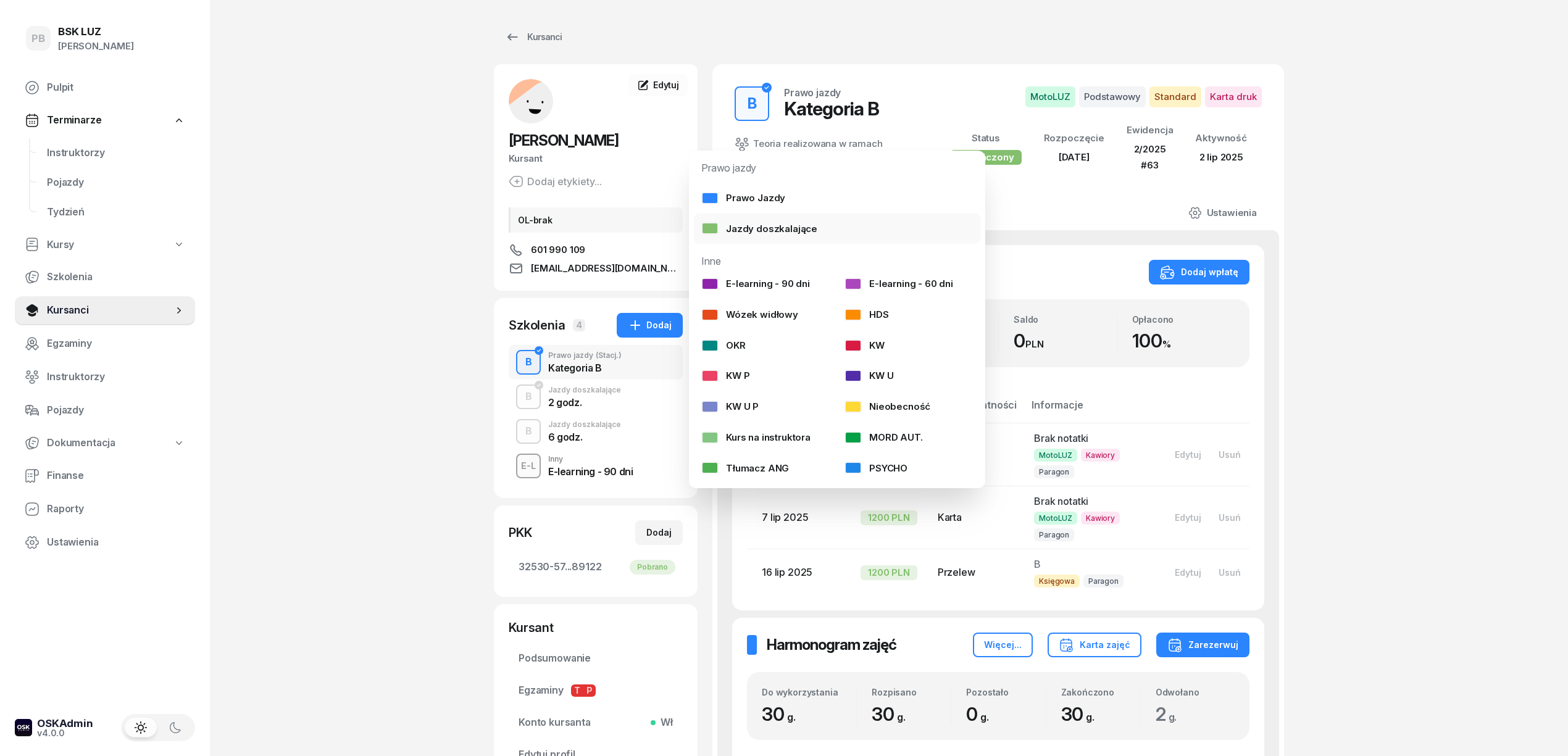
click at [765, 232] on div "Jazdy doszkalające" at bounding box center [759, 229] width 116 height 16
select select "B"
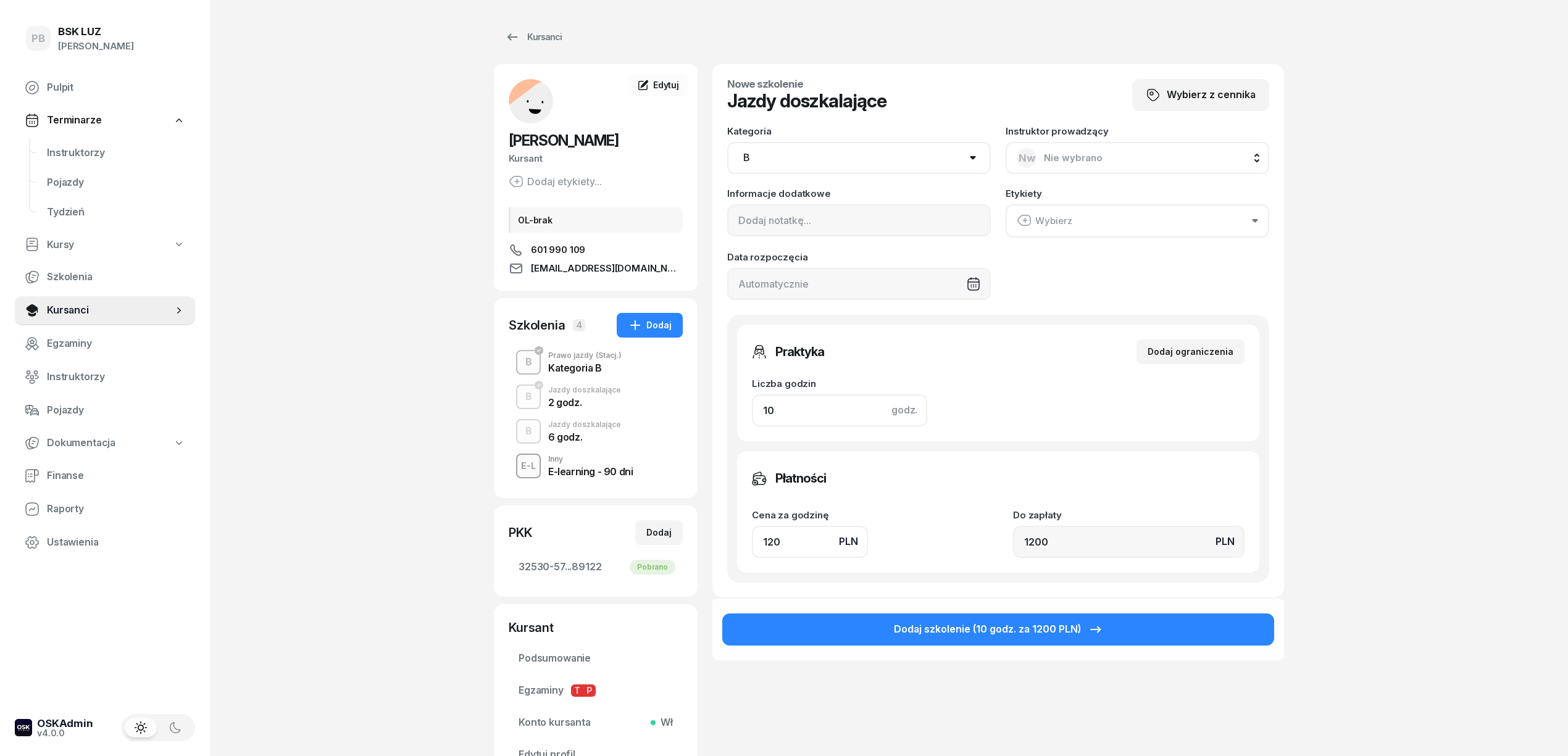
click at [790, 408] on input "10" at bounding box center [839, 410] width 175 height 32
type input "8"
type input "960"
type input "8"
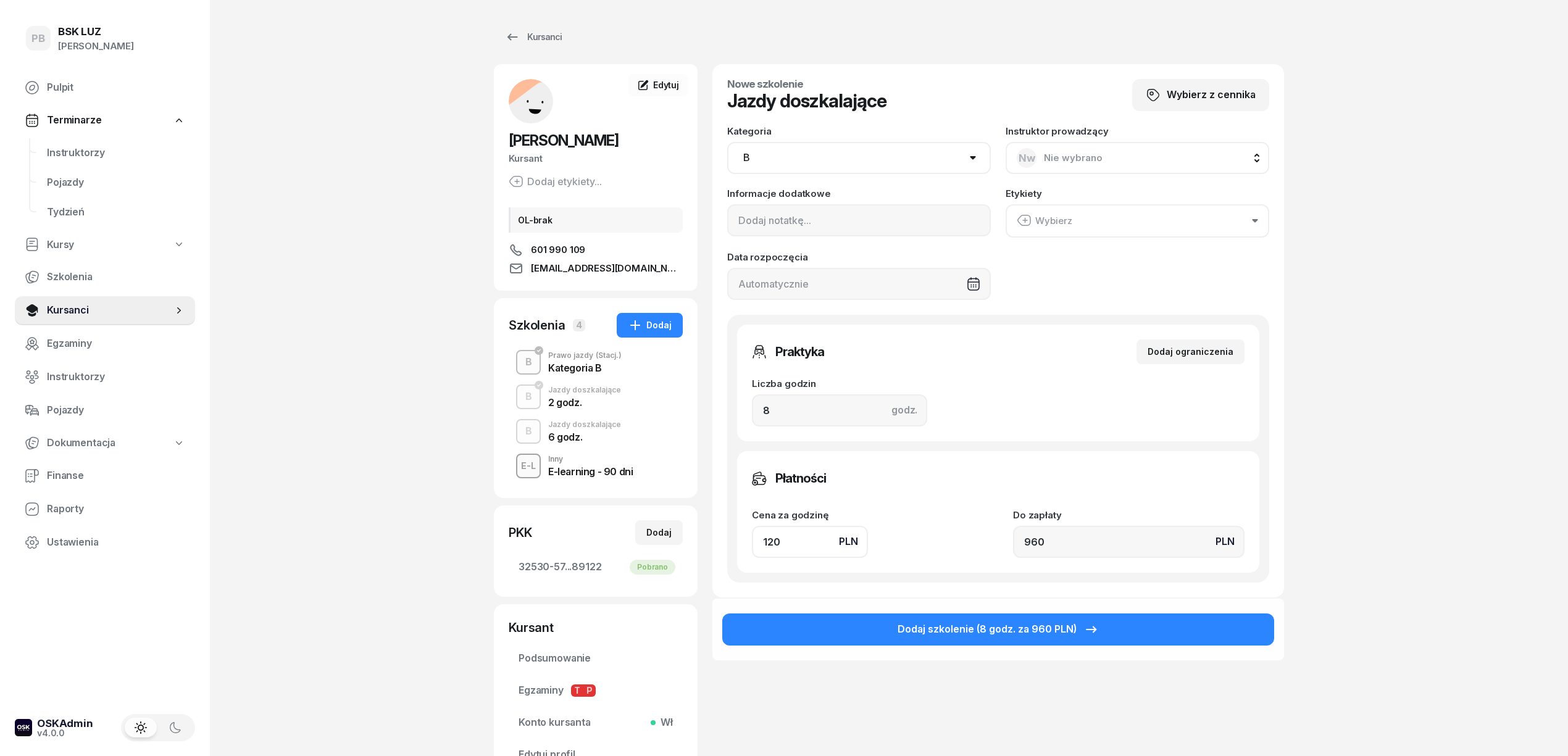
drag, startPoint x: 785, startPoint y: 544, endPoint x: 689, endPoint y: 541, distance: 96.0
click at [689, 541] on div "[PERSON_NAME] Kursant [PERSON_NAME] etykiety... OL-brak 601 990 109 [EMAIL_ADDR…" at bounding box center [889, 424] width 790 height 720
type input "1"
type input "8"
type input "13"
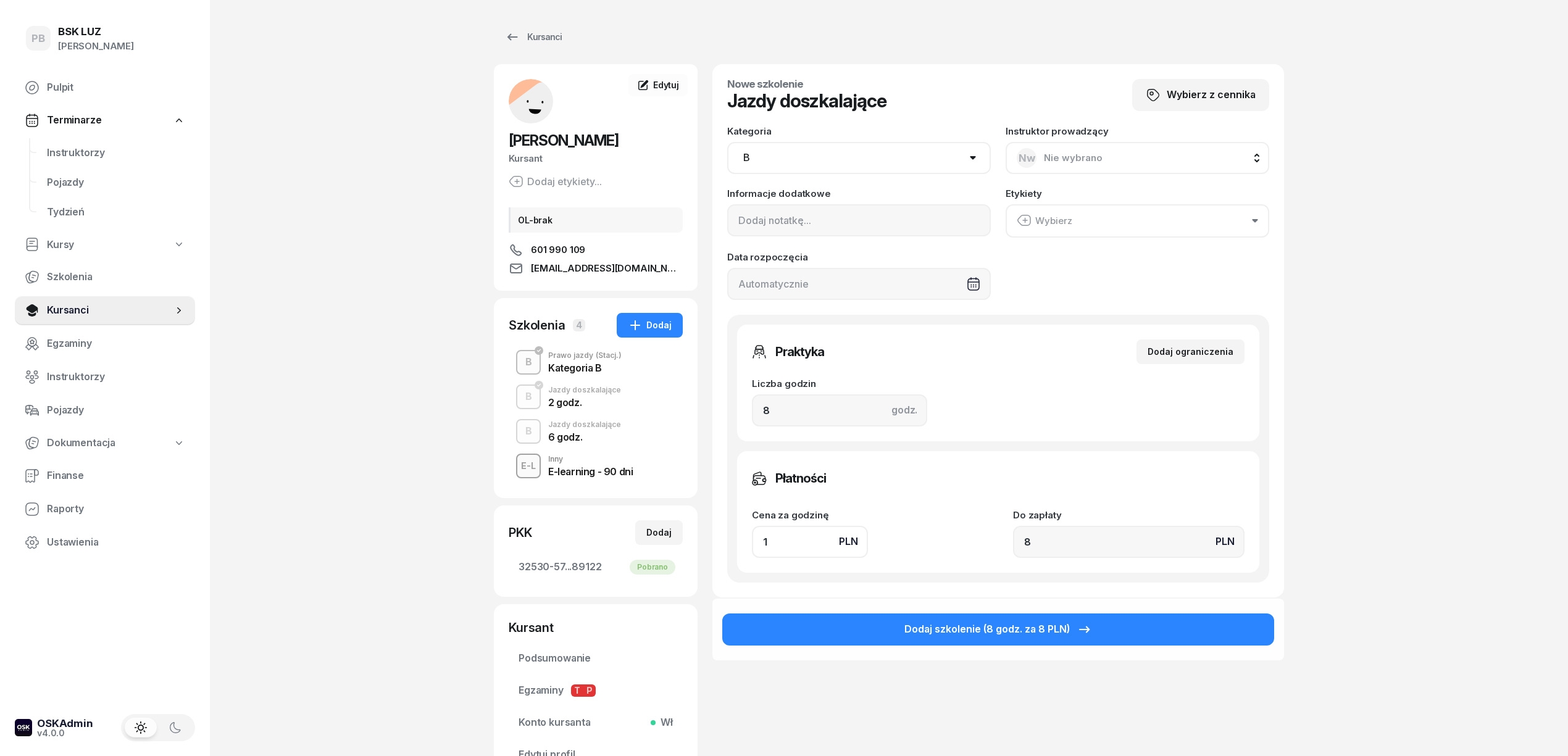
type input "104"
type input "130"
type input "1040"
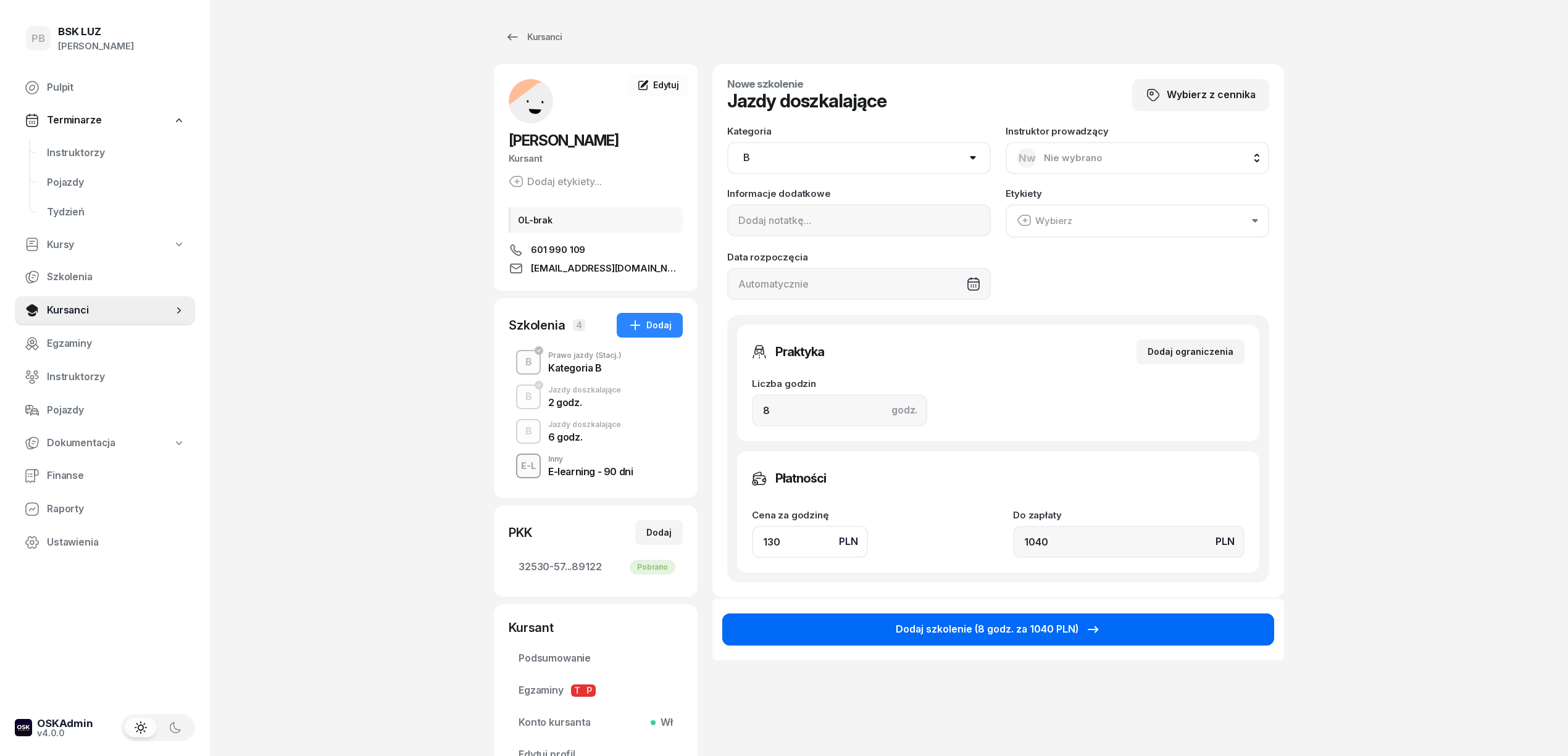
type input "130"
click at [860, 630] on button "Dodaj szkolenie (8 godz. za 1040 PLN)" at bounding box center [998, 629] width 552 height 32
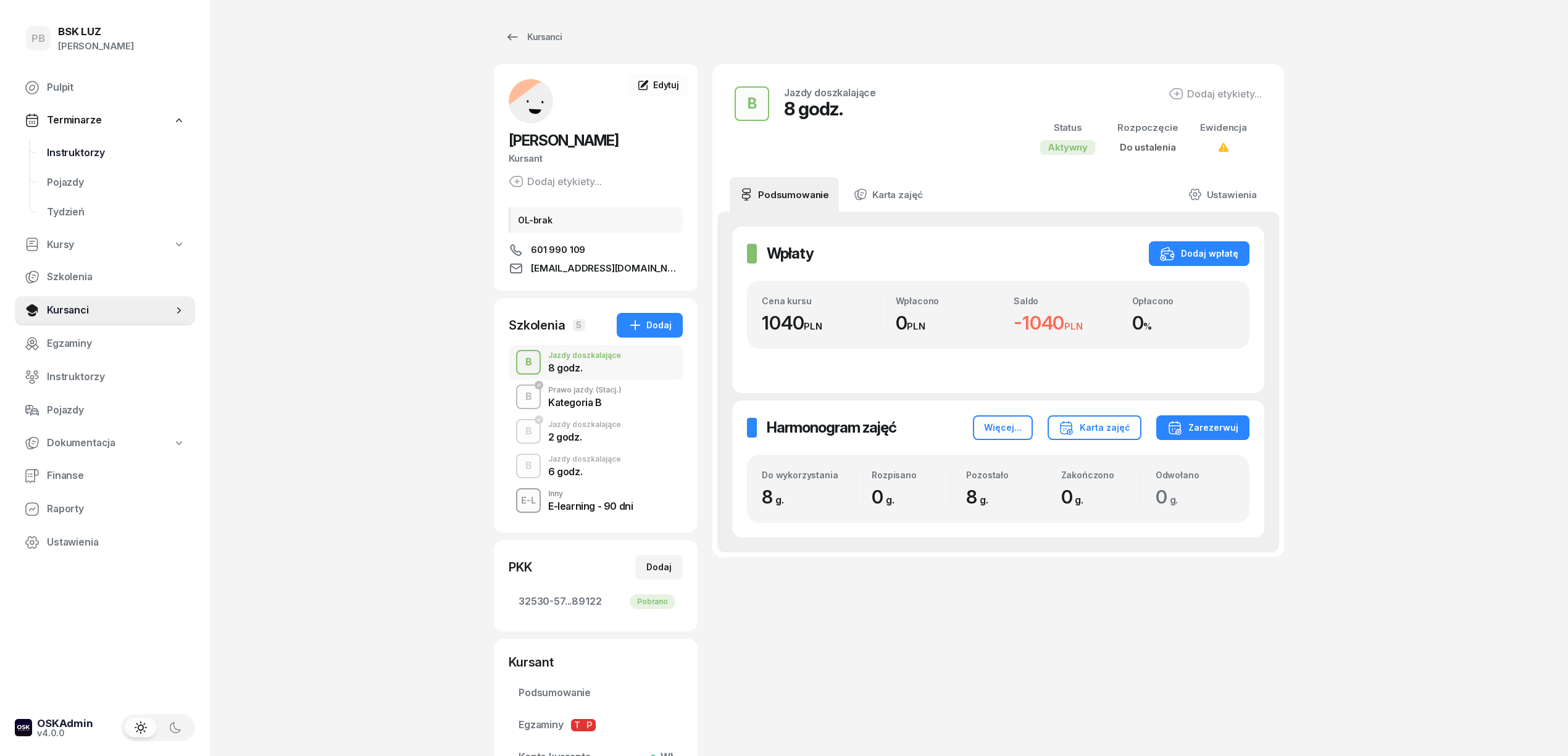
click at [74, 149] on span "Instruktorzy" at bounding box center [116, 153] width 138 height 16
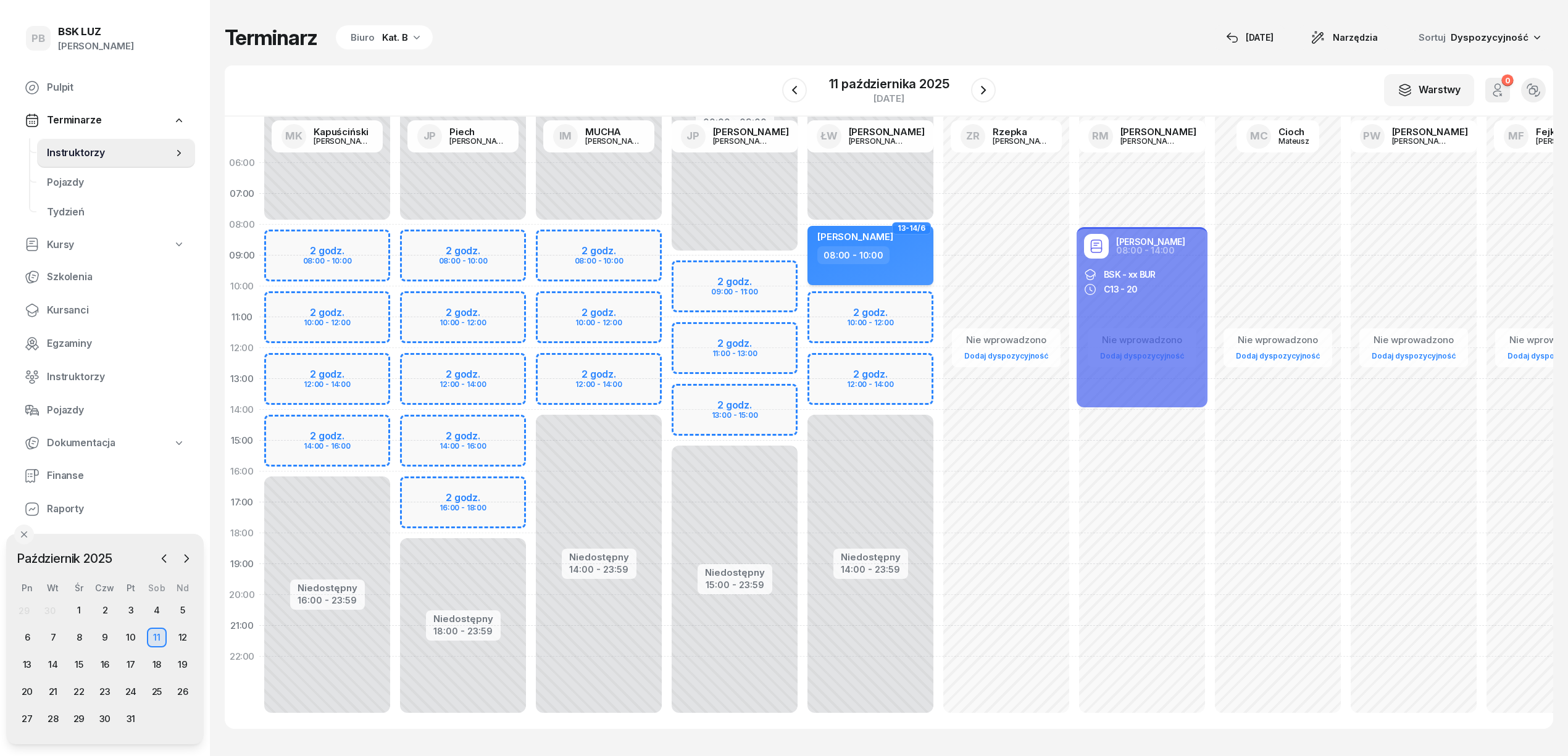
click at [904, 242] on div "[PERSON_NAME]" at bounding box center [872, 239] width 108 height 15
select select "08"
select select "10"
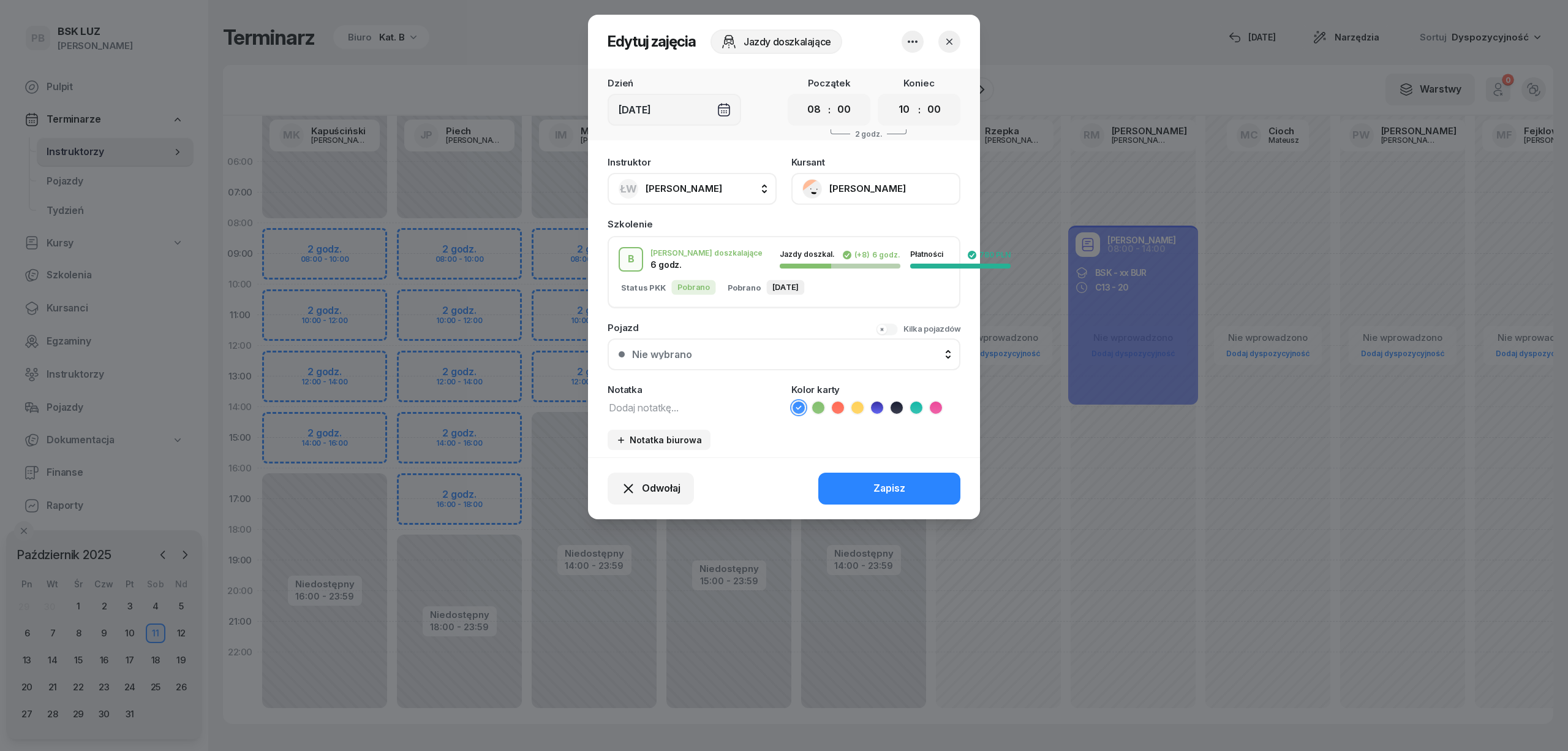
click at [914, 43] on icon "button" at bounding box center [912, 42] width 15 height 15
click at [910, 75] on link "Usuń" at bounding box center [907, 79] width 161 height 31
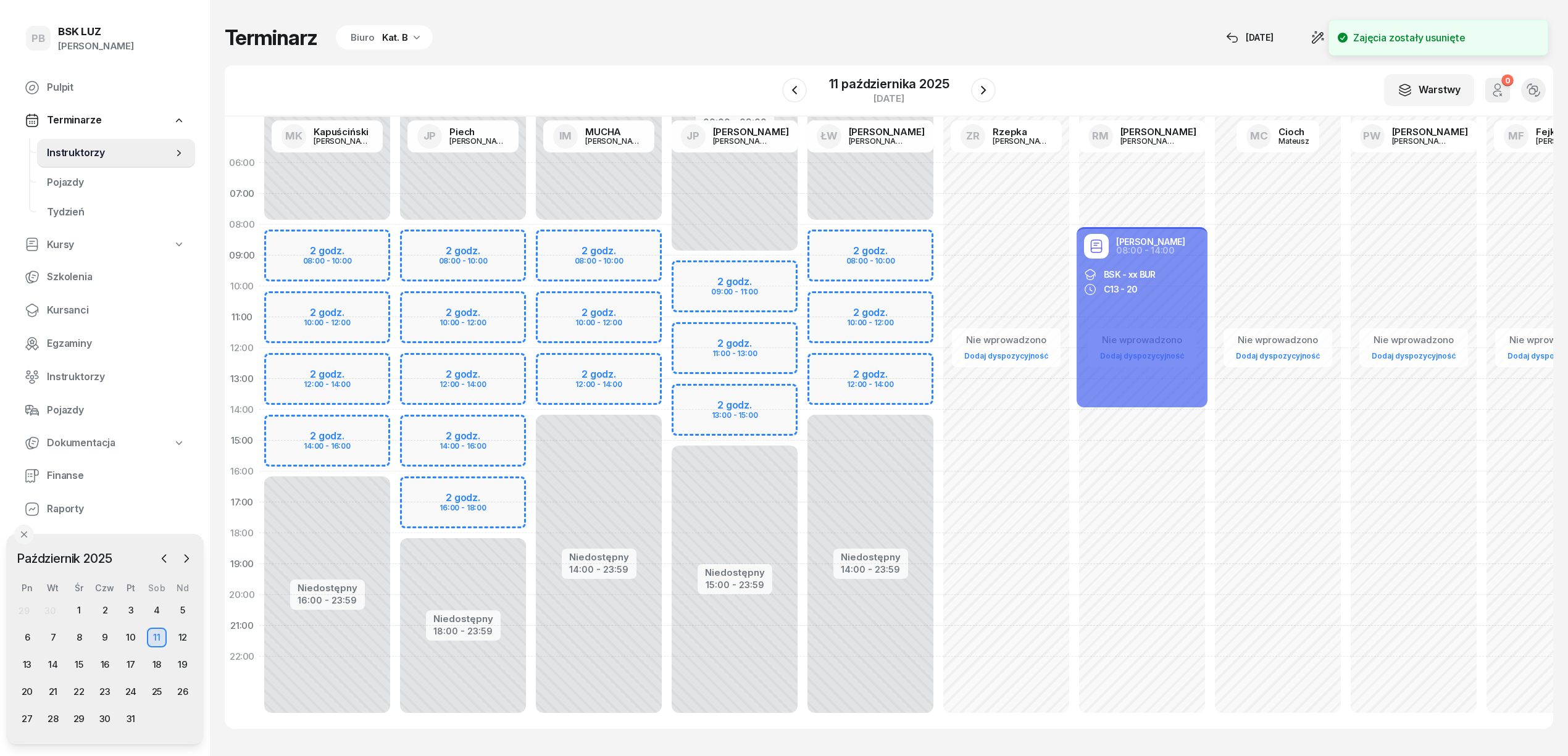
click at [879, 239] on div "Niedostępny 00:00 - 08:00 Niedostępny 14:00 - 23:59 2 godz. 08:00 - 10:00 2 god…" at bounding box center [870, 440] width 136 height 586
select select "08"
select select "10"
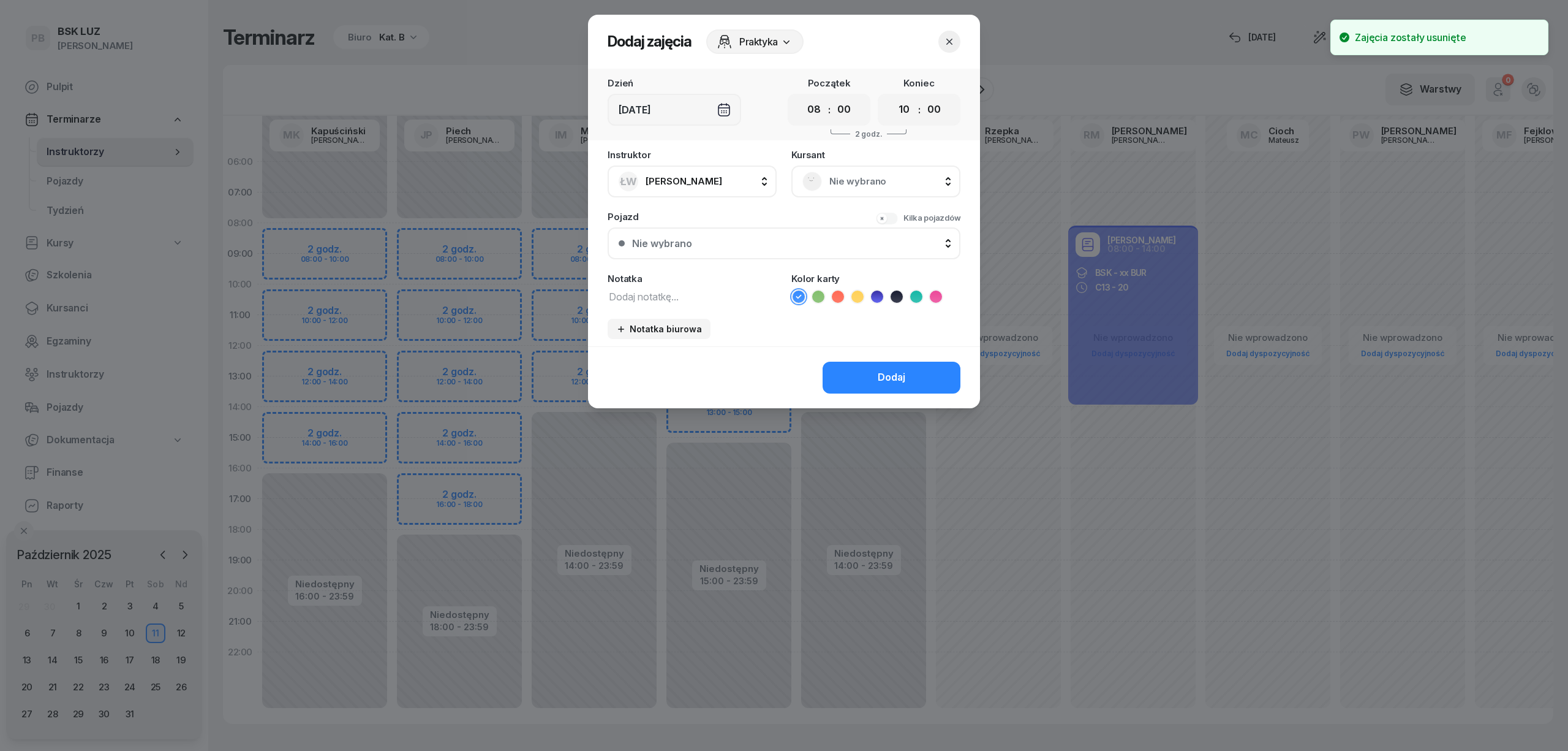
click at [888, 186] on span "Nie wybrano" at bounding box center [890, 181] width 120 height 16
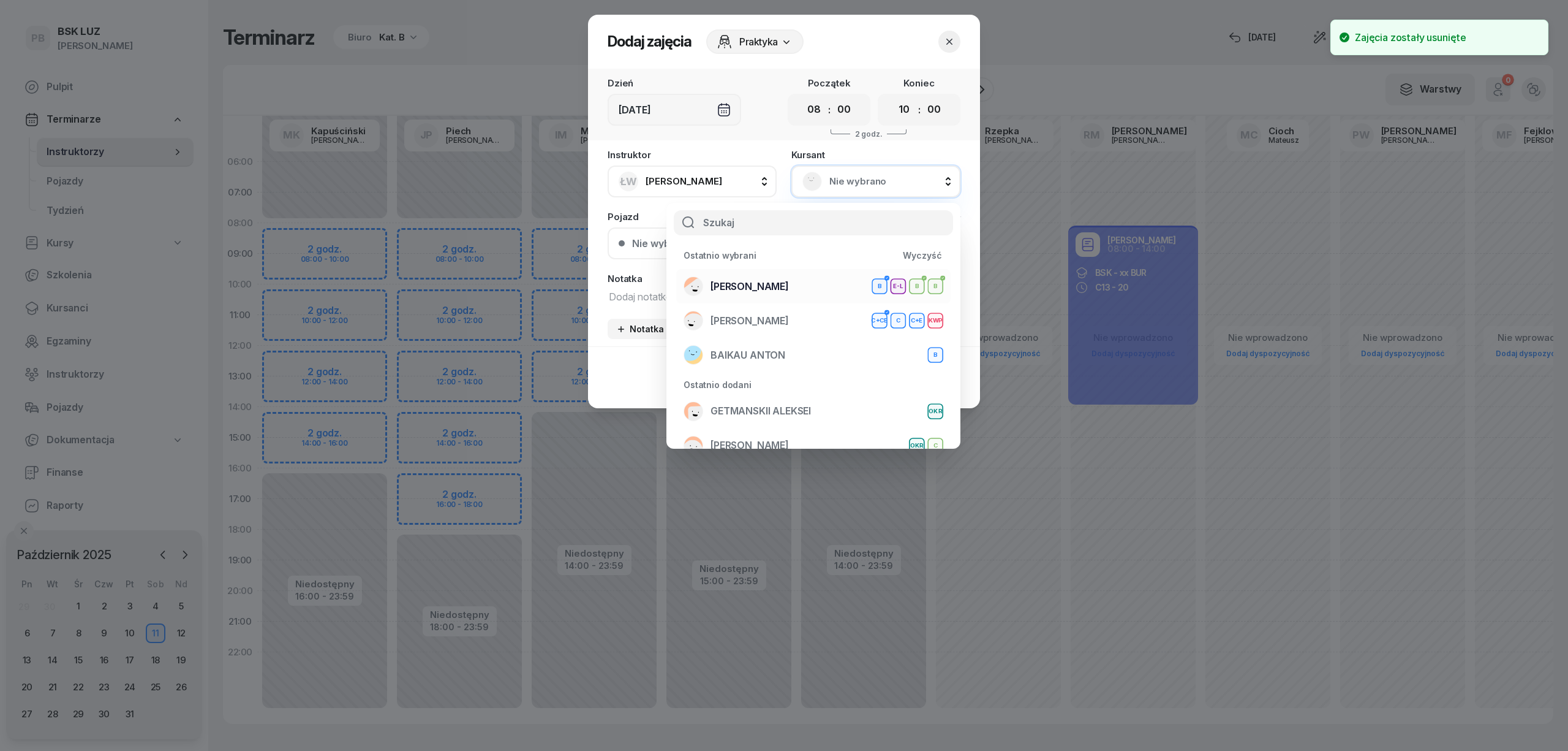
click at [804, 285] on div "[PERSON_NAME] B E-L B B" at bounding box center [814, 285] width 260 height 19
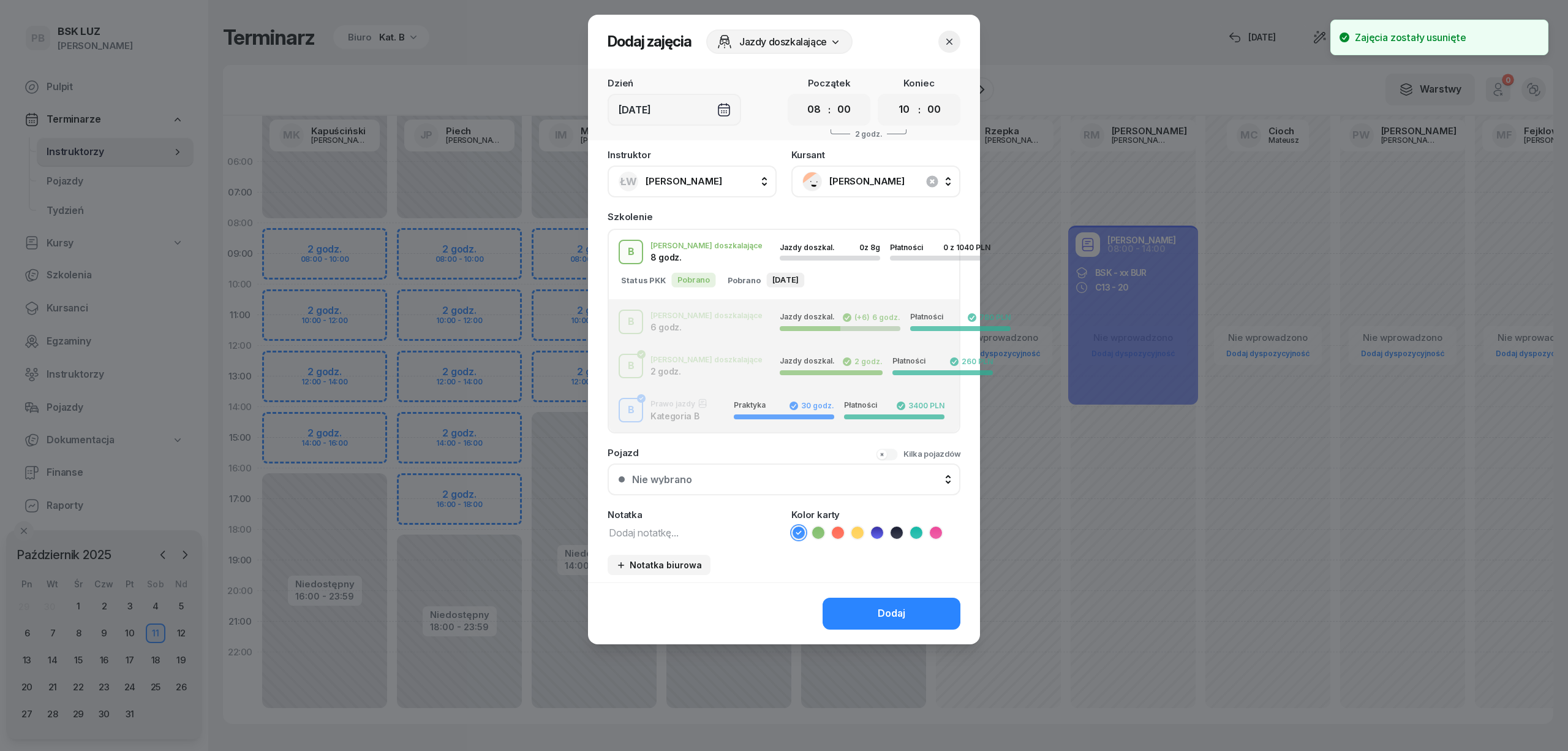
click at [721, 248] on div "[PERSON_NAME] doszkalające 8 godz. Jazdy doszkal. 0 z 8g Płatności 0 z 1040 PLN" at bounding box center [784, 252] width 351 height 25
click at [816, 529] on icon at bounding box center [818, 532] width 12 height 12
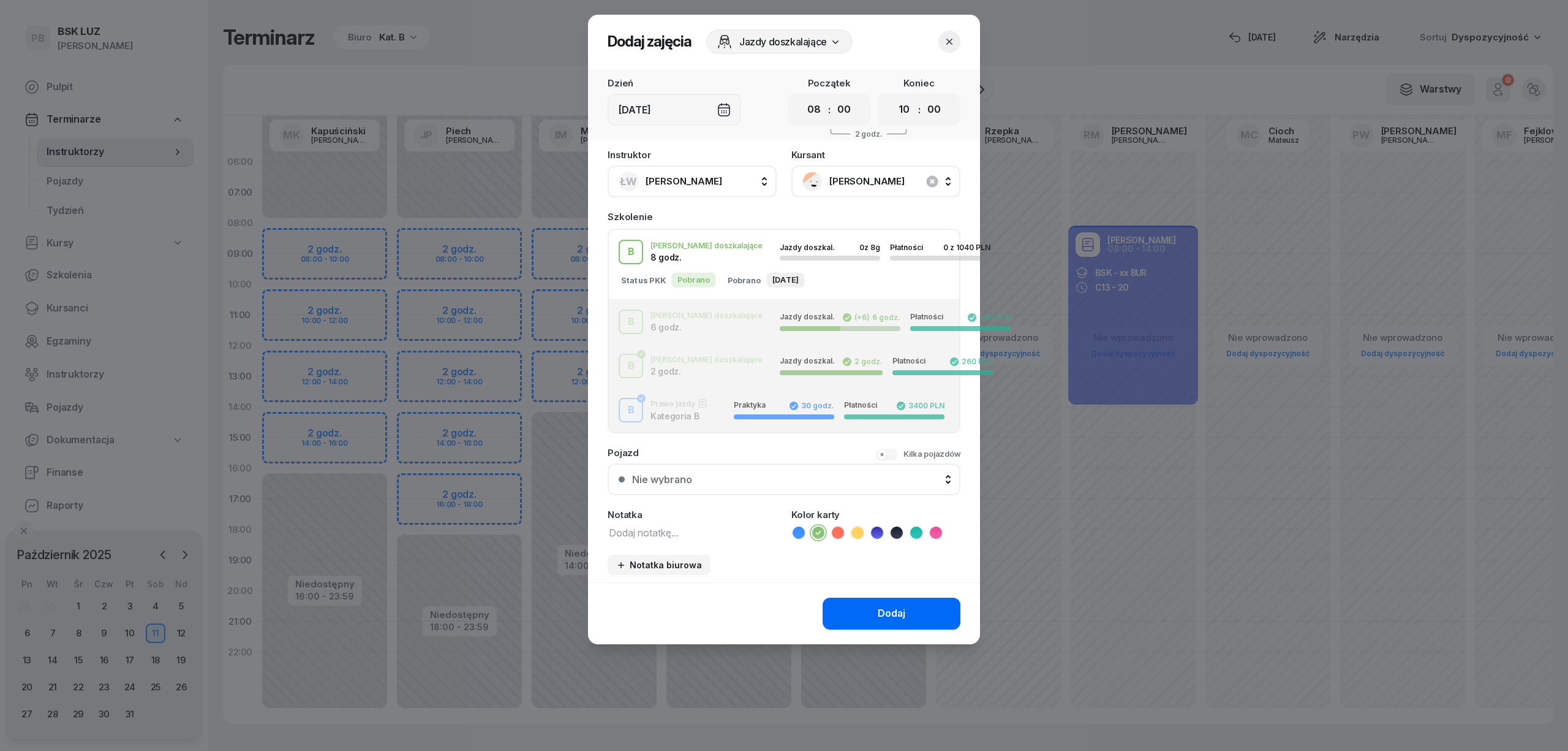
click at [868, 608] on button "Dodaj" at bounding box center [891, 613] width 138 height 32
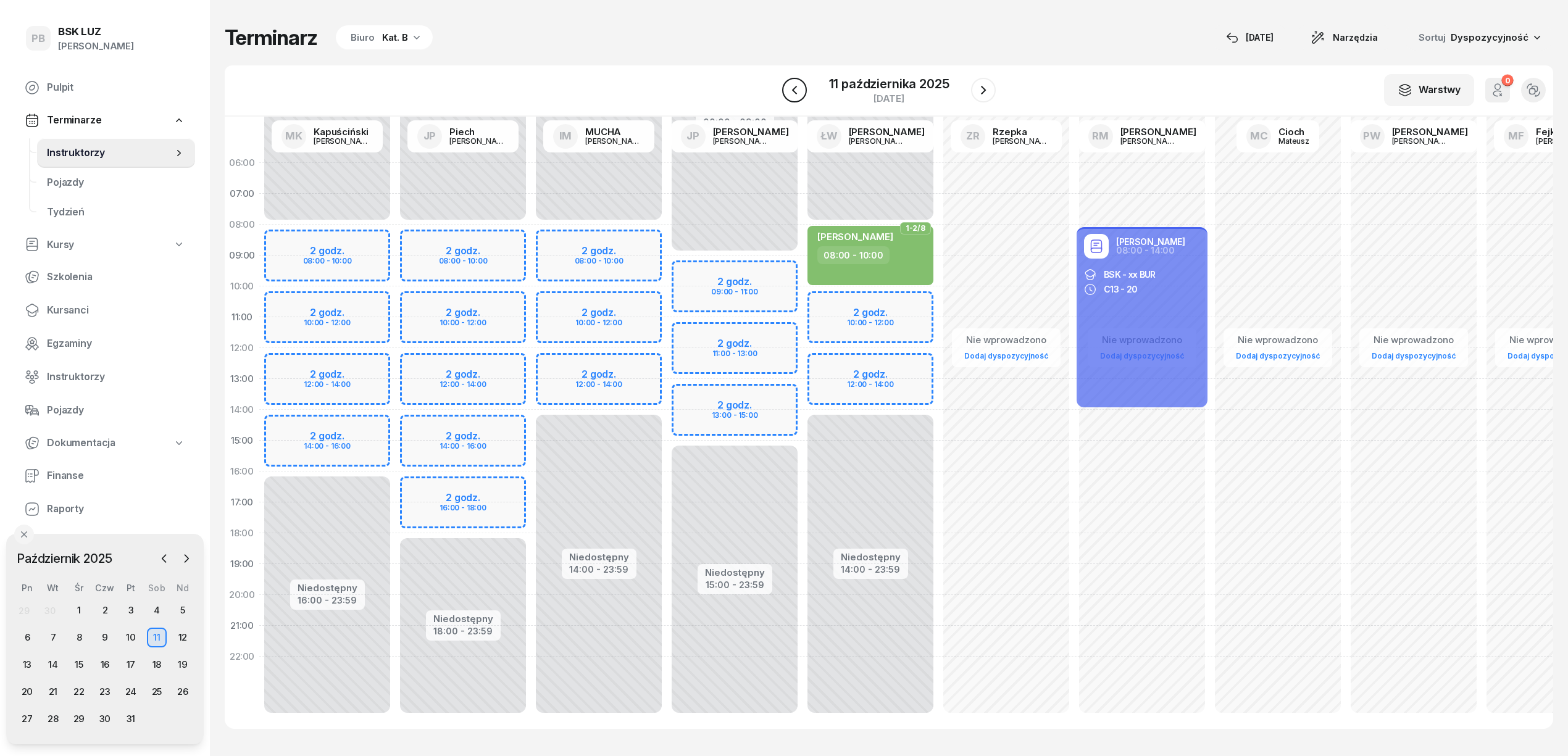
click at [794, 87] on icon "button" at bounding box center [794, 90] width 15 height 15
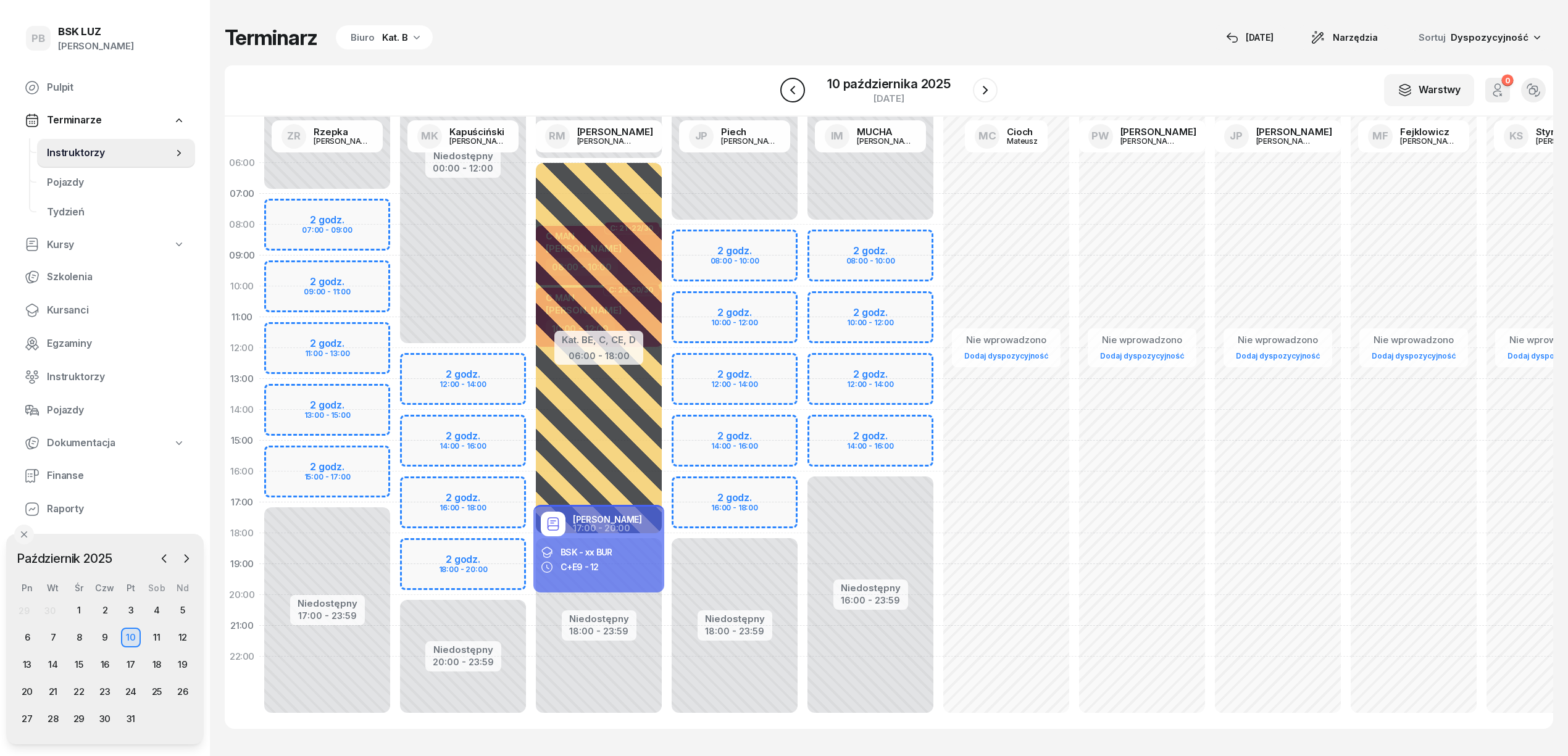
click at [794, 87] on icon "button" at bounding box center [793, 90] width 5 height 9
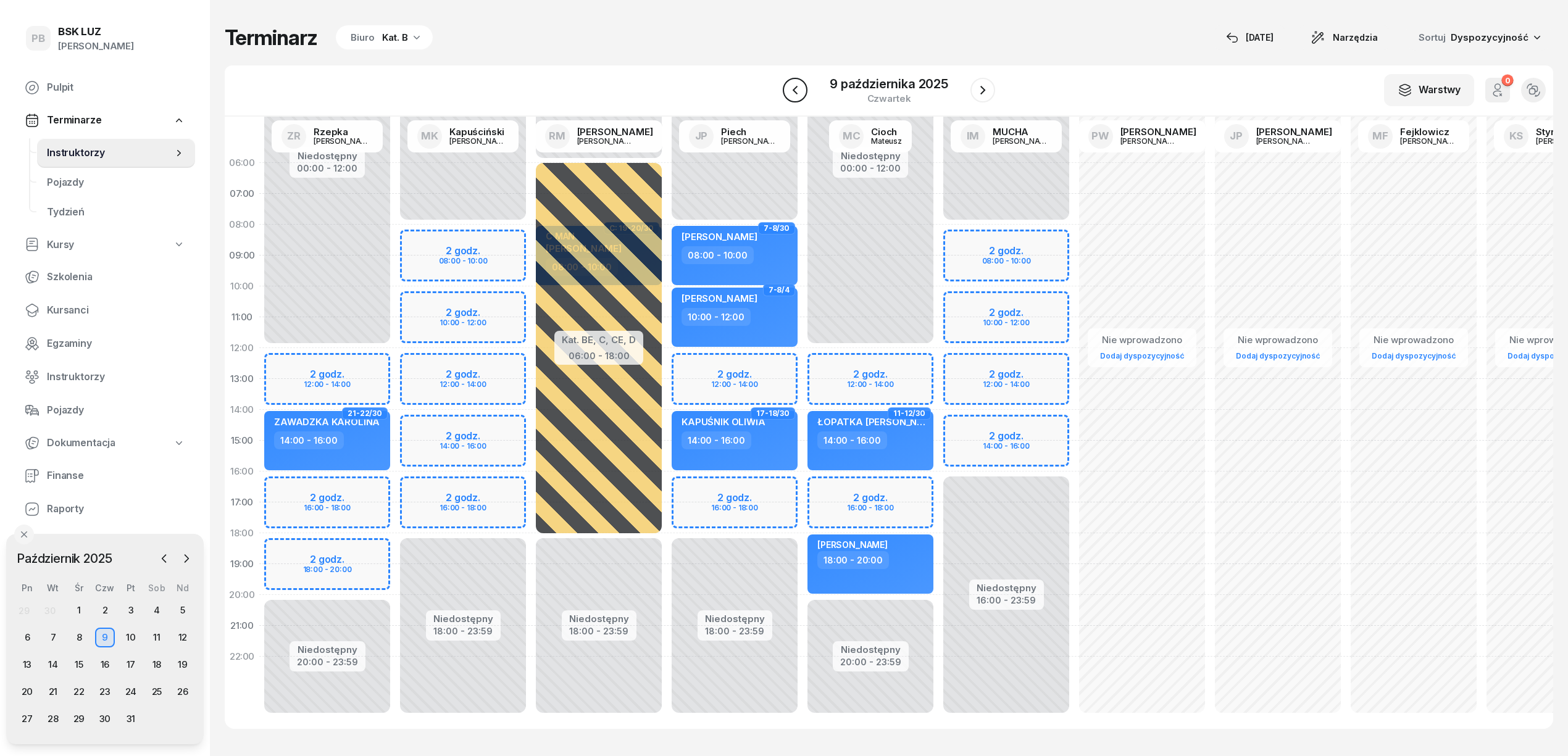
click at [794, 87] on icon "button" at bounding box center [795, 90] width 15 height 15
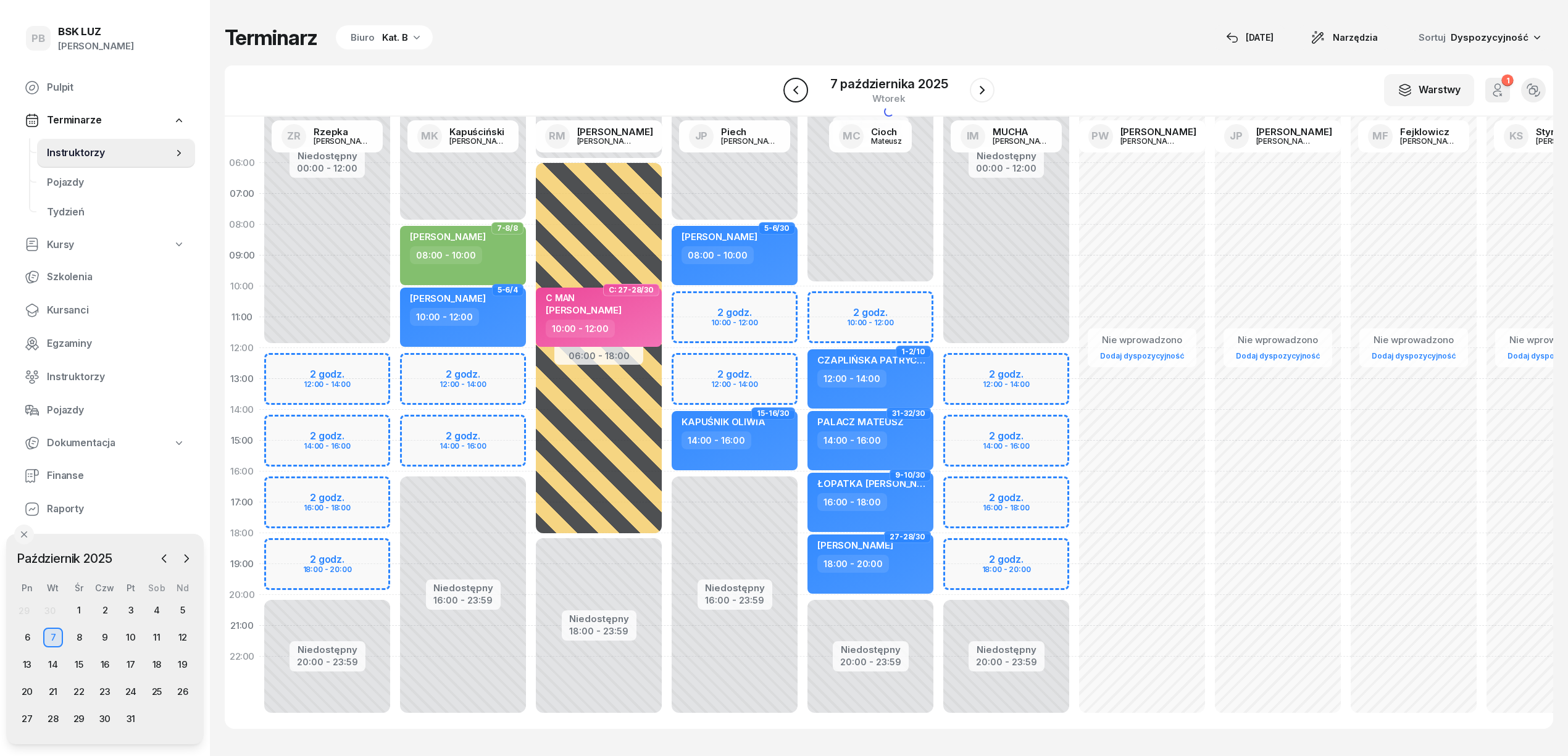
click at [794, 87] on icon "button" at bounding box center [795, 90] width 15 height 15
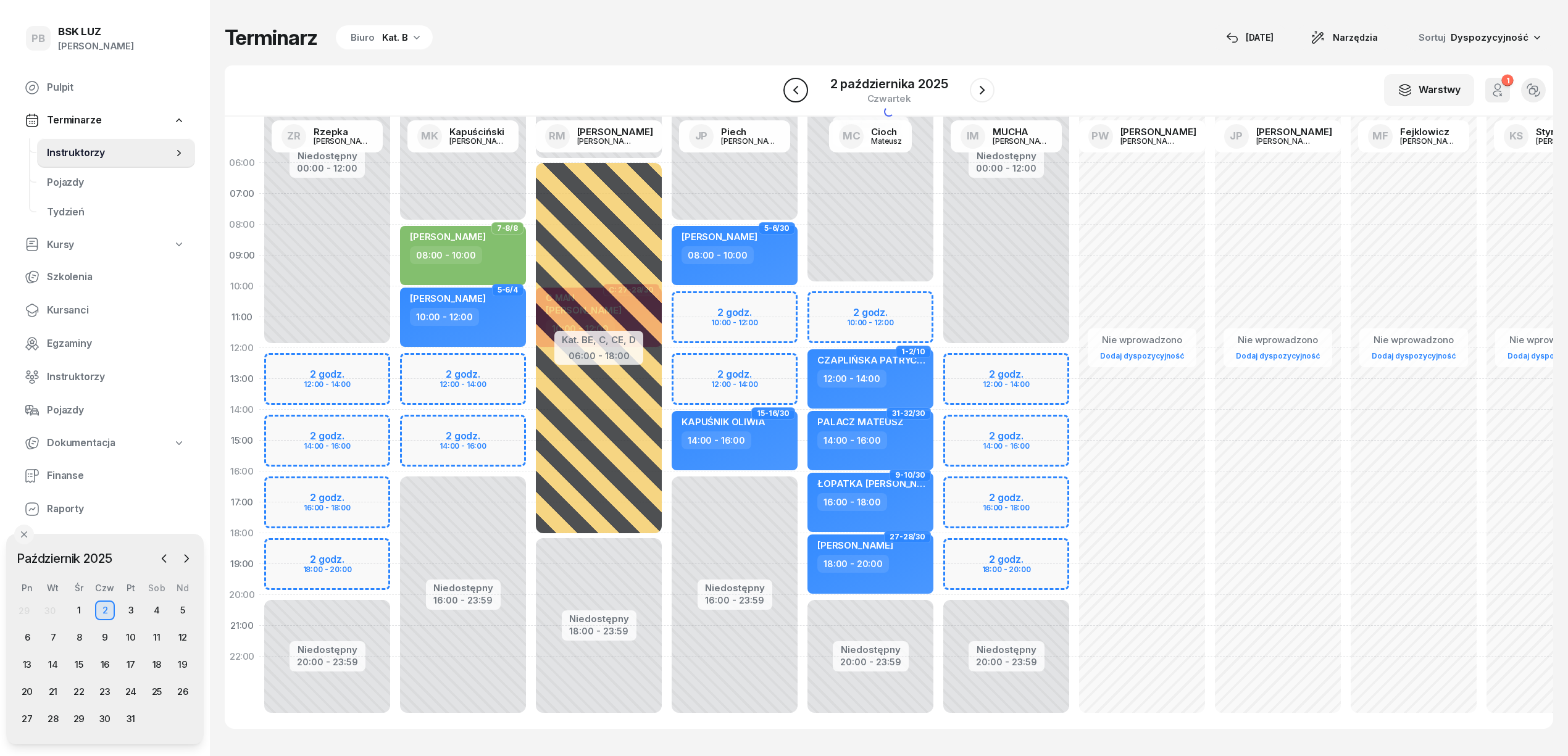
click at [794, 87] on icon "button" at bounding box center [795, 90] width 15 height 15
click at [794, 87] on icon "button" at bounding box center [796, 90] width 15 height 15
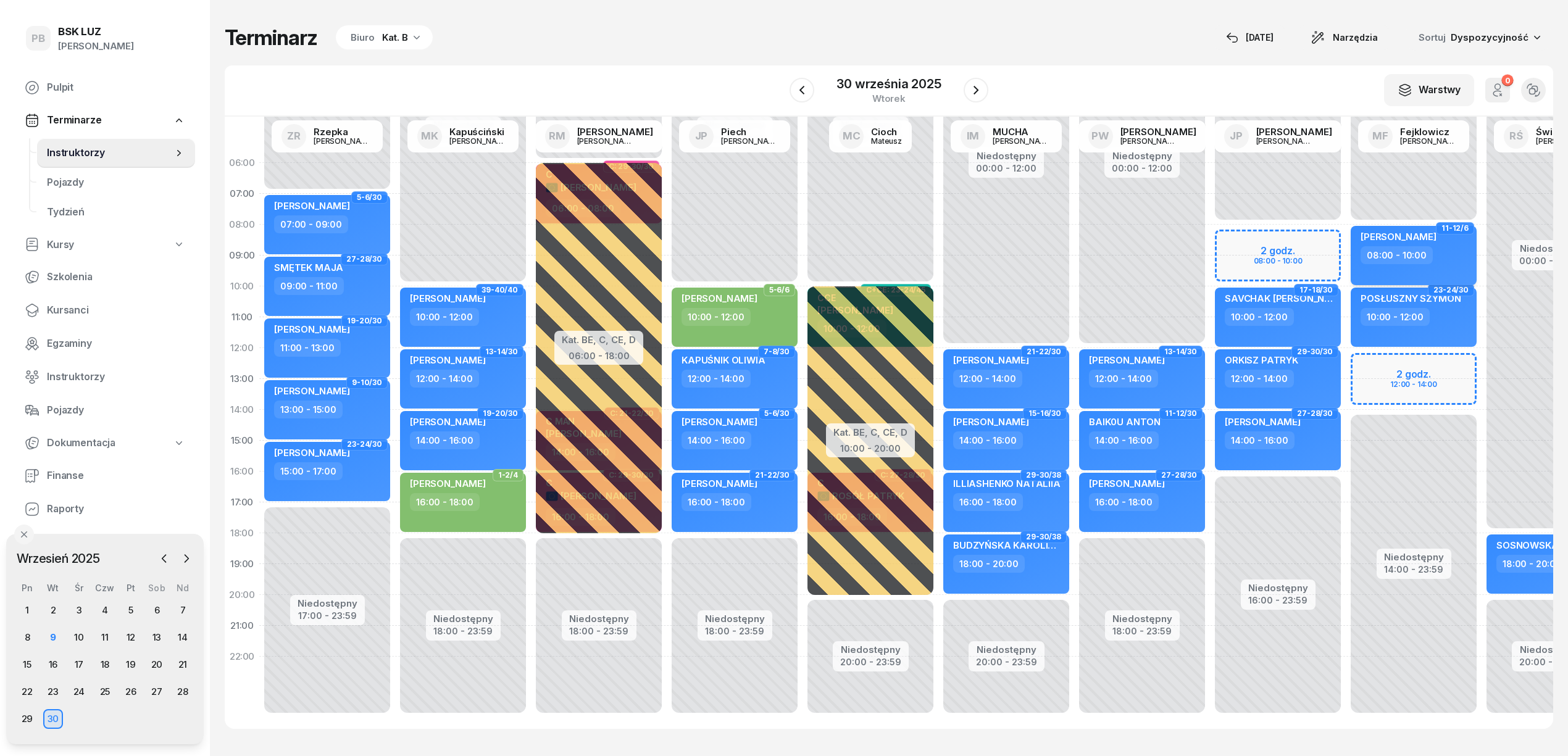
click at [1470, 255] on div "[PERSON_NAME] 08:00 - 10:00" at bounding box center [1413, 256] width 126 height 59
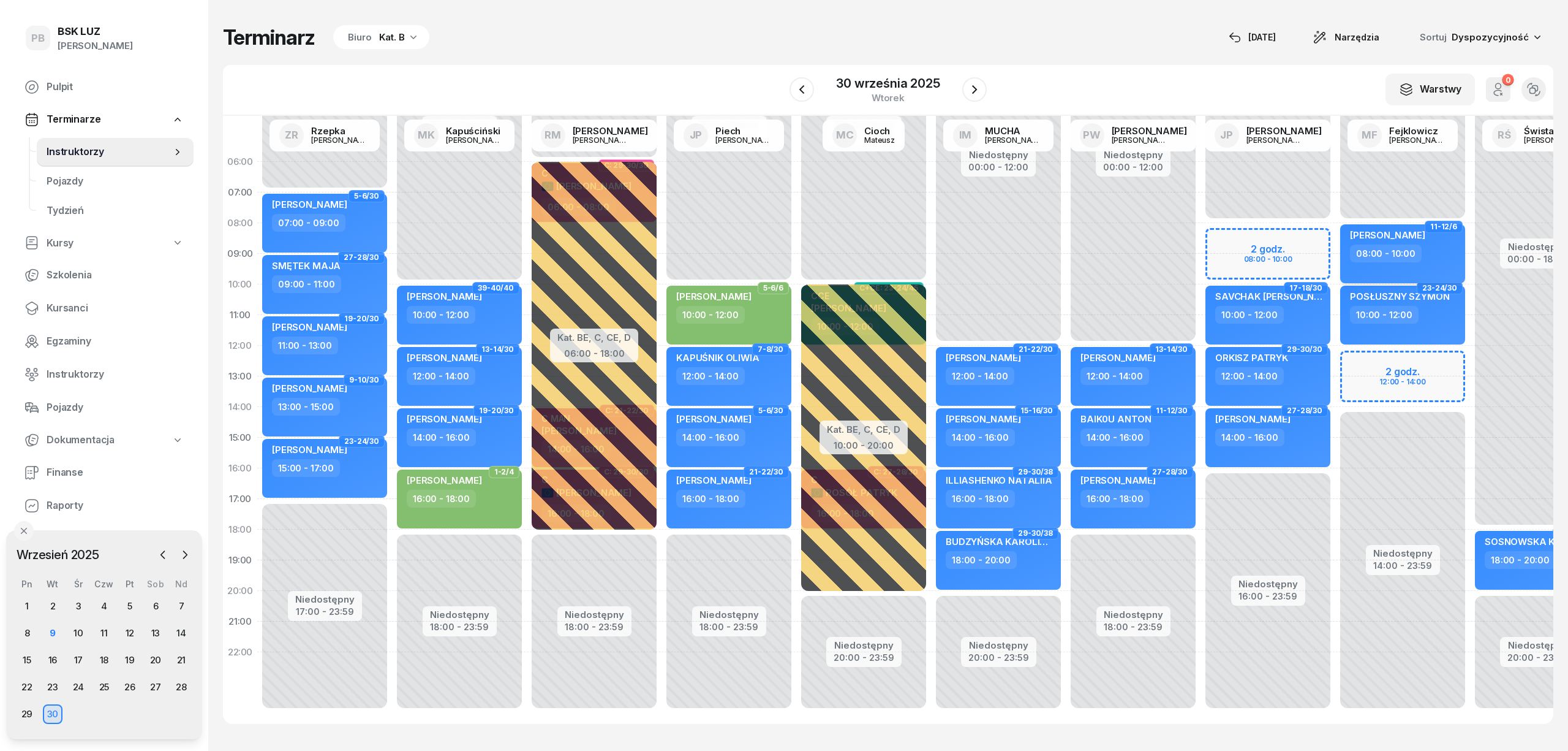
select select "08"
select select "10"
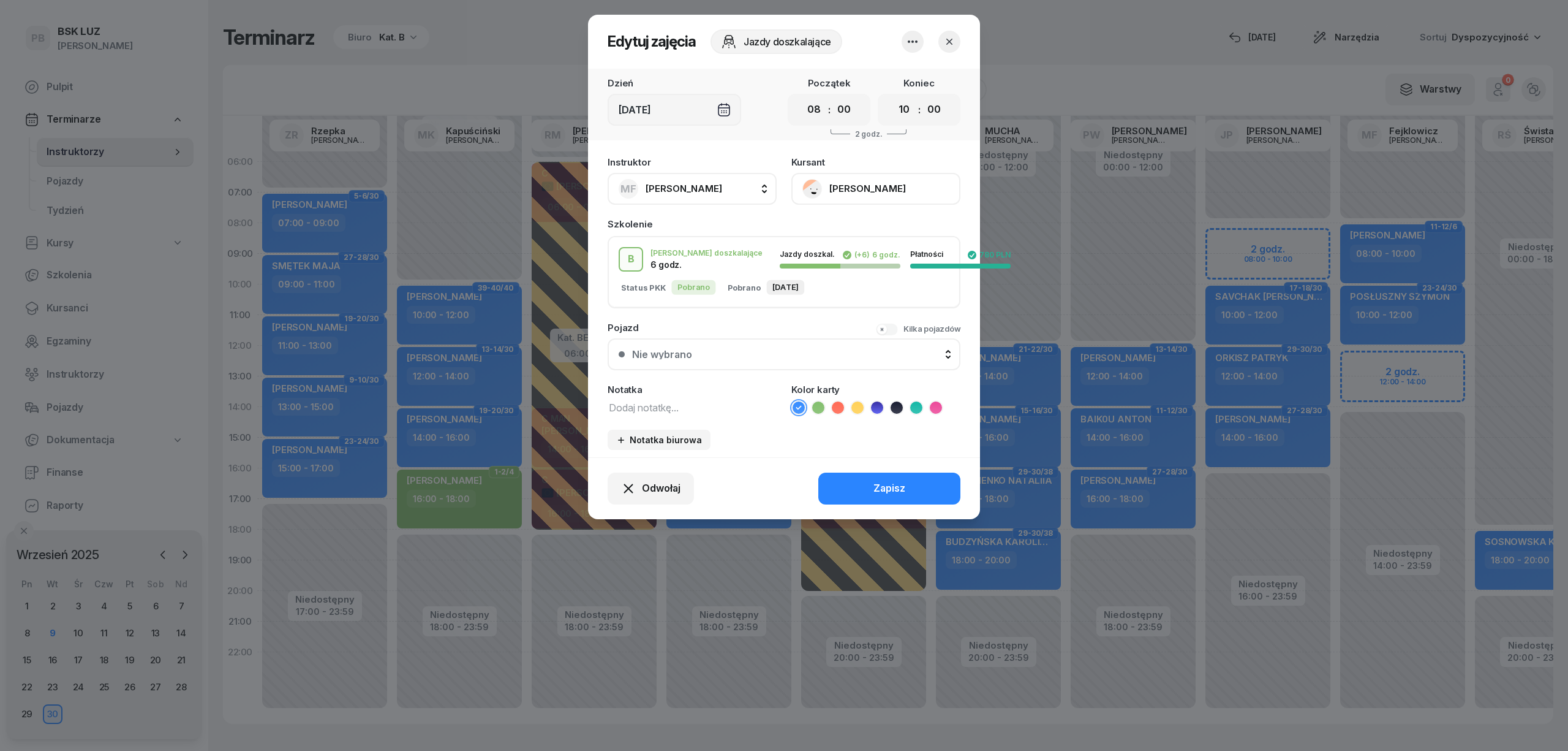
click at [905, 45] on icon "button" at bounding box center [912, 42] width 15 height 15
click at [902, 81] on link "Usuń" at bounding box center [907, 79] width 161 height 31
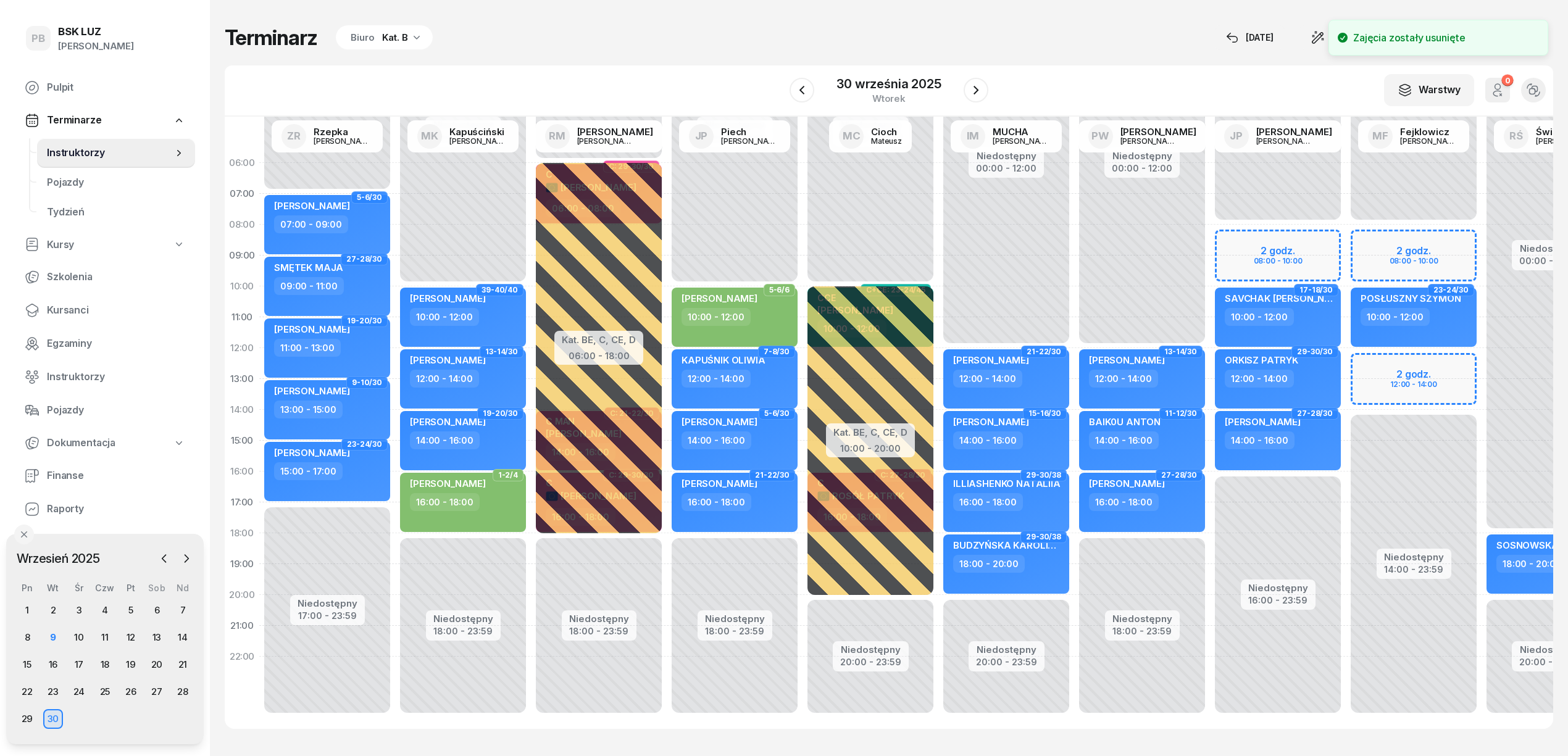
click at [1367, 233] on div "Niedostępny 00:00 - 08:00 Niedostępny 14:00 - 23:59 23-24/30 POSŁUSZNY SZYMON 1…" at bounding box center [1413, 440] width 136 height 586
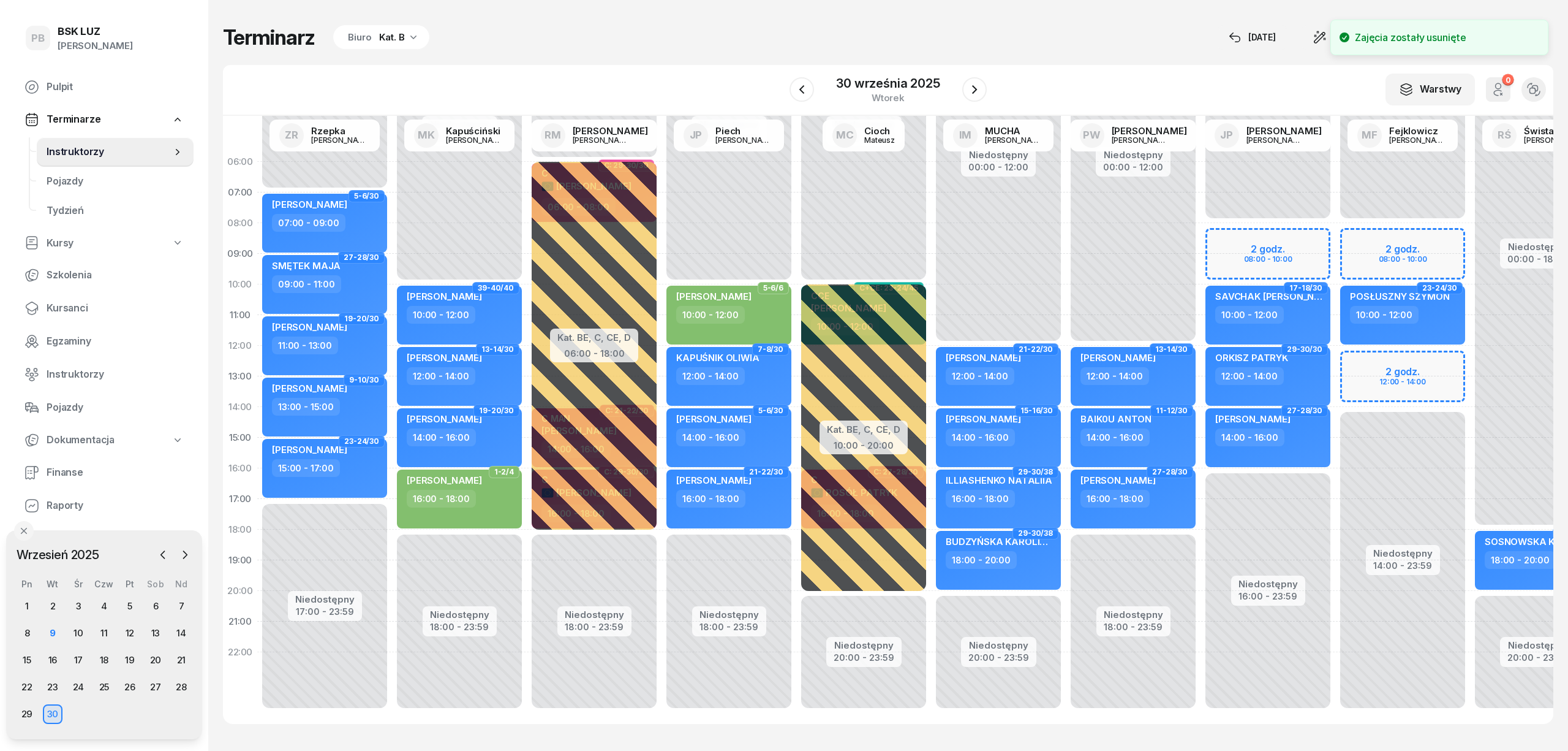
select select "08"
select select "10"
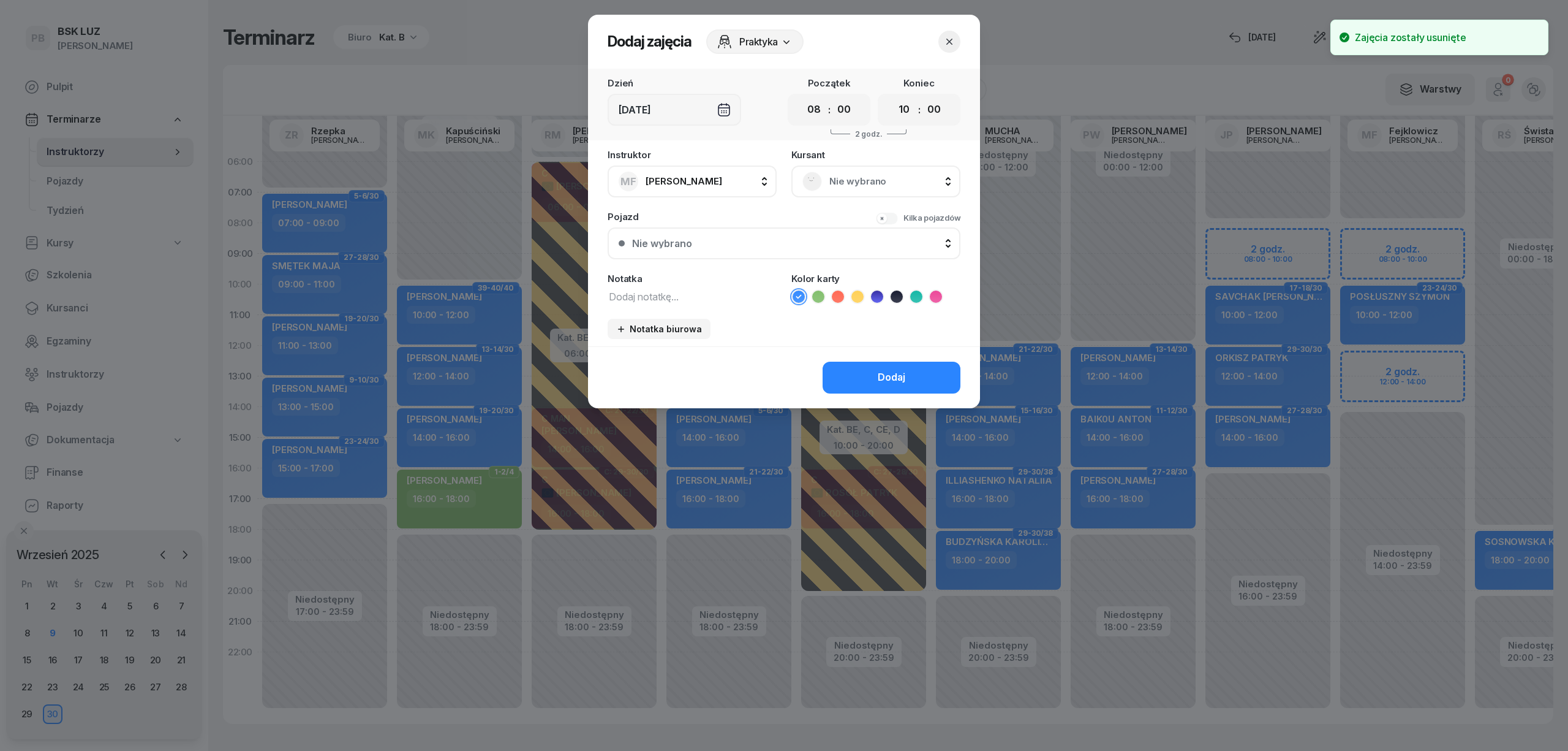
click at [910, 188] on span "Nie wybrano" at bounding box center [890, 181] width 120 height 16
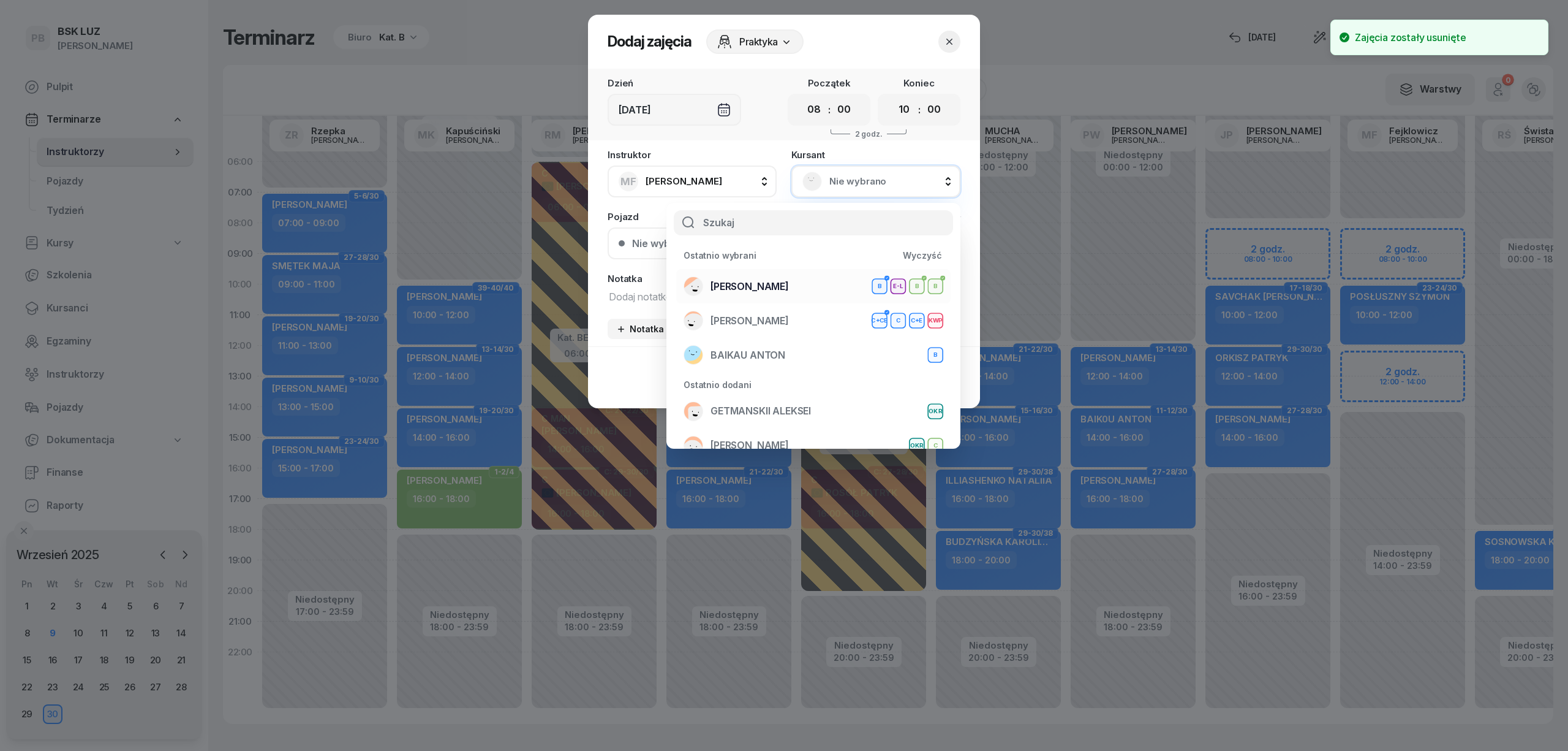
click at [810, 287] on div "[PERSON_NAME] B E-L B B" at bounding box center [814, 285] width 260 height 19
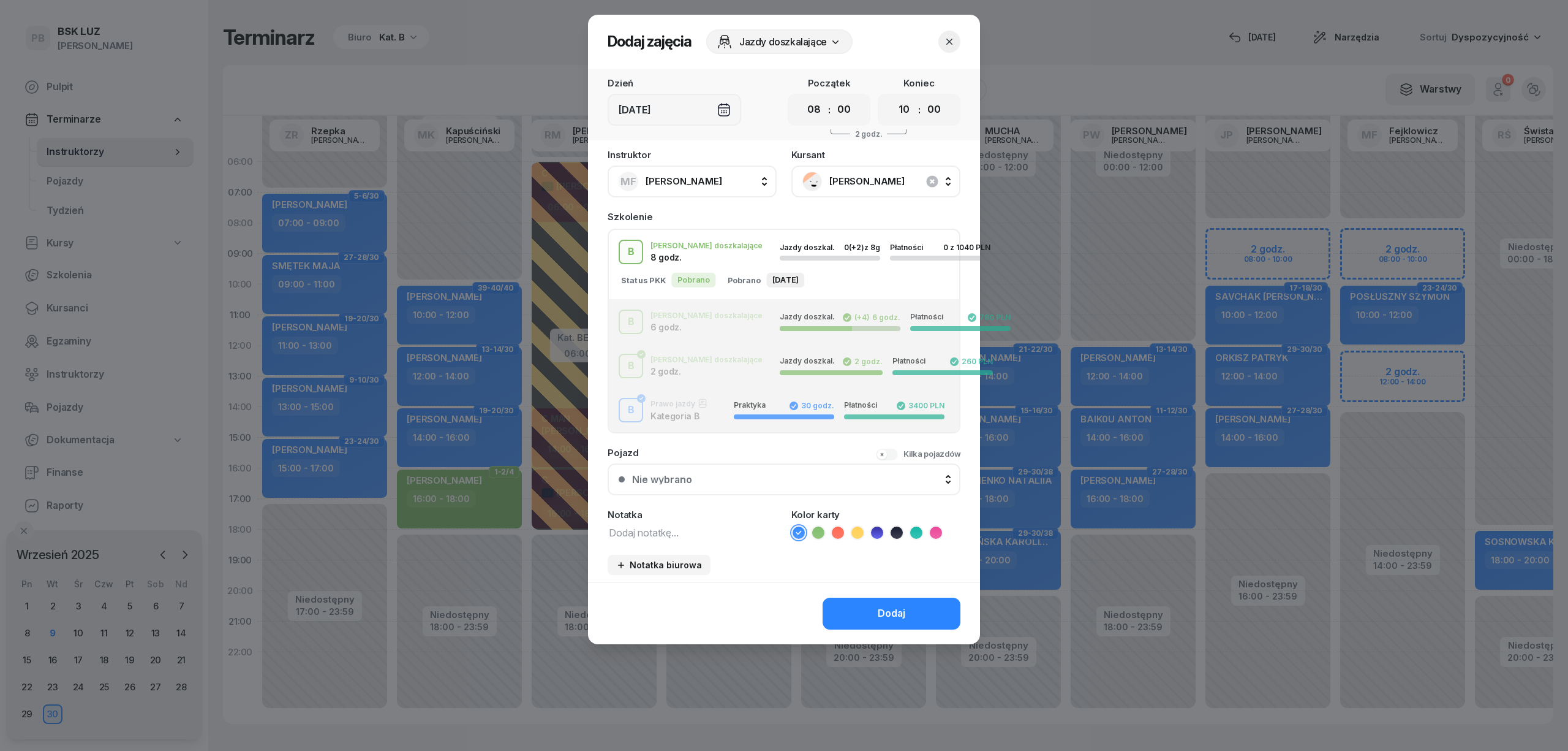
click at [819, 535] on icon at bounding box center [818, 532] width 12 height 12
click at [844, 614] on button "Dodaj" at bounding box center [891, 613] width 138 height 32
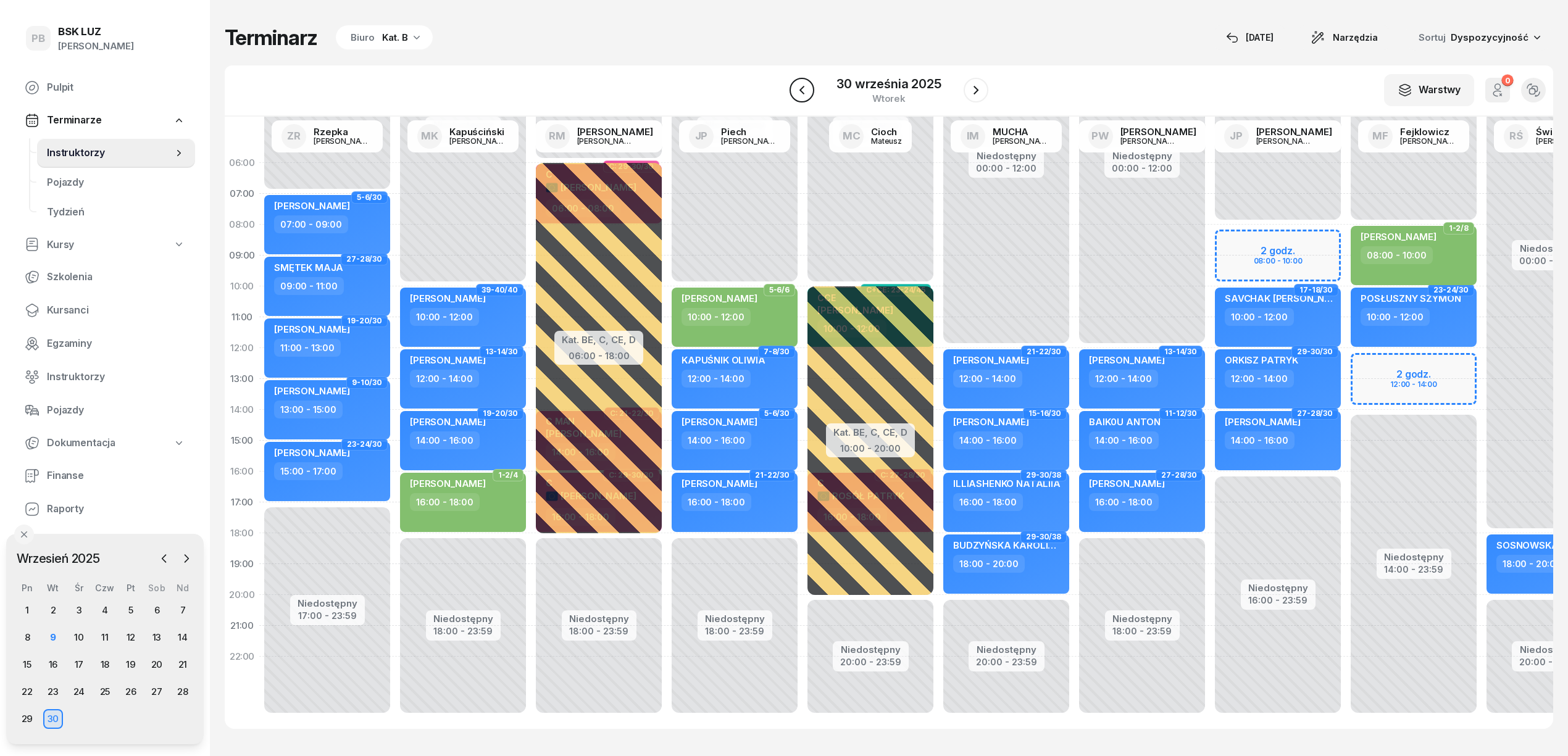
click at [808, 90] on icon "button" at bounding box center [801, 90] width 15 height 15
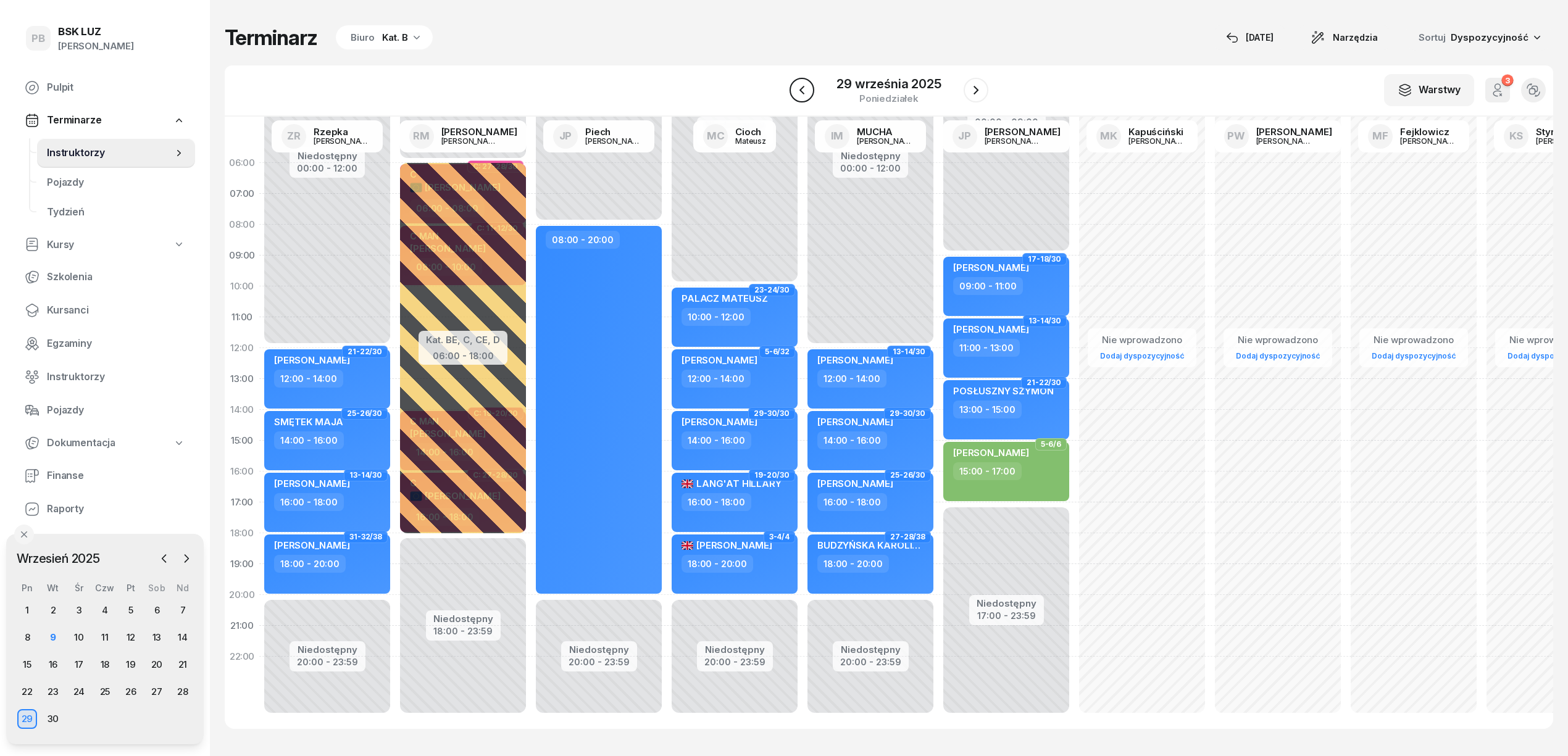
click at [808, 90] on icon "button" at bounding box center [801, 90] width 15 height 15
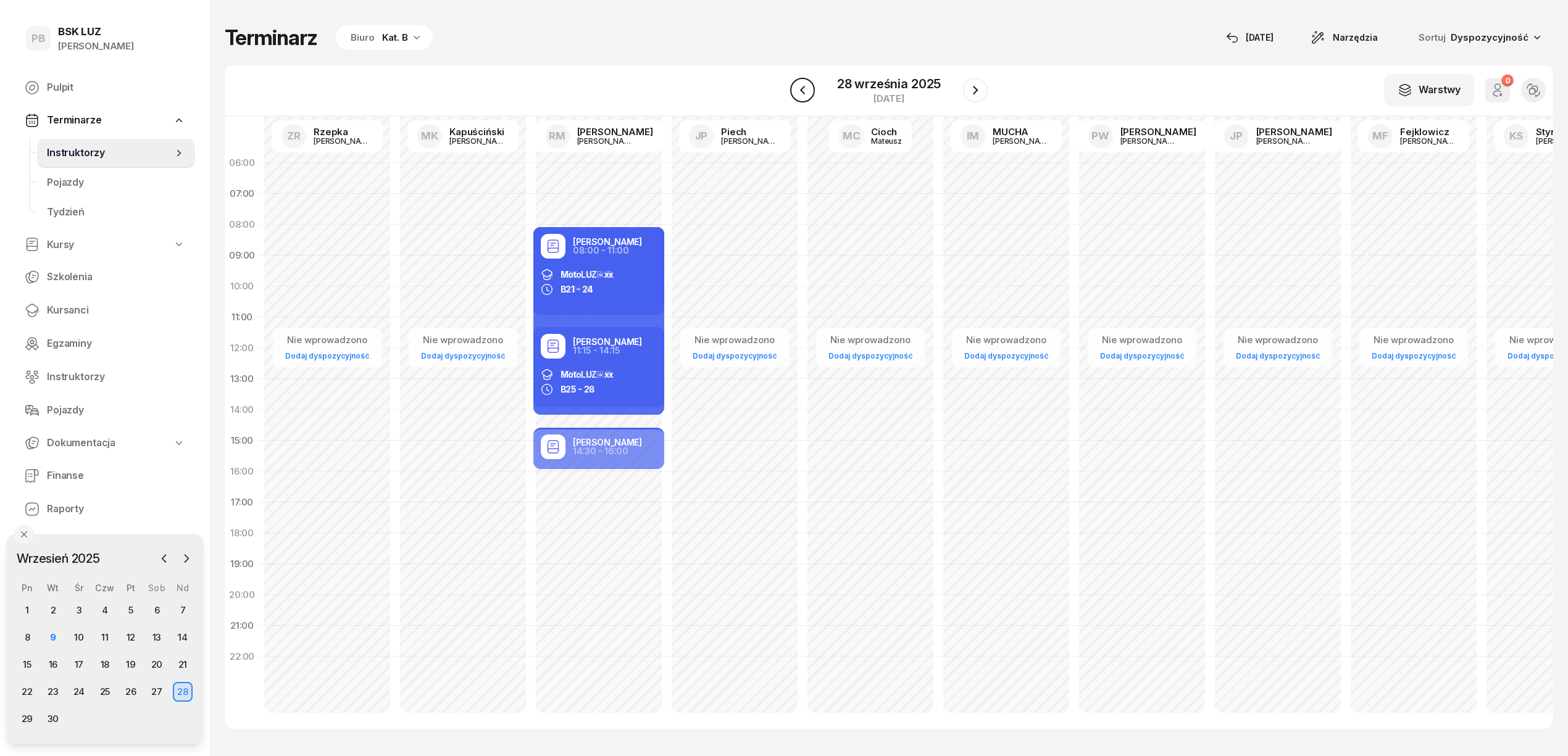
click at [808, 90] on icon "button" at bounding box center [802, 90] width 15 height 15
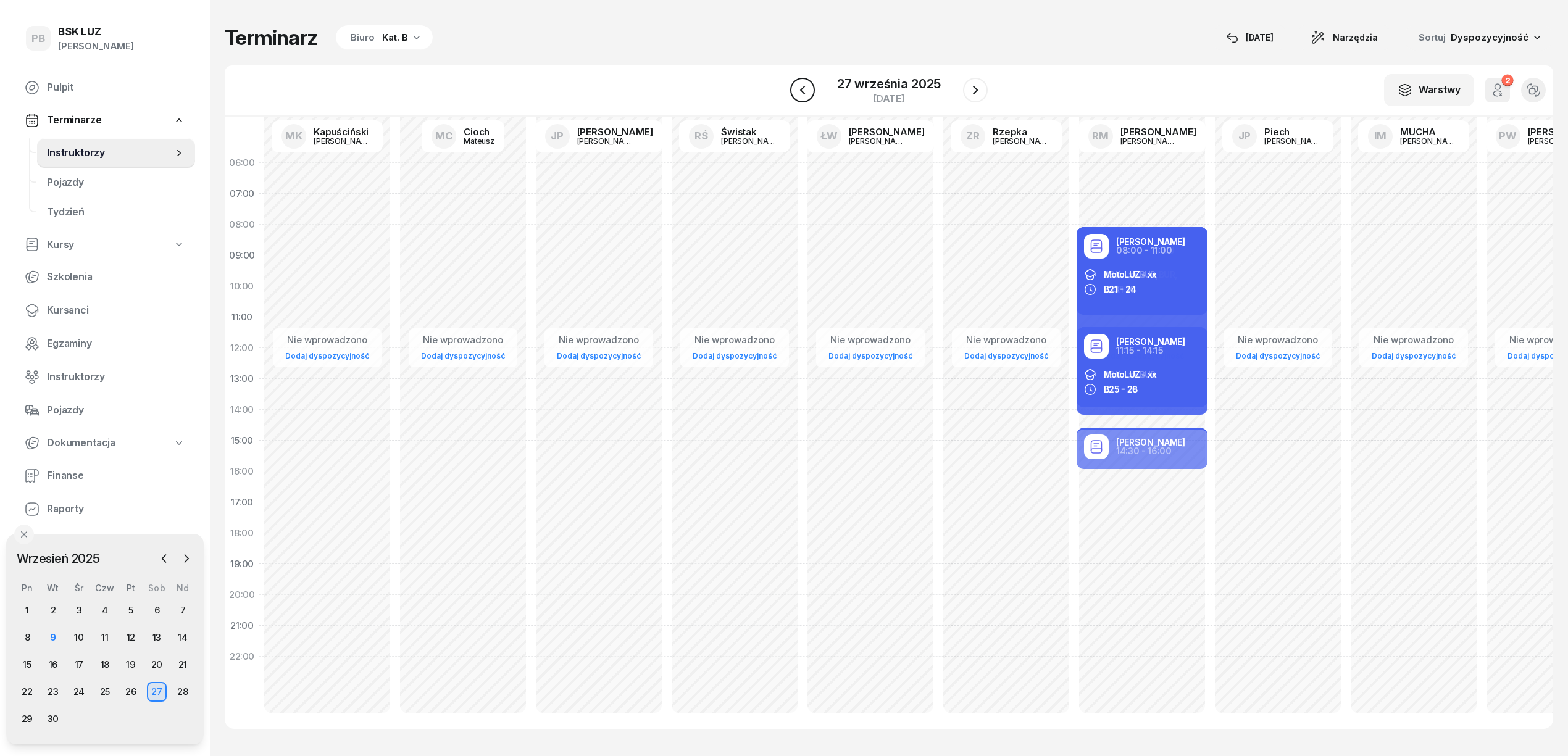
click at [808, 90] on icon "button" at bounding box center [802, 90] width 15 height 15
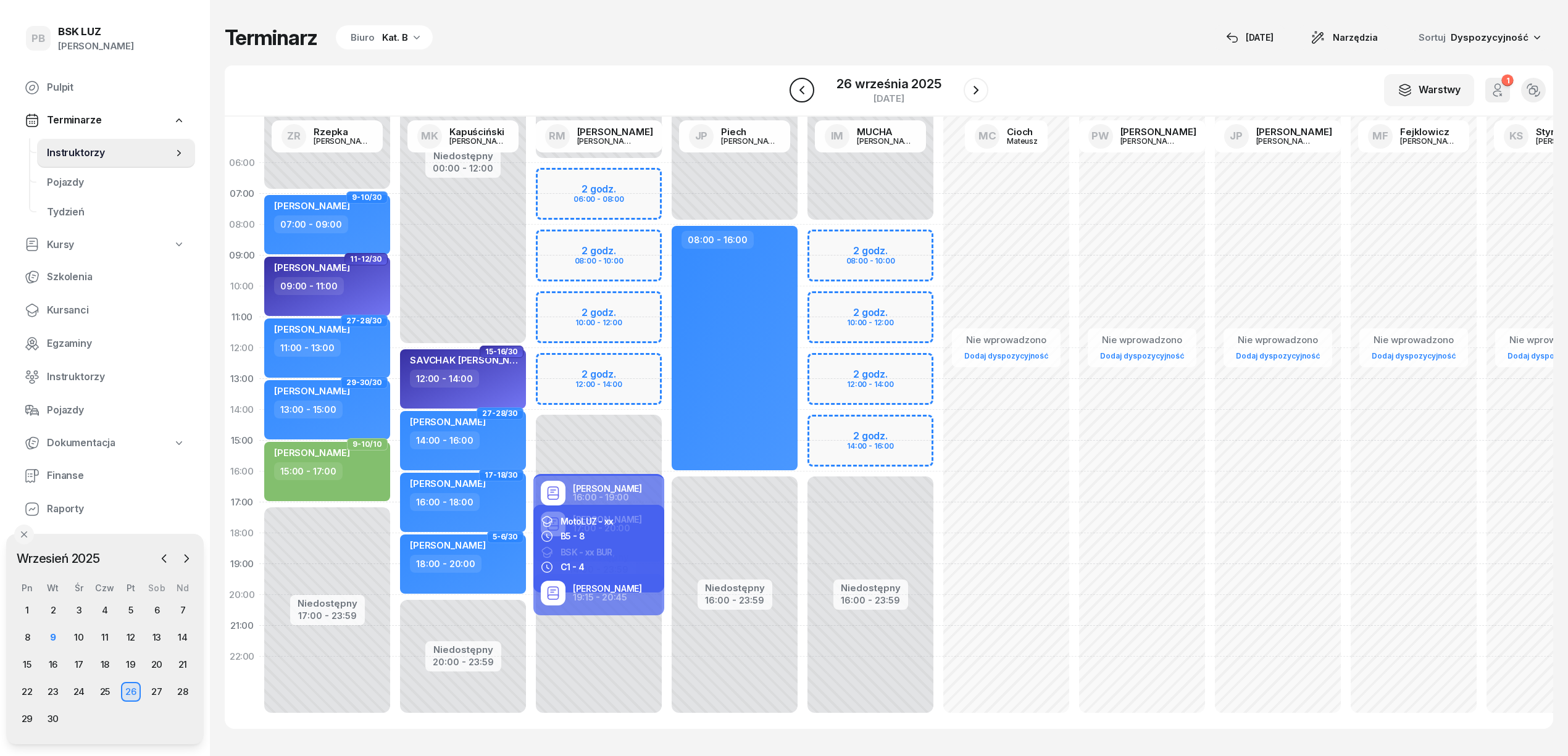
click at [808, 90] on icon "button" at bounding box center [801, 90] width 15 height 15
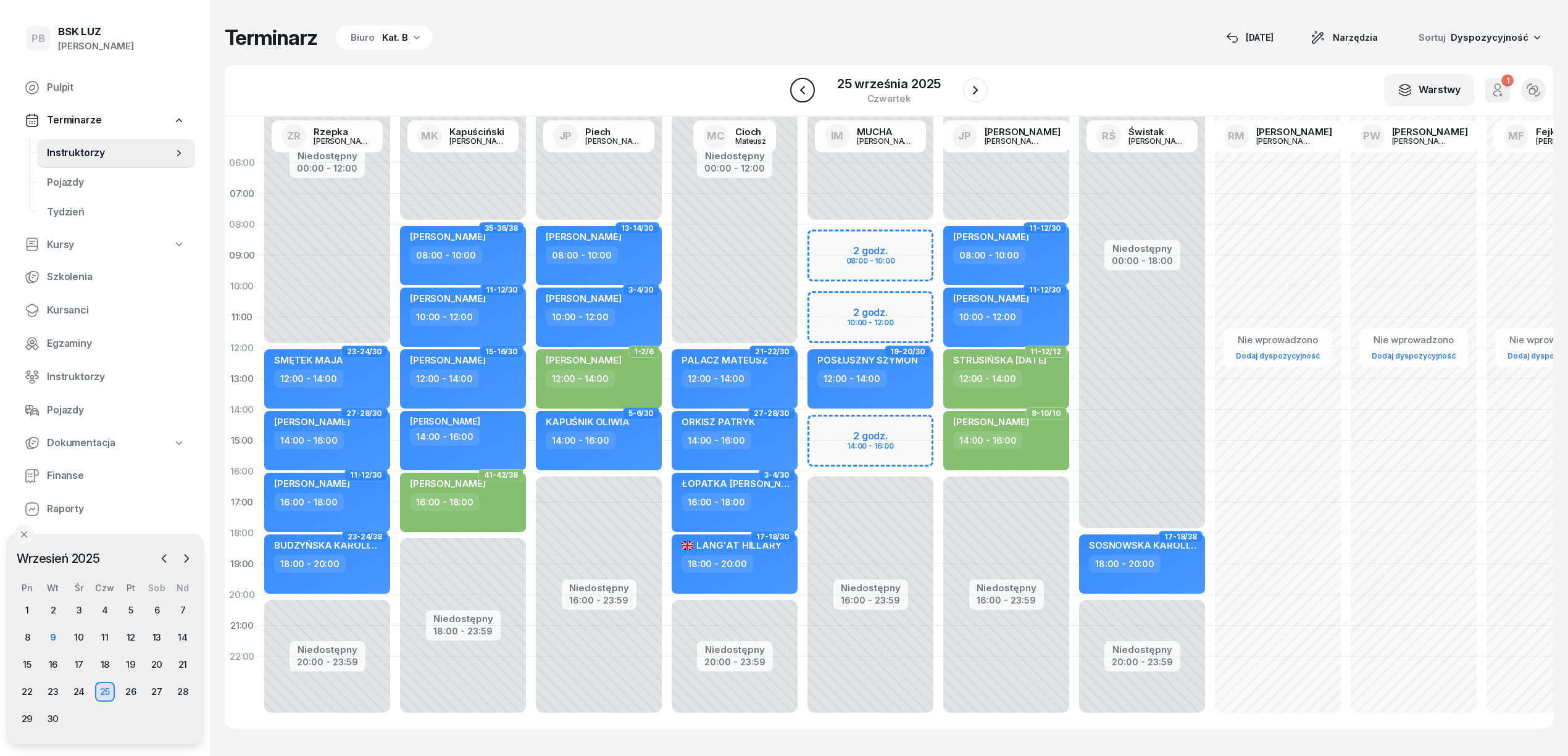
click at [808, 90] on icon "button" at bounding box center [802, 90] width 15 height 15
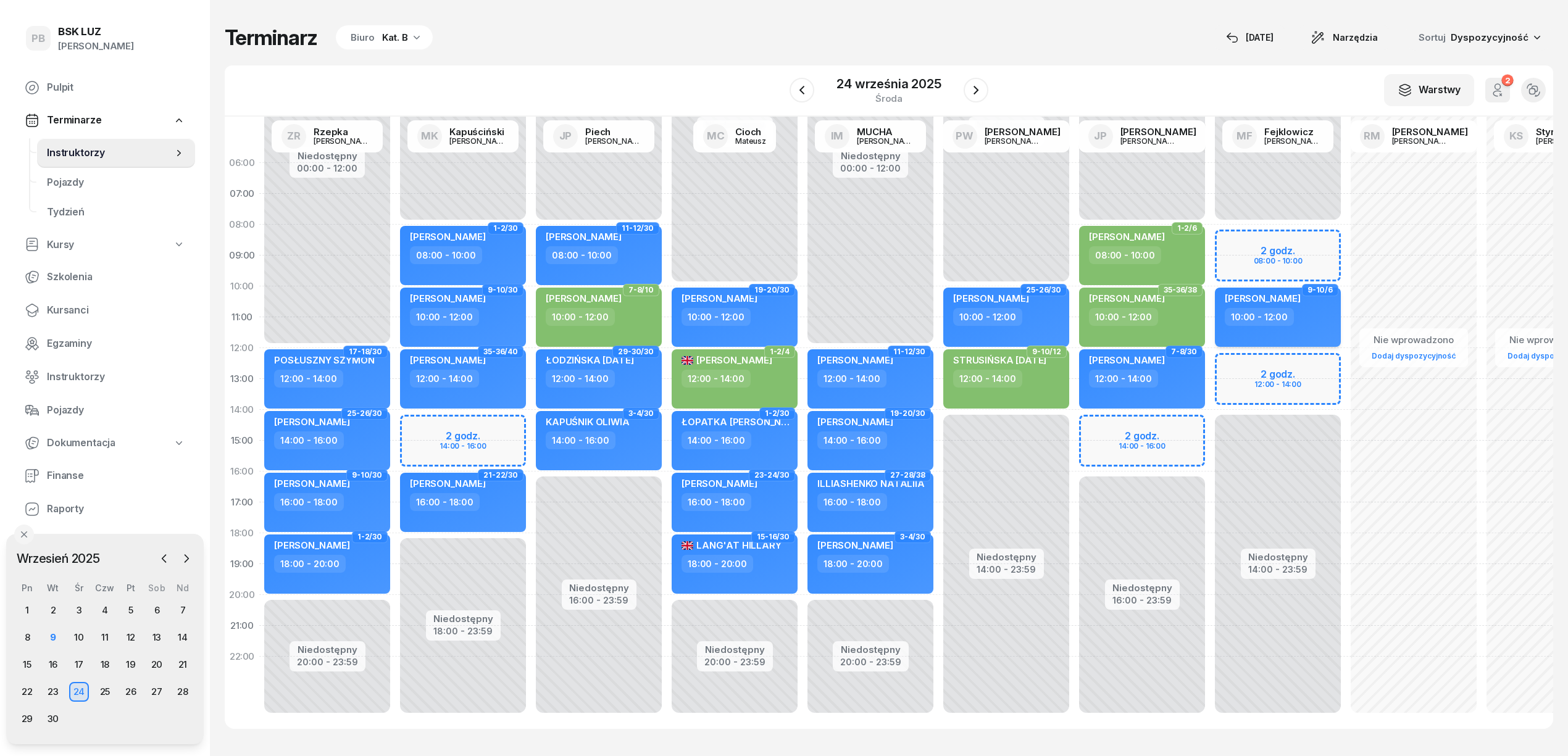
click at [1327, 335] on div "[PERSON_NAME] 10:00 - 12:00" at bounding box center [1277, 317] width 126 height 59
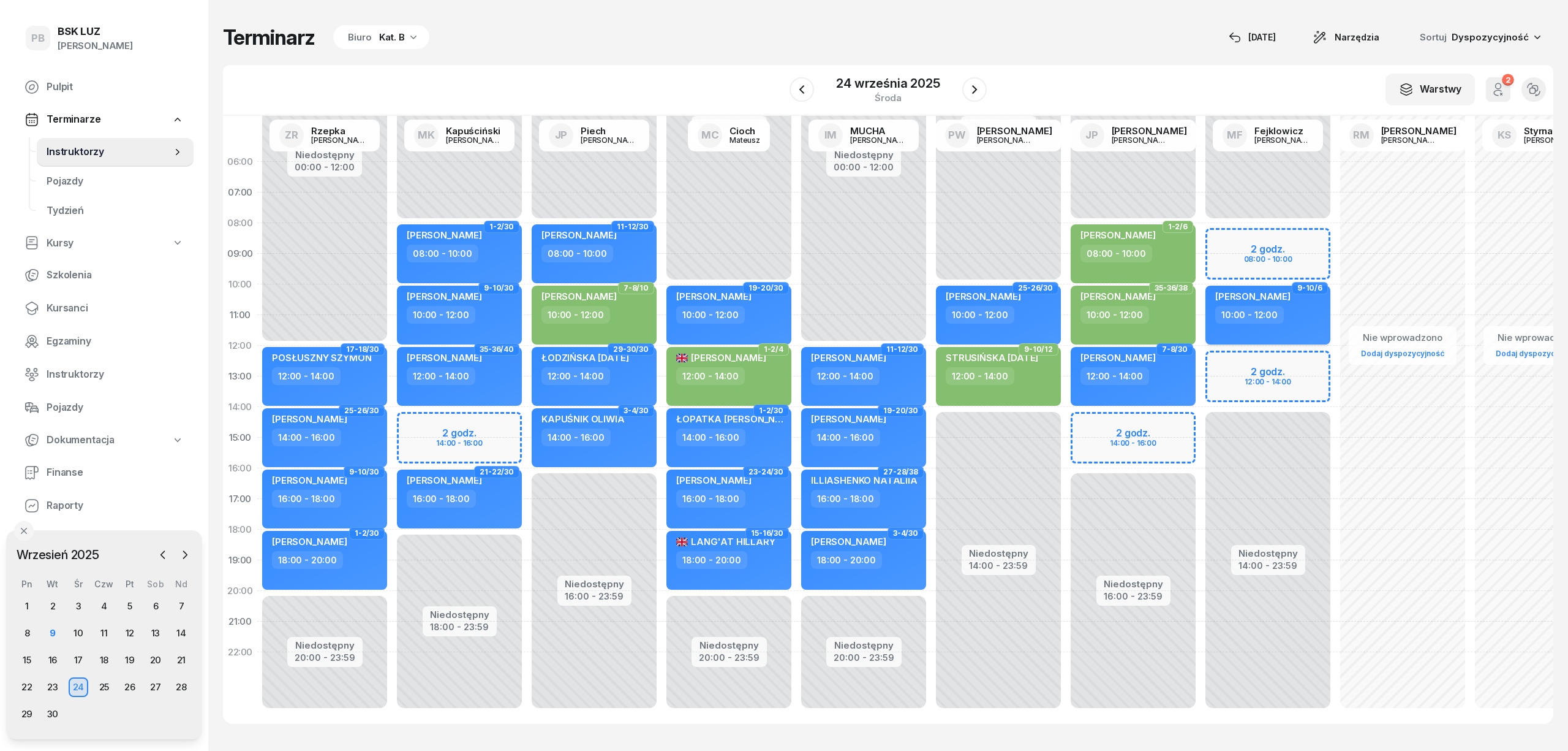
select select "10"
select select "12"
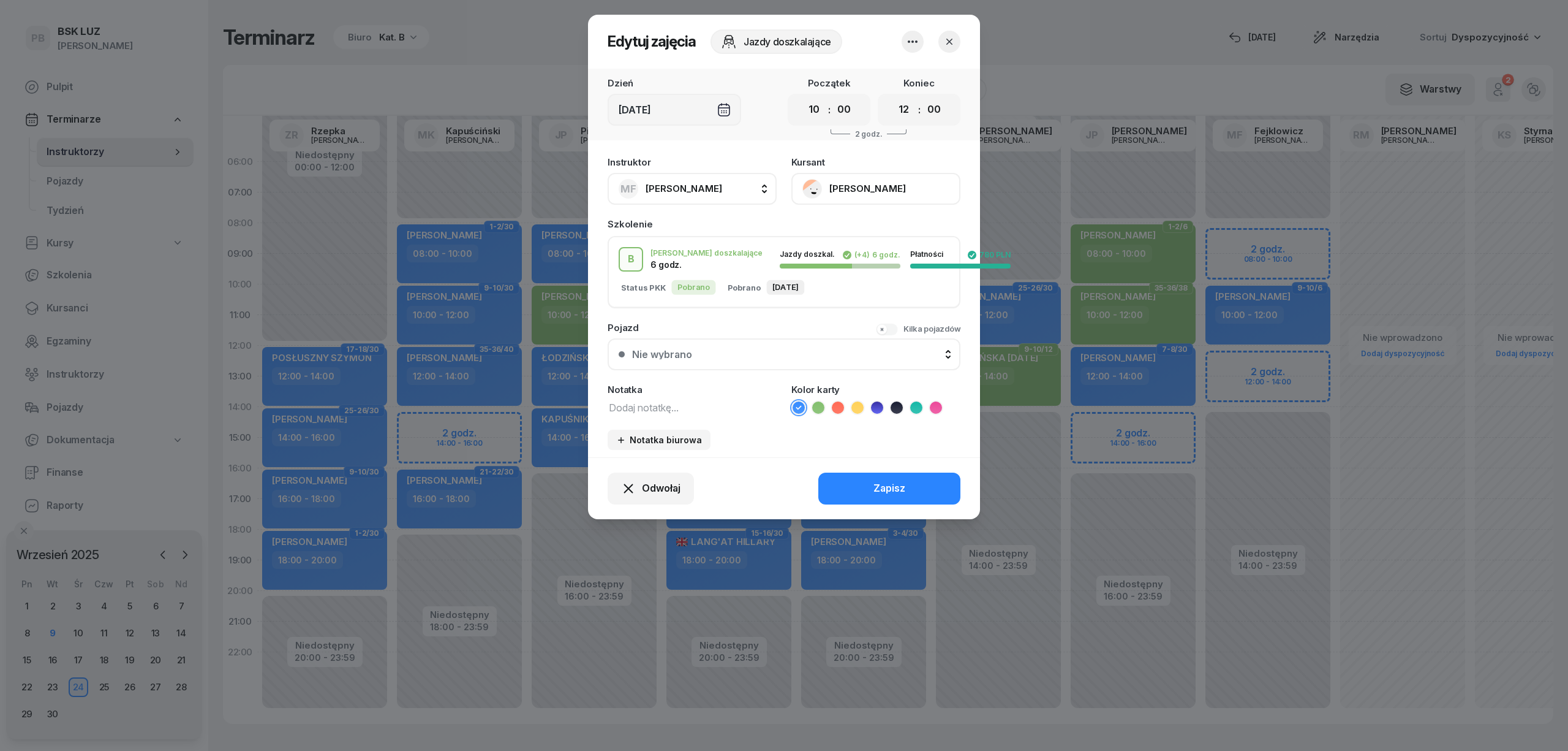
click at [907, 42] on icon "button" at bounding box center [912, 42] width 15 height 15
click at [894, 80] on link "Usuń" at bounding box center [907, 79] width 161 height 31
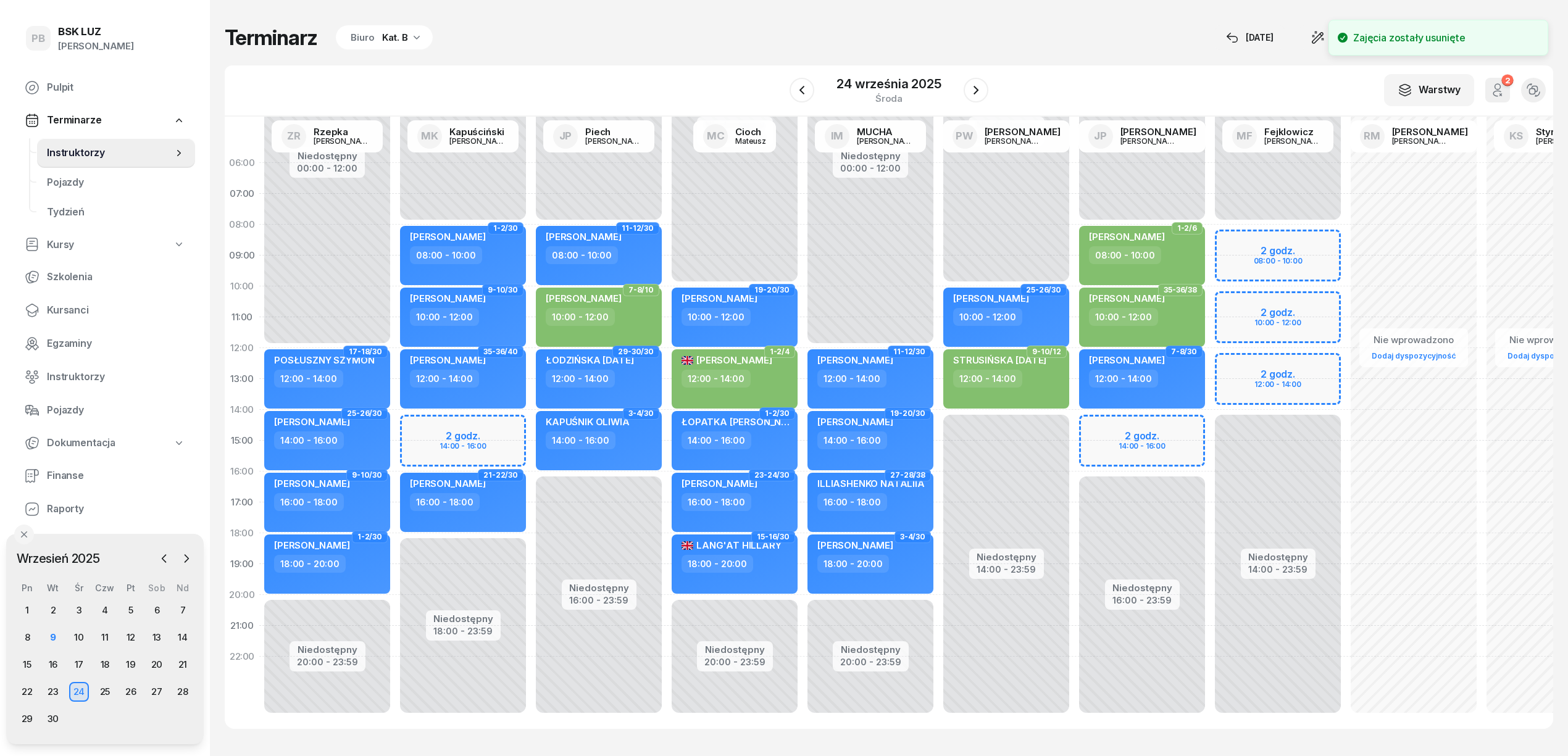
click at [1228, 300] on div "Niedostępny 00:00 - 08:00 Niedostępny 14:00 - 23:59 2 godz. 08:00 - 10:00 2 god…" at bounding box center [1277, 440] width 136 height 586
select select "10"
select select "12"
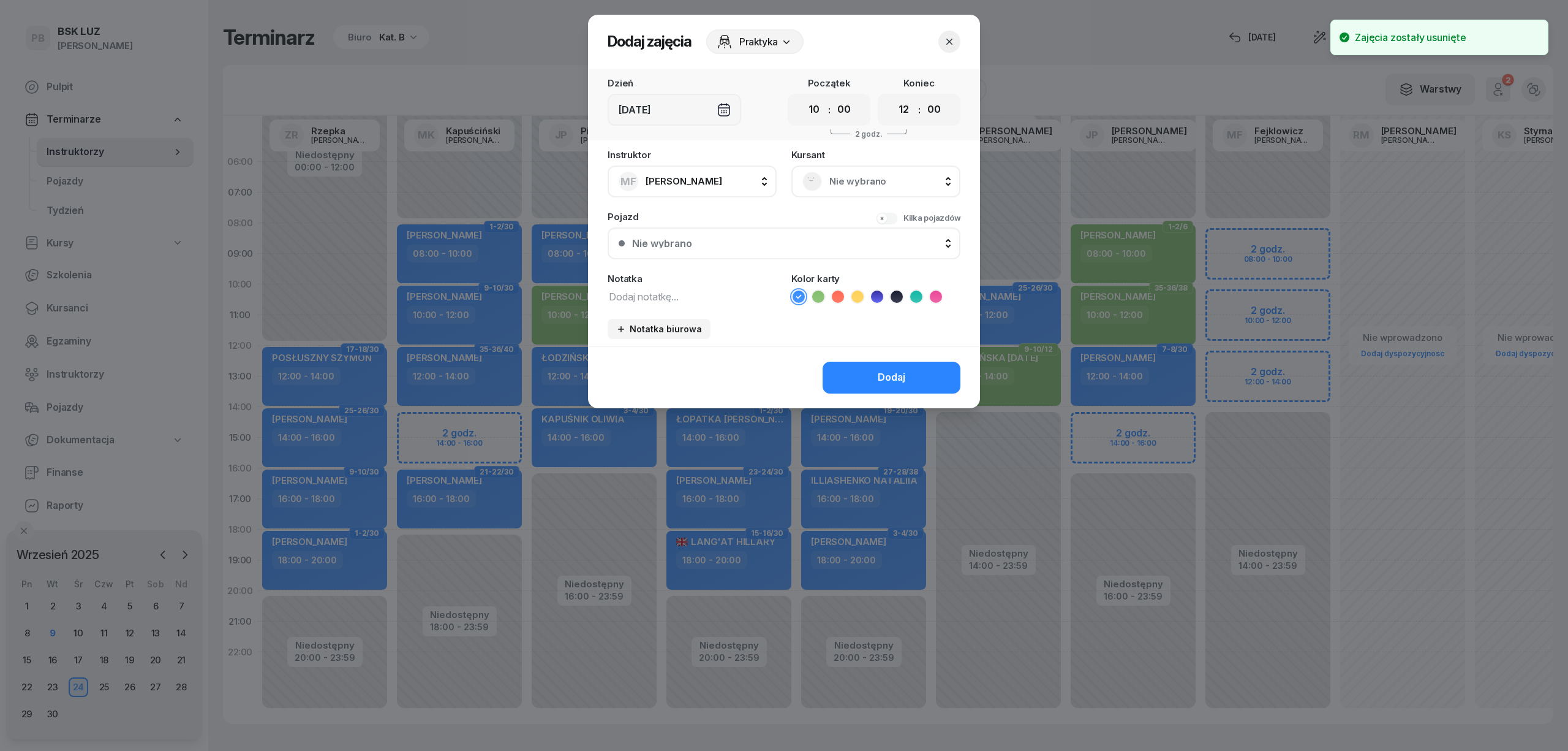
click at [865, 174] on span "Nie wybrano" at bounding box center [890, 181] width 120 height 16
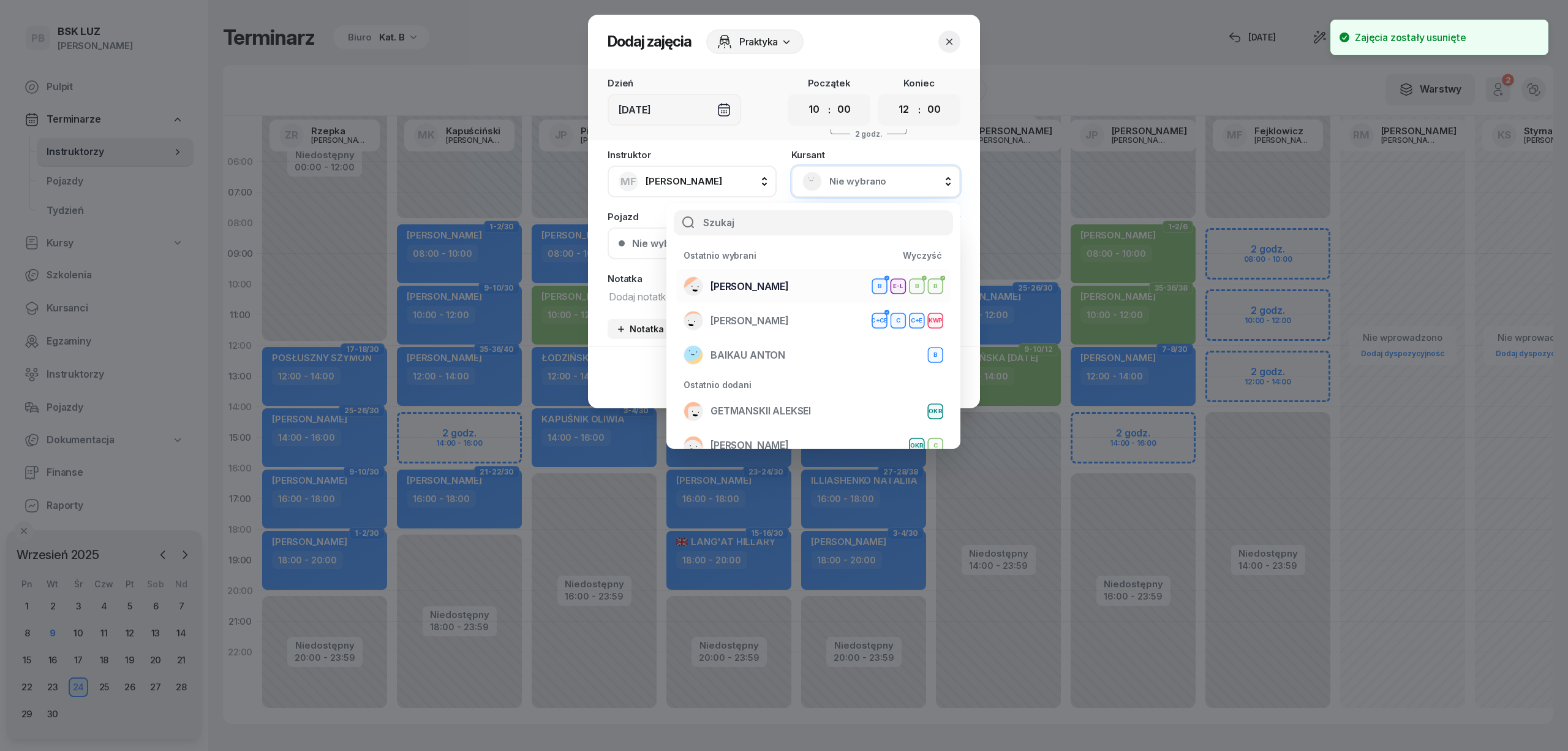
click at [809, 288] on div "[PERSON_NAME] B E-L B B" at bounding box center [814, 285] width 260 height 19
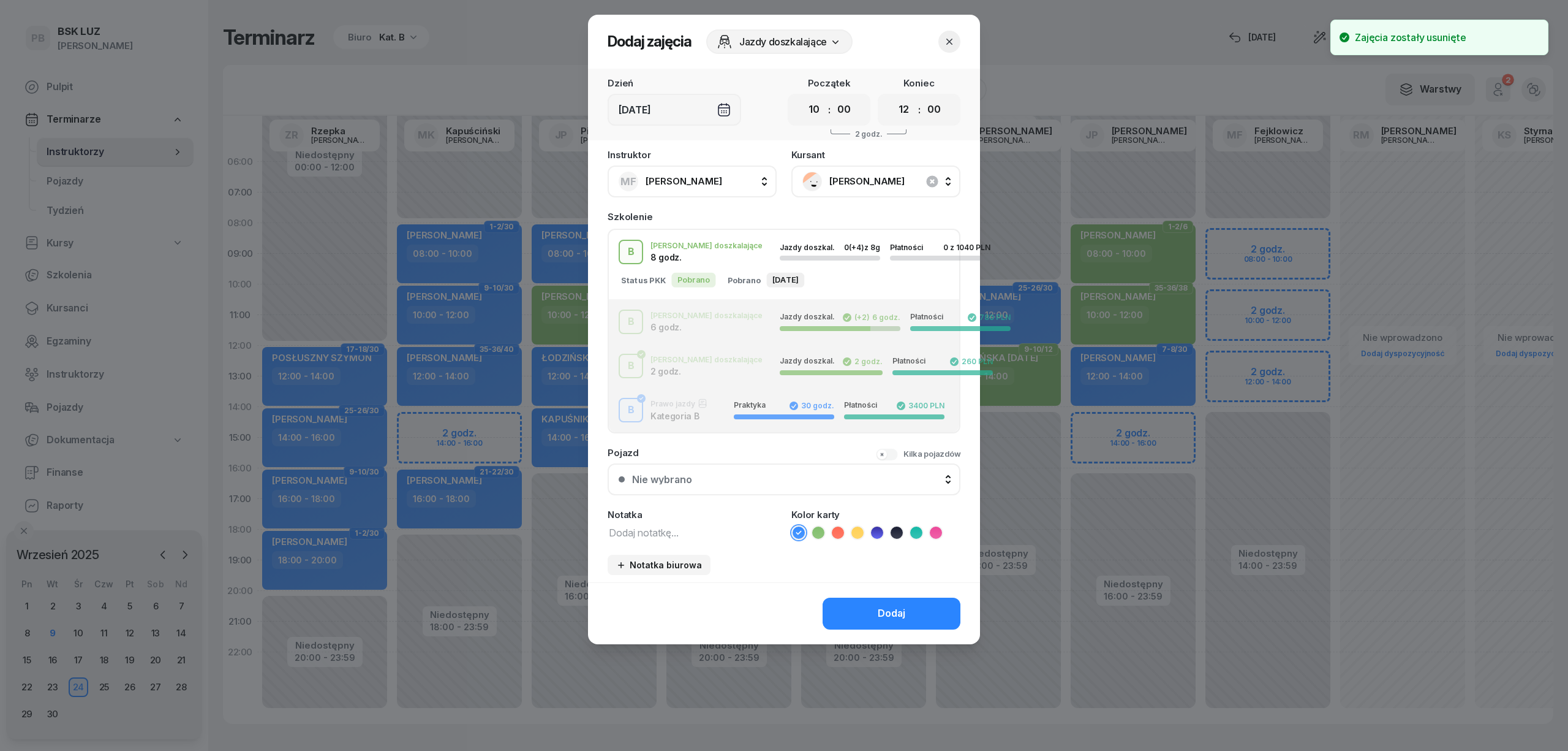
click at [817, 531] on icon at bounding box center [817, 532] width 5 height 5
drag, startPoint x: 849, startPoint y: 613, endPoint x: 857, endPoint y: 607, distance: 10.0
click at [849, 613] on button "Dodaj" at bounding box center [891, 613] width 138 height 32
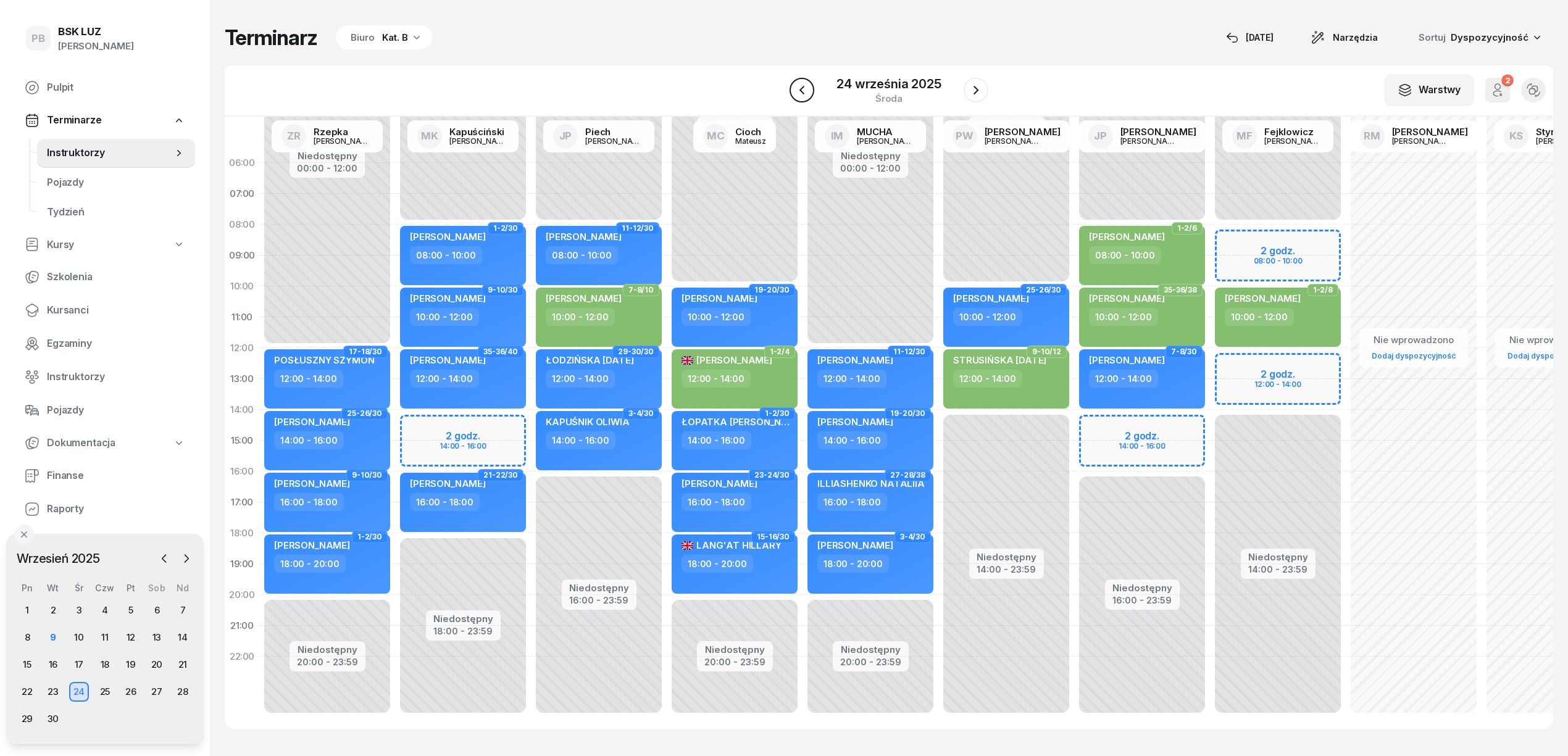
click at [809, 90] on icon "button" at bounding box center [801, 90] width 15 height 15
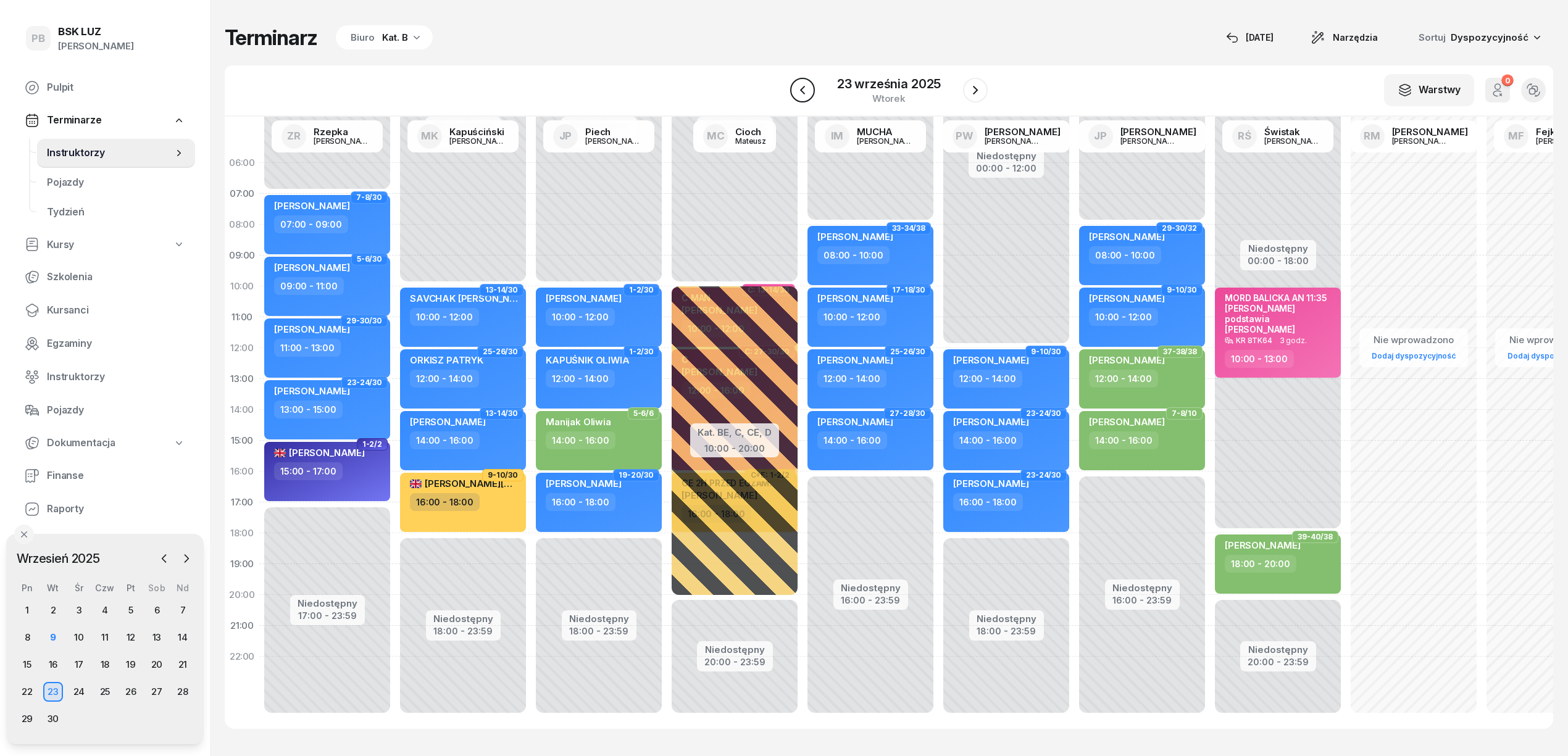
click at [809, 90] on icon "button" at bounding box center [802, 90] width 15 height 15
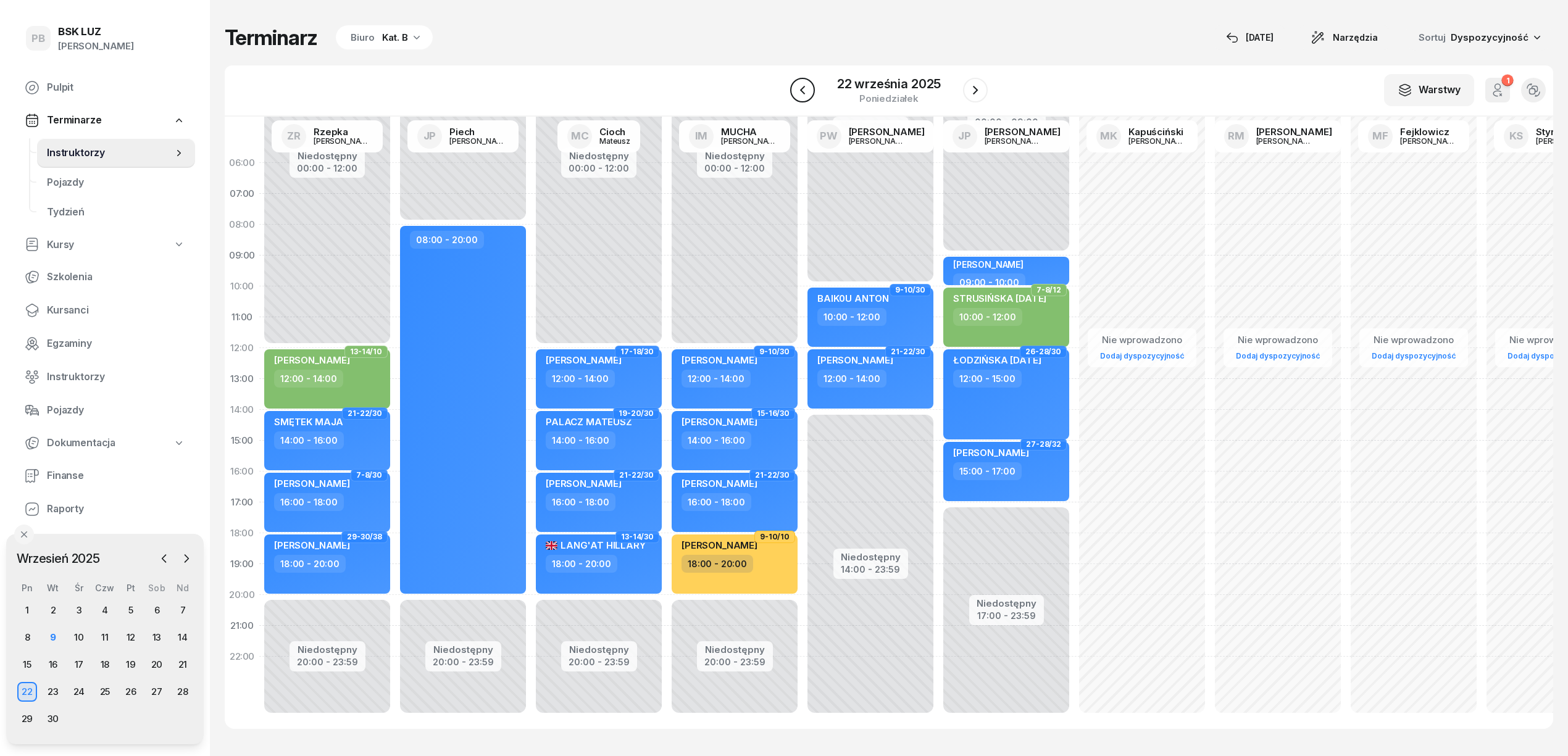
click at [809, 90] on icon "button" at bounding box center [802, 90] width 15 height 15
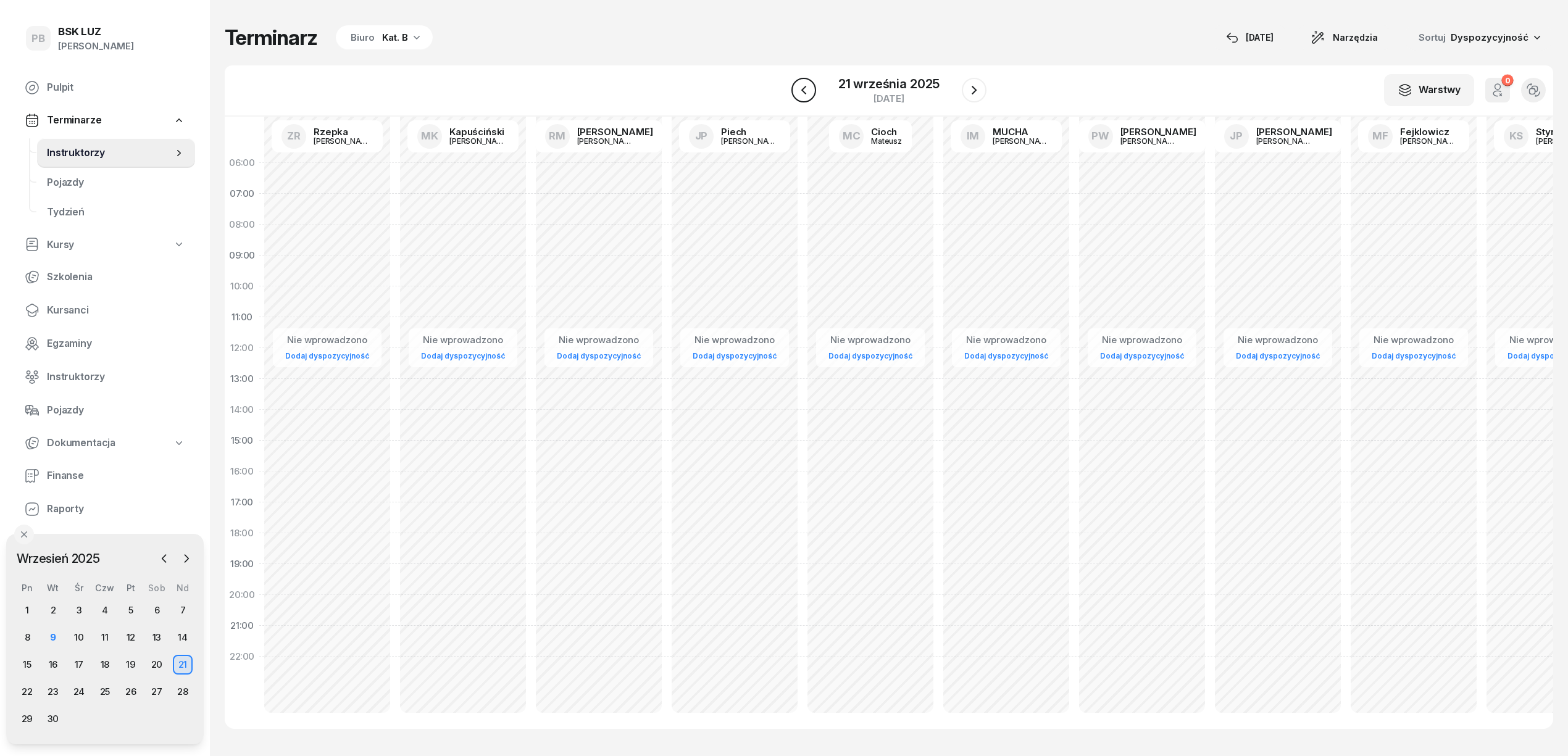
click at [809, 90] on icon "button" at bounding box center [803, 90] width 15 height 15
click at [809, 90] on icon "button" at bounding box center [801, 90] width 15 height 15
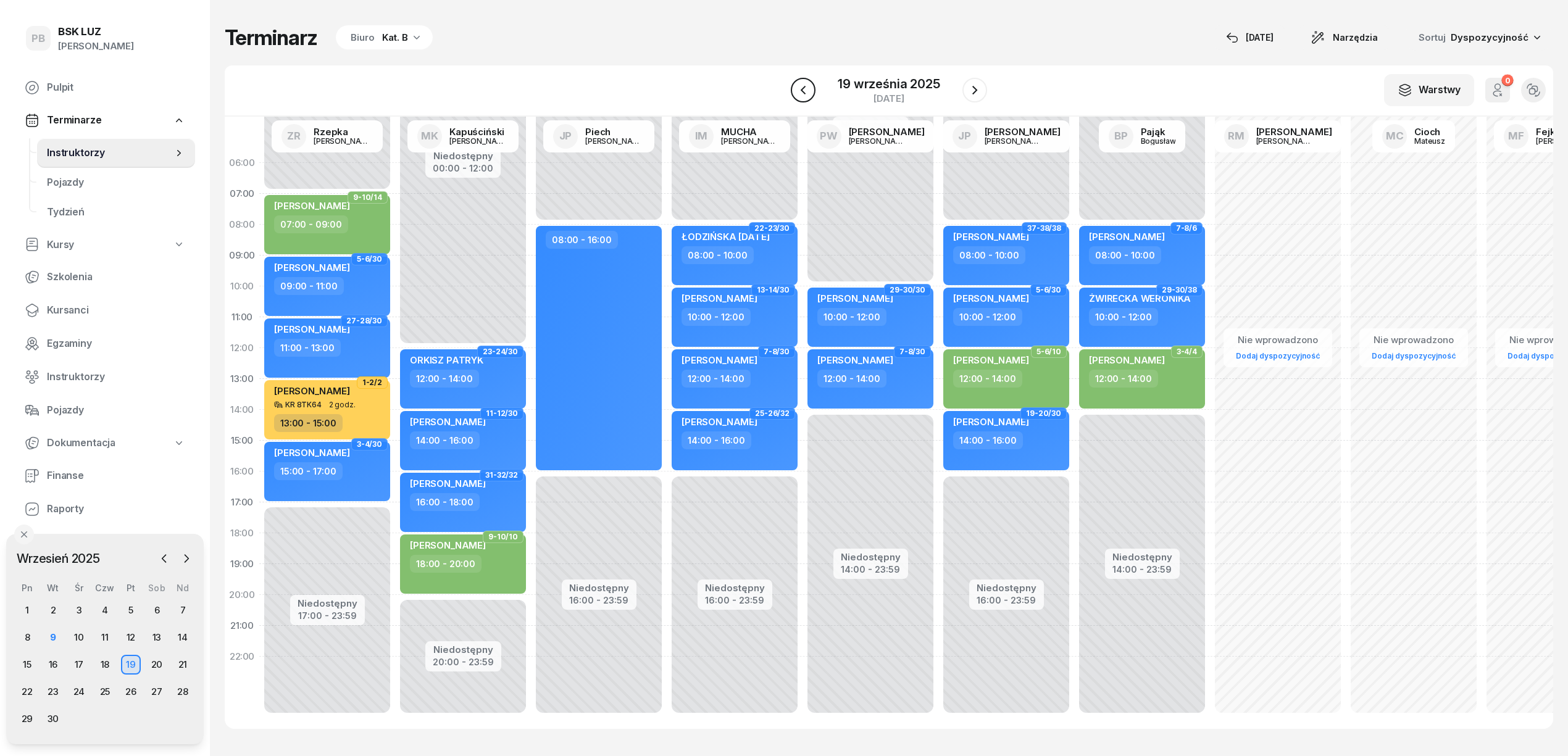
click at [809, 90] on icon "button" at bounding box center [803, 90] width 15 height 15
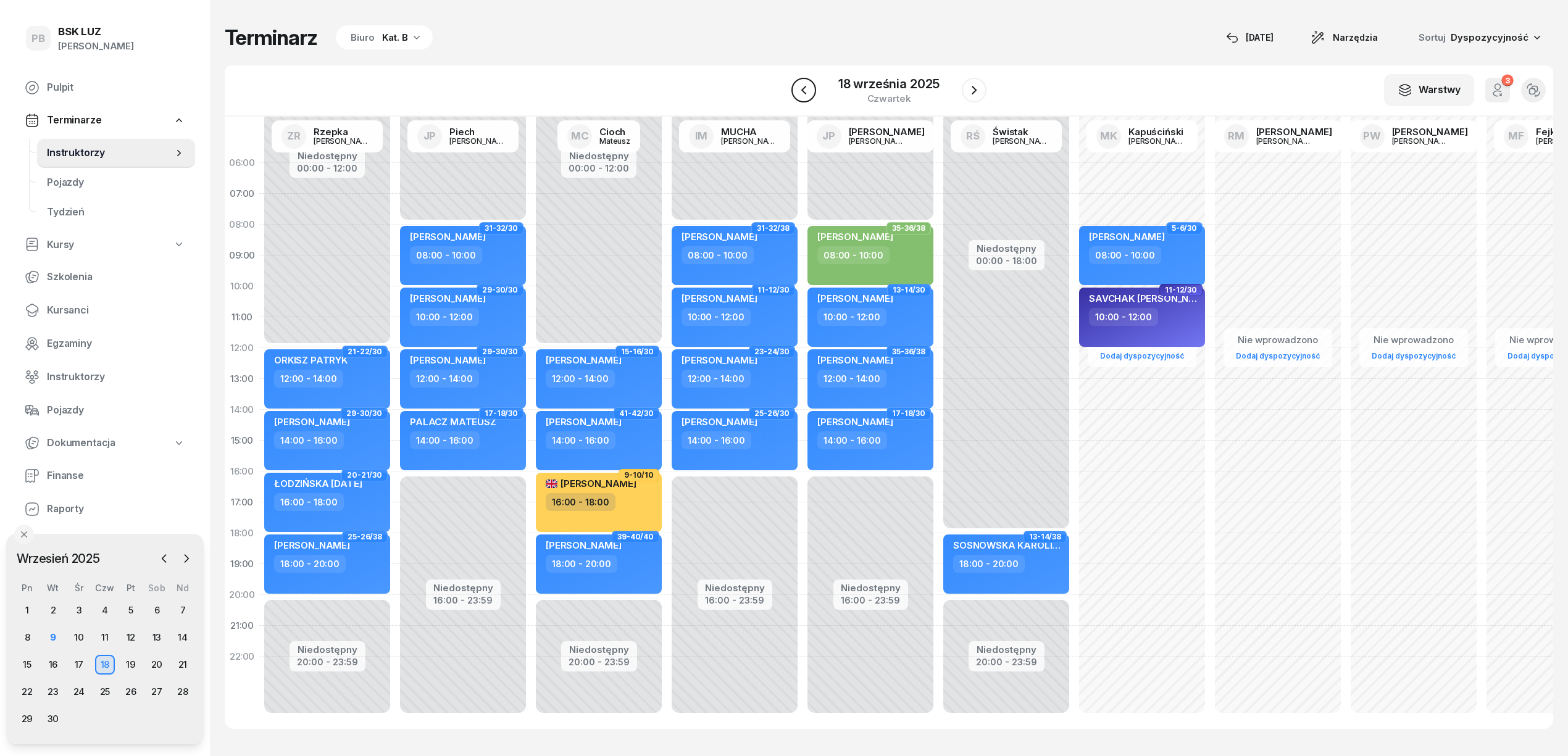
click at [809, 90] on icon "button" at bounding box center [803, 90] width 15 height 15
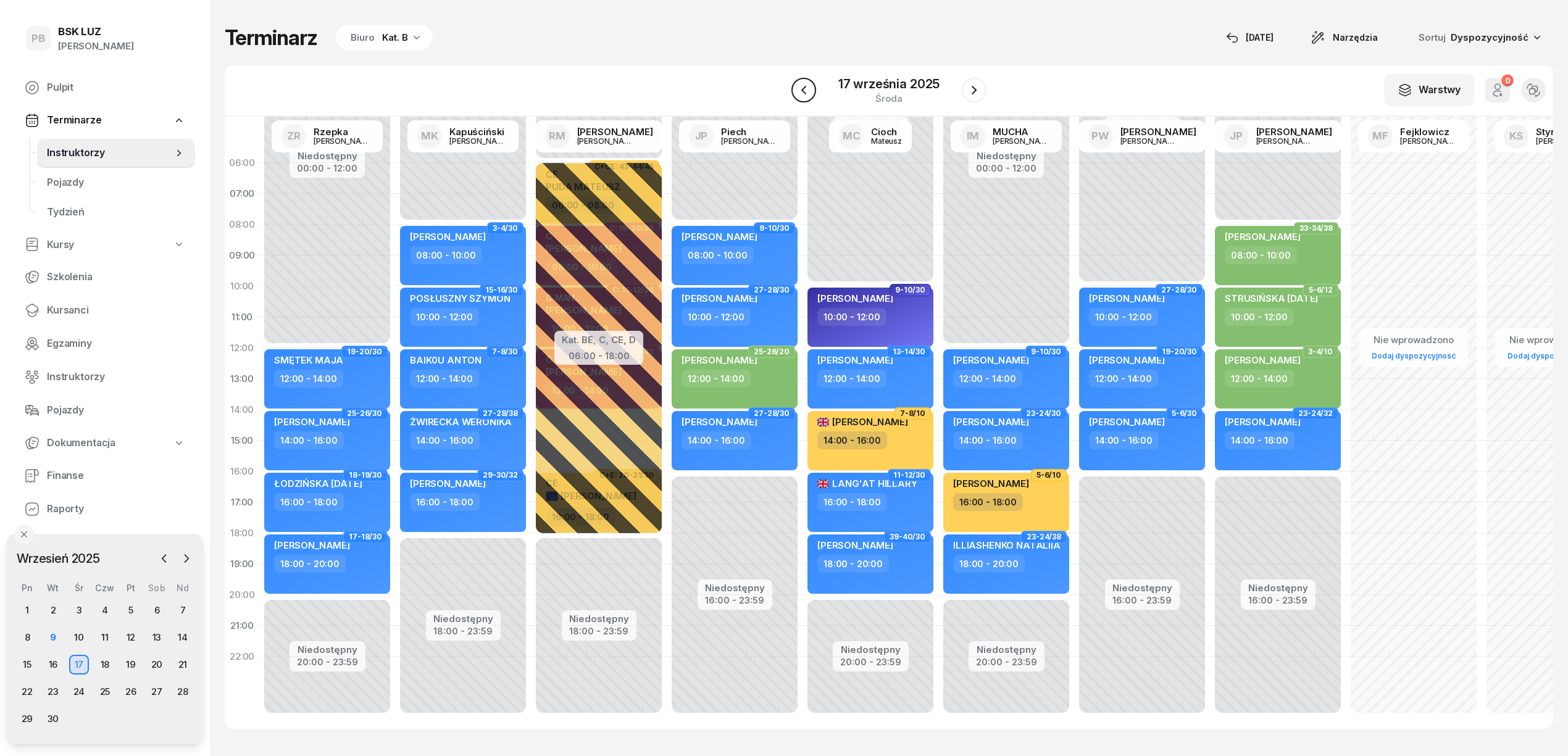
click at [809, 90] on icon "button" at bounding box center [803, 90] width 15 height 15
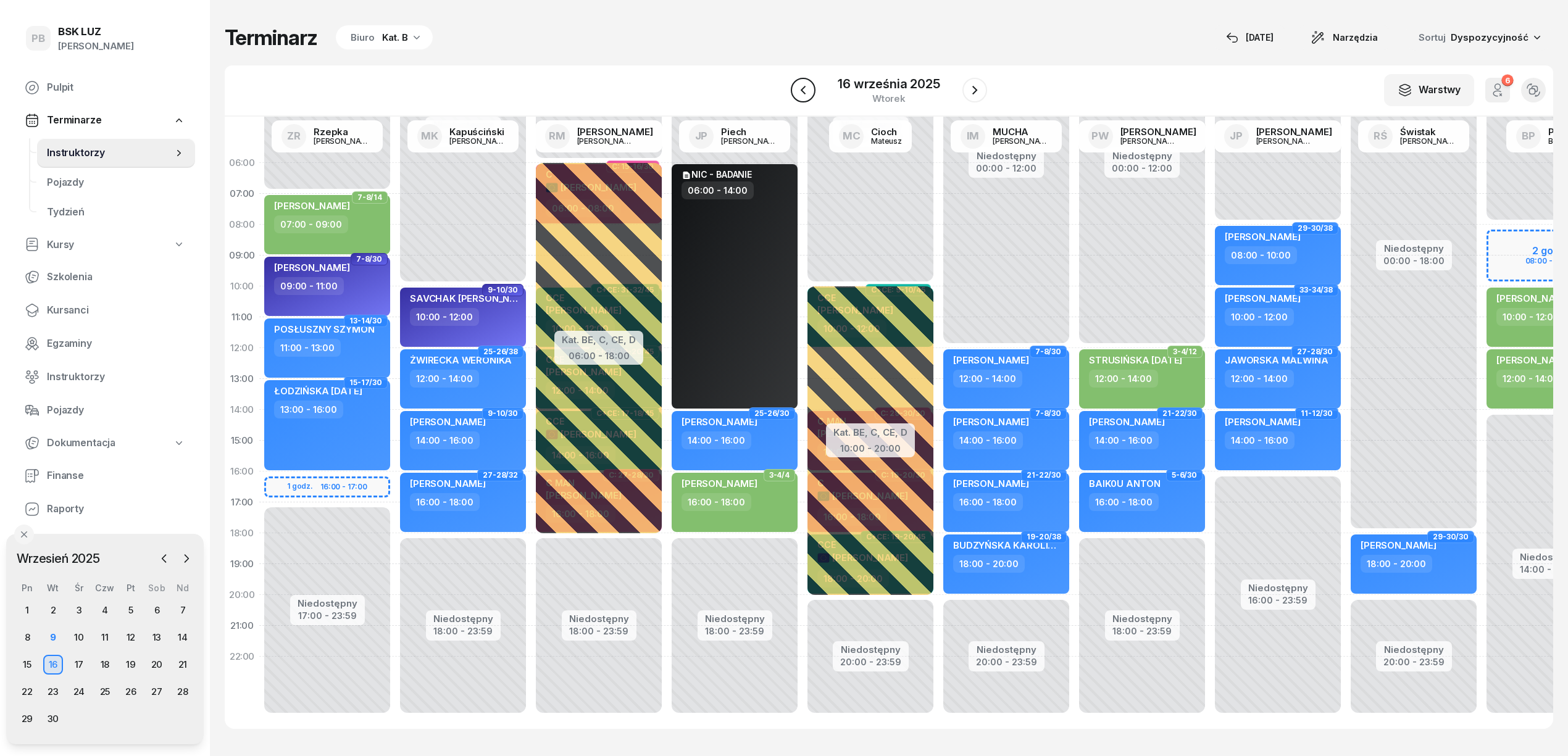
click at [809, 90] on icon "button" at bounding box center [803, 90] width 15 height 15
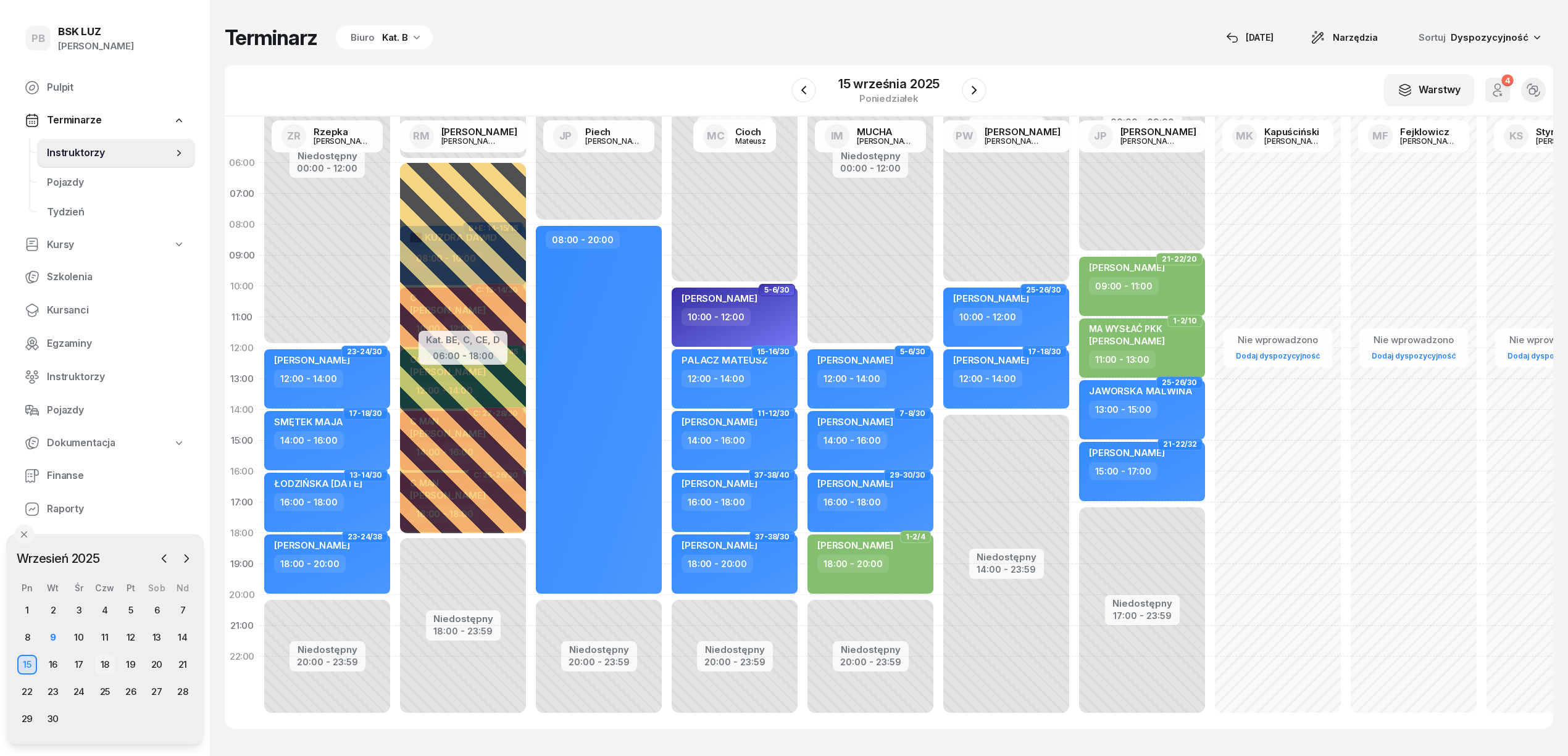
click at [104, 663] on div "18" at bounding box center [105, 664] width 19 height 19
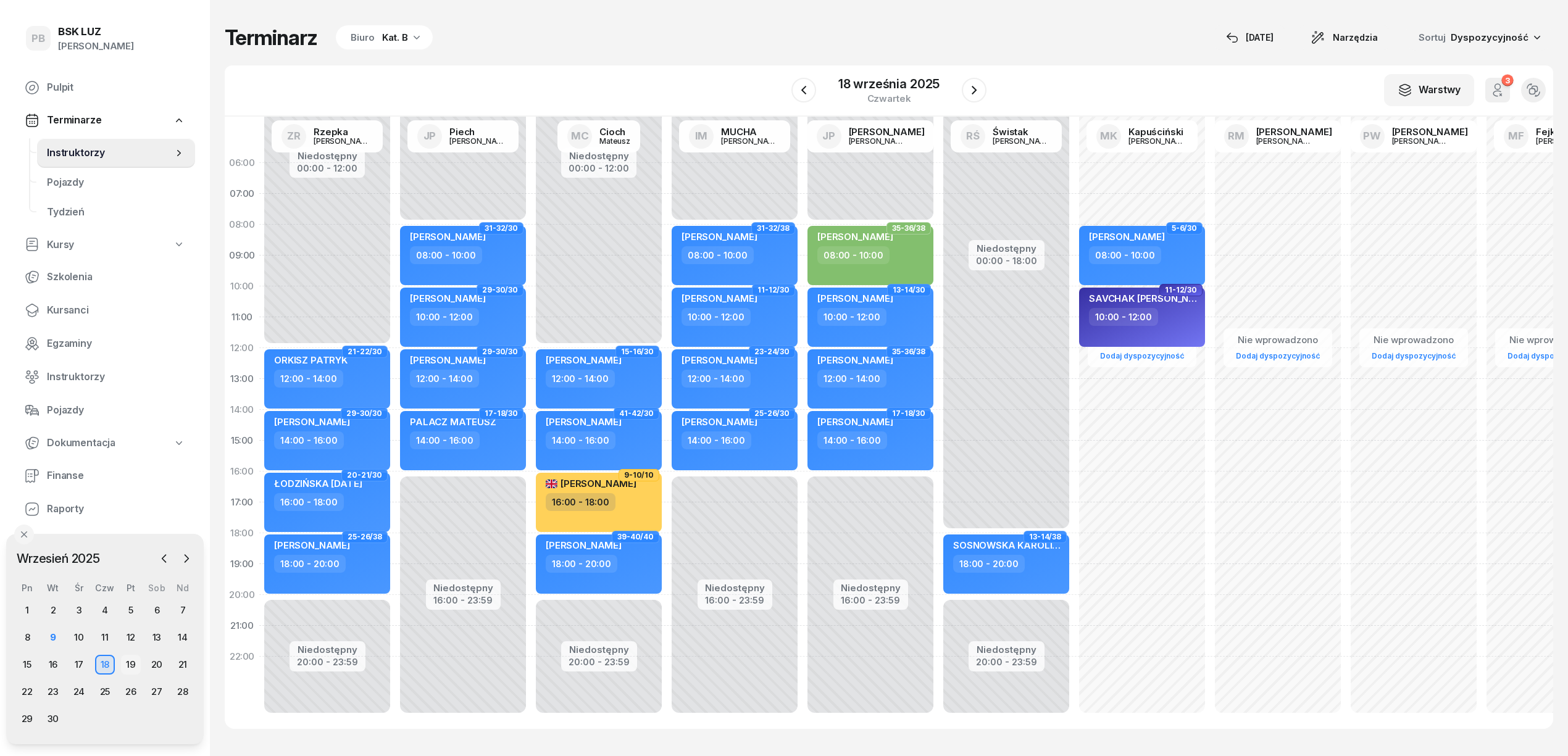
click at [132, 663] on div "19" at bounding box center [130, 664] width 19 height 19
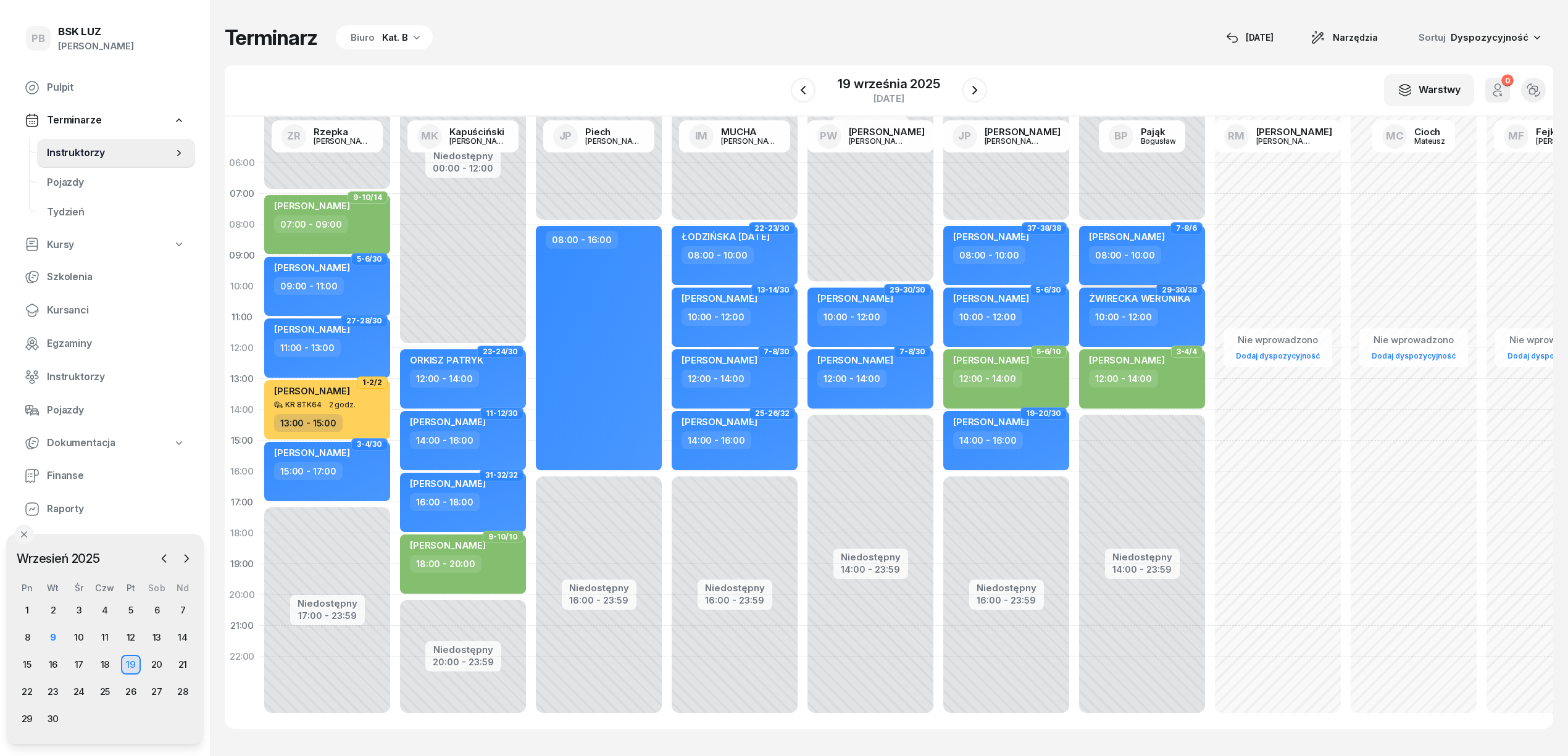
click at [1178, 254] on div "08:00 - 10:00" at bounding box center [1143, 255] width 108 height 18
select select "08"
select select "10"
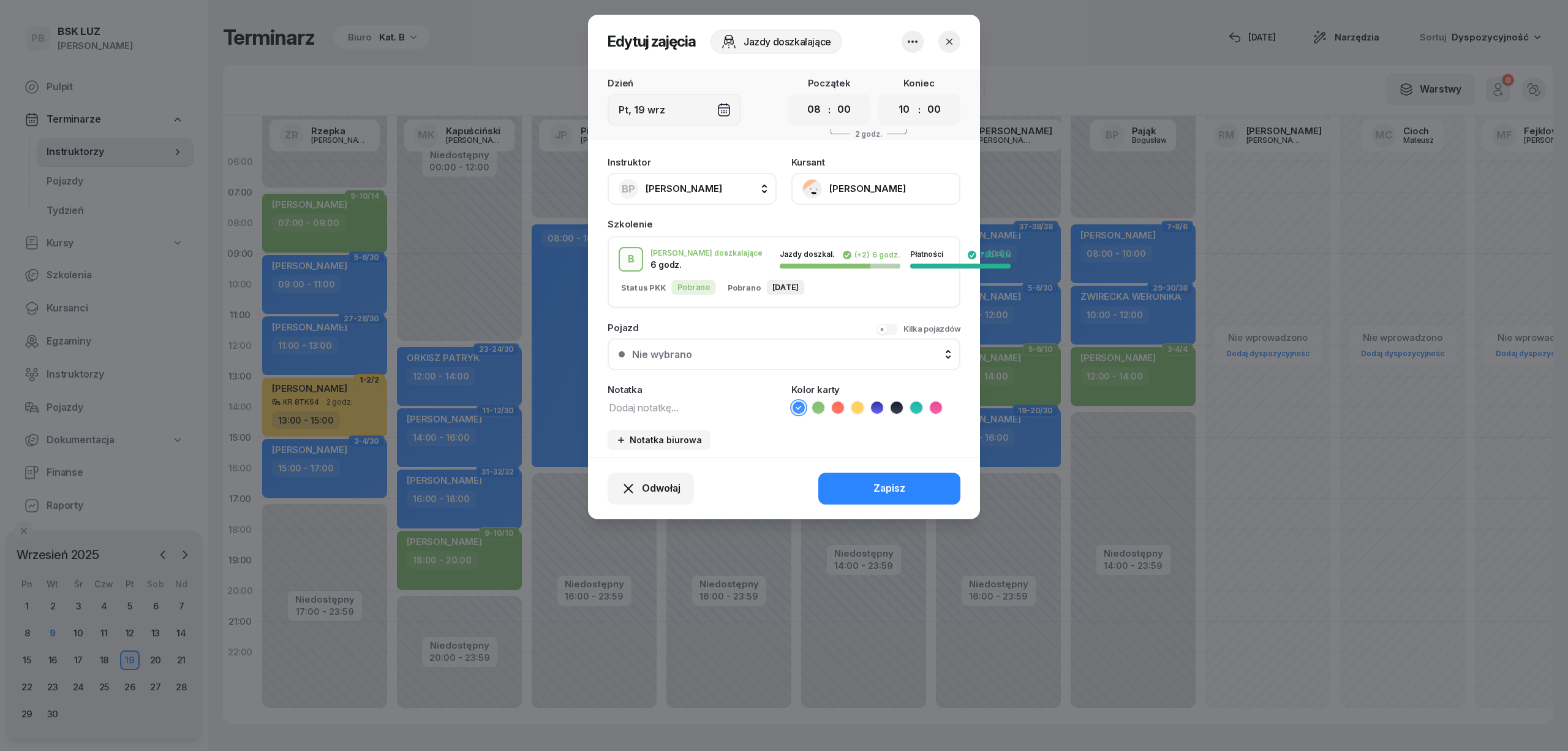
click at [914, 38] on icon "button" at bounding box center [912, 42] width 15 height 15
click at [902, 86] on link "Usuń" at bounding box center [907, 79] width 161 height 31
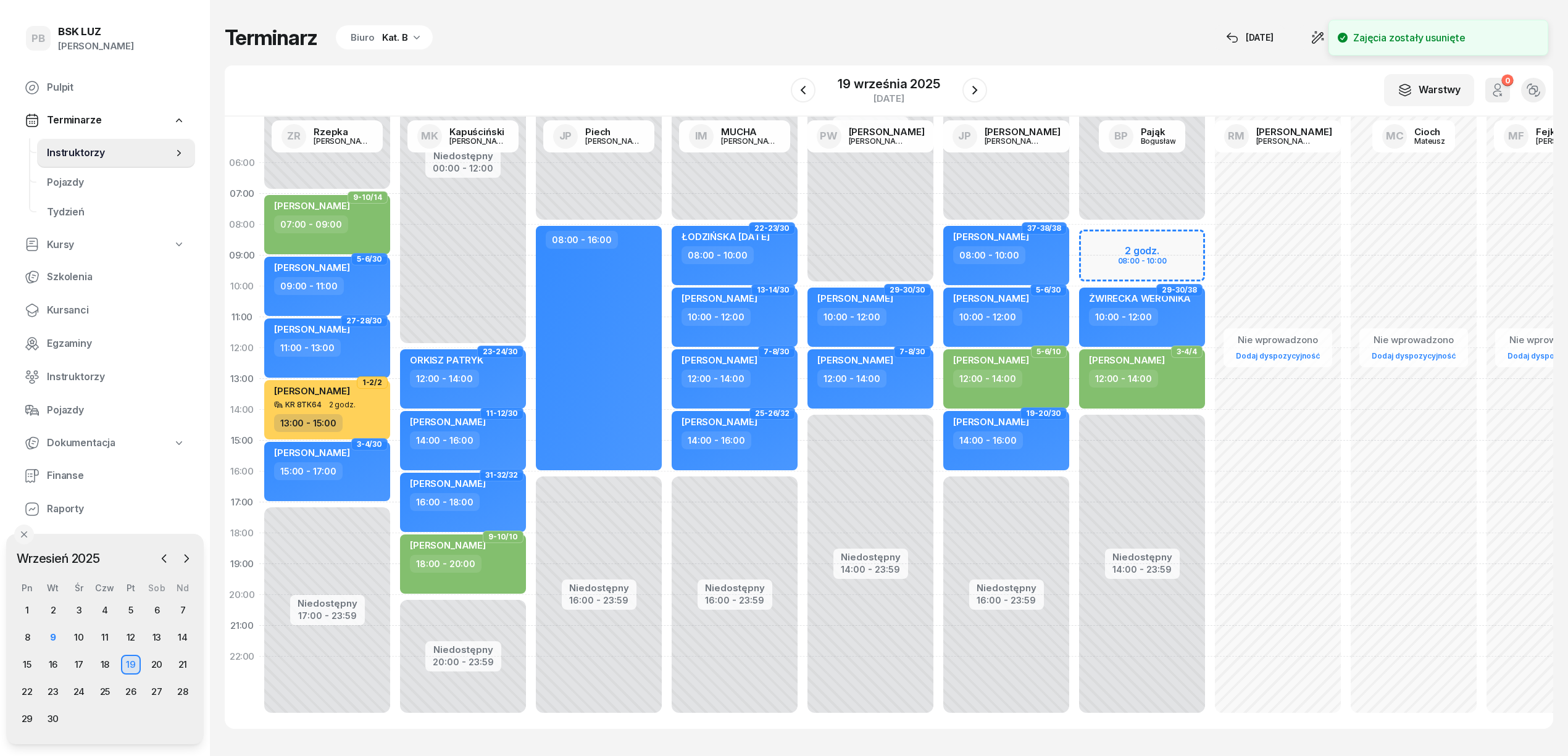
click at [1094, 245] on div "Niedostępny 00:00 - 08:00 Niedostępny 14:00 - 23:59 29-30/38 [PERSON_NAME] 10:0…" at bounding box center [1141, 440] width 136 height 586
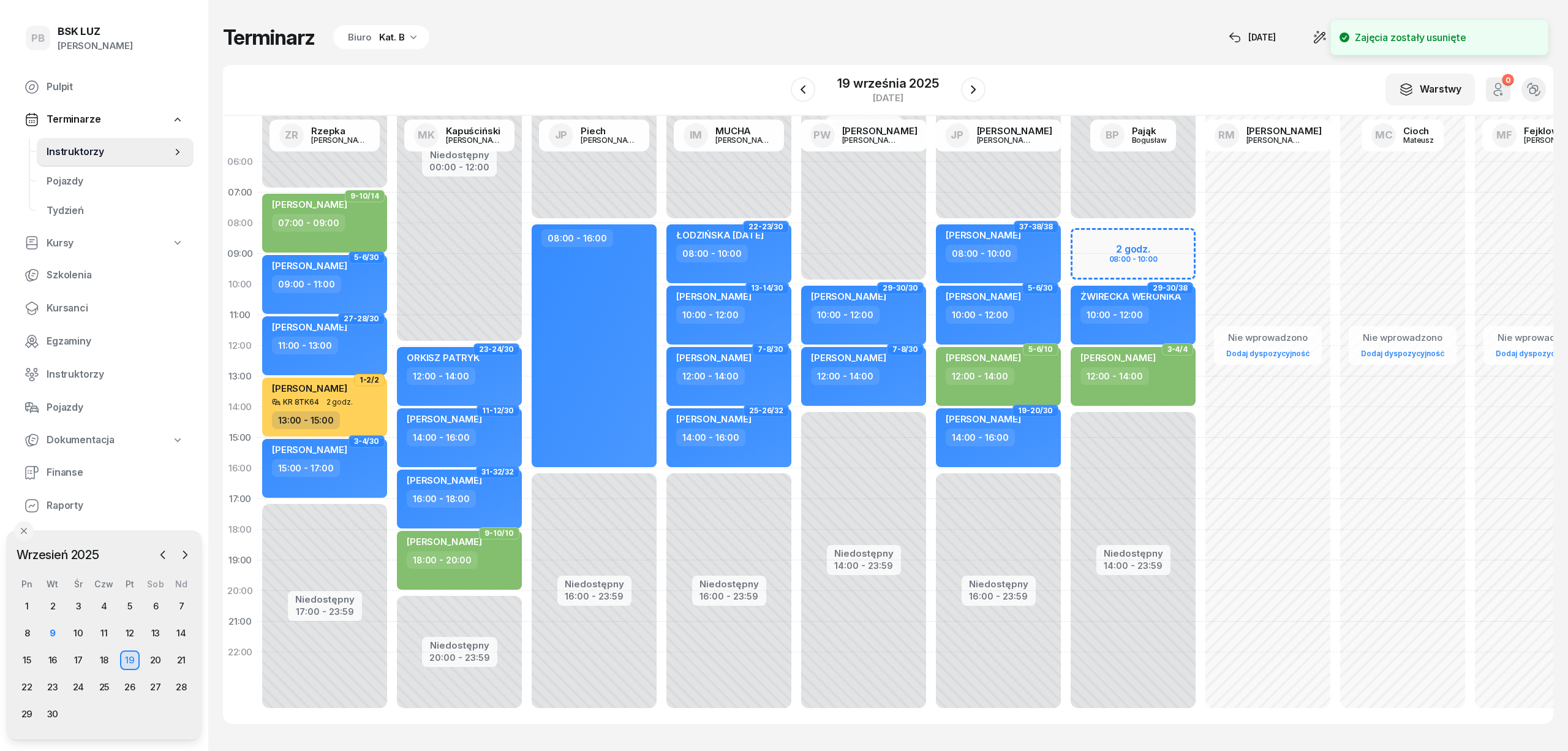
select select "08"
select select "10"
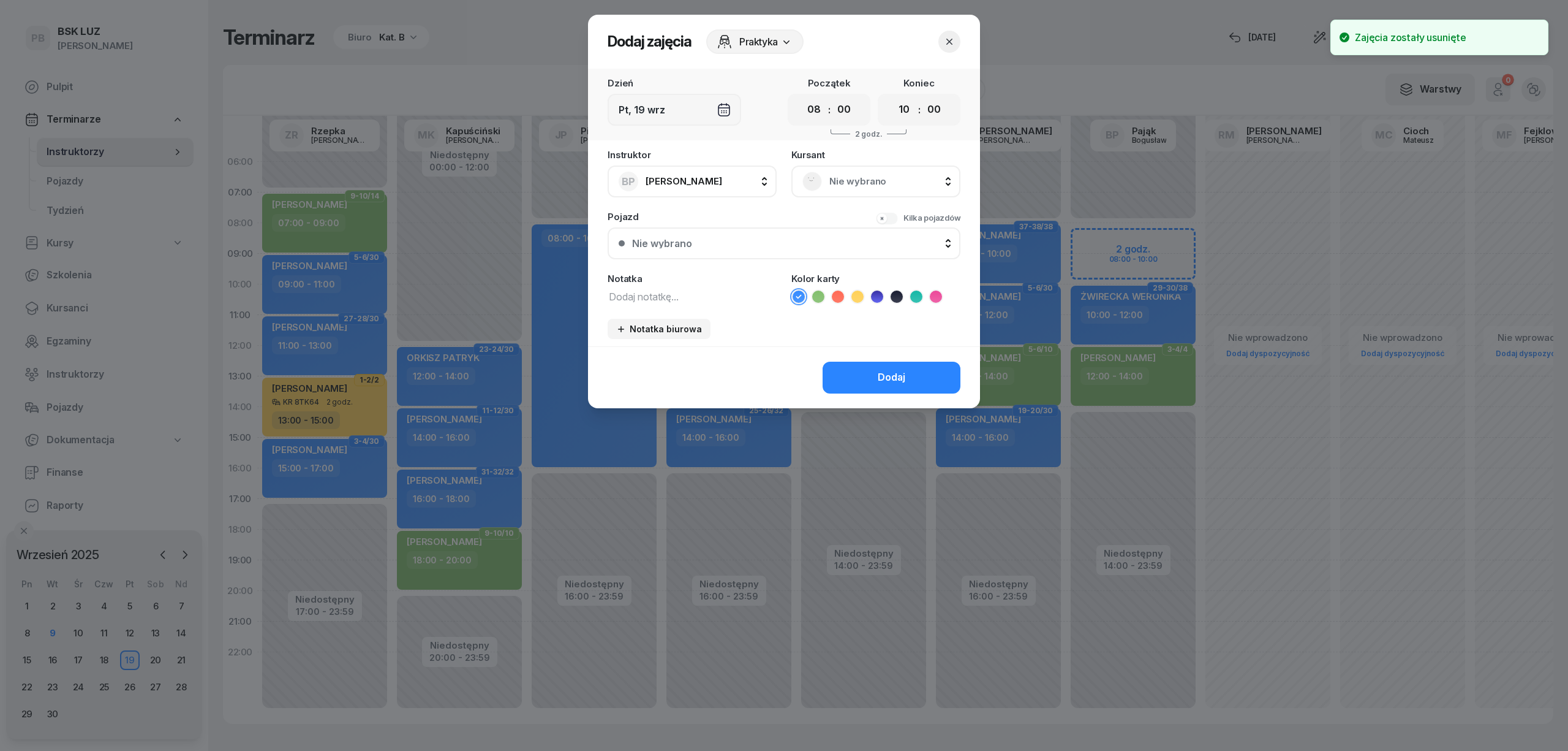
drag, startPoint x: 917, startPoint y: 170, endPoint x: 897, endPoint y: 192, distance: 29.7
click at [917, 172] on div "Nie wybrano" at bounding box center [876, 181] width 147 height 19
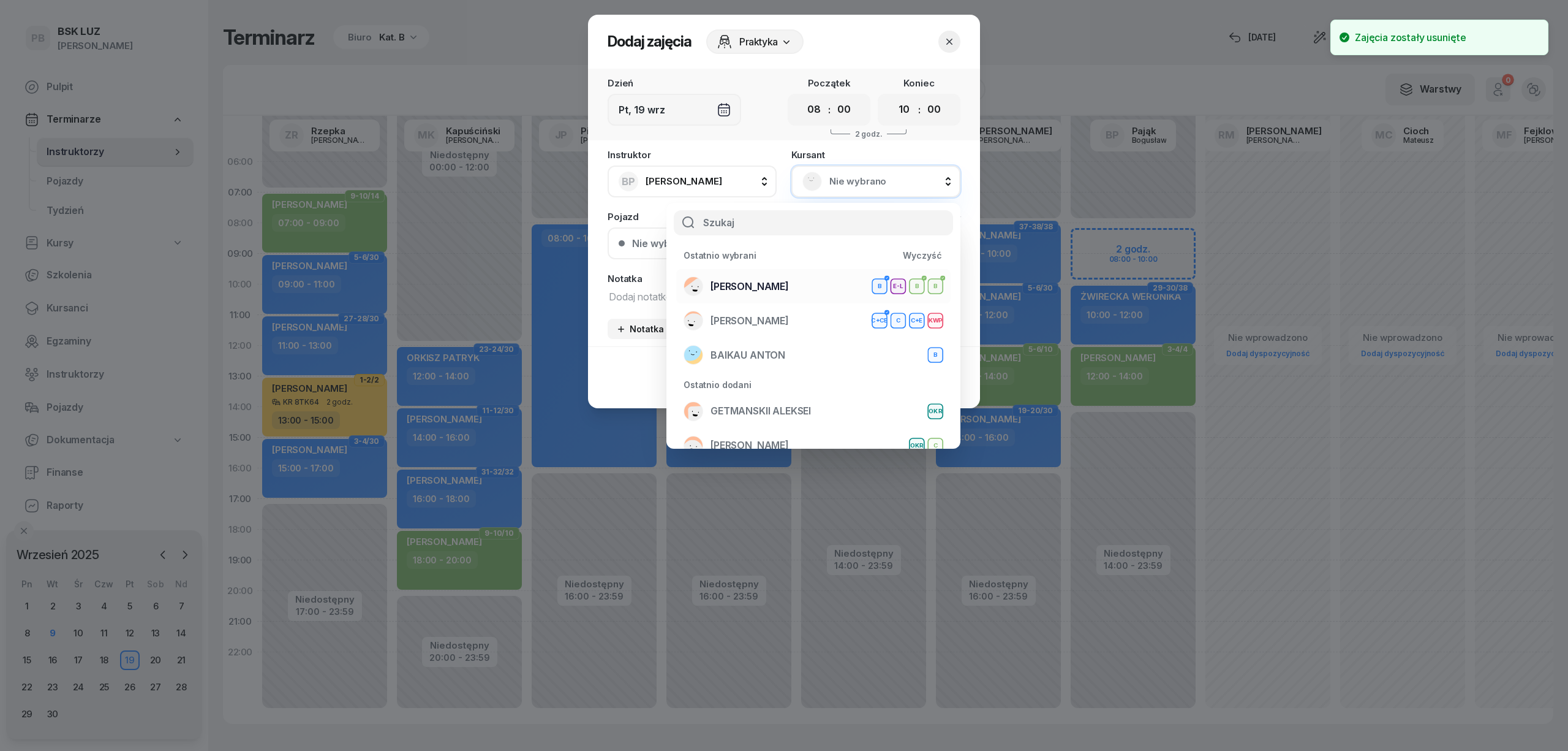
click at [817, 281] on div "[PERSON_NAME] B E-L B B" at bounding box center [814, 285] width 260 height 19
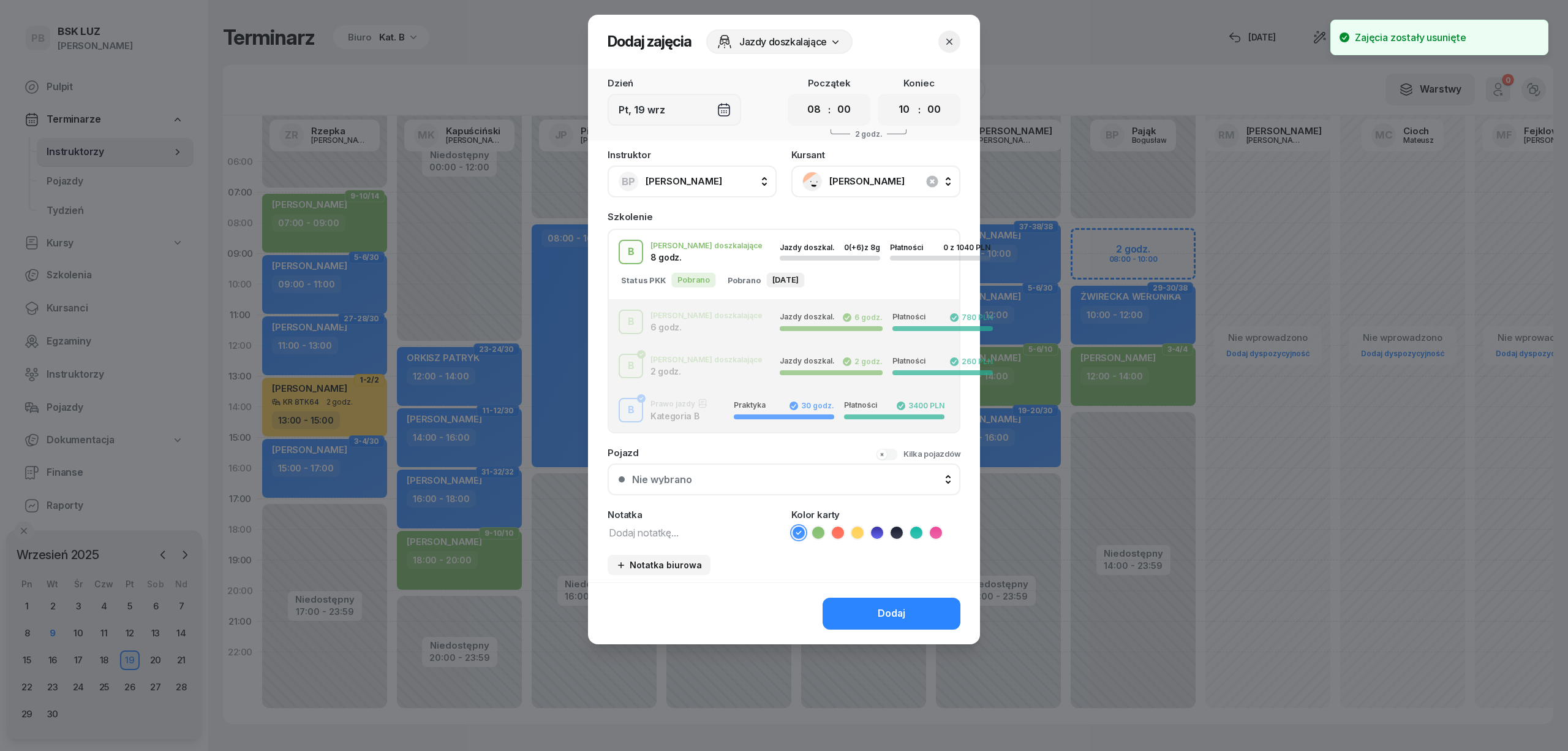
click at [814, 532] on icon at bounding box center [818, 532] width 12 height 12
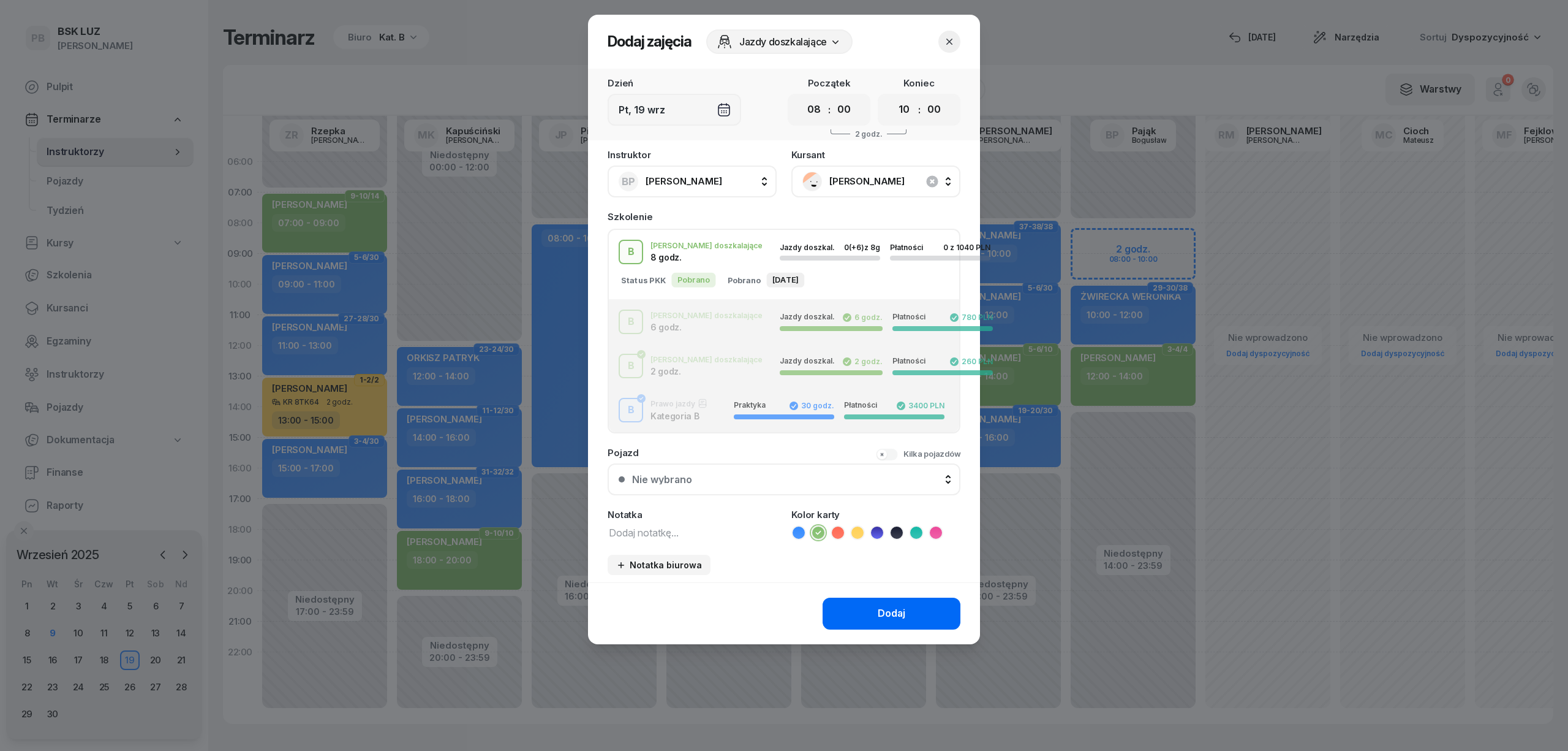
click at [848, 611] on button "Dodaj" at bounding box center [891, 613] width 138 height 32
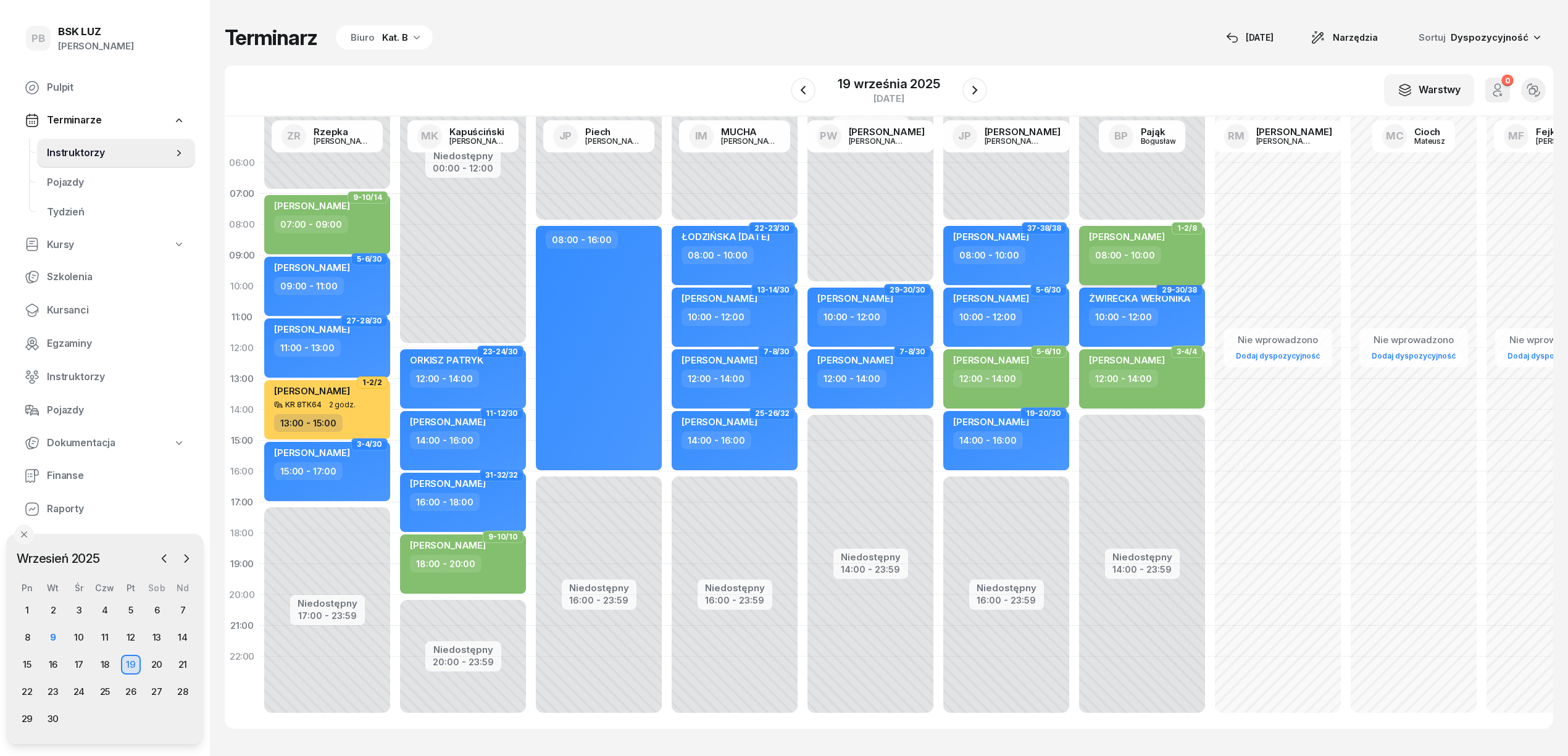
click at [1115, 227] on div "[PERSON_NAME] 08:00 - 10:00" at bounding box center [1142, 256] width 126 height 59
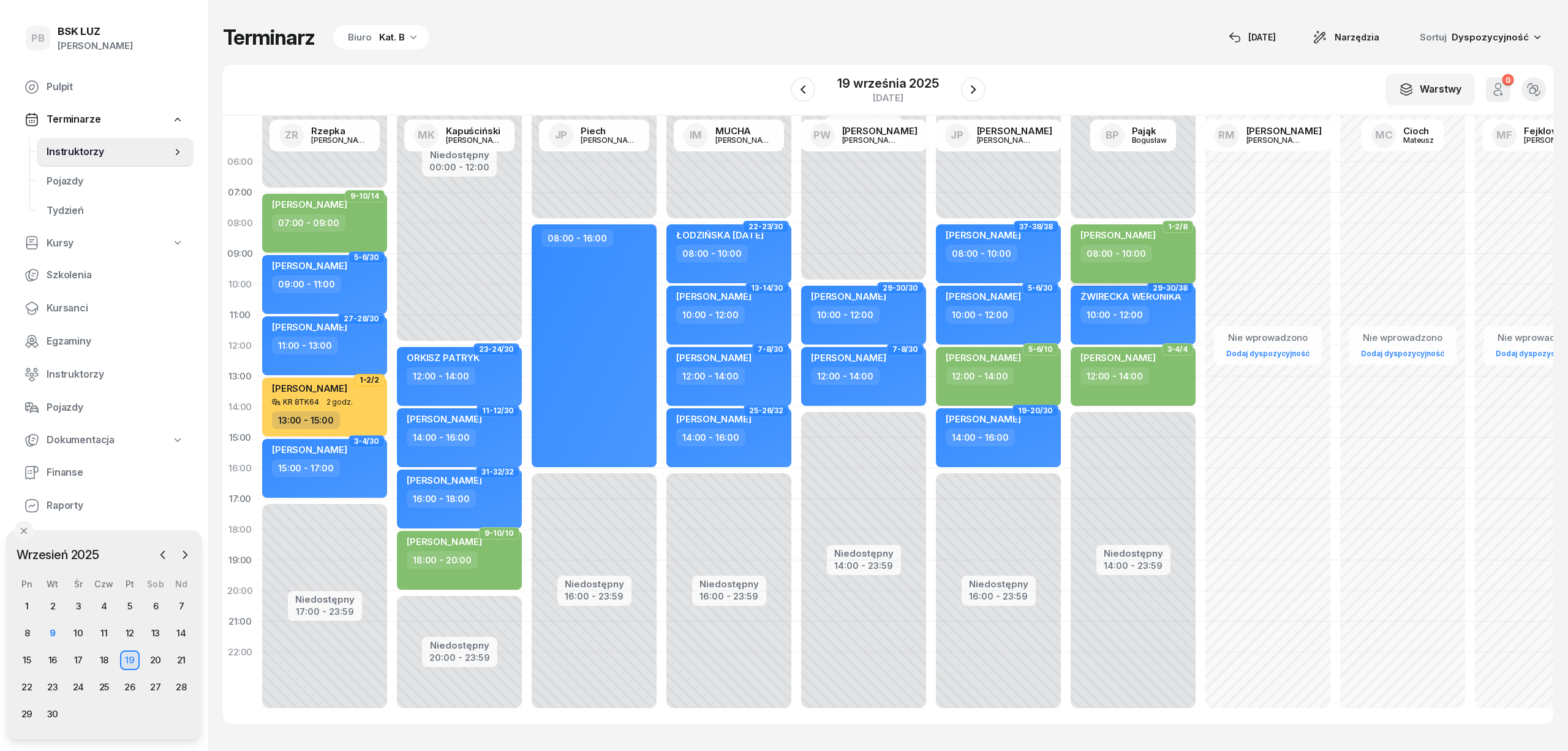
select select "08"
select select "10"
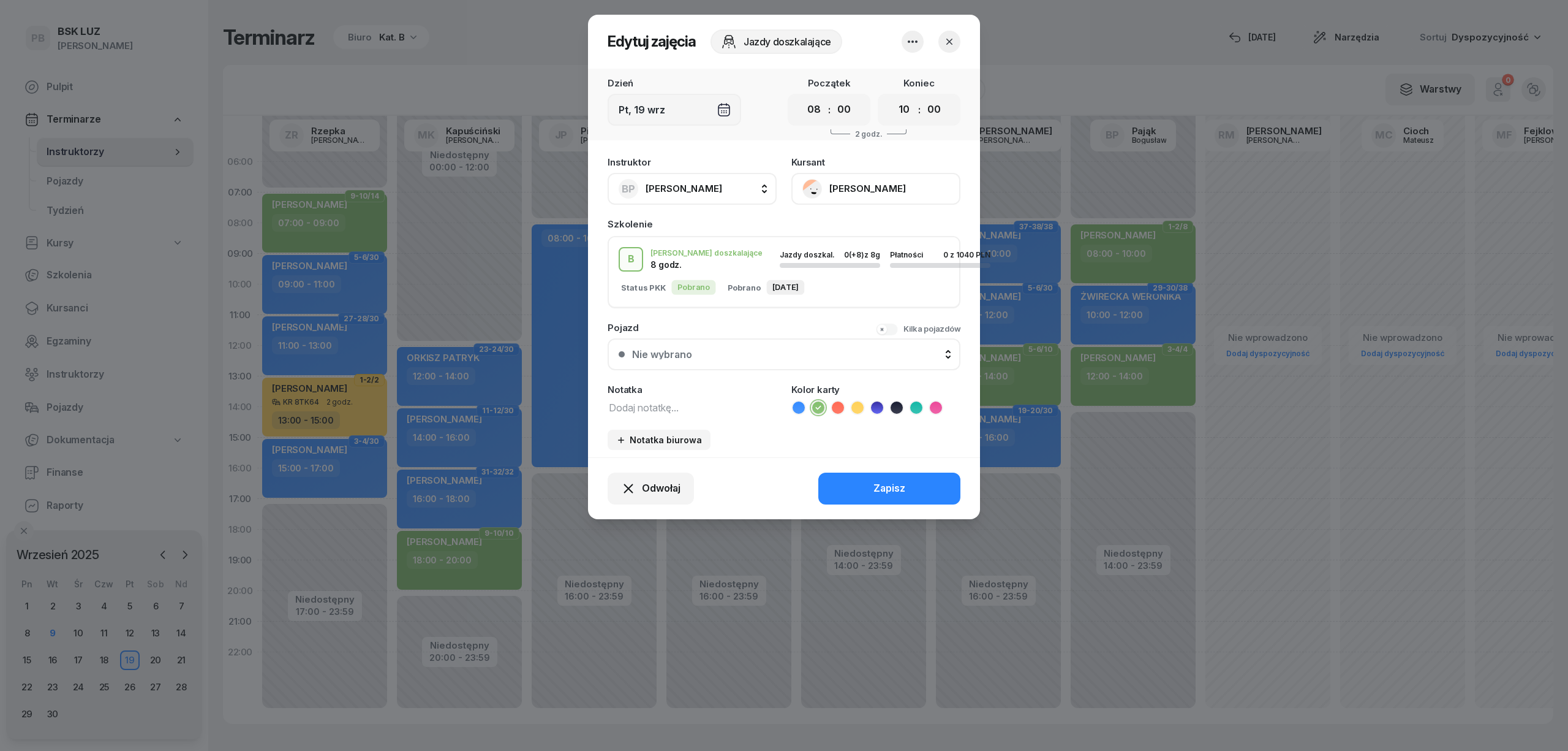
click at [897, 192] on button "[PERSON_NAME]" at bounding box center [876, 189] width 169 height 32
click at [841, 221] on link "Otwórz profil" at bounding box center [874, 231] width 161 height 31
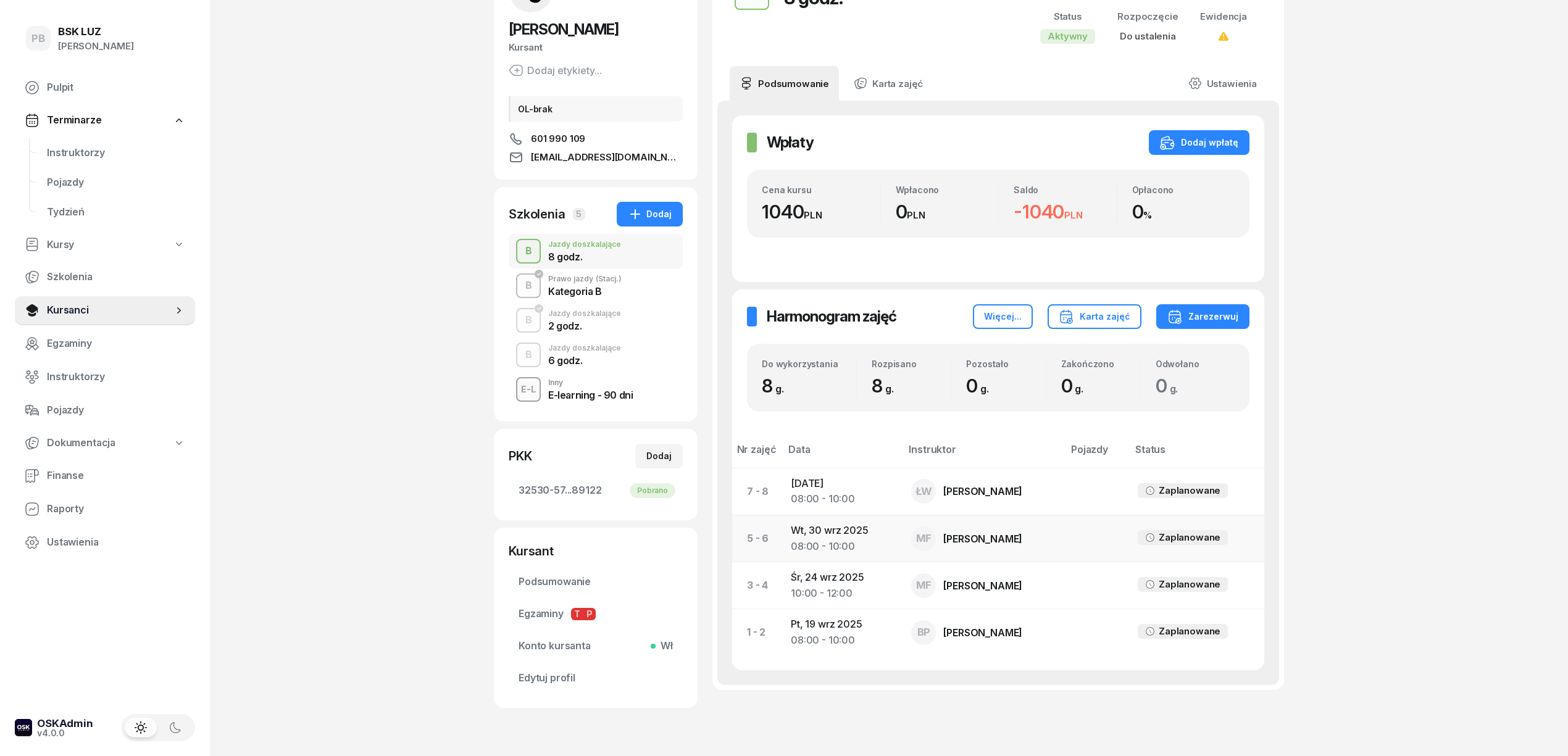
scroll to position [82, 0]
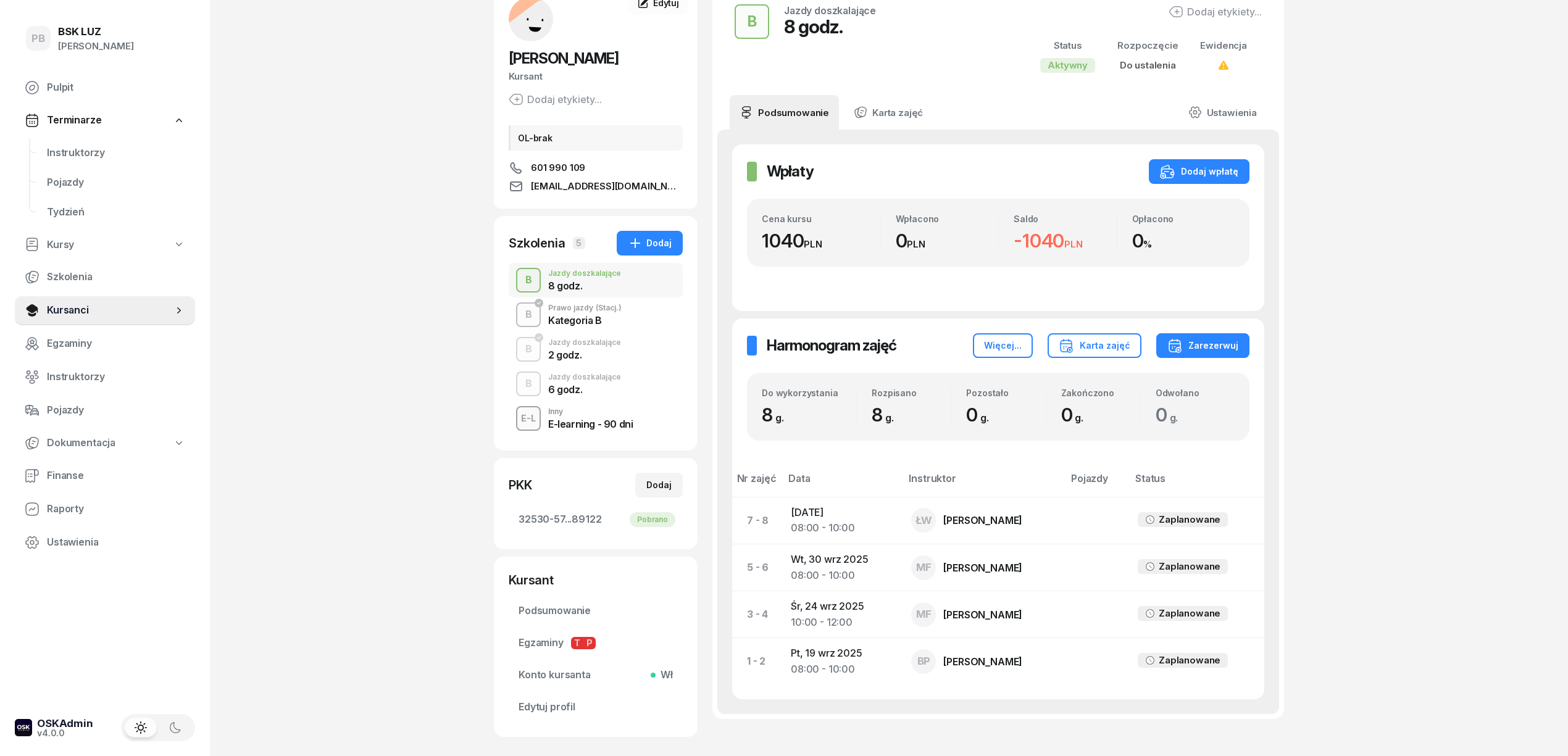
click at [1427, 460] on div "PB BSK [PERSON_NAME] Terminarze Instruktorzy Pojazdy Tydzień Kursy Szkolenia Ku…" at bounding box center [784, 379] width 1568 height 922
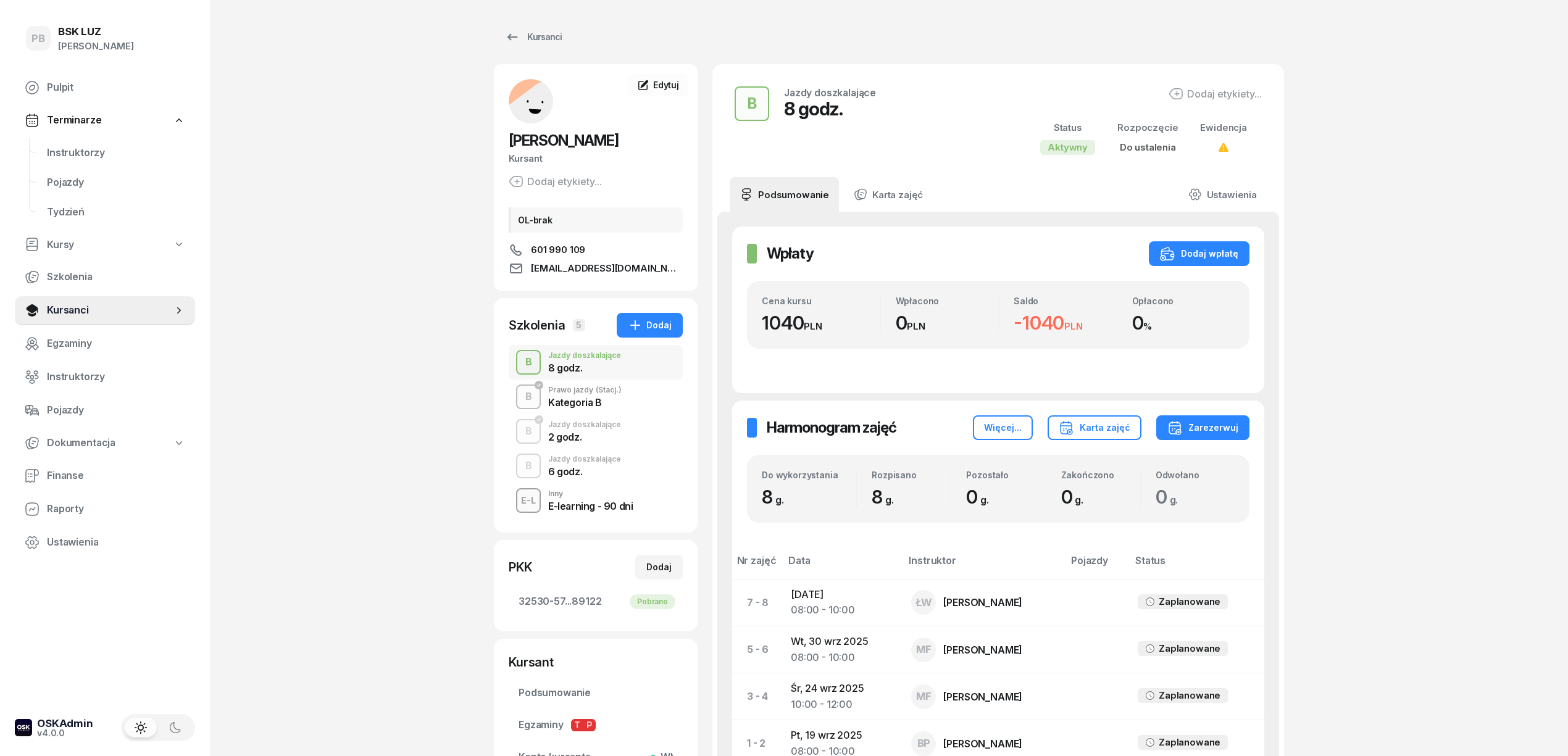
click at [282, 215] on div "PB BSK [PERSON_NAME] Terminarze Instruktorzy Pojazdy Tydzień Kursy Szkolenia Ku…" at bounding box center [784, 461] width 1568 height 922
click at [72, 142] on link "Instruktorzy" at bounding box center [116, 153] width 158 height 29
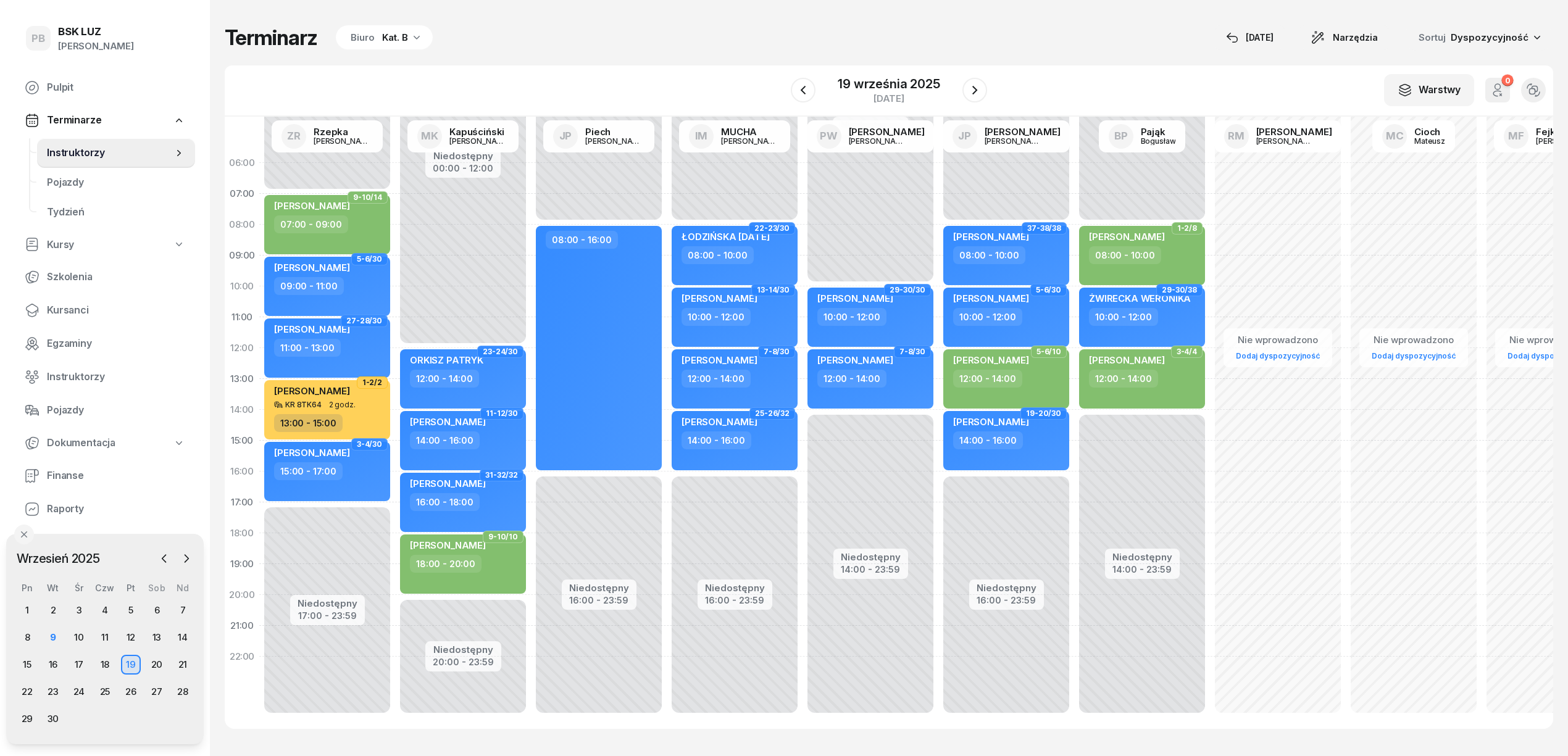
click at [773, 50] on div "Terminarz Biuro Kat. B [DATE] Narzędzia Sortuj Dyspozycyjność" at bounding box center [889, 37] width 1328 height 26
click at [59, 632] on div "9" at bounding box center [53, 637] width 19 height 19
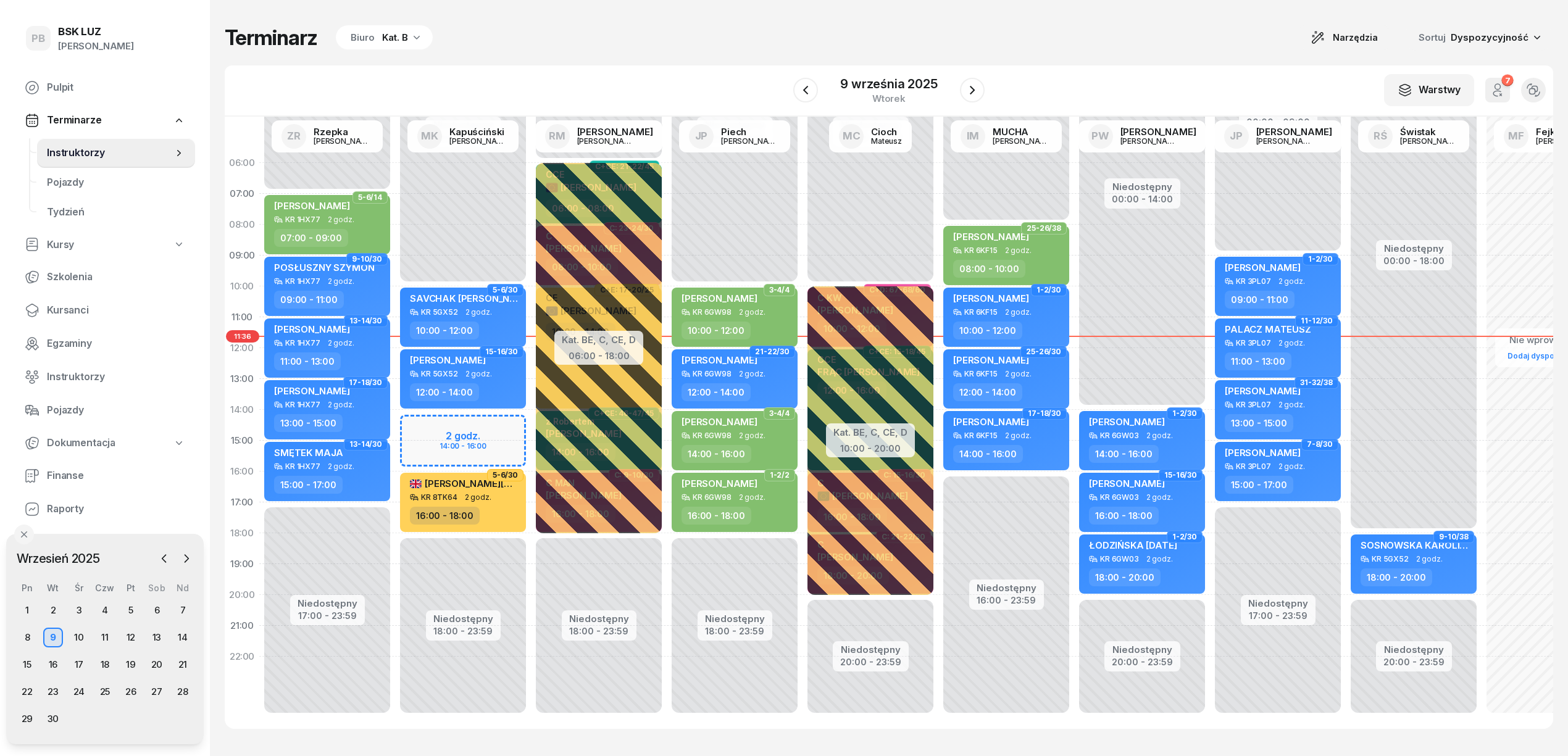
click at [655, 35] on div "Terminarz Biuro Kat. B Narzędzia Sortuj Dyspozycyjność" at bounding box center [889, 37] width 1328 height 26
click at [689, 50] on div "Terminarz Biuro Kat. B Narzędzia Sortuj Dyspozycyjność W Wybierz AK [PERSON_NAM…" at bounding box center [889, 376] width 1328 height 754
click at [689, 50] on div "Terminarz Biuro Kat. B Narzędzia Sortuj Dyspozycyjność" at bounding box center [889, 37] width 1328 height 26
click at [524, 81] on div "W Wybierz AK [PERSON_NAME] BP [PERSON_NAME] DP [PERSON_NAME] GS [PERSON_NAME] I…" at bounding box center [889, 91] width 1328 height 51
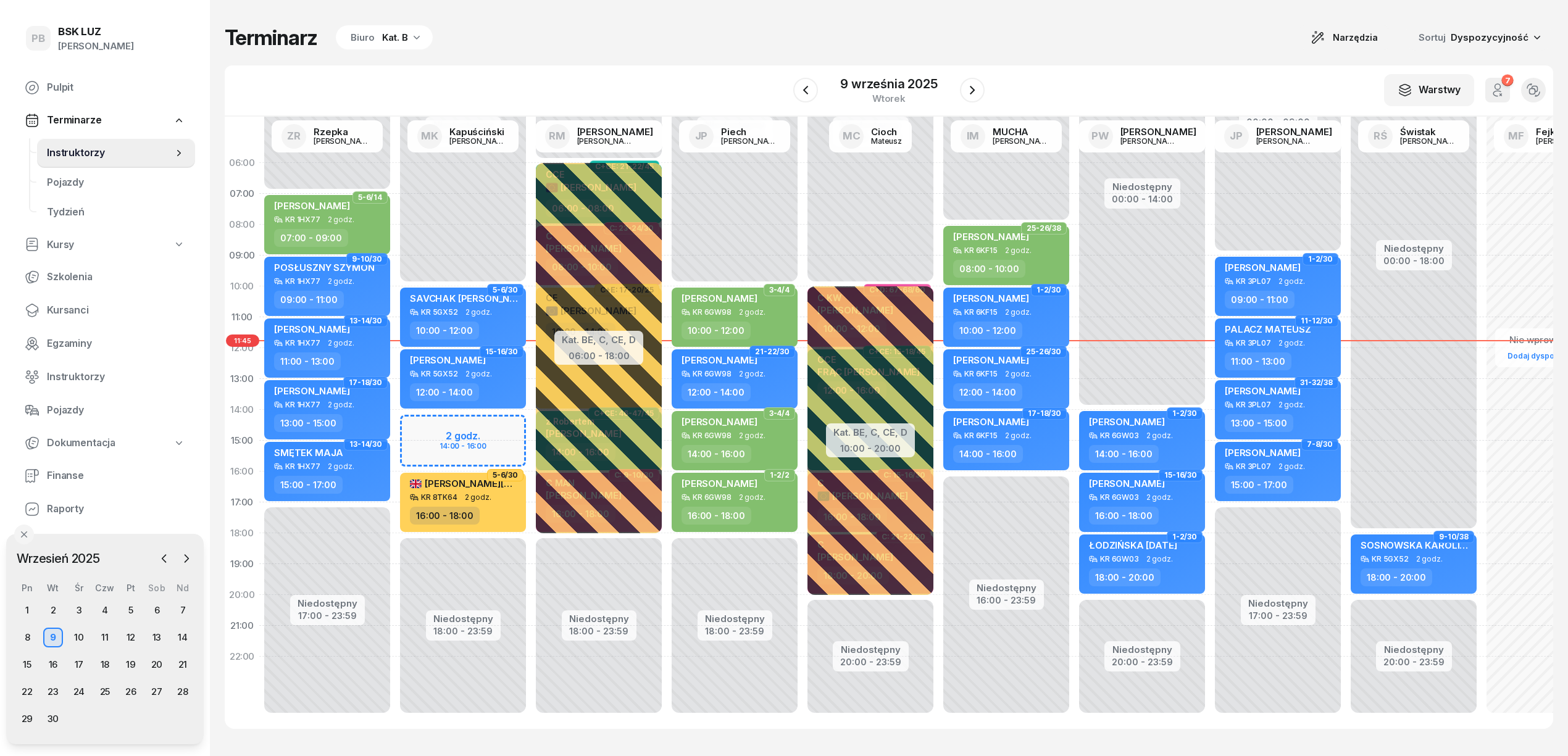
click at [643, 43] on div "Terminarz Biuro Kat. B Narzędzia Sortuj Dyspozycyjność" at bounding box center [889, 37] width 1328 height 26
click at [1052, 33] on div "Terminarz Biuro Kat. B Narzędzia Sortuj Dyspozycyjność" at bounding box center [889, 37] width 1328 height 26
click at [961, 31] on div "Terminarz Biuro Kat. B Narzędzia Sortuj Dyspozycyjność" at bounding box center [889, 37] width 1328 height 26
click at [1065, 15] on div "Terminarz Biuro Kat. B Narzędzia Sortuj Dyspozycyjność W Wybierz AK [PERSON_NAM…" at bounding box center [889, 376] width 1328 height 754
click at [1030, 47] on div "Terminarz Biuro Kat. B Narzędzia Sortuj Dyspozycyjność" at bounding box center [889, 37] width 1328 height 26
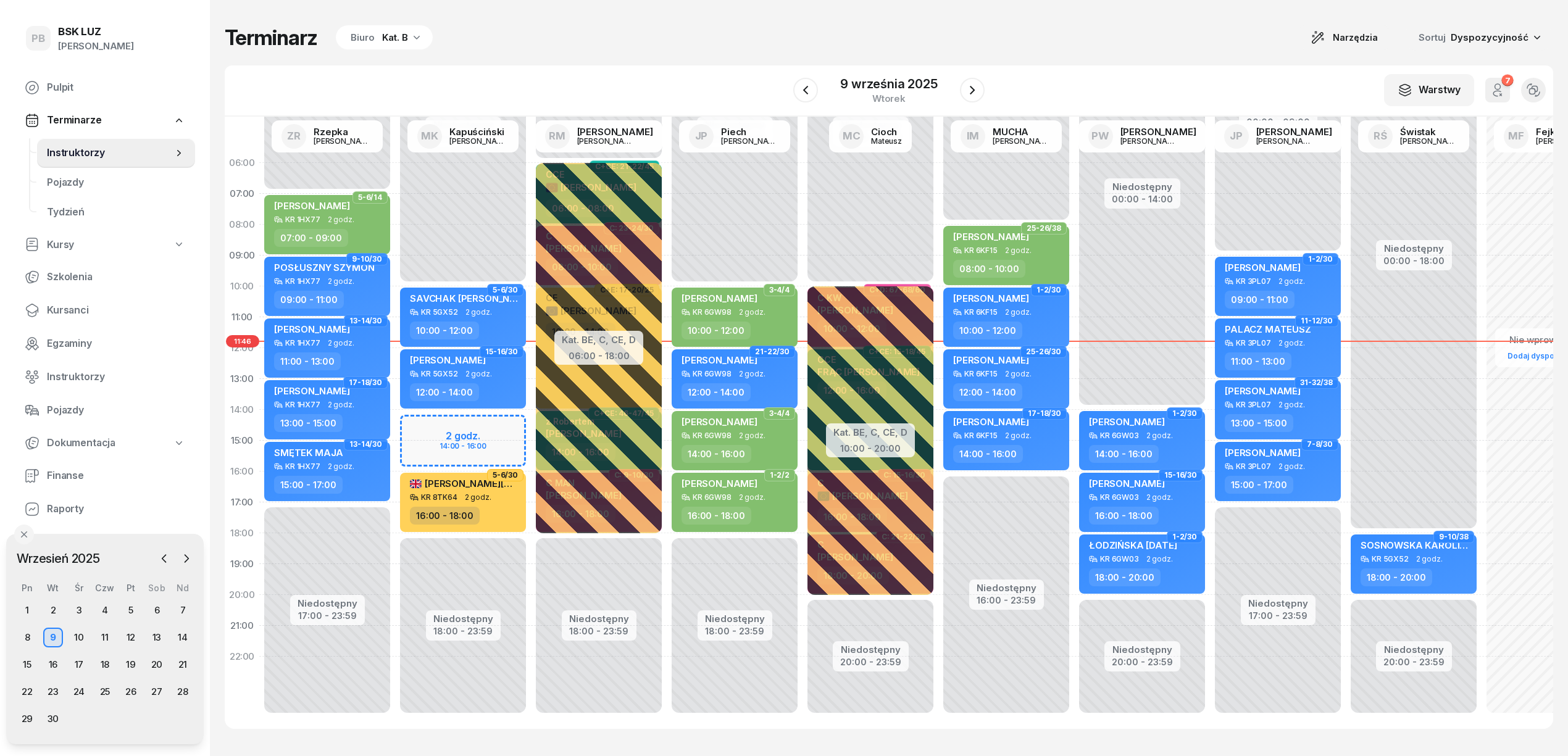
click at [610, 50] on div "Terminarz Biuro Kat. B Narzędzia Sortuj Dyspozycyjność W Wybierz AK [PERSON_NAM…" at bounding box center [889, 376] width 1328 height 754
click at [669, 44] on div "Terminarz Biuro Kat. B Narzędzia Sortuj Dyspozycyjność" at bounding box center [889, 37] width 1328 height 26
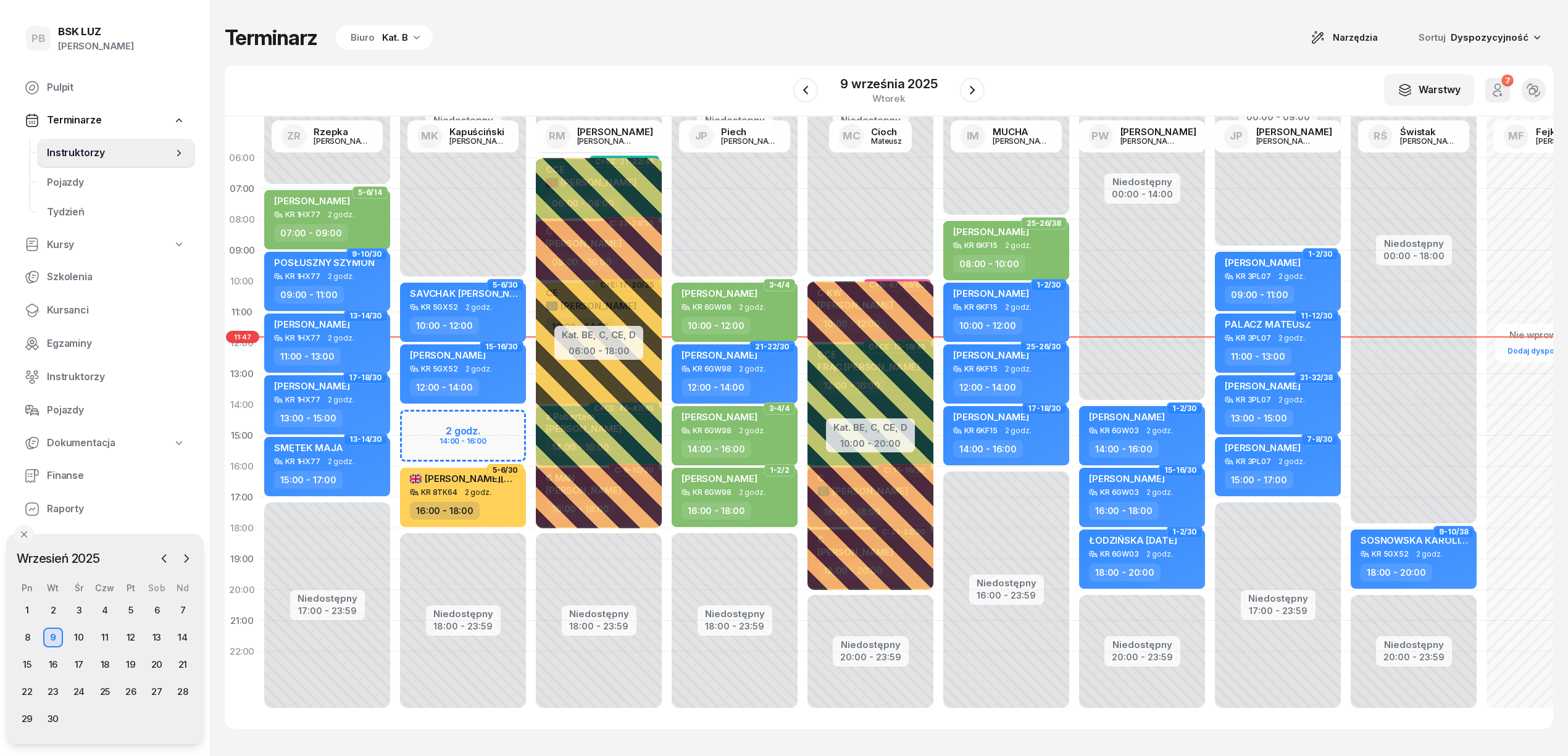
click at [711, 35] on div "Terminarz Biuro Kat. B Narzędzia Sortuj Dyspozycyjność" at bounding box center [889, 37] width 1328 height 26
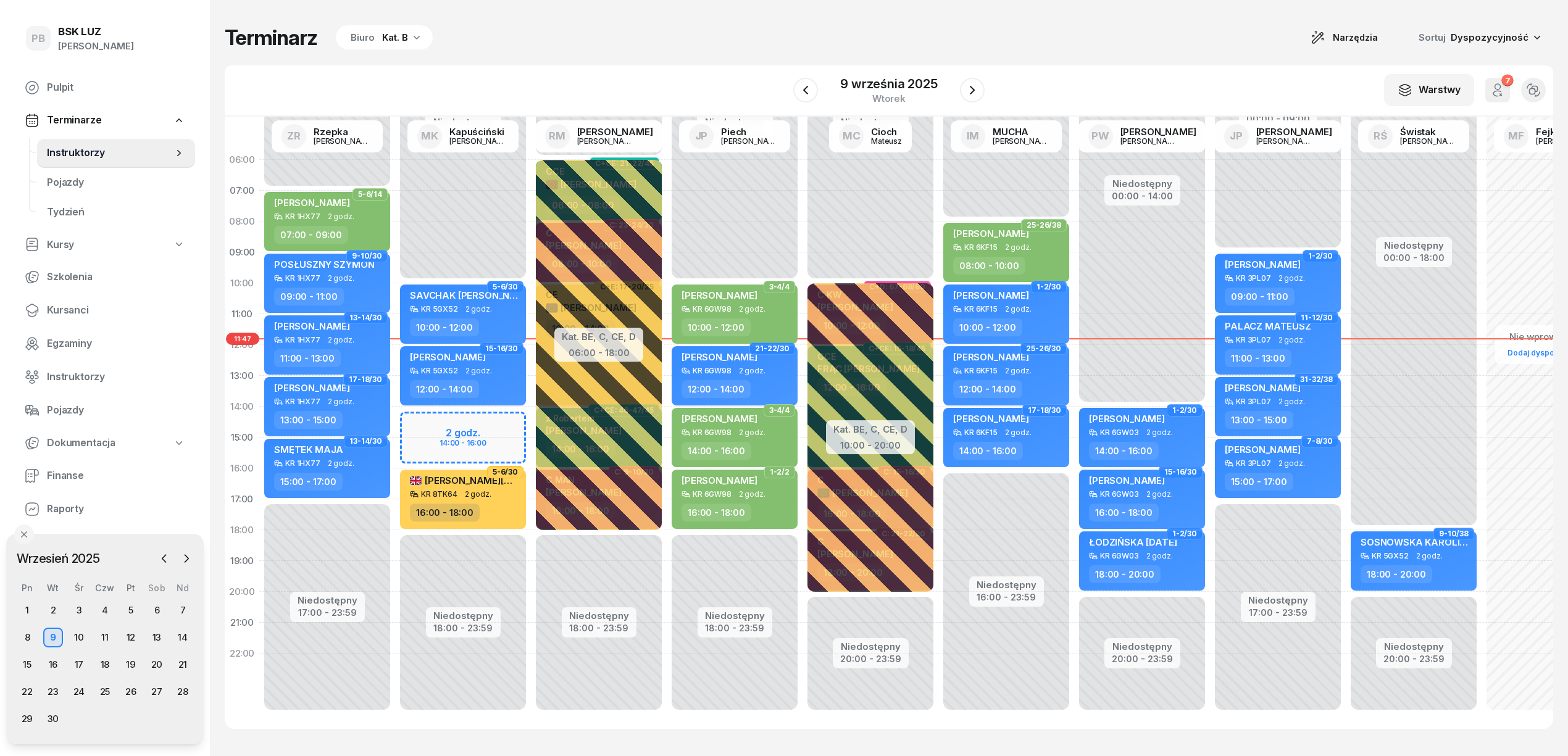
scroll to position [0, 0]
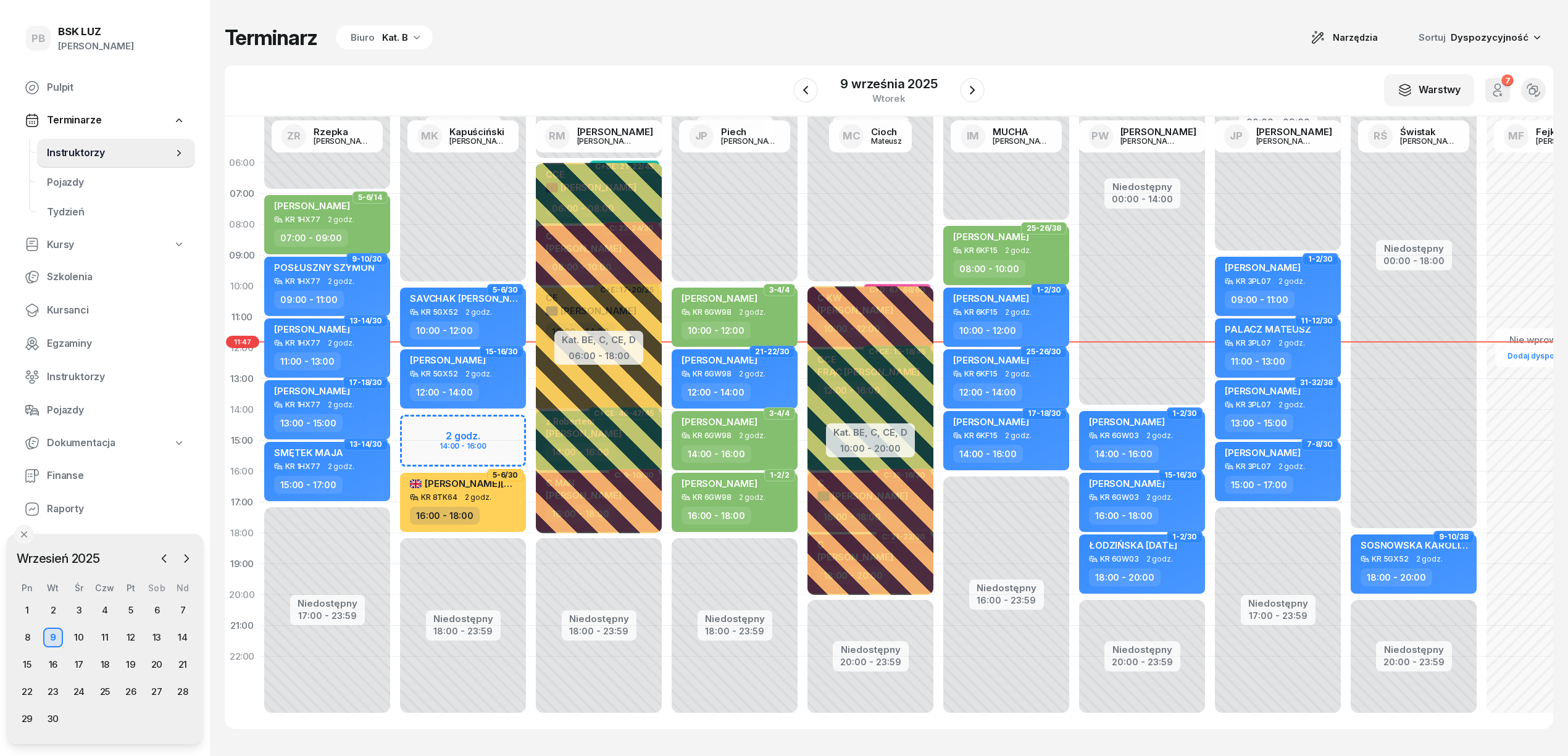
drag, startPoint x: 1071, startPoint y: 60, endPoint x: 1048, endPoint y: 60, distance: 23.0
click at [1071, 60] on div "Terminarz Biuro Kat. B Narzędzia Sortuj Dyspozycyjność W Wybierz AK [PERSON_NAM…" at bounding box center [889, 376] width 1328 height 754
click at [1033, 26] on div "Terminarz Biuro Kat. B Narzędzia Sortuj Dyspozycyjność" at bounding box center [889, 37] width 1328 height 26
click at [719, 40] on div "Terminarz Biuro Kat. B Narzędzia Sortuj Dyspozycyjność" at bounding box center [889, 37] width 1328 height 26
click at [670, 42] on div "Terminarz Biuro Kat. B Narzędzia Sortuj Dyspozycyjność" at bounding box center [889, 37] width 1328 height 26
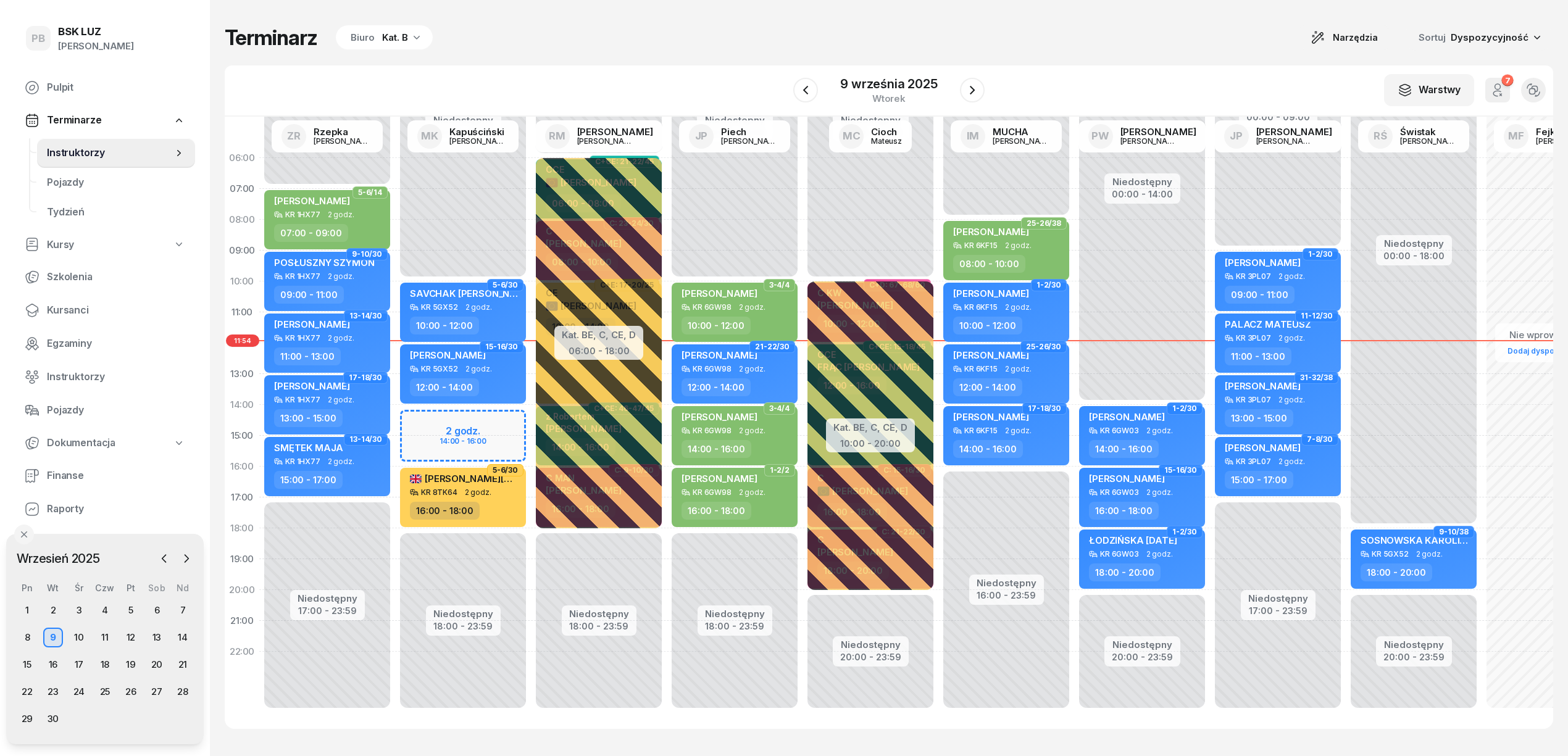
scroll to position [17, 0]
click at [401, 32] on div "Kat. B" at bounding box center [394, 37] width 26 height 15
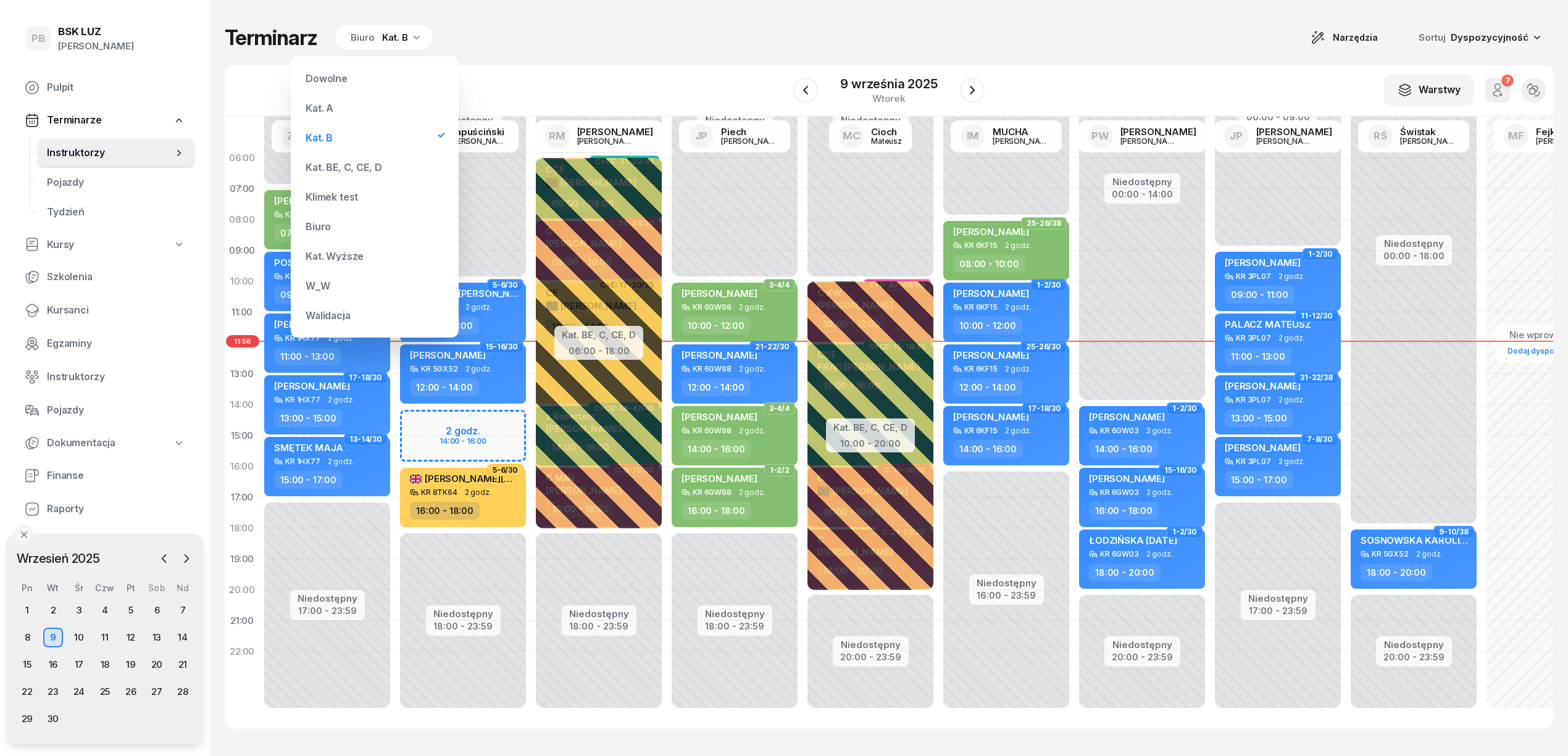
click at [325, 160] on div "Kat. BE, C, CE, D" at bounding box center [374, 167] width 148 height 25
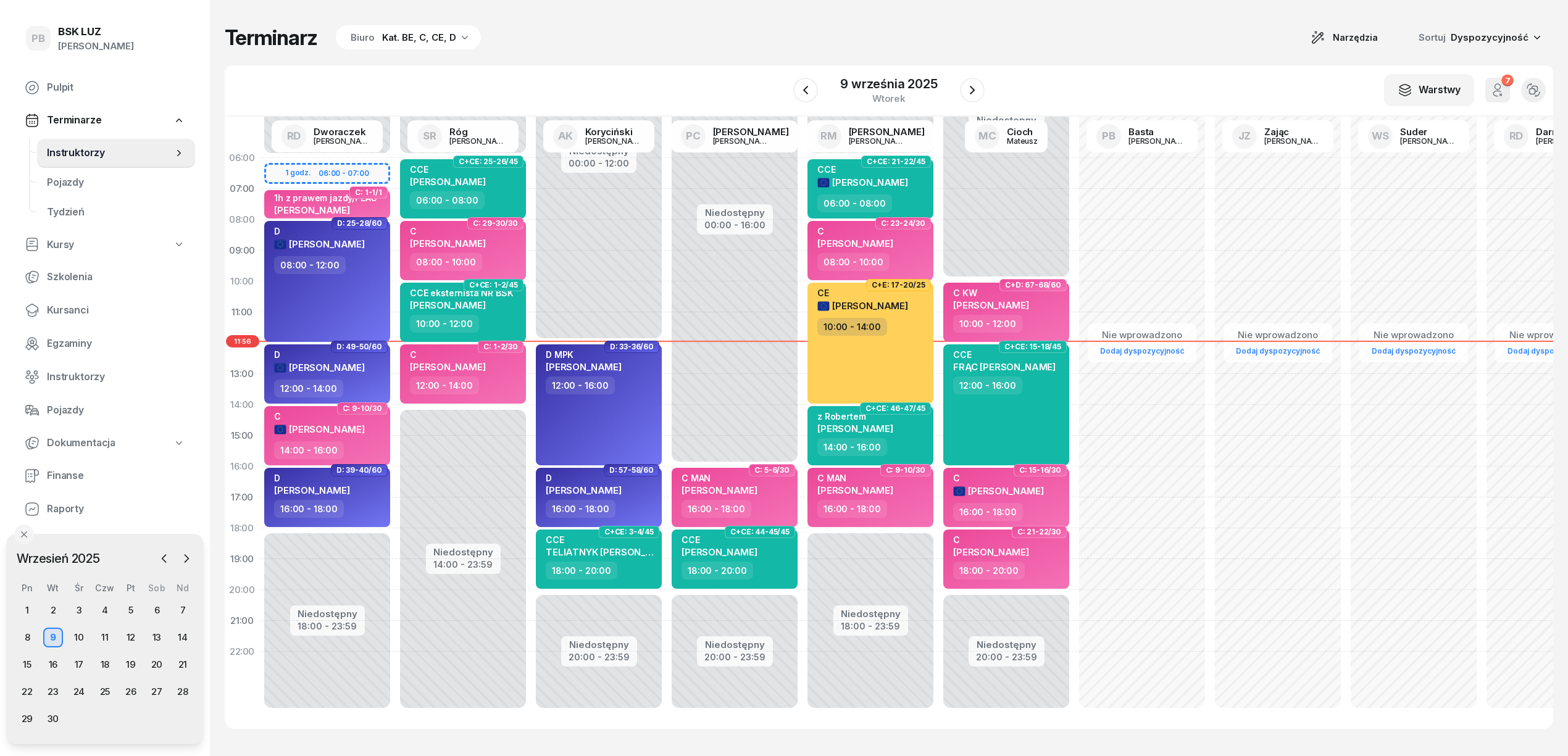
click at [651, 74] on div "W Wybierz AK [PERSON_NAME] BP [PERSON_NAME] DP [PERSON_NAME] GS [PERSON_NAME] I…" at bounding box center [889, 91] width 1328 height 51
click at [80, 638] on div "10" at bounding box center [78, 637] width 19 height 19
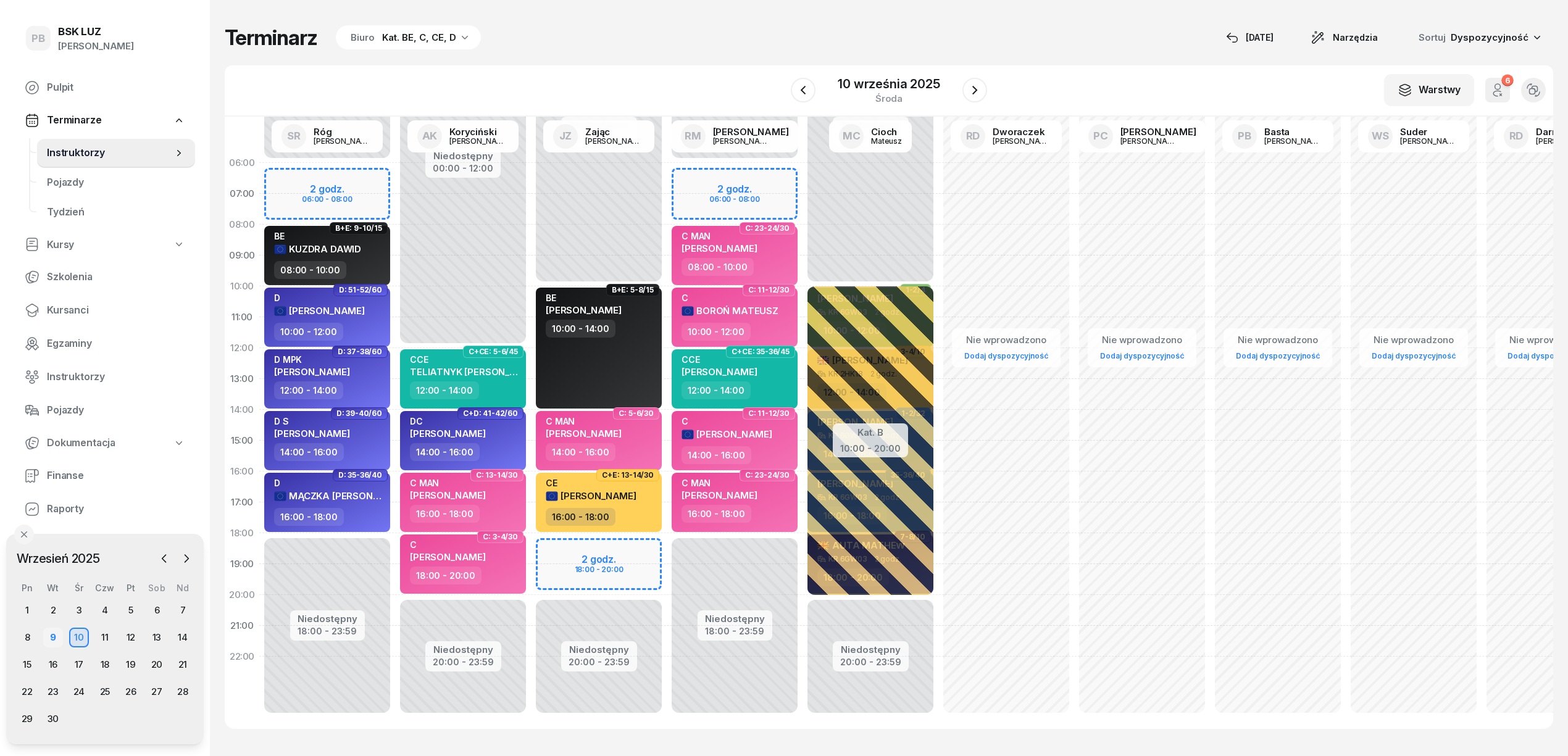
click at [50, 630] on div "9" at bounding box center [53, 637] width 19 height 19
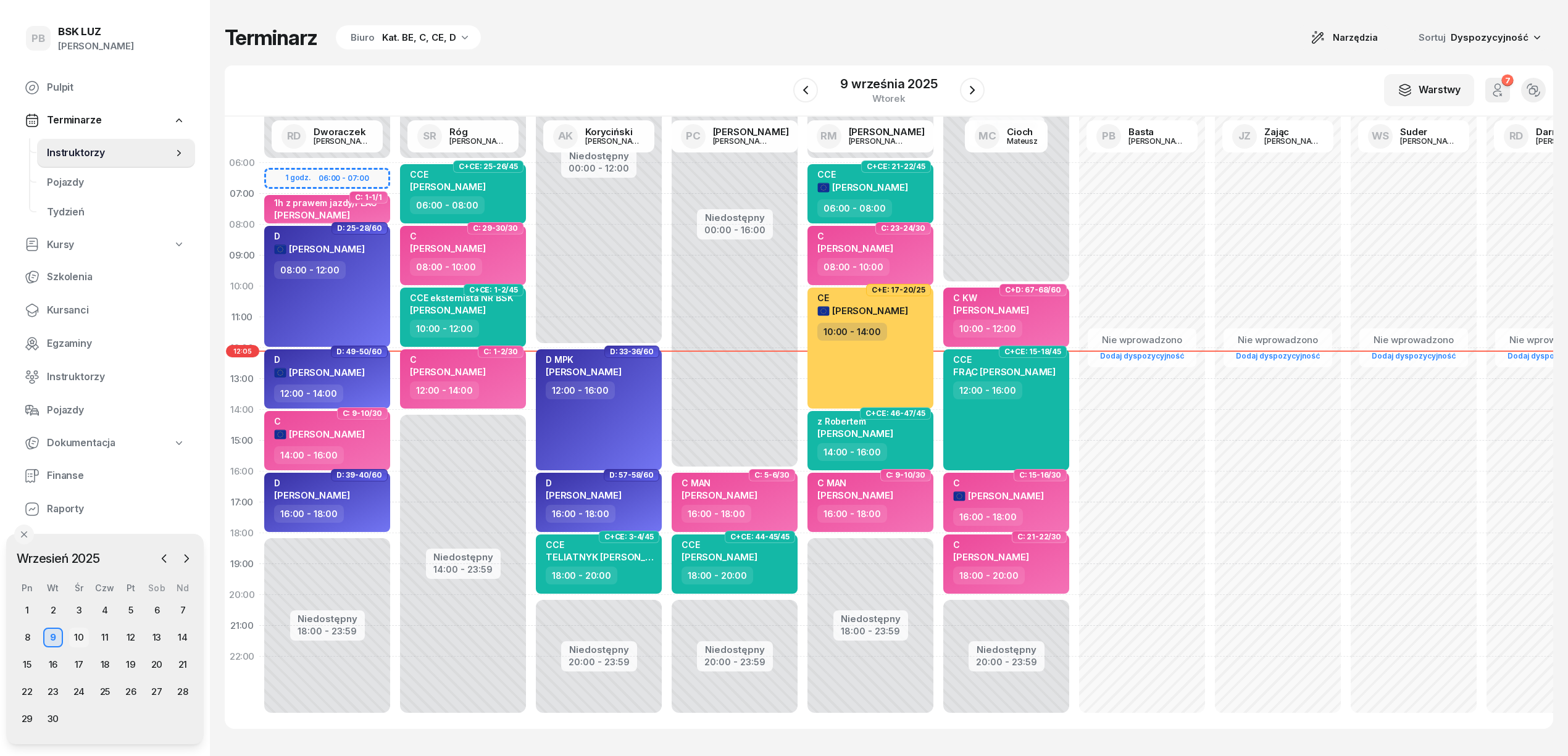
click at [81, 635] on div "10" at bounding box center [78, 637] width 19 height 19
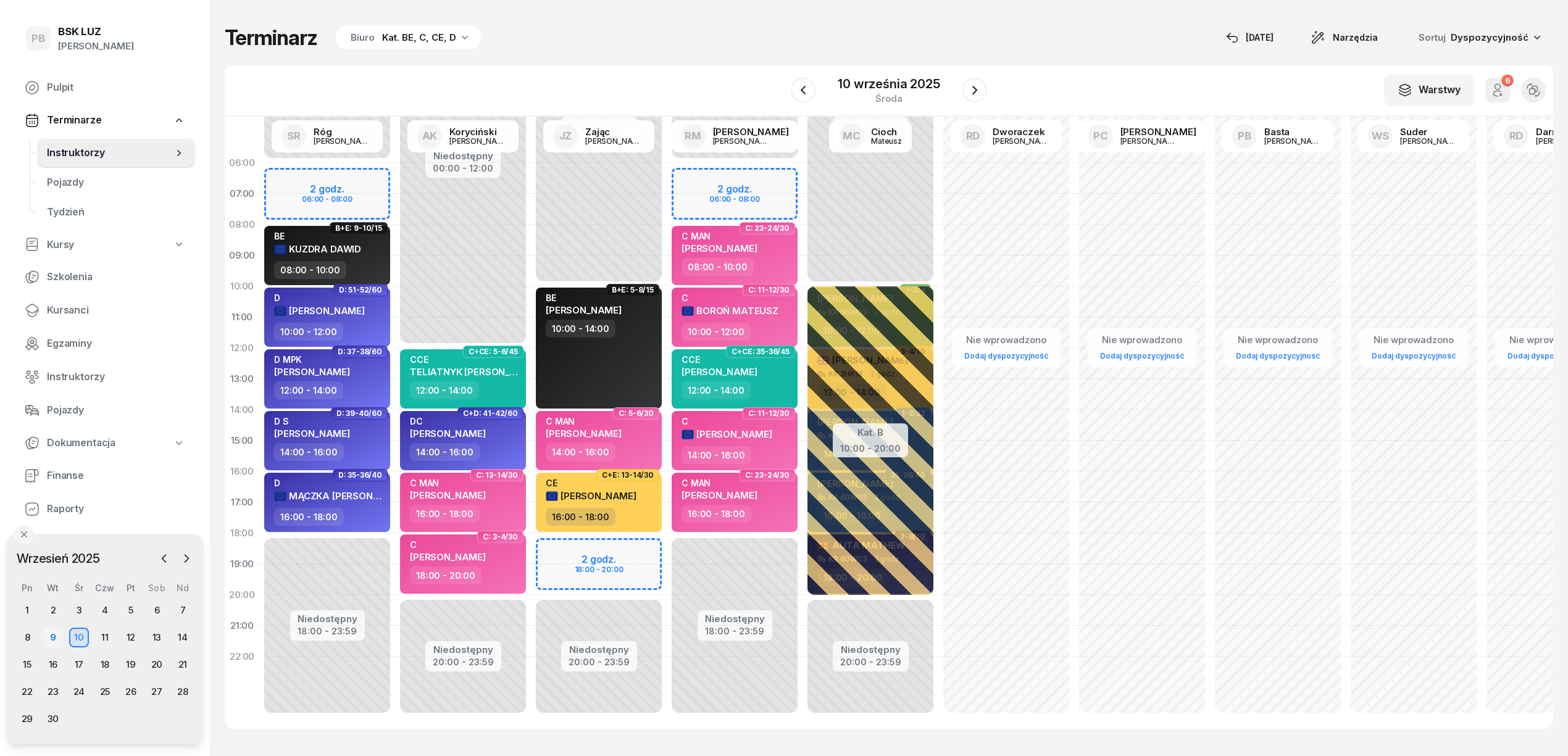
click at [50, 638] on div "9" at bounding box center [53, 637] width 19 height 19
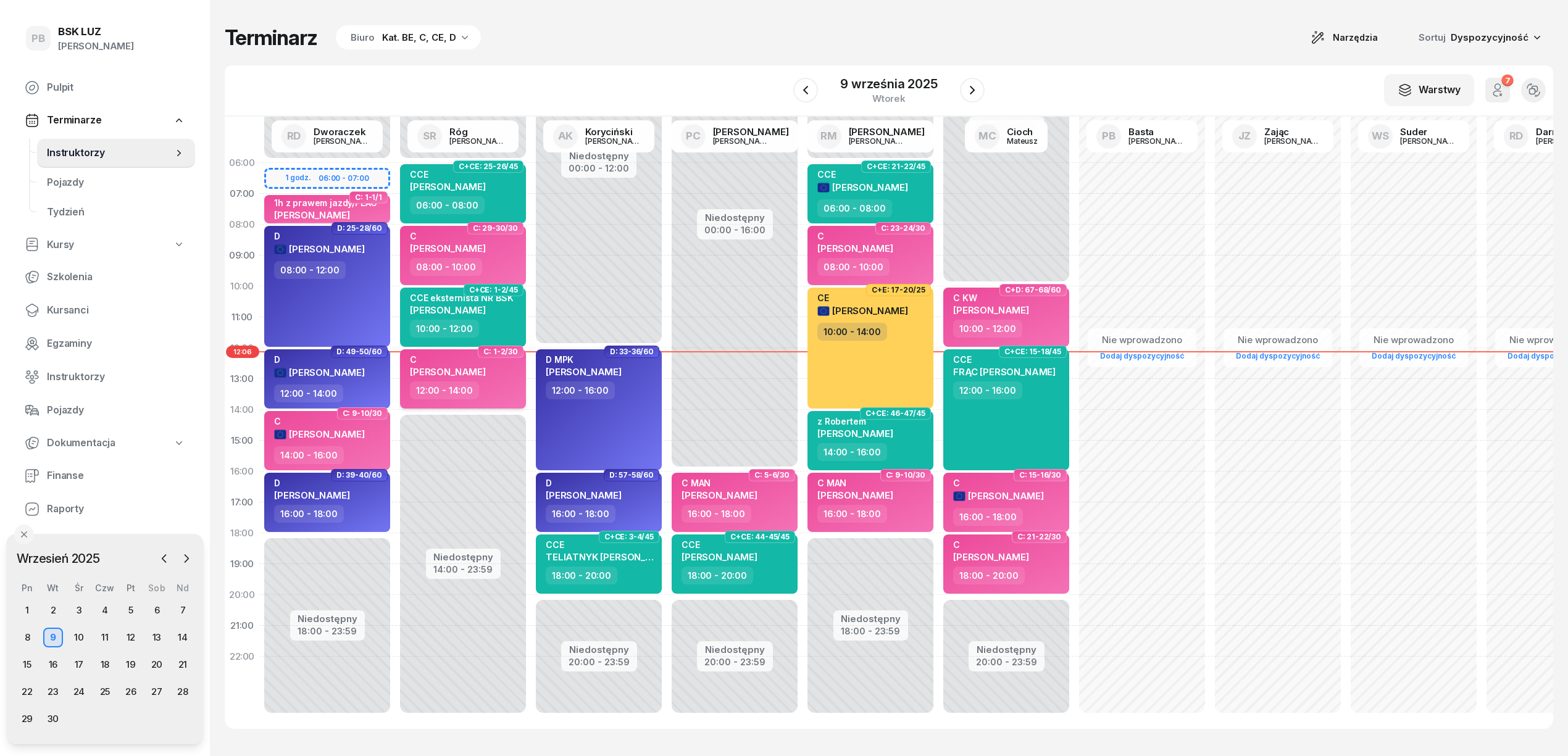
click at [476, 389] on div "12:00 - 14:00" at bounding box center [464, 390] width 108 height 18
select select "12"
select select "14"
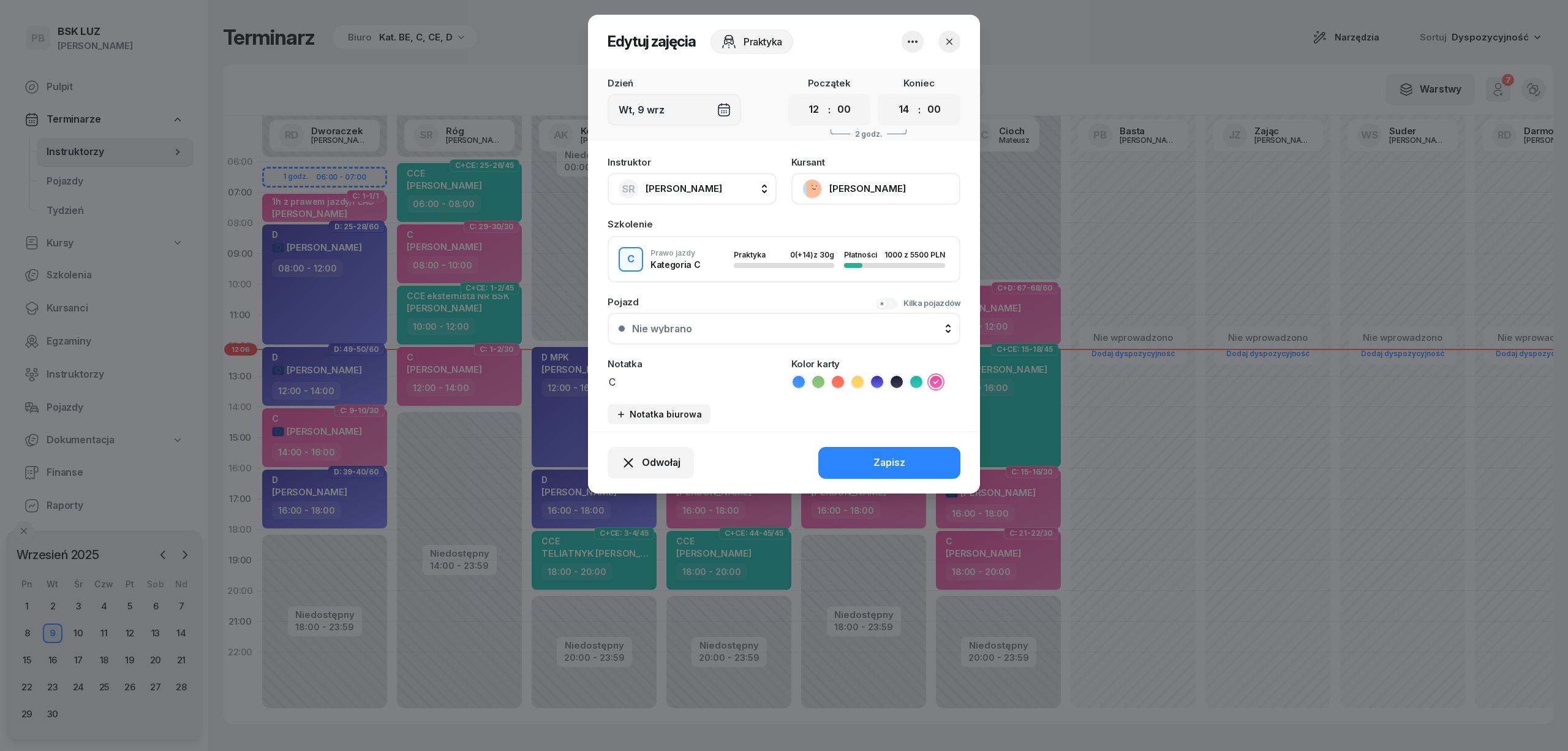
click at [857, 188] on button "[PERSON_NAME]" at bounding box center [876, 189] width 169 height 32
click at [854, 232] on div "Otwórz profil" at bounding box center [831, 230] width 59 height 16
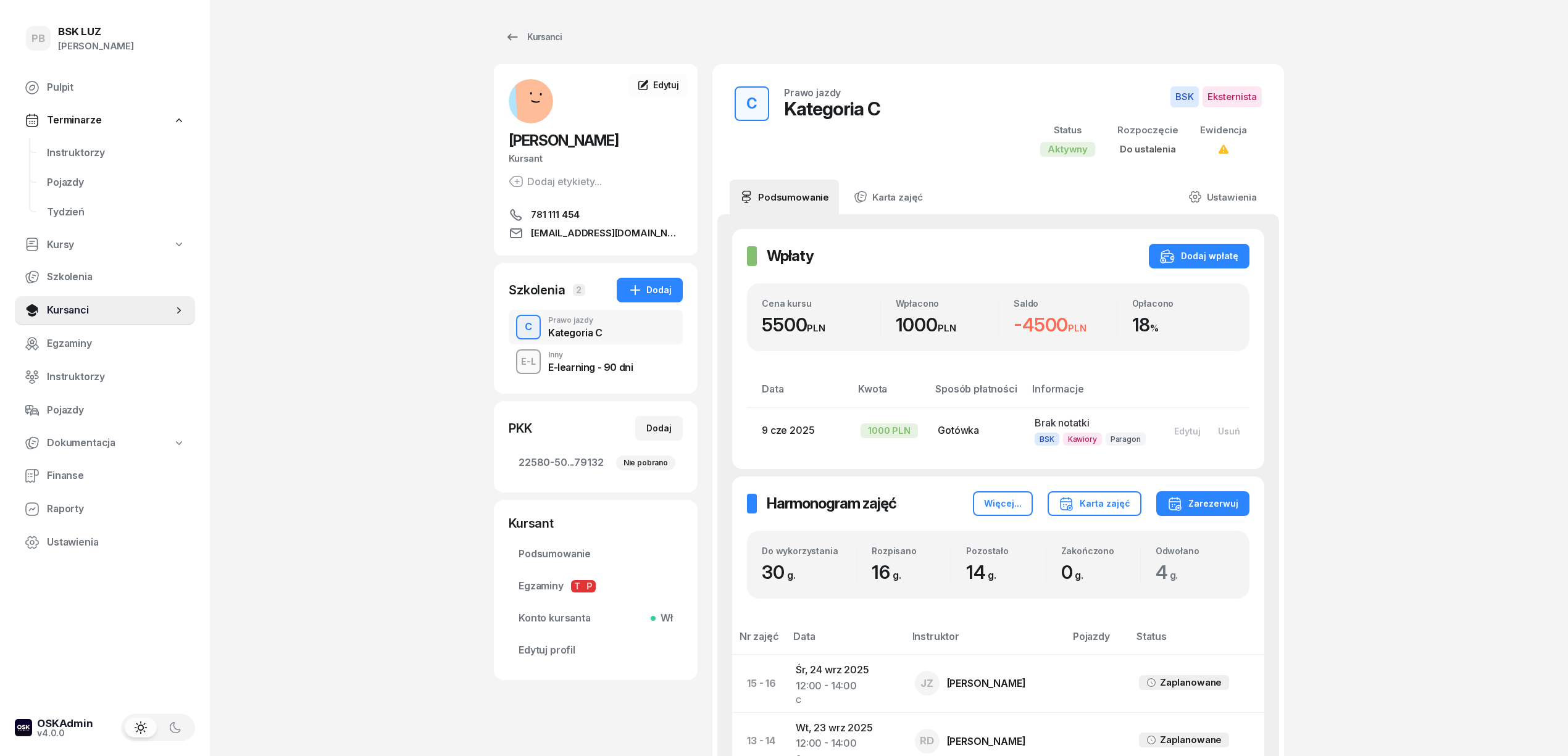
click at [277, 393] on div "PB BSK [PERSON_NAME] Terminarze Instruktorzy Pojazdy Tydzień Kursy Szkolenia Ku…" at bounding box center [784, 688] width 1568 height 1376
click at [56, 145] on span "Instruktorzy" at bounding box center [116, 153] width 138 height 16
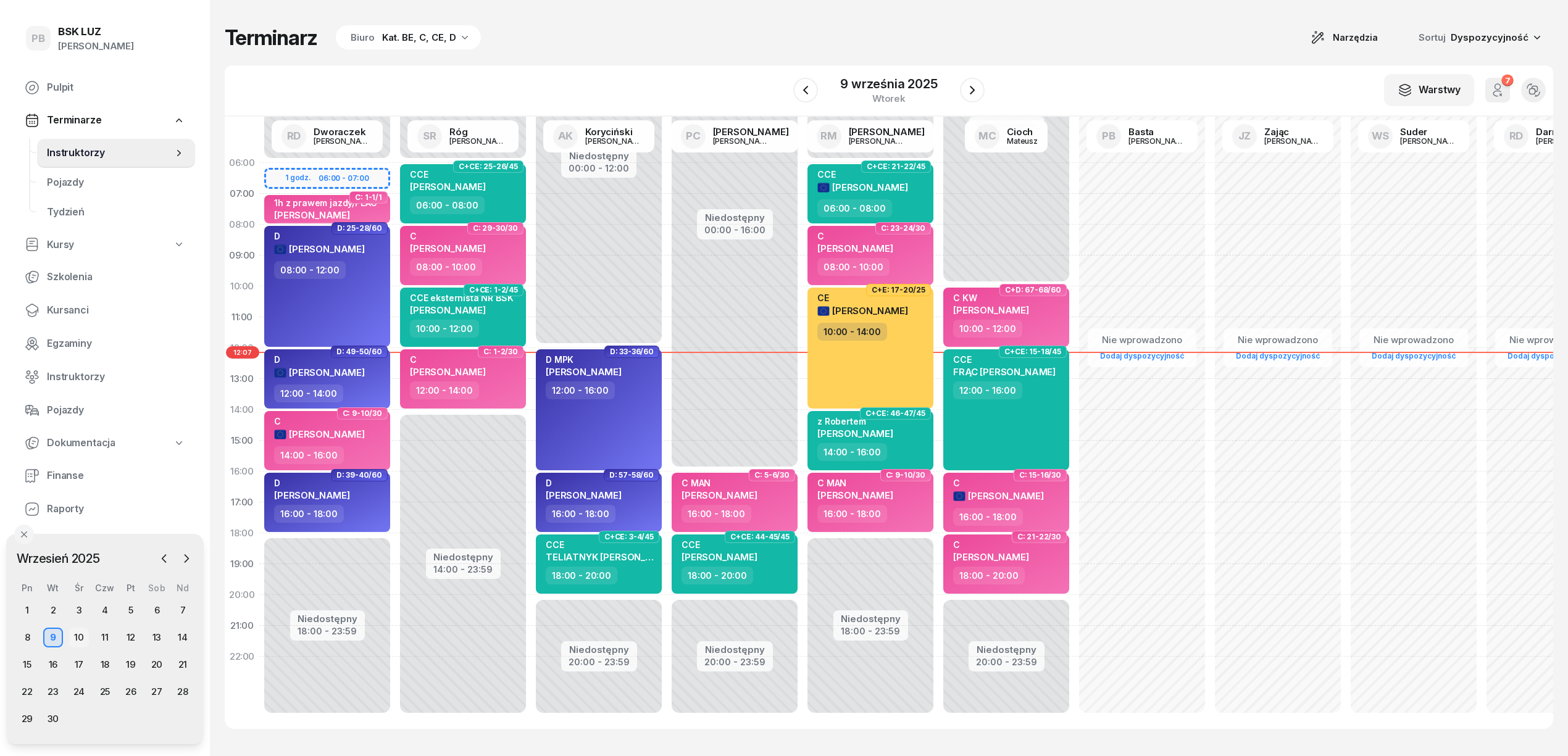
click at [81, 635] on div "10" at bounding box center [78, 637] width 19 height 19
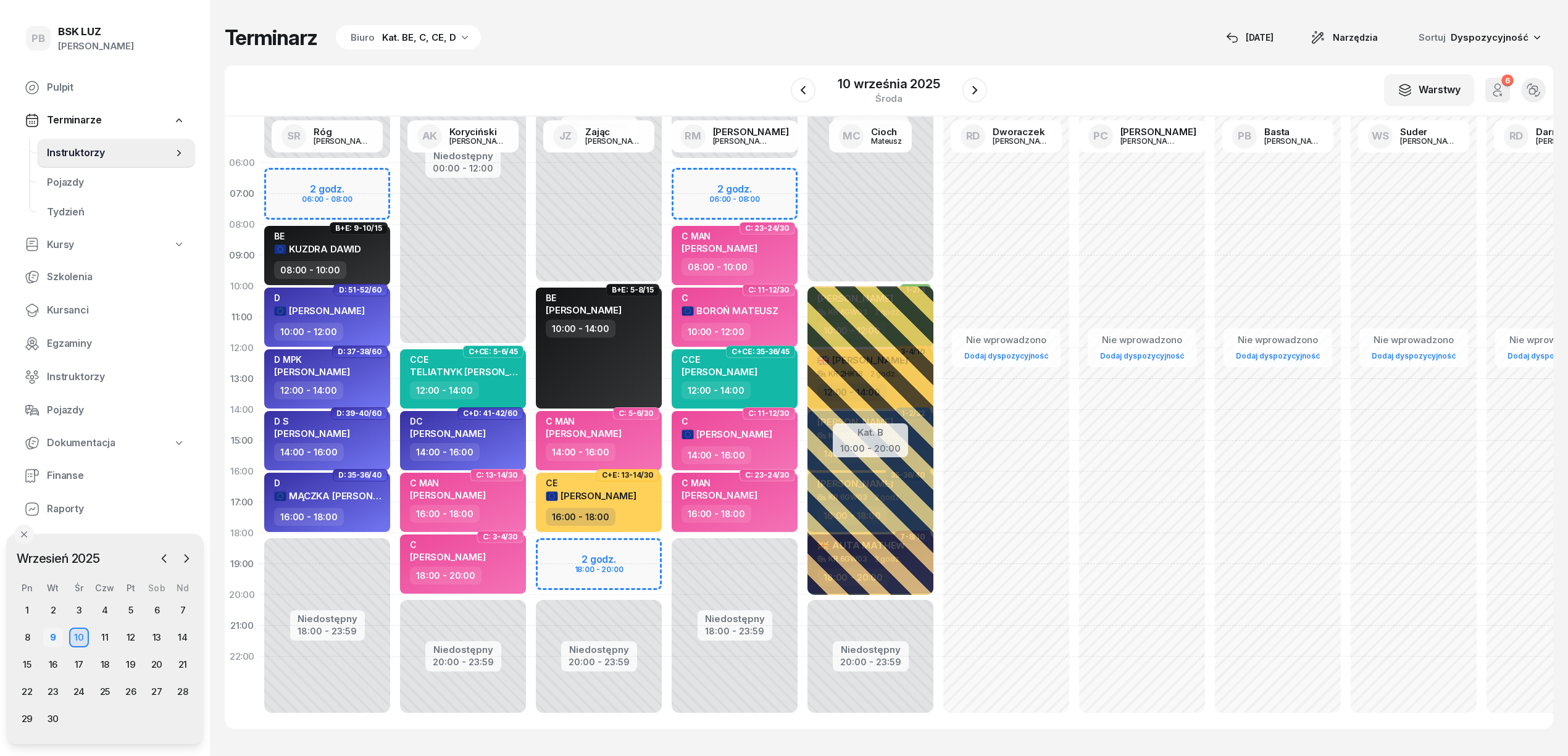
click at [52, 638] on div "9" at bounding box center [53, 637] width 19 height 19
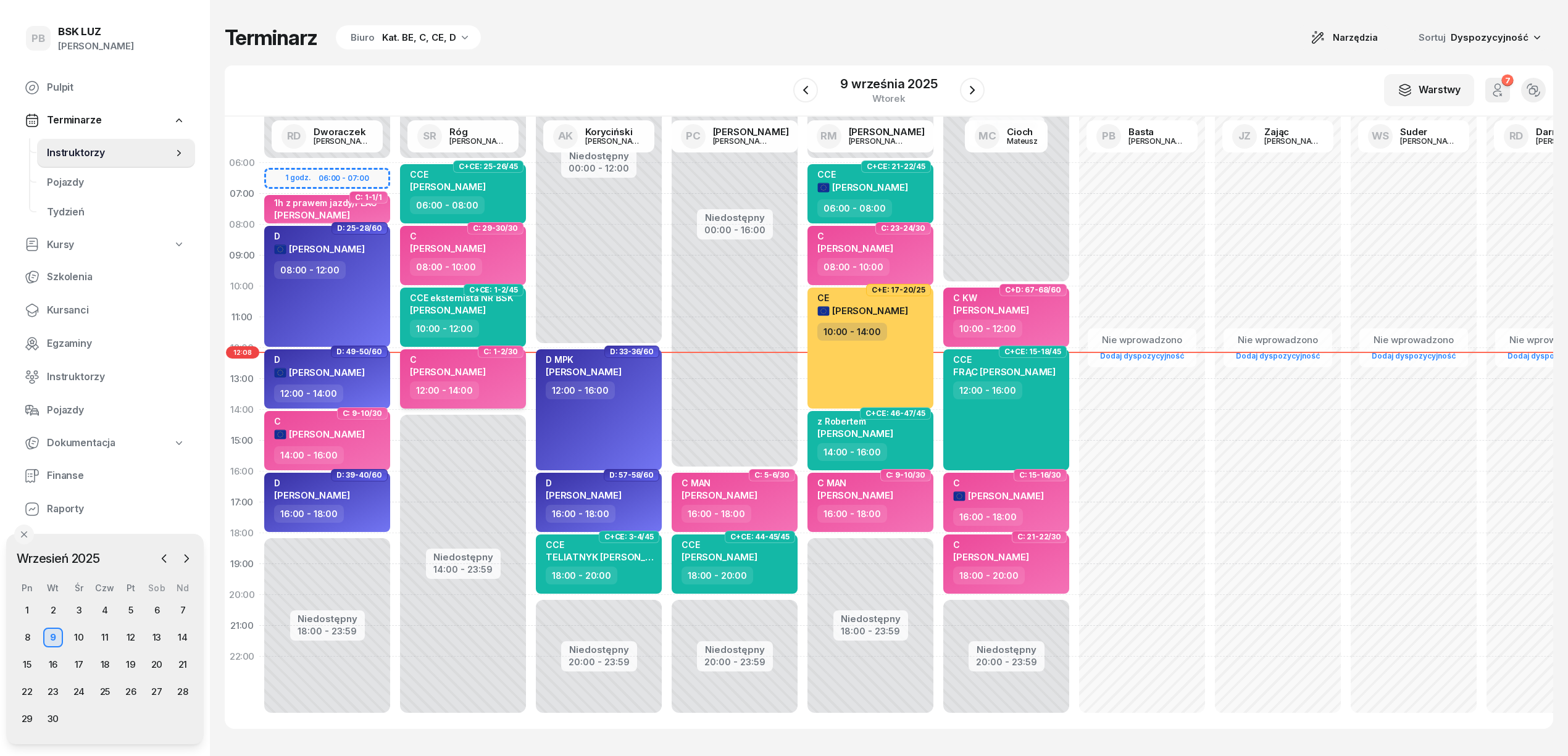
click at [439, 366] on span "[PERSON_NAME]" at bounding box center [448, 371] width 76 height 12
select select "12"
select select "14"
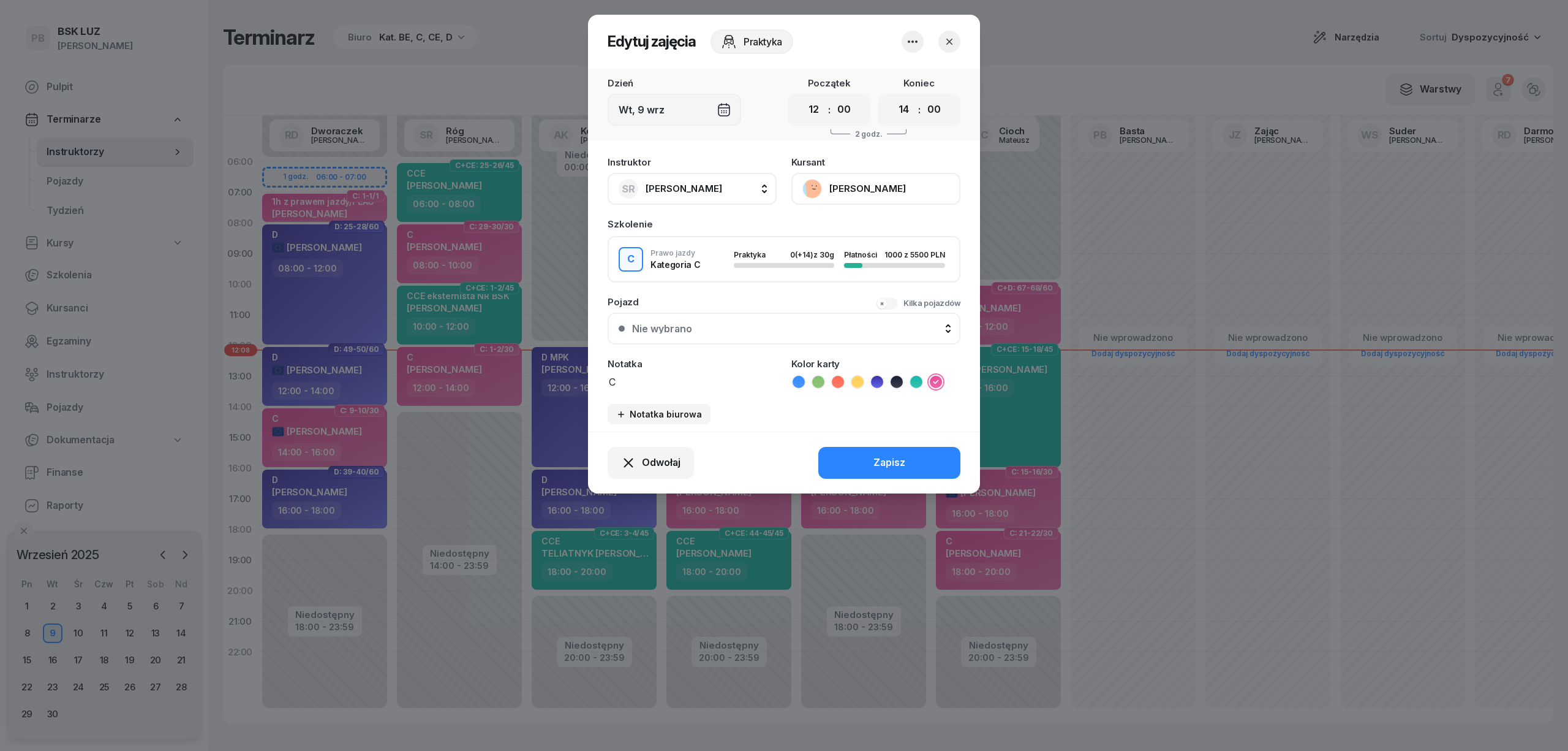
click at [859, 182] on button "[PERSON_NAME]" at bounding box center [876, 189] width 169 height 32
click at [849, 222] on link "Otwórz profil" at bounding box center [874, 231] width 161 height 31
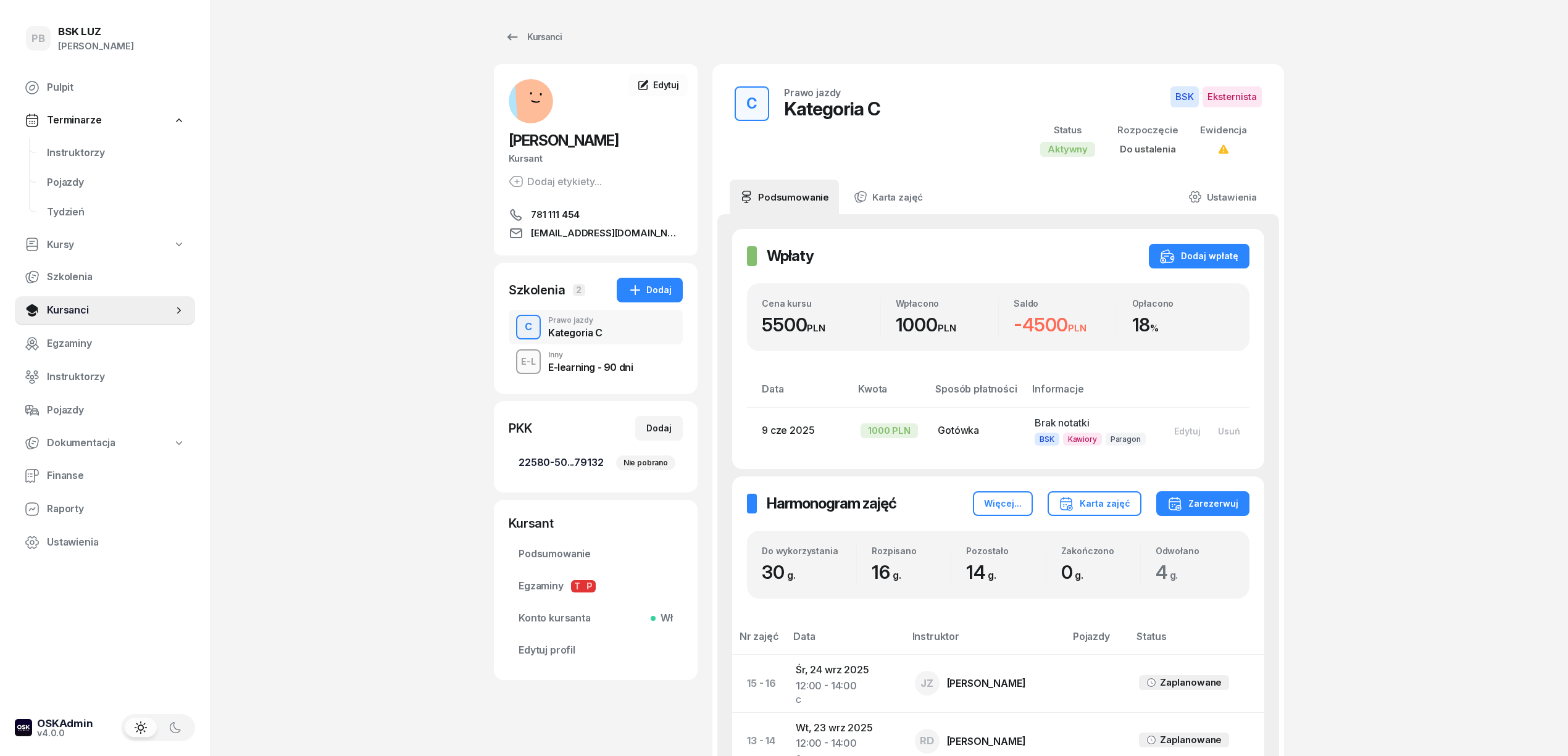
click at [586, 457] on span "22580-50...79132 Nie pobrano" at bounding box center [595, 462] width 154 height 16
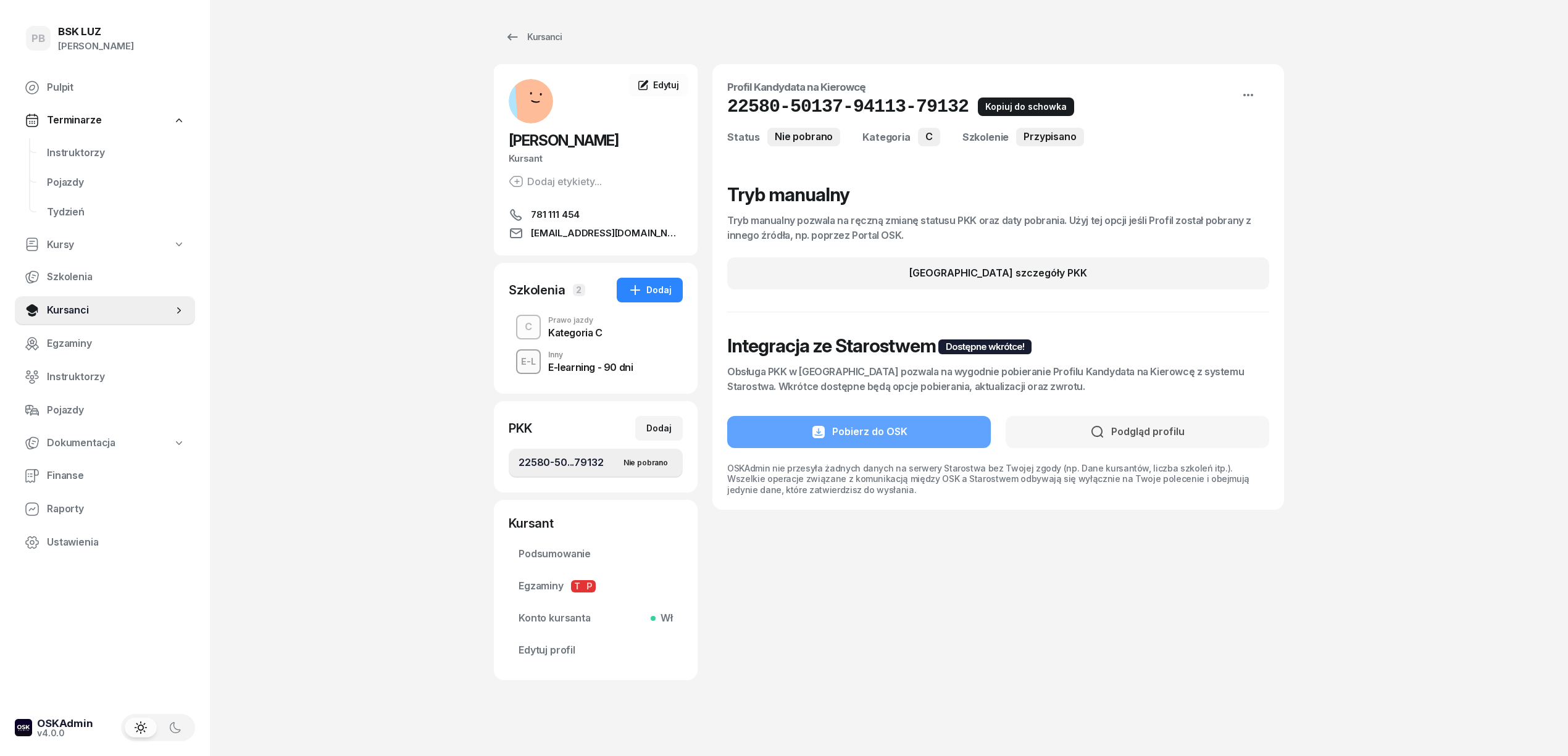
click at [979, 105] on icon "button" at bounding box center [983, 108] width 9 height 9
click at [663, 80] on span "Edytuj" at bounding box center [665, 85] width 26 height 11
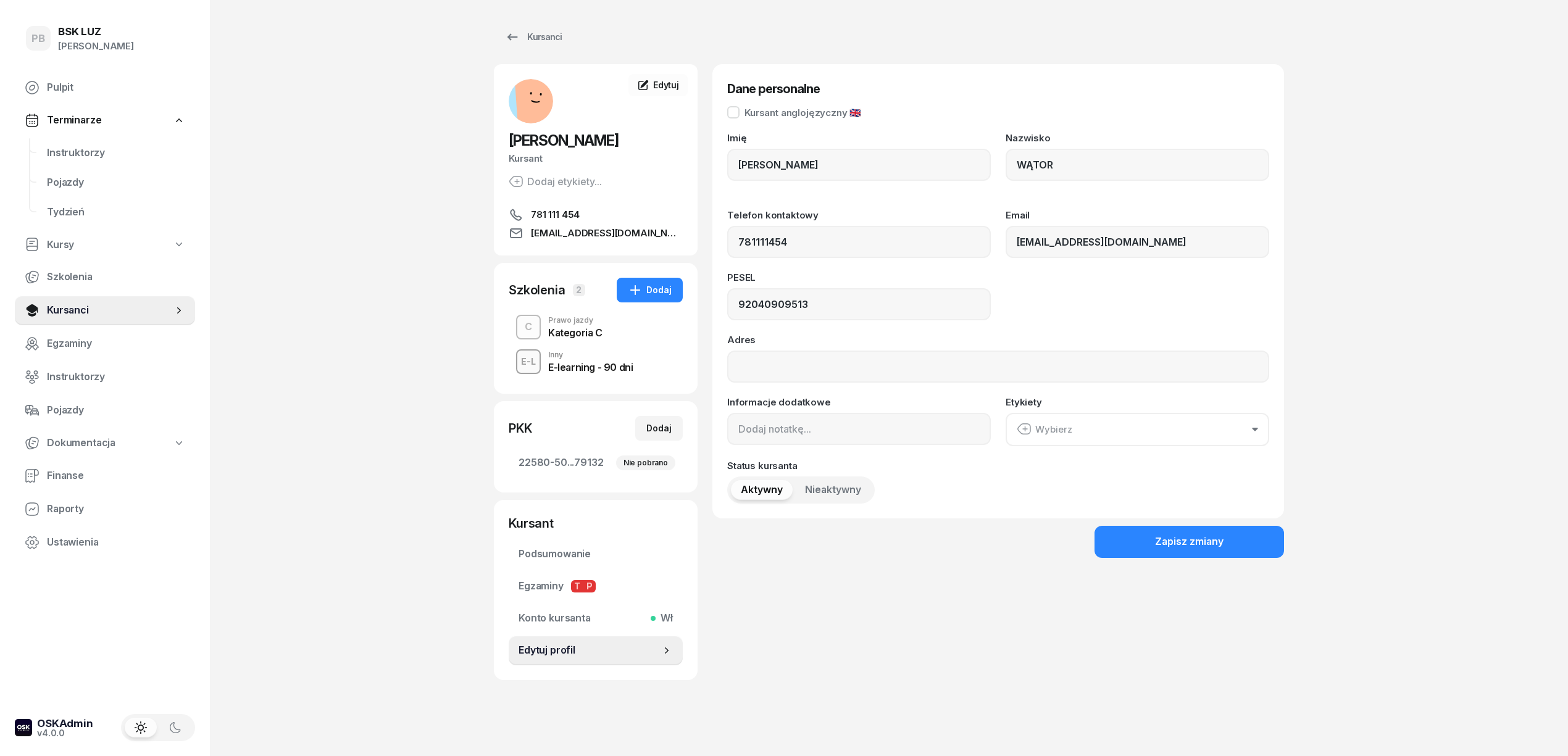
type input "781 111 454"
drag, startPoint x: 813, startPoint y: 308, endPoint x: 628, endPoint y: 308, distance: 185.0
click at [628, 308] on div "[PERSON_NAME] etykiety... 781 111 454 [EMAIL_ADDRESS][DOMAIN_NAME] WW [PERSON_N…" at bounding box center [889, 372] width 790 height 616
click at [384, 587] on div "PB BSK [PERSON_NAME] Terminarze Instruktorzy Pojazdy Tydzień Kursy Szkolenia Ku…" at bounding box center [784, 382] width 1568 height 764
click at [664, 416] on button "Dodaj" at bounding box center [658, 428] width 47 height 25
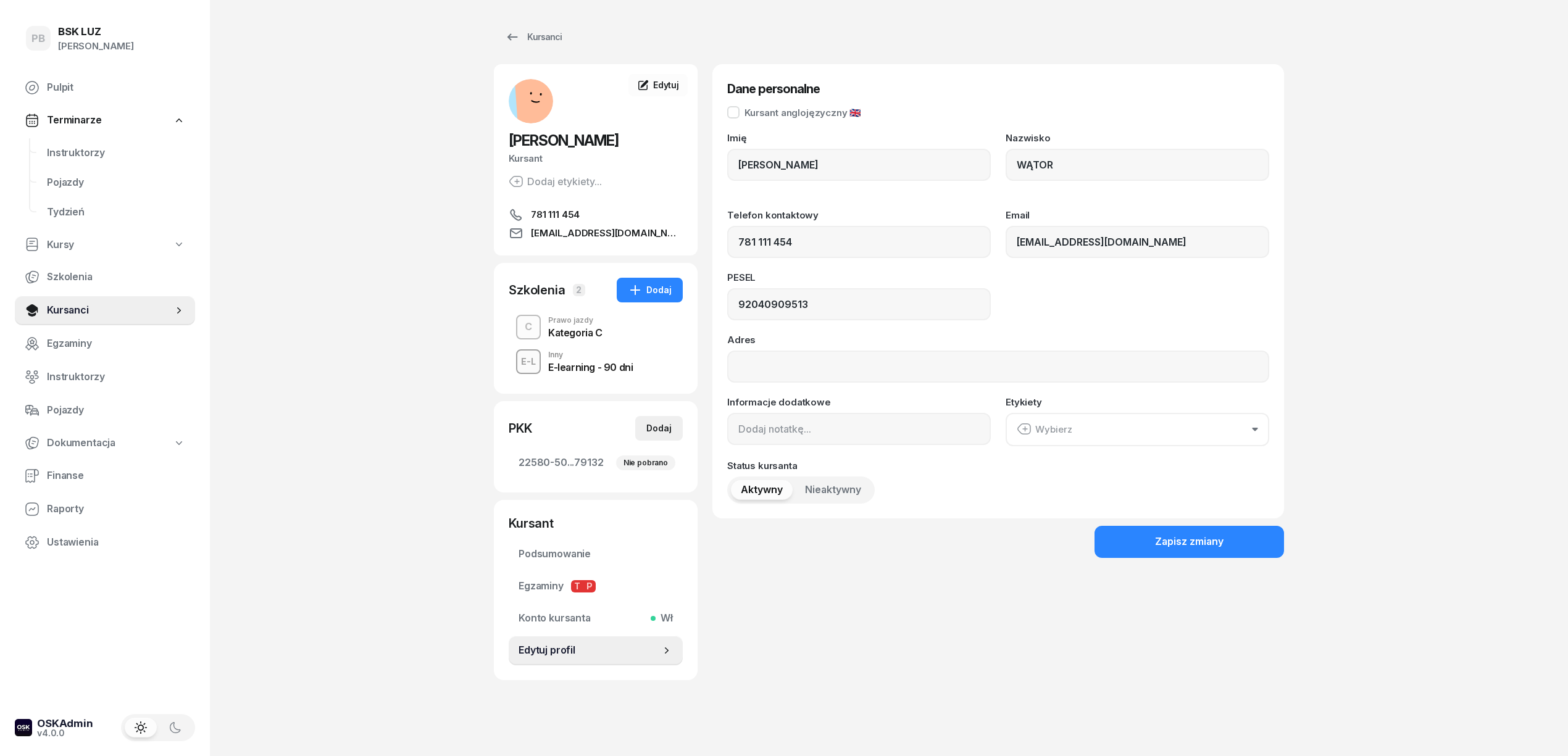
select select
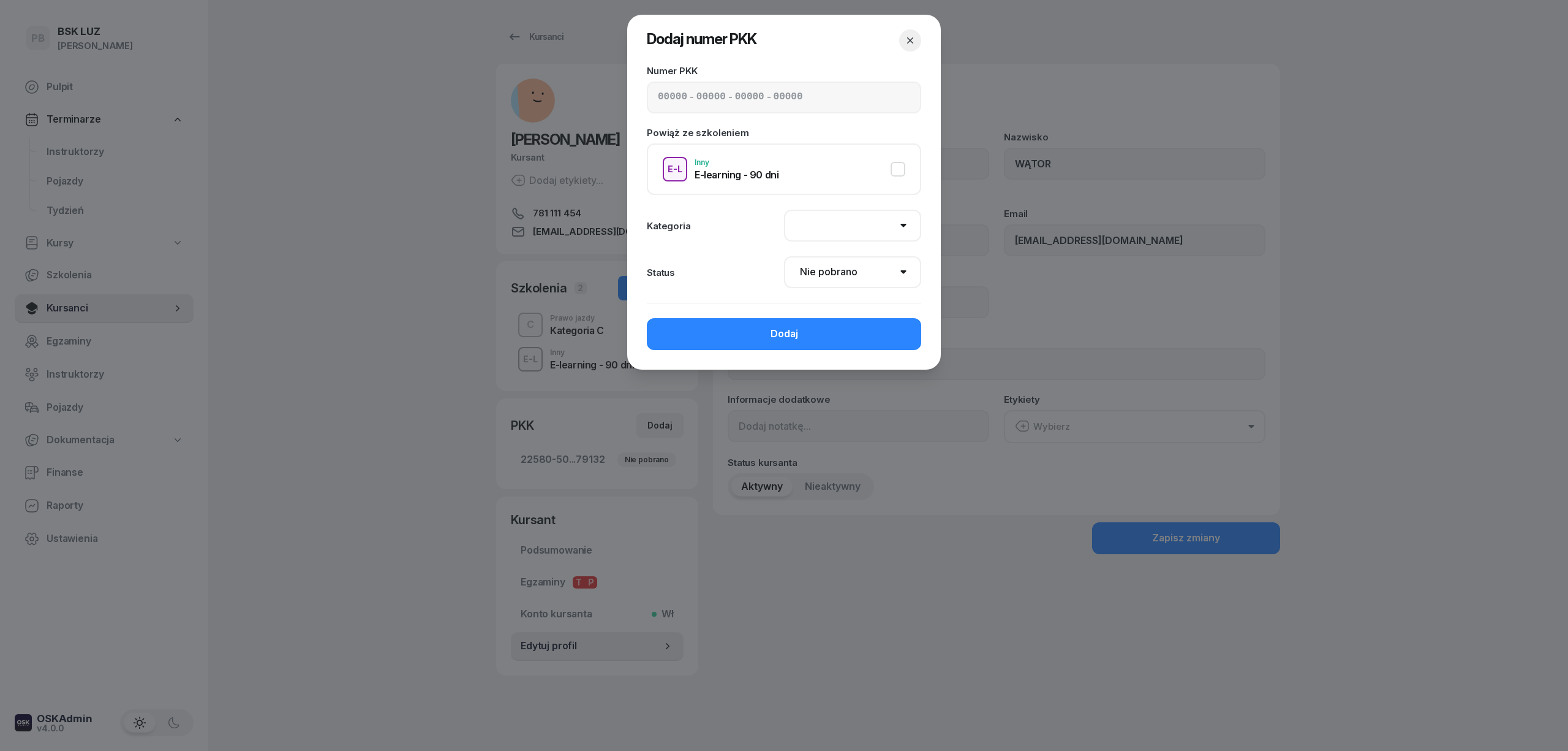
click at [901, 45] on button "button" at bounding box center [911, 40] width 22 height 22
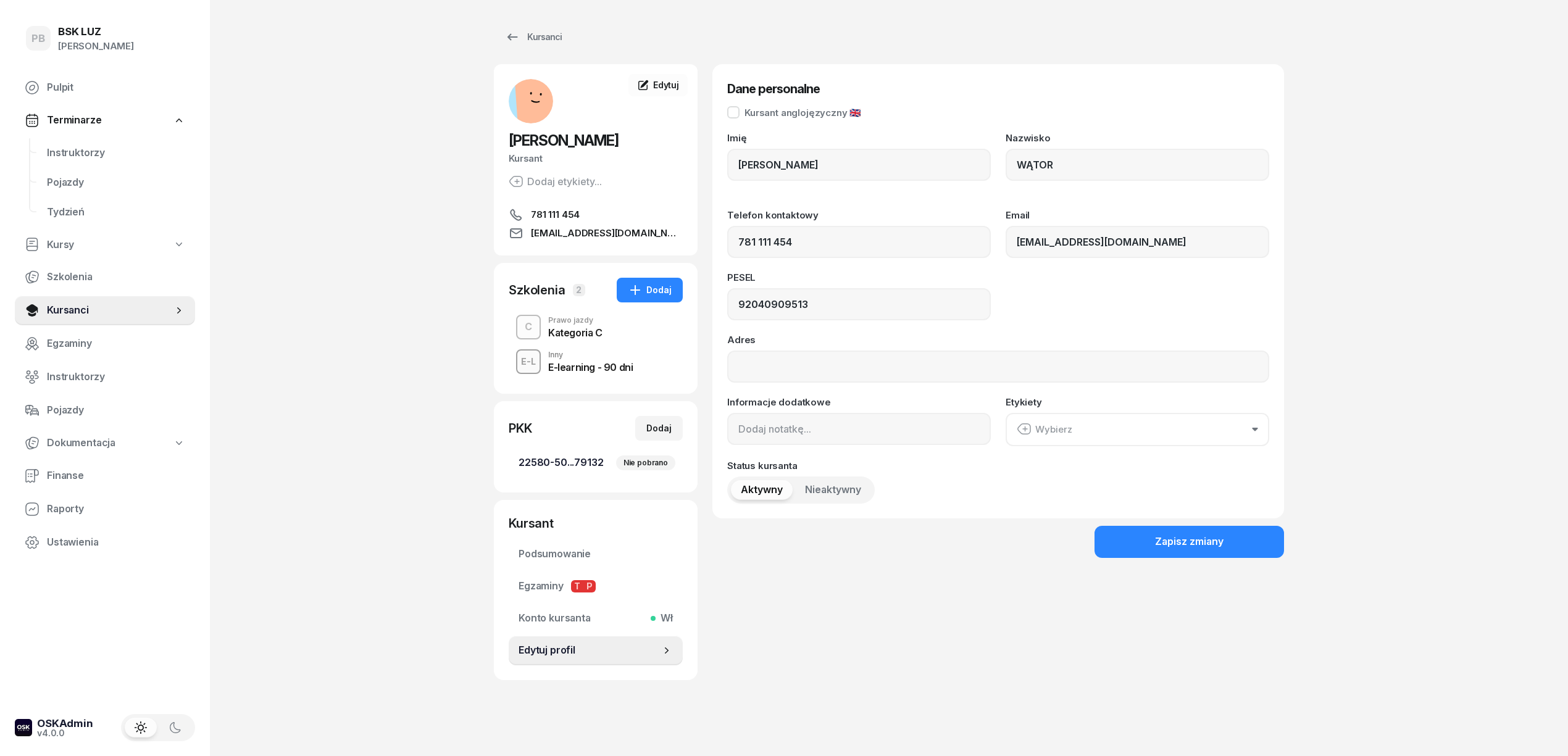
click at [640, 457] on div "Nie pobrano" at bounding box center [645, 462] width 59 height 15
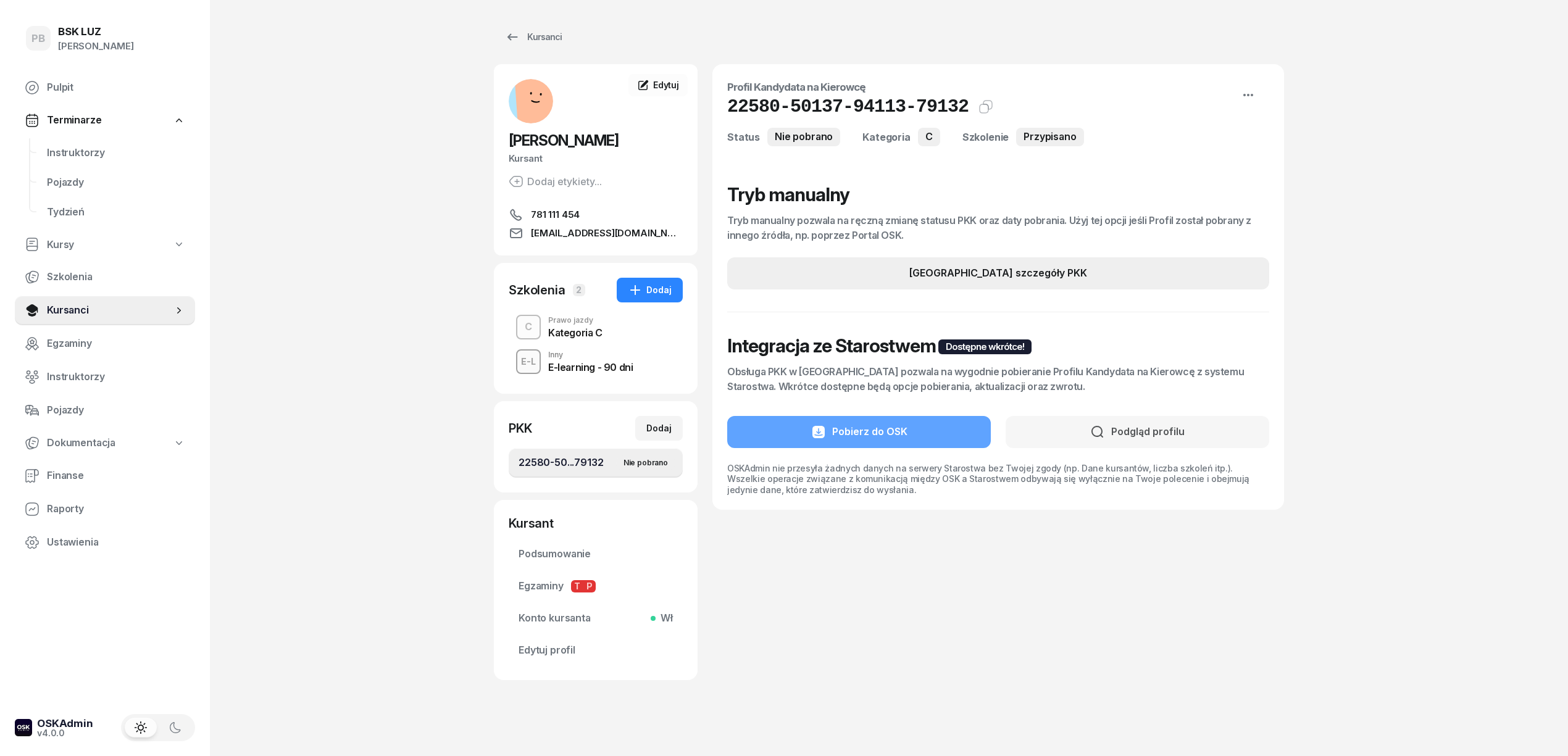
click at [1013, 269] on div "[GEOGRAPHIC_DATA] szczegóły PKK" at bounding box center [997, 273] width 177 height 16
select select "C"
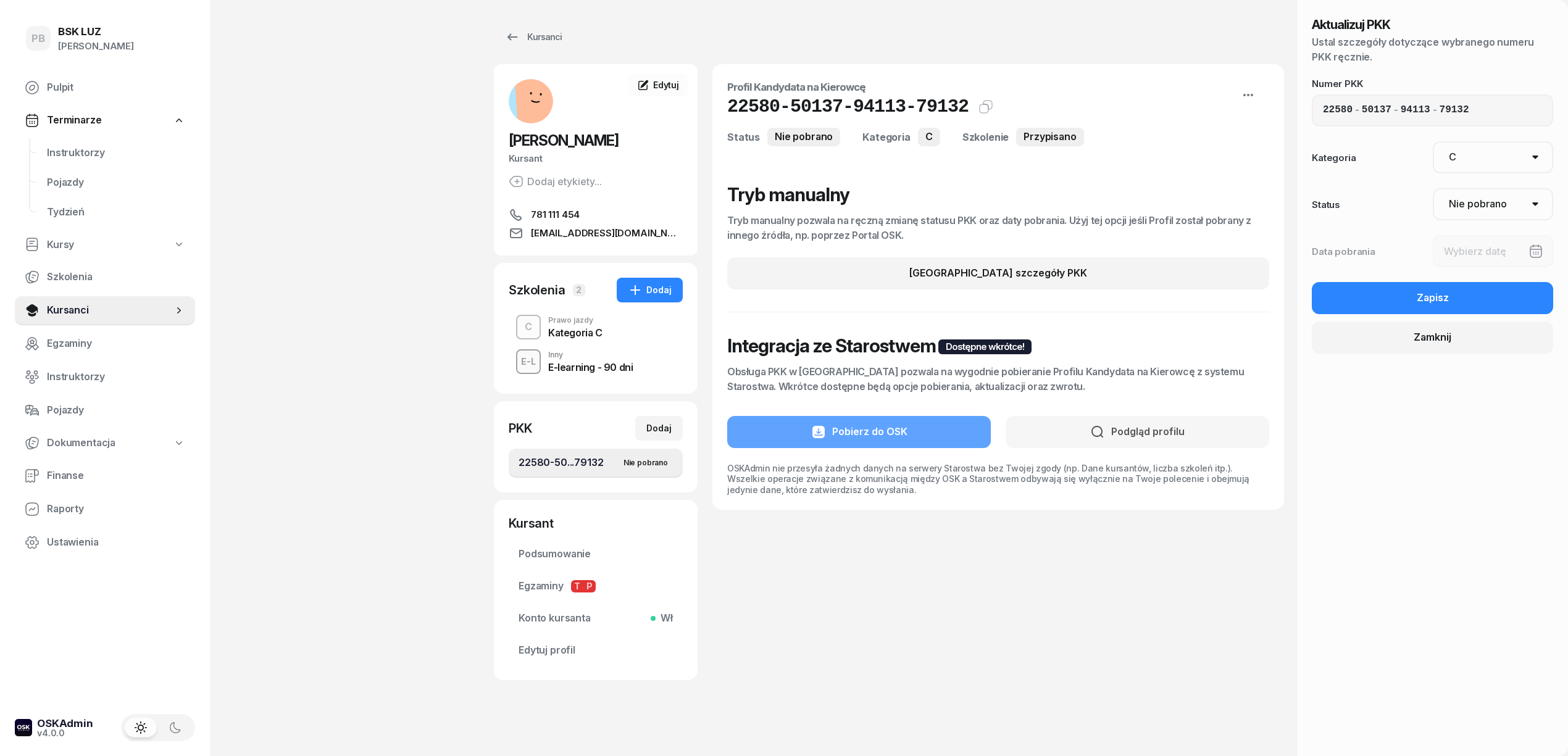
click at [1519, 204] on select "Nie pobrano Pobrano Zwrócono Zaktualizowano" at bounding box center [1493, 204] width 121 height 32
select select "Get"
click at [1432, 188] on select "Nie pobrano Pobrano Zwrócono Zaktualizowano" at bounding box center [1493, 204] width 121 height 32
click at [1469, 254] on div at bounding box center [1493, 251] width 121 height 32
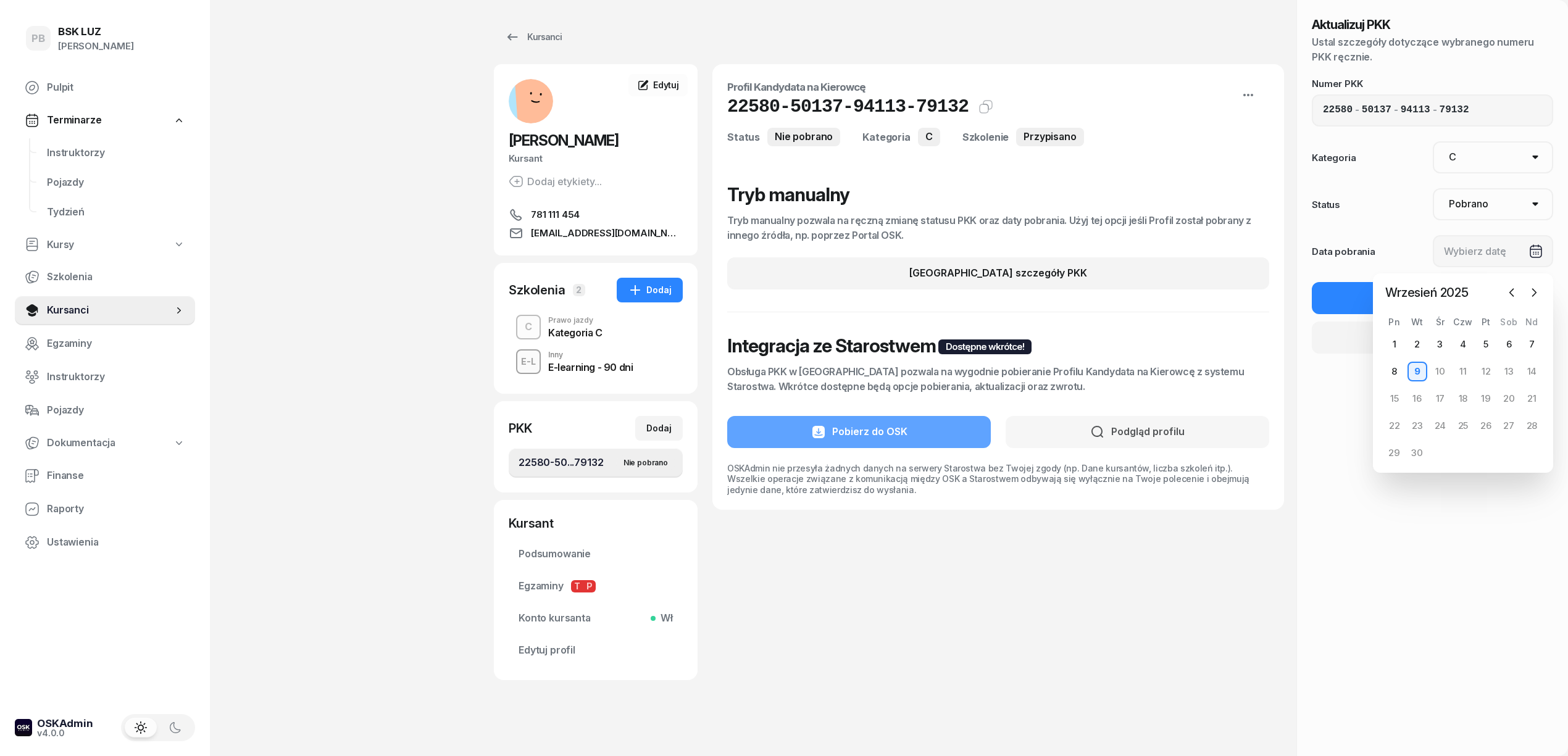
click at [1415, 374] on div "9" at bounding box center [1416, 371] width 19 height 19
type input "[DATE]"
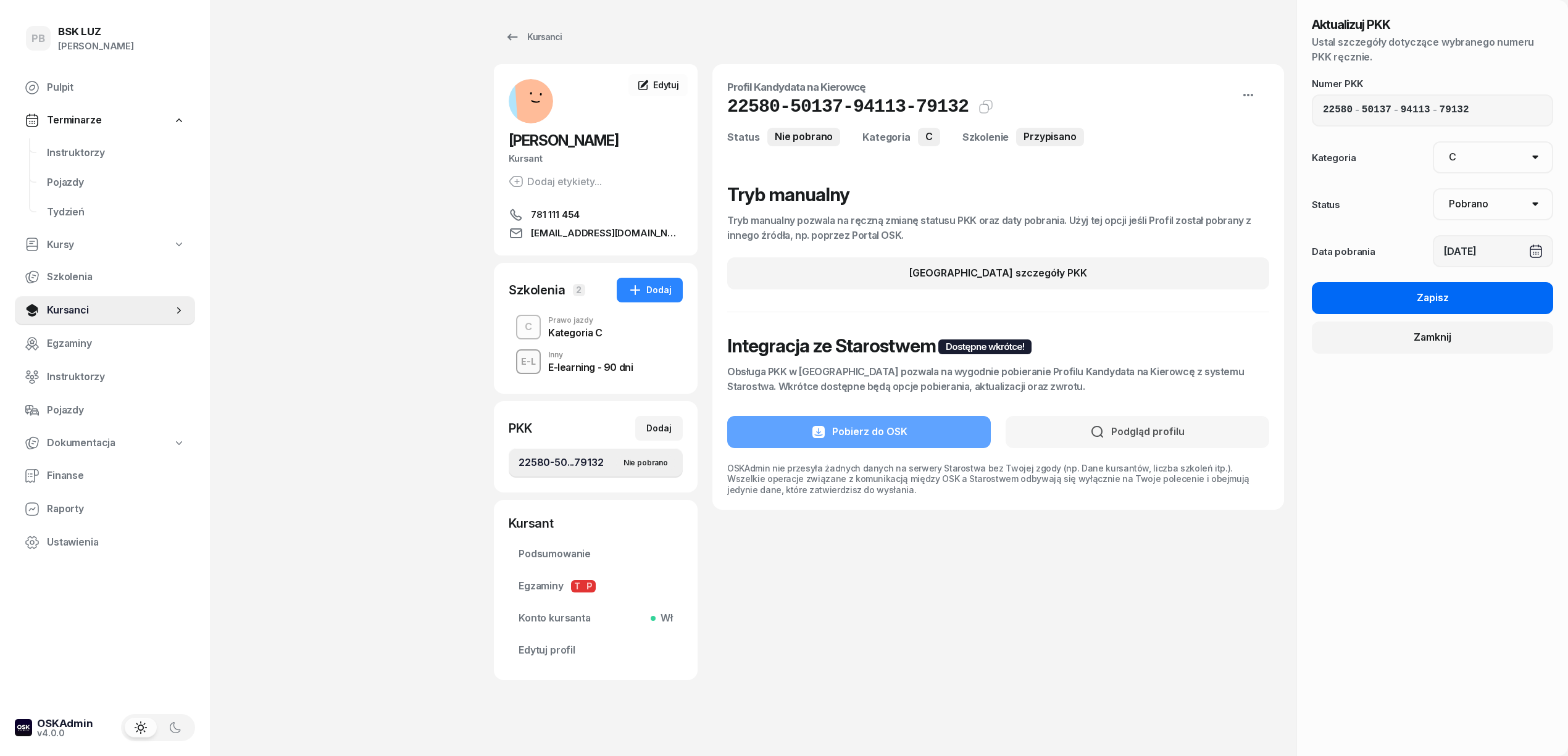
click at [1440, 296] on div "Zapisz" at bounding box center [1432, 297] width 32 height 16
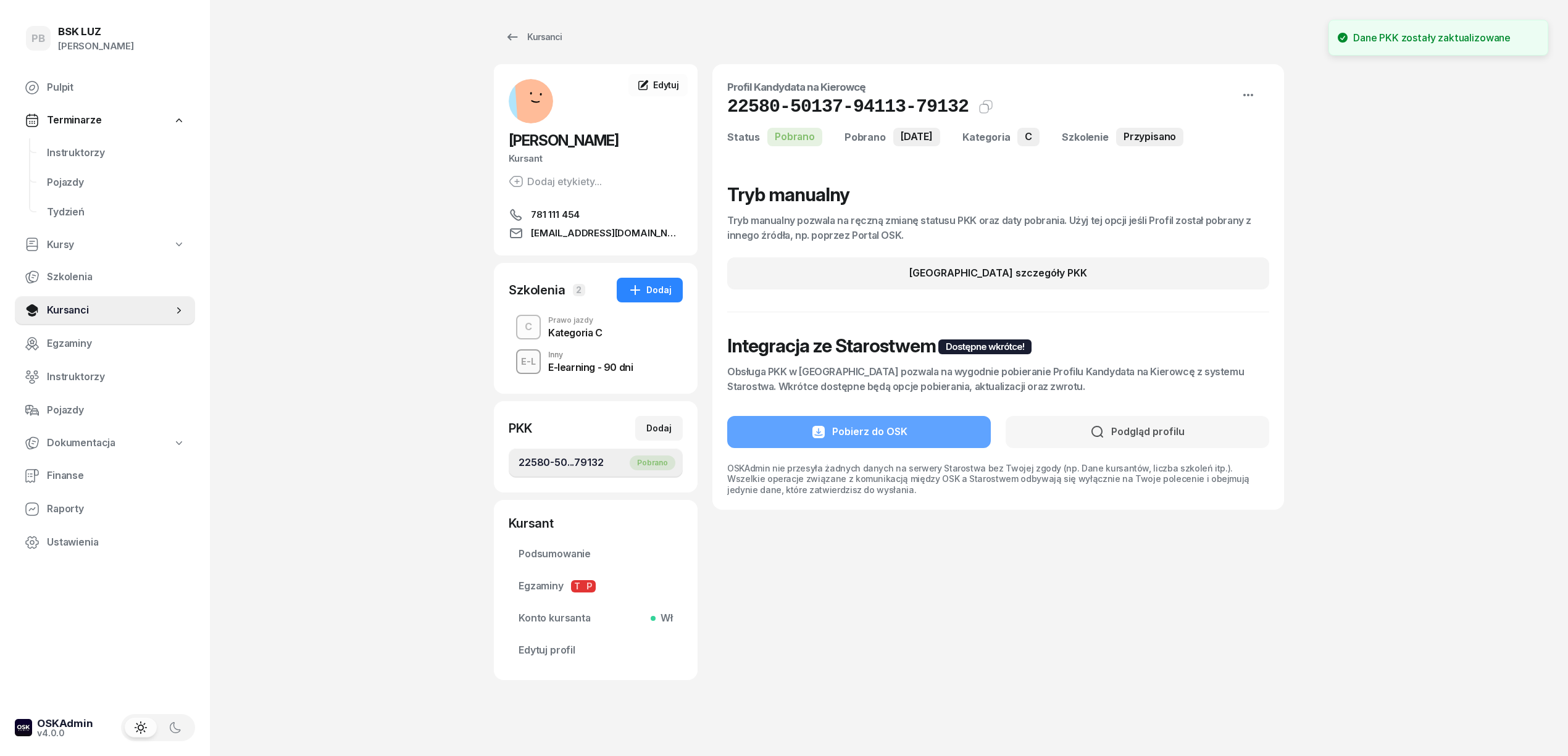
click at [1070, 620] on div "Profil Kandydata na Kierowcę 22580-50137-94113-79132 Kat.C Status Pobrano Pobra…" at bounding box center [998, 372] width 572 height 616
click at [670, 83] on span "Edytuj" at bounding box center [665, 85] width 26 height 11
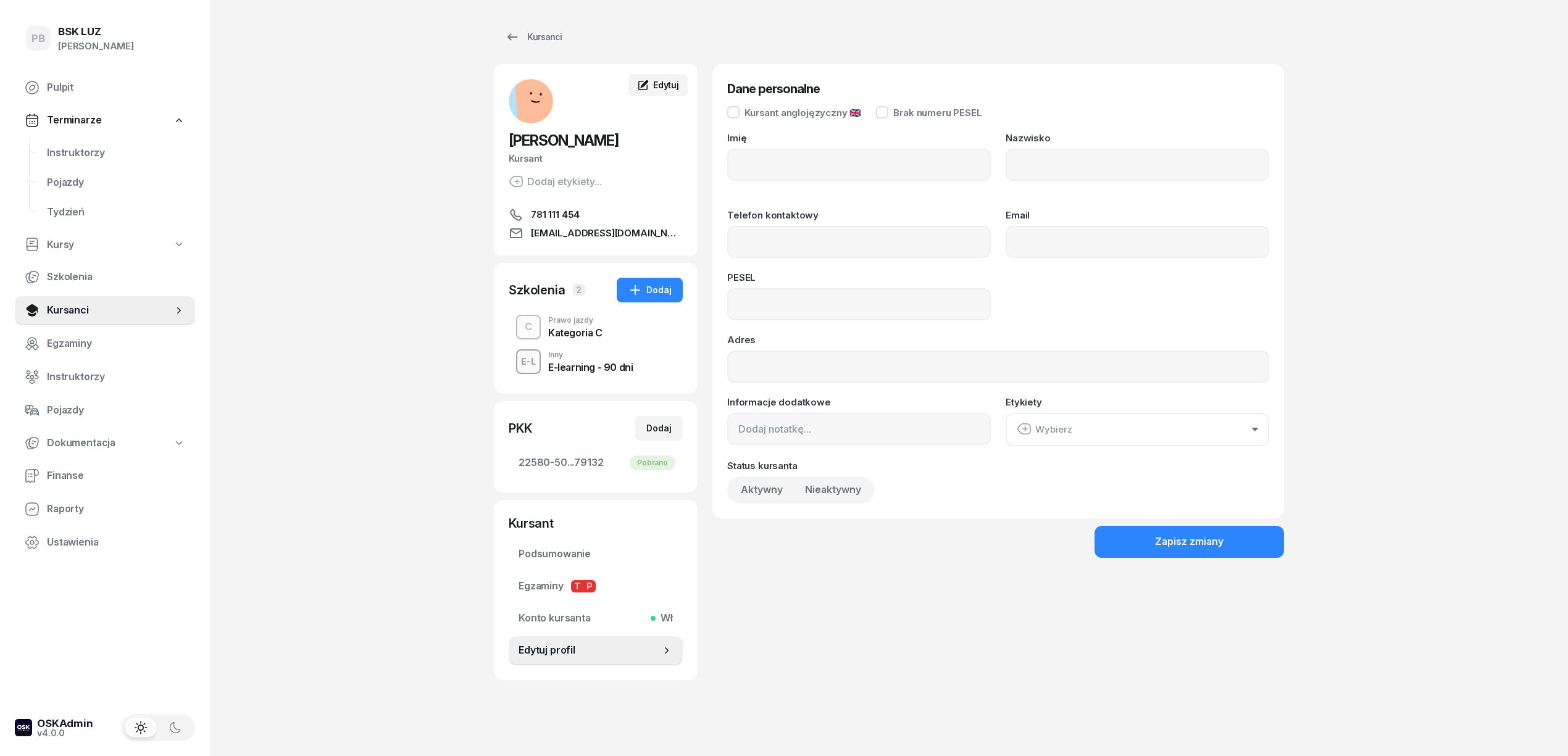
type input "[PERSON_NAME]"
type input "WĄTOR"
type input "781111454"
type input "[EMAIL_ADDRESS][DOMAIN_NAME]"
type input "92040909513"
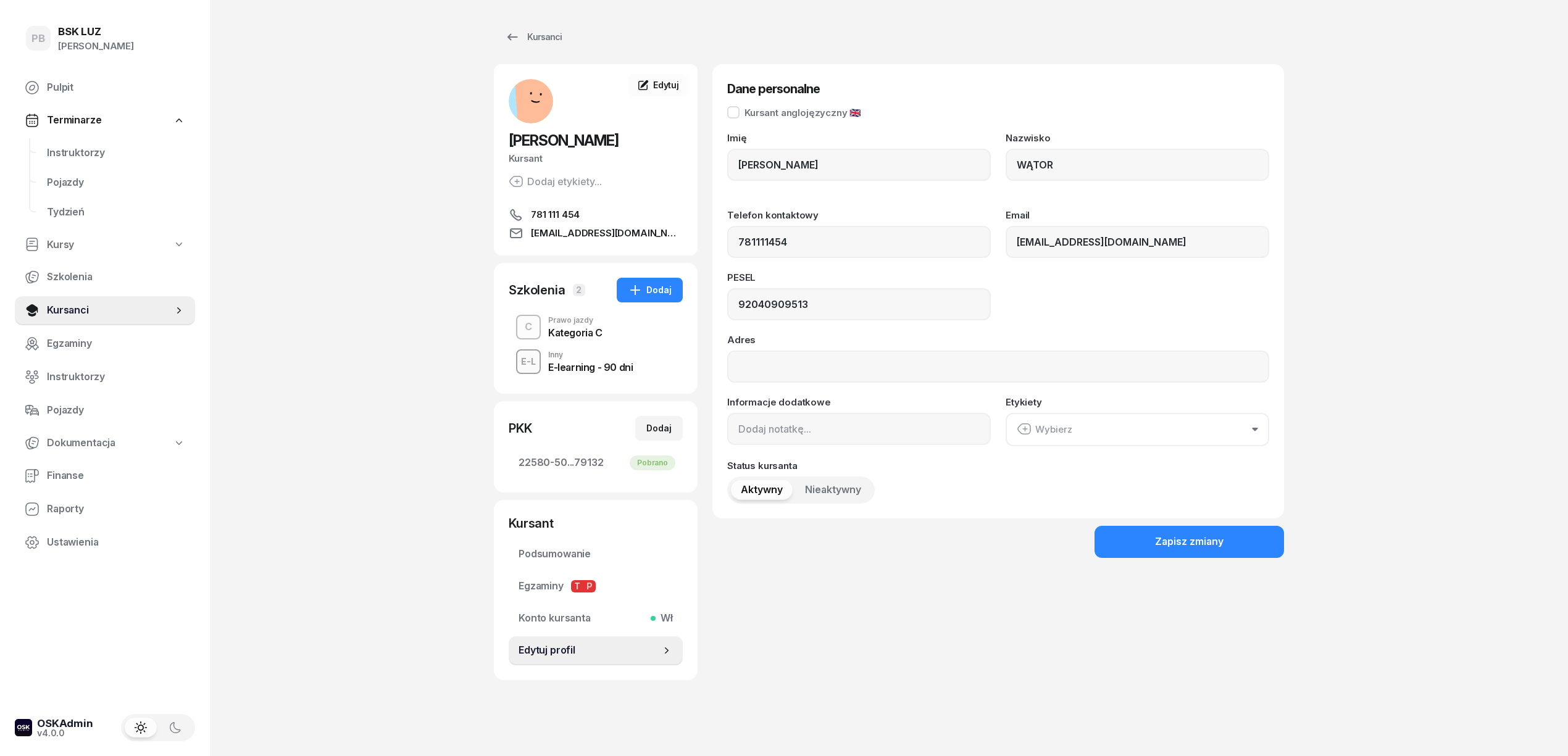
click at [600, 325] on div "Kategoria C" at bounding box center [575, 331] width 54 height 14
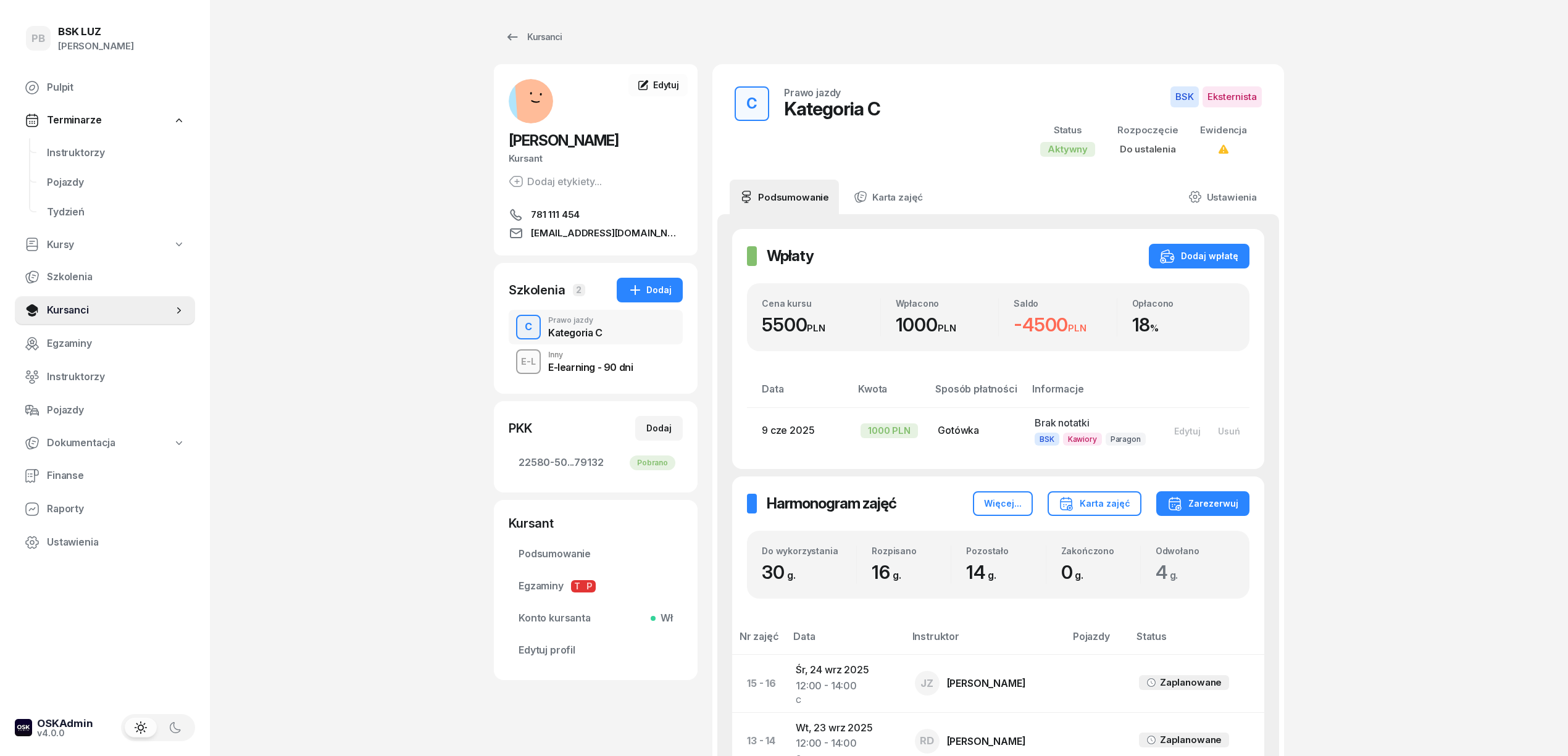
click at [1433, 324] on div "PB BSK [PERSON_NAME] Terminarze Instruktorzy Pojazdy Tydzień Kursy Szkolenia Ku…" at bounding box center [784, 688] width 1568 height 1376
click at [324, 420] on div "PB BSK [PERSON_NAME] Terminarze Instruktorzy Pojazdy Tydzień Kursy Szkolenia Ku…" at bounding box center [784, 688] width 1568 height 1376
click at [57, 150] on span "Instruktorzy" at bounding box center [116, 153] width 138 height 16
